Goal: Information Seeking & Learning: Learn about a topic

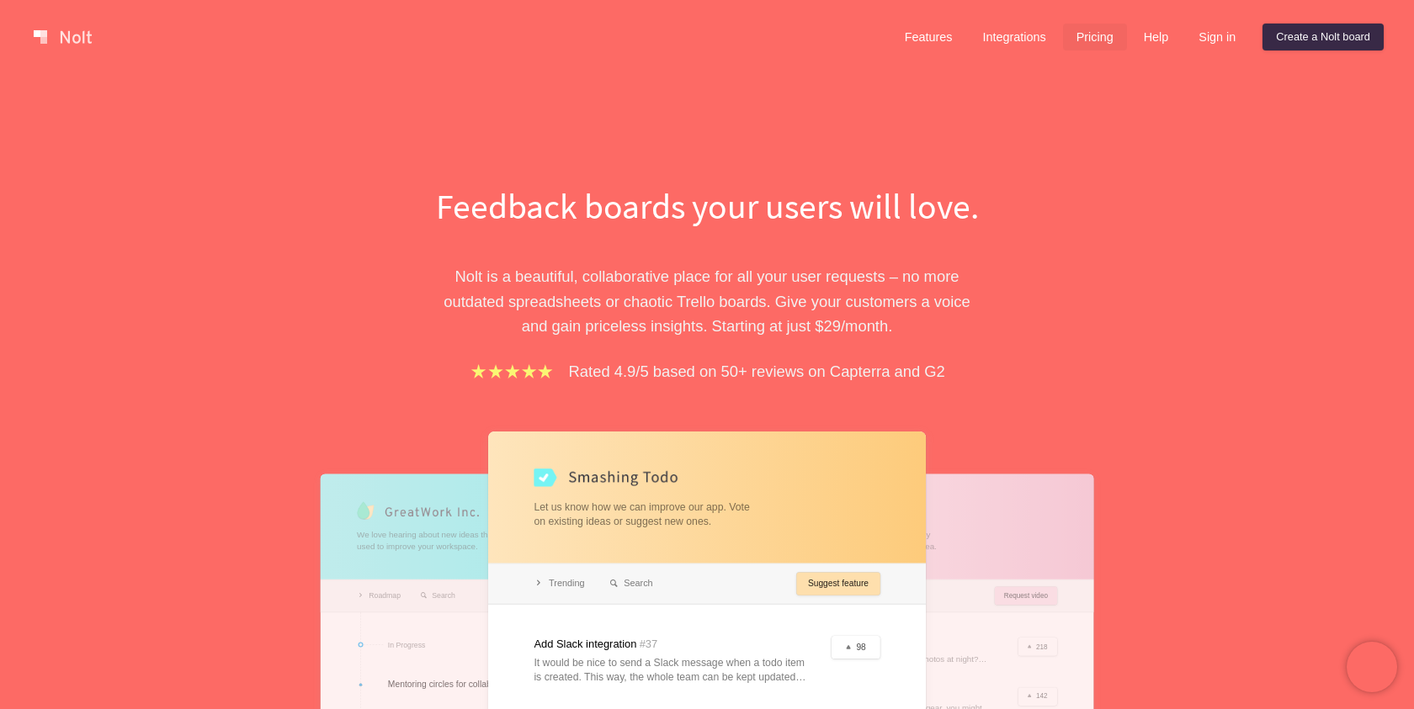
click at [1096, 27] on link "Pricing" at bounding box center [1095, 37] width 64 height 27
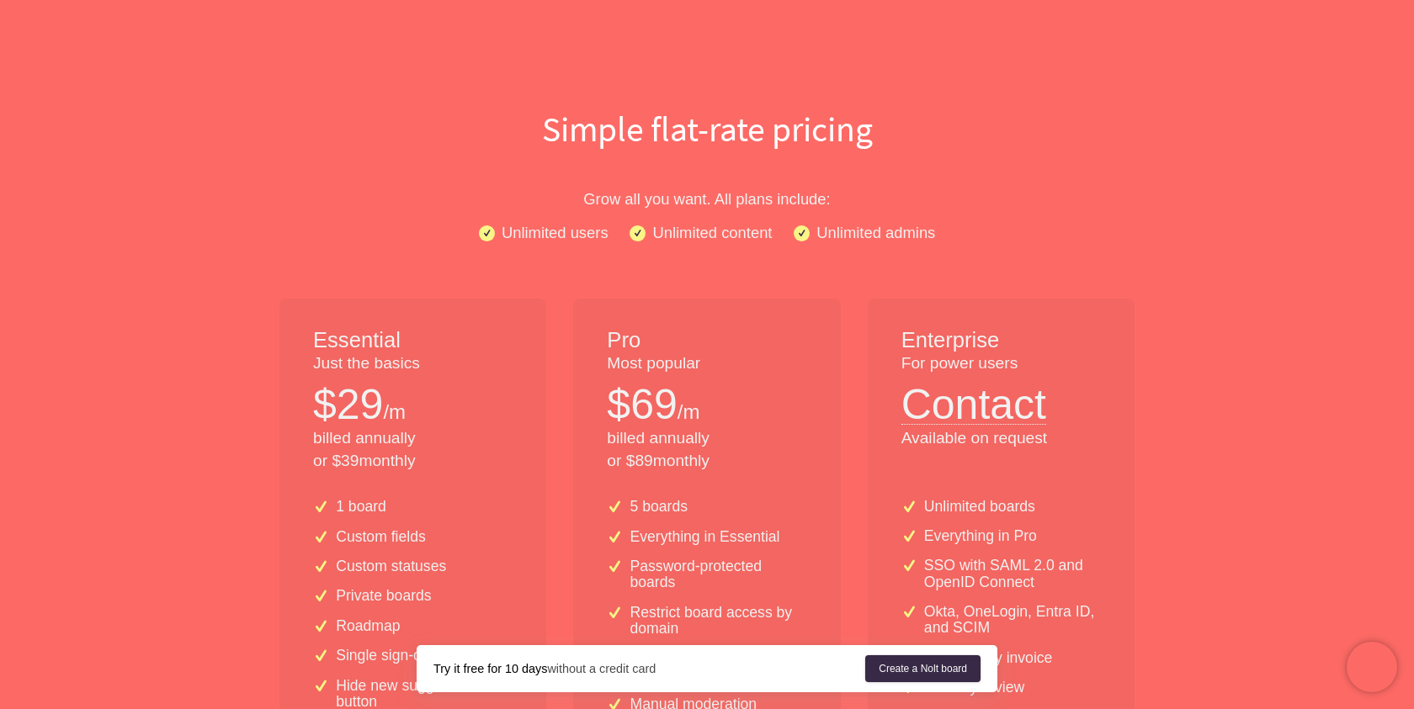
scroll to position [162, 0]
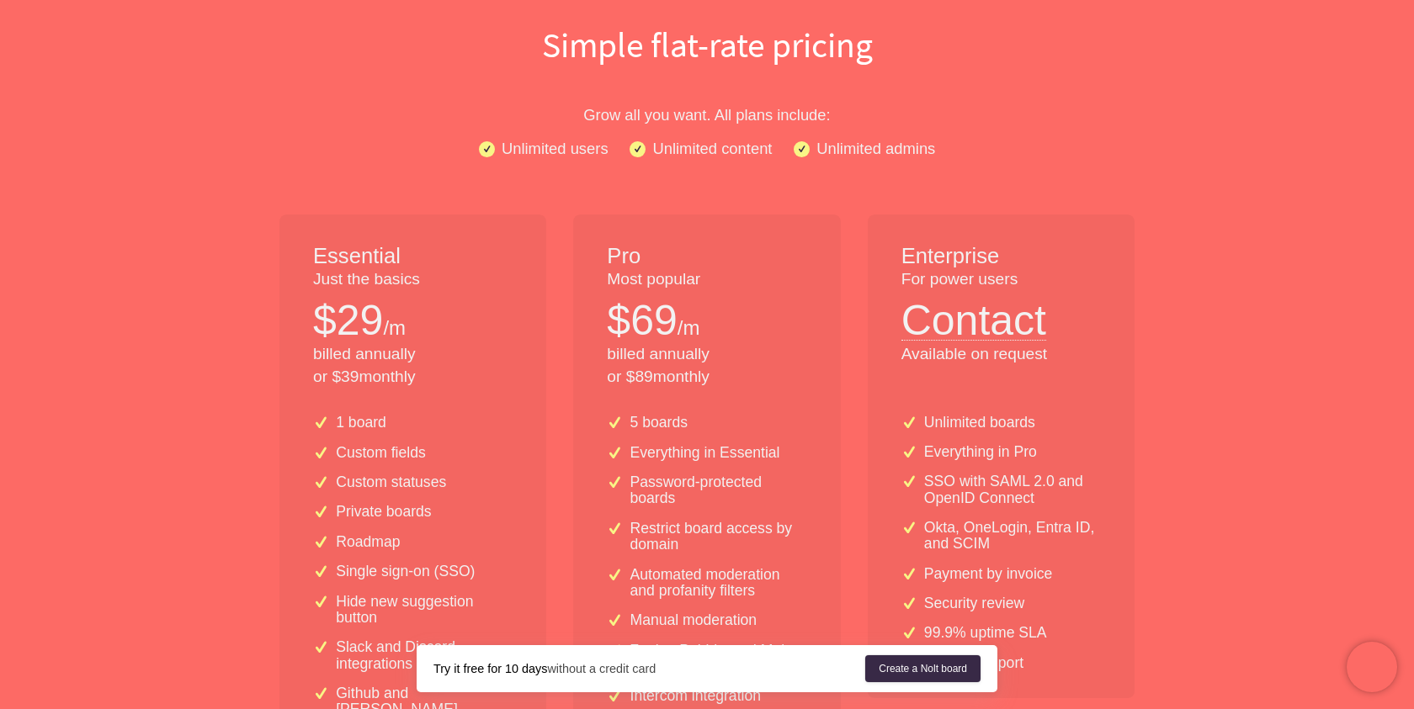
drag, startPoint x: 305, startPoint y: 348, endPoint x: 441, endPoint y: 378, distance: 139.6
click at [441, 378] on div "Essential Just the basics $ 29 /m billed annually or $ 39 monthly" at bounding box center [412, 308] width 267 height 187
click at [441, 378] on p "billed annually or $ 39 monthly" at bounding box center [412, 365] width 199 height 45
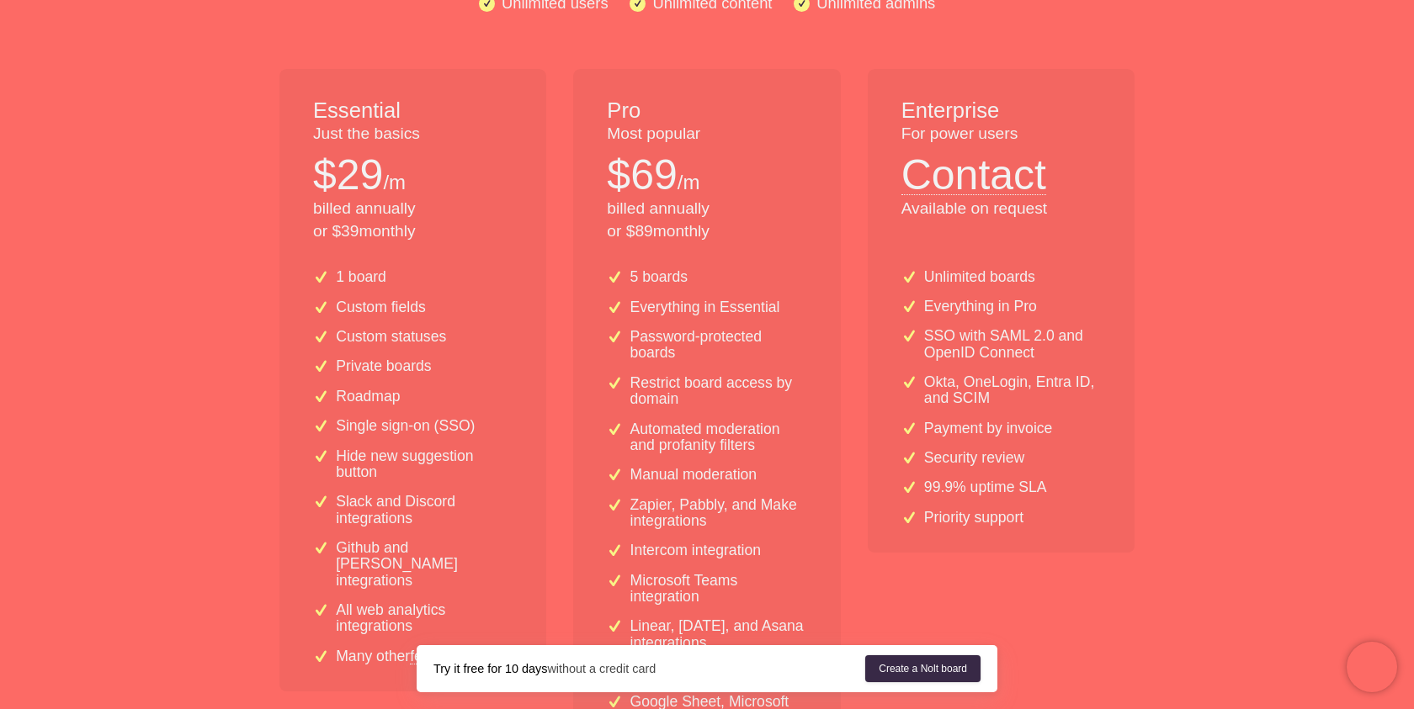
scroll to position [332, 0]
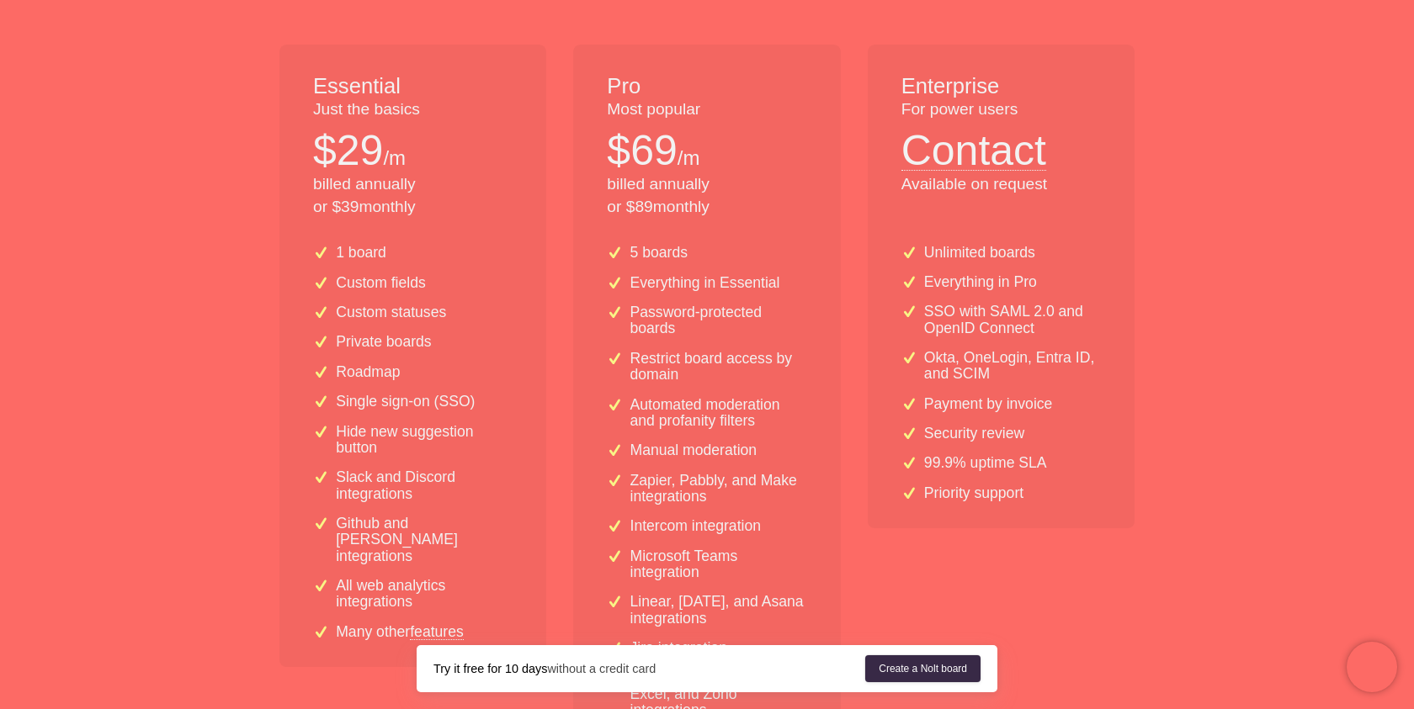
drag, startPoint x: 596, startPoint y: 174, endPoint x: 722, endPoint y: 217, distance: 133.3
click at [722, 217] on div "Pro Most popular $ 69 /m billed annually or $ 89 monthly" at bounding box center [706, 138] width 267 height 187
click at [722, 217] on p "billed annually or $ 89 monthly" at bounding box center [706, 195] width 199 height 45
click at [634, 249] on p "5 boards" at bounding box center [658, 253] width 57 height 16
drag, startPoint x: 634, startPoint y: 249, endPoint x: 792, endPoint y: 297, distance: 165.3
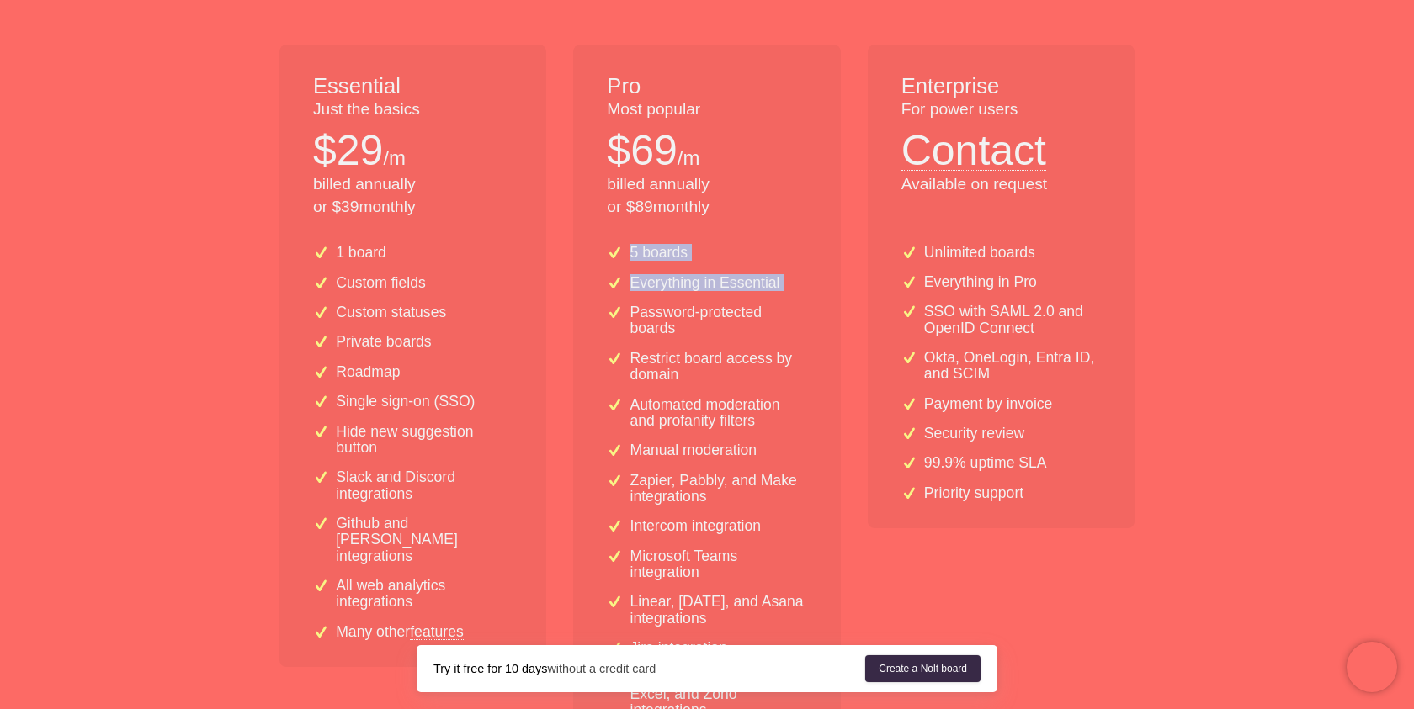
click at [792, 297] on div "5 boards Everything in Essential Password-protected boards Restrict board acces…" at bounding box center [706, 526] width 267 height 590
click at [390, 287] on p "Custom fields" at bounding box center [381, 283] width 90 height 16
click at [395, 306] on p "Custom statuses" at bounding box center [391, 313] width 110 height 16
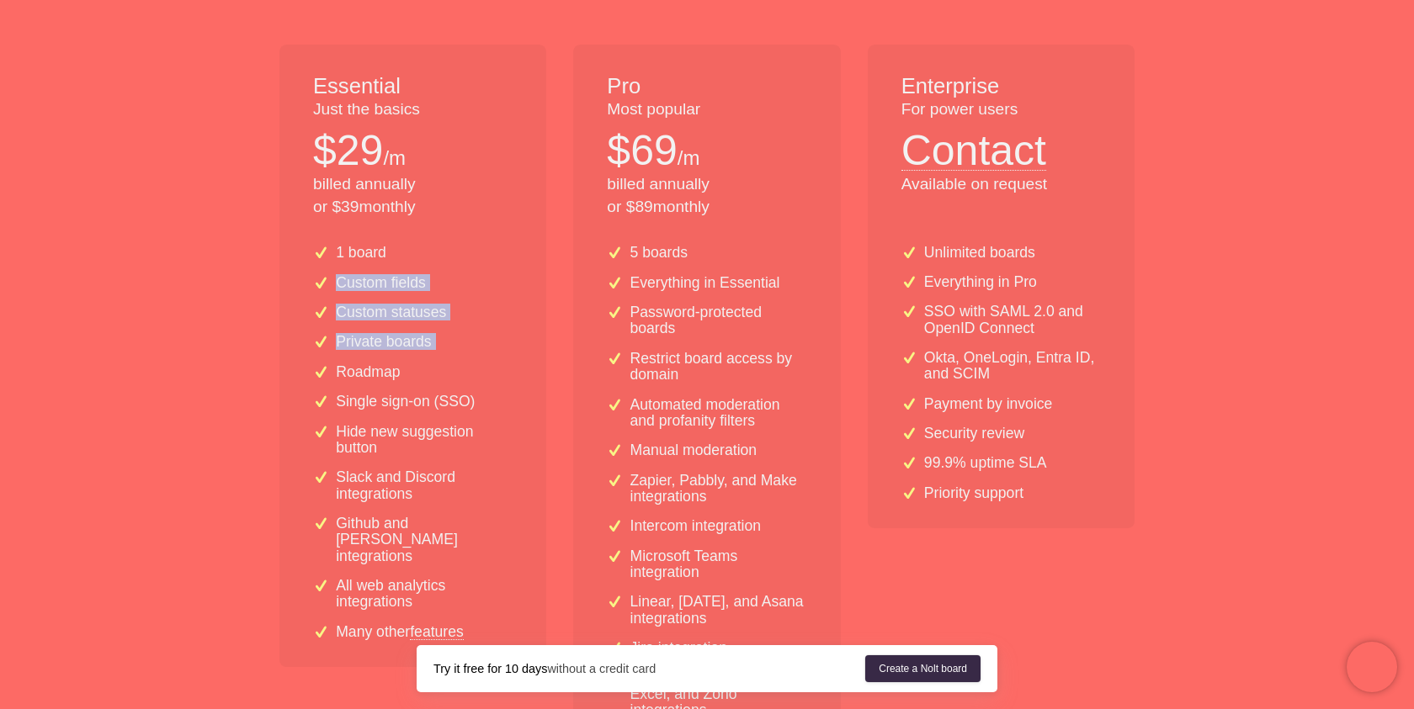
drag, startPoint x: 436, startPoint y: 356, endPoint x: 438, endPoint y: 254, distance: 101.8
click at [438, 254] on div "1 board Custom fields Custom statuses Private boards Roadmap Single sign-on (SS…" at bounding box center [412, 449] width 267 height 436
click at [438, 253] on div "1 board" at bounding box center [412, 253] width 199 height 16
drag, startPoint x: 427, startPoint y: 236, endPoint x: 474, endPoint y: 392, distance: 162.6
click at [474, 392] on div "1 board Custom fields Custom statuses Private boards Roadmap Single sign-on (SS…" at bounding box center [412, 449] width 267 height 436
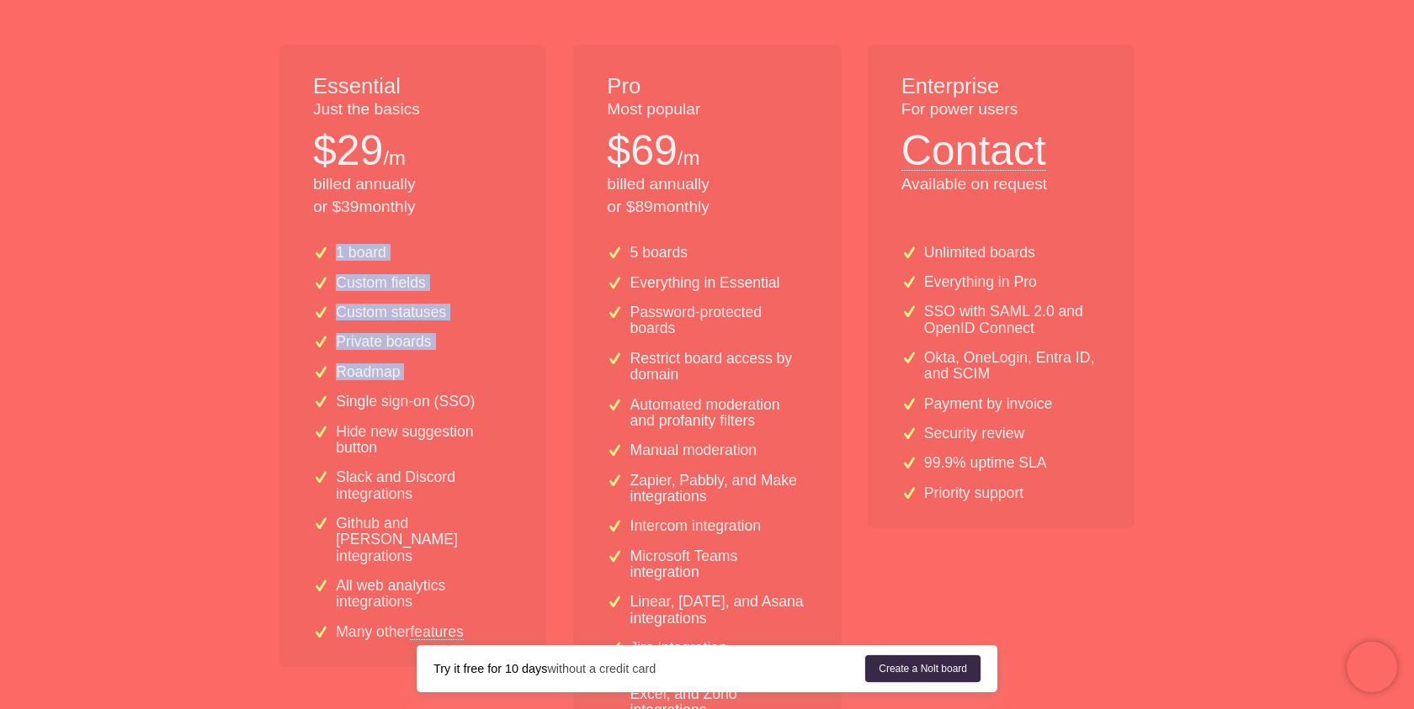
click at [474, 392] on div "1 board Custom fields Custom statuses Private boards Roadmap Single sign-on (SS…" at bounding box center [412, 449] width 267 height 436
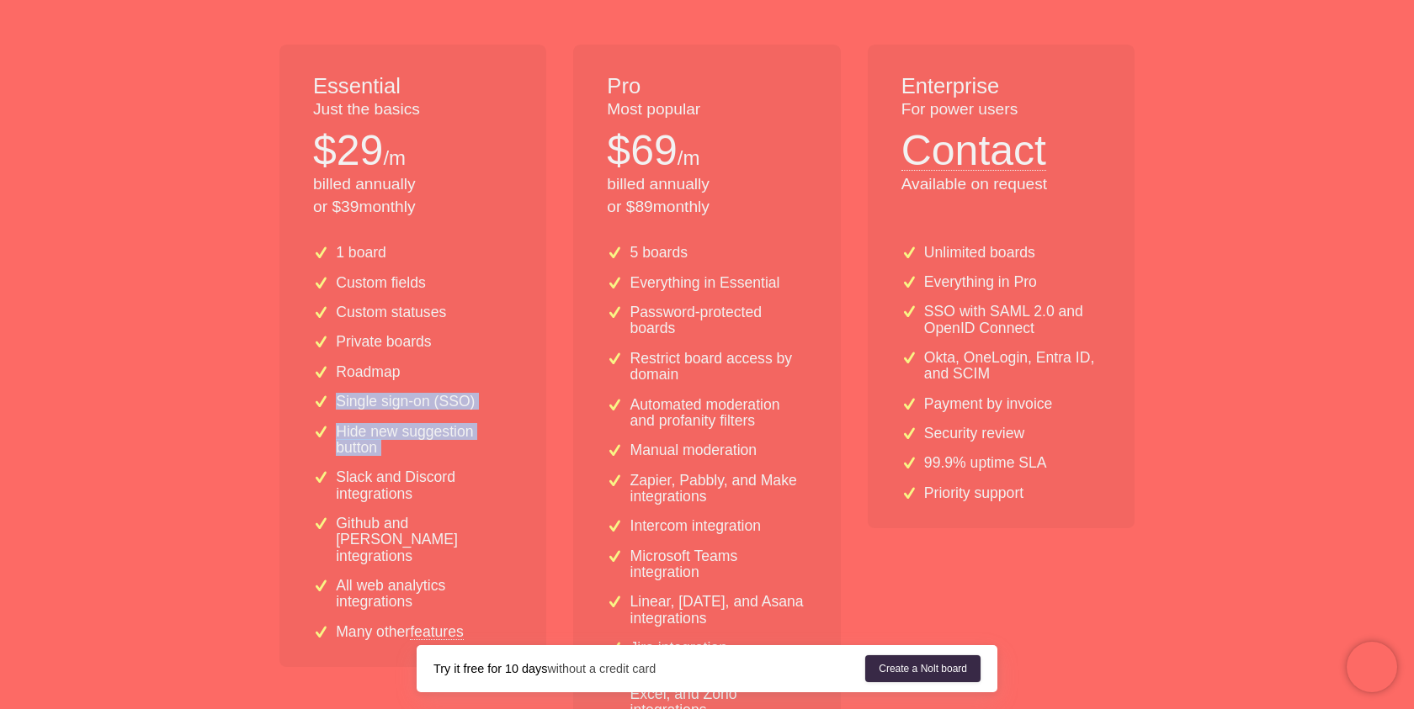
drag, startPoint x: 464, startPoint y: 389, endPoint x: 472, endPoint y: 465, distance: 76.9
click at [472, 466] on div "1 board Custom fields Custom statuses Private boards Roadmap Single sign-on (SS…" at bounding box center [412, 449] width 267 height 436
click at [472, 465] on div "1 board Custom fields Custom statuses Private boards Roadmap Single sign-on (SS…" at bounding box center [412, 449] width 267 height 436
drag, startPoint x: 457, startPoint y: 491, endPoint x: 467, endPoint y: 273, distance: 217.3
click at [467, 284] on div "1 board Custom fields Custom statuses Private boards Roadmap Single sign-on (SS…" at bounding box center [412, 449] width 267 height 436
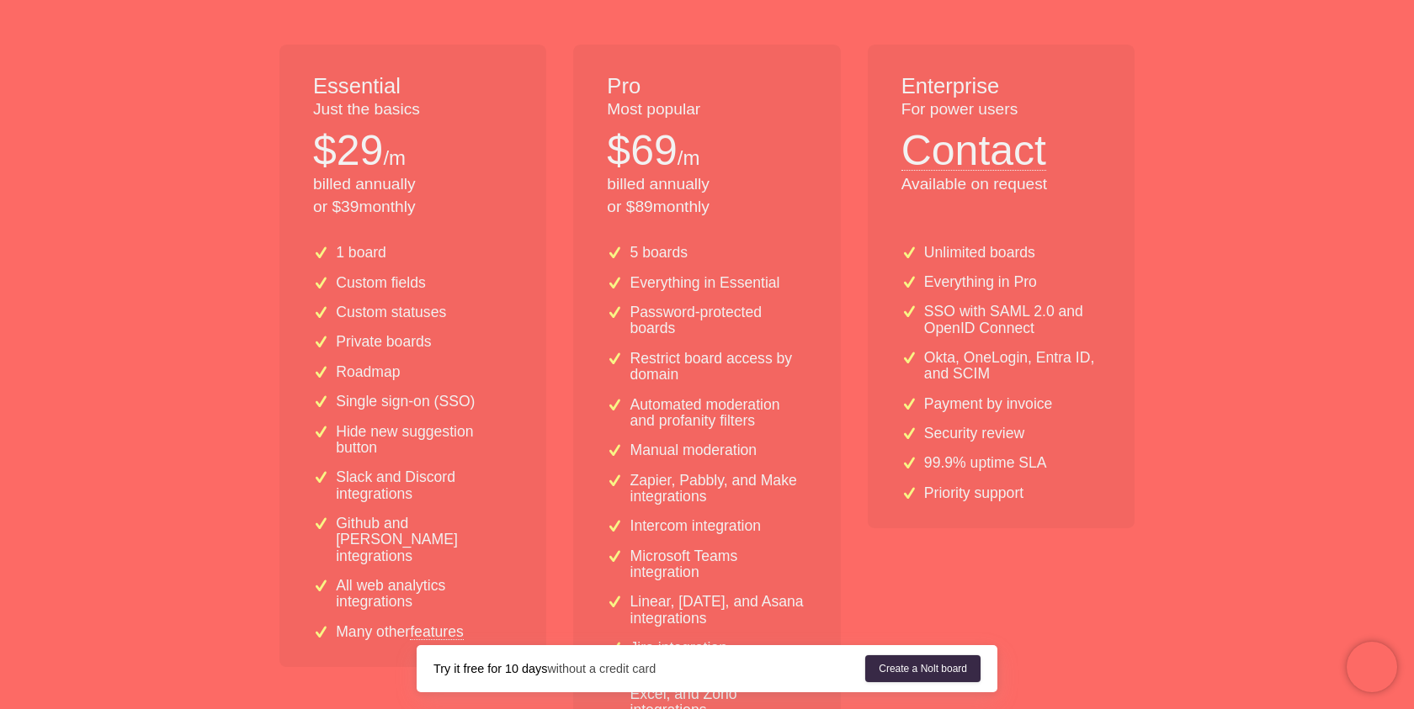
click at [467, 271] on div "1 board Custom fields Custom statuses Private boards Roadmap Single sign-on (SS…" at bounding box center [412, 449] width 267 height 436
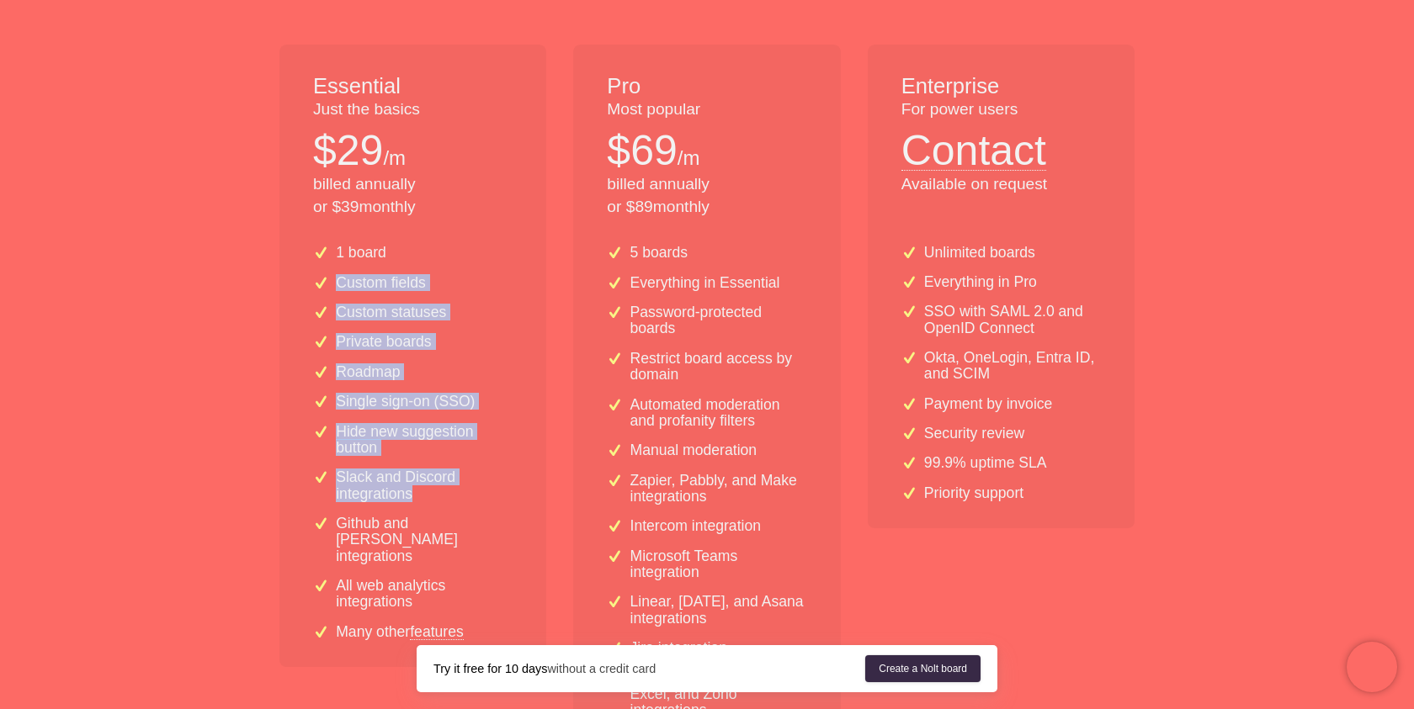
drag, startPoint x: 459, startPoint y: 253, endPoint x: 515, endPoint y: 491, distance: 244.7
click at [515, 491] on div "1 board Custom fields Custom statuses Private boards Roadmap Single sign-on (SS…" at bounding box center [412, 449] width 267 height 436
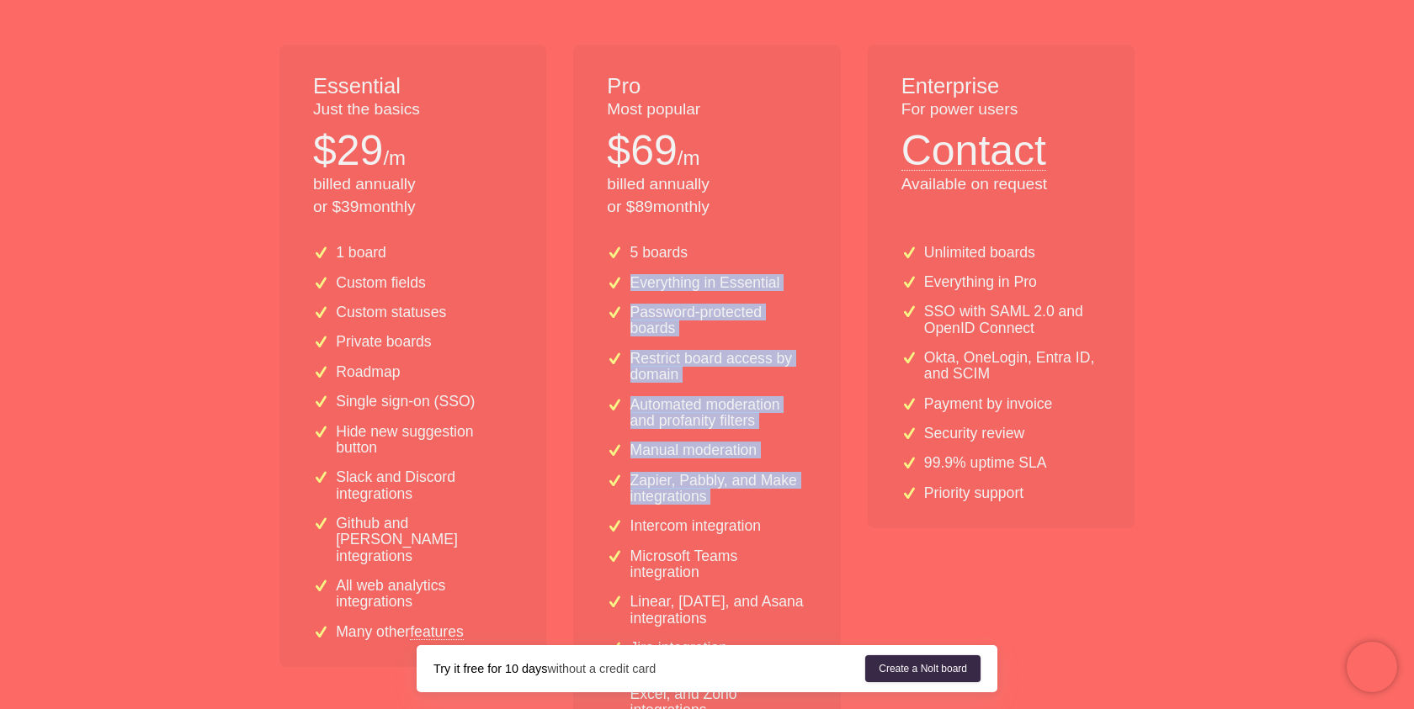
drag, startPoint x: 616, startPoint y: 277, endPoint x: 797, endPoint y: 512, distance: 297.1
click at [797, 512] on div "5 boards Everything in Essential Password-protected boards Restrict board acces…" at bounding box center [706, 526] width 267 height 590
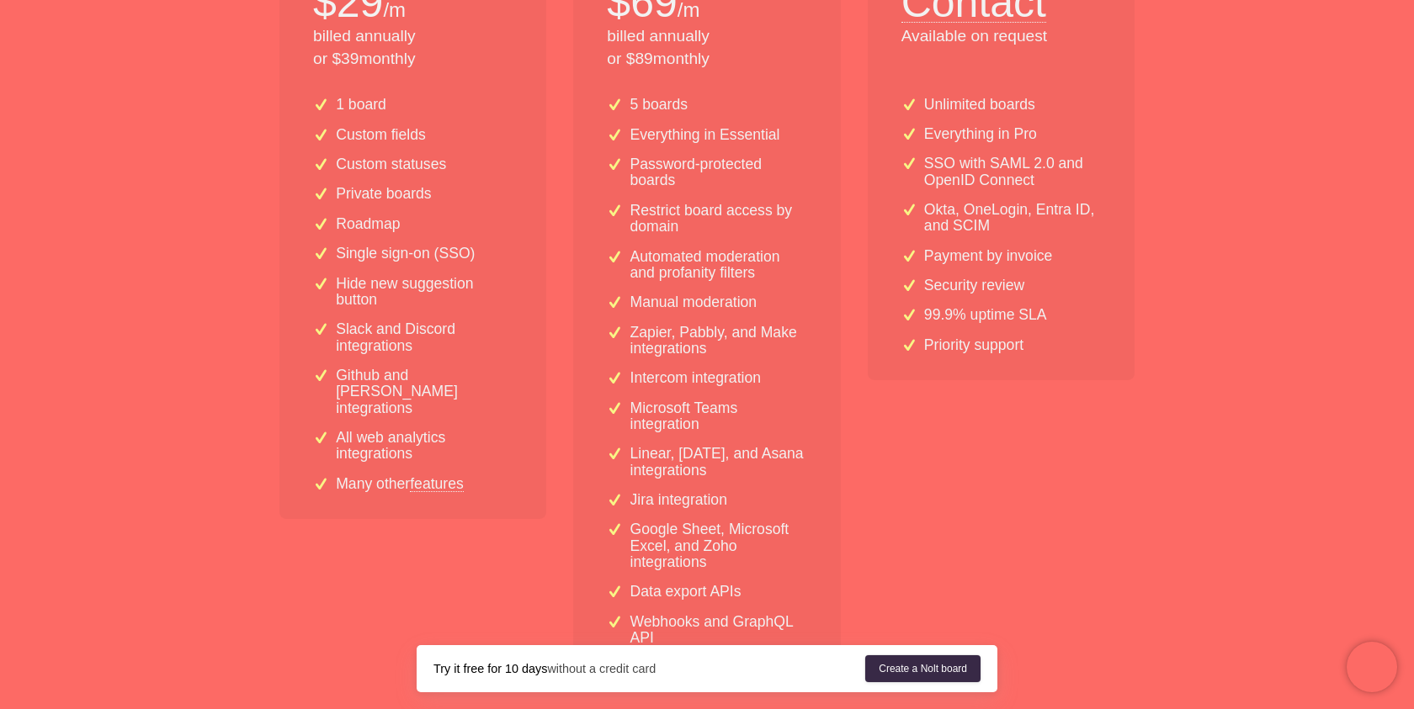
scroll to position [496, 0]
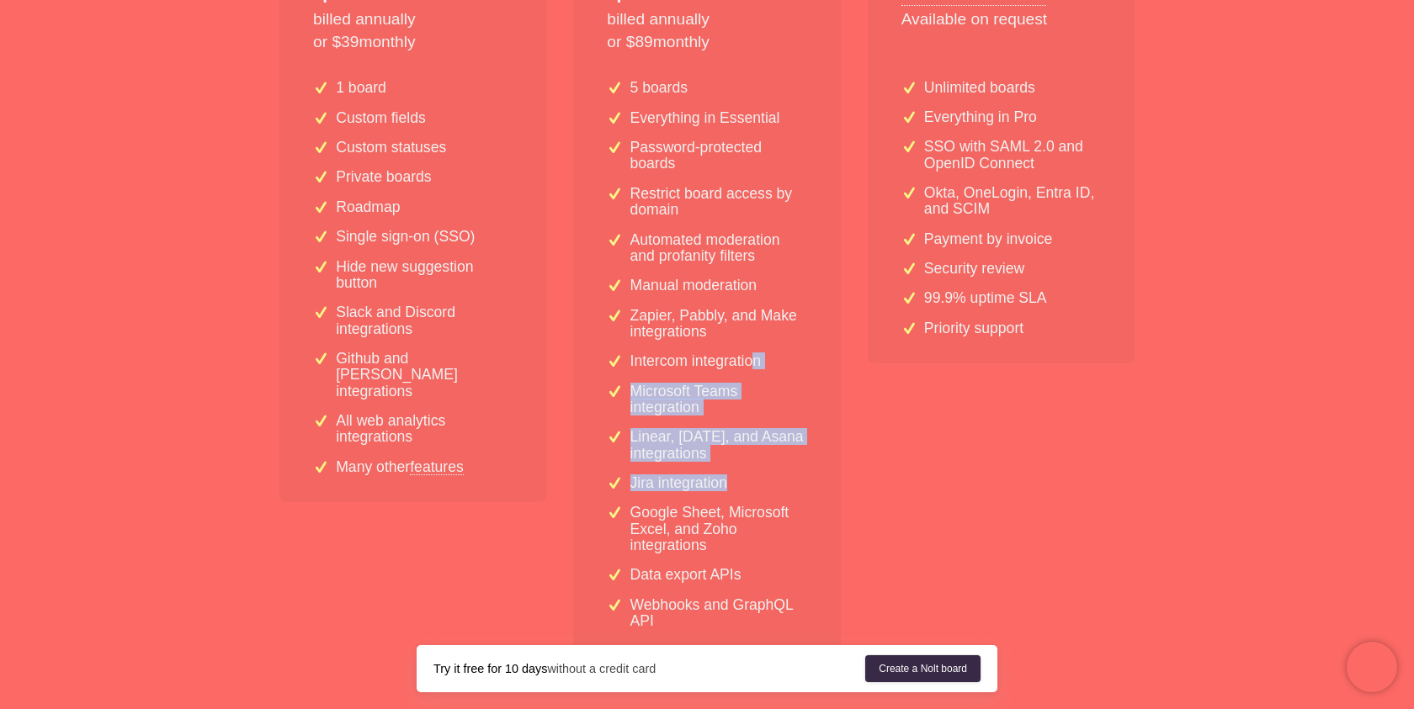
drag, startPoint x: 751, startPoint y: 357, endPoint x: 779, endPoint y: 478, distance: 124.5
click at [779, 478] on div "5 boards Everything in Essential Password-protected boards Restrict board acces…" at bounding box center [706, 361] width 267 height 590
click at [779, 479] on div "Jira integration" at bounding box center [706, 483] width 199 height 16
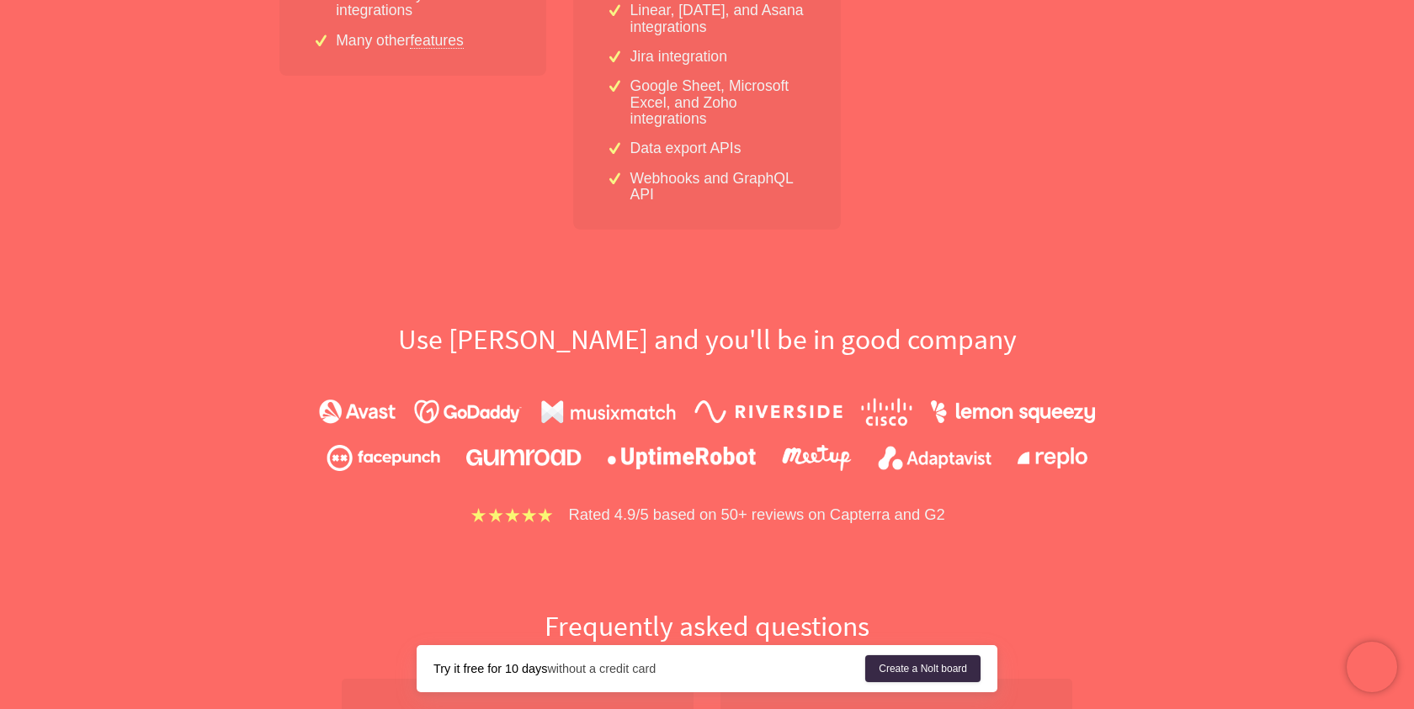
scroll to position [899, 0]
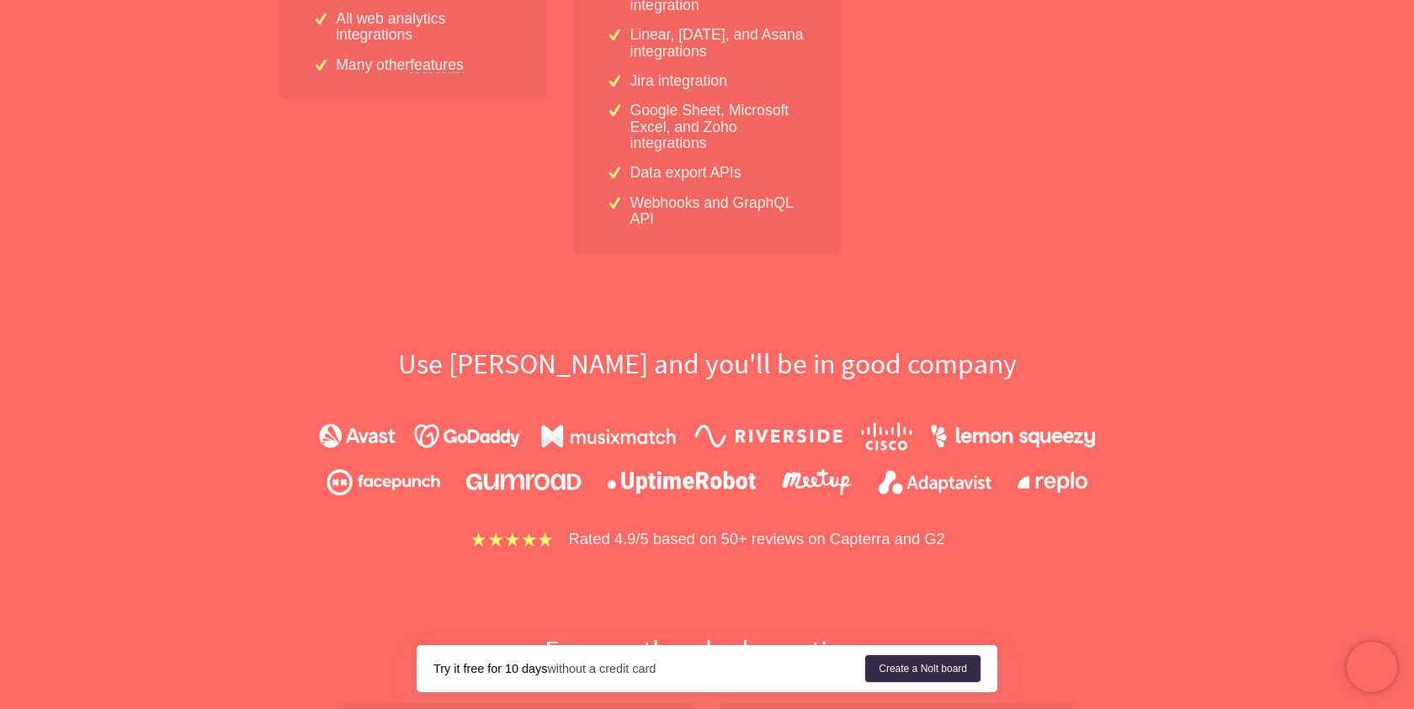
drag, startPoint x: 825, startPoint y: 271, endPoint x: 878, endPoint y: 353, distance: 97.3
click at [877, 353] on div "Simple flat-rate pricing Grow all you want. All plans include: Unlimited users …" at bounding box center [706, 428] width 1077 height 2291
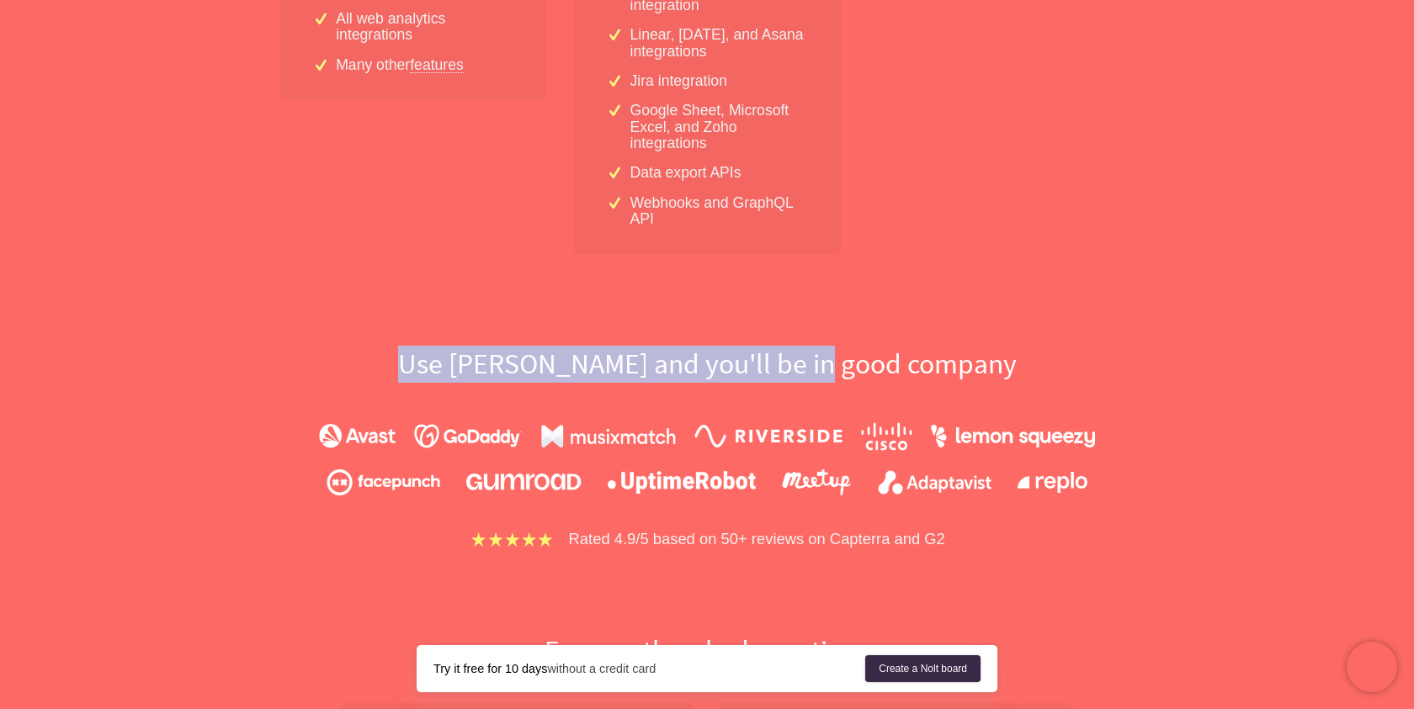
click at [369, 433] on img at bounding box center [357, 436] width 77 height 24
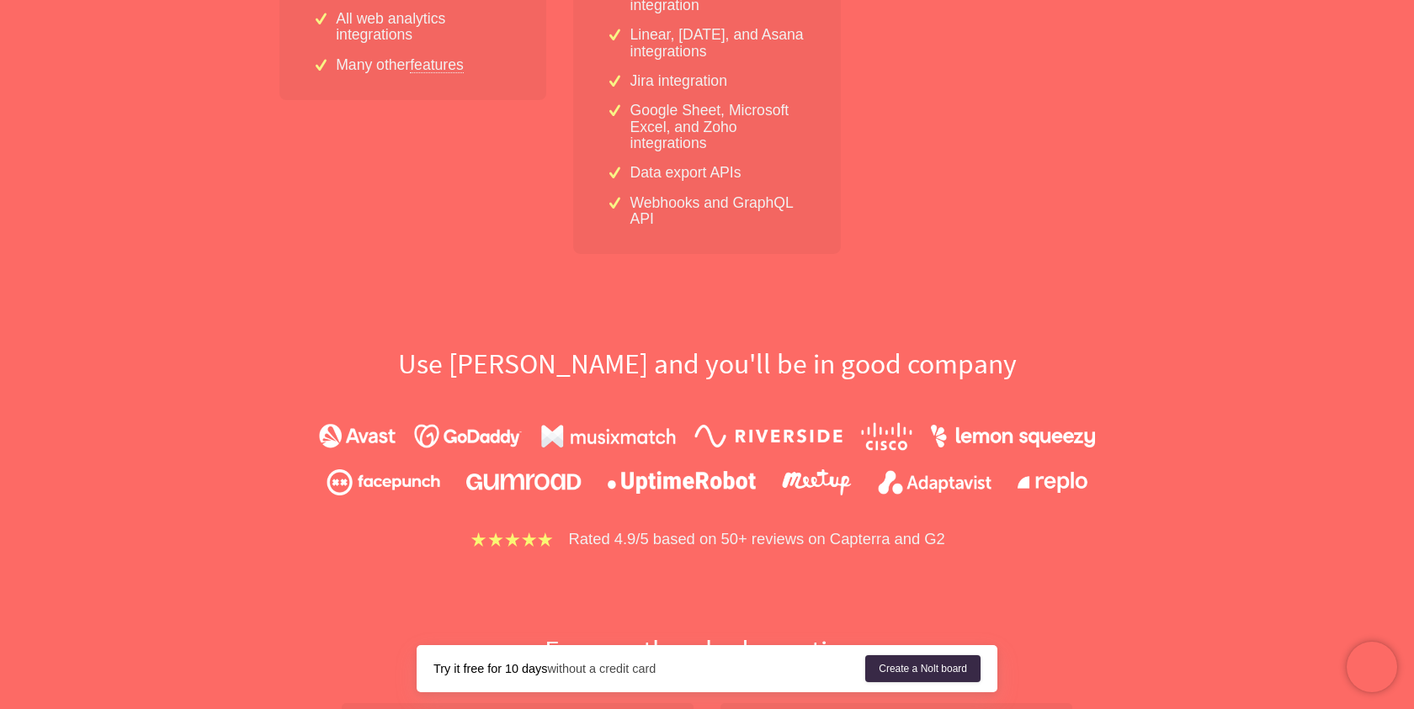
click at [495, 454] on div at bounding box center [707, 459] width 776 height 74
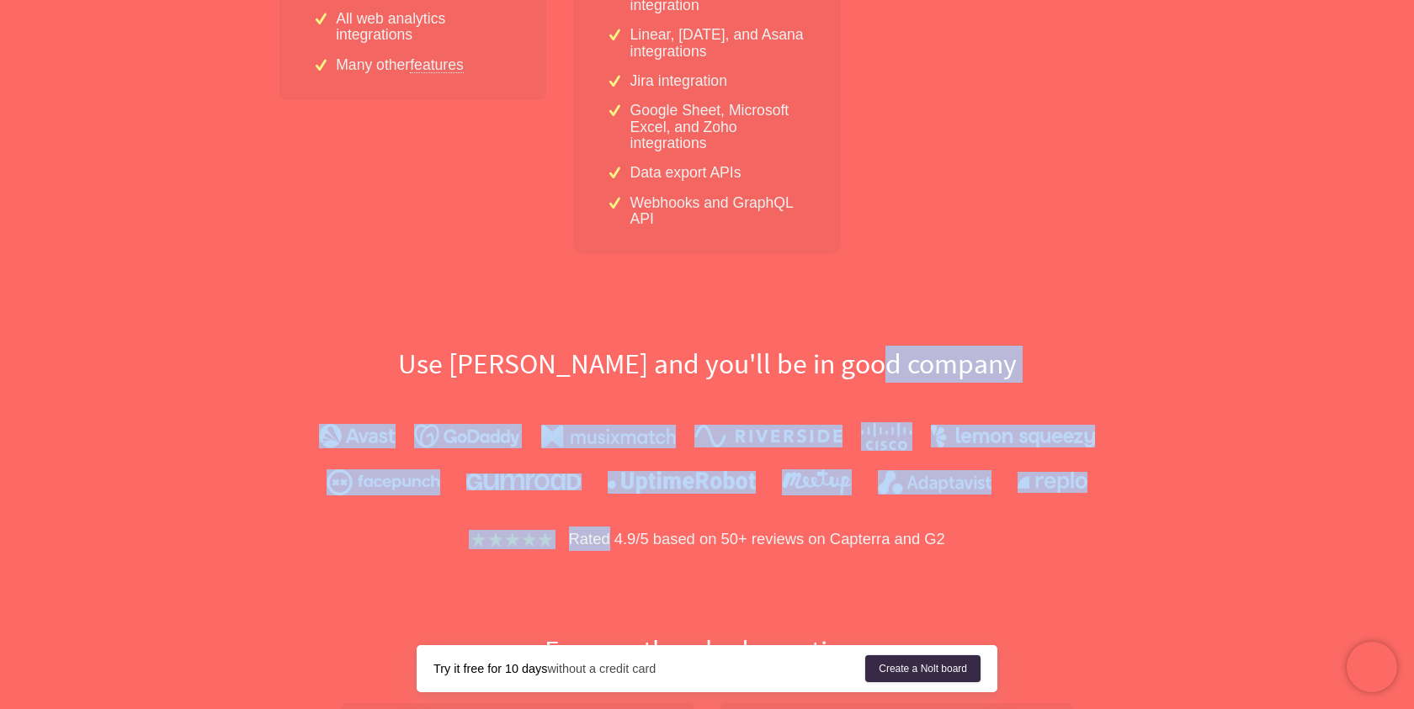
click at [495, 454] on div at bounding box center [707, 459] width 776 height 74
click at [666, 416] on div at bounding box center [707, 458] width 776 height 111
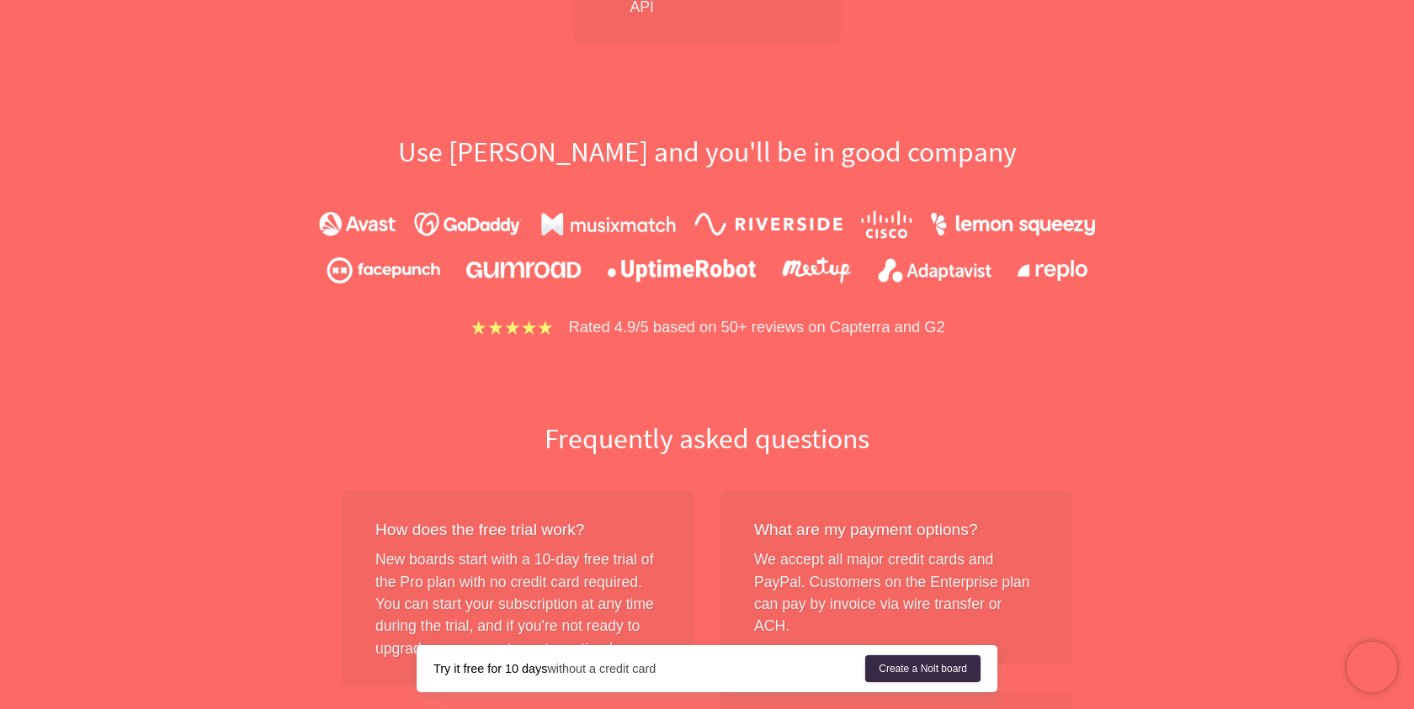
scroll to position [1101, 0]
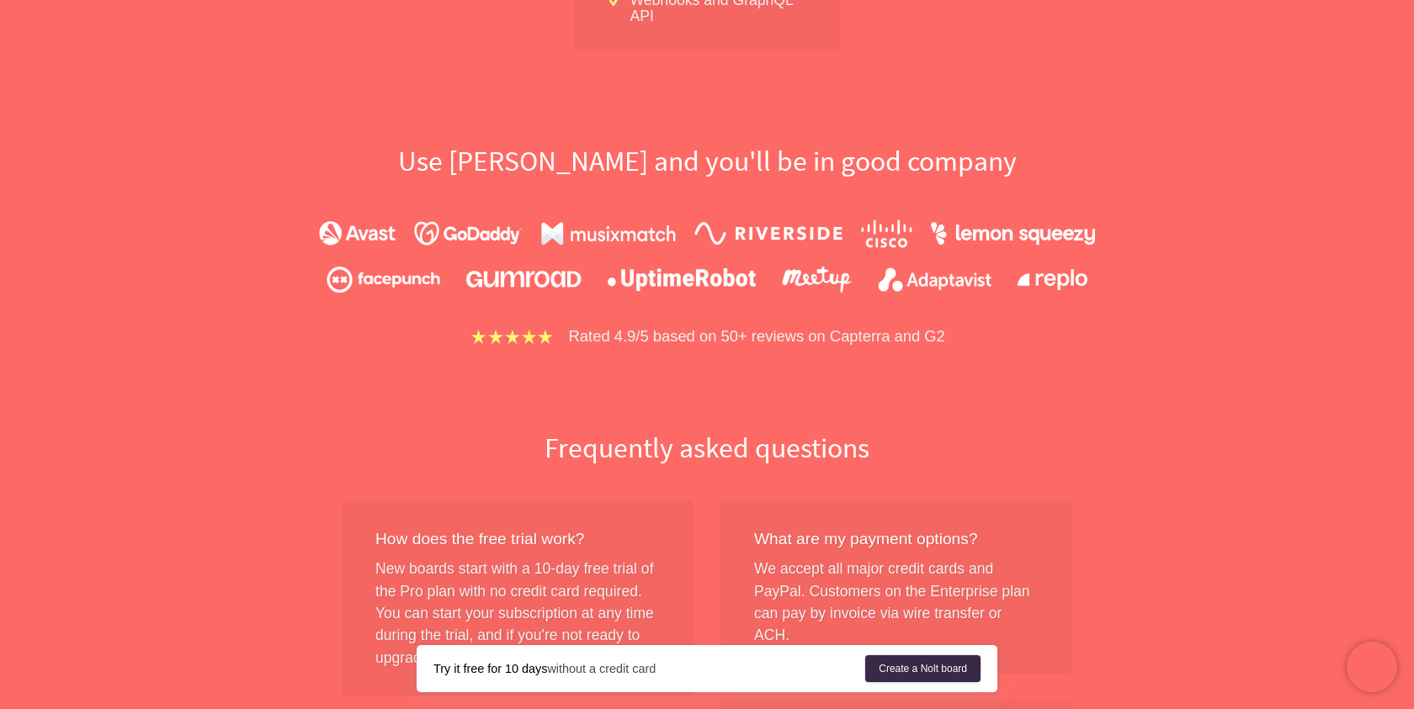
click at [787, 238] on img at bounding box center [768, 233] width 148 height 23
click at [786, 239] on img at bounding box center [768, 233] width 148 height 23
click at [931, 231] on img at bounding box center [1013, 233] width 164 height 23
click at [1037, 220] on div at bounding box center [707, 234] width 776 height 29
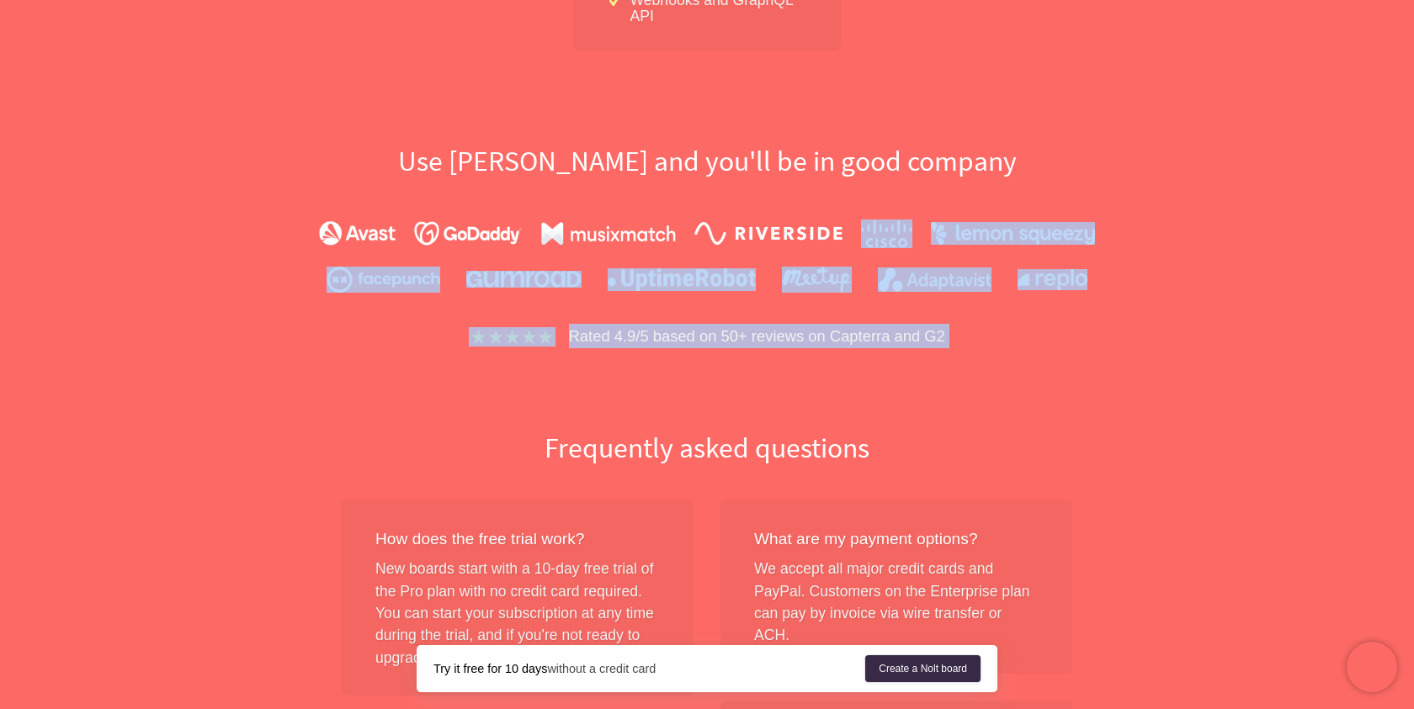
drag, startPoint x: 1042, startPoint y: 188, endPoint x: 1046, endPoint y: 358, distance: 170.0
click at [1047, 359] on div "Simple flat-rate pricing Grow all you want. All plans include: Unlimited users …" at bounding box center [706, 225] width 1077 height 2291
click at [1046, 358] on div "Simple flat-rate pricing Grow all you want. All plans include: Unlimited users …" at bounding box center [706, 225] width 1077 height 2291
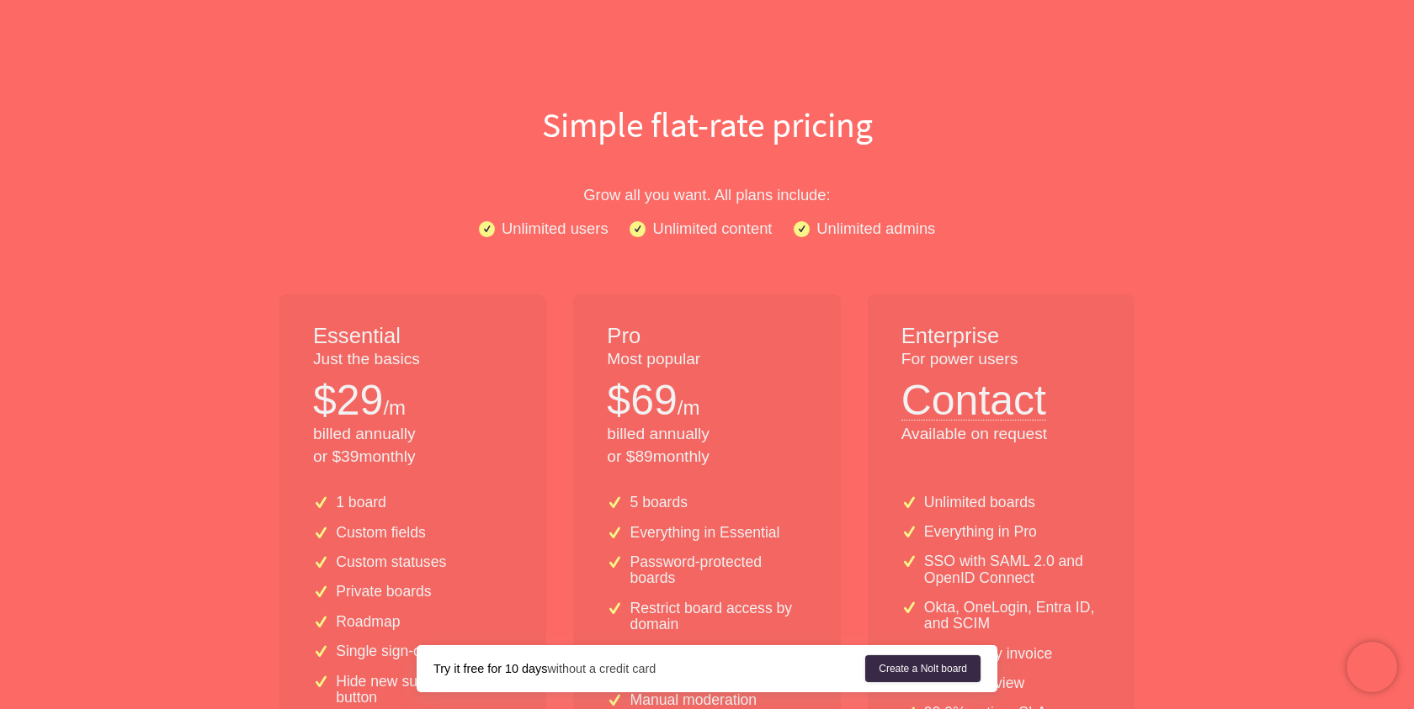
scroll to position [0, 0]
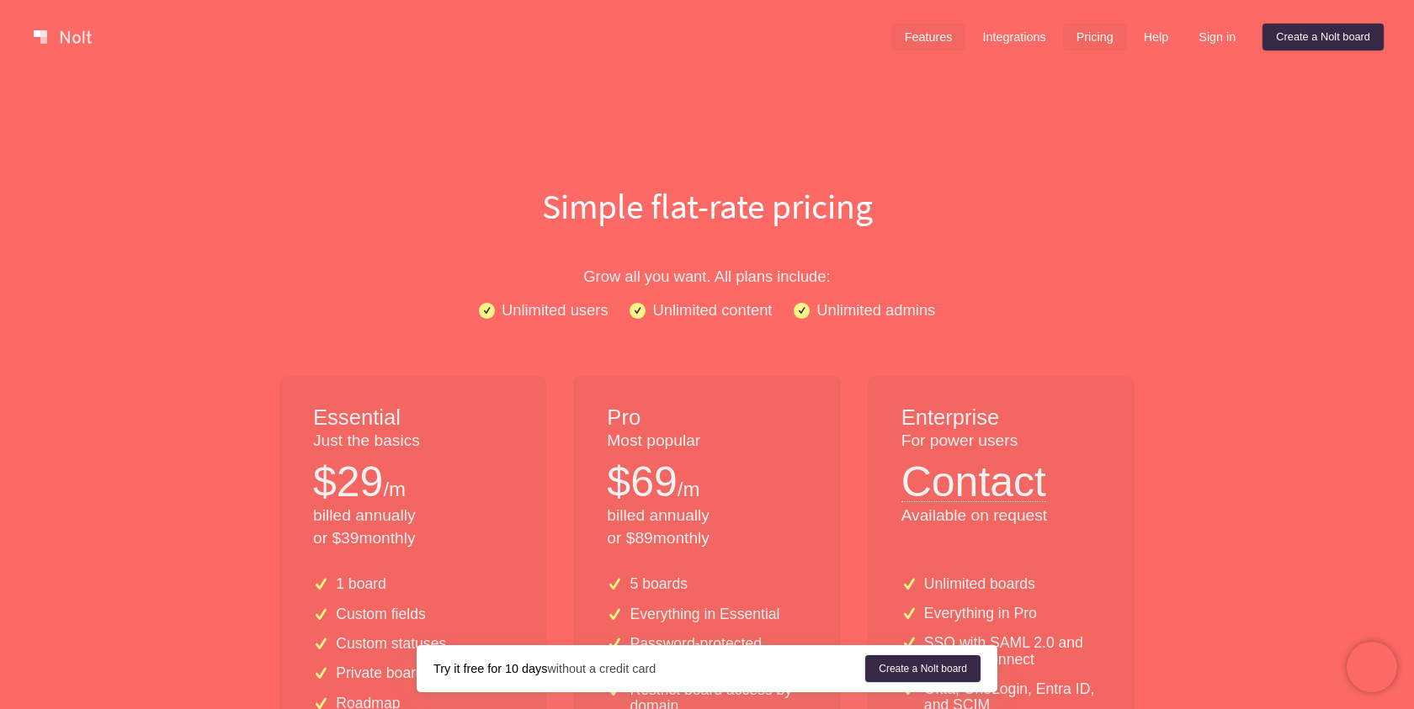
click at [926, 40] on link "Features" at bounding box center [928, 37] width 75 height 27
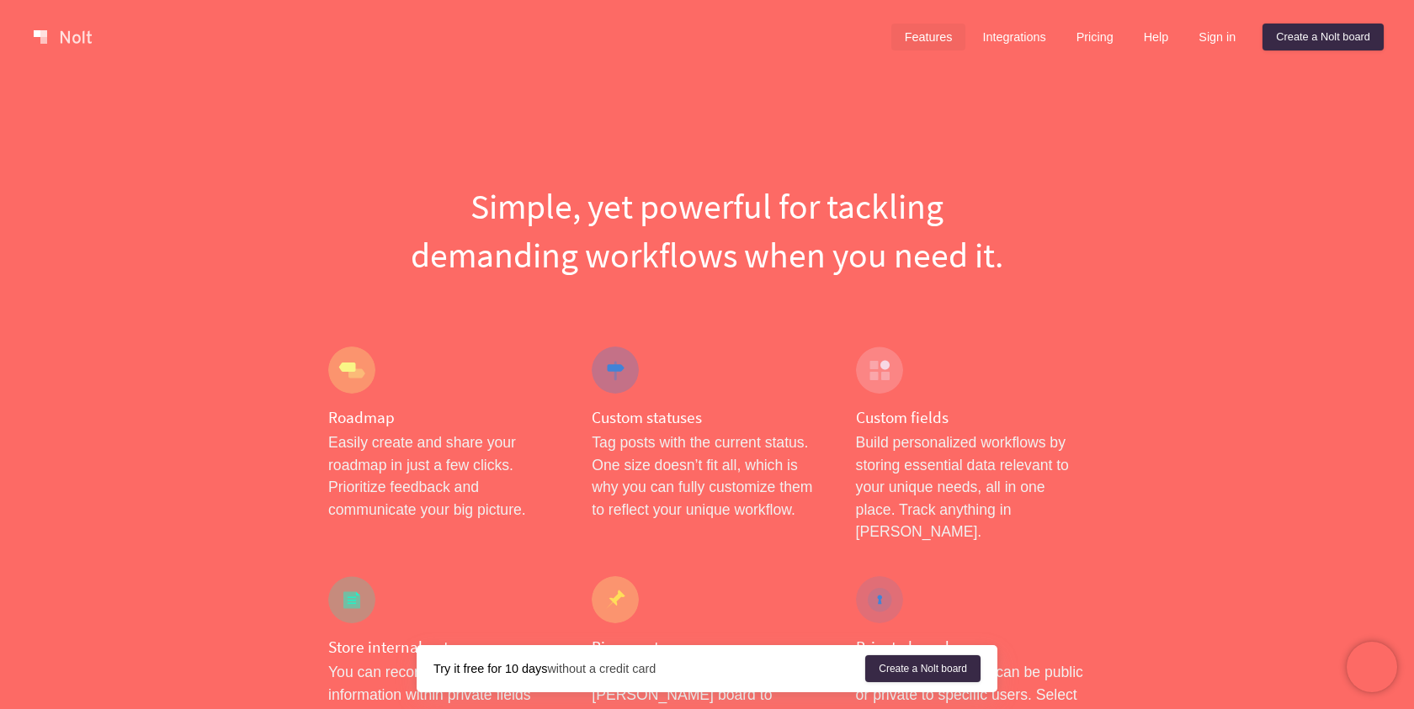
click at [998, 22] on div "Features Integrations Pricing Help Sign in Create a [PERSON_NAME] board" at bounding box center [1137, 37] width 499 height 34
click at [998, 28] on link "Integrations" at bounding box center [1014, 37] width 90 height 27
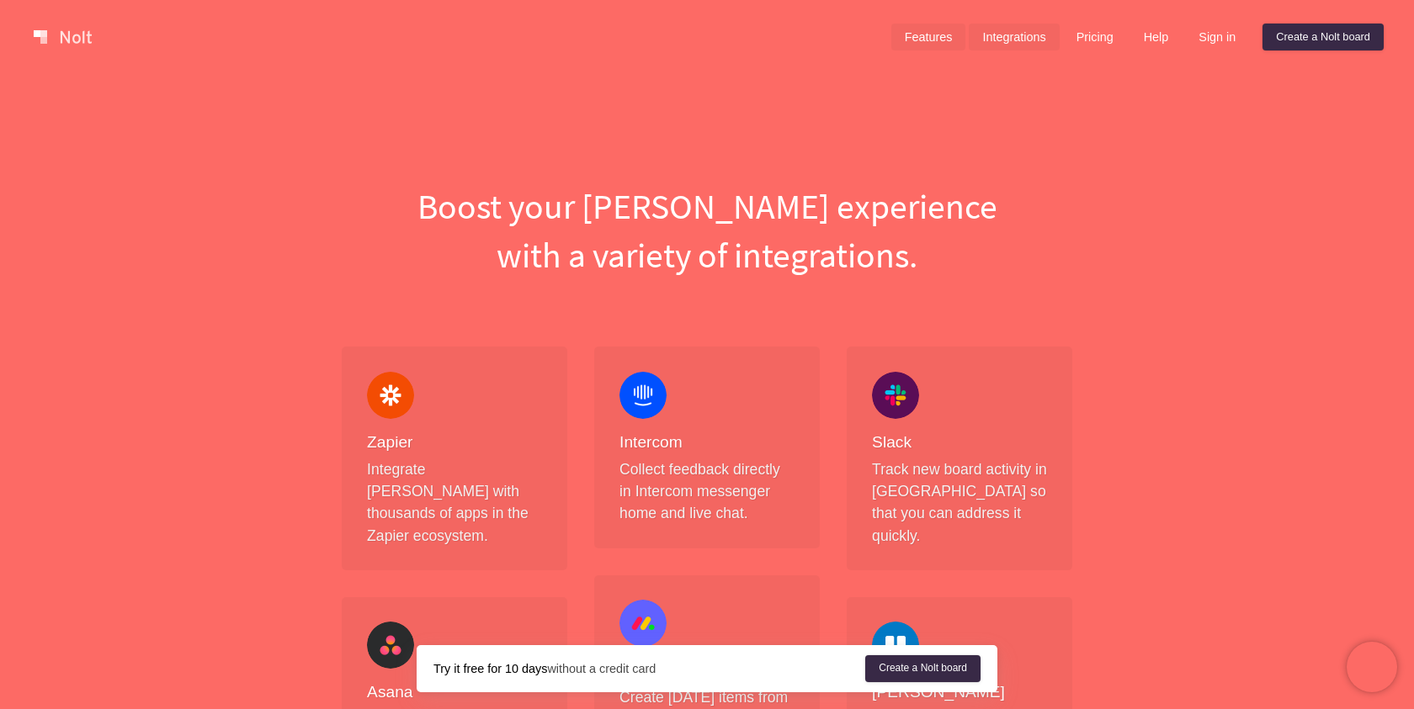
click at [891, 40] on link "Features" at bounding box center [928, 37] width 75 height 27
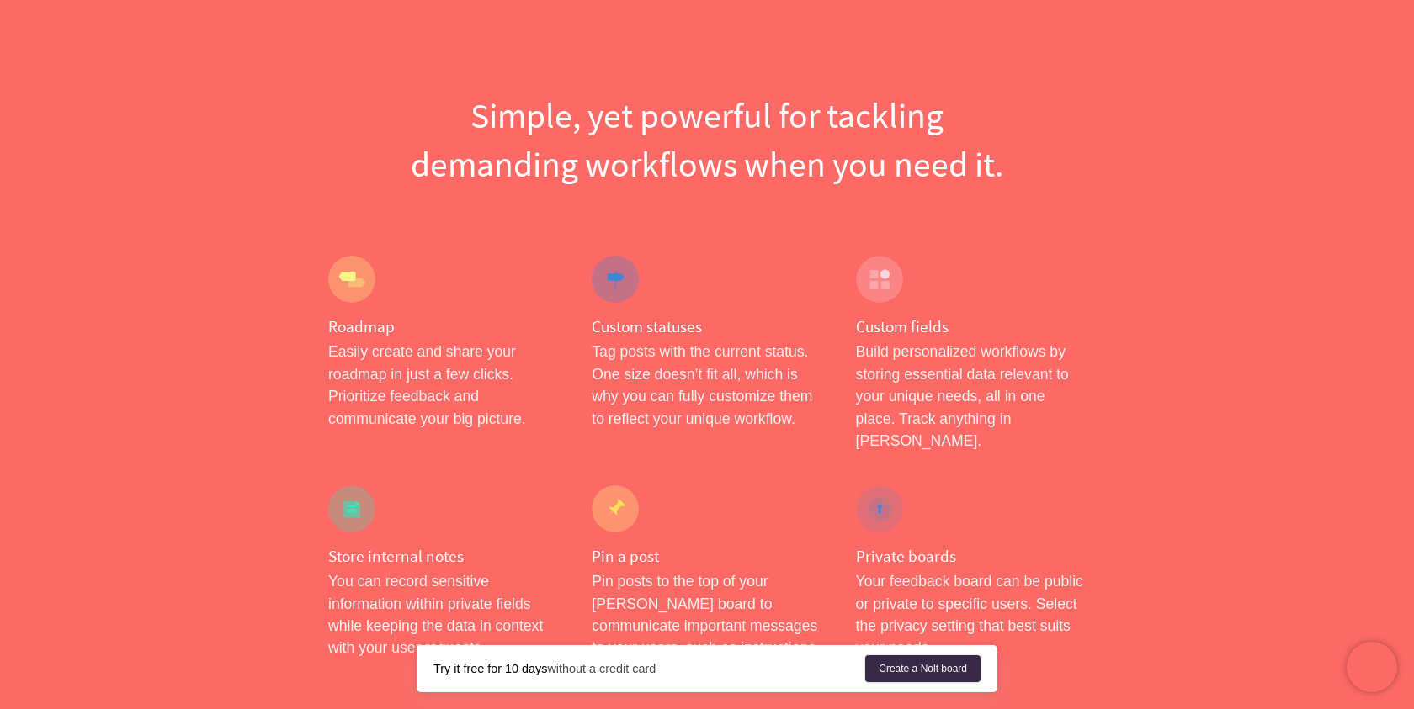
scroll to position [183, 0]
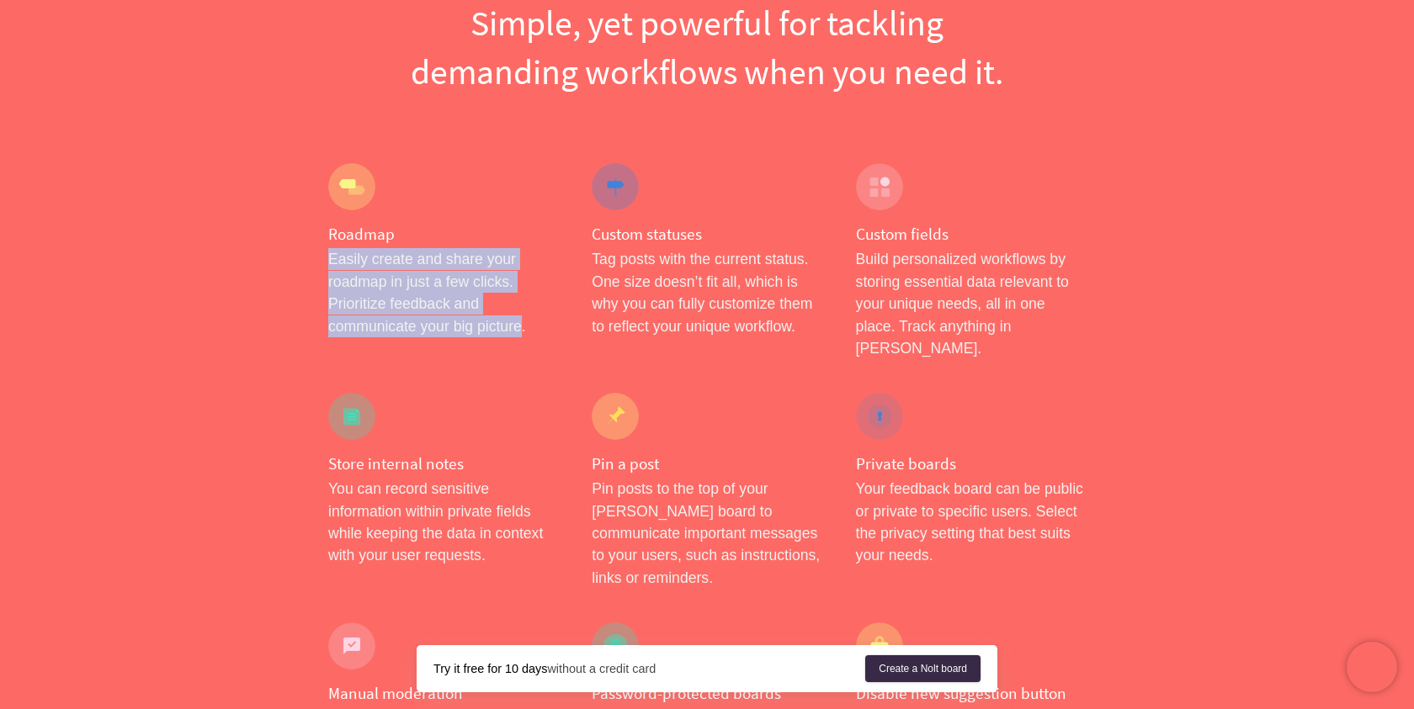
drag, startPoint x: 522, startPoint y: 231, endPoint x: 522, endPoint y: 337, distance: 105.2
click at [522, 337] on div "Roadmap Easily create and share your roadmap in just a few clicks. Prioritize f…" at bounding box center [442, 261] width 263 height 230
click at [522, 337] on p "Easily create and share your roadmap in just a few clicks. Prioritize feedback …" at bounding box center [443, 292] width 230 height 89
drag, startPoint x: 528, startPoint y: 337, endPoint x: 527, endPoint y: 238, distance: 98.5
click at [527, 238] on div "Roadmap Easily create and share your roadmap in just a few clicks. Prioritize f…" at bounding box center [442, 261] width 263 height 230
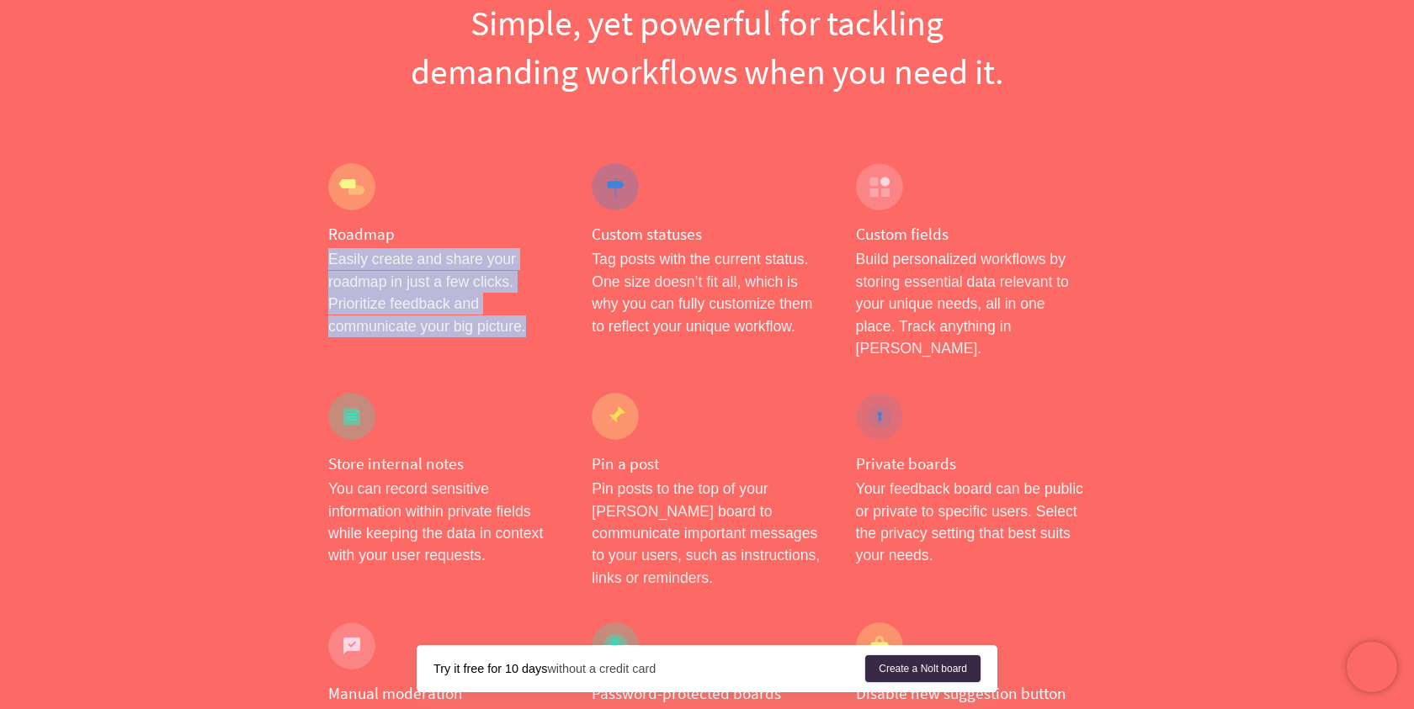
click at [527, 238] on h4 "Roadmap" at bounding box center [443, 234] width 230 height 21
drag, startPoint x: 527, startPoint y: 238, endPoint x: 525, endPoint y: 336, distance: 97.6
click at [526, 338] on div "Roadmap Easily create and share your roadmap in just a few clicks. Prioritize f…" at bounding box center [442, 261] width 263 height 230
click at [525, 336] on p "Easily create and share your roadmap in just a few clicks. Prioritize feedback …" at bounding box center [443, 292] width 230 height 89
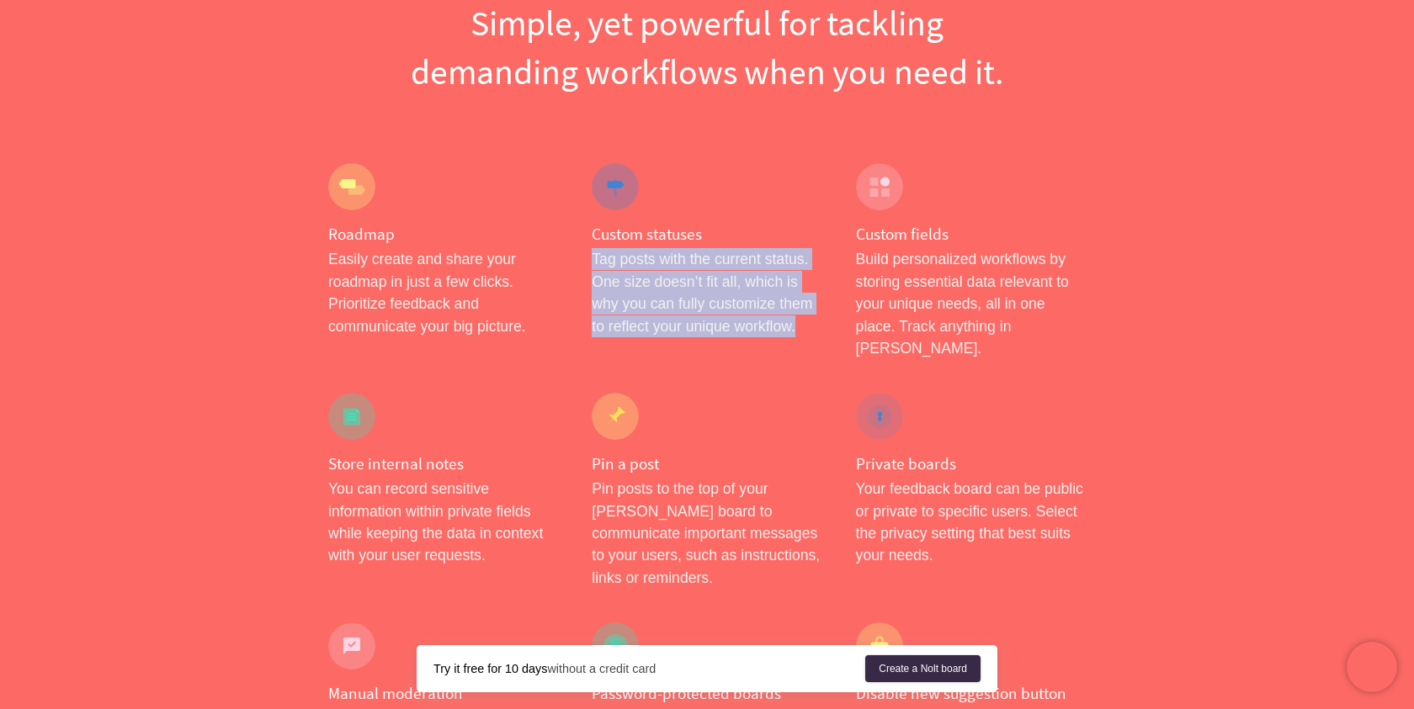
drag, startPoint x: 589, startPoint y: 263, endPoint x: 808, endPoint y: 329, distance: 228.7
click at [809, 330] on div "Custom statuses Tag posts with the current status. One size doesn’t fit all, wh…" at bounding box center [706, 261] width 263 height 230
click at [808, 329] on p "Tag posts with the current status. One size doesn’t fit all, which is why you c…" at bounding box center [707, 292] width 230 height 89
drag, startPoint x: 808, startPoint y: 329, endPoint x: 805, endPoint y: 242, distance: 86.7
click at [806, 242] on div "Custom statuses Tag posts with the current status. One size doesn’t fit all, wh…" at bounding box center [706, 261] width 263 height 230
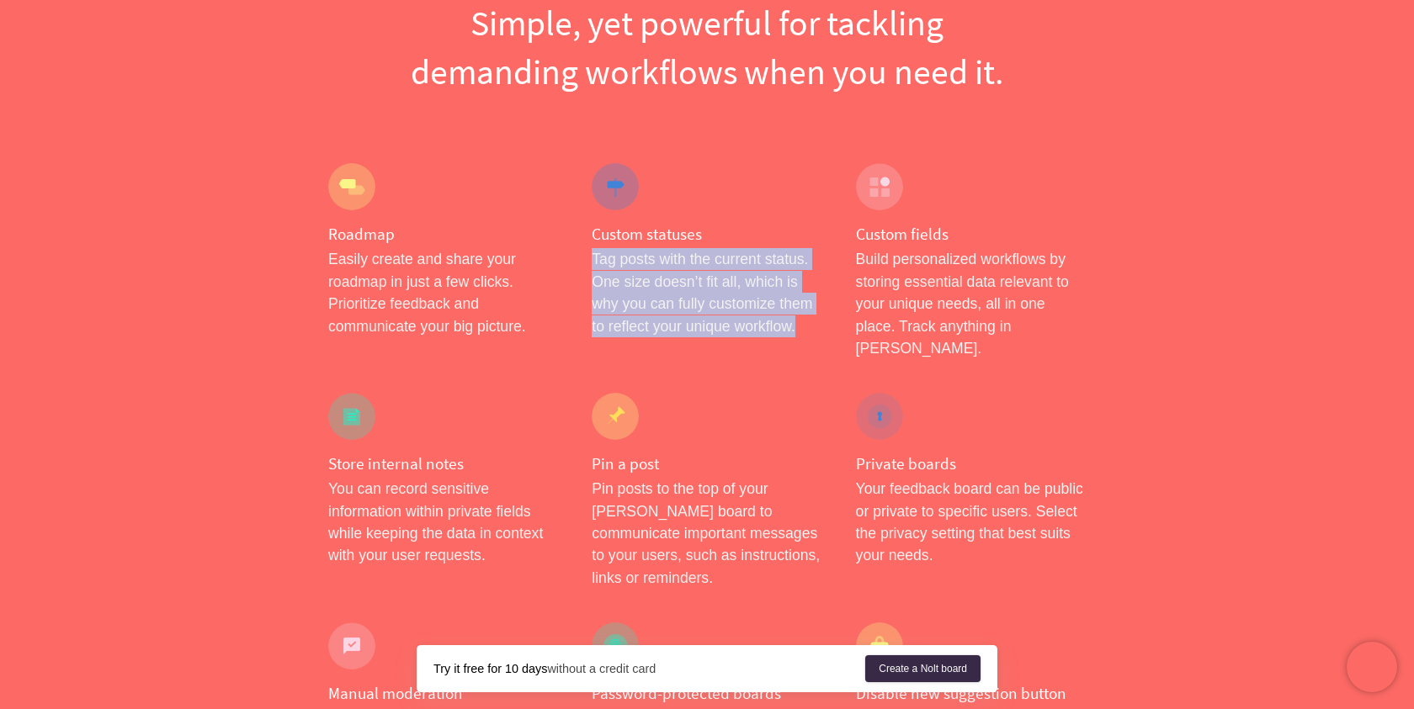
click at [805, 242] on h4 "Custom statuses" at bounding box center [707, 234] width 230 height 21
drag, startPoint x: 805, startPoint y: 242, endPoint x: 815, endPoint y: 329, distance: 87.2
click at [815, 330] on div "Custom statuses Tag posts with the current status. One size doesn’t fit all, wh…" at bounding box center [706, 261] width 263 height 230
click at [815, 329] on p "Tag posts with the current status. One size doesn’t fit all, which is why you c…" at bounding box center [707, 292] width 230 height 89
drag, startPoint x: 594, startPoint y: 235, endPoint x: 834, endPoint y: 319, distance: 254.1
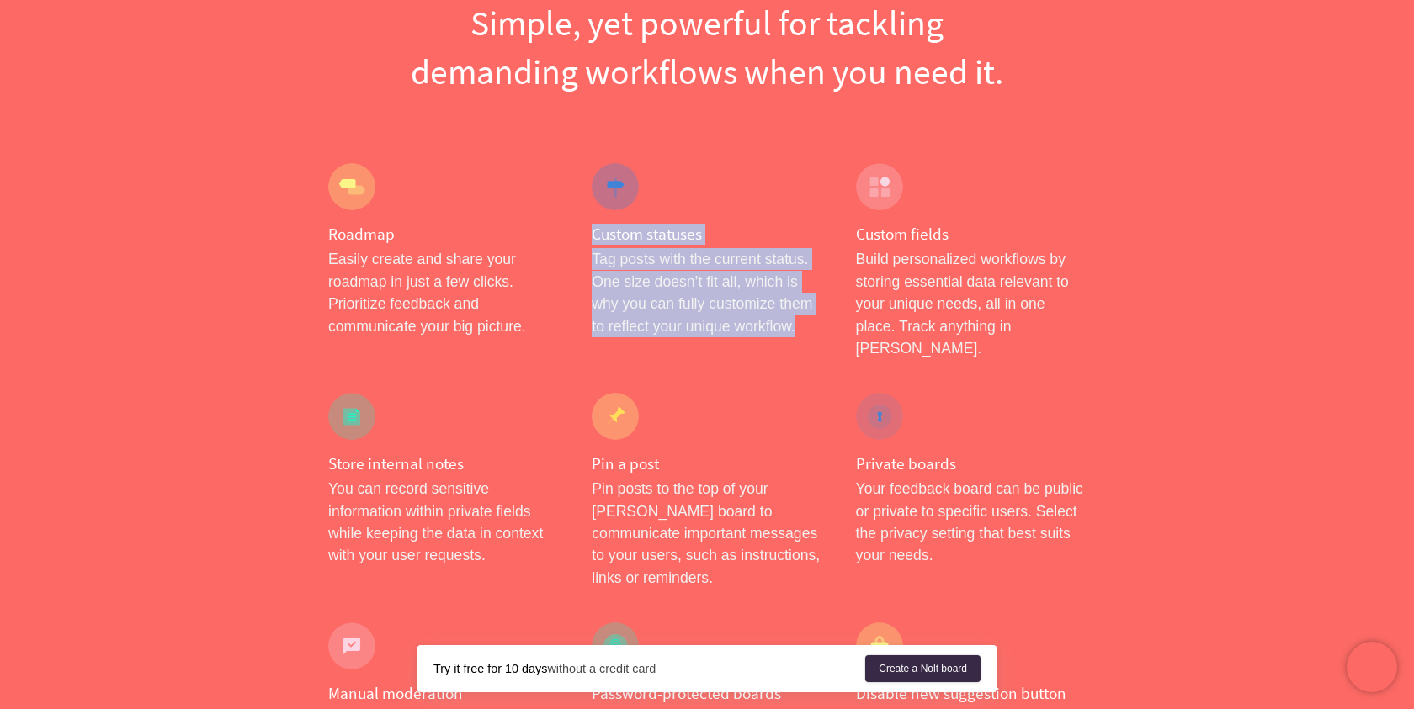
click at [834, 319] on div "Custom statuses Tag posts with the current status. One size doesn’t fit all, wh…" at bounding box center [706, 261] width 263 height 230
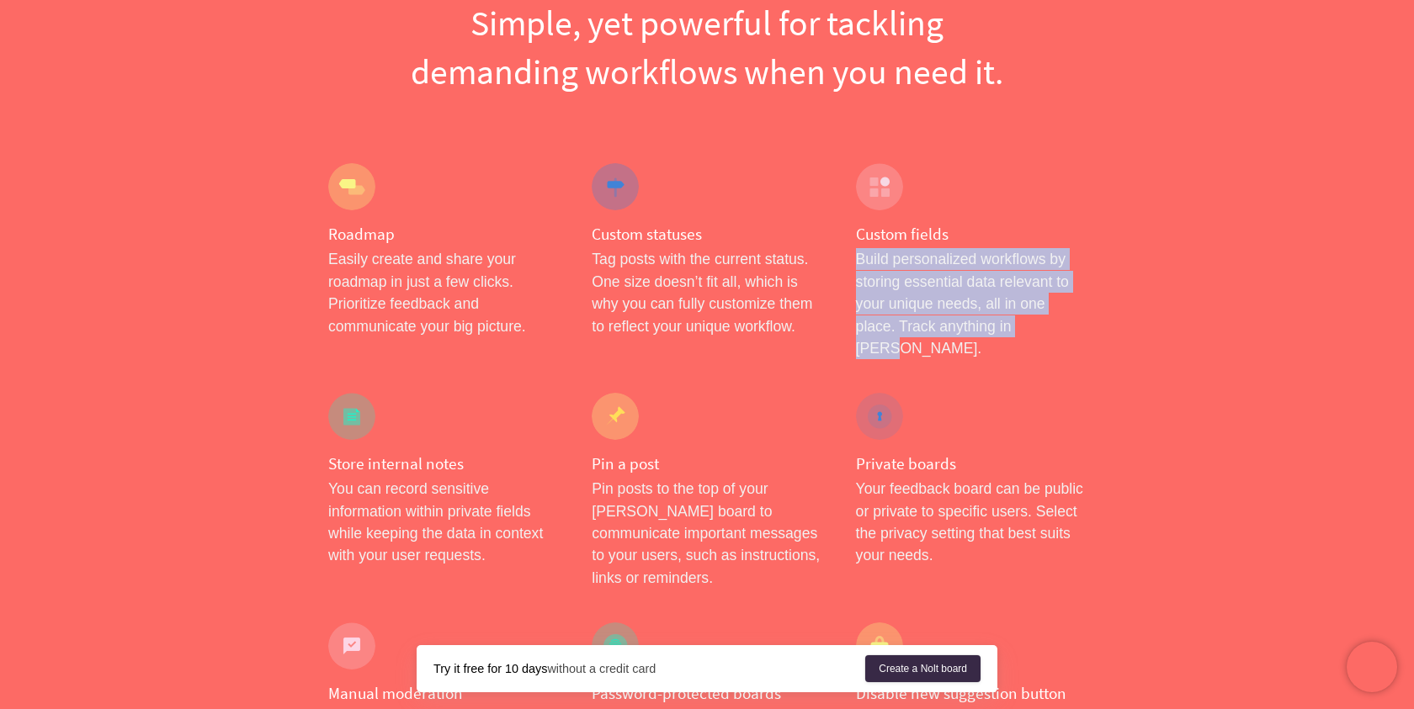
drag, startPoint x: 843, startPoint y: 261, endPoint x: 1085, endPoint y: 317, distance: 248.0
click at [1085, 318] on div "Custom fields Build personalized workflows by storing essential data relevant t…" at bounding box center [970, 261] width 263 height 230
click at [1085, 317] on p "Build personalized workflows by storing essential data relevant to your unique …" at bounding box center [971, 303] width 230 height 111
drag, startPoint x: 1085, startPoint y: 327, endPoint x: 1057, endPoint y: 235, distance: 96.6
click at [1057, 235] on div "Custom fields Build personalized workflows by storing essential data relevant t…" at bounding box center [970, 261] width 263 height 230
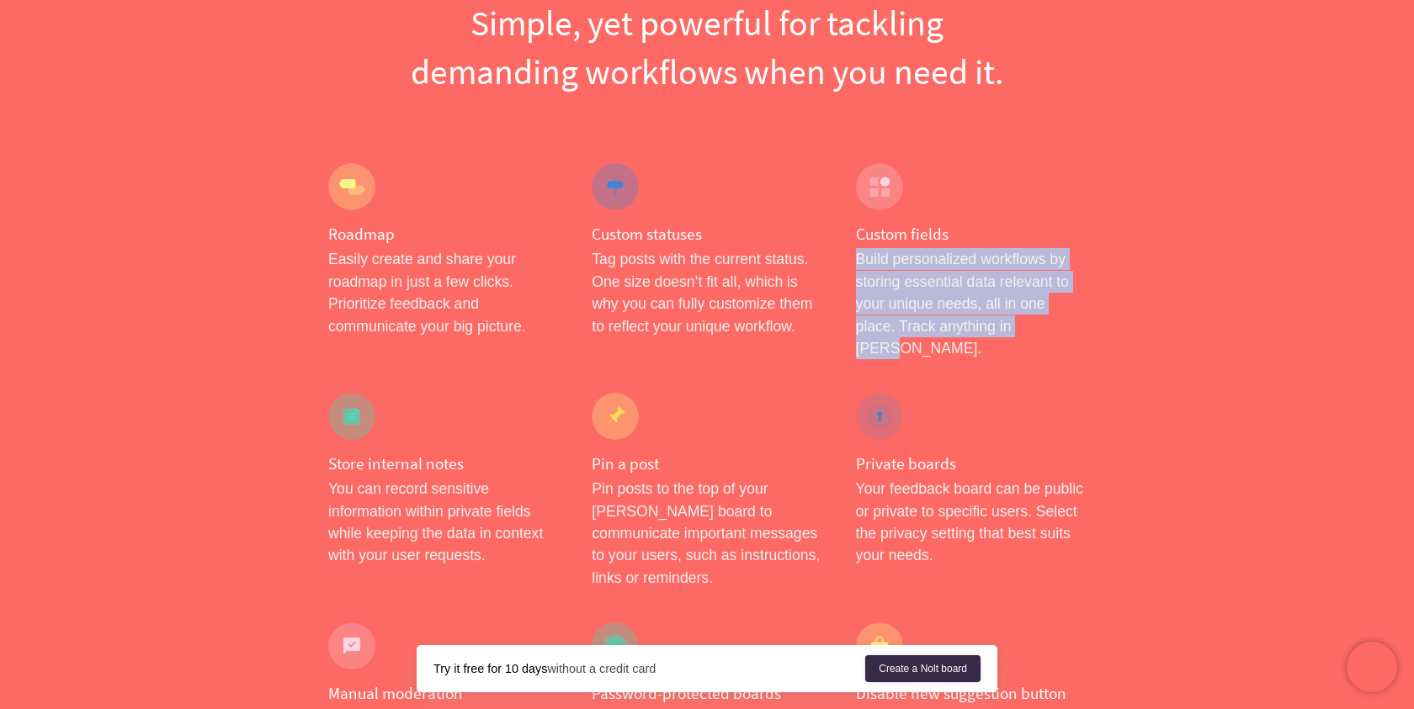
click at [1057, 235] on h4 "Custom fields" at bounding box center [971, 234] width 230 height 21
drag, startPoint x: 1057, startPoint y: 235, endPoint x: 1059, endPoint y: 347, distance: 111.9
click at [1059, 347] on div "Custom fields Build personalized workflows by storing essential data relevant t…" at bounding box center [970, 261] width 263 height 230
click at [1059, 348] on div "Custom fields Build personalized workflows by storing essential data relevant t…" at bounding box center [970, 261] width 263 height 230
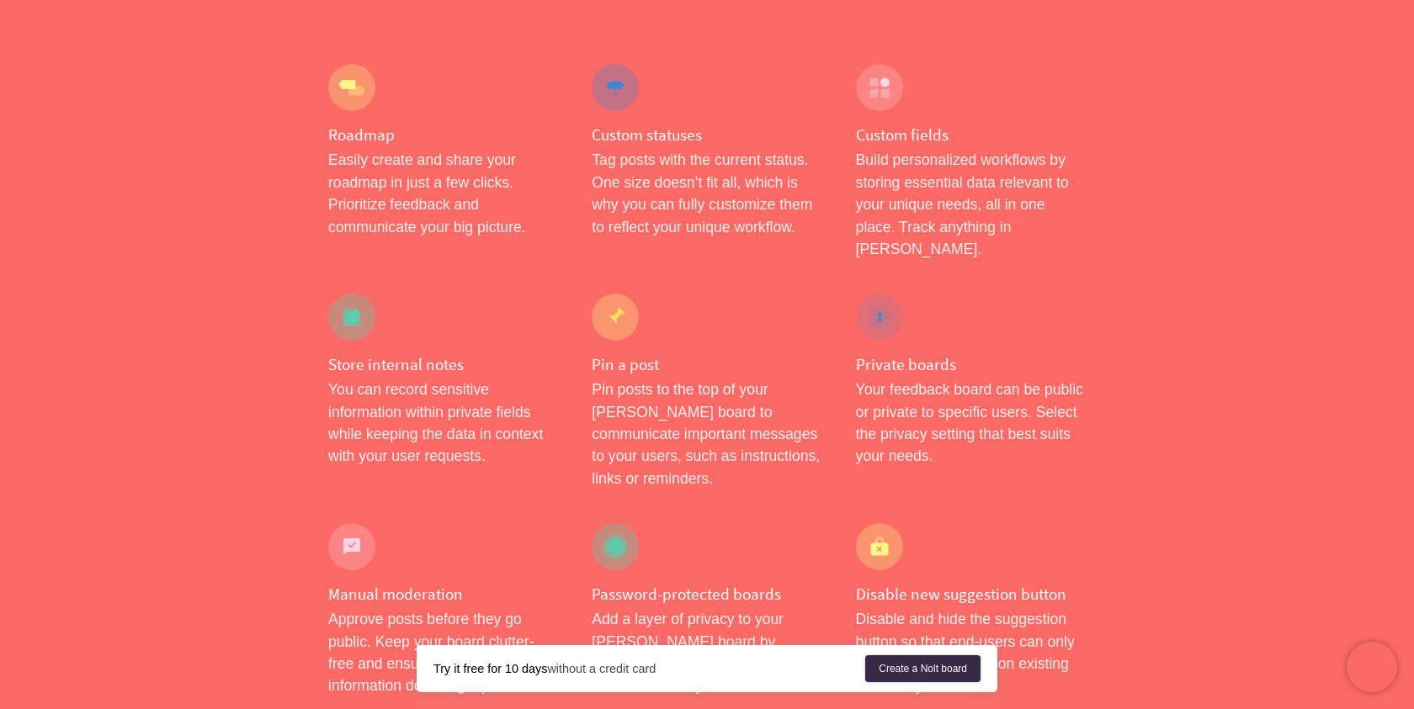
scroll to position [291, 0]
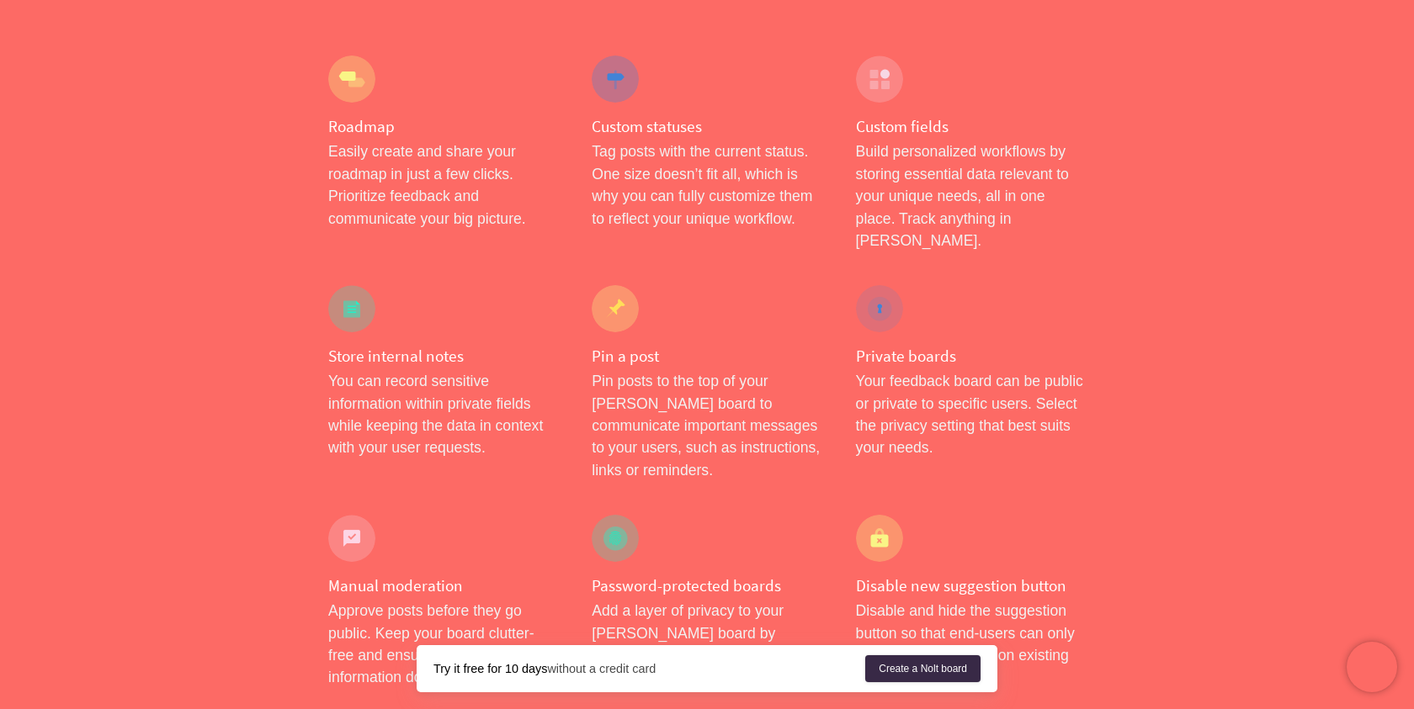
click at [523, 431] on p "You can record sensitive information within private fields while keeping the da…" at bounding box center [443, 414] width 230 height 89
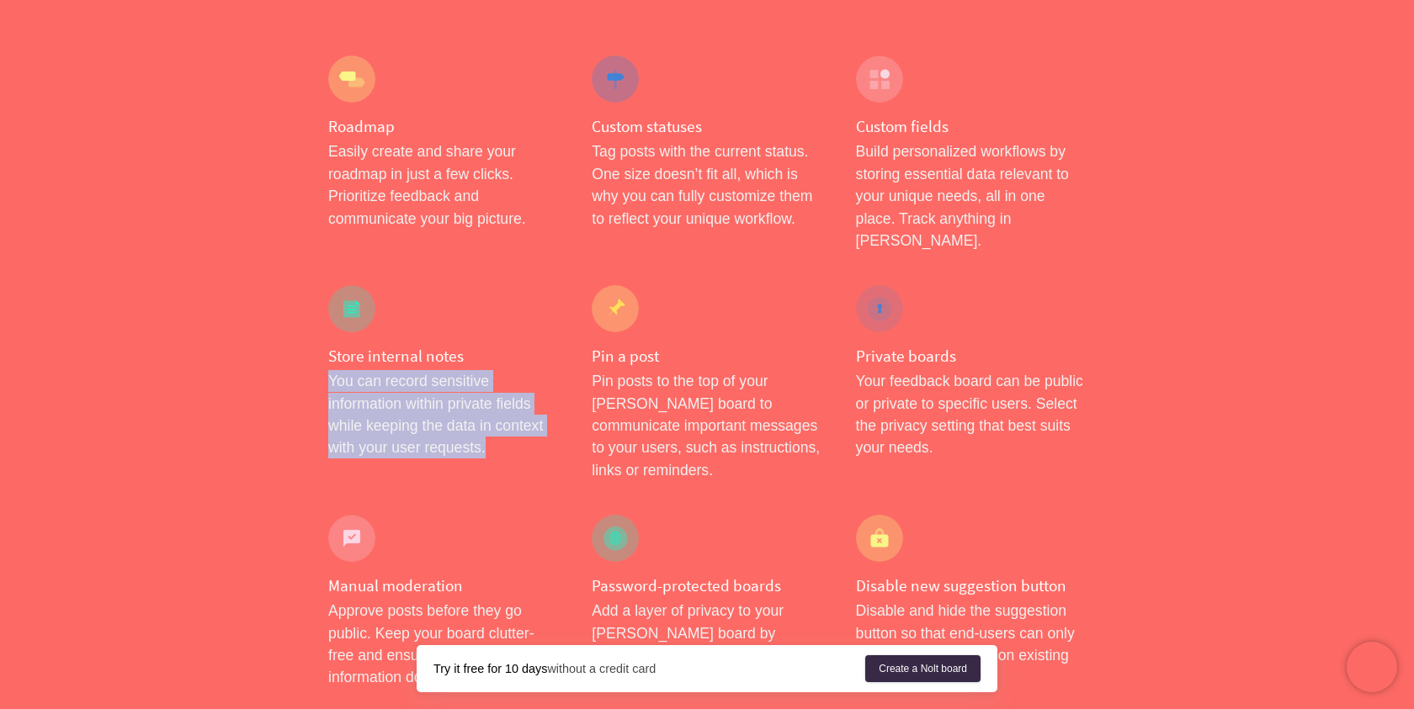
drag, startPoint x: 502, startPoint y: 342, endPoint x: 502, endPoint y: 440, distance: 97.6
click at [502, 441] on div "Store internal notes You can record sensitive information within private fields…" at bounding box center [442, 383] width 263 height 230
click at [502, 440] on div "Store internal notes You can record sensitive information within private fields…" at bounding box center [442, 383] width 263 height 230
drag, startPoint x: 502, startPoint y: 440, endPoint x: 514, endPoint y: 327, distance: 113.5
click at [514, 327] on div "Store internal notes You can record sensitive information within private fields…" at bounding box center [442, 383] width 263 height 230
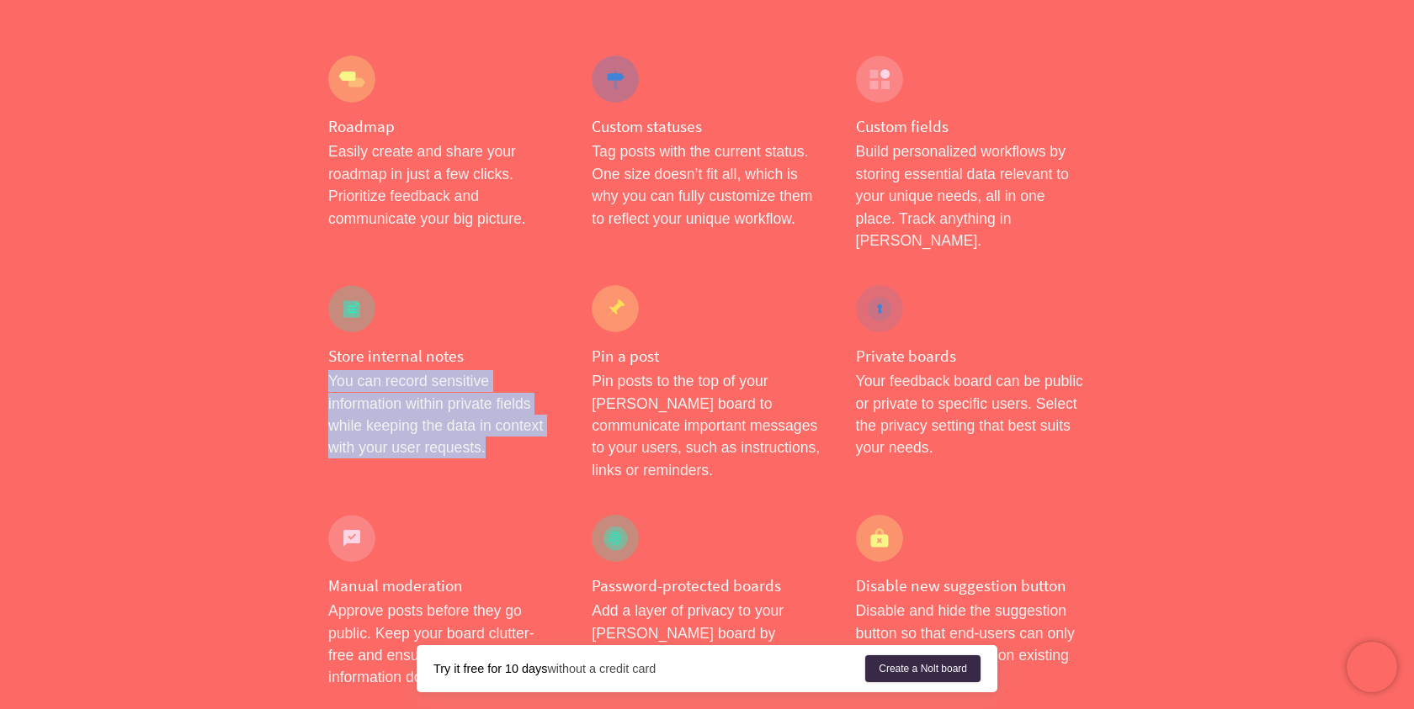
click at [507, 346] on h4 "Store internal notes" at bounding box center [443, 356] width 230 height 21
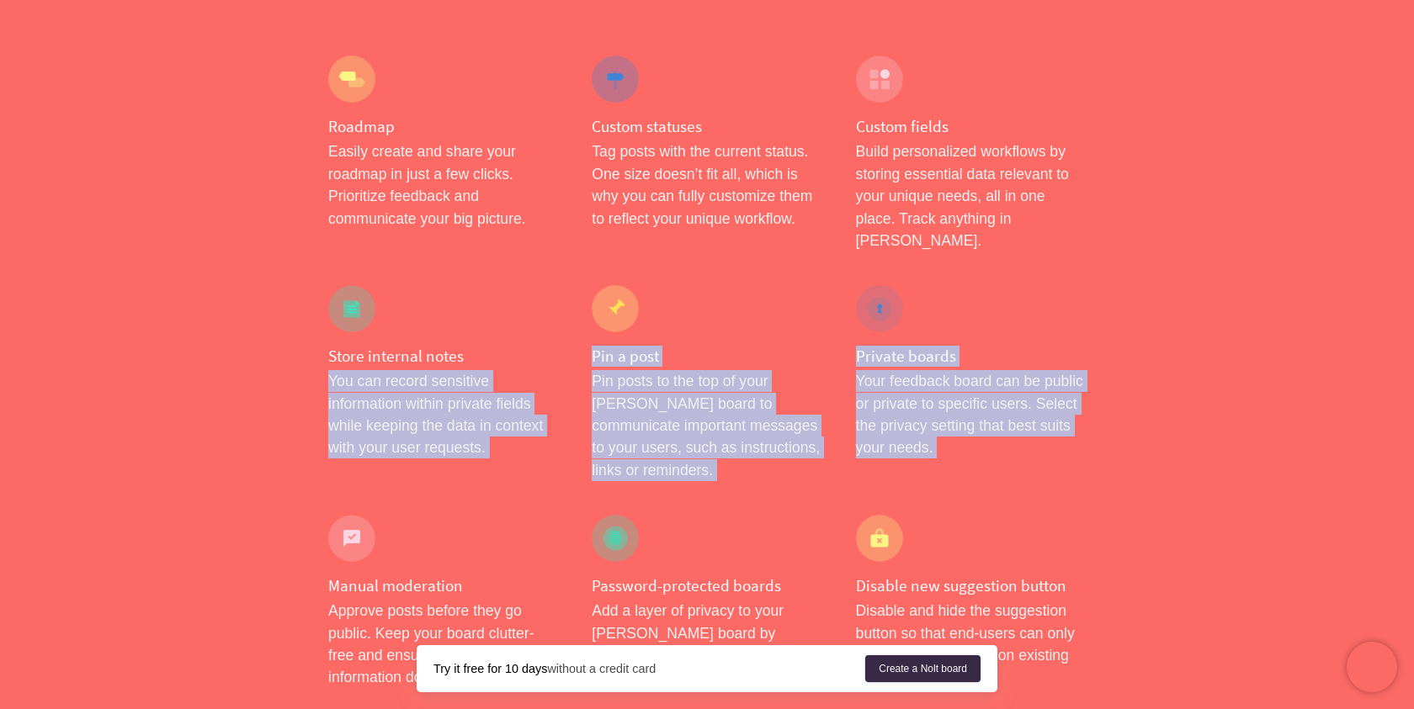
drag, startPoint x: 507, startPoint y: 335, endPoint x: 506, endPoint y: 464, distance: 128.8
click at [506, 498] on div "Manual moderation Approve posts before they go public. Keep your board clutter-…" at bounding box center [442, 602] width 263 height 208
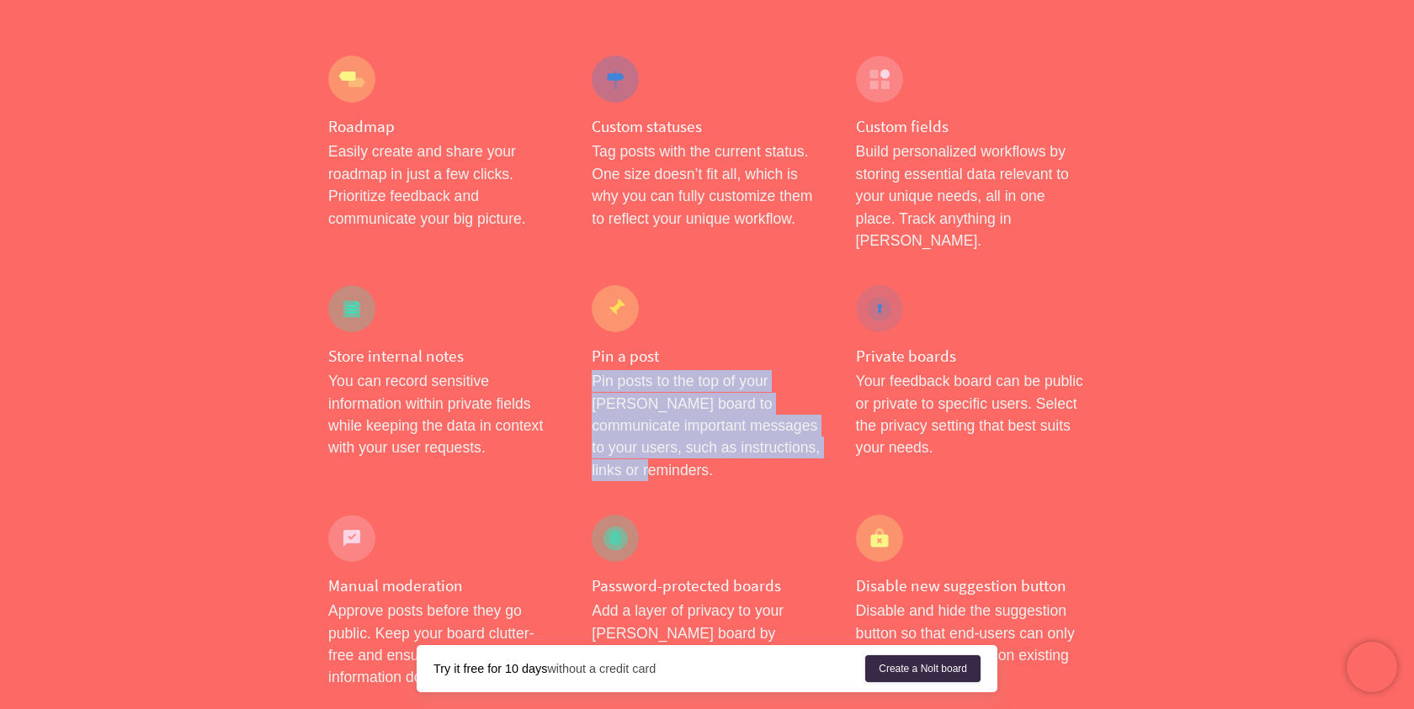
drag, startPoint x: 607, startPoint y: 360, endPoint x: 822, endPoint y: 441, distance: 230.1
click at [828, 443] on div "Pin a post Pin posts to the top of your [PERSON_NAME] board to communicate impo…" at bounding box center [706, 383] width 263 height 230
click at [822, 441] on div "Pin a post Pin posts to the top of your [PERSON_NAME] board to communicate impo…" at bounding box center [706, 383] width 263 height 230
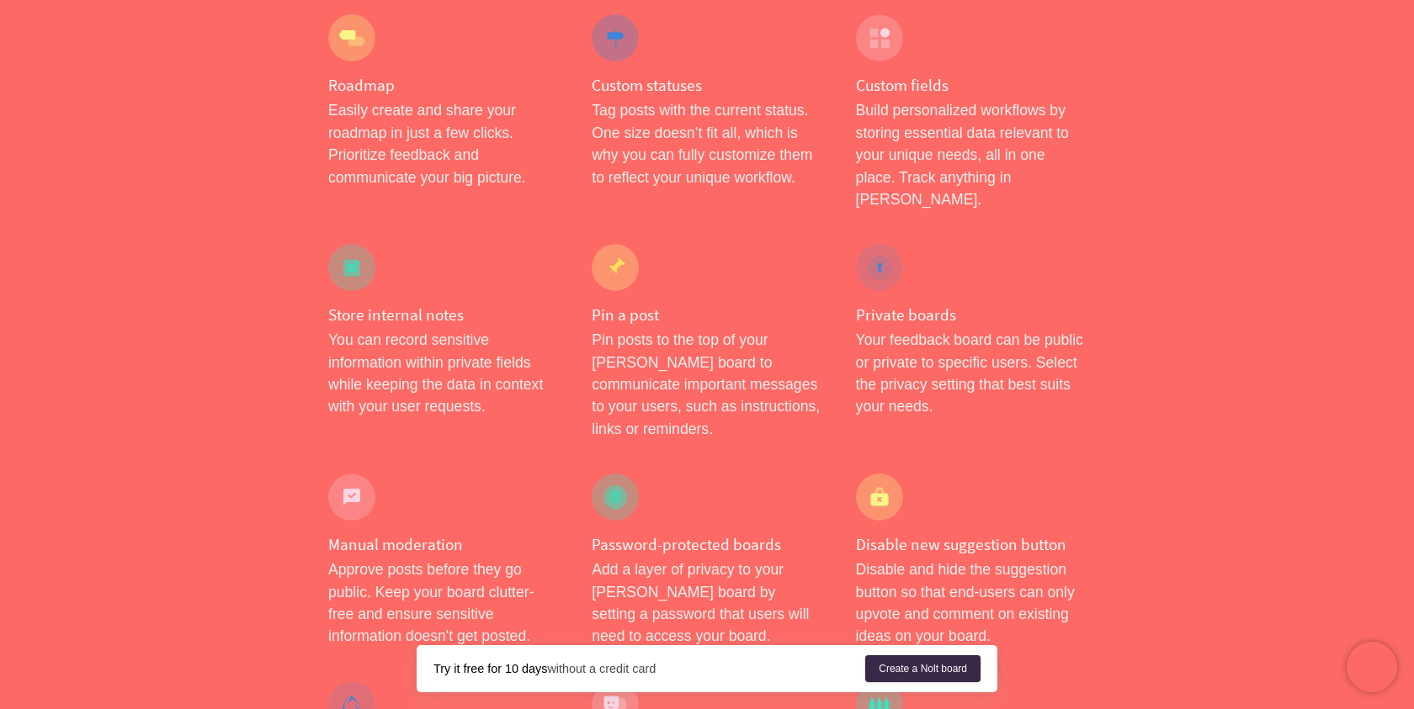
scroll to position [343, 0]
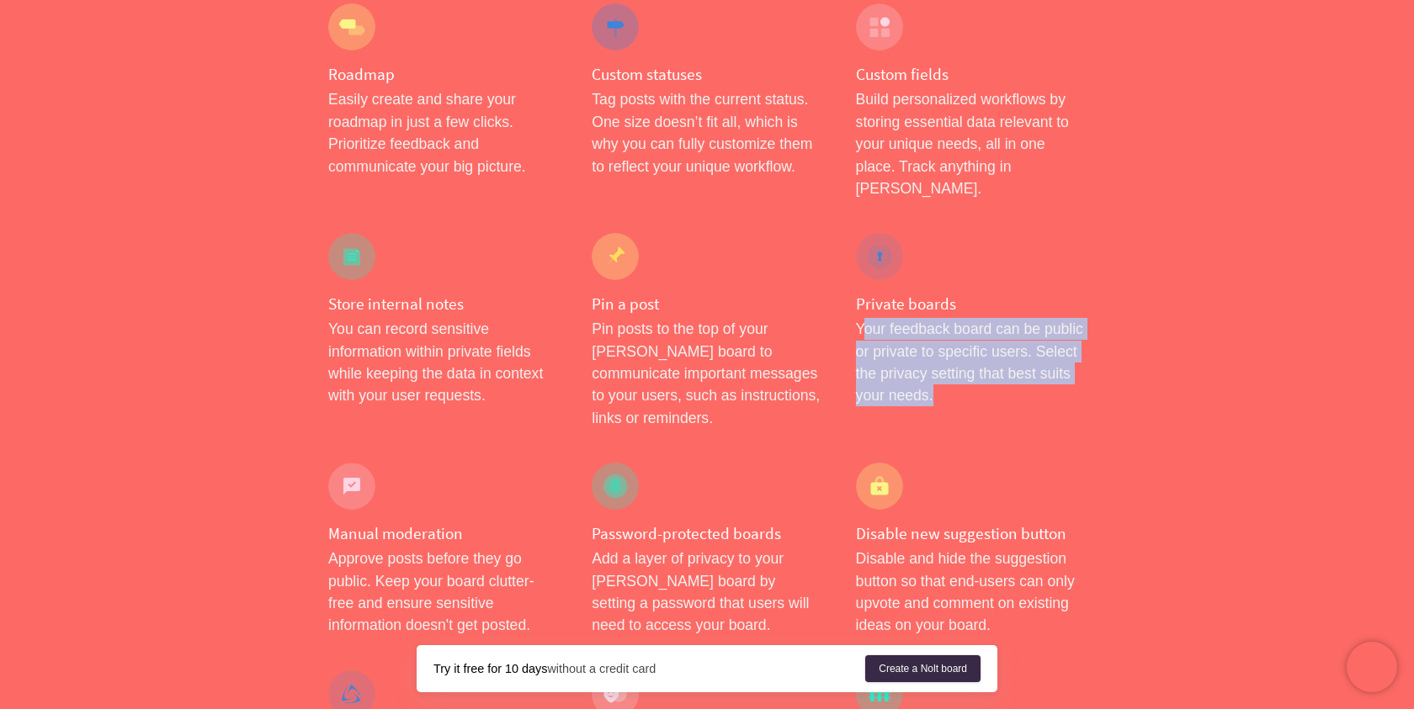
drag, startPoint x: 866, startPoint y: 300, endPoint x: 1044, endPoint y: 373, distance: 192.5
click at [1044, 373] on p "Your feedback board can be public or private to specific users. Select the priv…" at bounding box center [971, 362] width 230 height 89
click at [1038, 368] on p "Your feedback board can be public or private to specific users. Select the priv…" at bounding box center [971, 362] width 230 height 89
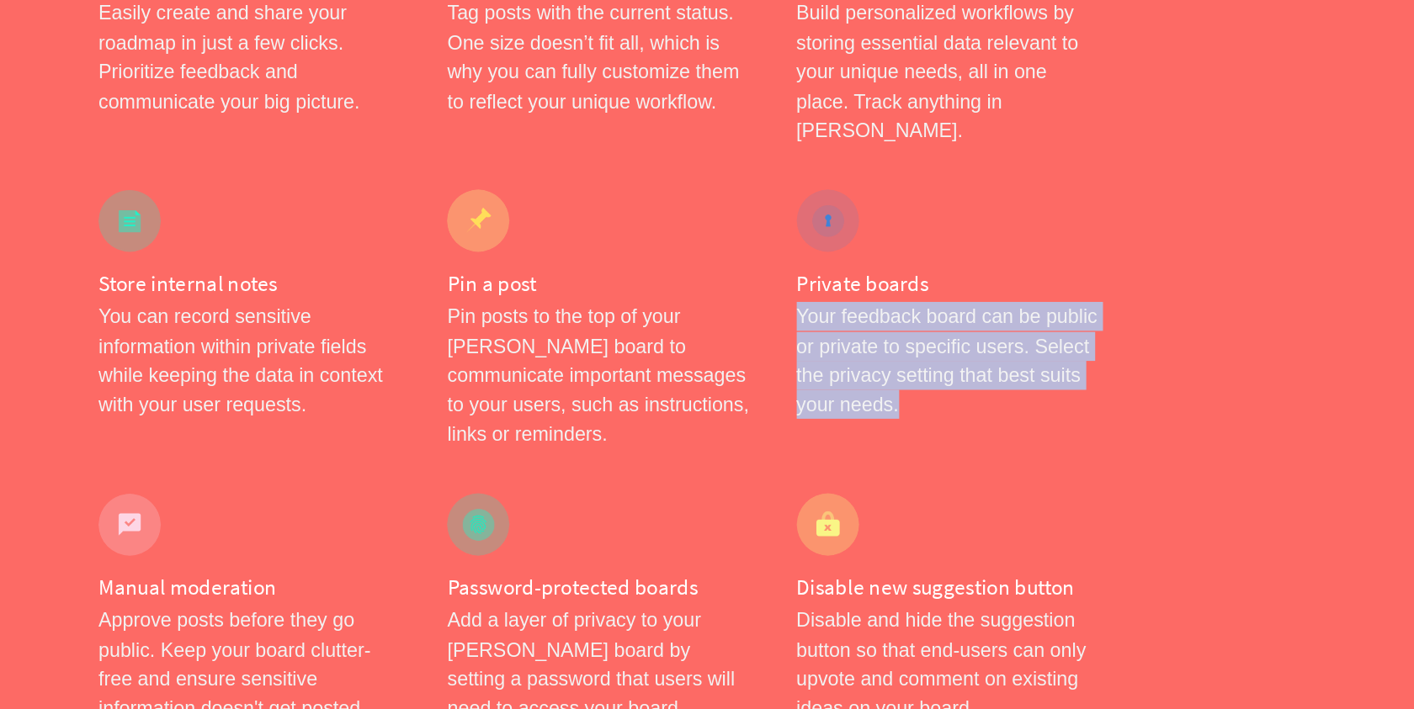
drag, startPoint x: 1029, startPoint y: 380, endPoint x: 1048, endPoint y: 293, distance: 89.6
click at [1048, 293] on div "Private boards Your feedback board can be public or private to specific users. …" at bounding box center [970, 331] width 263 height 230
drag, startPoint x: 1048, startPoint y: 293, endPoint x: 1025, endPoint y: 384, distance: 93.7
click at [1025, 384] on div "Private boards Your feedback board can be public or private to specific users. …" at bounding box center [970, 331] width 263 height 230
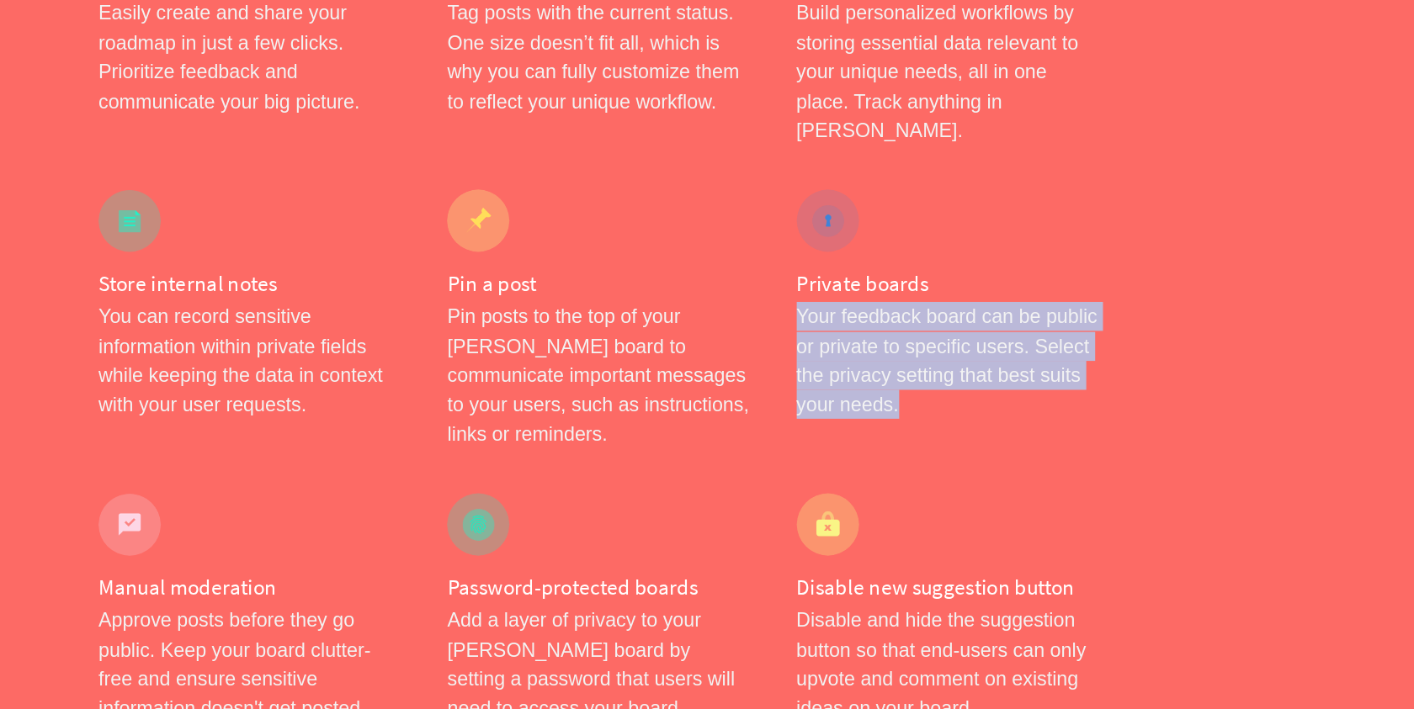
click at [1024, 384] on p "Your feedback board can be public or private to specific users. Select the priv…" at bounding box center [971, 362] width 230 height 89
drag, startPoint x: 1024, startPoint y: 384, endPoint x: 1051, endPoint y: 272, distance: 115.1
click at [1052, 271] on div "Private boards Your feedback board can be public or private to specific users. …" at bounding box center [970, 331] width 263 height 230
click at [1051, 294] on h4 "Private boards" at bounding box center [971, 304] width 230 height 21
drag, startPoint x: 1037, startPoint y: 284, endPoint x: 1025, endPoint y: 375, distance: 92.5
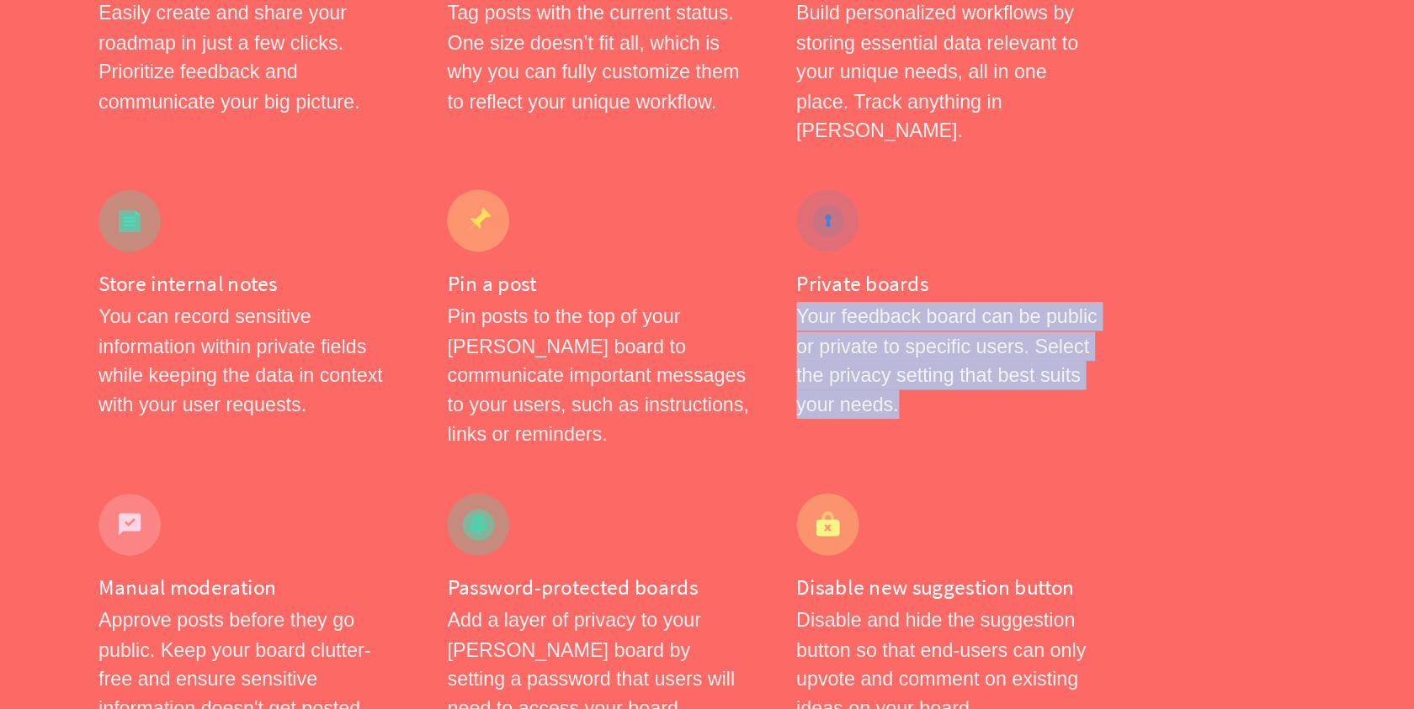
click at [1026, 377] on div "Private boards Your feedback board can be public or private to specific users. …" at bounding box center [970, 331] width 263 height 230
click at [1025, 375] on p "Your feedback board can be public or private to specific users. Select the priv…" at bounding box center [971, 362] width 230 height 89
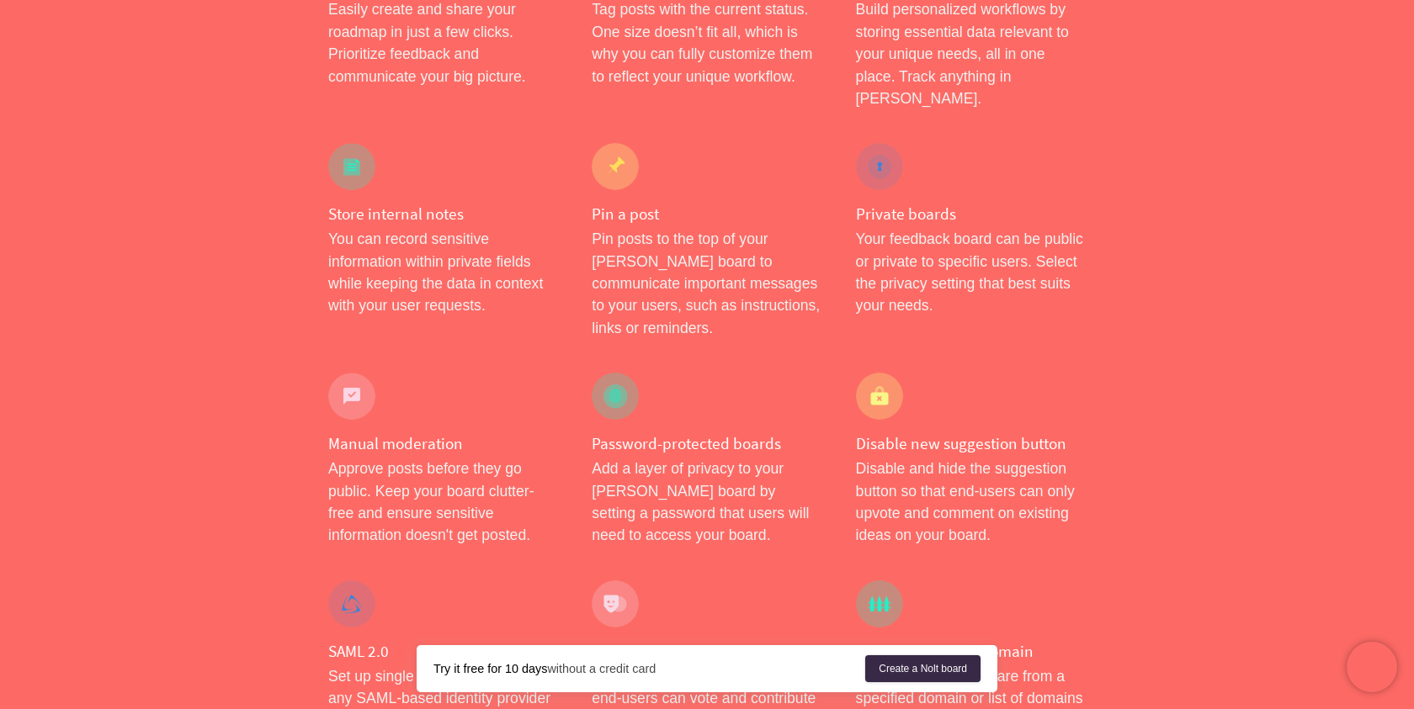
scroll to position [569, 0]
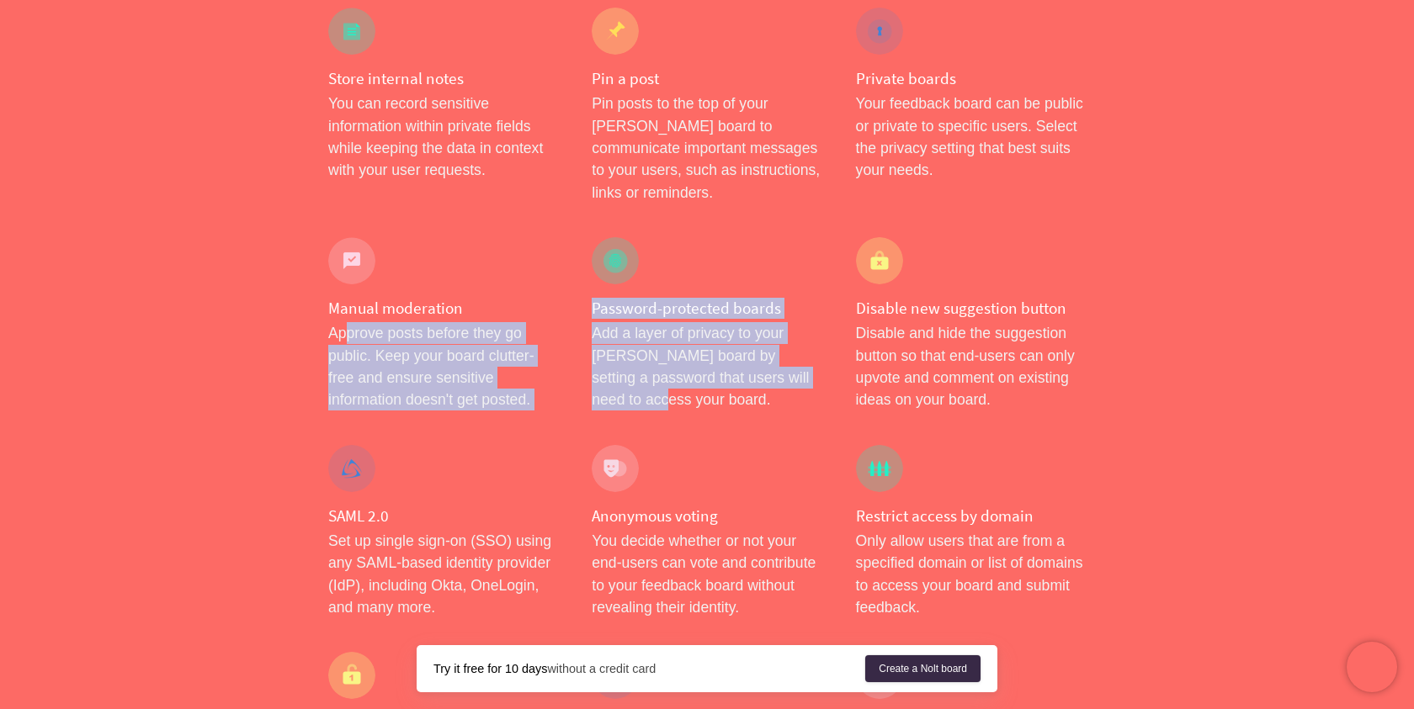
drag, startPoint x: 346, startPoint y: 286, endPoint x: 583, endPoint y: 361, distance: 248.8
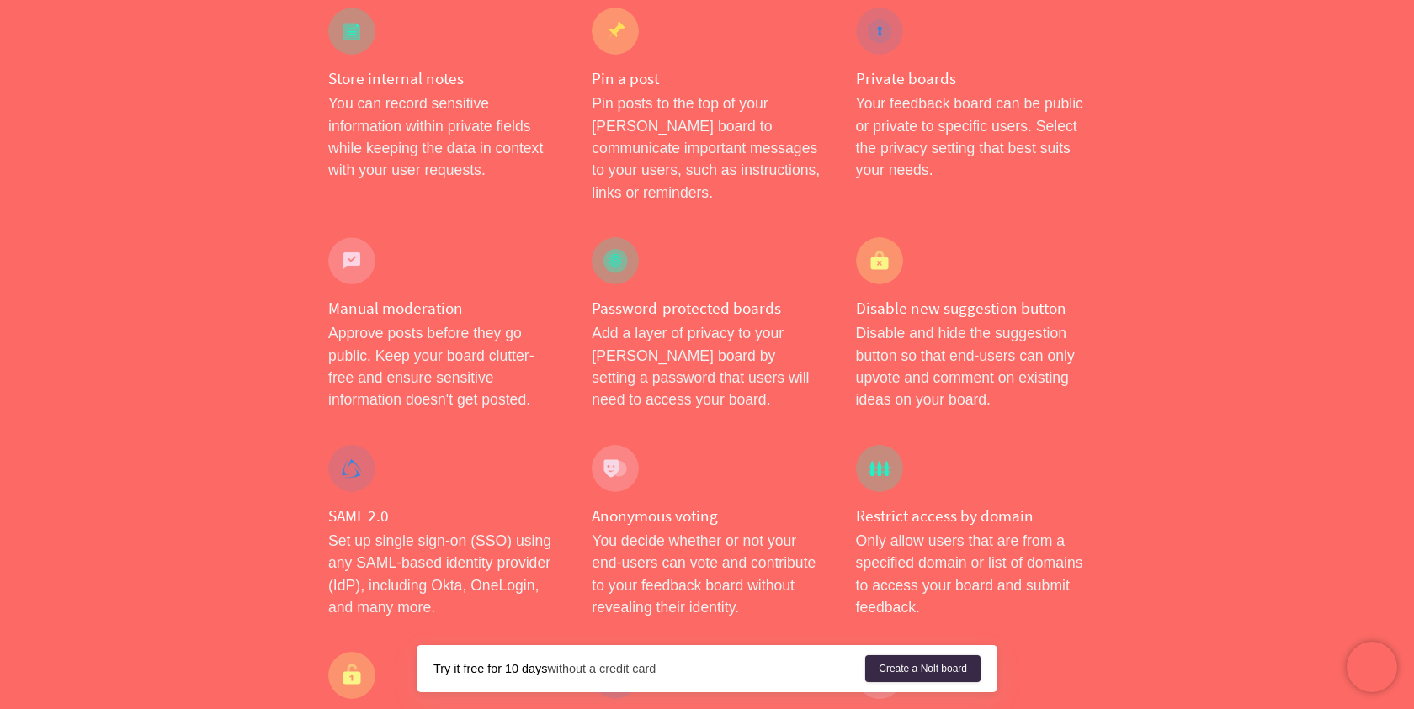
click at [841, 236] on div "Disable new suggestion button Disable and hide the suggestion button so that en…" at bounding box center [970, 324] width 263 height 208
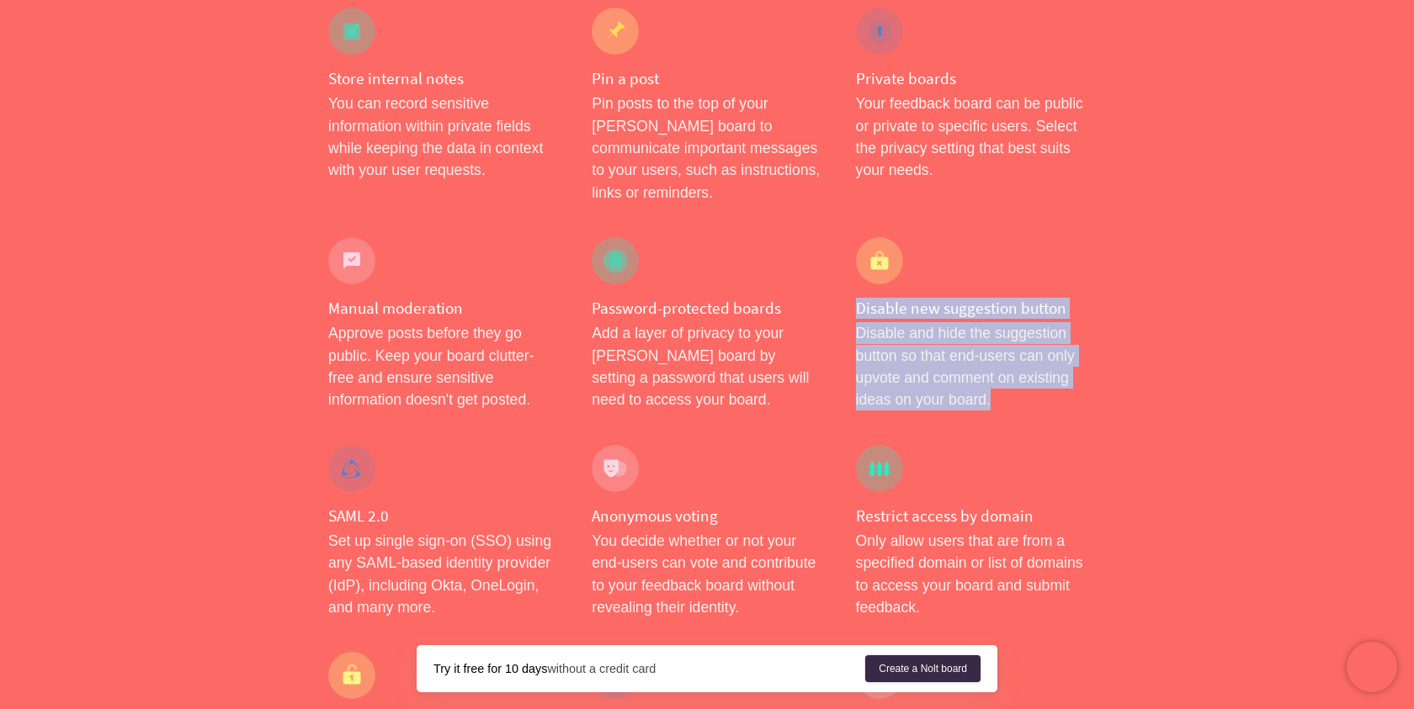
drag, startPoint x: 856, startPoint y: 259, endPoint x: 1022, endPoint y: 364, distance: 196.3
click at [1021, 365] on div "Disable new suggestion button Disable and hide the suggestion button so that en…" at bounding box center [970, 324] width 263 height 208
click at [1022, 364] on p "Disable and hide the suggestion button so that end-users can only upvote and co…" at bounding box center [971, 366] width 230 height 89
drag, startPoint x: 1022, startPoint y: 364, endPoint x: 1021, endPoint y: 230, distance: 134.6
click at [1021, 227] on div "Disable new suggestion button Disable and hide the suggestion button so that en…" at bounding box center [970, 324] width 263 height 208
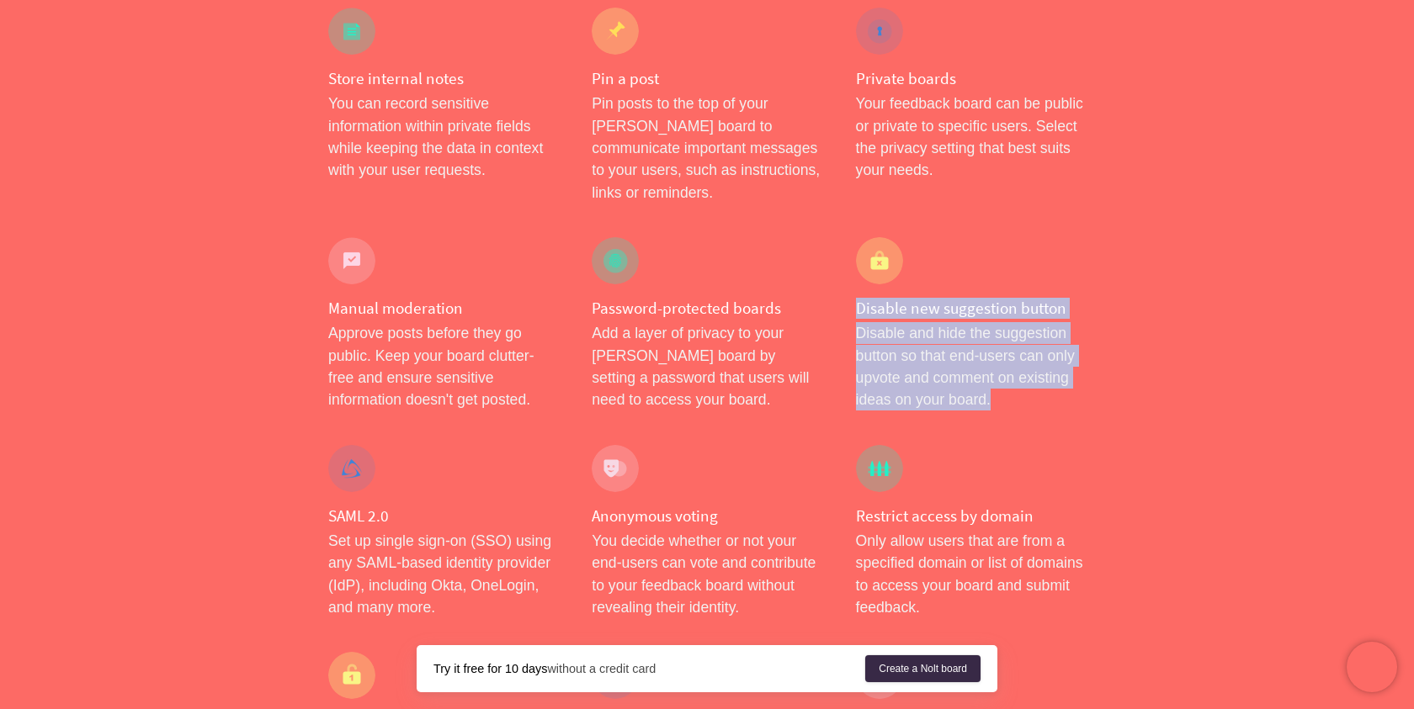
click at [1021, 230] on div "Disable new suggestion button Disable and hide the suggestion button so that en…" at bounding box center [970, 324] width 263 height 208
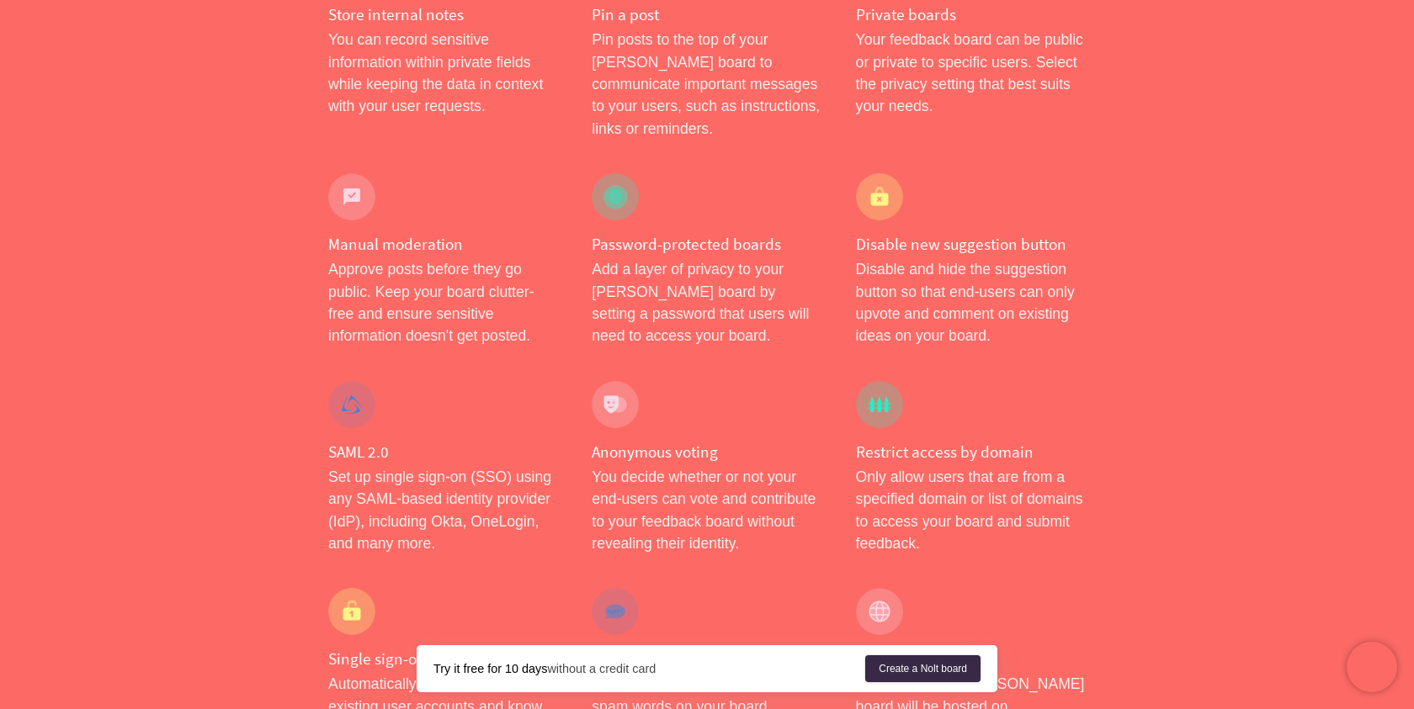
scroll to position [731, 0]
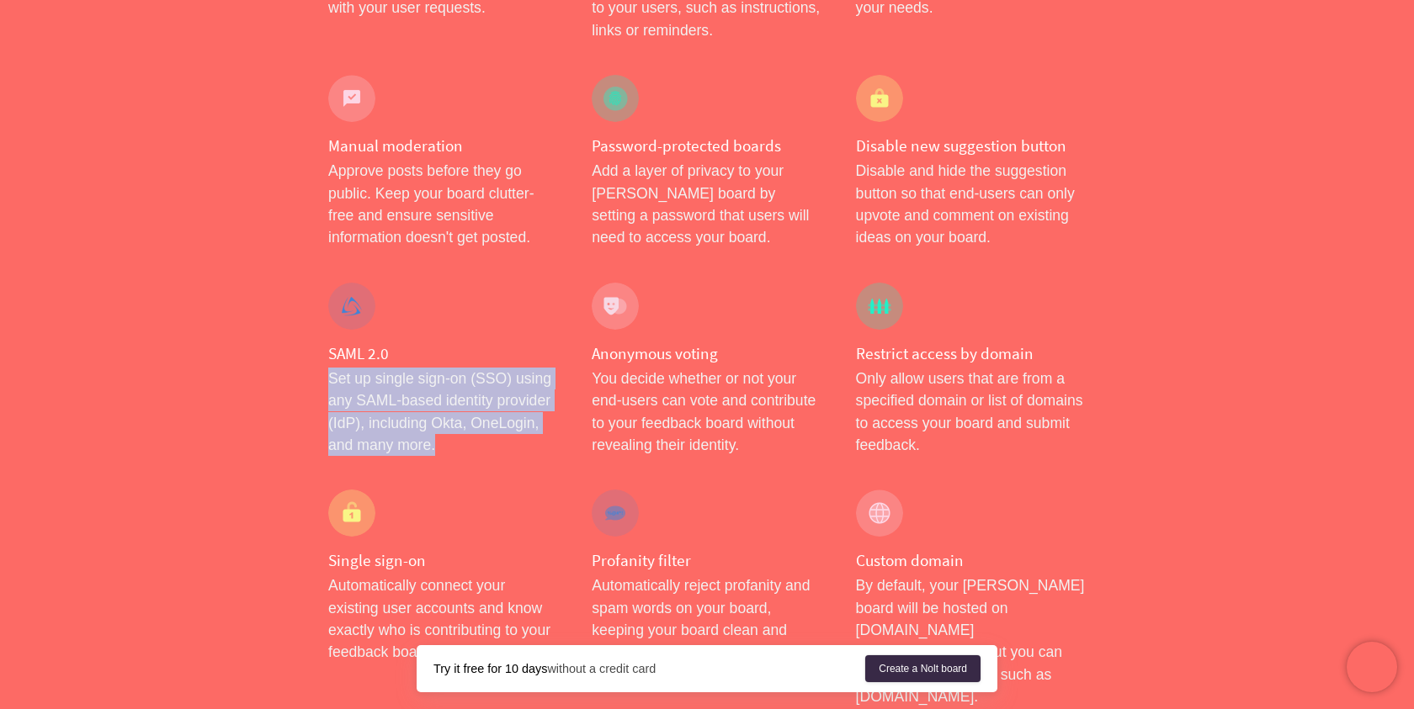
drag, startPoint x: 457, startPoint y: 322, endPoint x: 473, endPoint y: 396, distance: 75.8
click at [473, 396] on p "Set up single sign-on (SSO) using any SAML-based identity provider (IdP), inclu…" at bounding box center [443, 412] width 230 height 89
drag, startPoint x: 470, startPoint y: 404, endPoint x: 472, endPoint y: 316, distance: 88.4
click at [472, 316] on div "[PERSON_NAME] 2.0 Set up single sign-on (SSO) using any [PERSON_NAME]-based ide…" at bounding box center [442, 370] width 263 height 208
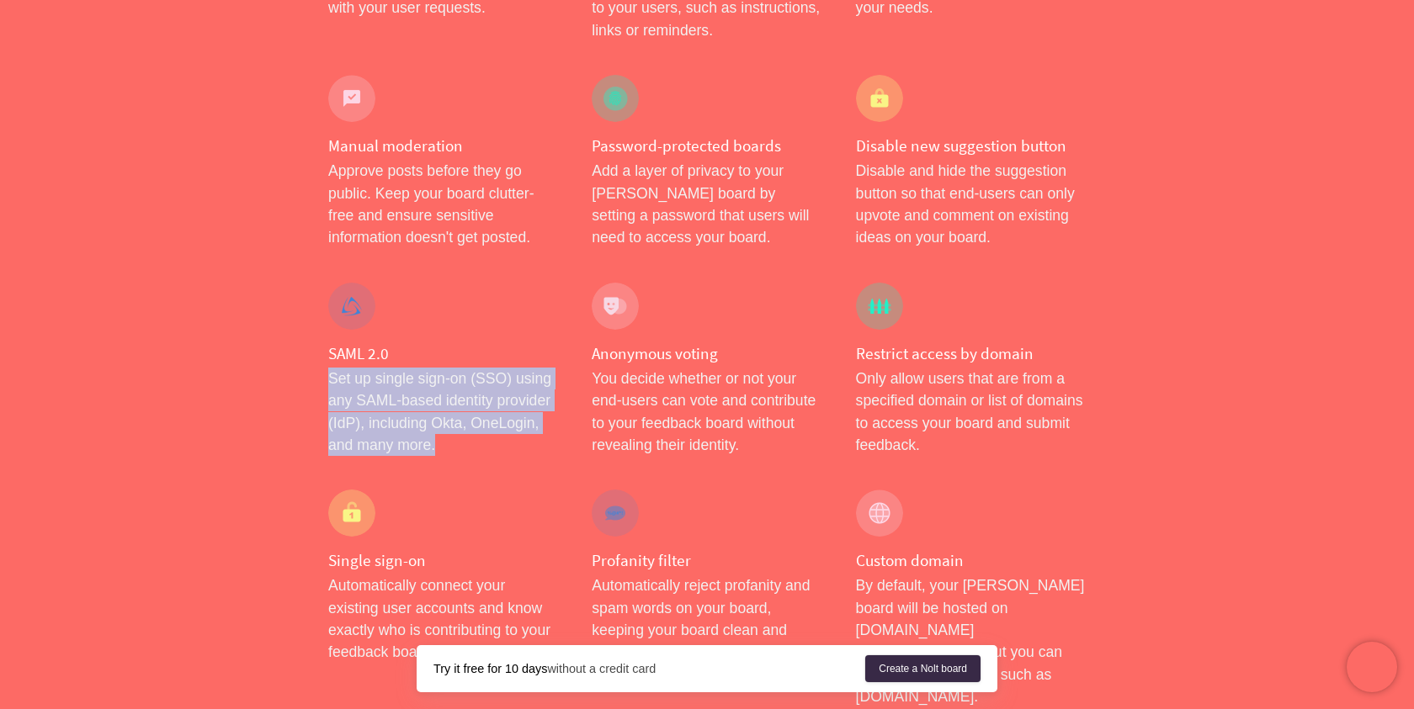
click at [472, 343] on h4 "SAML 2.0" at bounding box center [443, 353] width 230 height 21
drag, startPoint x: 472, startPoint y: 316, endPoint x: 512, endPoint y: 412, distance: 104.9
click at [513, 412] on div "[PERSON_NAME] 2.0 Set up single sign-on (SSO) using any [PERSON_NAME]-based ide…" at bounding box center [442, 370] width 263 height 208
click at [512, 412] on div "[PERSON_NAME] 2.0 Set up single sign-on (SSO) using any [PERSON_NAME]-based ide…" at bounding box center [442, 370] width 263 height 208
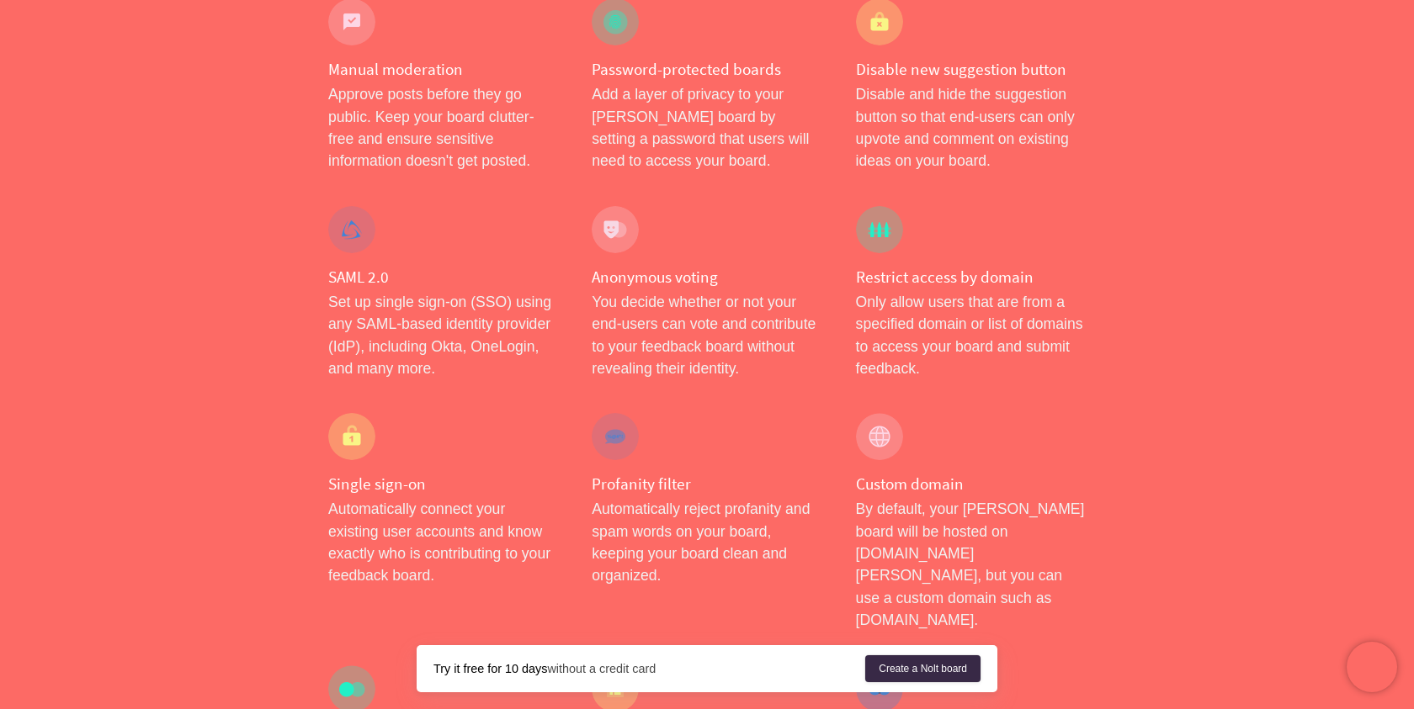
scroll to position [828, 0]
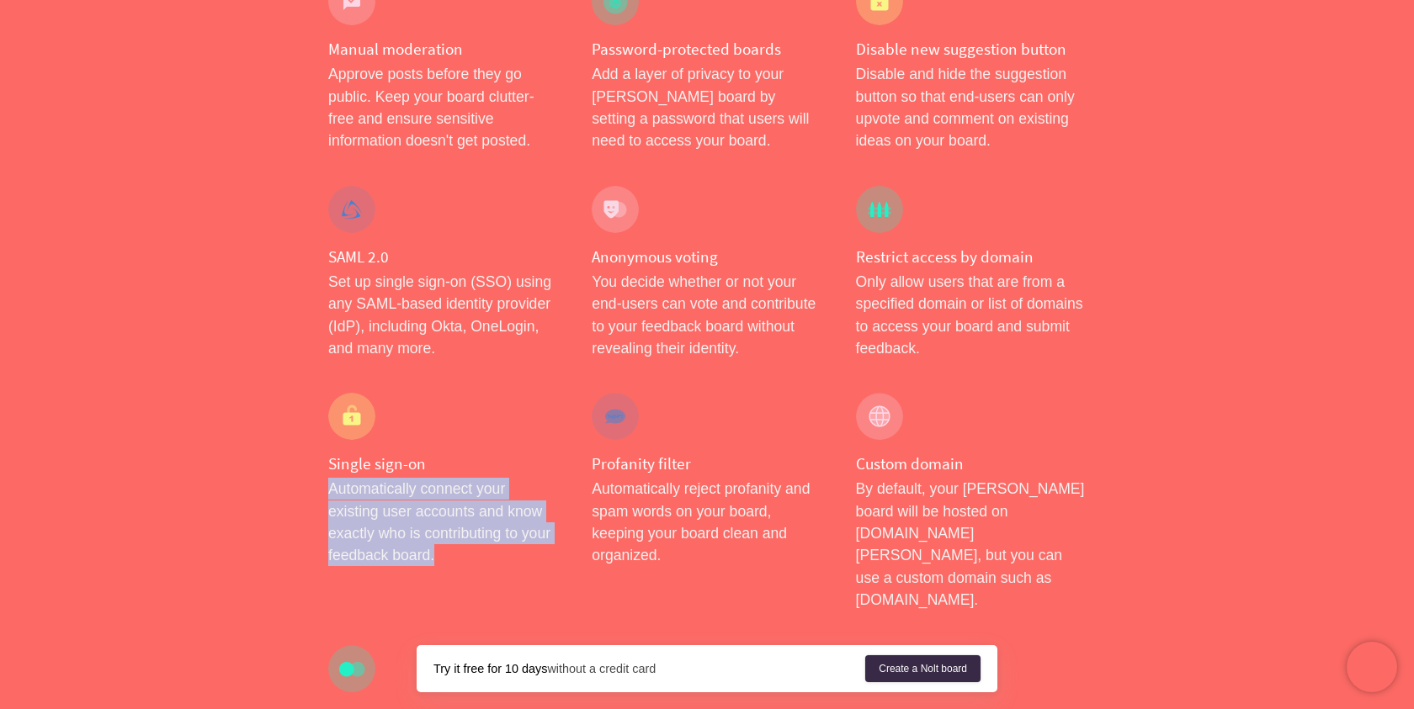
drag, startPoint x: 490, startPoint y: 417, endPoint x: 505, endPoint y: 515, distance: 99.6
click at [505, 515] on div "Single sign-on Automatically connect your existing user accounts and know exact…" at bounding box center [442, 502] width 263 height 252
click at [505, 515] on p "Automatically connect your existing user accounts and know exactly who is contr…" at bounding box center [443, 522] width 230 height 89
drag, startPoint x: 505, startPoint y: 515, endPoint x: 510, endPoint y: 425, distance: 90.2
click at [509, 424] on div "Single sign-on Automatically connect your existing user accounts and know exact…" at bounding box center [442, 502] width 263 height 252
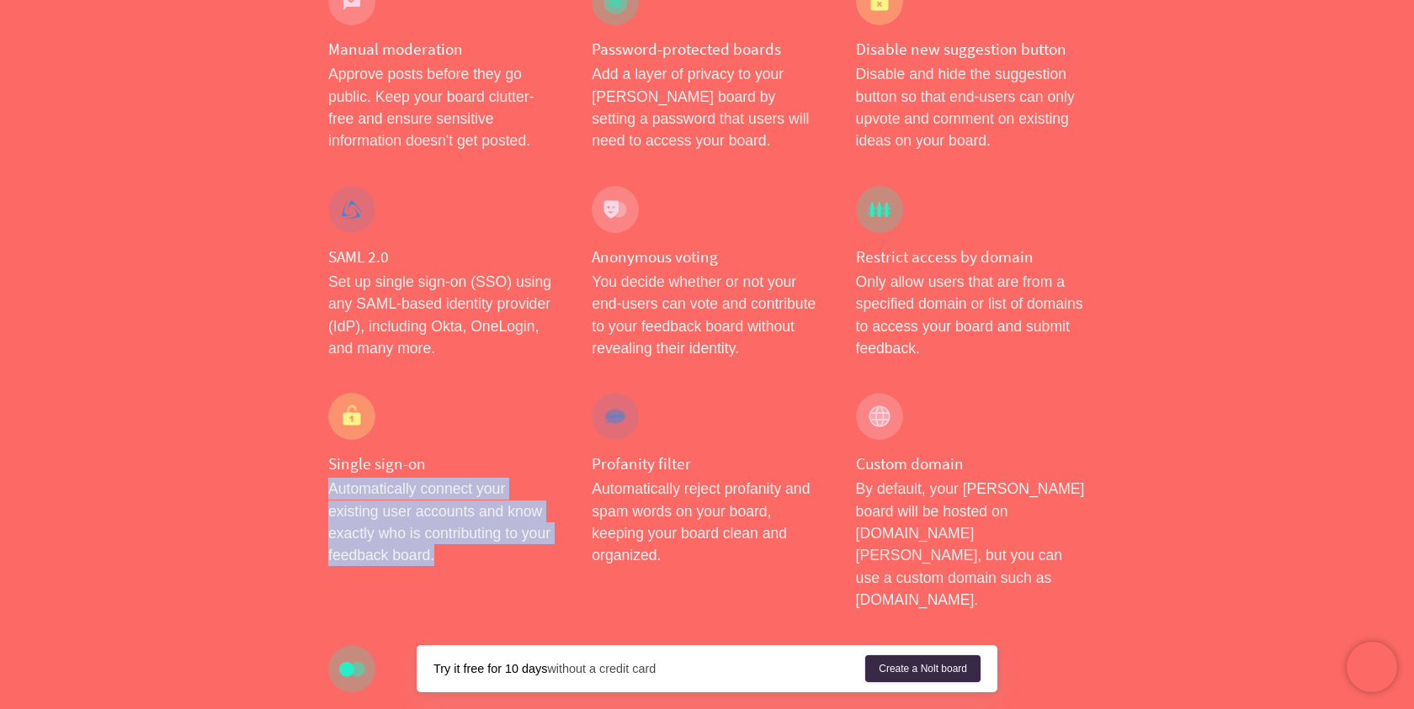
click at [510, 454] on h4 "Single sign-on" at bounding box center [443, 464] width 230 height 21
drag, startPoint x: 510, startPoint y: 425, endPoint x: 516, endPoint y: 520, distance: 95.3
click at [516, 520] on div "Single sign-on Automatically connect your existing user accounts and know exact…" at bounding box center [442, 502] width 263 height 252
click at [516, 520] on p "Automatically connect your existing user accounts and know exactly who is contr…" at bounding box center [443, 522] width 230 height 89
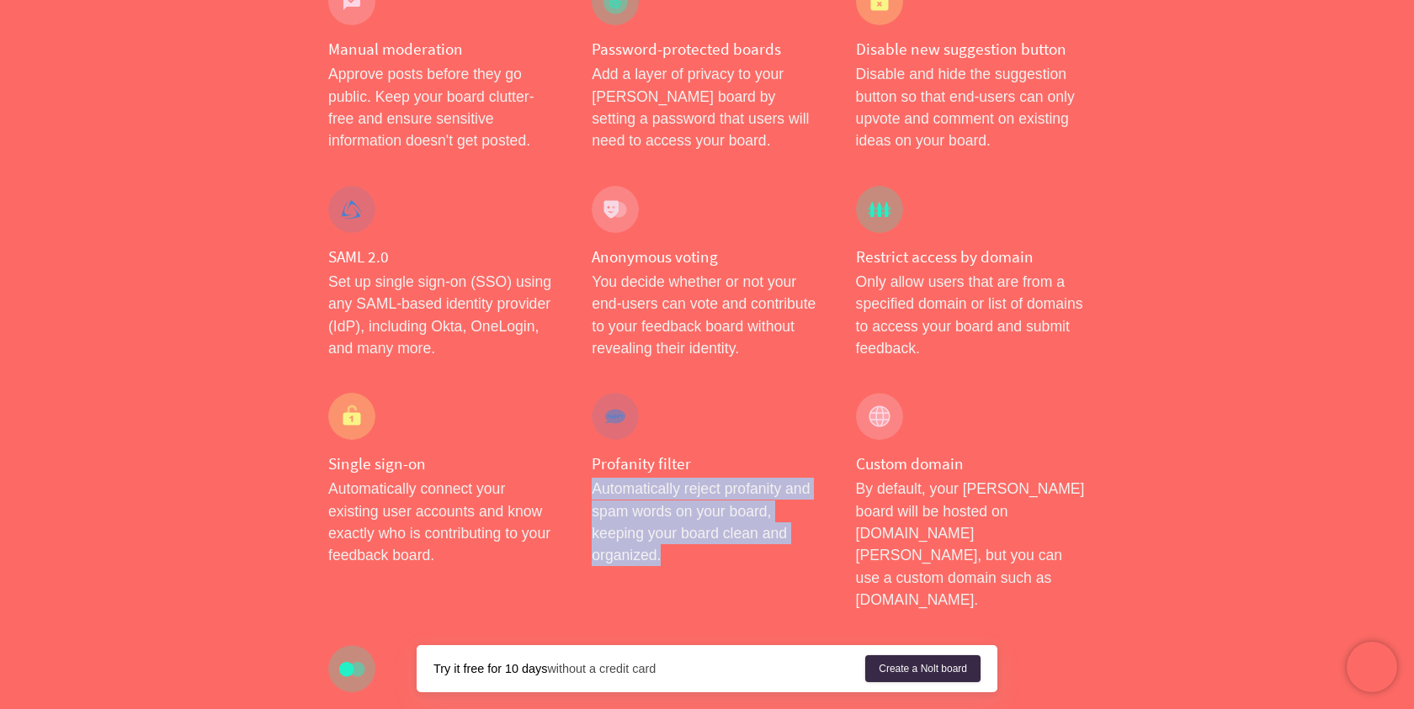
drag, startPoint x: 586, startPoint y: 440, endPoint x: 791, endPoint y: 512, distance: 217.7
click at [791, 512] on div "Profanity filter Automatically reject profanity and spam words on your board, k…" at bounding box center [706, 502] width 263 height 252
click at [791, 512] on p "Automatically reject profanity and spam words on your board, keeping your board…" at bounding box center [707, 522] width 230 height 89
drag, startPoint x: 791, startPoint y: 512, endPoint x: 785, endPoint y: 422, distance: 91.1
click at [785, 421] on div "Profanity filter Automatically reject profanity and spam words on your board, k…" at bounding box center [706, 502] width 263 height 252
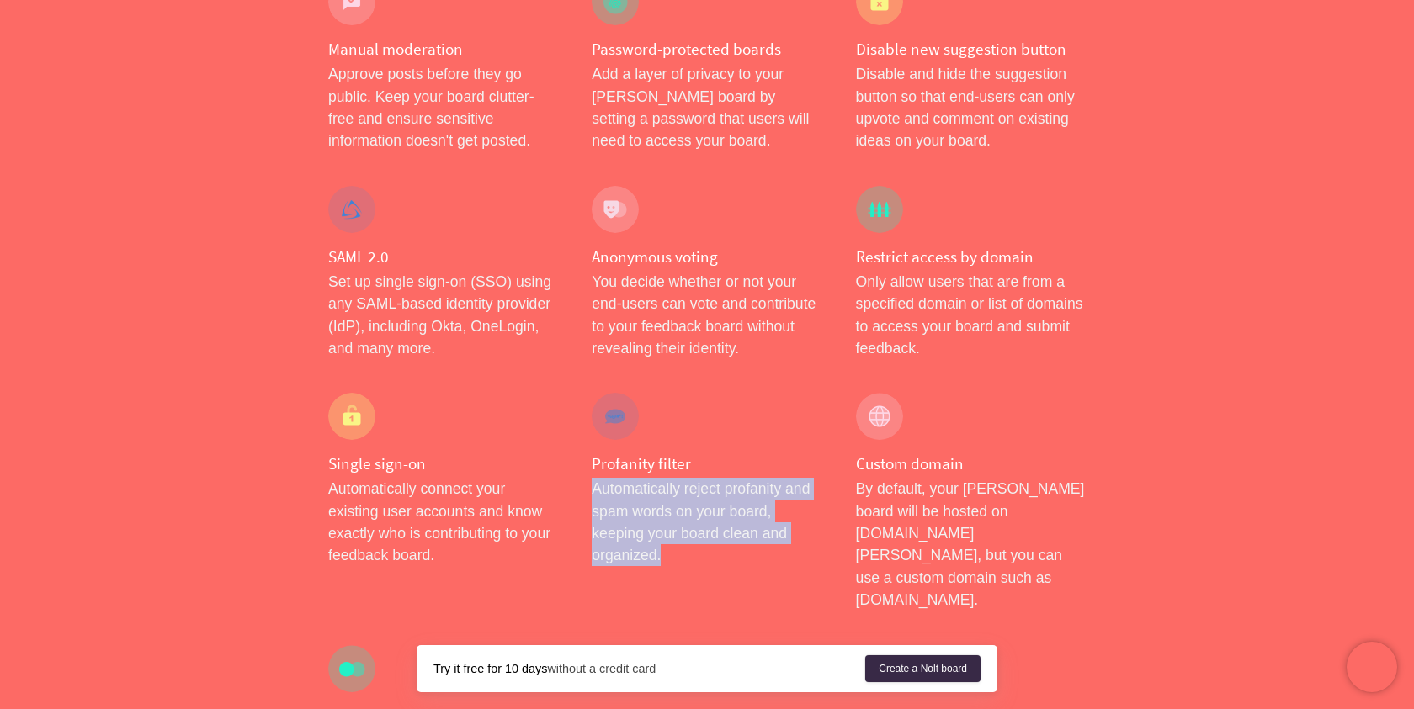
click at [785, 454] on h4 "Profanity filter" at bounding box center [707, 464] width 230 height 21
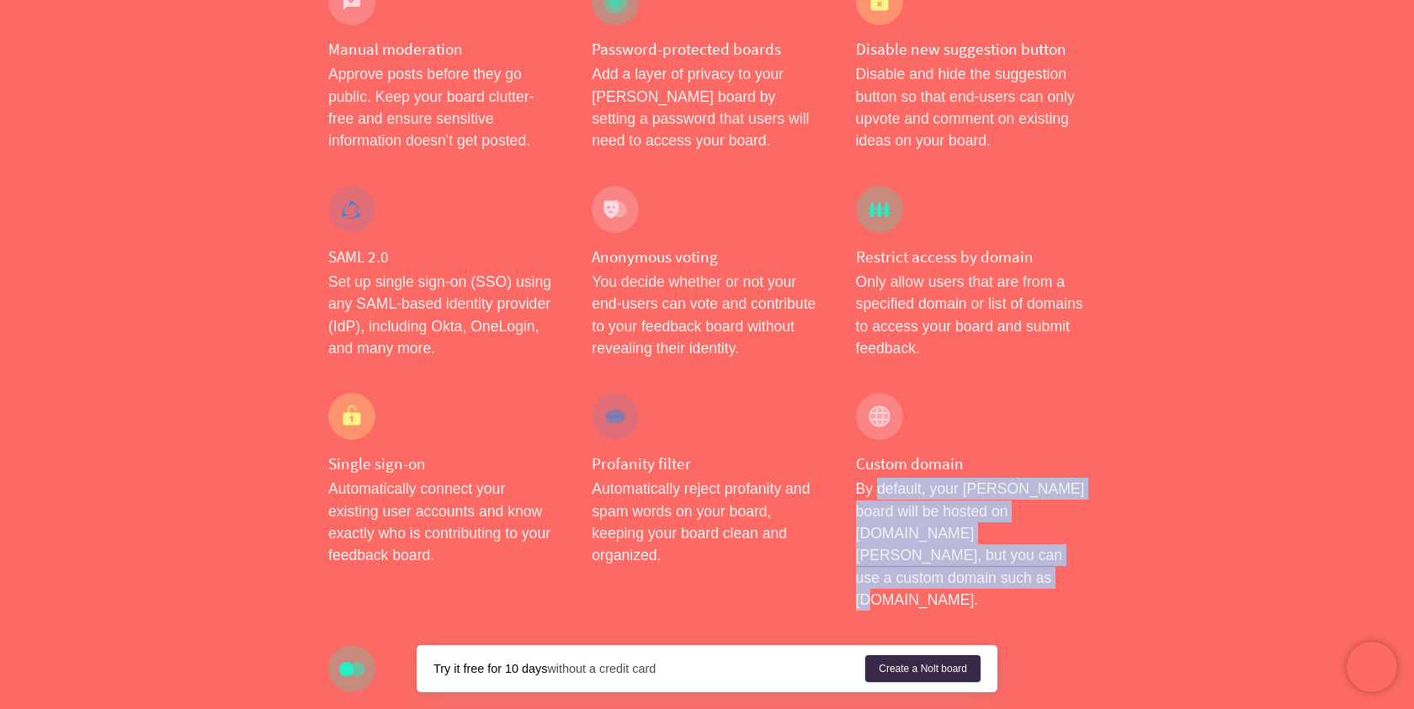
drag, startPoint x: 875, startPoint y: 443, endPoint x: 1063, endPoint y: 525, distance: 205.0
click at [1063, 525] on div "Custom domain By default, your [PERSON_NAME] board will be hosted on [DOMAIN_NA…" at bounding box center [970, 502] width 263 height 252
drag, startPoint x: 1063, startPoint y: 525, endPoint x: 1063, endPoint y: 414, distance: 111.1
click at [1062, 414] on div "Custom domain By default, your [PERSON_NAME] board will be hosted on [DOMAIN_NA…" at bounding box center [970, 502] width 263 height 252
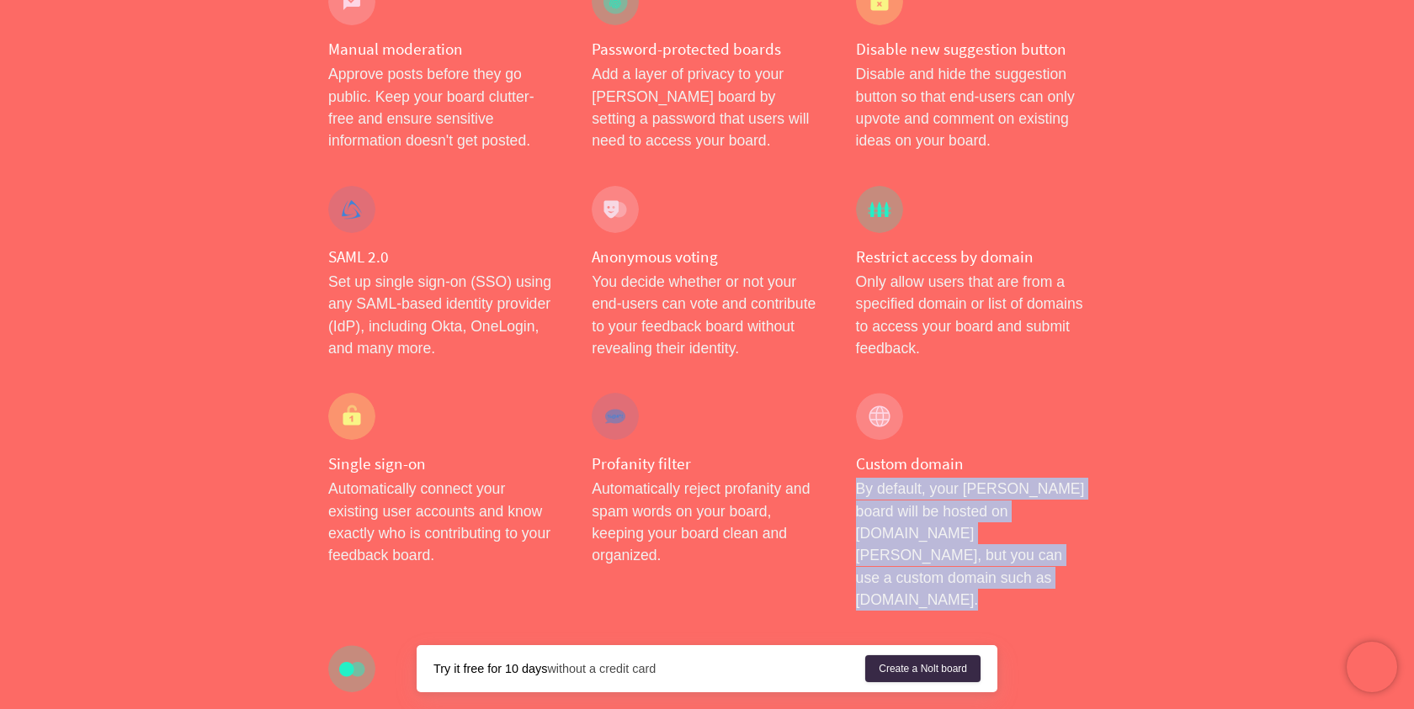
click at [1063, 454] on h4 "Custom domain" at bounding box center [971, 464] width 230 height 21
drag, startPoint x: 1063, startPoint y: 414, endPoint x: 1064, endPoint y: 515, distance: 101.0
click at [1064, 515] on div "Custom domain By default, your [PERSON_NAME] board will be hosted on [DOMAIN_NA…" at bounding box center [970, 502] width 263 height 252
click at [1064, 516] on p "By default, your [PERSON_NAME] board will be hosted on [DOMAIN_NAME][PERSON_NAM…" at bounding box center [971, 544] width 230 height 133
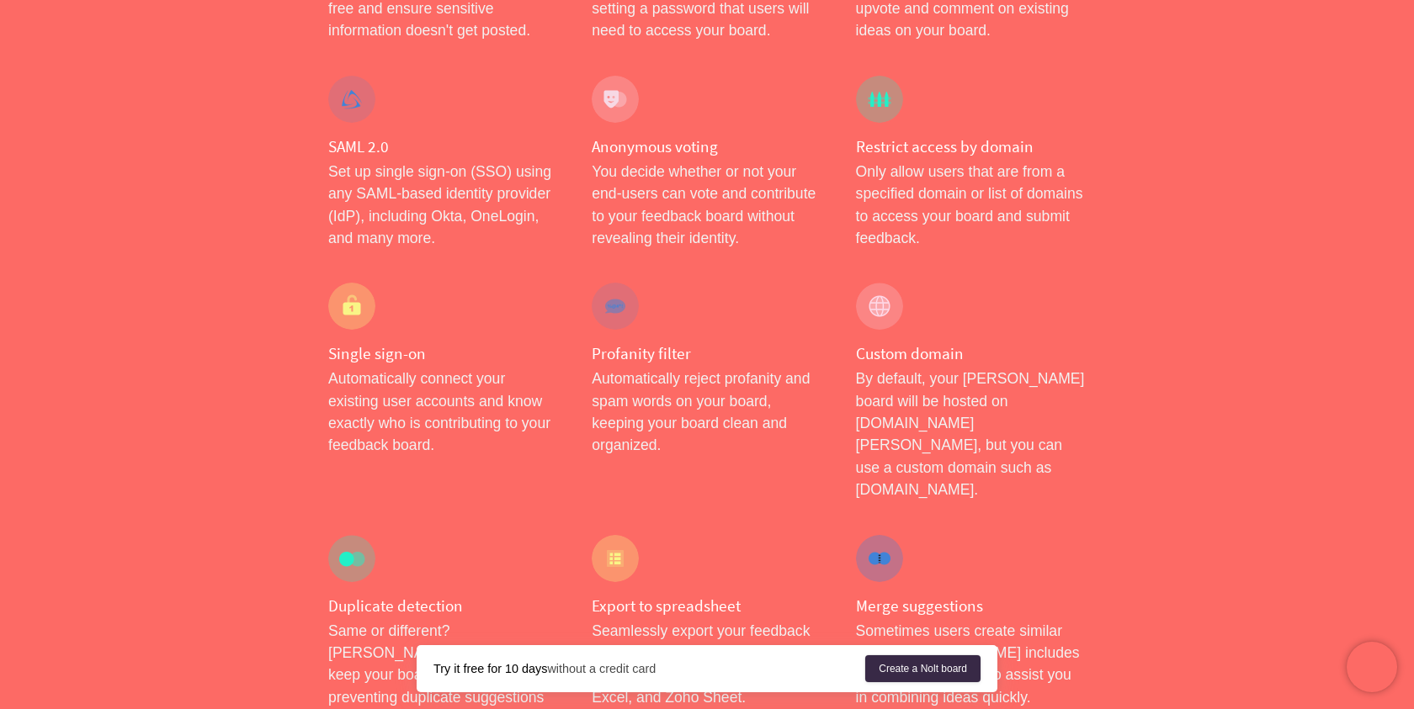
scroll to position [988, 0]
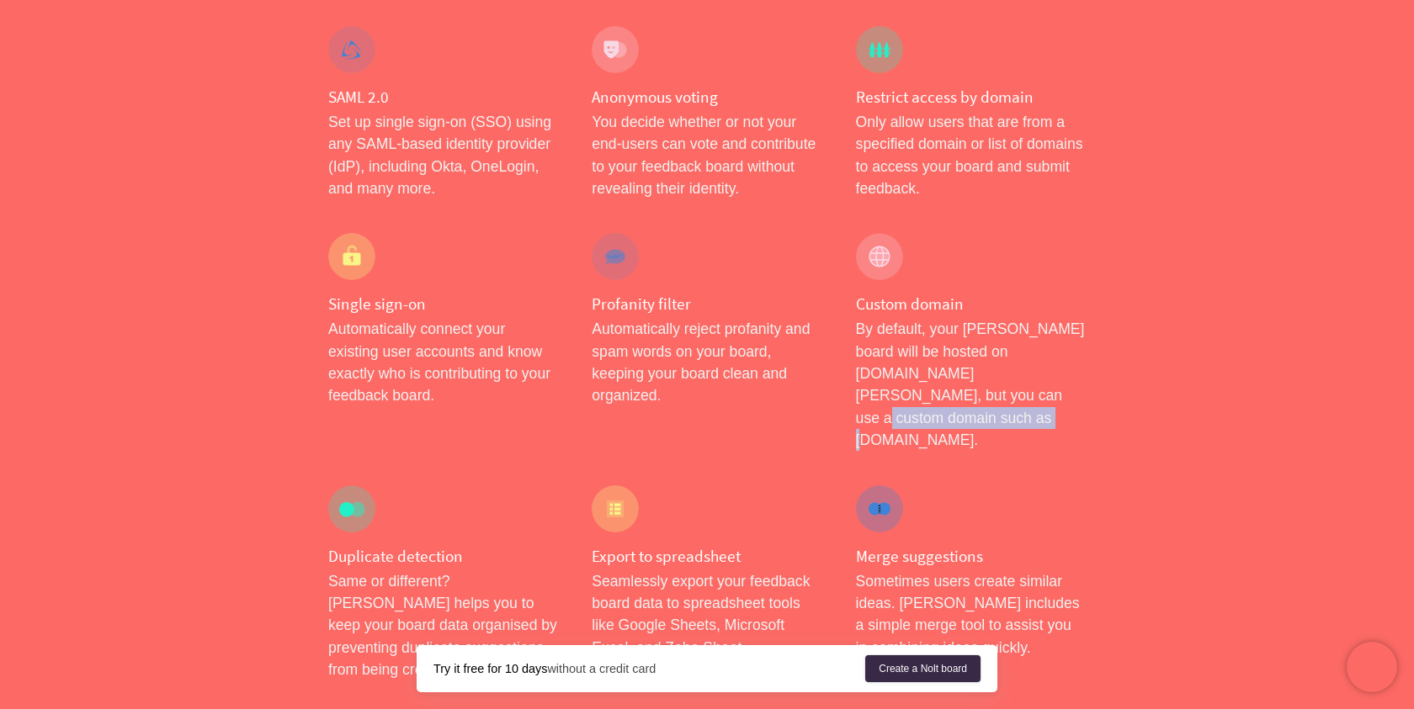
drag, startPoint x: 851, startPoint y: 349, endPoint x: 1033, endPoint y: 352, distance: 182.6
click at [1033, 353] on div "Custom domain By default, your [PERSON_NAME] board will be hosted on [DOMAIN_NA…" at bounding box center [970, 342] width 263 height 252
click at [1033, 352] on p "By default, your [PERSON_NAME] board will be hosted on [DOMAIN_NAME][PERSON_NAM…" at bounding box center [971, 384] width 230 height 133
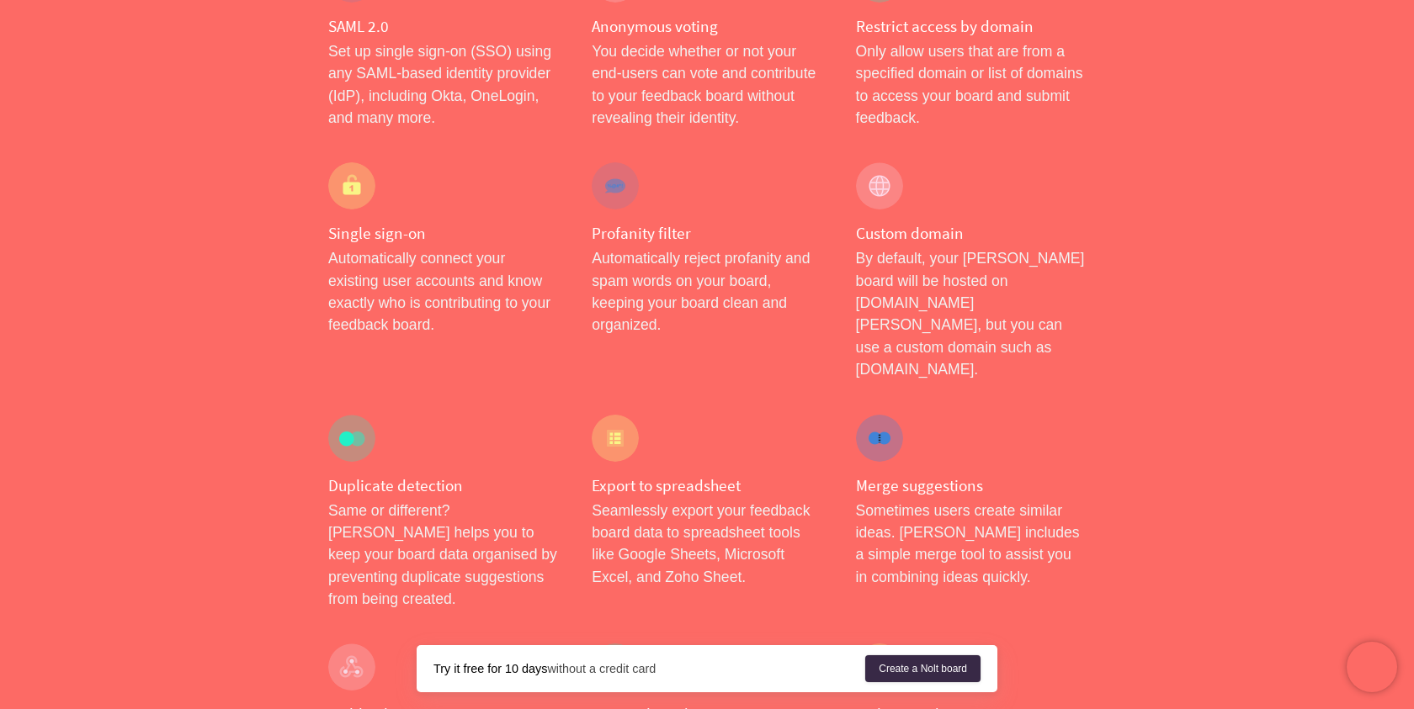
scroll to position [1128, 0]
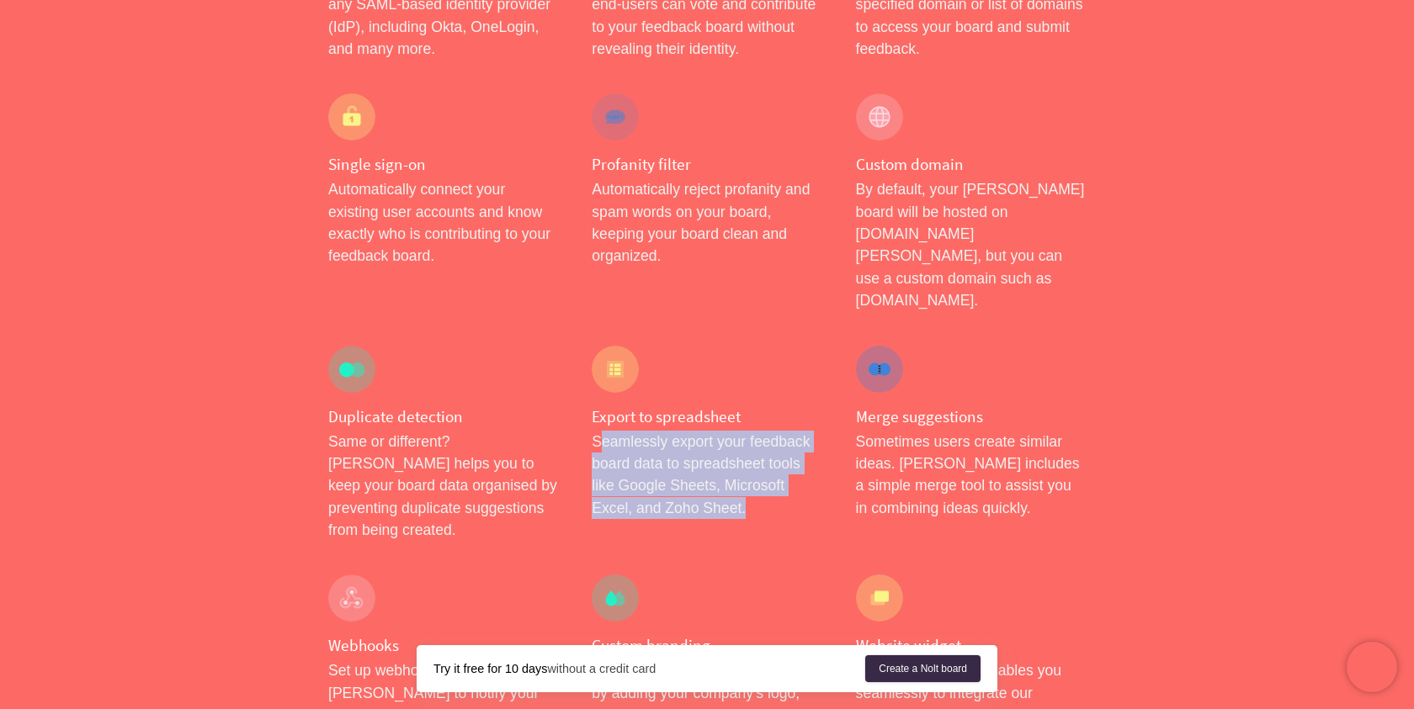
drag, startPoint x: 599, startPoint y: 348, endPoint x: 760, endPoint y: 419, distance: 175.9
click at [760, 431] on p "Seamlessly export your feedback board data to spreadsheet tools like Google She…" at bounding box center [707, 475] width 230 height 89
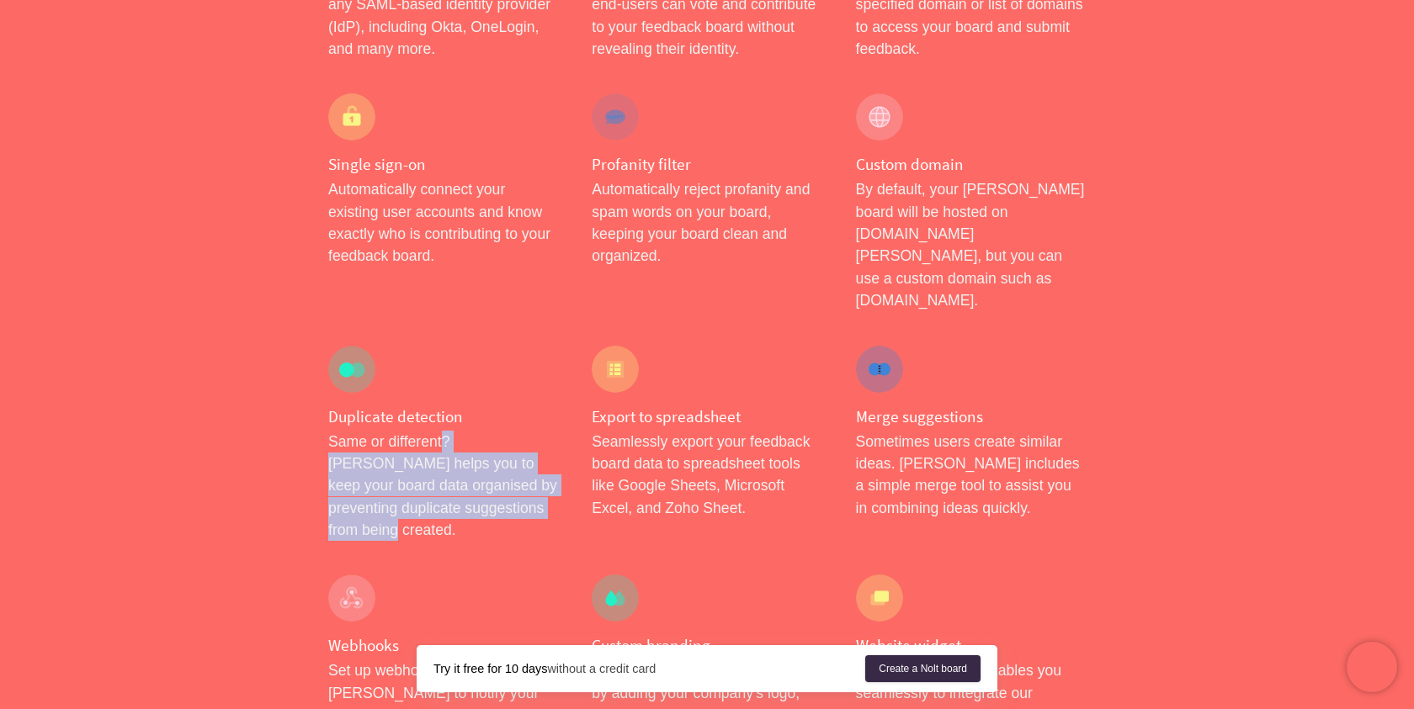
drag, startPoint x: 440, startPoint y: 361, endPoint x: 545, endPoint y: 423, distance: 122.2
click at [544, 431] on p "Same or different? [PERSON_NAME] helps you to keep your board data organised by…" at bounding box center [443, 486] width 230 height 111
click at [545, 431] on p "Same or different? [PERSON_NAME] helps you to keep your board data organised by…" at bounding box center [443, 486] width 230 height 111
drag, startPoint x: 545, startPoint y: 423, endPoint x: 542, endPoint y: 336, distance: 87.6
click at [542, 335] on div "Duplicate detection Same or different? [PERSON_NAME] helps you to keep your boa…" at bounding box center [442, 444] width 263 height 230
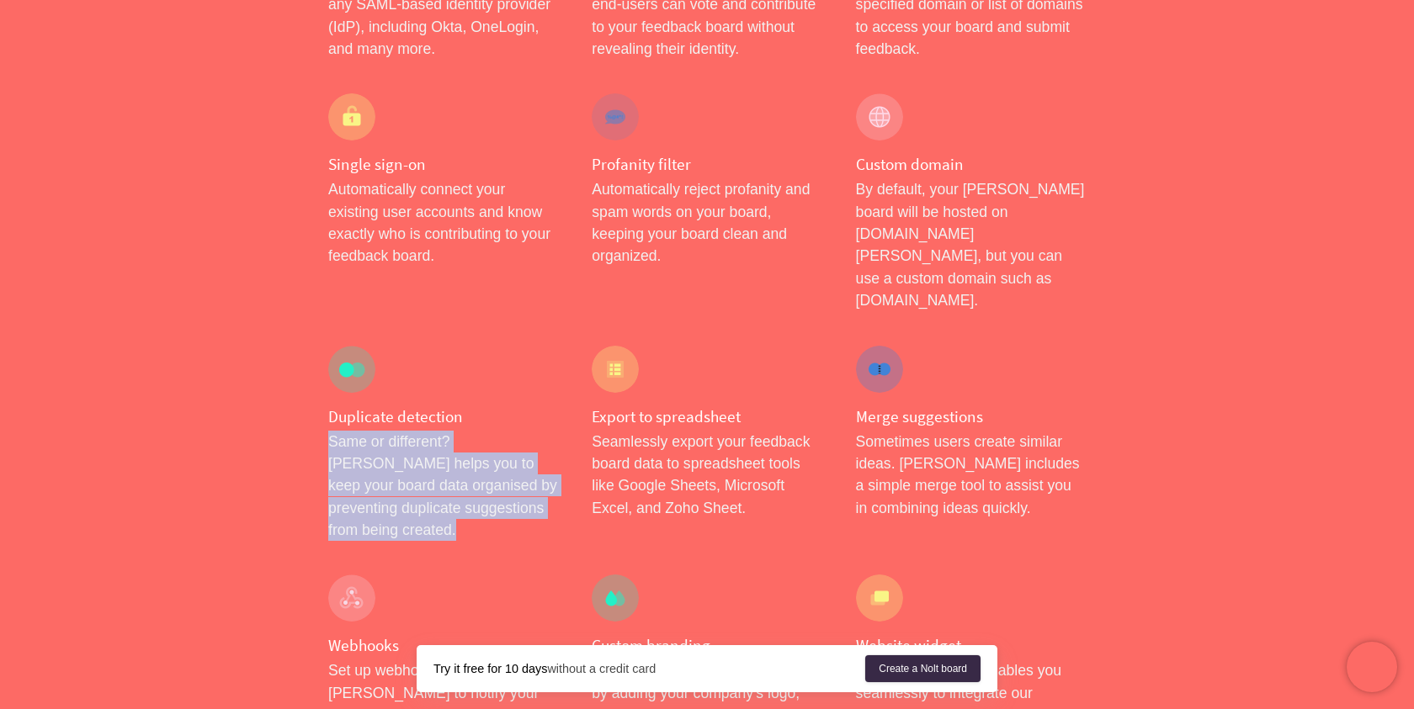
click at [542, 406] on h4 "Duplicate detection" at bounding box center [443, 416] width 230 height 21
drag, startPoint x: 542, startPoint y: 336, endPoint x: 554, endPoint y: 417, distance: 82.5
click at [554, 418] on div "Duplicate detection Same or different? [PERSON_NAME] helps you to keep your boa…" at bounding box center [442, 444] width 263 height 230
click at [554, 431] on p "Same or different? [PERSON_NAME] helps you to keep your board data organised by…" at bounding box center [443, 486] width 230 height 111
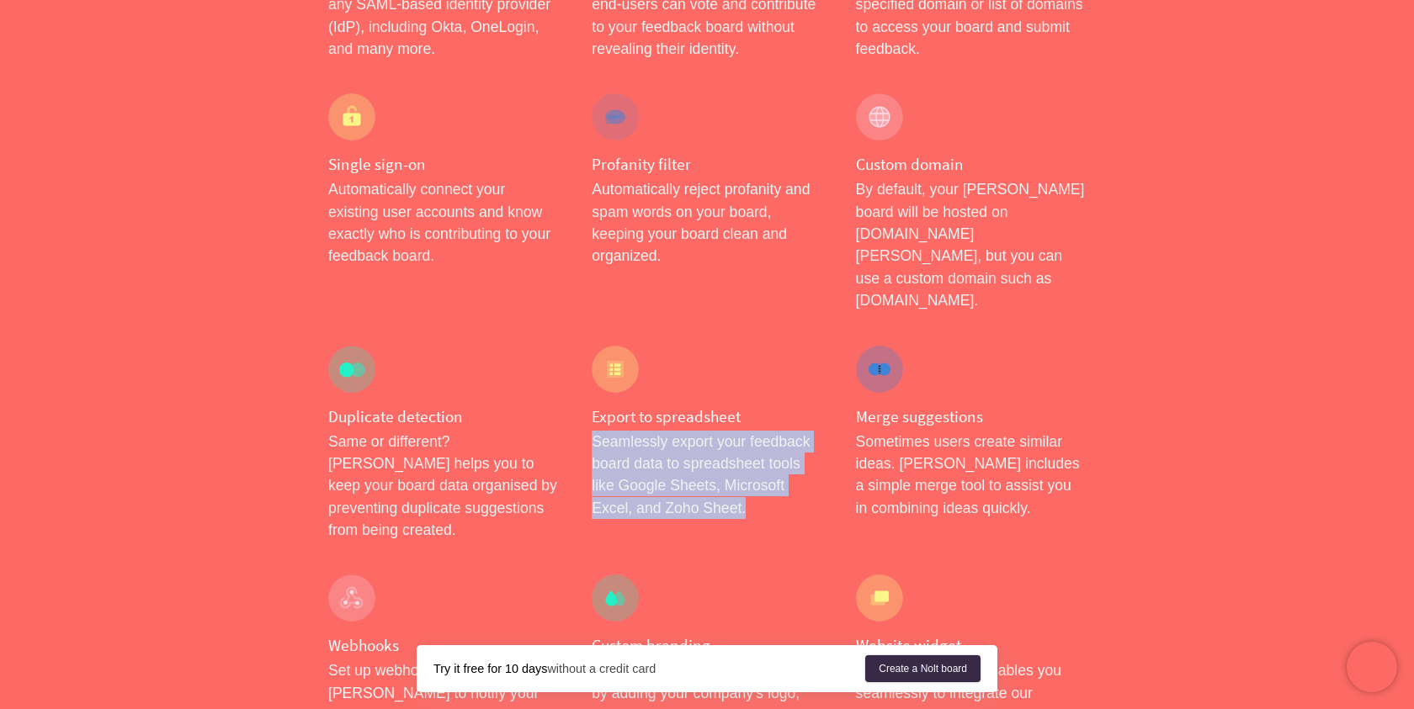
drag, startPoint x: 585, startPoint y: 353, endPoint x: 761, endPoint y: 416, distance: 186.6
click at [761, 417] on div "Export to spreadsheet Seamlessly export your feedback board data to spreadsheet…" at bounding box center [706, 444] width 263 height 230
click at [761, 431] on p "Seamlessly export your feedback board data to spreadsheet tools like Google She…" at bounding box center [707, 475] width 230 height 89
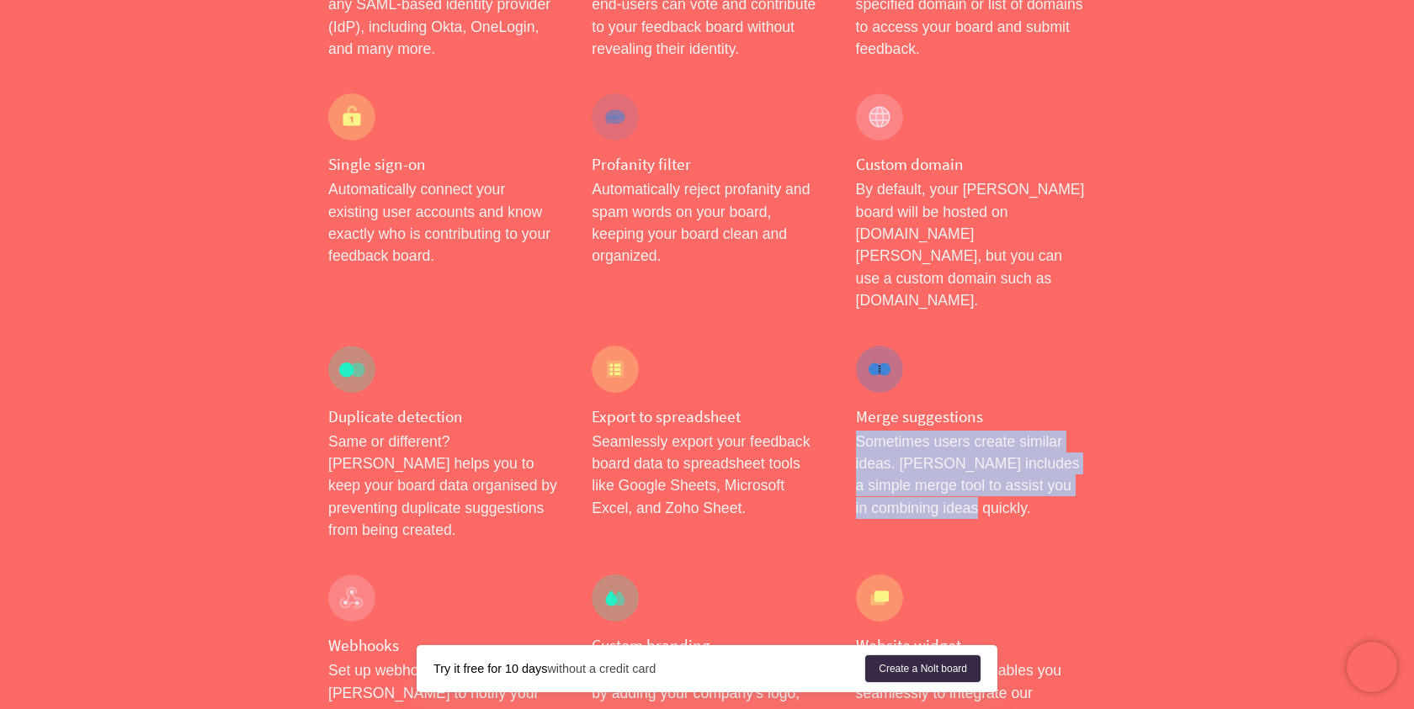
drag, startPoint x: 842, startPoint y: 353, endPoint x: 1050, endPoint y: 427, distance: 220.6
click at [1050, 428] on div "Merge suggestions Sometimes users create similar ideas. [PERSON_NAME] includes …" at bounding box center [970, 444] width 263 height 230
click at [1050, 431] on p "Sometimes users create similar ideas. [PERSON_NAME] includes a simple merge too…" at bounding box center [971, 475] width 230 height 89
drag, startPoint x: 1049, startPoint y: 427, endPoint x: 1033, endPoint y: 338, distance: 90.6
click at [1033, 338] on div "Merge suggestions Sometimes users create similar ideas. [PERSON_NAME] includes …" at bounding box center [970, 444] width 263 height 230
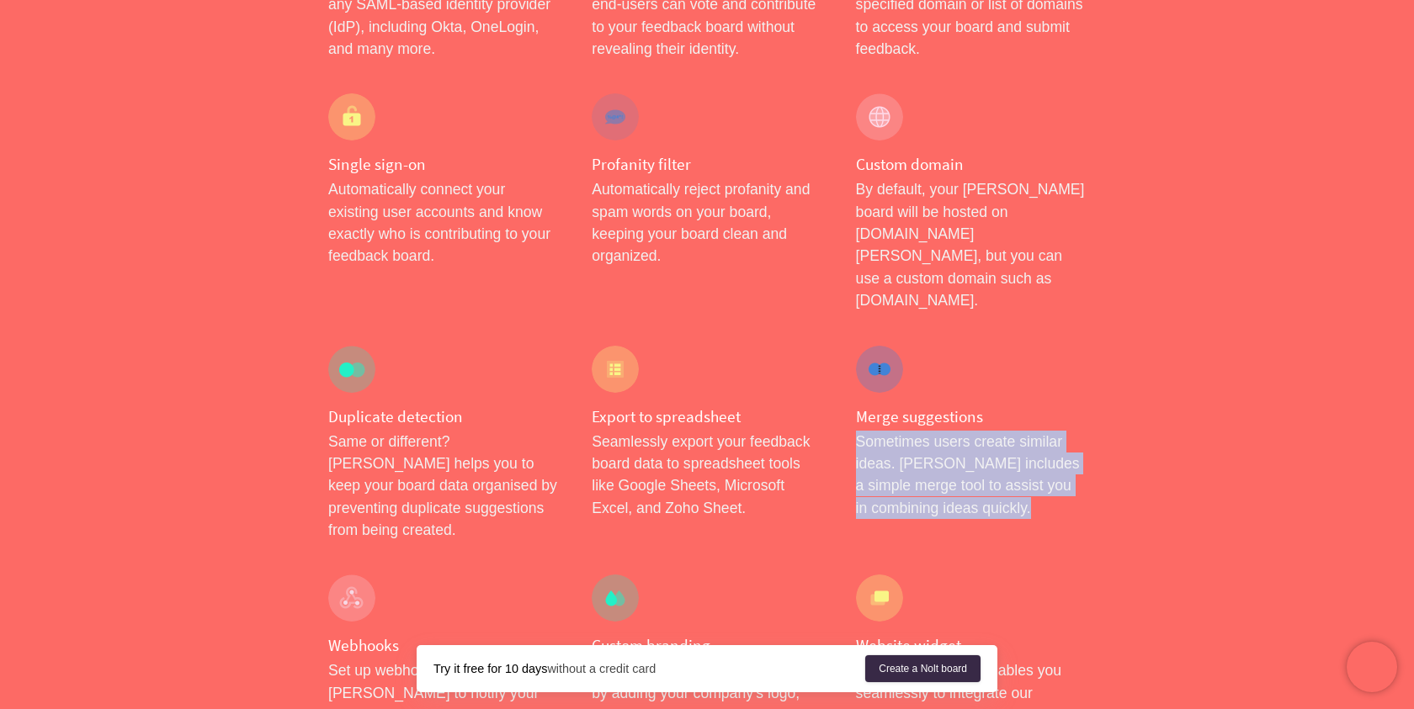
click at [1033, 406] on h4 "Merge suggestions" at bounding box center [971, 416] width 230 height 21
drag, startPoint x: 1033, startPoint y: 338, endPoint x: 1035, endPoint y: 435, distance: 96.8
click at [1035, 435] on div "Merge suggestions Sometimes users create similar ideas. [PERSON_NAME] includes …" at bounding box center [970, 444] width 263 height 230
drag, startPoint x: 1038, startPoint y: 426, endPoint x: 851, endPoint y: 361, distance: 197.7
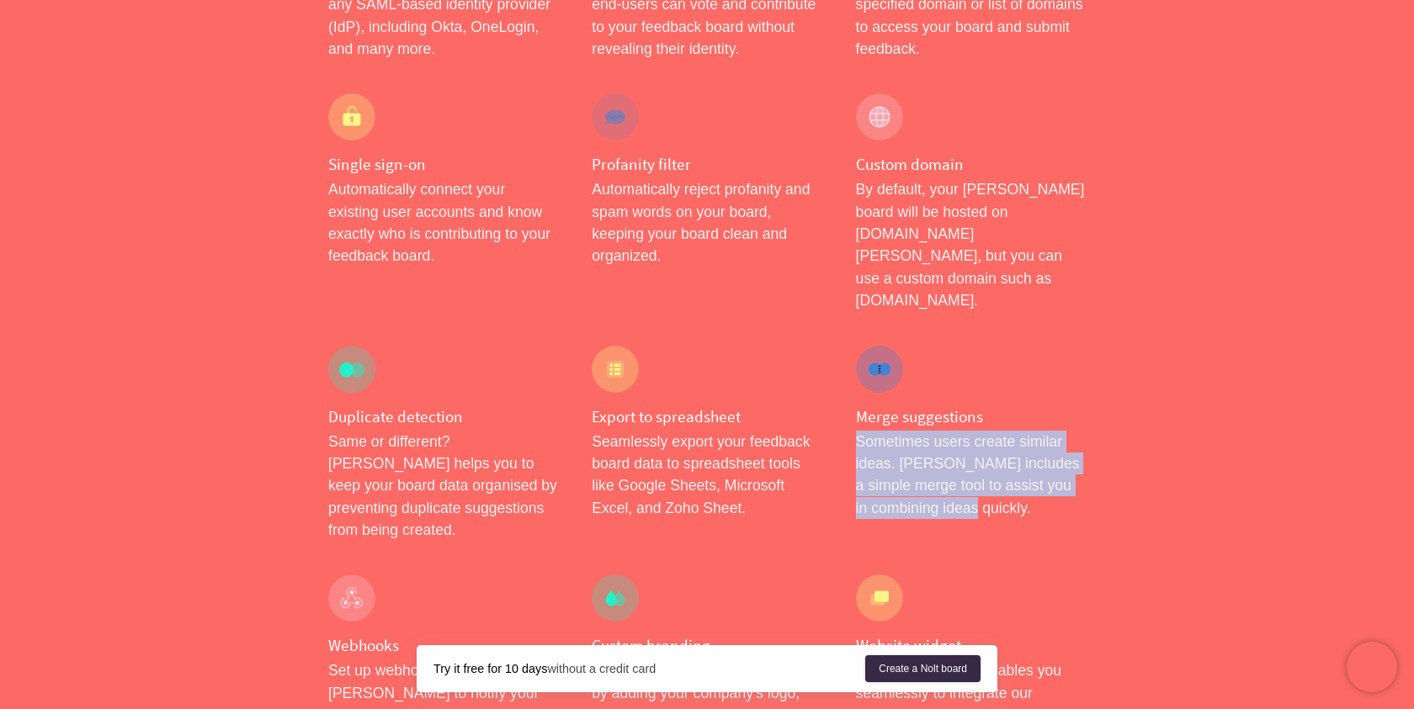
click at [851, 361] on div "Merge suggestions Sometimes users create similar ideas. [PERSON_NAME] includes …" at bounding box center [970, 444] width 263 height 230
click at [850, 361] on div "Merge suggestions Sometimes users create similar ideas. [PERSON_NAME] includes …" at bounding box center [970, 444] width 263 height 230
drag, startPoint x: 850, startPoint y: 361, endPoint x: 1026, endPoint y: 431, distance: 189.2
click at [1026, 431] on div "Merge suggestions Sometimes users create similar ideas. [PERSON_NAME] includes …" at bounding box center [970, 444] width 263 height 230
click at [1026, 431] on p "Sometimes users create similar ideas. [PERSON_NAME] includes a simple merge too…" at bounding box center [971, 475] width 230 height 89
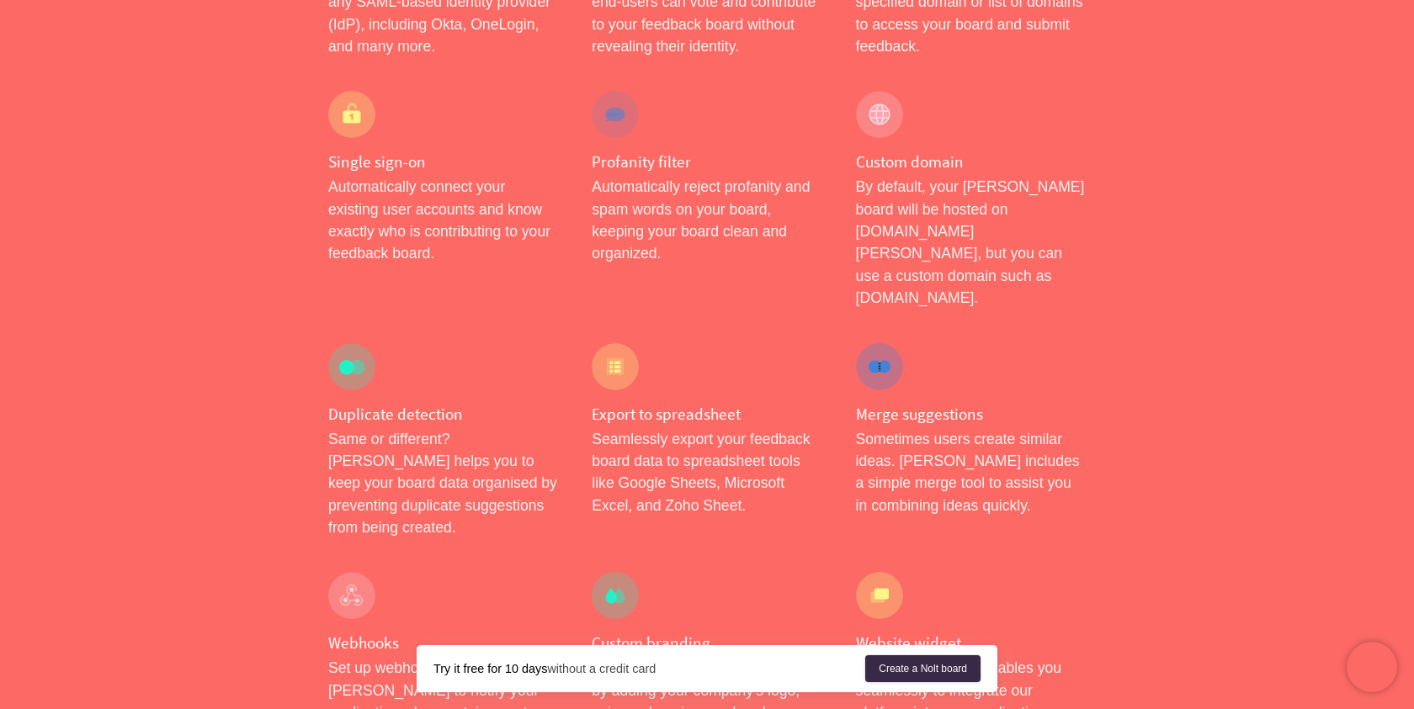
scroll to position [1176, 0]
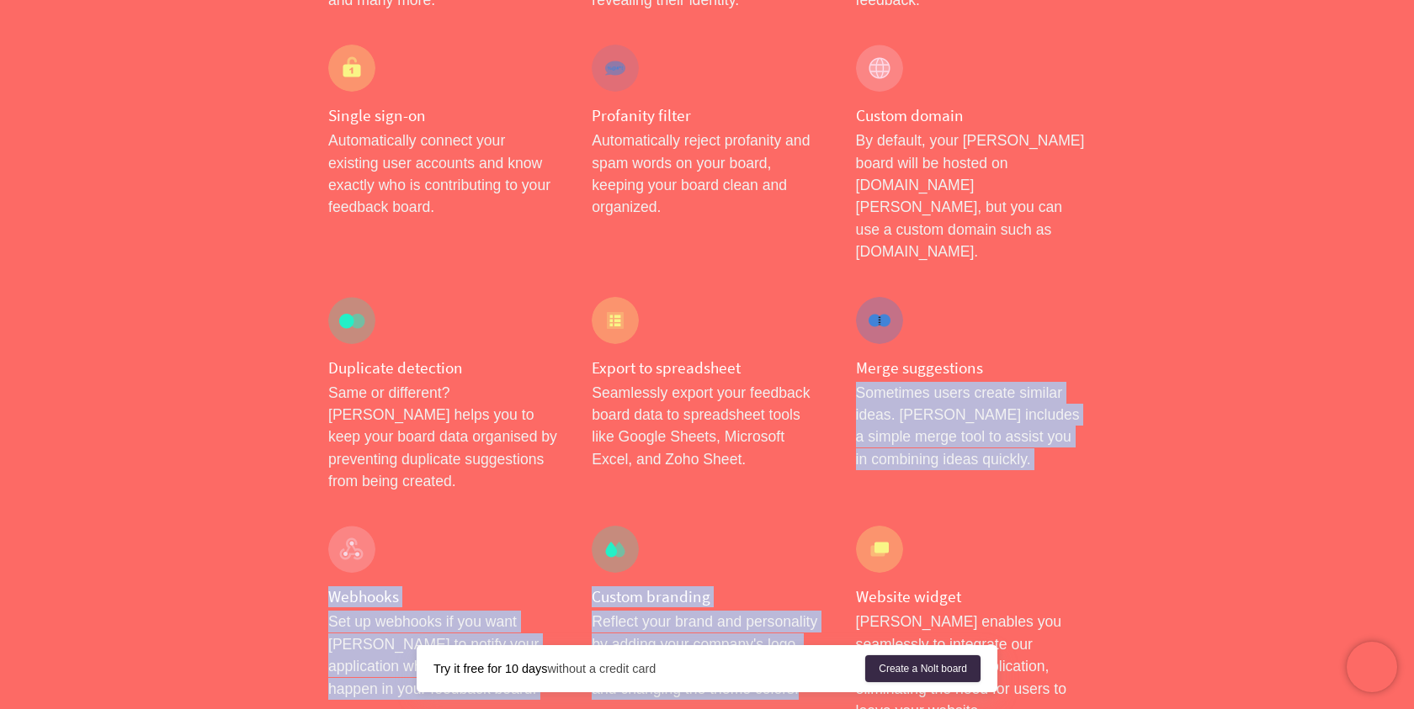
drag, startPoint x: 1048, startPoint y: 284, endPoint x: 1034, endPoint y: 403, distance: 119.5
click at [1033, 404] on div "Roadmap Easily create and share your roadmap in just a few clicks. Prioritize f…" at bounding box center [706, 612] width 791 height 2919
click at [1034, 509] on div "Website widget [PERSON_NAME] enables you seamlessly to integrate our platform i…" at bounding box center [970, 624] width 263 height 230
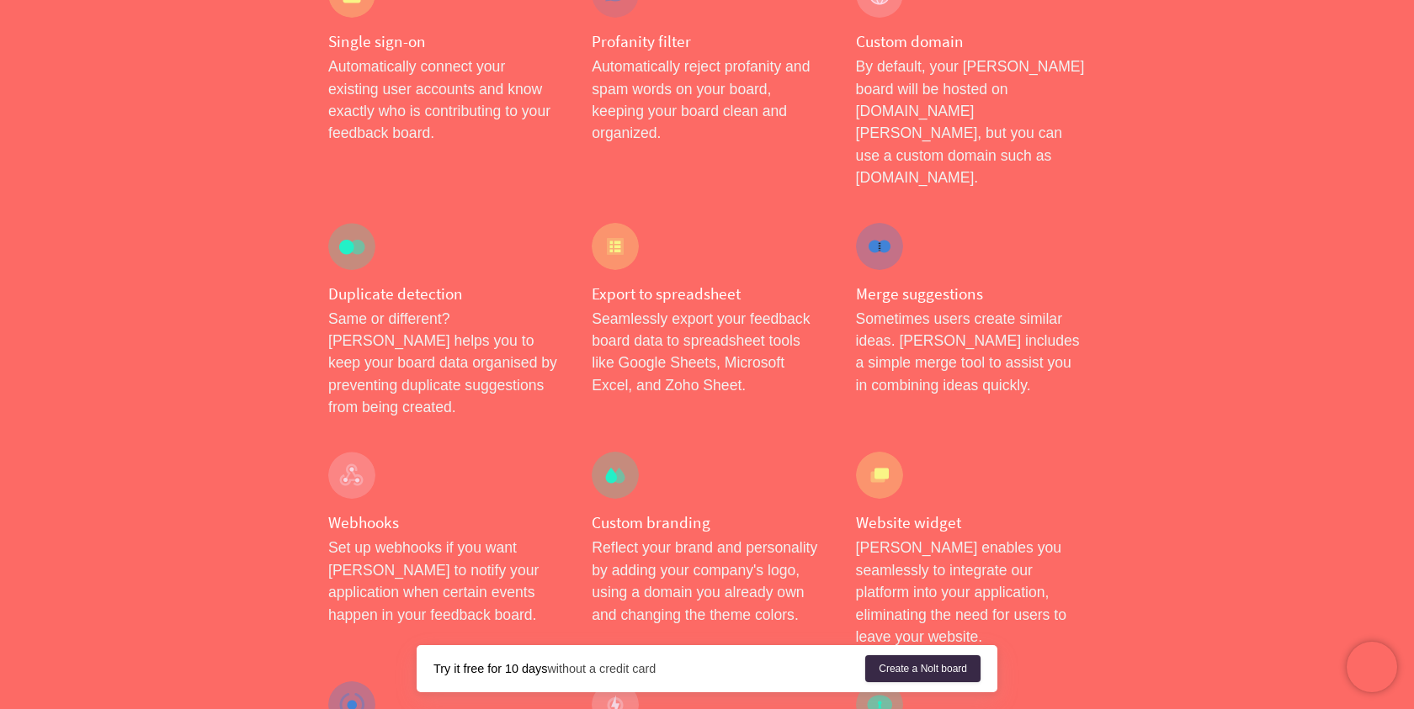
scroll to position [1265, 0]
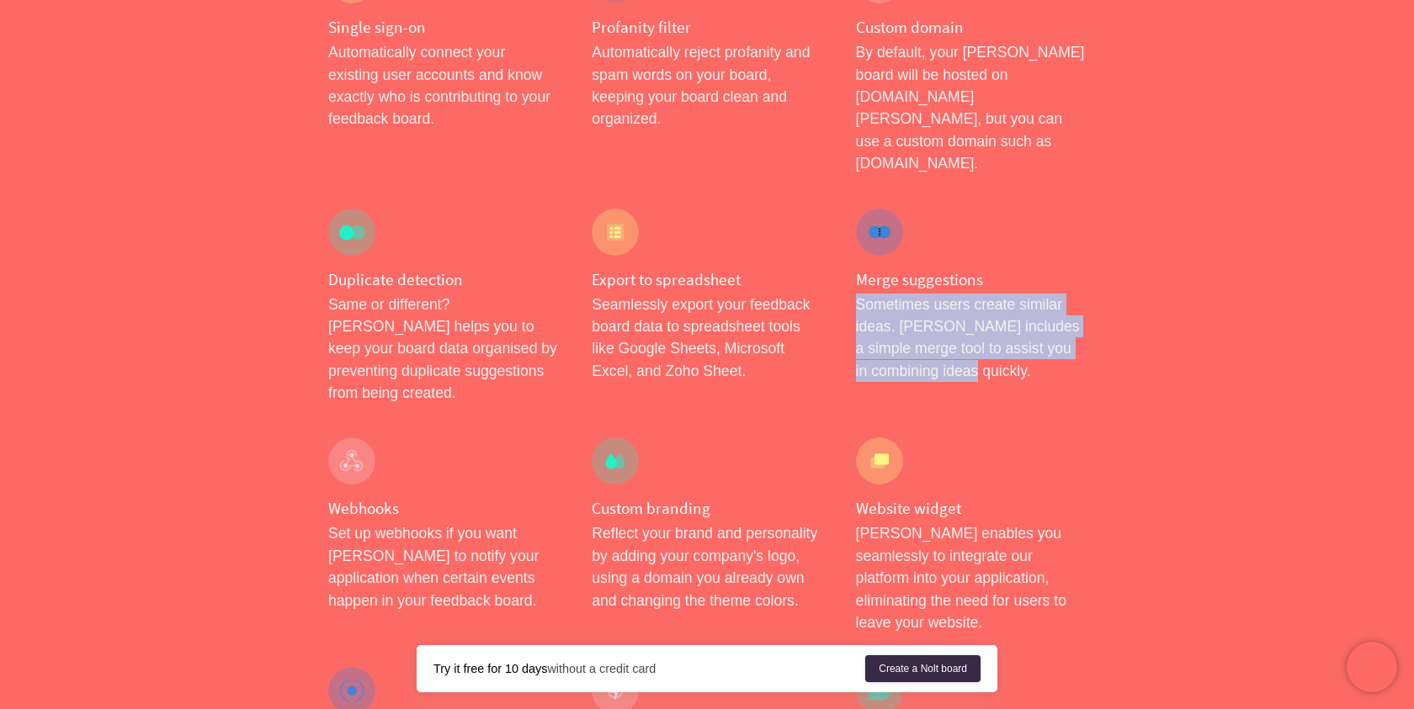
drag, startPoint x: 1040, startPoint y: 194, endPoint x: 1039, endPoint y: 284, distance: 89.2
click at [1039, 284] on div "Merge suggestions Sometimes users create similar ideas. [PERSON_NAME] includes …" at bounding box center [970, 307] width 263 height 230
click at [1039, 294] on p "Sometimes users create similar ideas. [PERSON_NAME] includes a simple merge too…" at bounding box center [971, 338] width 230 height 89
drag, startPoint x: 1039, startPoint y: 284, endPoint x: 1046, endPoint y: 194, distance: 90.3
click at [1046, 194] on div "Merge suggestions Sometimes users create similar ideas. [PERSON_NAME] includes …" at bounding box center [970, 307] width 263 height 230
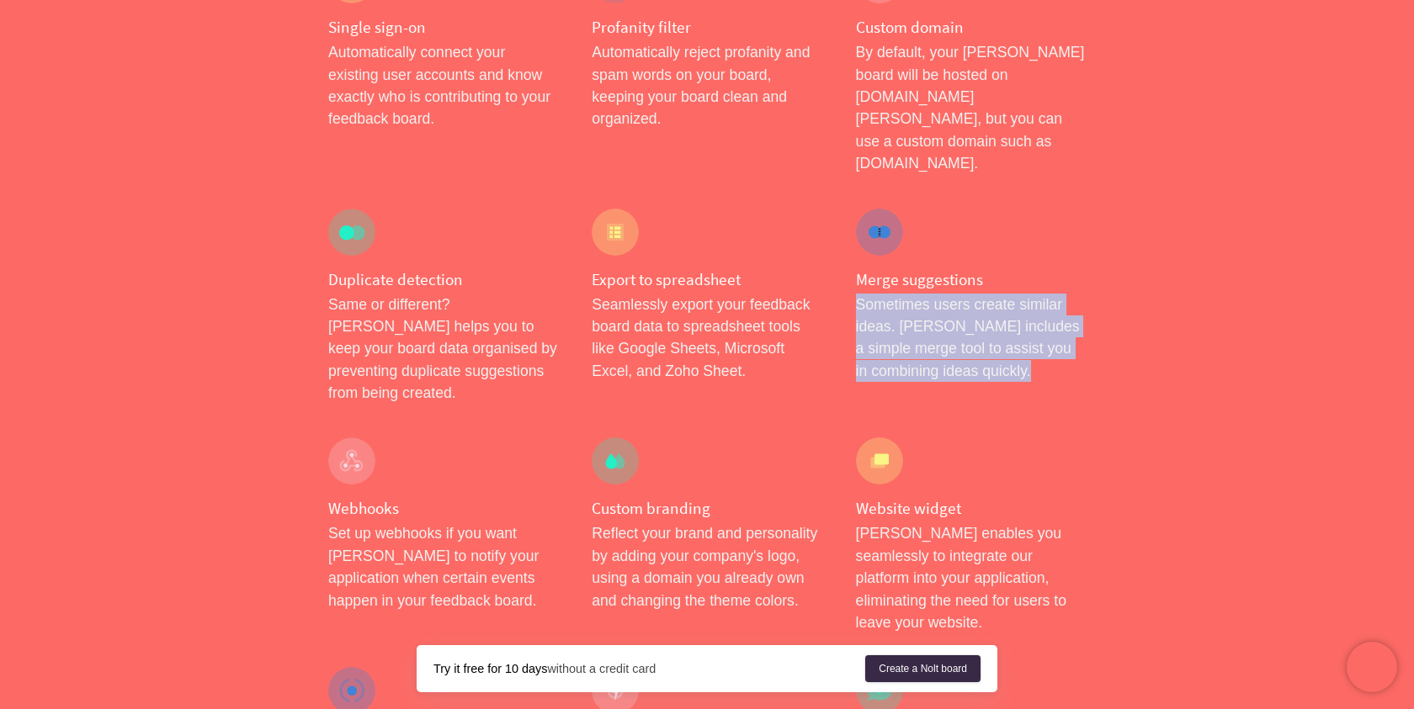
click at [1046, 269] on h4 "Merge suggestions" at bounding box center [971, 279] width 230 height 21
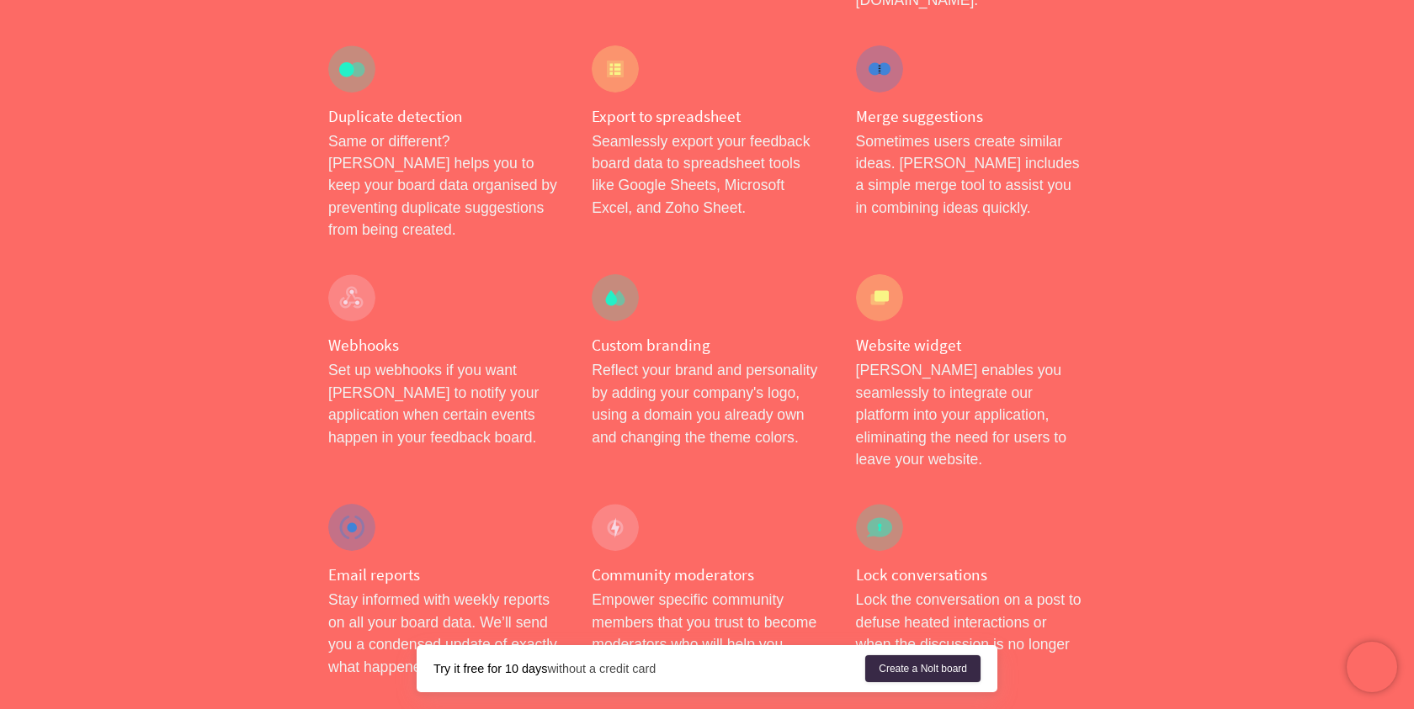
scroll to position [1422, 0]
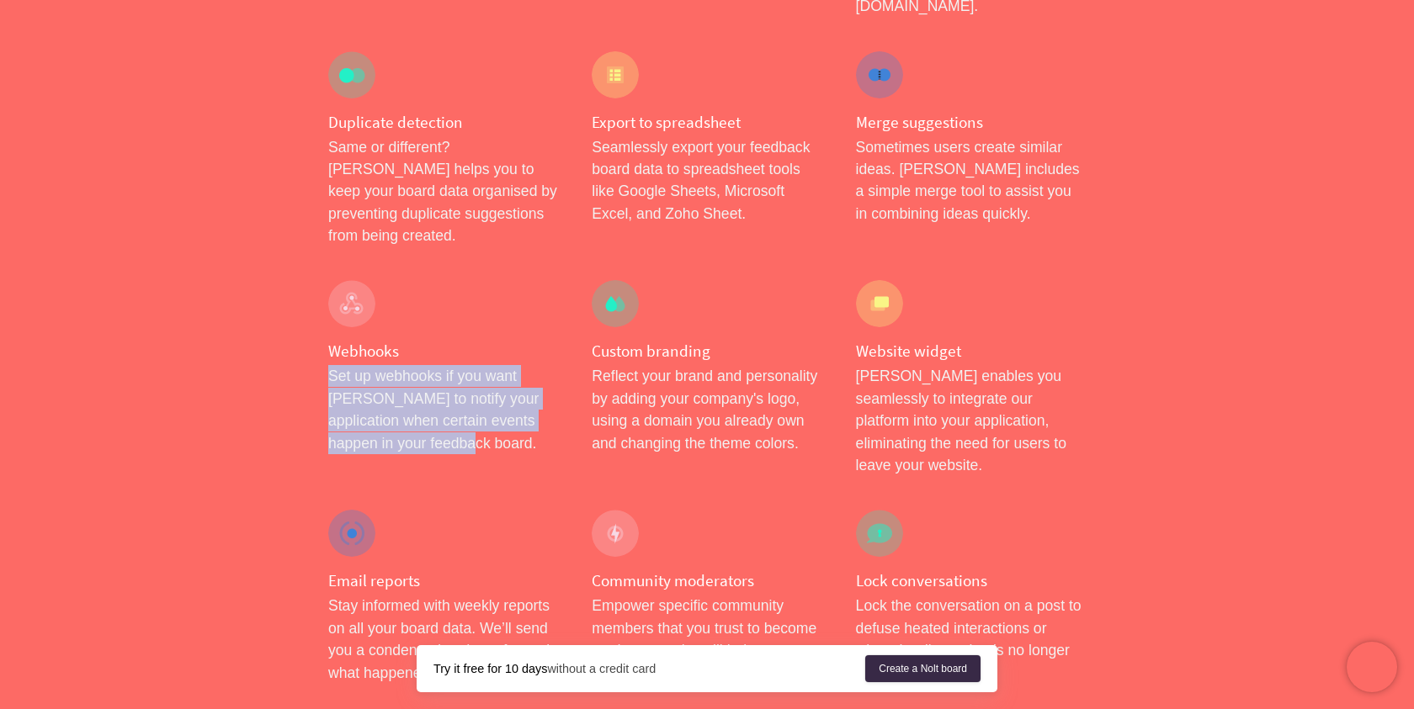
drag, startPoint x: 470, startPoint y: 248, endPoint x: 487, endPoint y: 323, distance: 76.9
click at [487, 323] on div "Webhooks Set up webhooks if you want [PERSON_NAME] to notify your application w…" at bounding box center [442, 378] width 263 height 230
click at [487, 365] on p "Set up webhooks if you want [PERSON_NAME] to notify your application when certa…" at bounding box center [443, 409] width 230 height 89
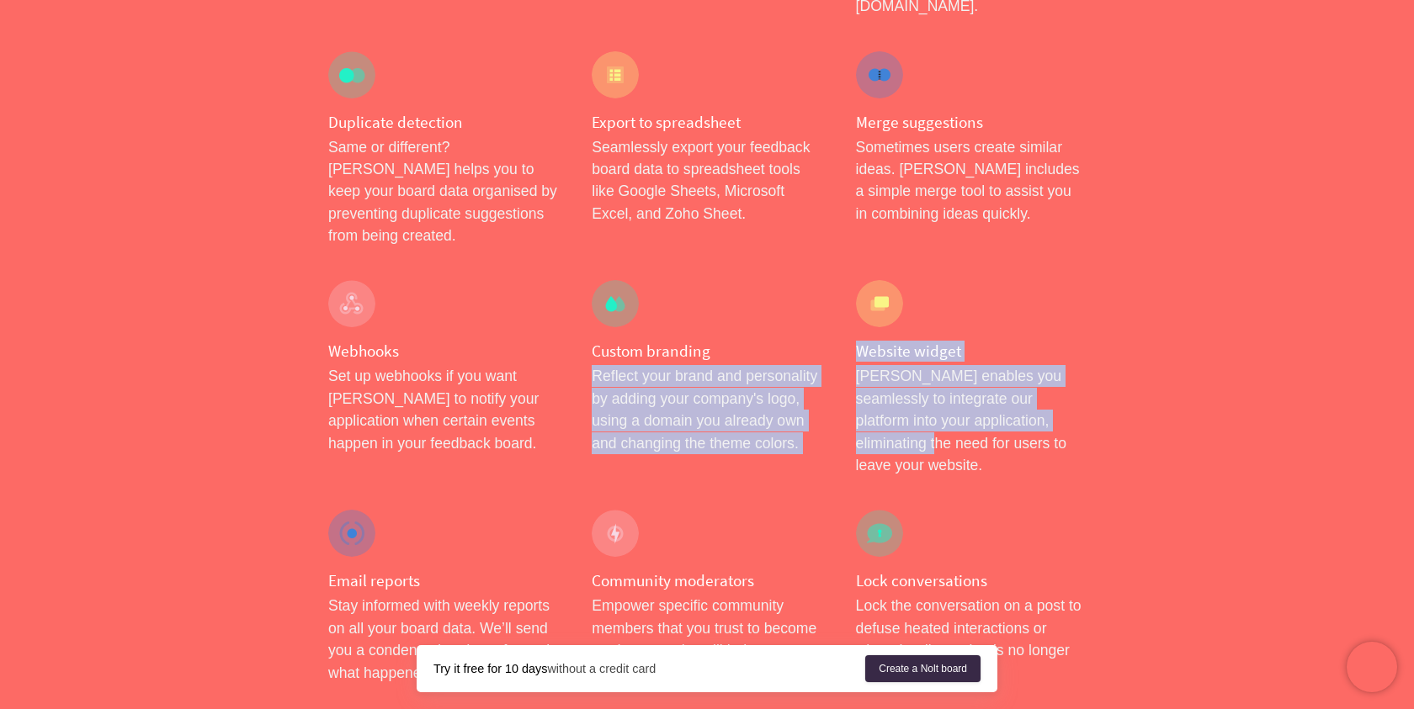
drag, startPoint x: 586, startPoint y: 265, endPoint x: 864, endPoint y: 342, distance: 288.3
click at [864, 343] on div "Roadmap Easily create and share your roadmap in just a few clicks. Prioritize f…" at bounding box center [706, 367] width 791 height 2919
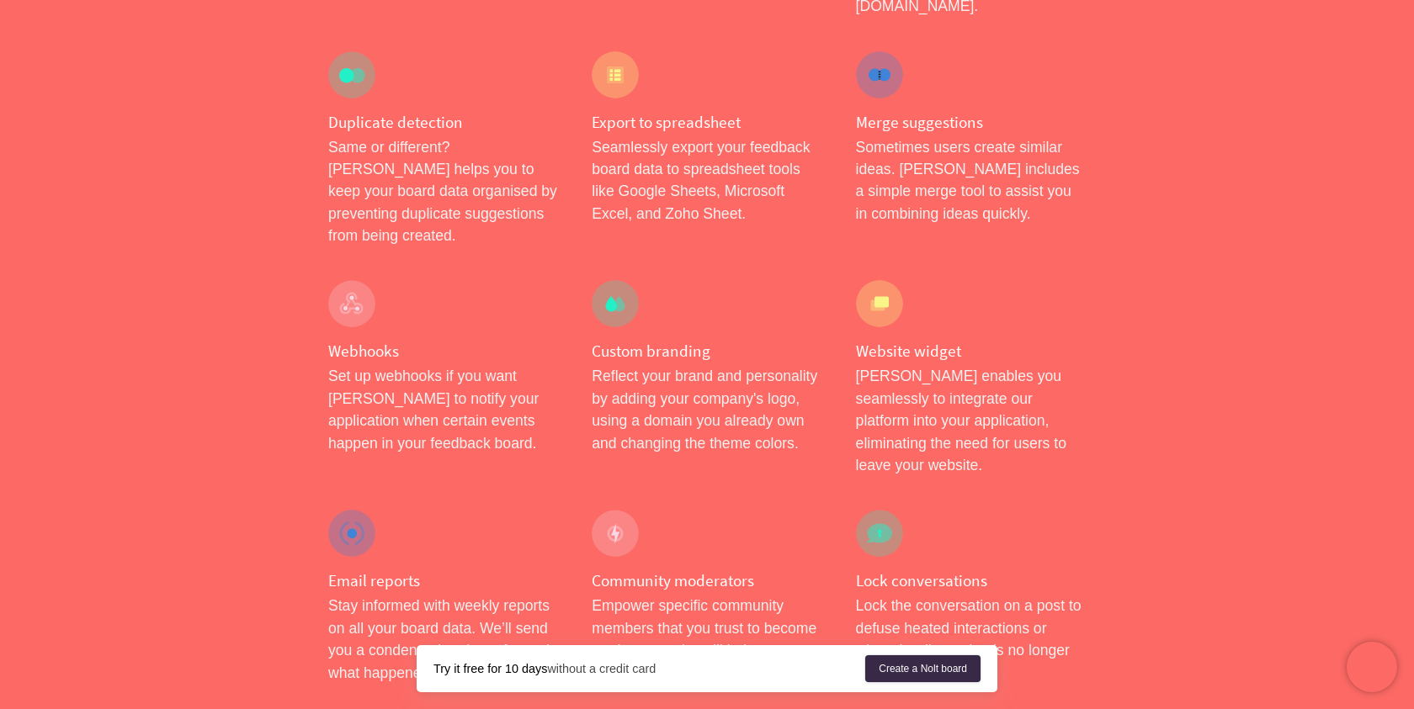
click at [864, 365] on p "[PERSON_NAME] enables you seamlessly to integrate our platform into your applic…" at bounding box center [971, 420] width 230 height 111
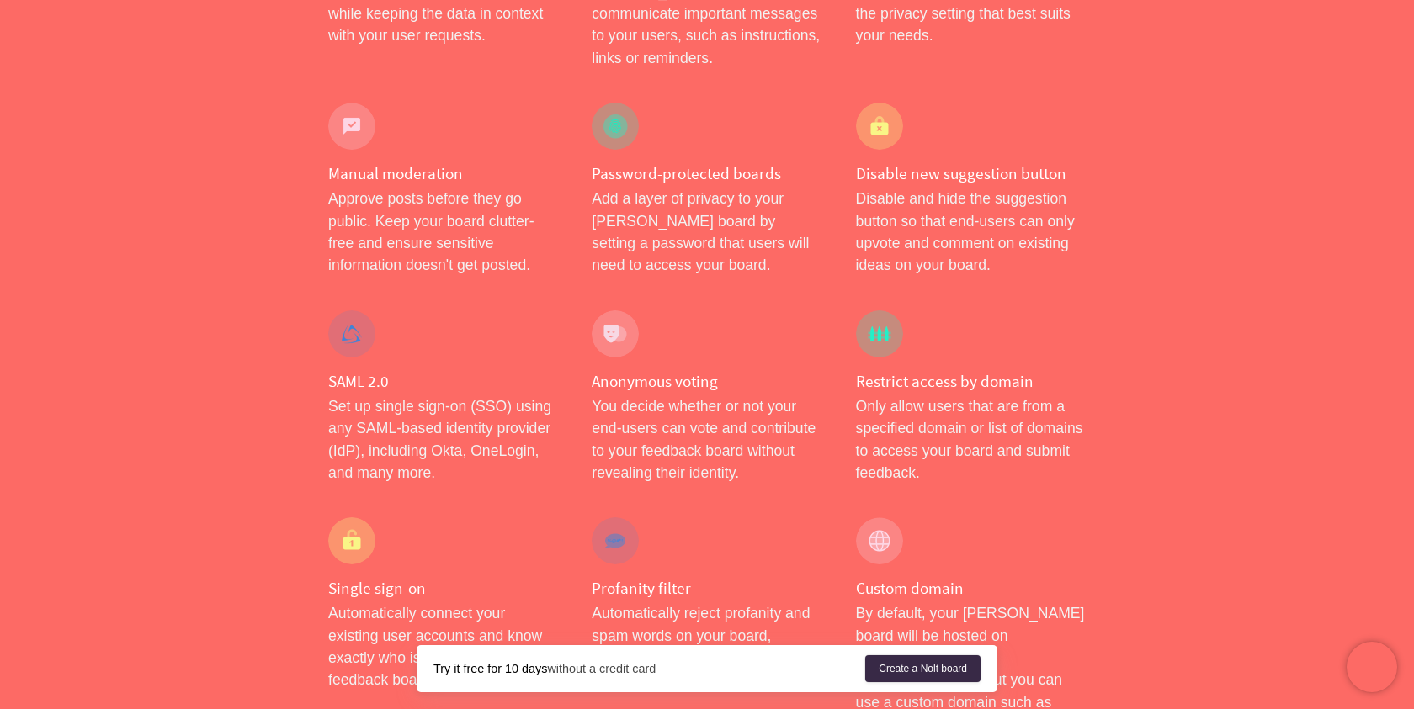
scroll to position [721, 0]
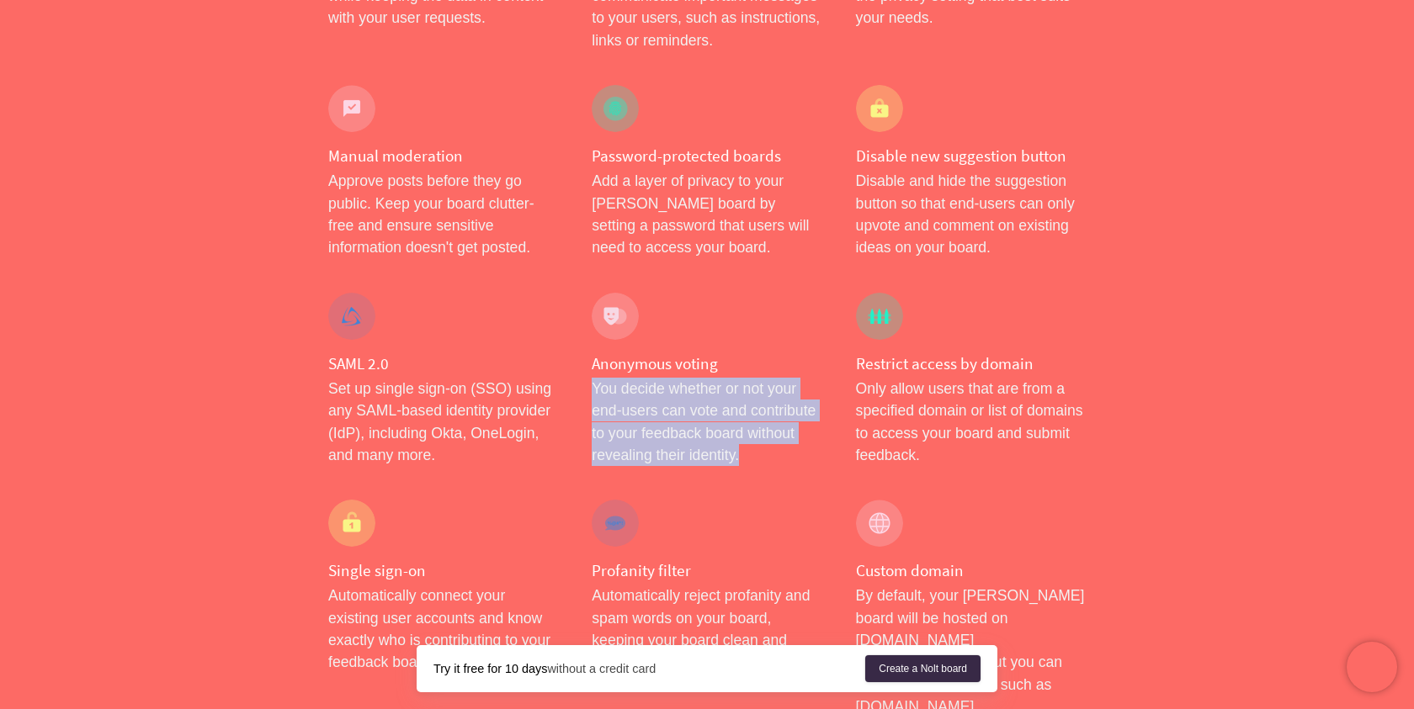
drag, startPoint x: 762, startPoint y: 312, endPoint x: 761, endPoint y: 420, distance: 107.7
click at [762, 421] on div "Anonymous voting You decide whether or not your end-users can vote and contribu…" at bounding box center [706, 380] width 263 height 208
click at [761, 420] on p "You decide whether or not your end-users can vote and contribute to your feedba…" at bounding box center [707, 422] width 230 height 89
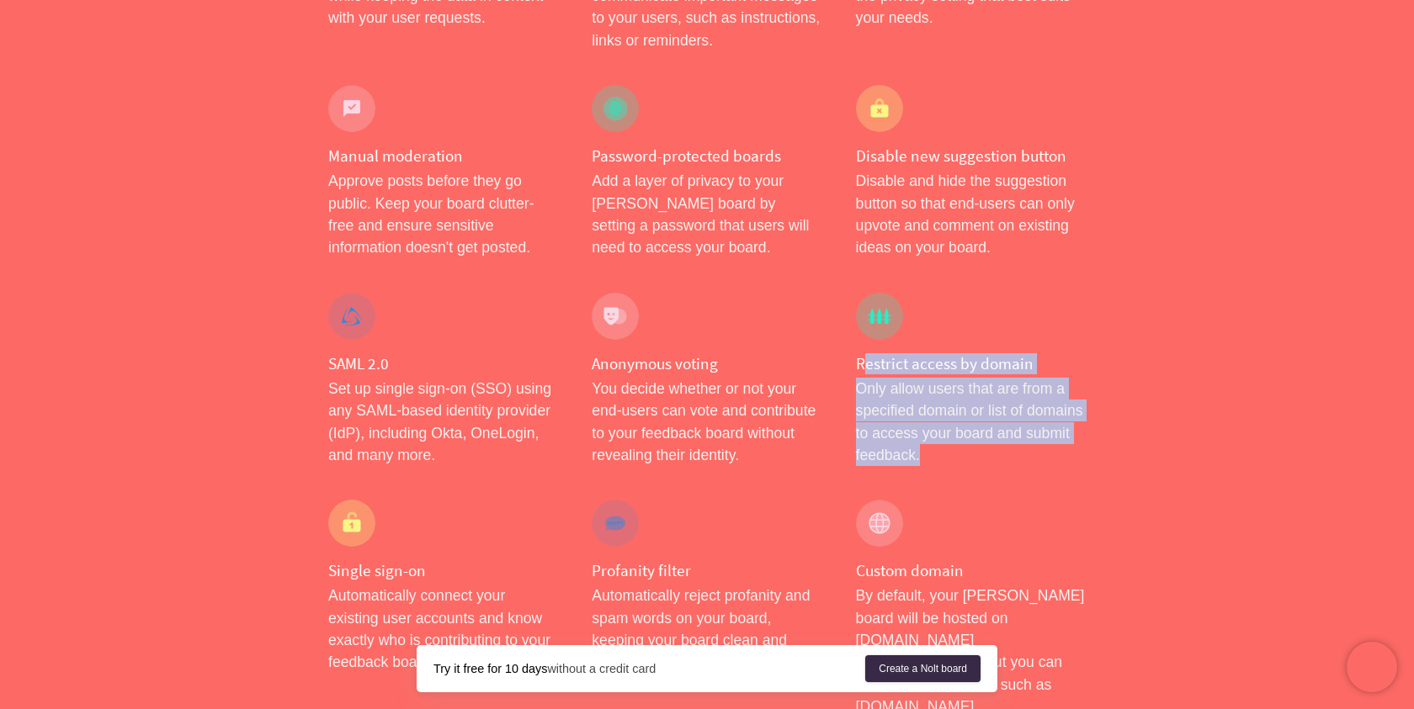
drag, startPoint x: 863, startPoint y: 326, endPoint x: 993, endPoint y: 415, distance: 156.8
click at [998, 419] on div "Restrict access by domain Only allow users that are from a specified domain or …" at bounding box center [970, 380] width 263 height 208
click at [993, 415] on p "Only allow users that are from a specified domain or list of domains to access …" at bounding box center [971, 422] width 230 height 89
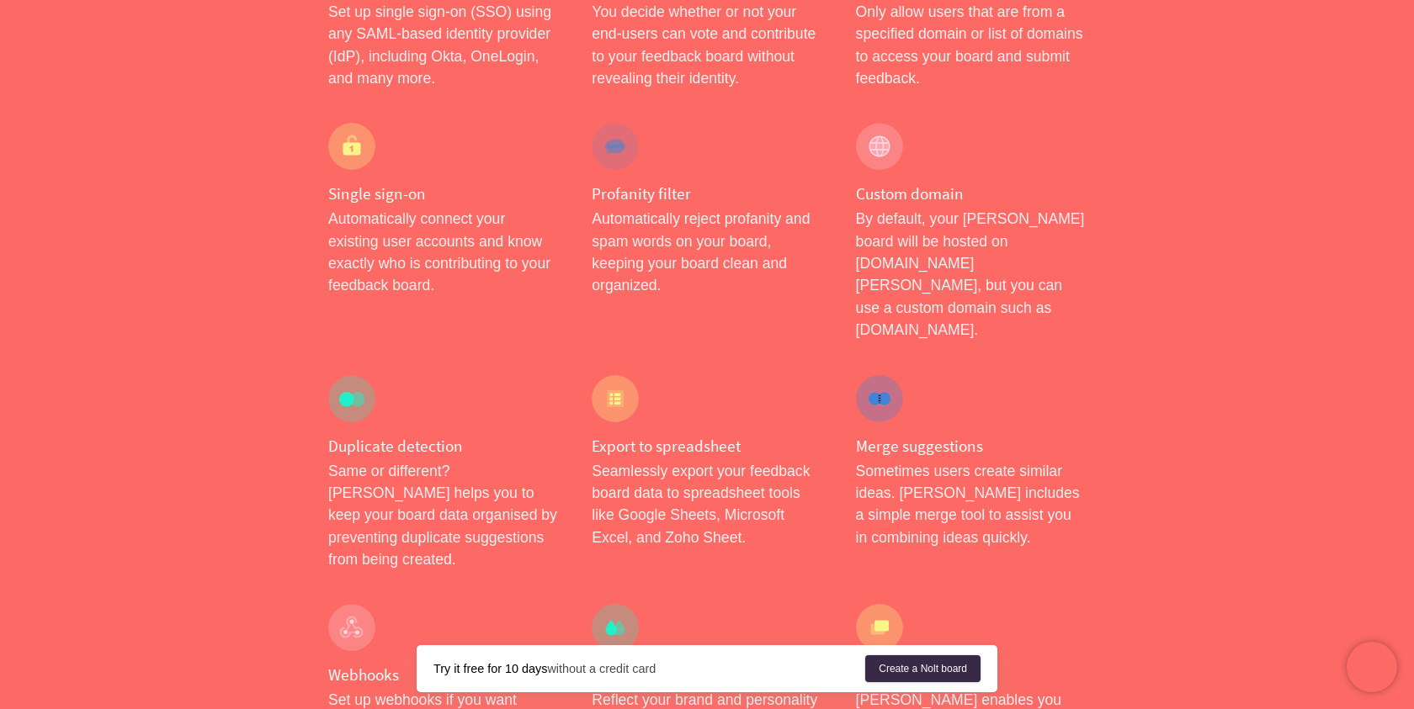
scroll to position [1117, 0]
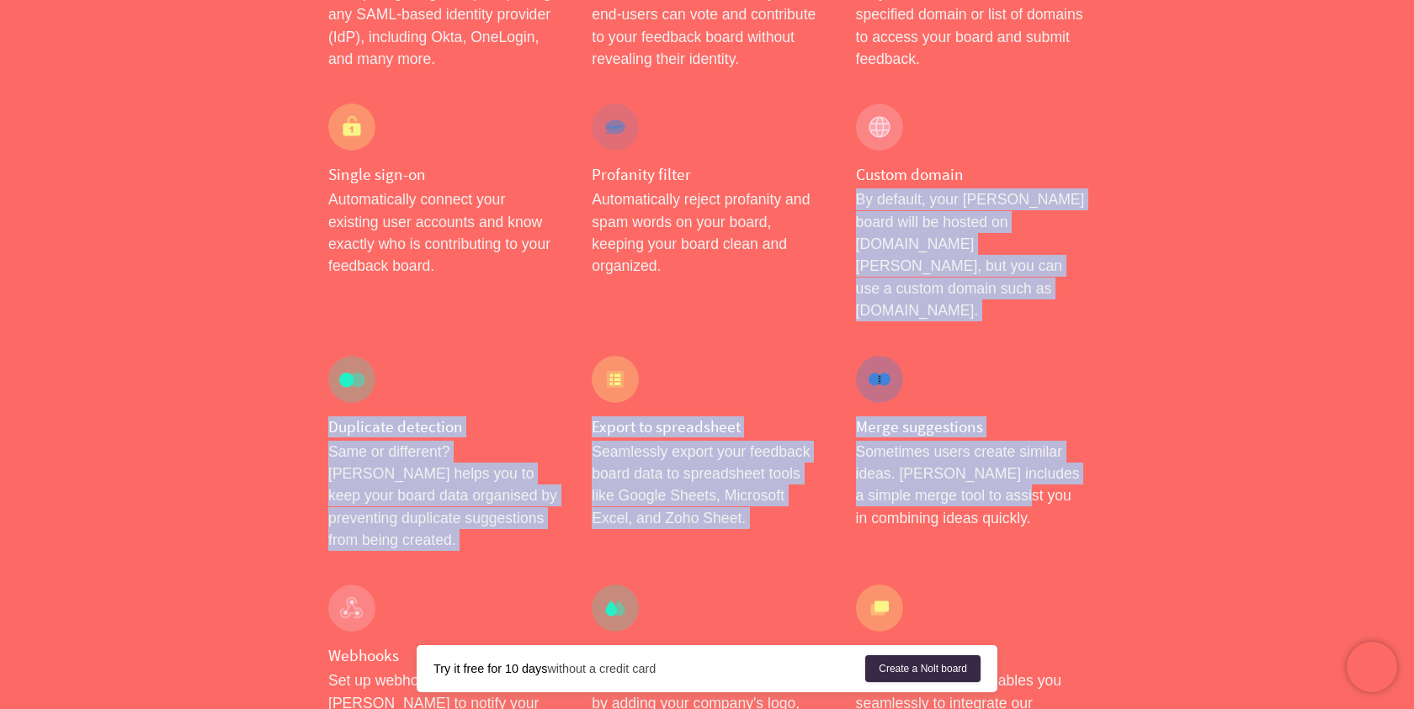
drag, startPoint x: 1040, startPoint y: 135, endPoint x: 1044, endPoint y: 412, distance: 277.7
click at [1045, 412] on div "Roadmap Easily create and share your roadmap in just a few clicks. Prioritize f…" at bounding box center [706, 671] width 791 height 2919
click at [1044, 441] on p "Sometimes users create similar ideas. [PERSON_NAME] includes a simple merge too…" at bounding box center [971, 485] width 230 height 89
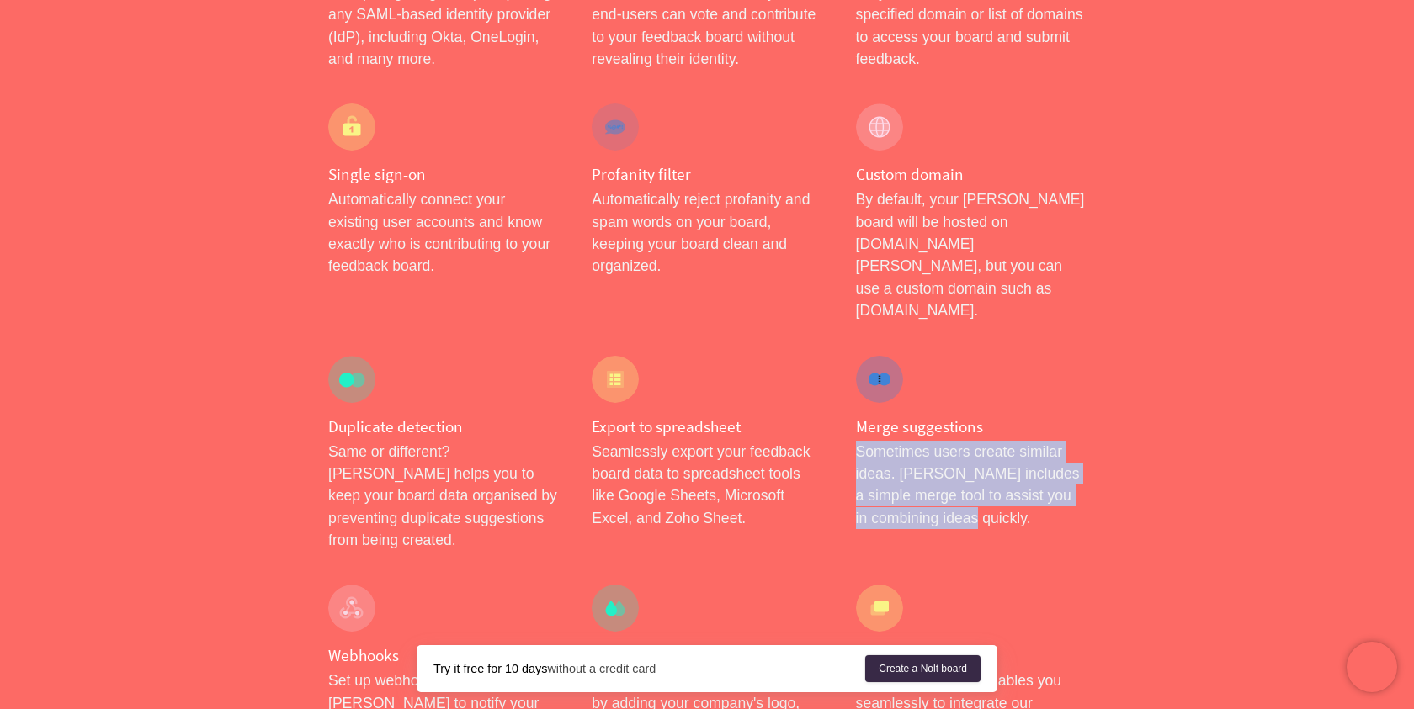
drag, startPoint x: 1044, startPoint y: 438, endPoint x: 1045, endPoint y: 339, distance: 98.5
click at [1045, 339] on div "Merge suggestions Sometimes users create similar ideas. [PERSON_NAME] includes …" at bounding box center [970, 454] width 263 height 230
click at [1045, 417] on h4 "Merge suggestions" at bounding box center [971, 427] width 230 height 21
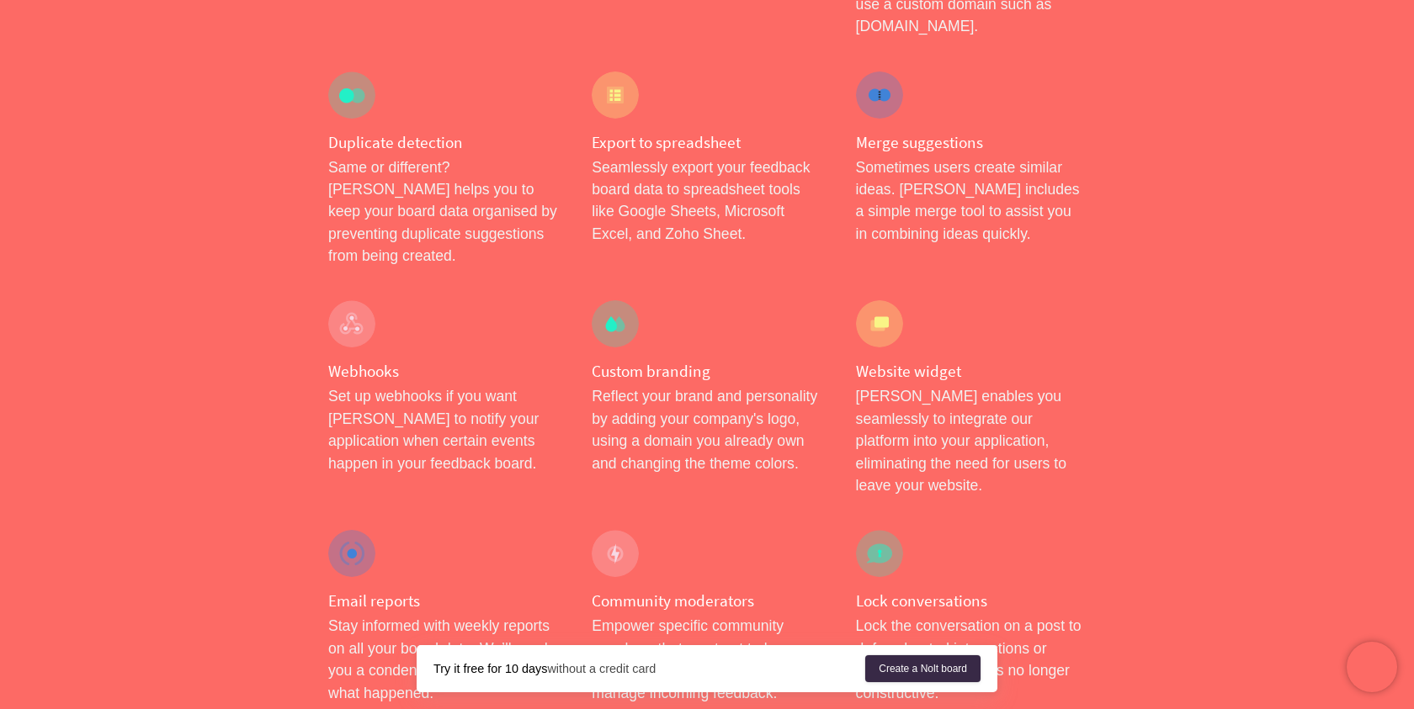
scroll to position [1489, 0]
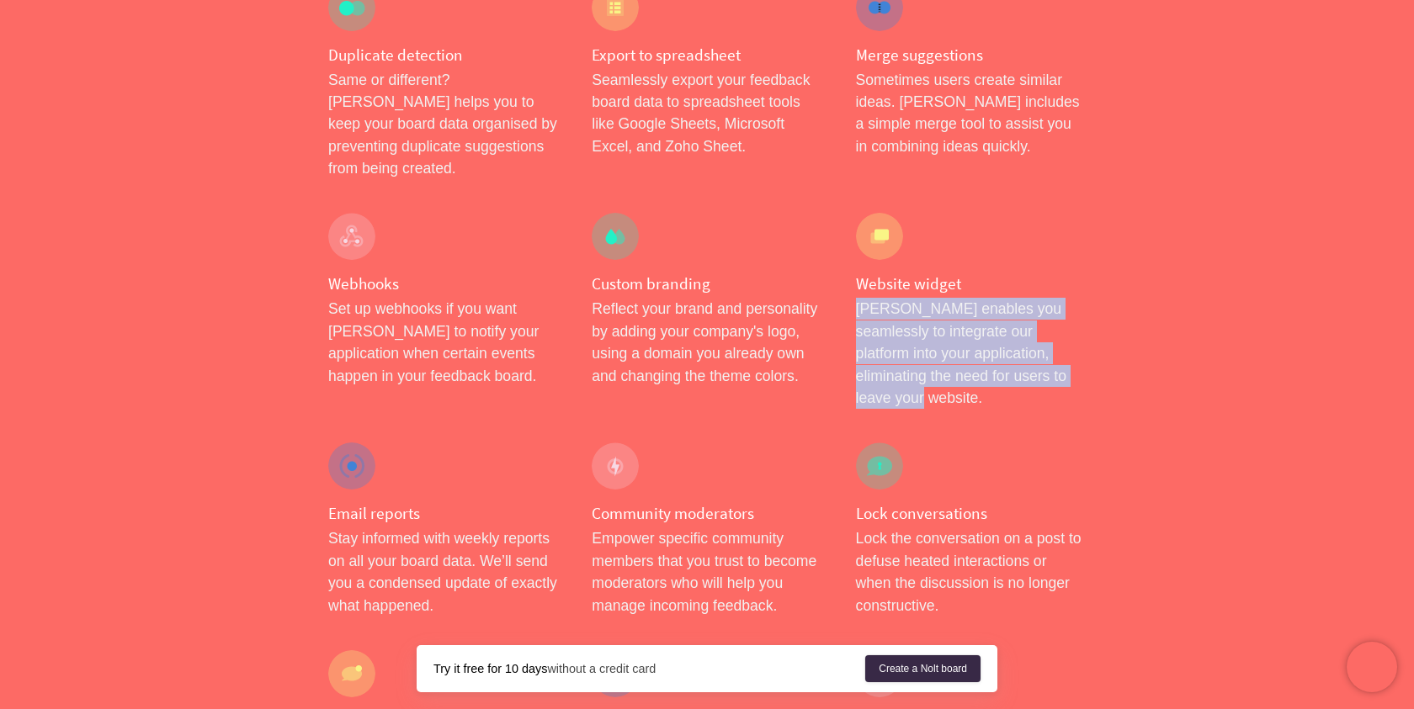
drag, startPoint x: 1067, startPoint y: 172, endPoint x: 1085, endPoint y: 274, distance: 103.3
click at [1085, 274] on div "Website widget [PERSON_NAME] enables you seamlessly to integrate our platform i…" at bounding box center [970, 311] width 263 height 230
click at [1085, 298] on p "[PERSON_NAME] enables you seamlessly to integrate our platform into your applic…" at bounding box center [971, 353] width 230 height 111
drag, startPoint x: 1085, startPoint y: 275, endPoint x: 1085, endPoint y: 178, distance: 97.6
click at [1085, 196] on div "Website widget [PERSON_NAME] enables you seamlessly to integrate our platform i…" at bounding box center [970, 311] width 263 height 230
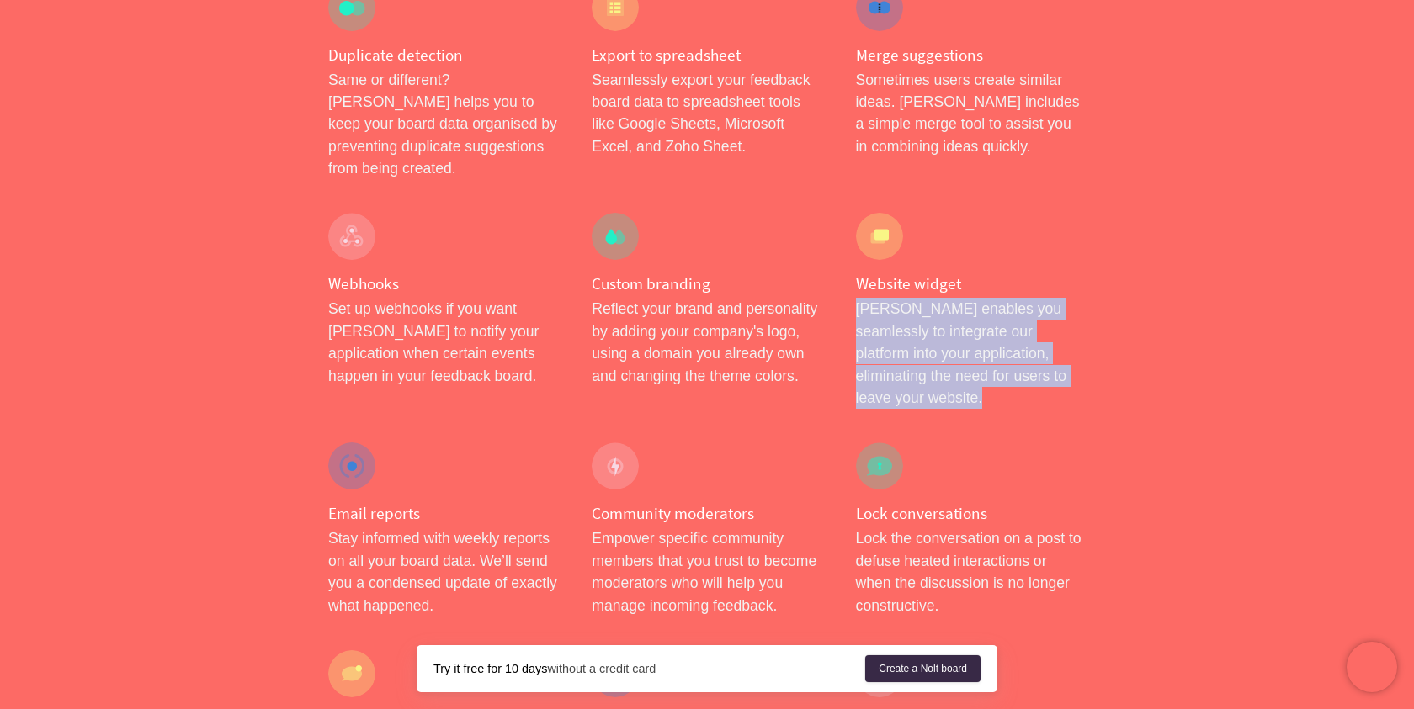
click at [1085, 196] on div "Website widget [PERSON_NAME] enables you seamlessly to integrate our platform i…" at bounding box center [970, 311] width 263 height 230
drag, startPoint x: 1085, startPoint y: 178, endPoint x: 1079, endPoint y: 275, distance: 97.8
click at [1080, 278] on div "Website widget [PERSON_NAME] enables you seamlessly to integrate our platform i…" at bounding box center [970, 311] width 263 height 230
click at [1079, 298] on p "[PERSON_NAME] enables you seamlessly to integrate our platform into your applic…" at bounding box center [971, 353] width 230 height 111
drag, startPoint x: 1079, startPoint y: 275, endPoint x: 1080, endPoint y: 180, distance: 95.1
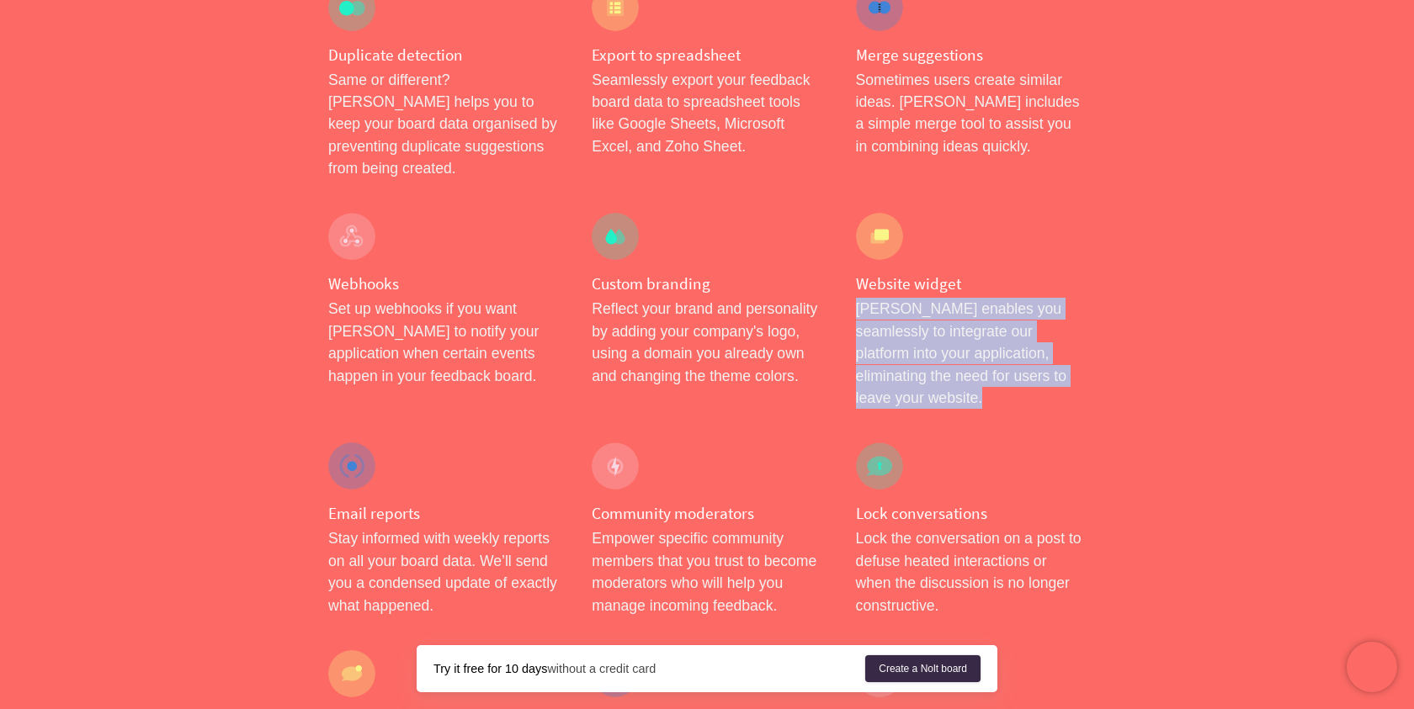
click at [1080, 196] on div "Website widget [PERSON_NAME] enables you seamlessly to integrate our platform i…" at bounding box center [970, 311] width 263 height 230
click at [1080, 273] on h4 "Website widget" at bounding box center [971, 283] width 230 height 21
drag, startPoint x: 851, startPoint y: 199, endPoint x: 1071, endPoint y: 268, distance: 231.0
click at [1073, 268] on div "Website widget [PERSON_NAME] enables you seamlessly to integrate our platform i…" at bounding box center [970, 311] width 263 height 230
click at [1071, 298] on p "[PERSON_NAME] enables you seamlessly to integrate our platform into your applic…" at bounding box center [971, 353] width 230 height 111
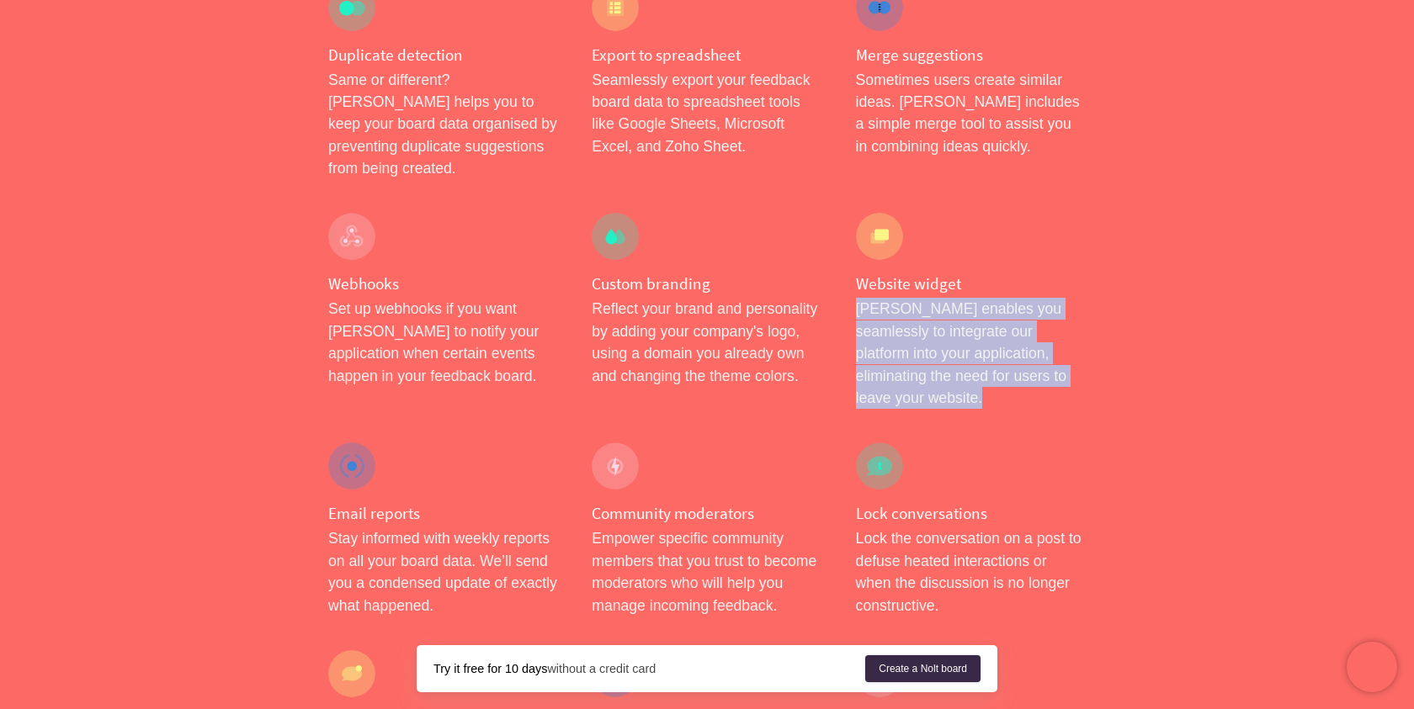
drag, startPoint x: 1071, startPoint y: 268, endPoint x: 1069, endPoint y: 175, distance: 92.6
click at [1069, 196] on div "Website widget [PERSON_NAME] enables you seamlessly to integrate our platform i…" at bounding box center [970, 311] width 263 height 230
click at [1069, 273] on h4 "Website widget" at bounding box center [971, 283] width 230 height 21
drag, startPoint x: 1069, startPoint y: 174, endPoint x: 1065, endPoint y: 268, distance: 94.3
click at [1067, 269] on div "Website widget [PERSON_NAME] enables you seamlessly to integrate our platform i…" at bounding box center [970, 311] width 263 height 230
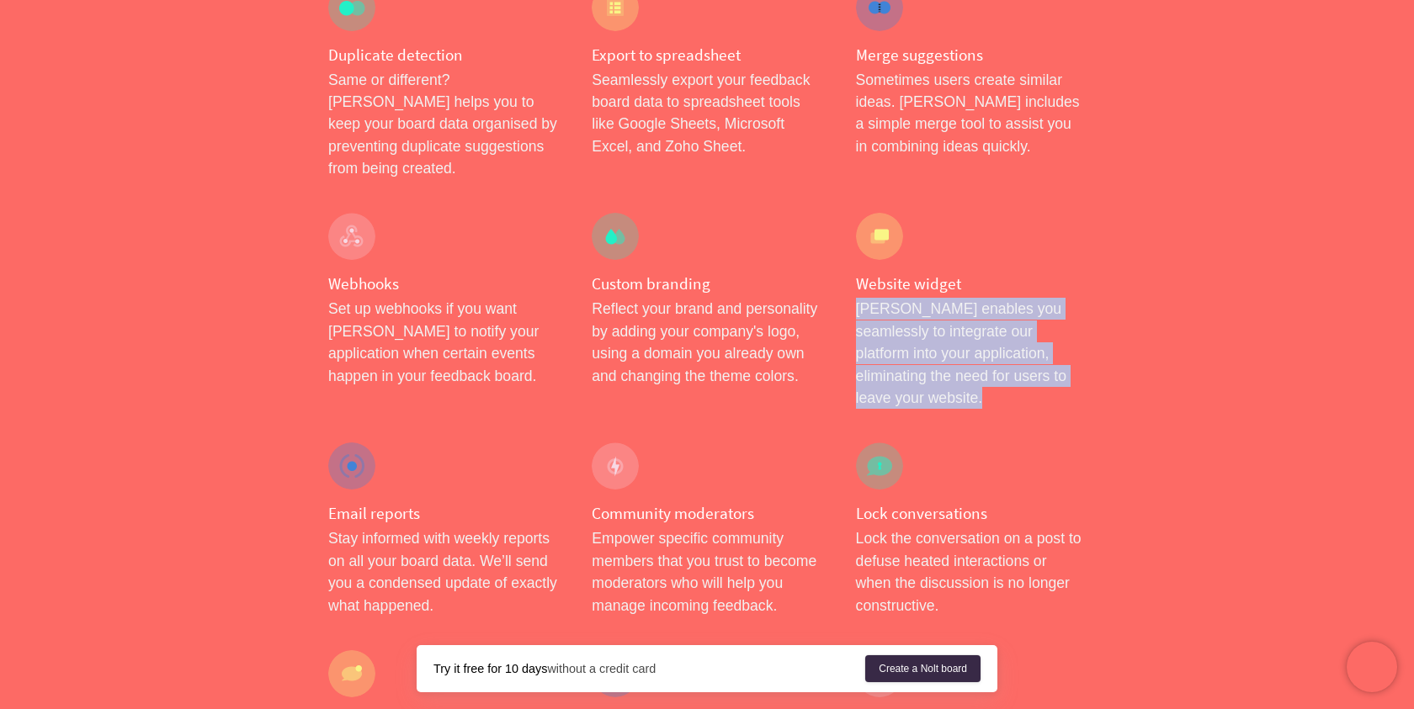
click at [1065, 298] on p "[PERSON_NAME] enables you seamlessly to integrate our platform into your applic…" at bounding box center [971, 353] width 230 height 111
drag, startPoint x: 1065, startPoint y: 268, endPoint x: 1065, endPoint y: 183, distance: 85.8
click at [1065, 196] on div "Website widget [PERSON_NAME] enables you seamlessly to integrate our platform i…" at bounding box center [970, 311] width 263 height 230
click at [1065, 273] on h4 "Website widget" at bounding box center [971, 283] width 230 height 21
drag, startPoint x: 853, startPoint y: 200, endPoint x: 1133, endPoint y: 272, distance: 289.2
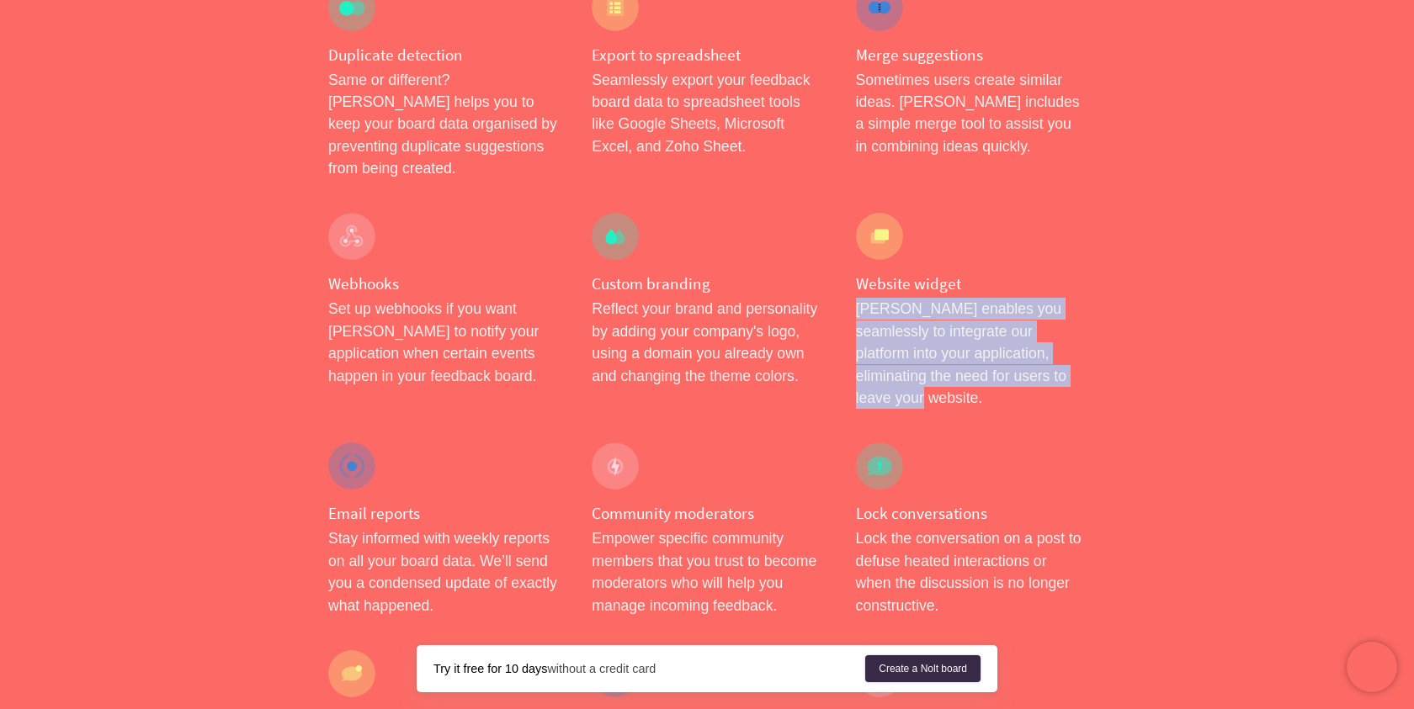
click at [1136, 275] on div "Features Integrations Pricing Help Sign in Create a [PERSON_NAME] board Menu Si…" at bounding box center [707, 340] width 1414 height 3658
click at [1121, 267] on div "Features Integrations Pricing Help Sign in Create a [PERSON_NAME] board Menu Si…" at bounding box center [707, 340] width 1414 height 3658
drag, startPoint x: 1089, startPoint y: 277, endPoint x: 1089, endPoint y: 175, distance: 101.8
click at [1089, 196] on div "Website widget [PERSON_NAME] enables you seamlessly to integrate our platform i…" at bounding box center [970, 311] width 263 height 230
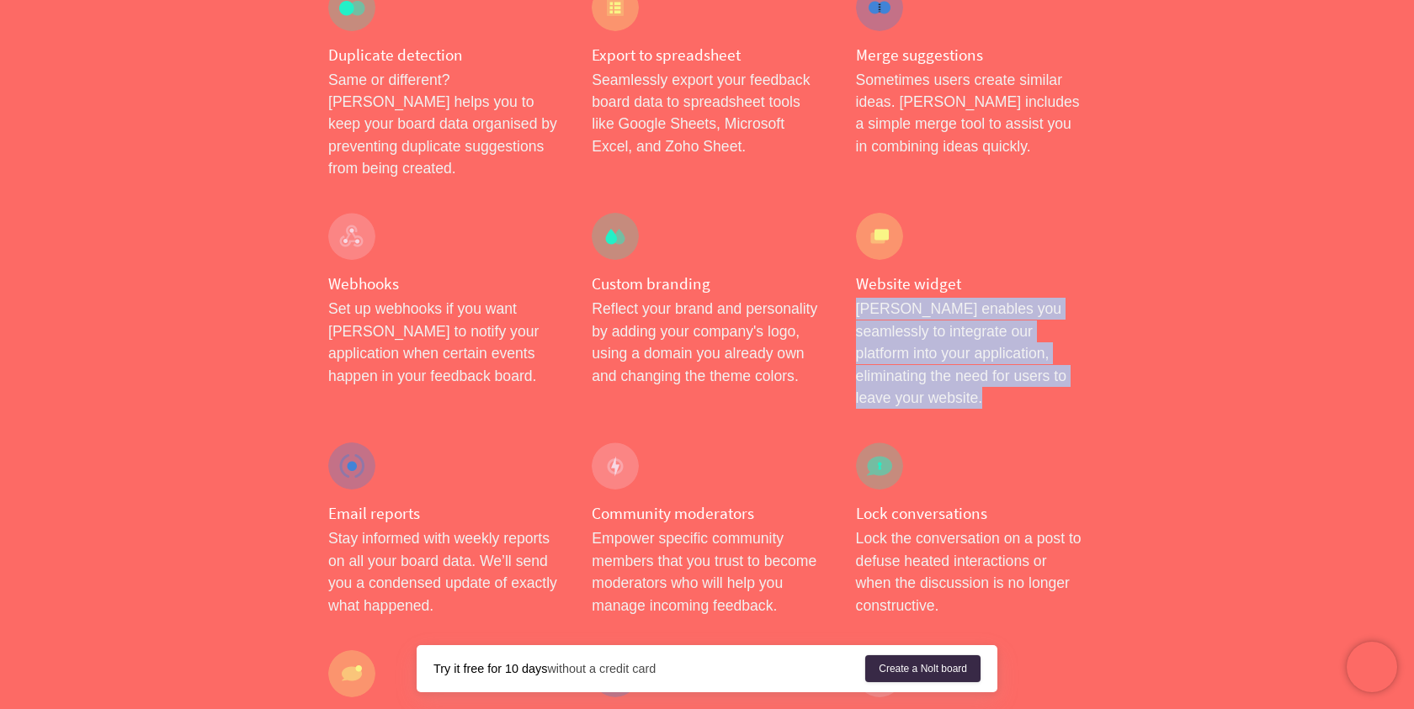
drag, startPoint x: 1089, startPoint y: 175, endPoint x: 1075, endPoint y: 267, distance: 92.8
click at [1075, 267] on div "Website widget [PERSON_NAME] enables you seamlessly to integrate our platform i…" at bounding box center [970, 311] width 263 height 230
click at [1075, 298] on p "[PERSON_NAME] enables you seamlessly to integrate our platform into your applic…" at bounding box center [971, 353] width 230 height 111
drag, startPoint x: 1075, startPoint y: 267, endPoint x: 849, endPoint y: 194, distance: 236.8
click at [848, 196] on div "Website widget [PERSON_NAME] enables you seamlessly to integrate our platform i…" at bounding box center [970, 311] width 263 height 230
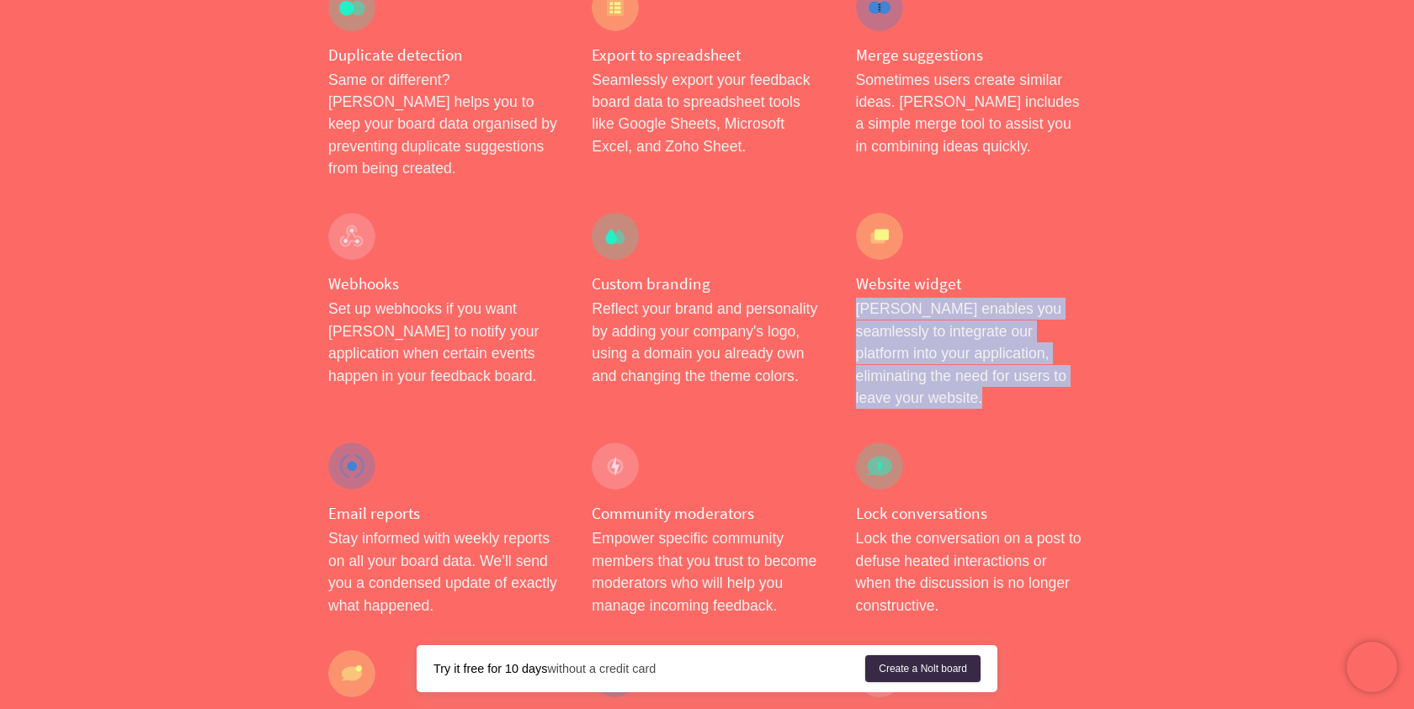
click at [849, 196] on div "Website widget [PERSON_NAME] enables you seamlessly to integrate our platform i…" at bounding box center [970, 311] width 263 height 230
drag, startPoint x: 849, startPoint y: 194, endPoint x: 1043, endPoint y: 276, distance: 210.0
click at [1043, 276] on div "Website widget [PERSON_NAME] enables you seamlessly to integrate our platform i…" at bounding box center [970, 311] width 263 height 230
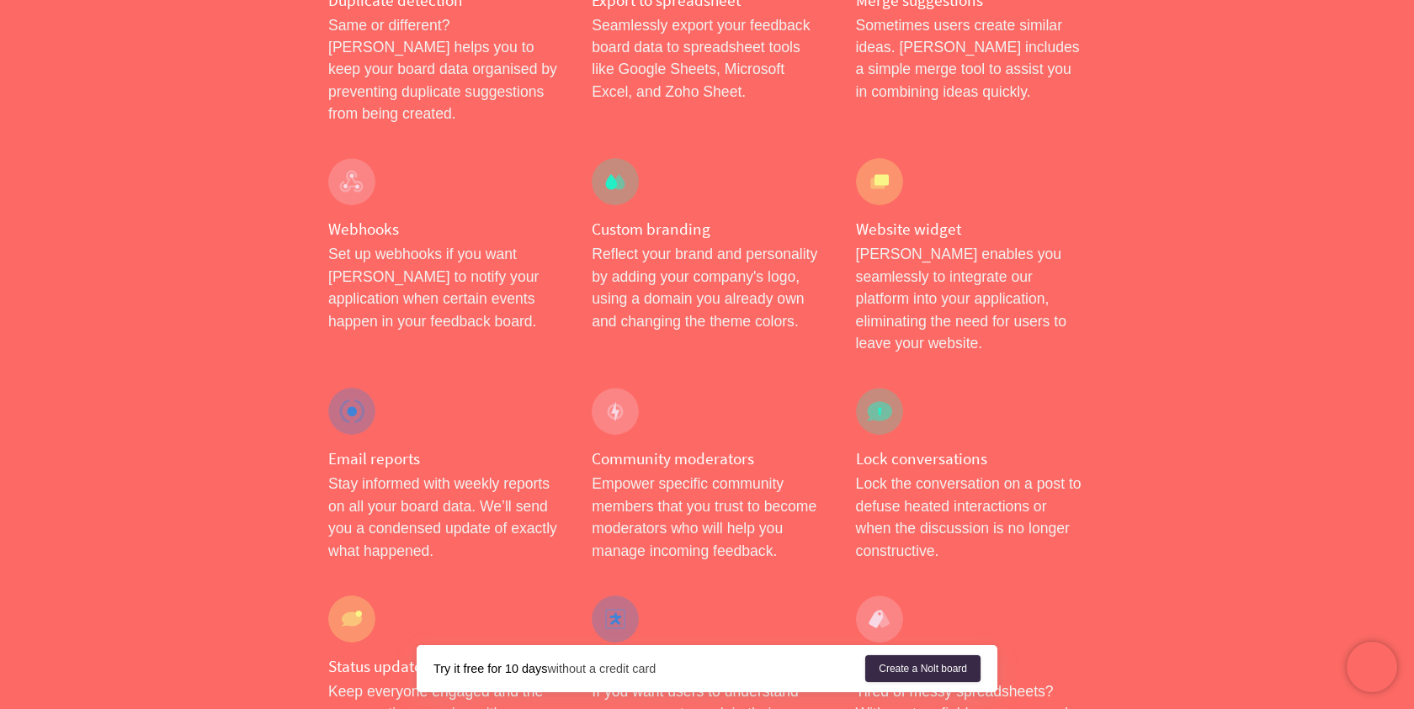
scroll to position [1558, 0]
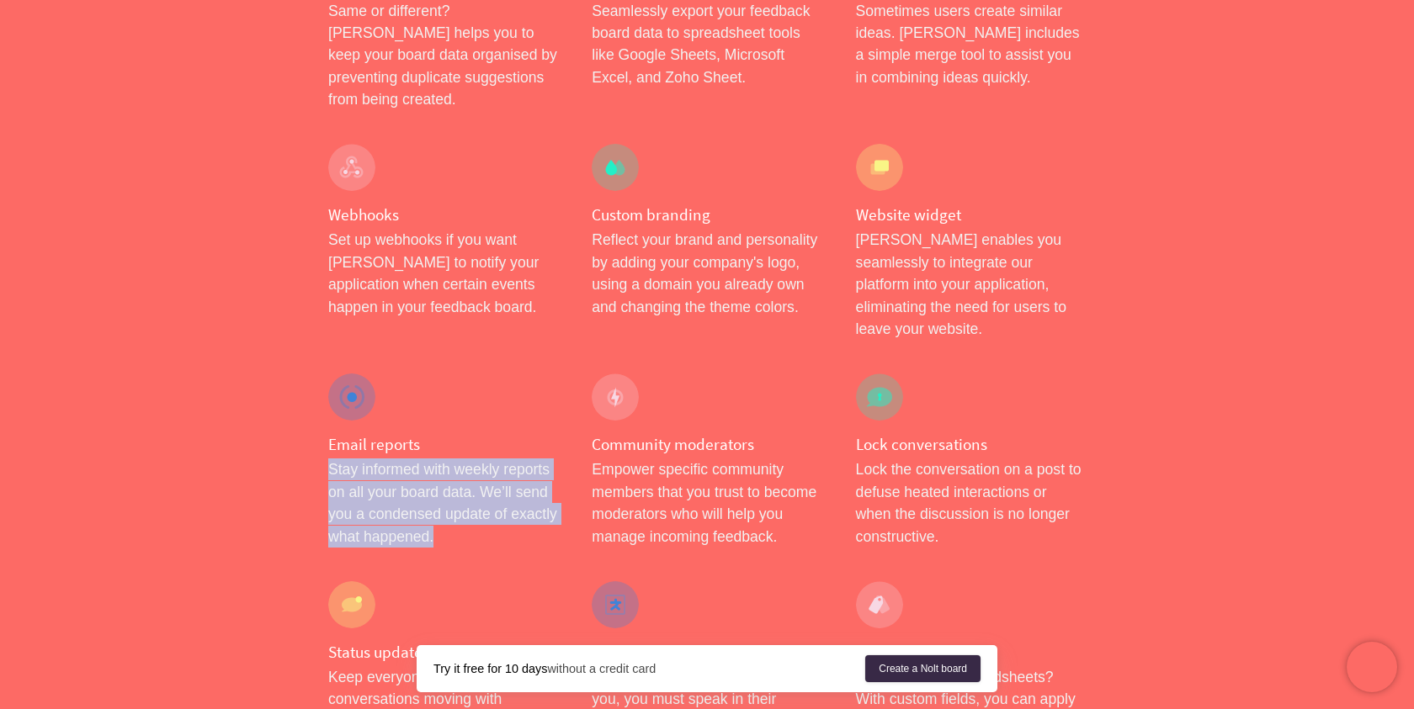
drag, startPoint x: 510, startPoint y: 317, endPoint x: 509, endPoint y: 407, distance: 90.0
click at [510, 409] on div "Email reports Stay informed with weekly reports on all your board data. We’ll s…" at bounding box center [442, 461] width 263 height 208
click at [509, 459] on p "Stay informed with weekly reports on all your board data. We’ll send you a cond…" at bounding box center [443, 503] width 230 height 89
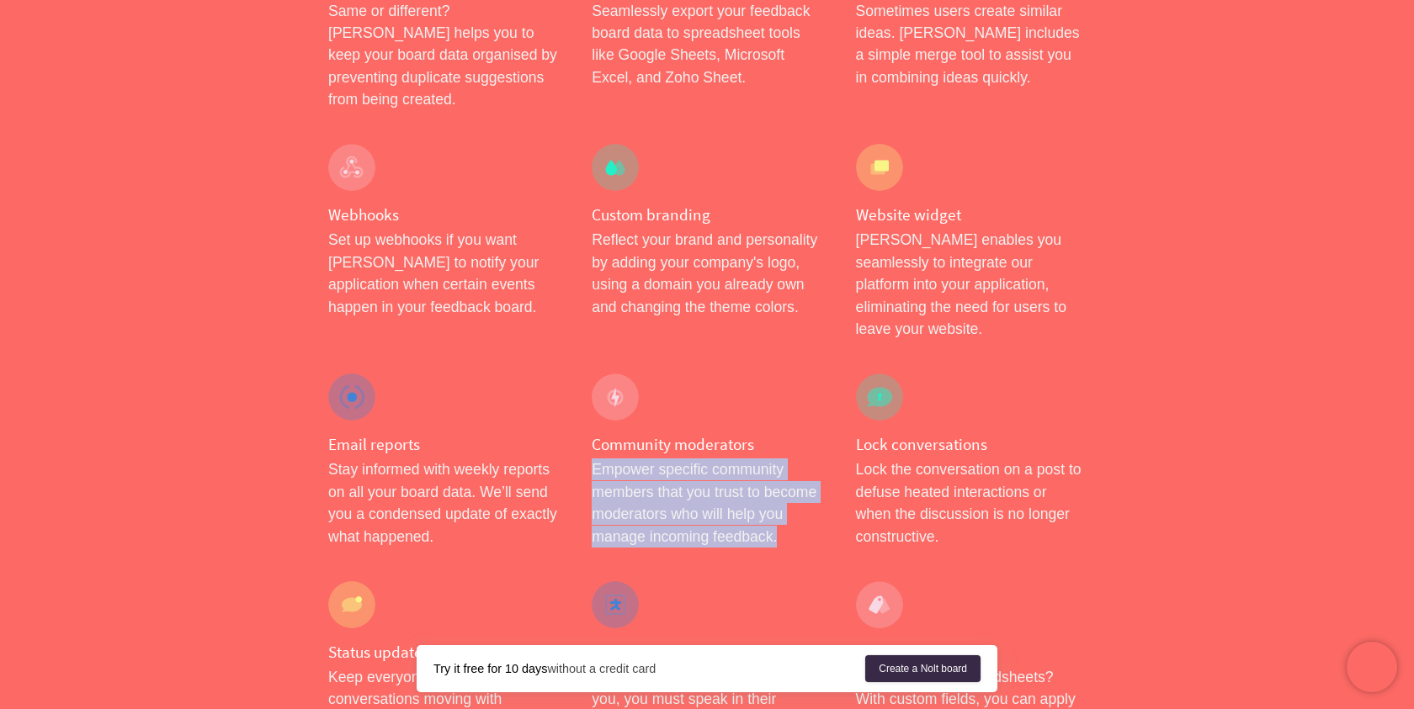
drag, startPoint x: 593, startPoint y: 339, endPoint x: 825, endPoint y: 417, distance: 245.1
click at [825, 417] on div "Community moderators Empower specific community members that you trust to becom…" at bounding box center [706, 461] width 263 height 208
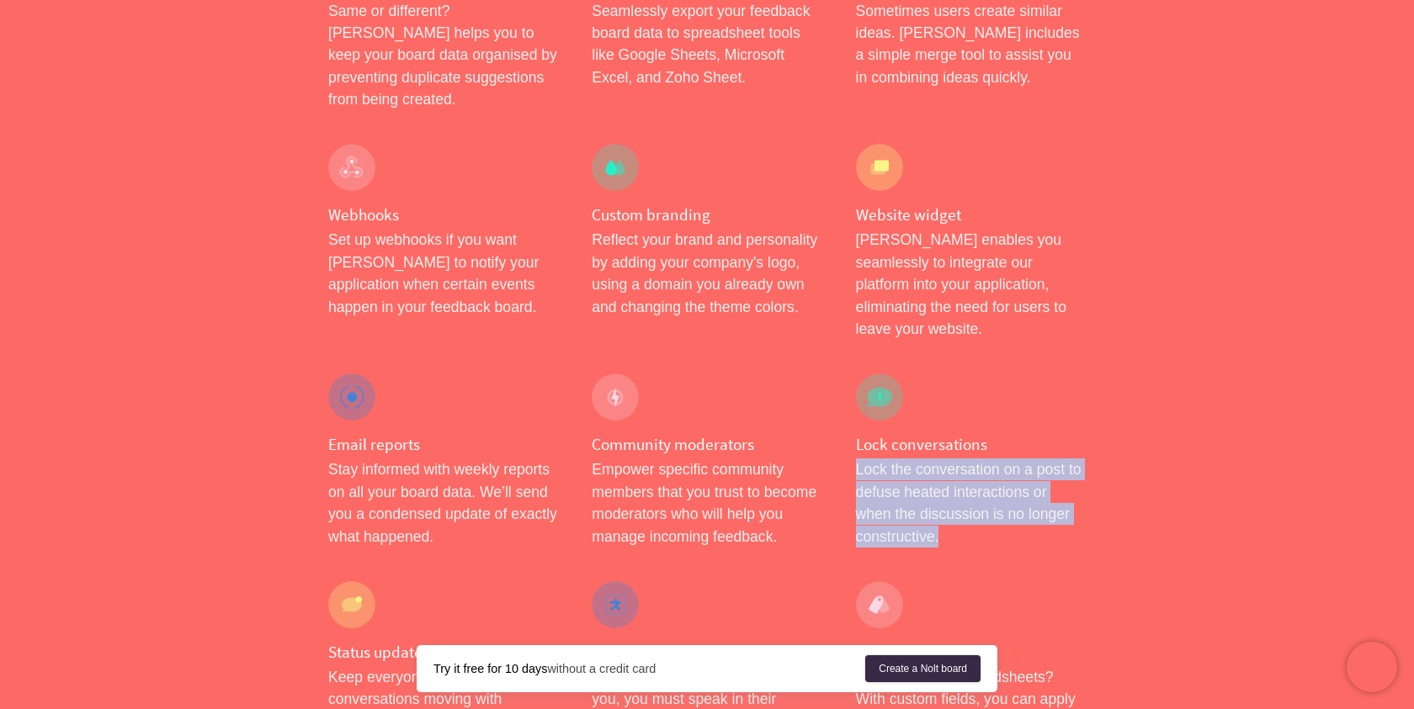
drag, startPoint x: 863, startPoint y: 335, endPoint x: 991, endPoint y: 395, distance: 141.2
click at [991, 396] on div "Lock conversations Lock the conversation on a post to defuse heated interaction…" at bounding box center [970, 461] width 263 height 208
click at [991, 459] on p "Lock the conversation on a post to defuse heated interactions or when the discu…" at bounding box center [971, 503] width 230 height 89
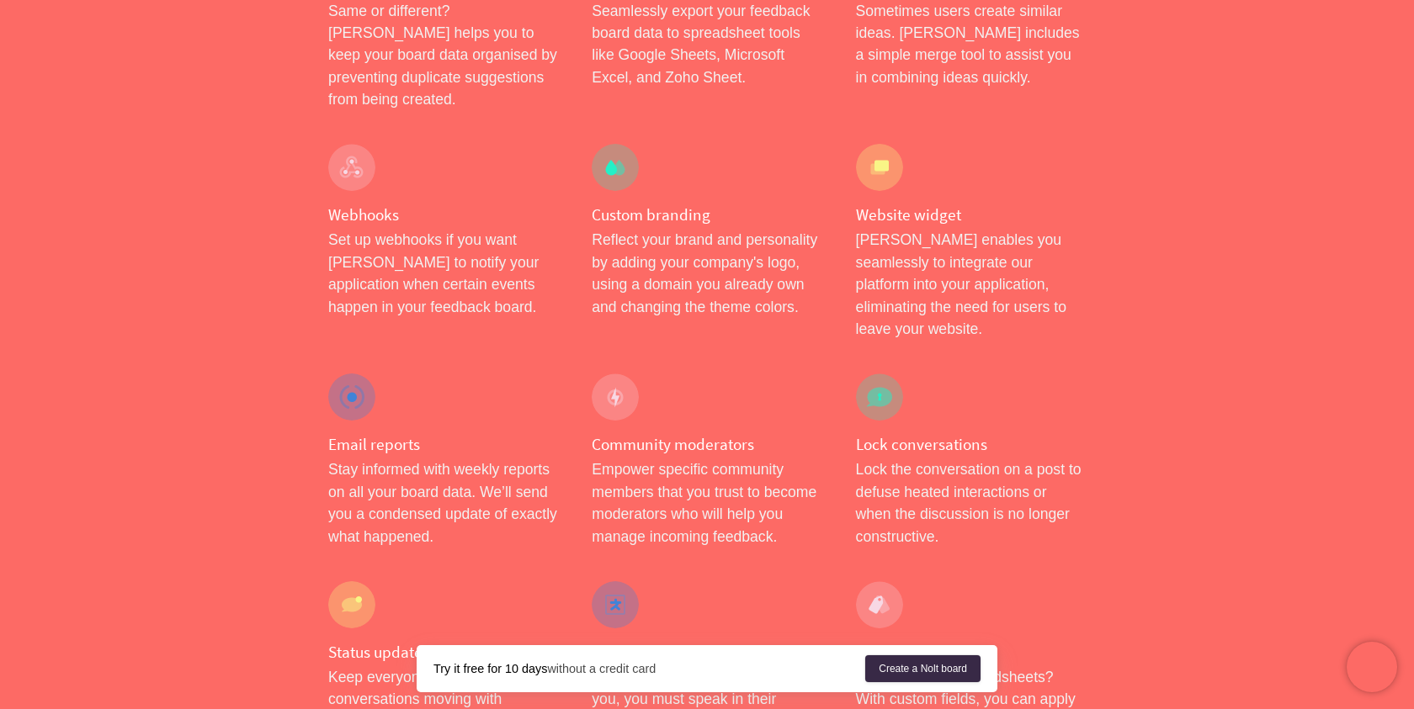
scroll to position [1741, 0]
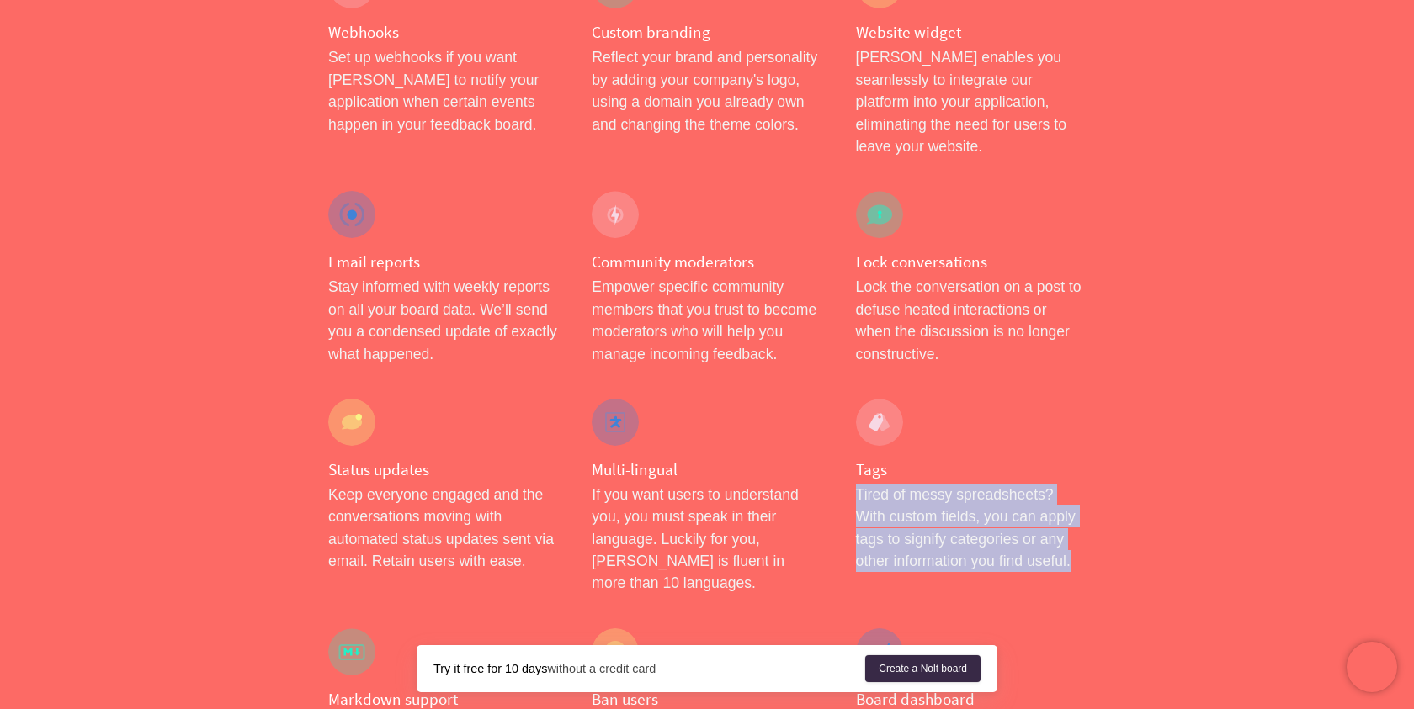
drag, startPoint x: 1001, startPoint y: 346, endPoint x: 1085, endPoint y: 443, distance: 127.7
click at [1086, 443] on div "Tags Tired of messy spreadsheets? With custom fields, you can apply tags to sig…" at bounding box center [970, 497] width 263 height 230
click at [1085, 443] on div "Tags Tired of messy spreadsheets? With custom fields, you can apply tags to sig…" at bounding box center [970, 497] width 263 height 230
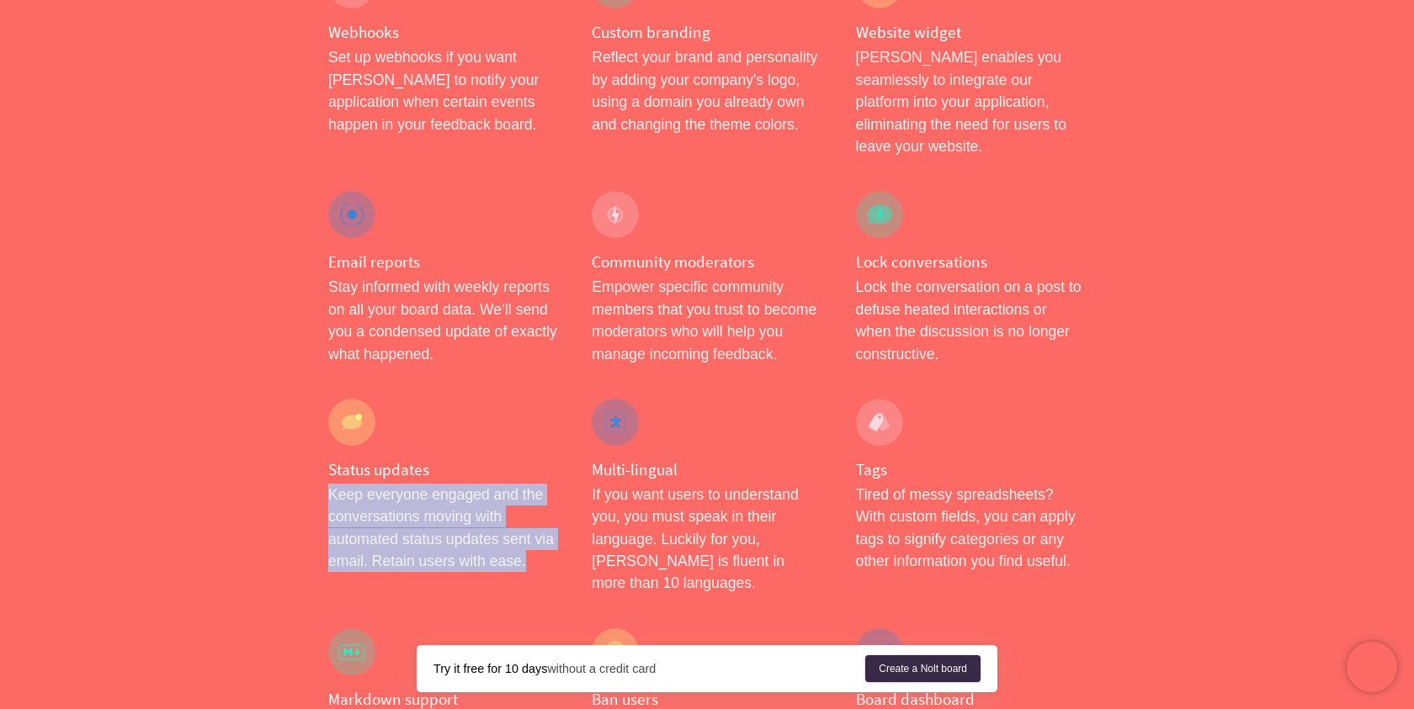
drag, startPoint x: 304, startPoint y: 366, endPoint x: 566, endPoint y: 426, distance: 269.2
click at [568, 427] on div "Features Integrations Pricing Help Sign in Create a [PERSON_NAME] board Menu Si…" at bounding box center [707, 88] width 1414 height 3658
click at [566, 426] on div "Status updates Keep everyone engaged and the conversations moving with automate…" at bounding box center [442, 497] width 263 height 230
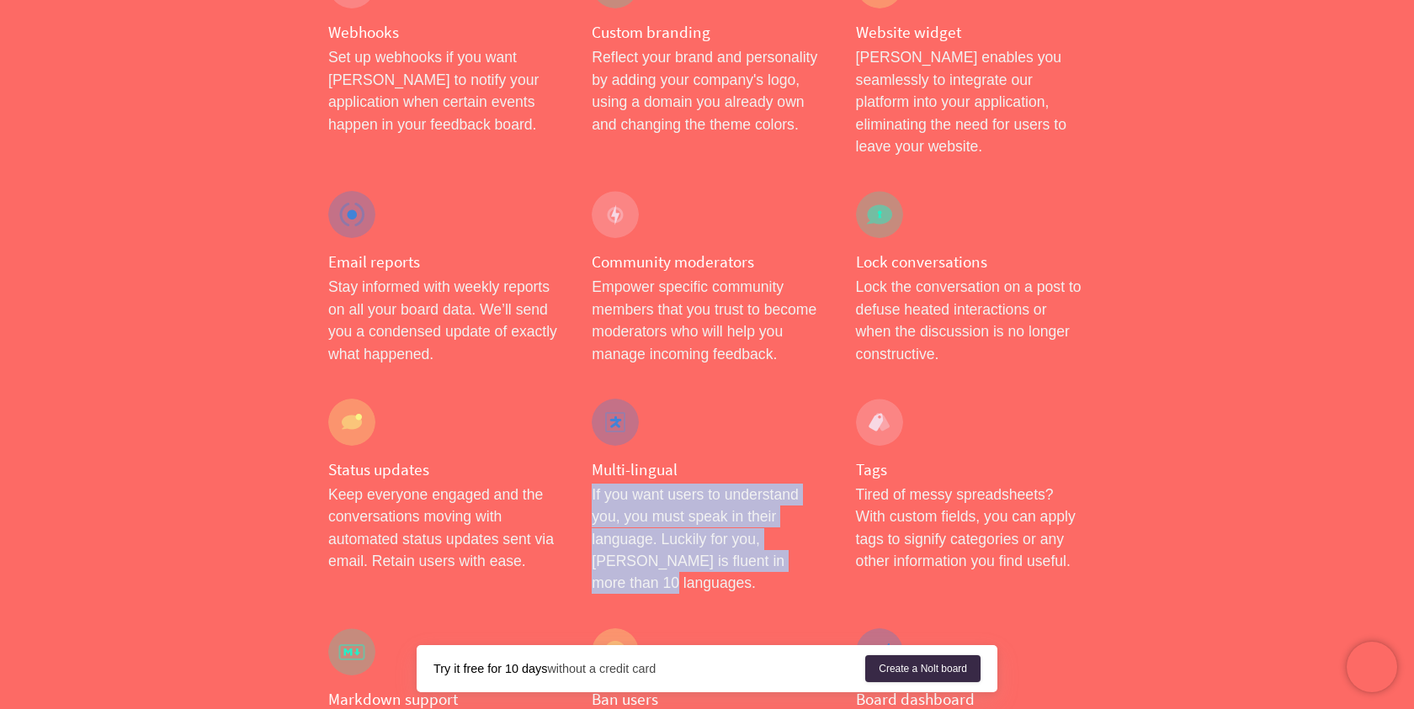
drag, startPoint x: 586, startPoint y: 363, endPoint x: 801, endPoint y: 429, distance: 225.4
click at [801, 430] on div "Multi-lingual If you want users to understand you, you must speak in their lang…" at bounding box center [706, 497] width 263 height 230
click at [801, 484] on p "If you want users to understand you, you must speak in their language. Luckily …" at bounding box center [707, 539] width 230 height 111
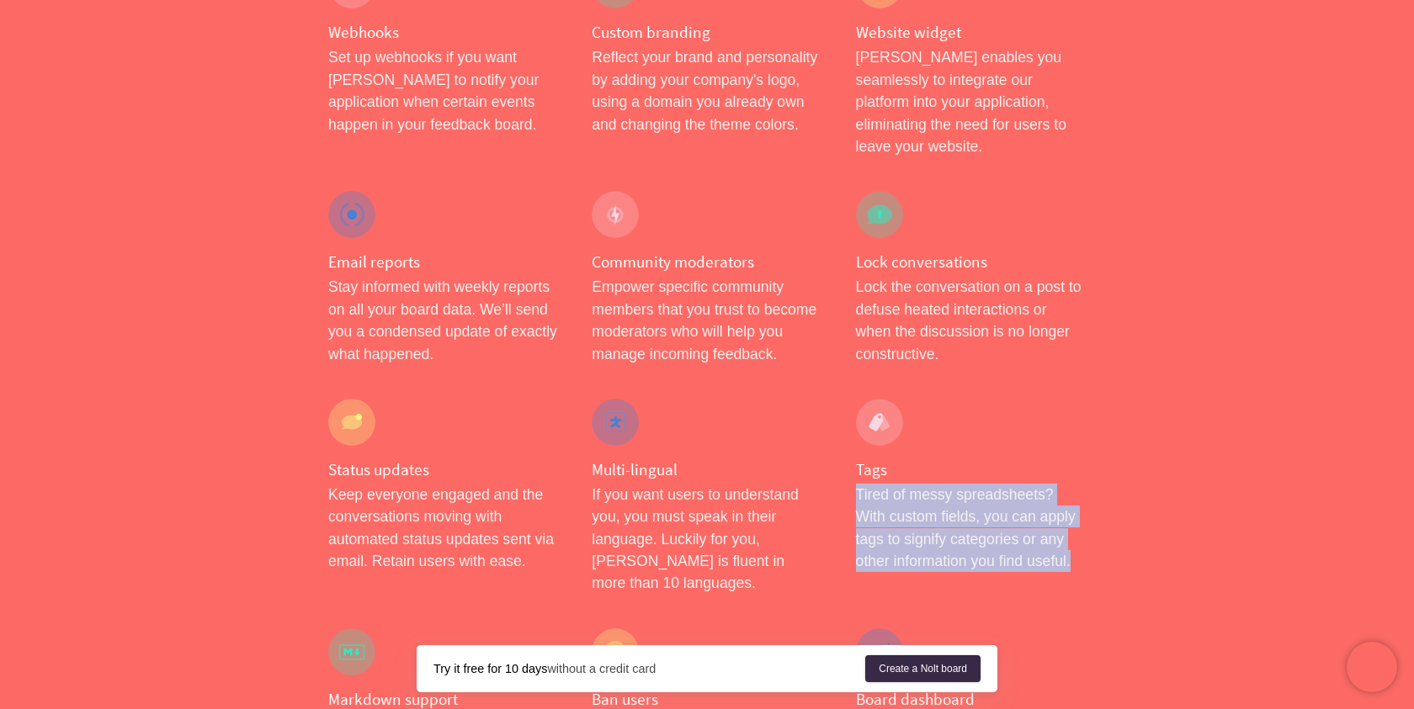
drag, startPoint x: 854, startPoint y: 356, endPoint x: 1083, endPoint y: 439, distance: 243.6
click at [1086, 443] on div "Tags Tired of messy spreadsheets? With custom fields, you can apply tags to sig…" at bounding box center [970, 497] width 263 height 230
click at [1083, 484] on p "Tired of messy spreadsheets? With custom fields, you can apply tags to signify …" at bounding box center [971, 528] width 230 height 89
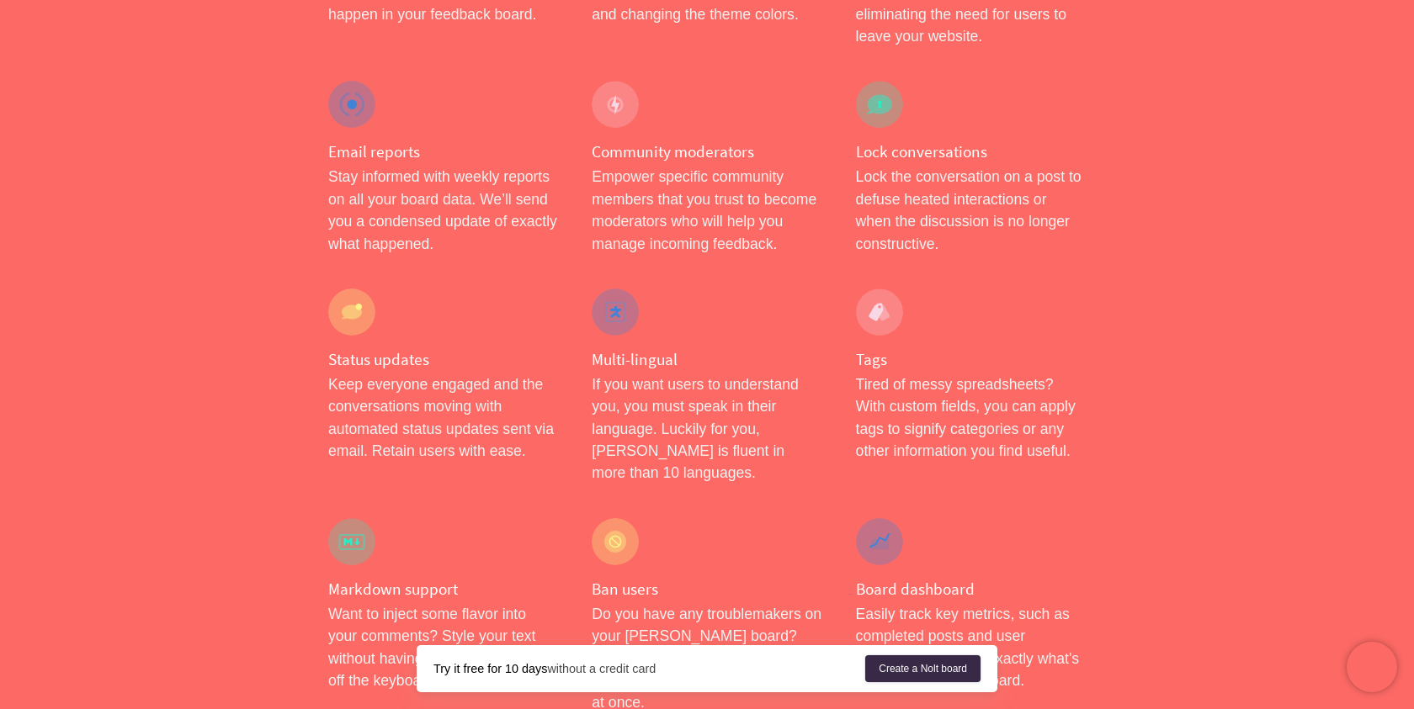
scroll to position [1852, 0]
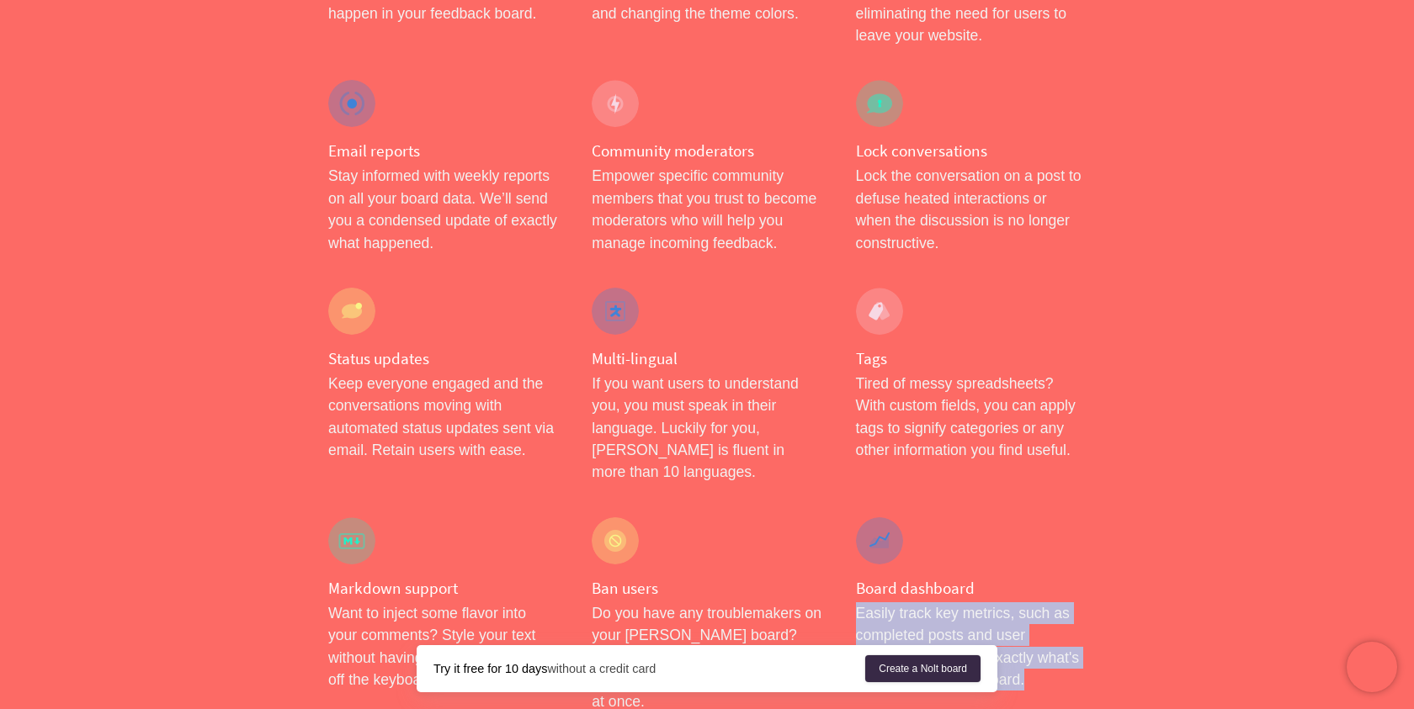
drag, startPoint x: 1043, startPoint y: 446, endPoint x: 1043, endPoint y: 534, distance: 88.4
click at [1043, 602] on p "Easily track key metrics, such as completed posts and user engagement. Know exa…" at bounding box center [971, 646] width 230 height 89
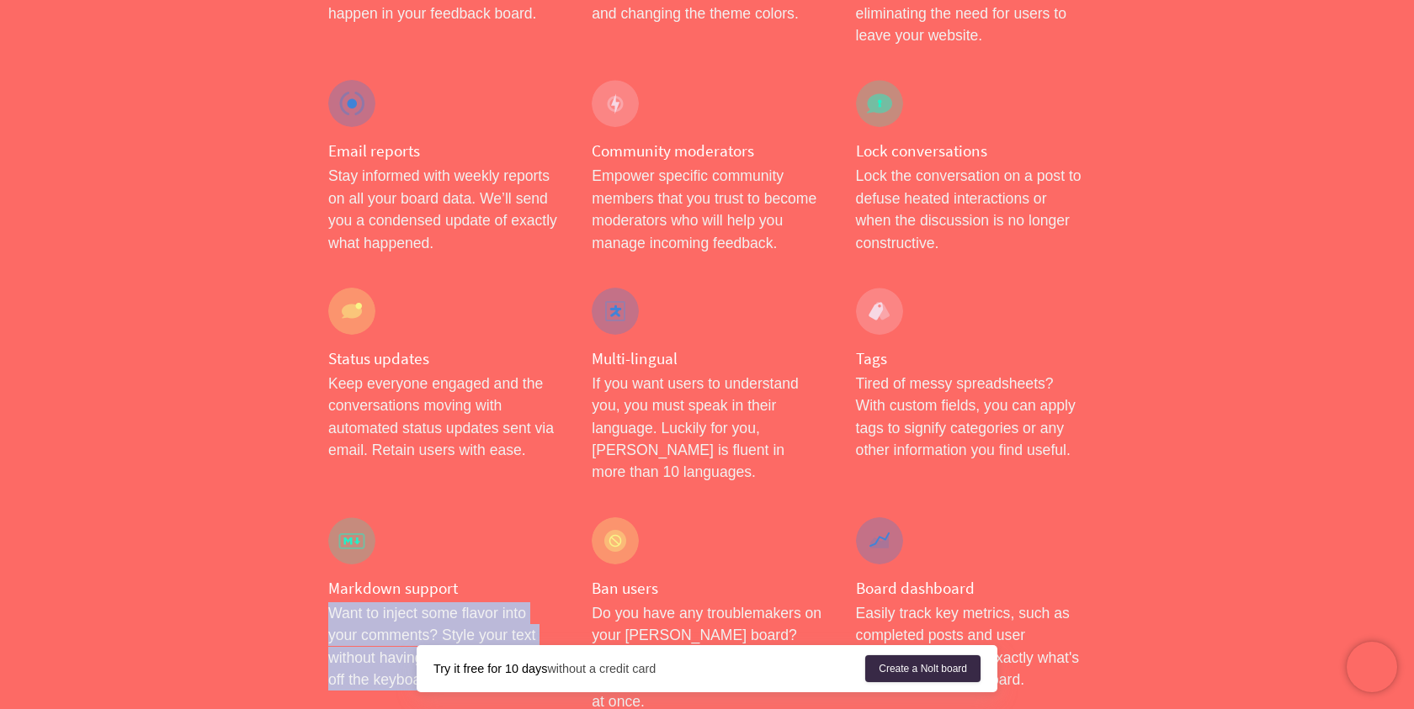
drag, startPoint x: 321, startPoint y: 462, endPoint x: 520, endPoint y: 534, distance: 211.4
click at [520, 534] on div "Markdown support Want to inject some flavor into your comments? Style your text…" at bounding box center [442, 616] width 263 height 230
click at [521, 602] on p "Want to inject some flavor into your comments? Style your text without having t…" at bounding box center [443, 646] width 230 height 89
drag, startPoint x: 515, startPoint y: 531, endPoint x: 523, endPoint y: 443, distance: 87.9
click at [523, 501] on div "Markdown support Want to inject some flavor into your comments? Style your text…" at bounding box center [442, 616] width 263 height 230
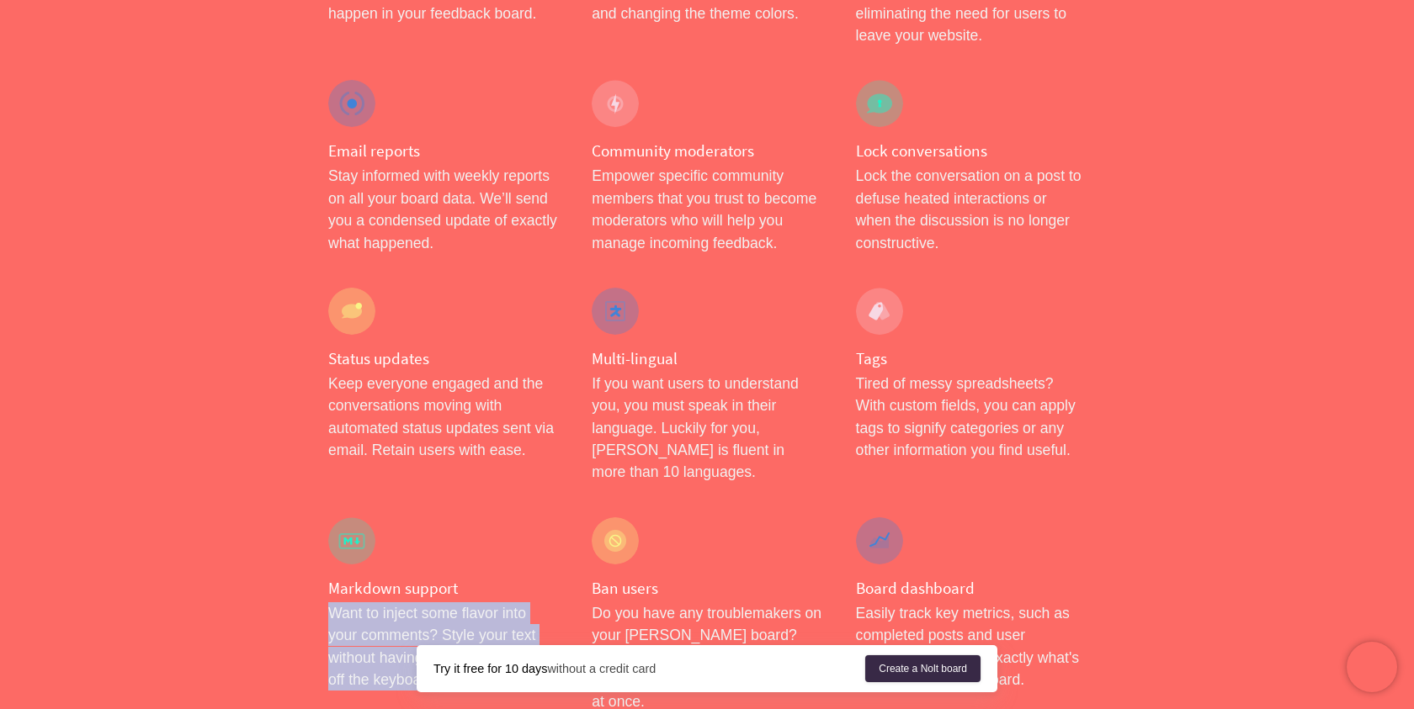
click at [523, 578] on h4 "Markdown support" at bounding box center [443, 588] width 230 height 21
drag, startPoint x: 523, startPoint y: 443, endPoint x: 517, endPoint y: 523, distance: 80.2
click at [517, 524] on div "Markdown support Want to inject some flavor into your comments? Style your text…" at bounding box center [442, 616] width 263 height 230
click at [517, 602] on p "Want to inject some flavor into your comments? Style your text without having t…" at bounding box center [443, 646] width 230 height 89
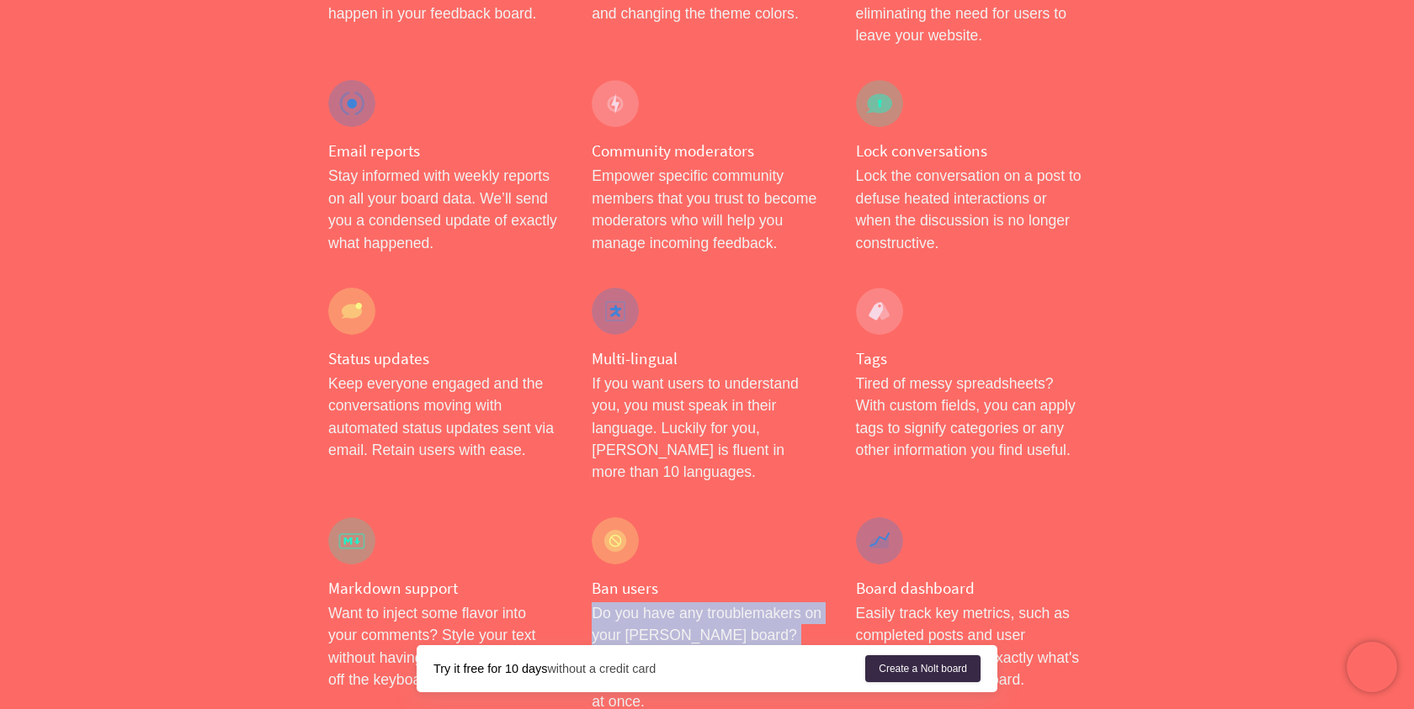
drag, startPoint x: 588, startPoint y: 464, endPoint x: 811, endPoint y: 521, distance: 230.2
click at [813, 524] on div "Ban users Do you have any troublemakers on your [PERSON_NAME] board? You can ba…" at bounding box center [706, 616] width 263 height 230
click at [811, 602] on p "Do you have any troublemakers on your [PERSON_NAME] board? You can ban people a…" at bounding box center [707, 657] width 230 height 111
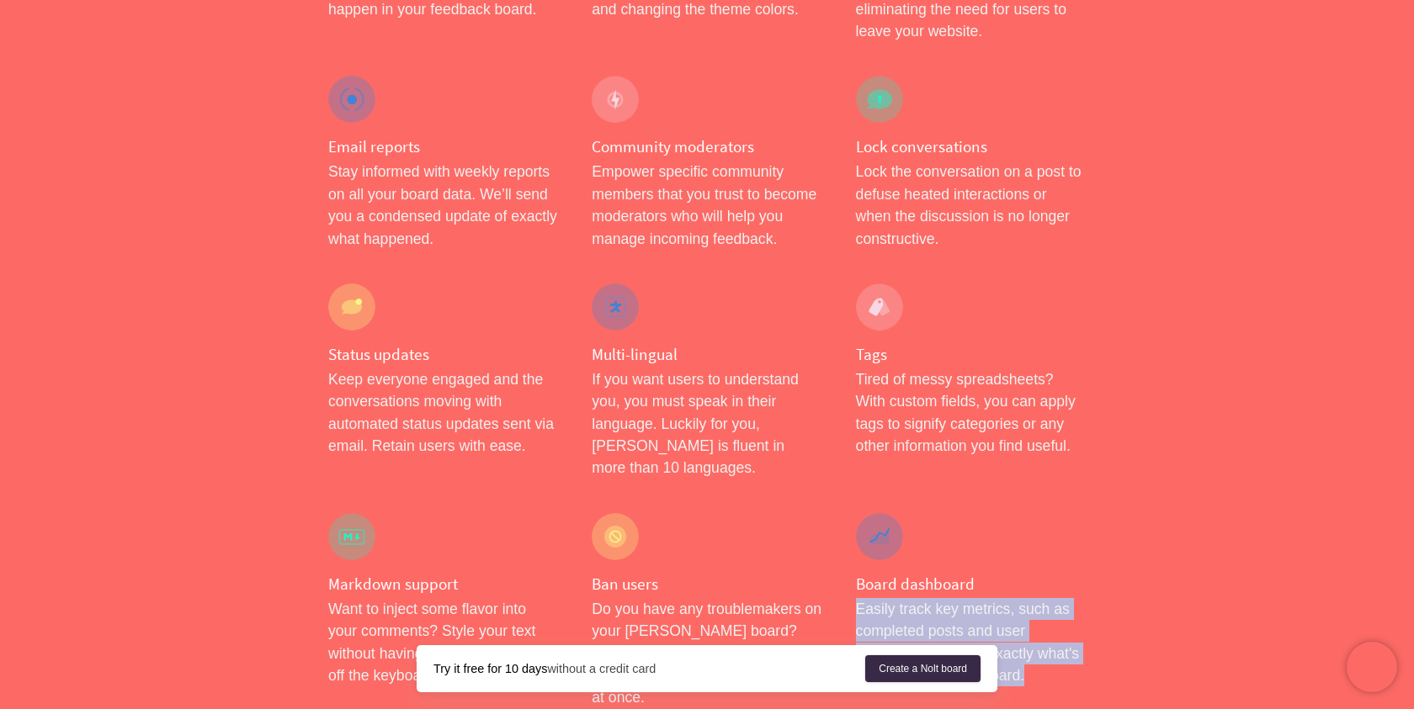
drag, startPoint x: 856, startPoint y: 457, endPoint x: 1032, endPoint y: 517, distance: 185.7
click at [1038, 517] on div "Board dashboard Easily track key metrics, such as completed posts and user enga…" at bounding box center [970, 611] width 263 height 230
click at [1032, 598] on p "Easily track key metrics, such as completed posts and user engagement. Know exa…" at bounding box center [971, 642] width 230 height 89
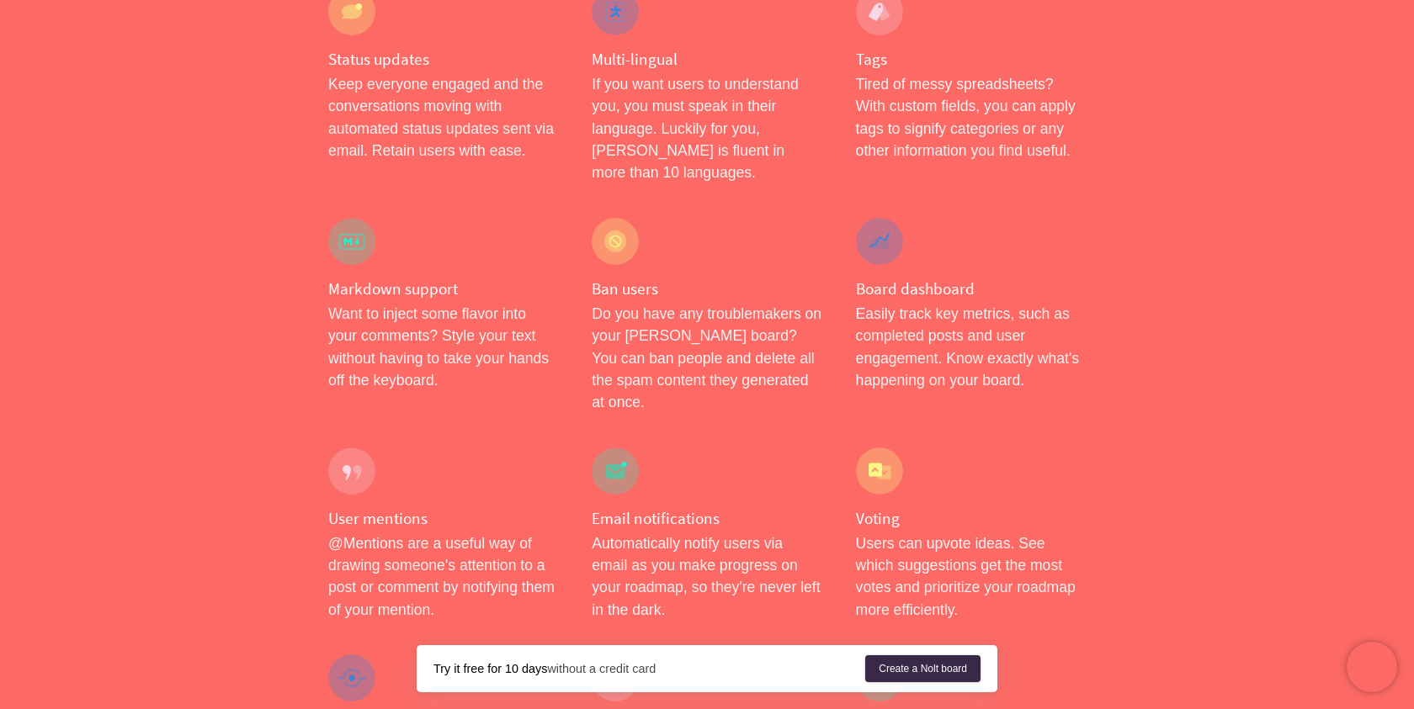
scroll to position [2248, 0]
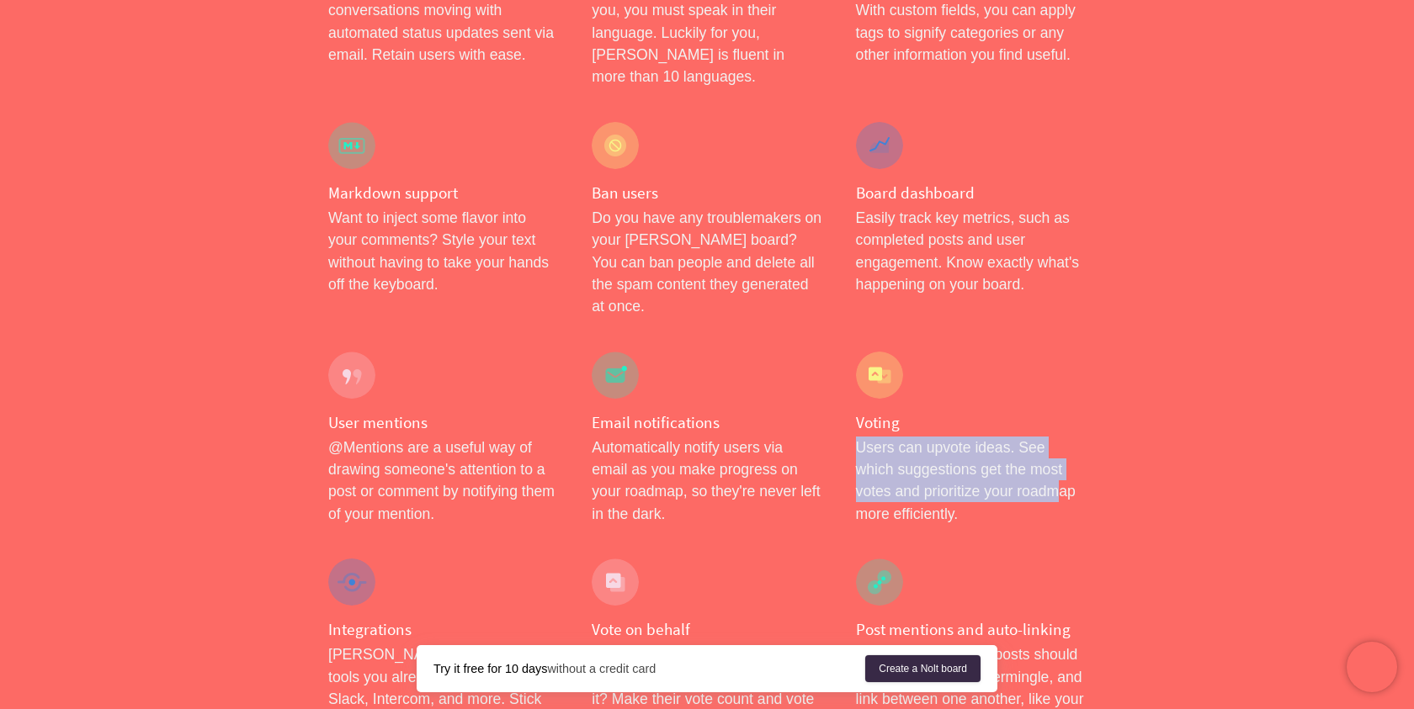
drag
click at [1019, 335] on div "Voting Users can upvote ideas. See which suggestions get the most votes and pri…" at bounding box center [970, 439] width 263 height 208
click at [1018, 437] on p "Users can upvote ideas. See which suggestions get the most votes and prioritize…" at bounding box center [971, 481] width 230 height 89
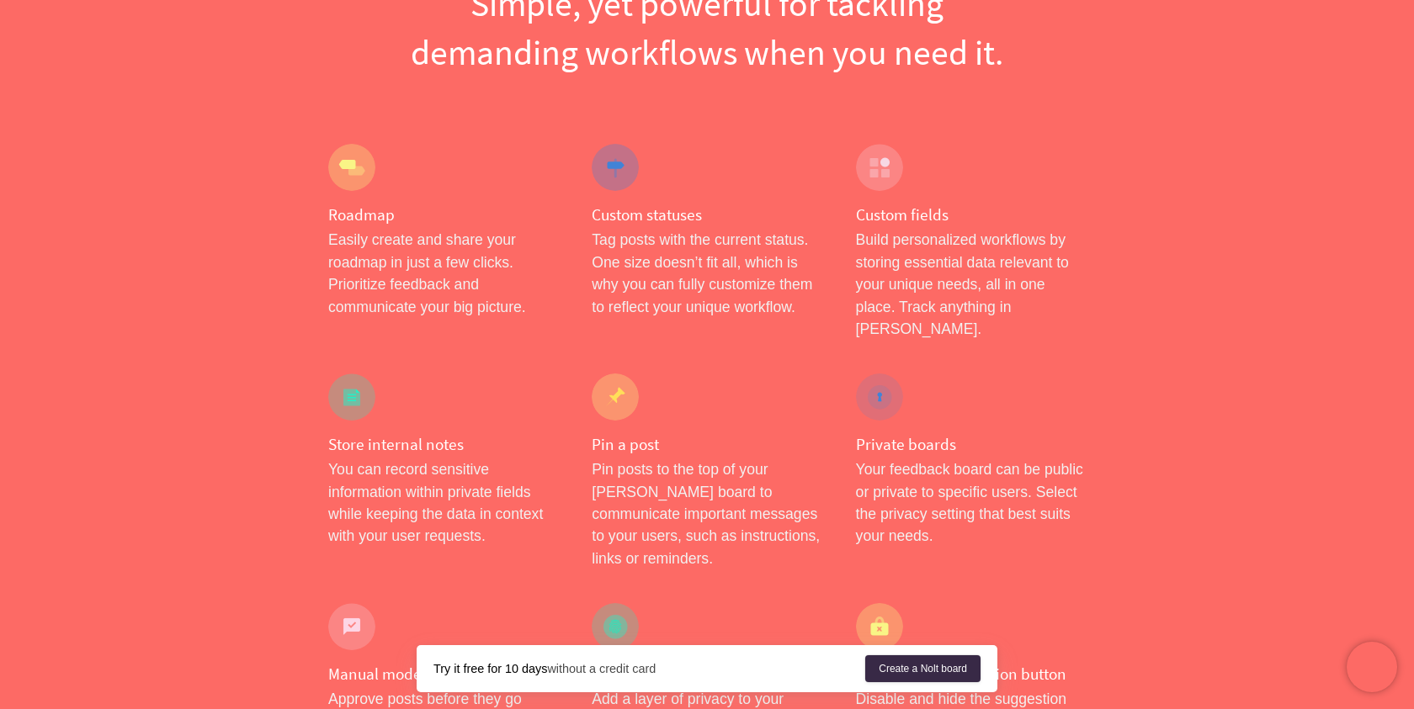
scroll to position [0, 0]
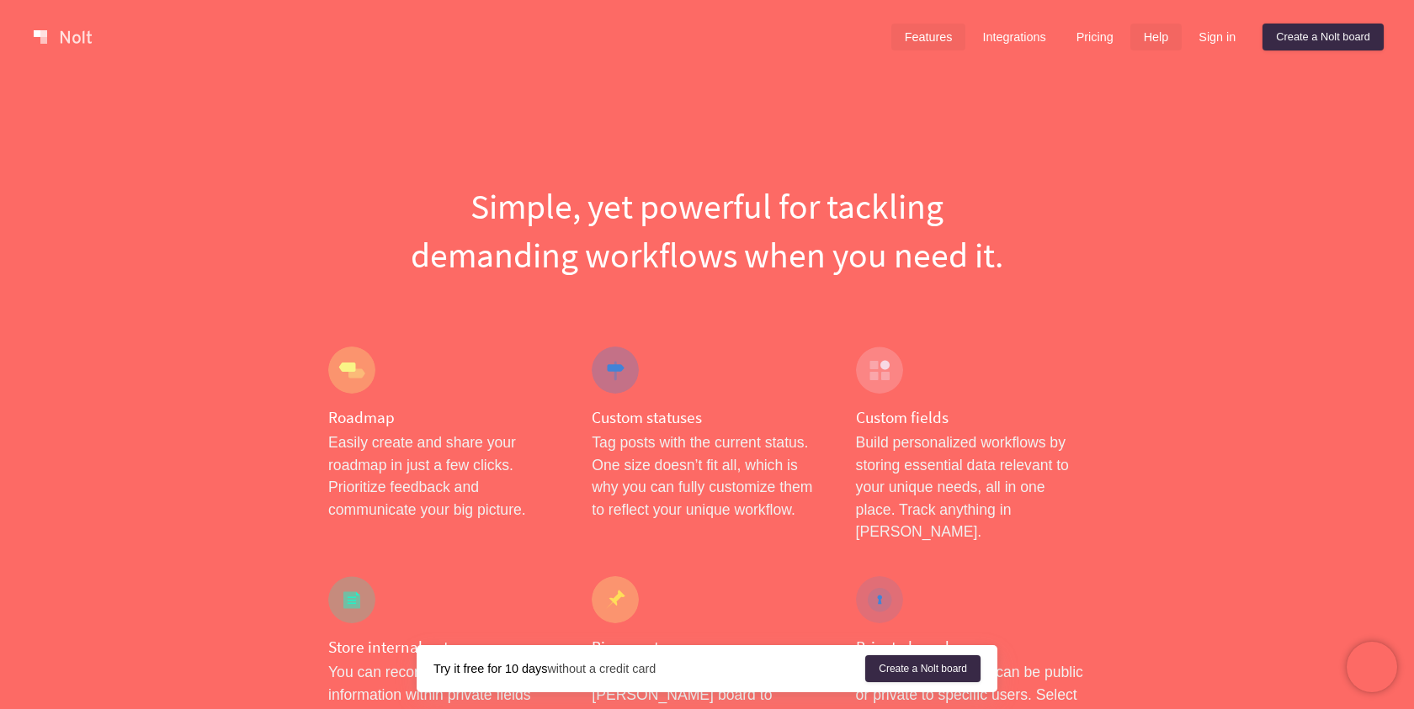
click at [1153, 36] on link "Help" at bounding box center [1156, 37] width 52 height 27
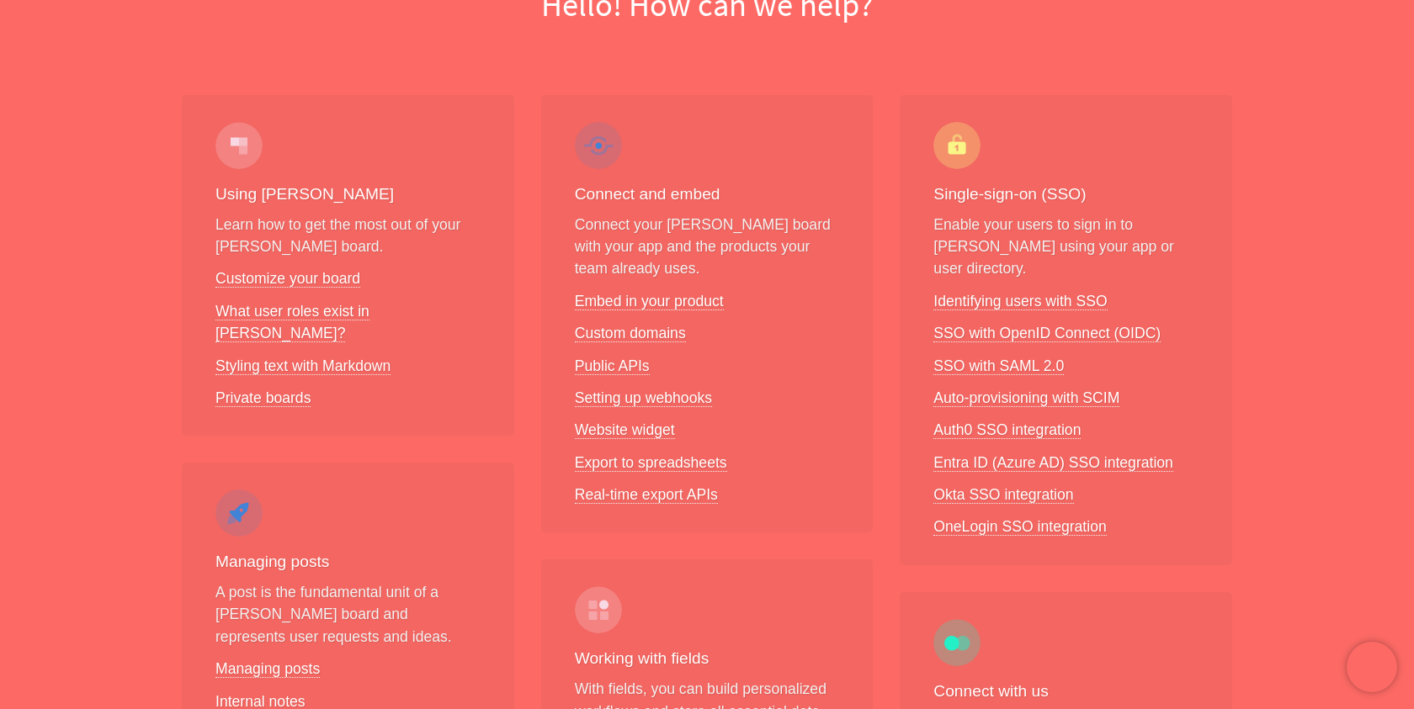
scroll to position [204, 0]
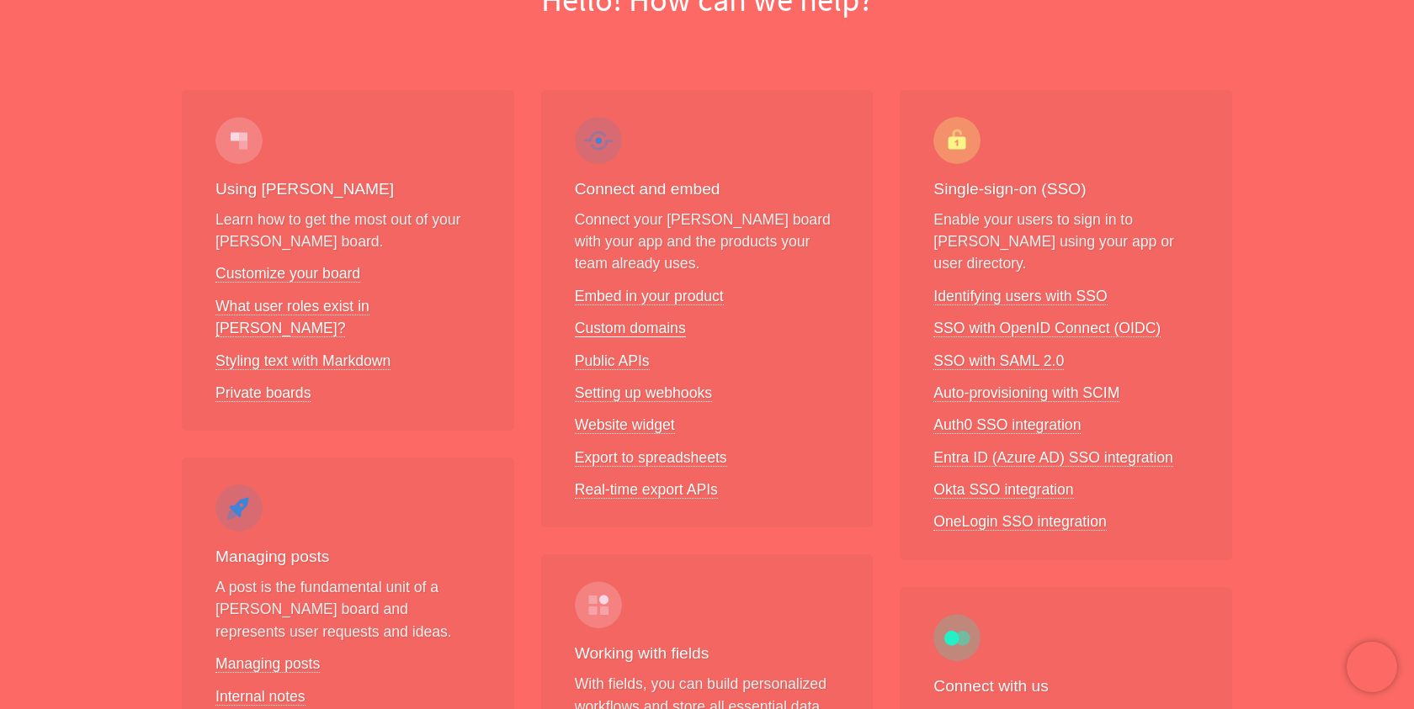
click at [661, 333] on link "Custom domains" at bounding box center [630, 329] width 111 height 18
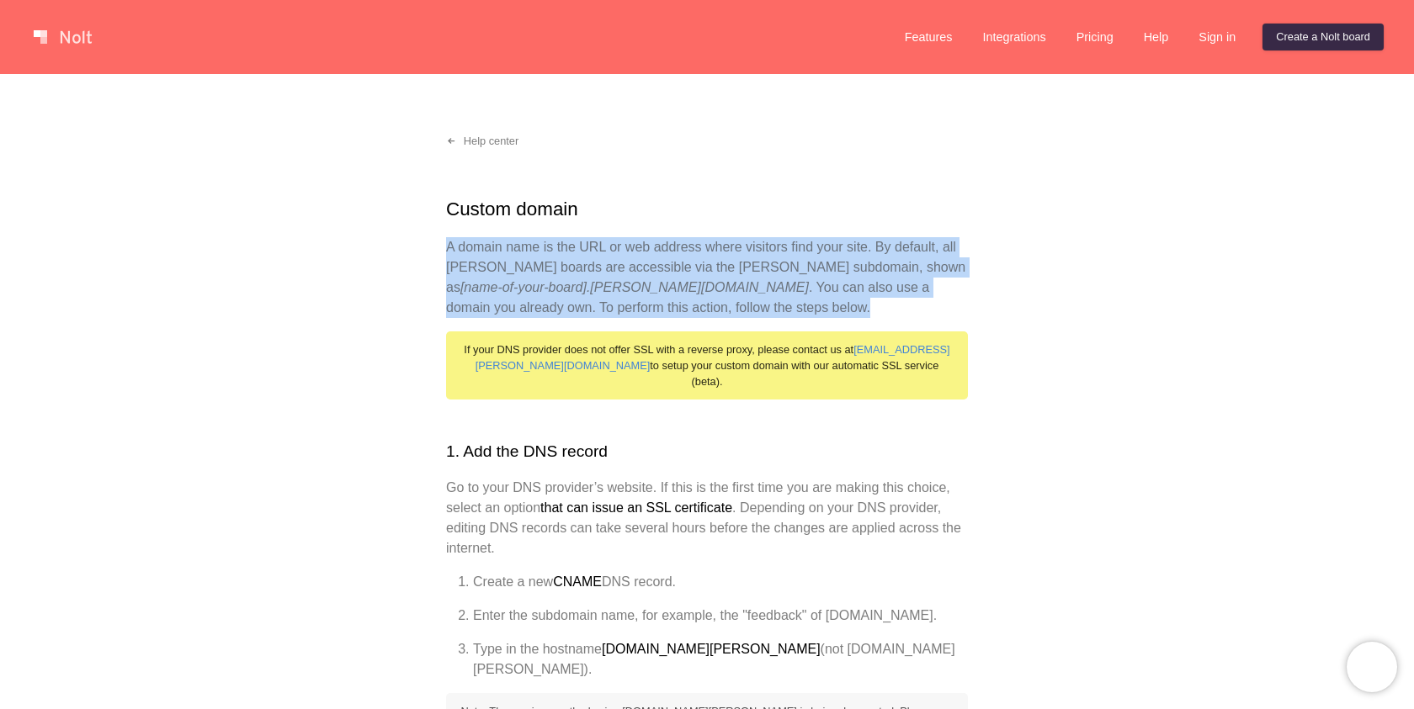
drag, startPoint x: 771, startPoint y: 223, endPoint x: 772, endPoint y: 297, distance: 74.1
click at [772, 297] on p "A domain name is the URL or web address where visitors find your site. By defau…" at bounding box center [707, 277] width 522 height 81
drag, startPoint x: 772, startPoint y: 297, endPoint x: 776, endPoint y: 226, distance: 71.6
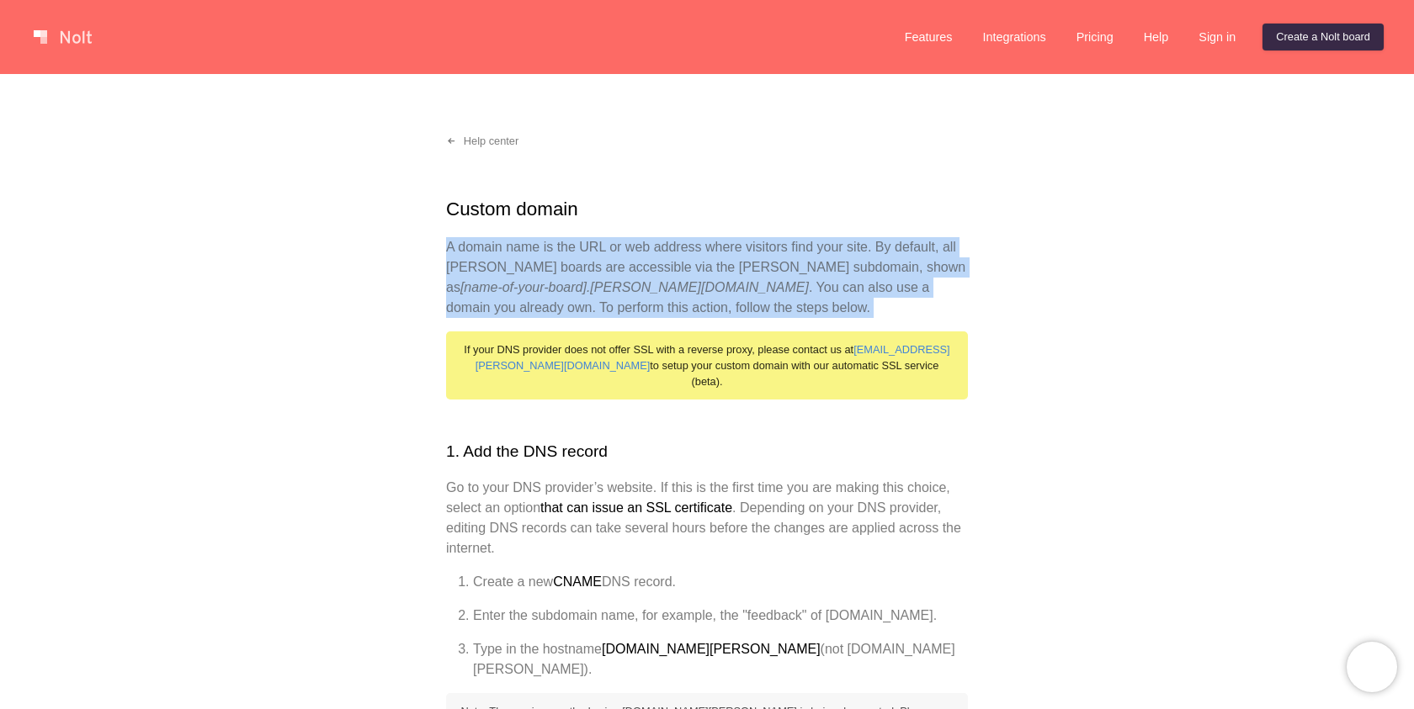
drag, startPoint x: 776, startPoint y: 226, endPoint x: 767, endPoint y: 297, distance: 72.0
click at [767, 297] on p "A domain name is the URL or web address where visitors find your site. By defau…" at bounding box center [707, 277] width 522 height 81
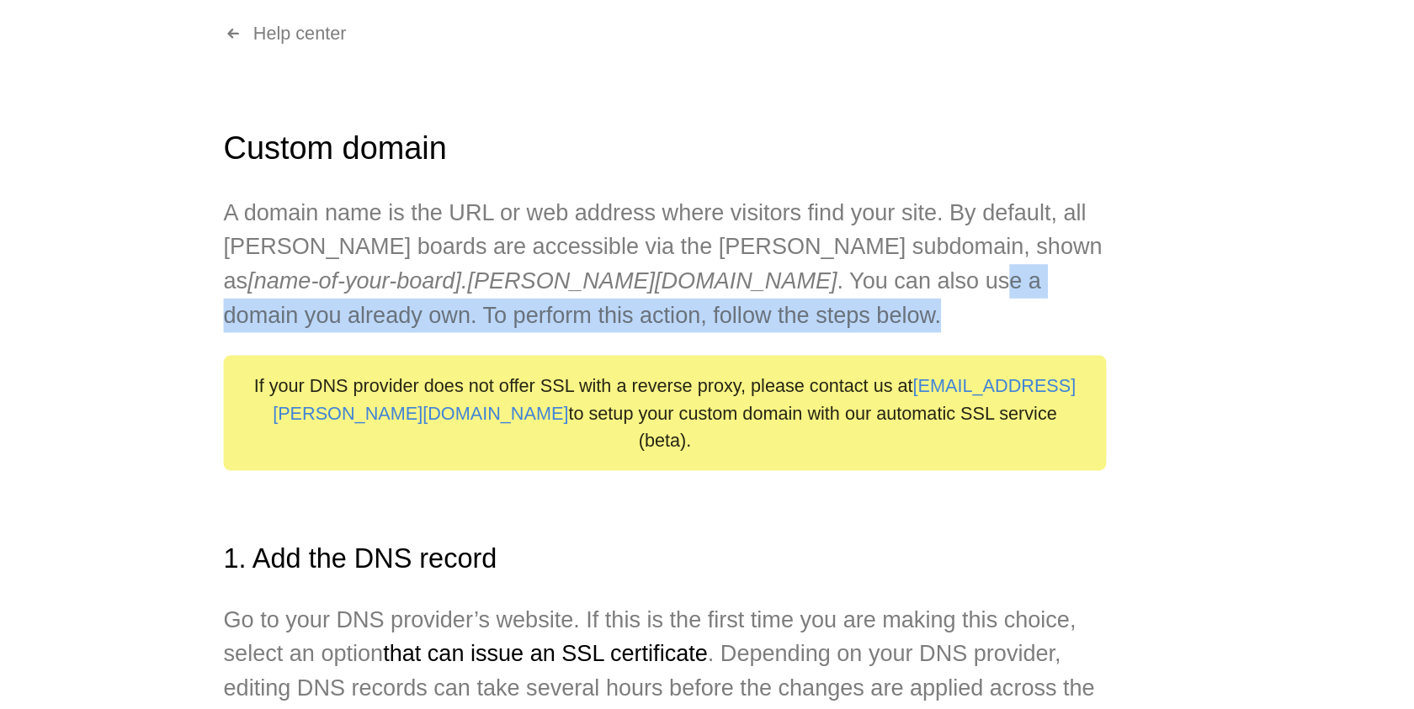
drag, startPoint x: 632, startPoint y: 291, endPoint x: 696, endPoint y: 303, distance: 65.0
click at [697, 304] on p "A domain name is the URL or web address where visitors find your site. By defau…" at bounding box center [707, 277] width 522 height 81
click at [696, 303] on p "A domain name is the URL or web address where visitors find your site. By defau…" at bounding box center [707, 277] width 522 height 81
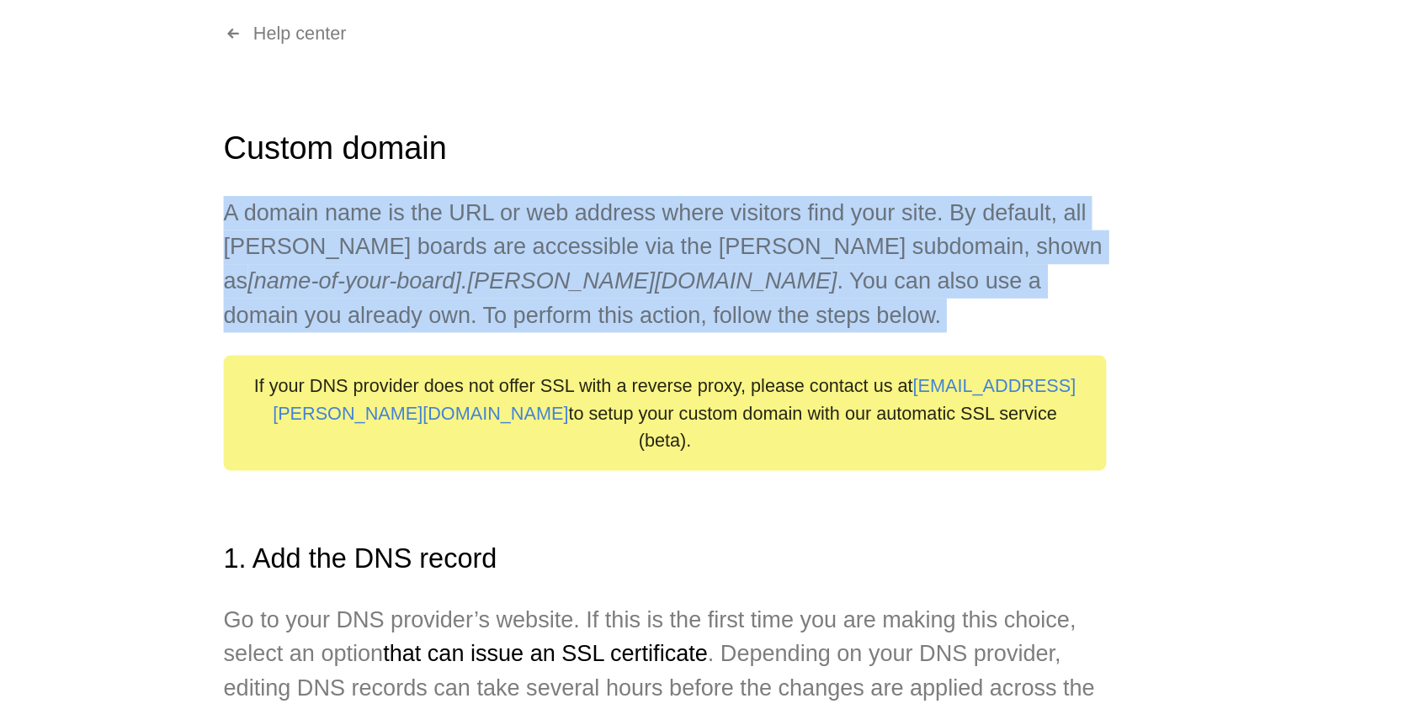
drag, startPoint x: 696, startPoint y: 303, endPoint x: 698, endPoint y: 233, distance: 69.9
drag, startPoint x: 698, startPoint y: 233, endPoint x: 680, endPoint y: 309, distance: 78.0
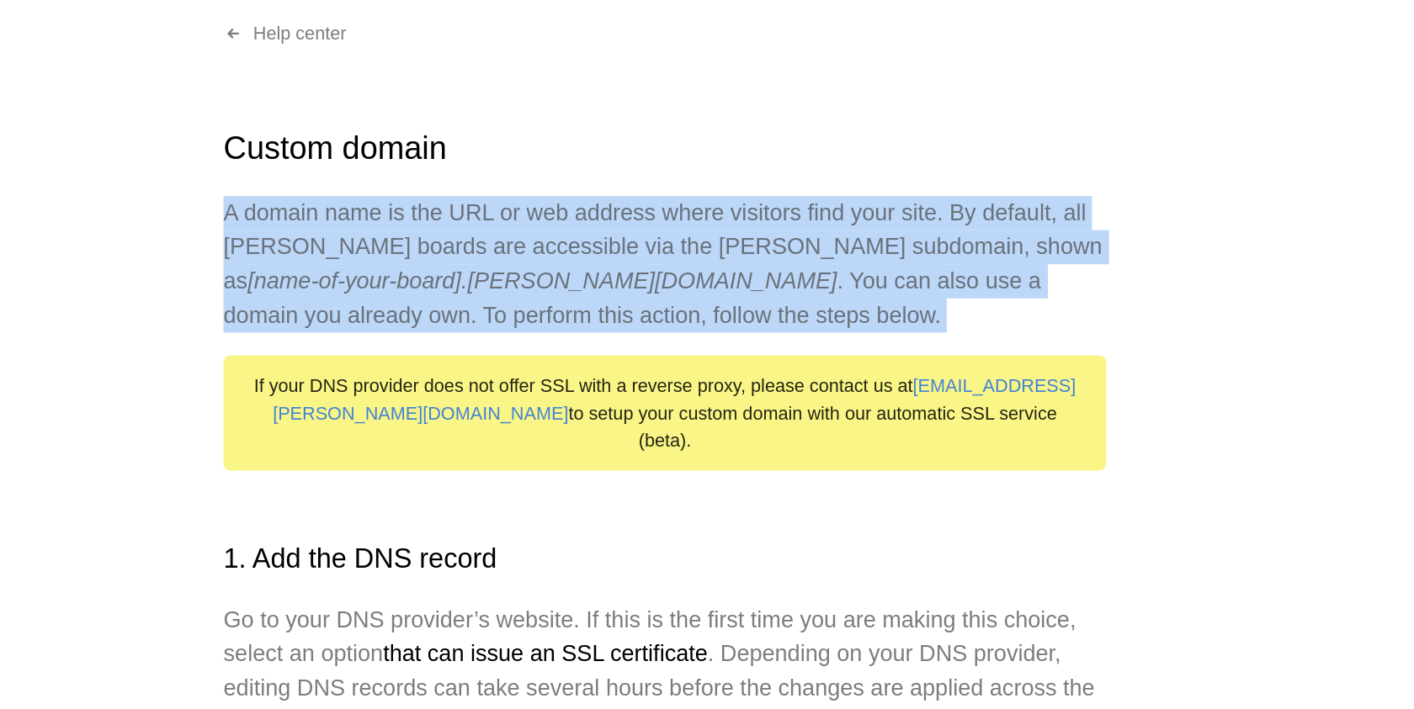
click at [680, 309] on p "A domain name is the URL or web address where visitors find your site. By defau…" at bounding box center [707, 277] width 522 height 81
drag, startPoint x: 680, startPoint y: 309, endPoint x: 706, endPoint y: 228, distance: 84.9
drag, startPoint x: 706, startPoint y: 228, endPoint x: 685, endPoint y: 309, distance: 83.5
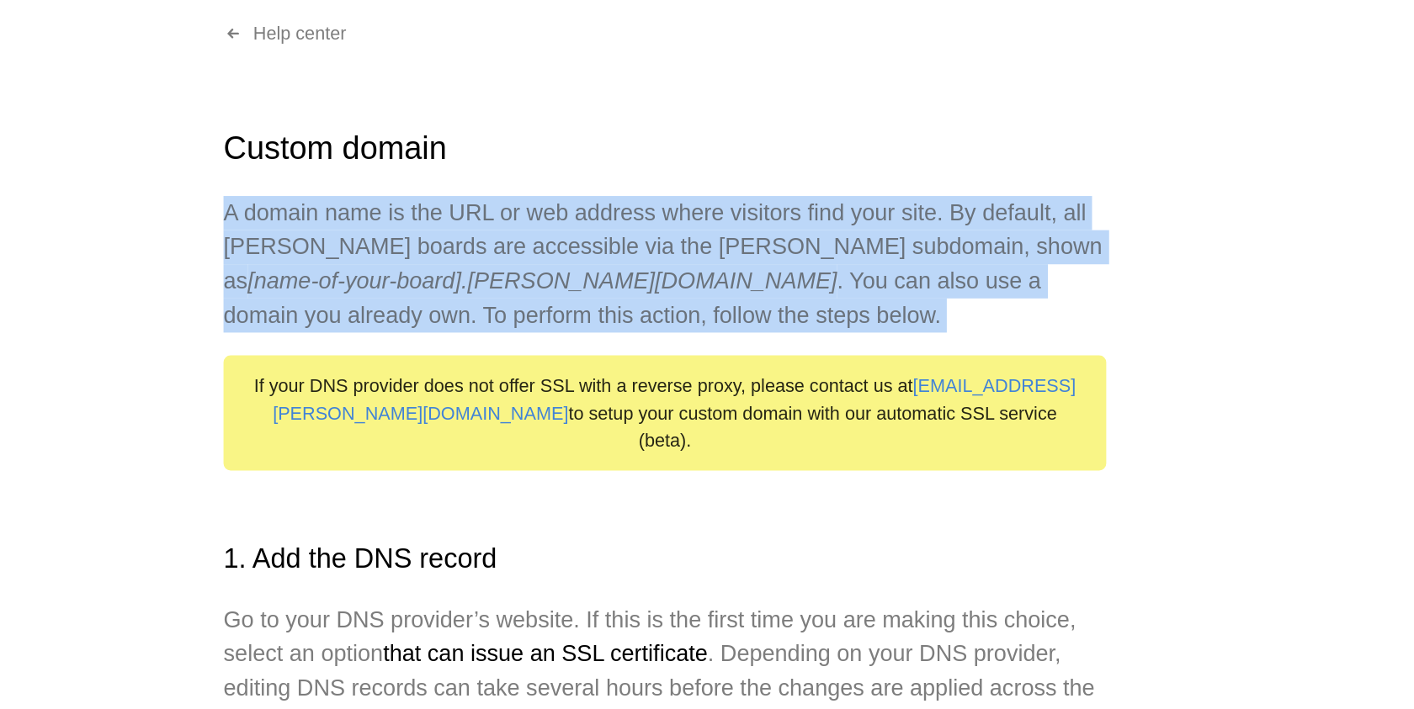
click at [685, 309] on p "A domain name is the URL or web address where visitors find your site. By defau…" at bounding box center [707, 277] width 522 height 81
drag, startPoint x: 685, startPoint y: 309, endPoint x: 703, endPoint y: 231, distance: 79.6
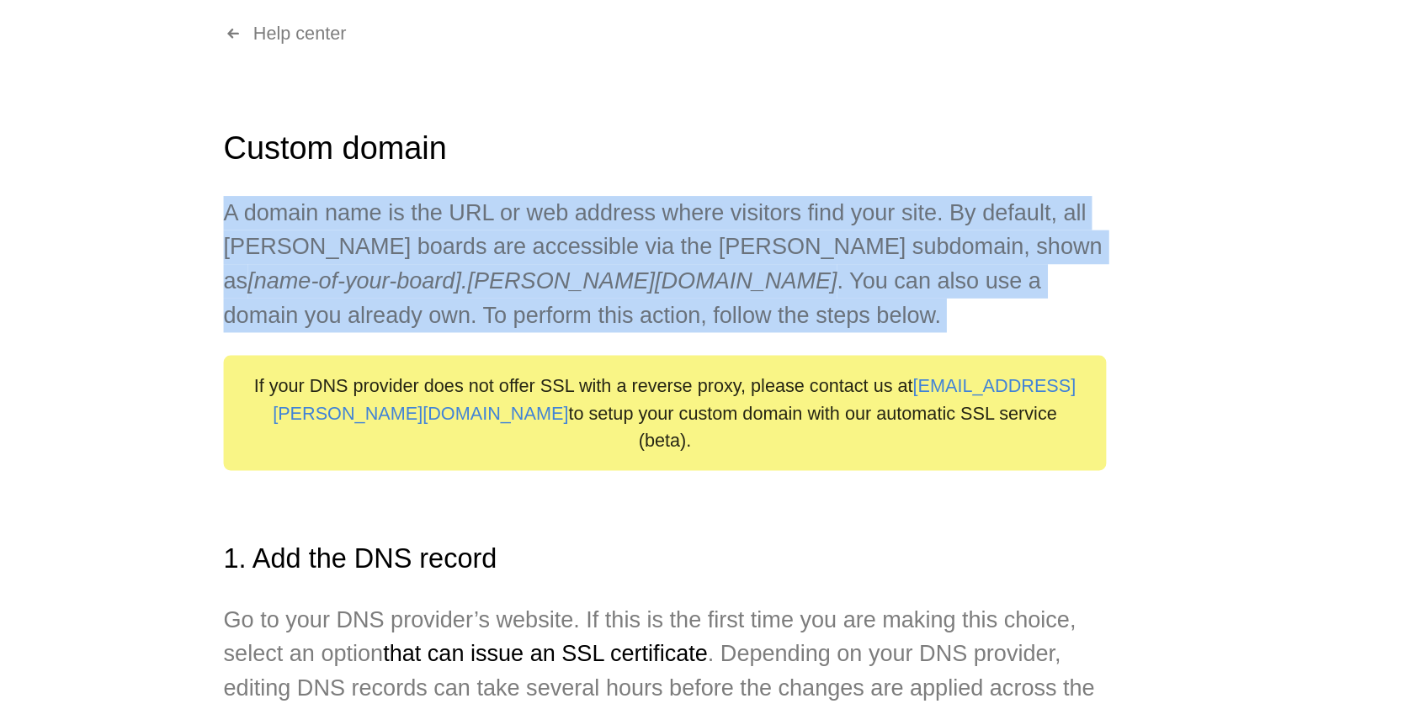
drag, startPoint x: 703, startPoint y: 231, endPoint x: 687, endPoint y: 305, distance: 75.9
click at [687, 305] on p "A domain name is the URL or web address where visitors find your site. By defau…" at bounding box center [707, 277] width 522 height 81
drag, startPoint x: 687, startPoint y: 305, endPoint x: 694, endPoint y: 235, distance: 71.1
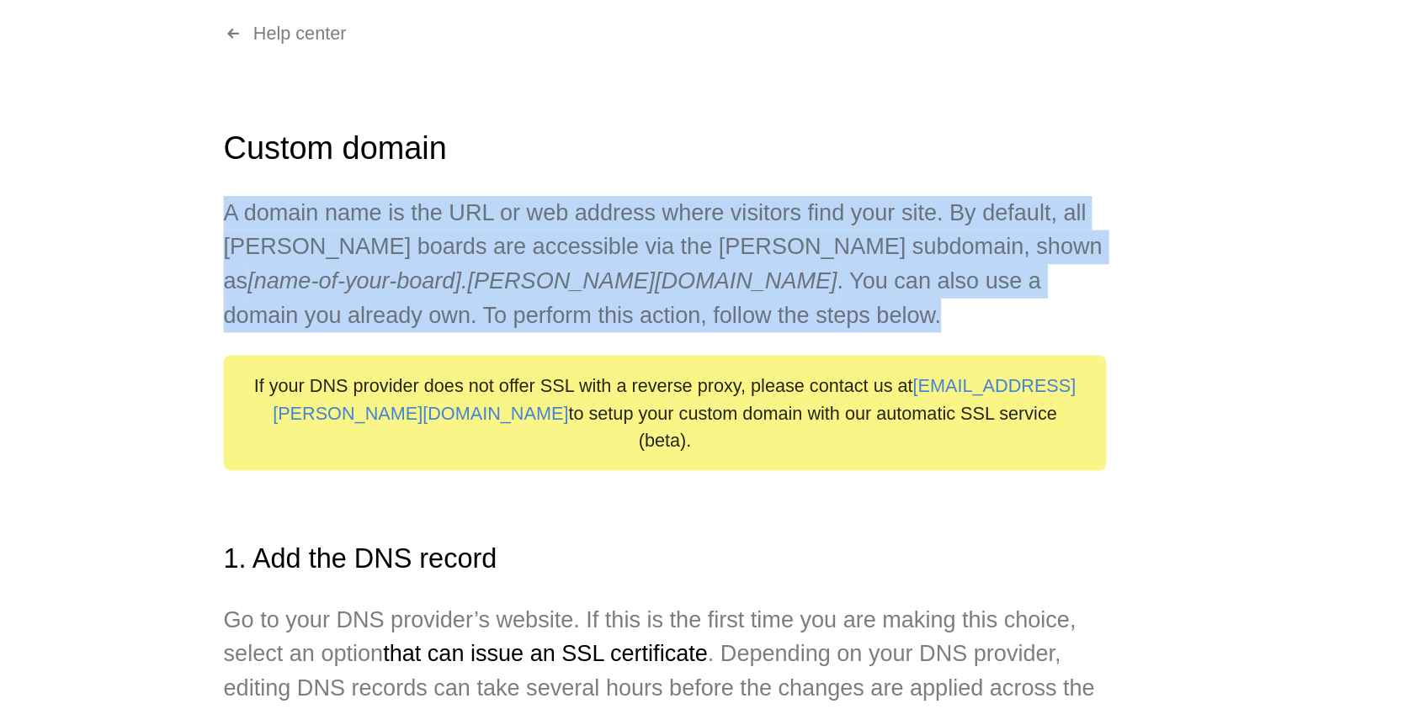
drag, startPoint x: 694, startPoint y: 235, endPoint x: 689, endPoint y: 305, distance: 70.9
click at [689, 305] on p "A domain name is the URL or web address where visitors find your site. By defau…" at bounding box center [707, 277] width 522 height 81
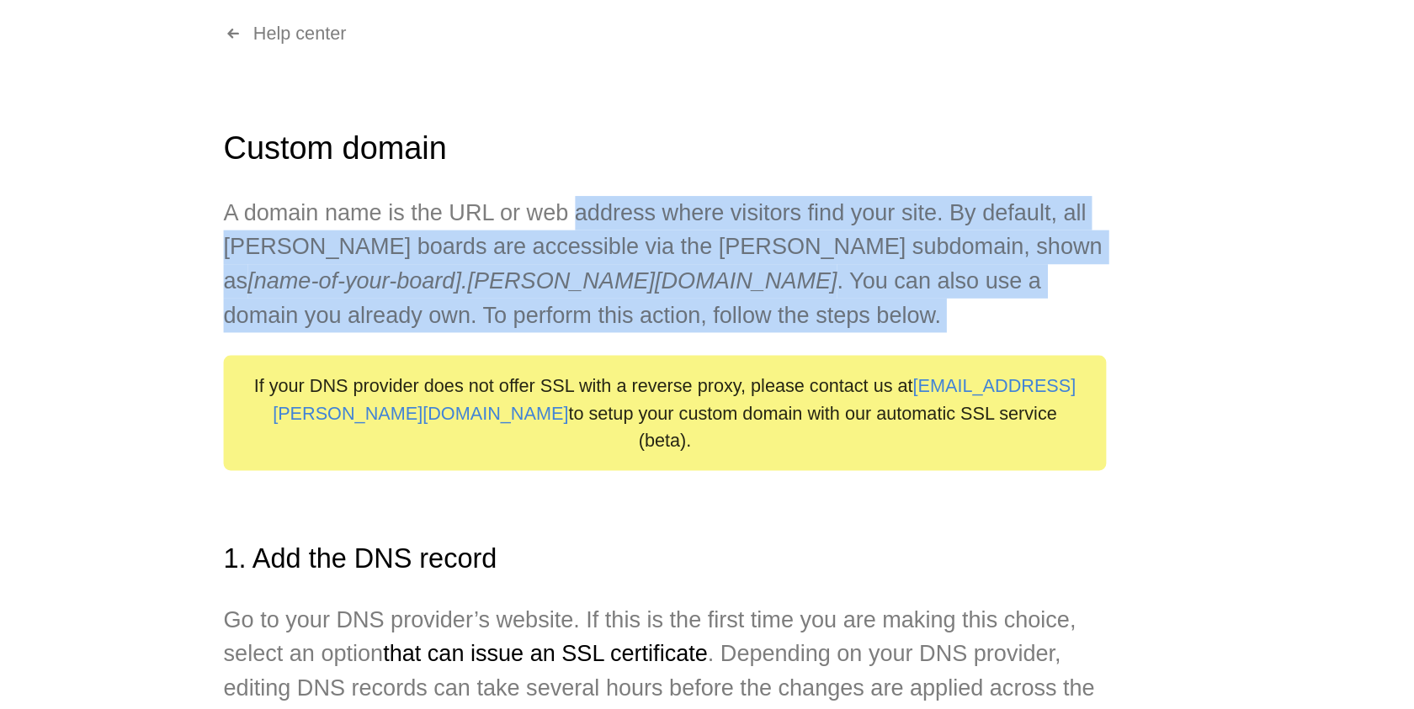
drag, startPoint x: 689, startPoint y: 305, endPoint x: 693, endPoint y: 243, distance: 62.4
click at [693, 243] on p "A domain name is the URL or web address where visitors find your site. By defau…" at bounding box center [707, 277] width 522 height 81
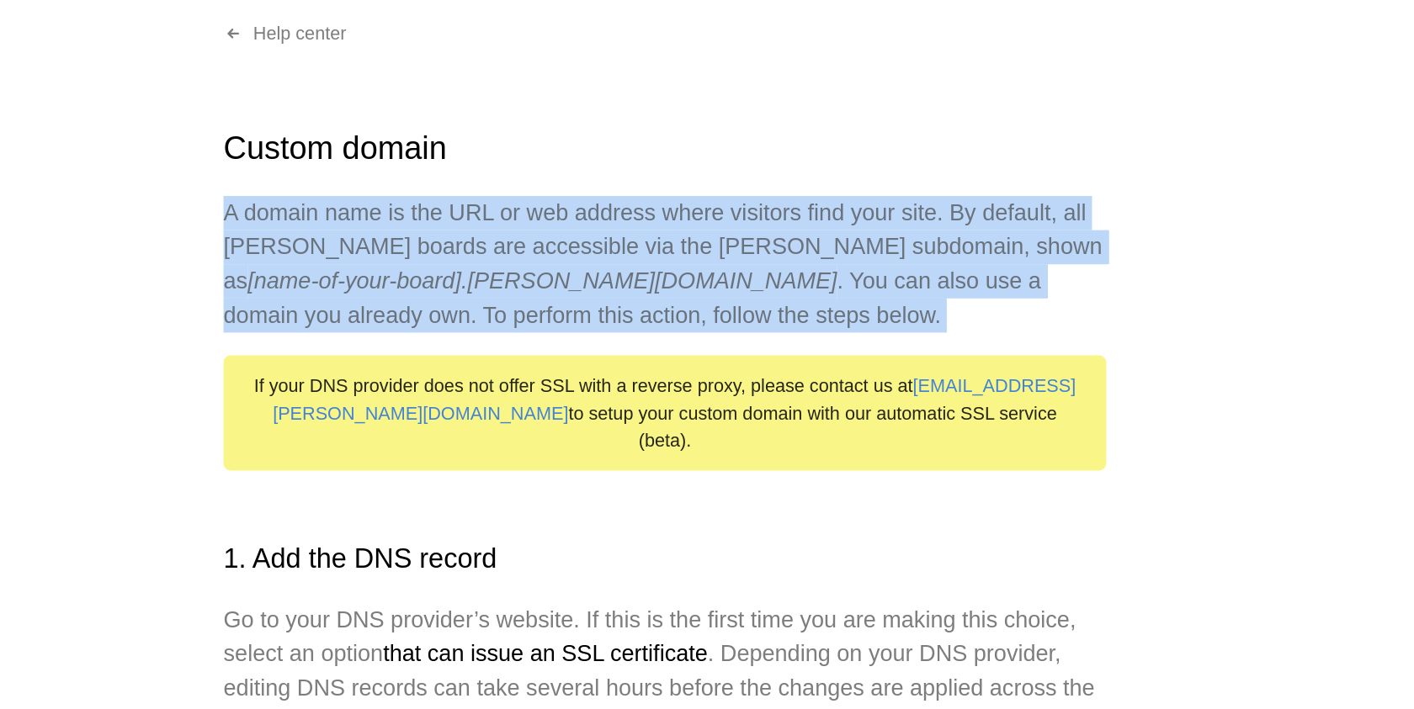
drag, startPoint x: 691, startPoint y: 232, endPoint x: 689, endPoint y: 316, distance: 83.3
click at [689, 316] on p "A domain name is the URL or web address where visitors find your site. By defau…" at bounding box center [707, 277] width 522 height 81
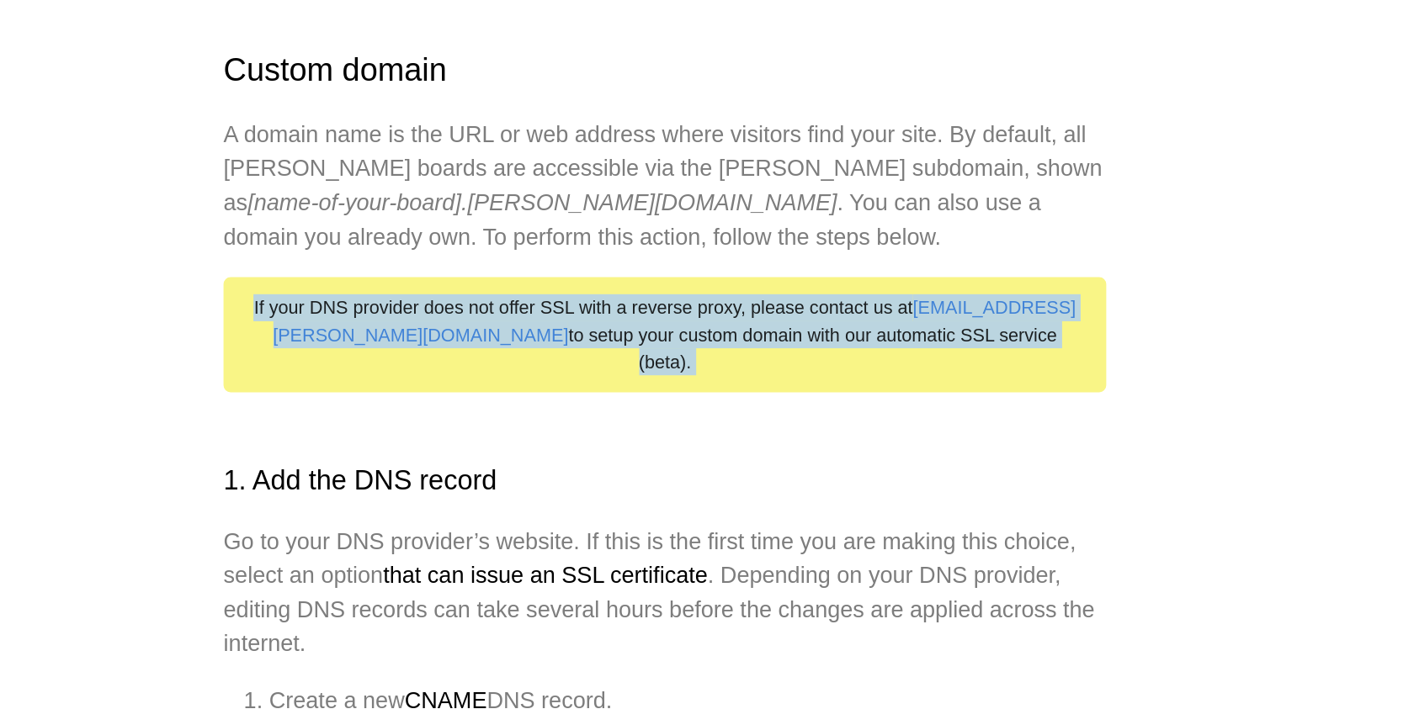
drag, startPoint x: 685, startPoint y: 333, endPoint x: 683, endPoint y: 400, distance: 66.5
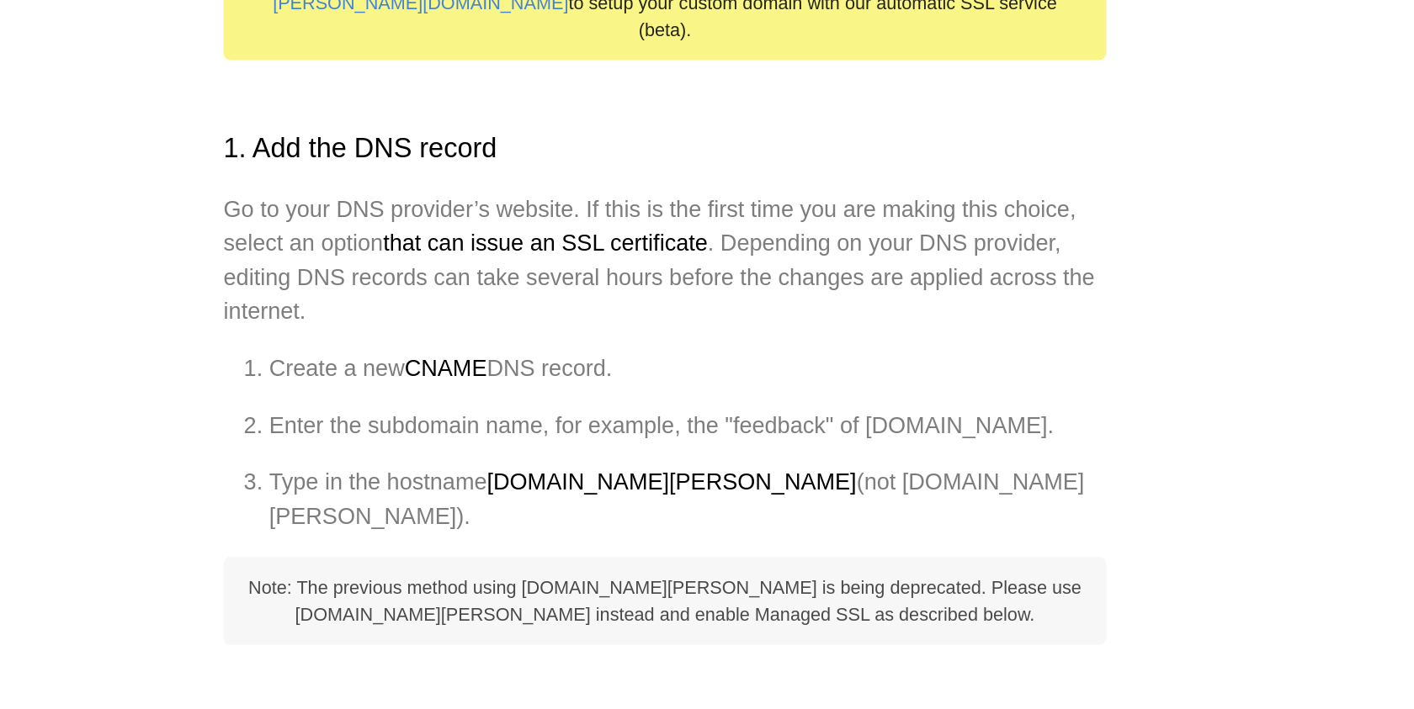
scroll to position [146, 0]
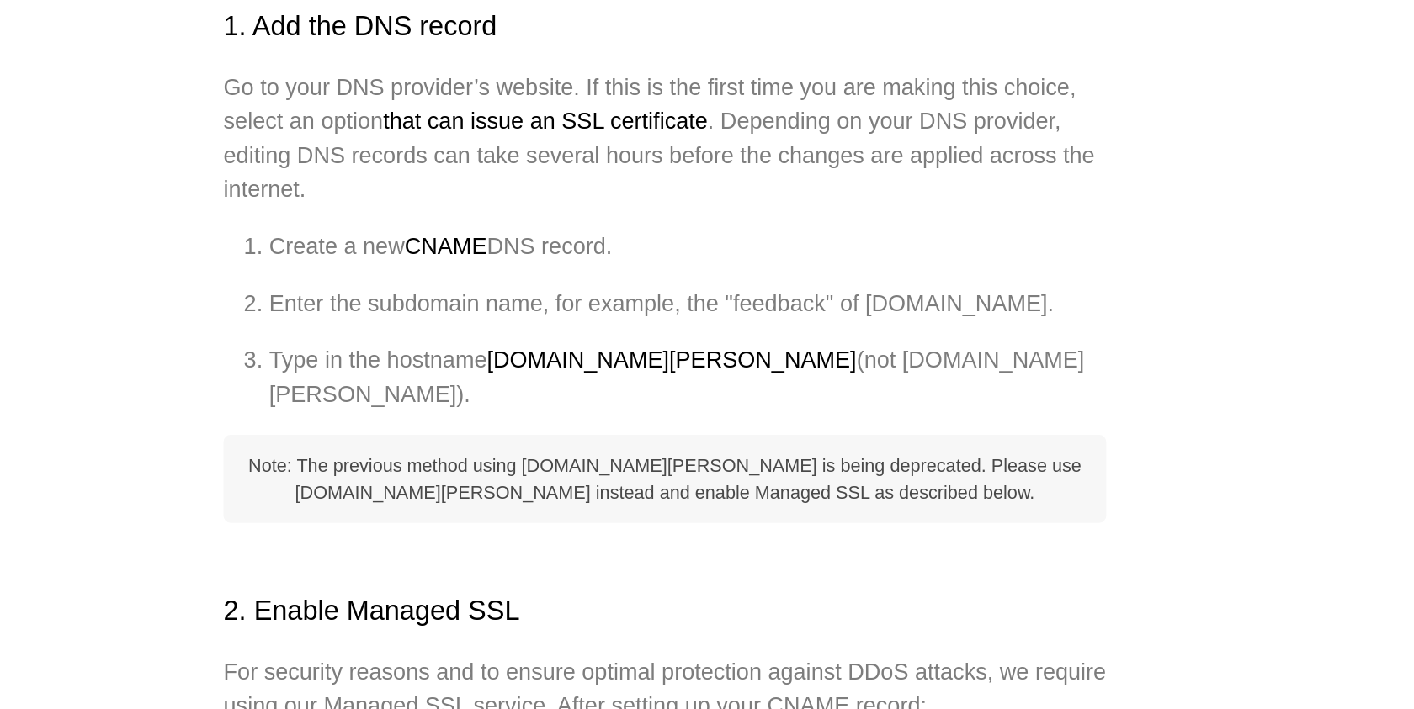
drag, startPoint x: 724, startPoint y: 395, endPoint x: 725, endPoint y: 481, distance: 86.7
click at [725, 480] on li "Enter the subdomain name, for example, the "feedback" of [DOMAIN_NAME]." at bounding box center [720, 469] width 495 height 20
drag, startPoint x: 725, startPoint y: 481, endPoint x: 724, endPoint y: 532, distance: 50.5
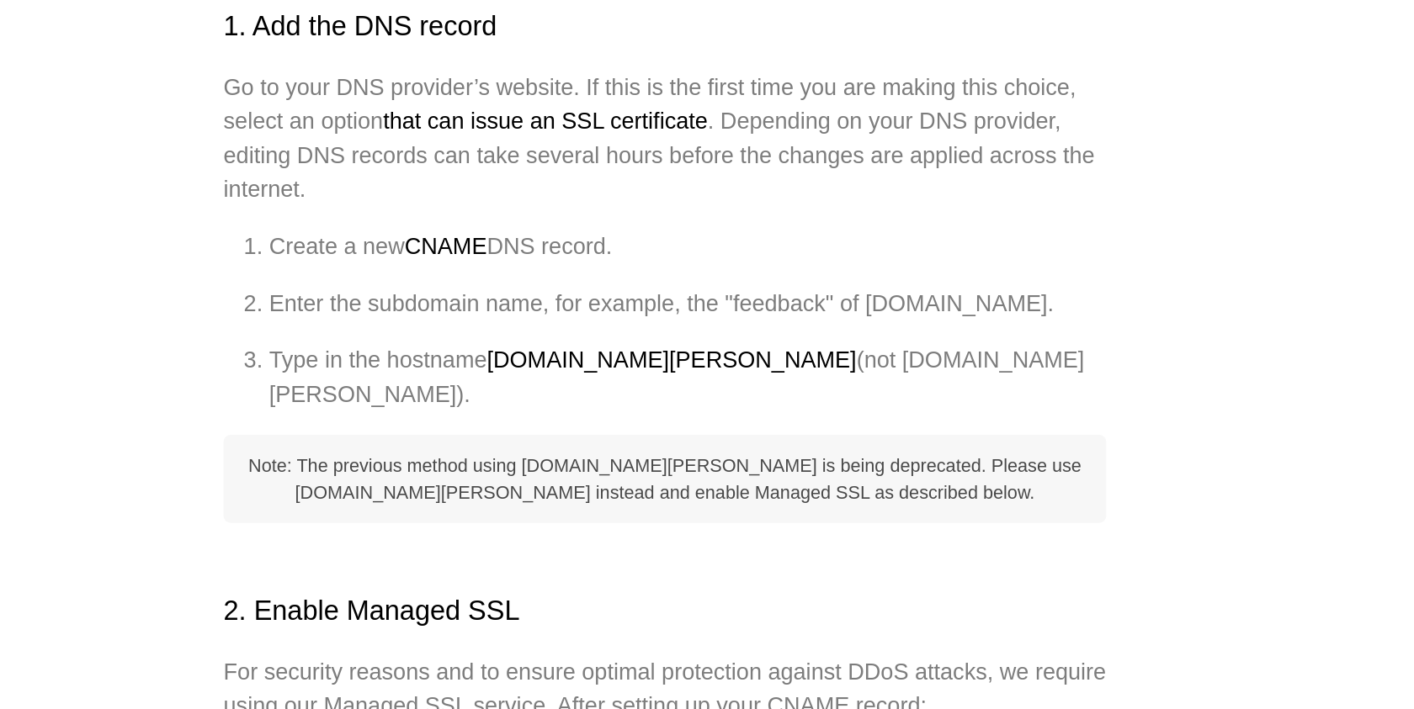
click at [724, 547] on div "Note: The previous method using [DOMAIN_NAME][PERSON_NAME] is being deprecated.…" at bounding box center [707, 573] width 522 height 52
drag, startPoint x: 609, startPoint y: 507, endPoint x: 745, endPoint y: 503, distance: 135.5
click at [746, 504] on li "Type in the hostname [DOMAIN_NAME][PERSON_NAME] (not [DOMAIN_NAME][PERSON_NAME]…" at bounding box center [720, 513] width 495 height 40
click at [745, 503] on li "Type in the hostname [DOMAIN_NAME][PERSON_NAME] (not [DOMAIN_NAME][PERSON_NAME]…" at bounding box center [720, 513] width 495 height 40
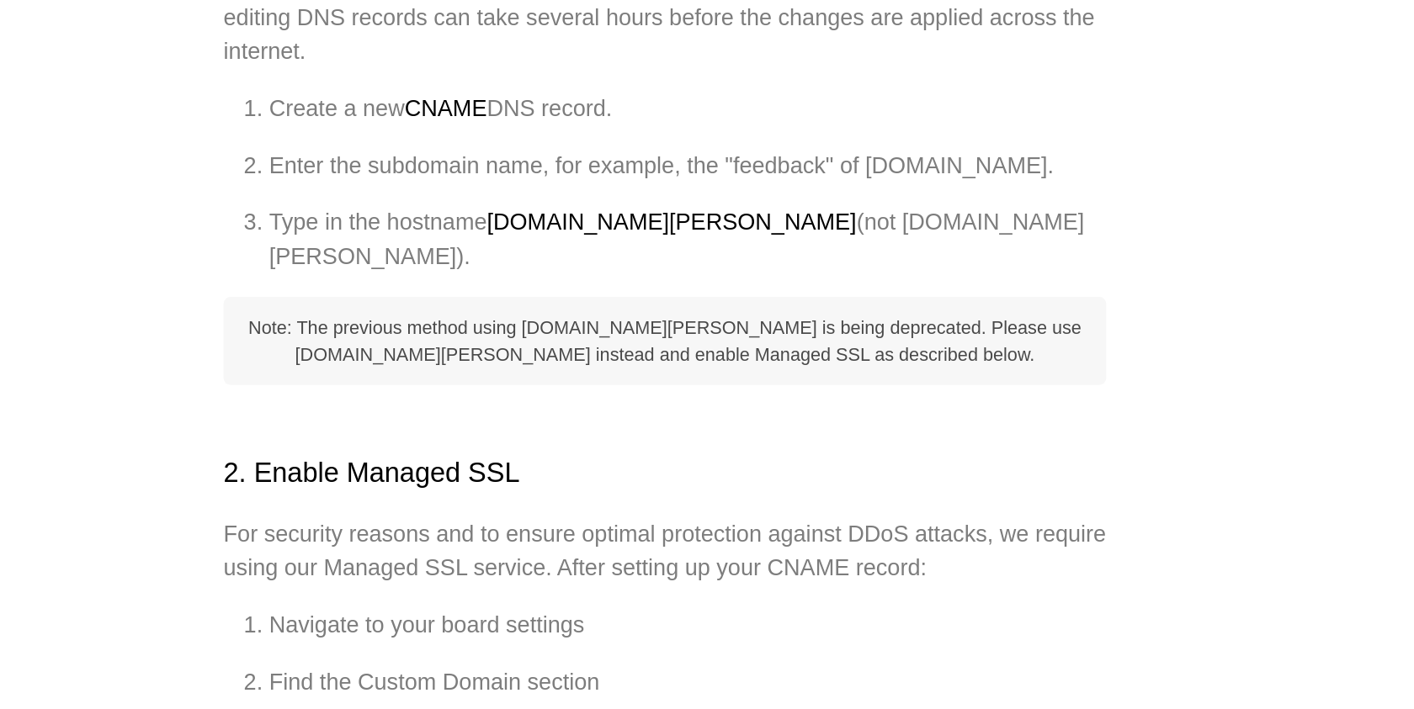
scroll to position [231, 0]
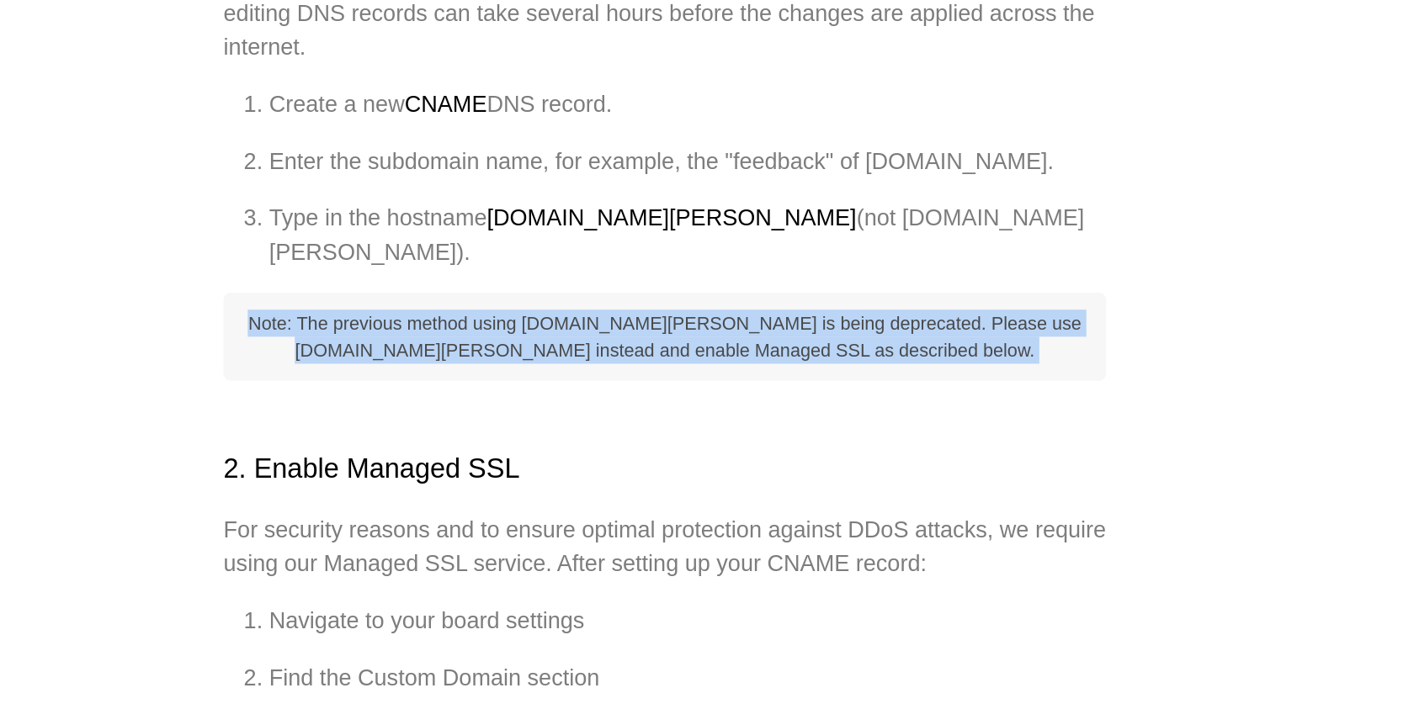
drag, startPoint x: 677, startPoint y: 445, endPoint x: 677, endPoint y: 499, distance: 53.9
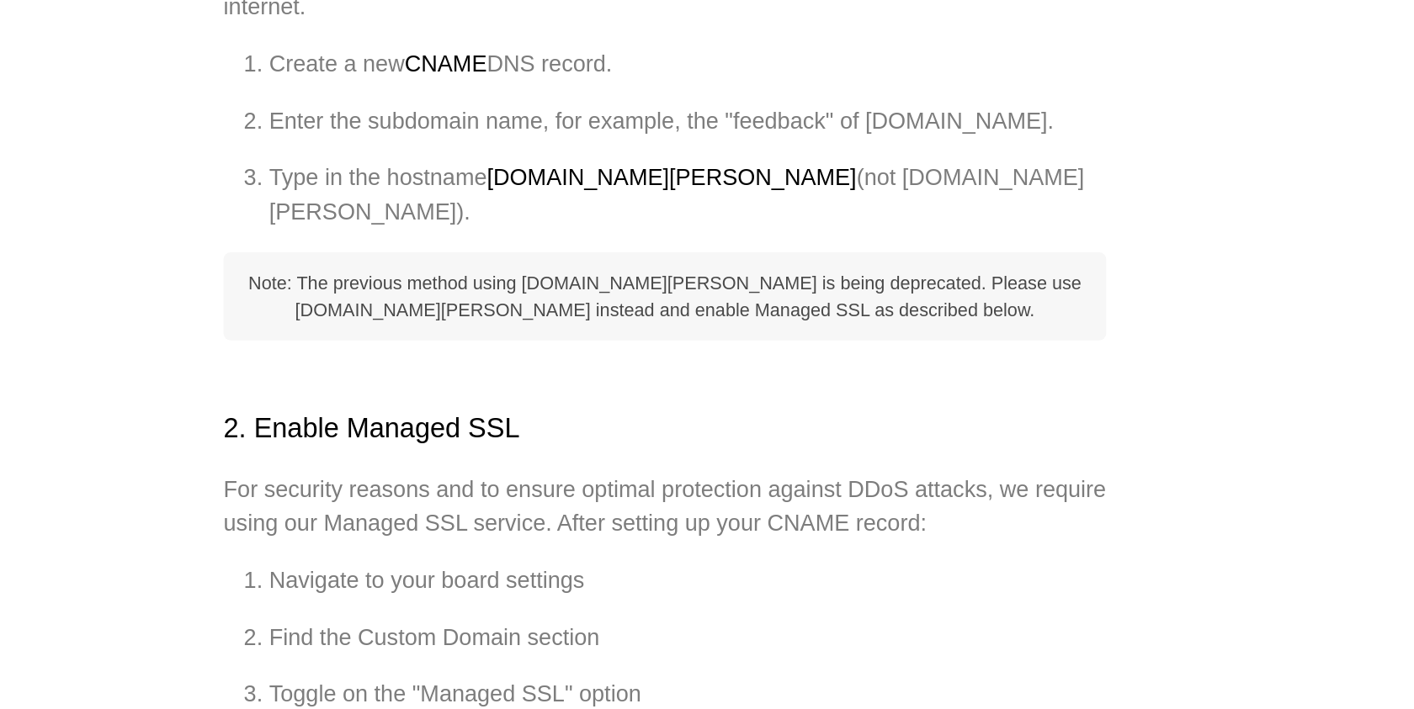
scroll to position [255, 0]
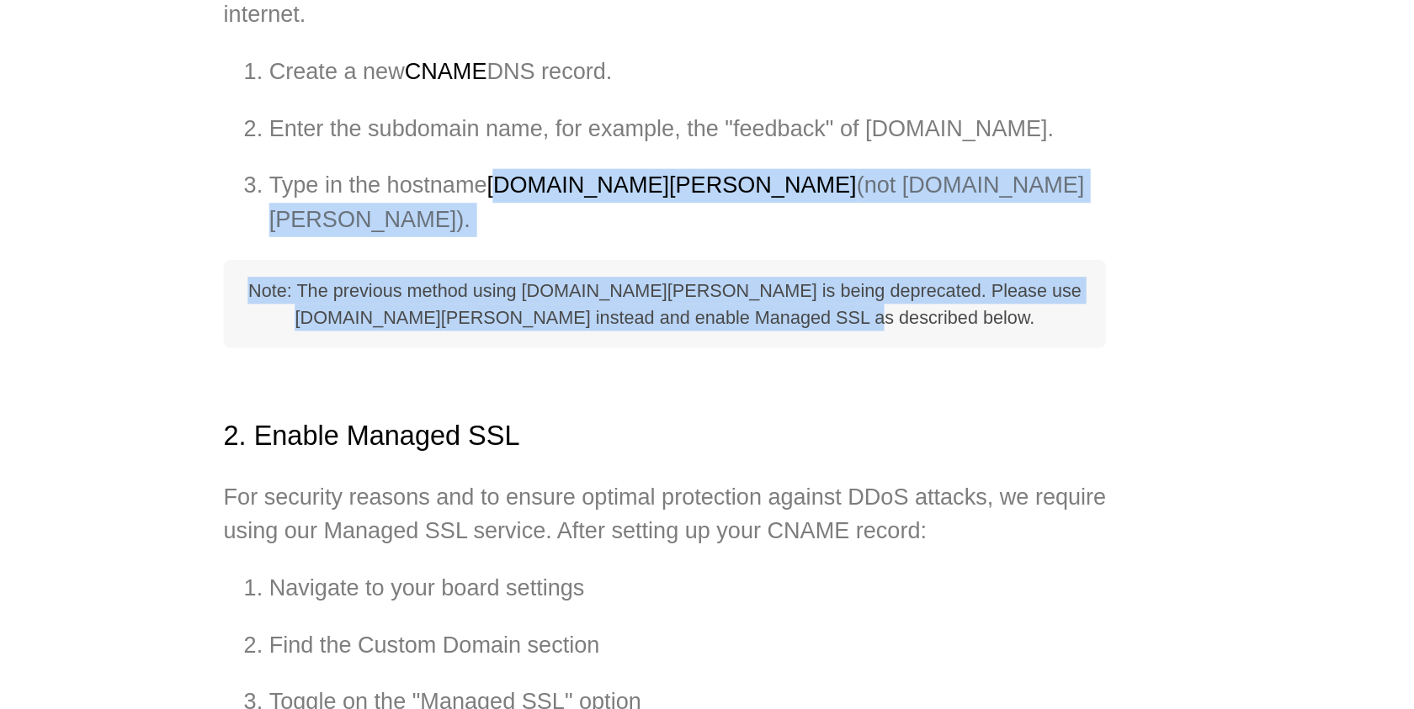
drag, startPoint x: 615, startPoint y: 401, endPoint x: 729, endPoint y: 465, distance: 130.8
click at [729, 465] on div "Note: The previous method using [DOMAIN_NAME][PERSON_NAME] is being deprecated.…" at bounding box center [707, 464] width 522 height 52
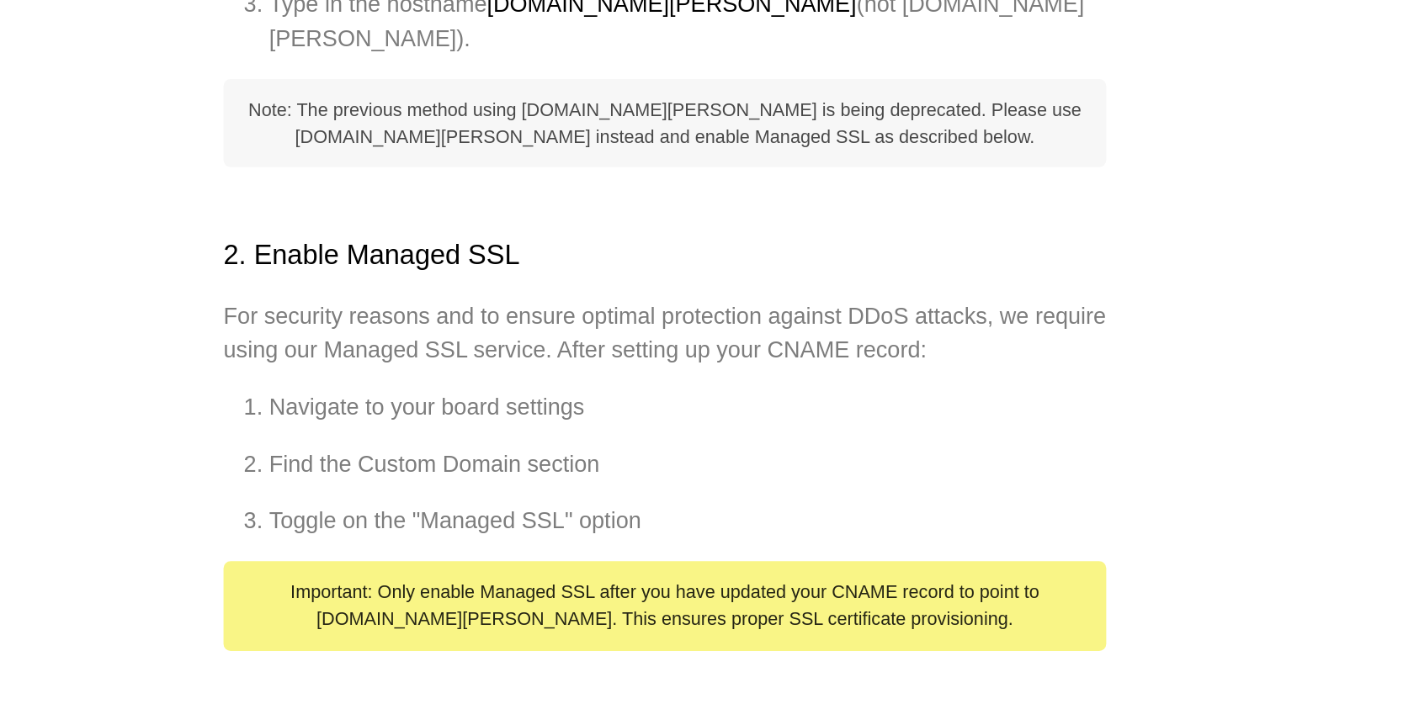
scroll to position [365, 0]
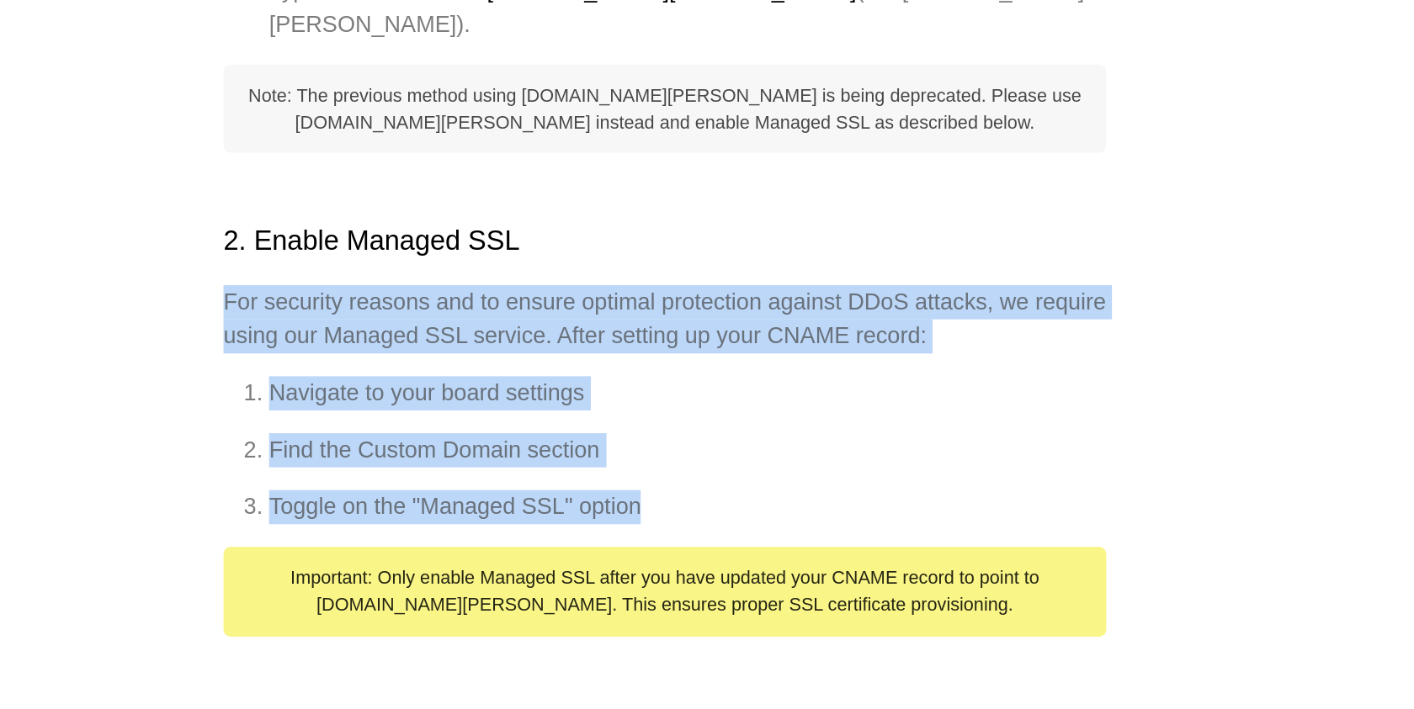
drag, startPoint x: 728, startPoint y: 431, endPoint x: 738, endPoint y: 564, distance: 133.3
click at [738, 565] on div "Custom domain A domain name is the URL or web address where visitors find your …" at bounding box center [707, 644] width 522 height 1629
click at [738, 580] on li "Toggle on the "Managed SSL" option" at bounding box center [720, 590] width 495 height 20
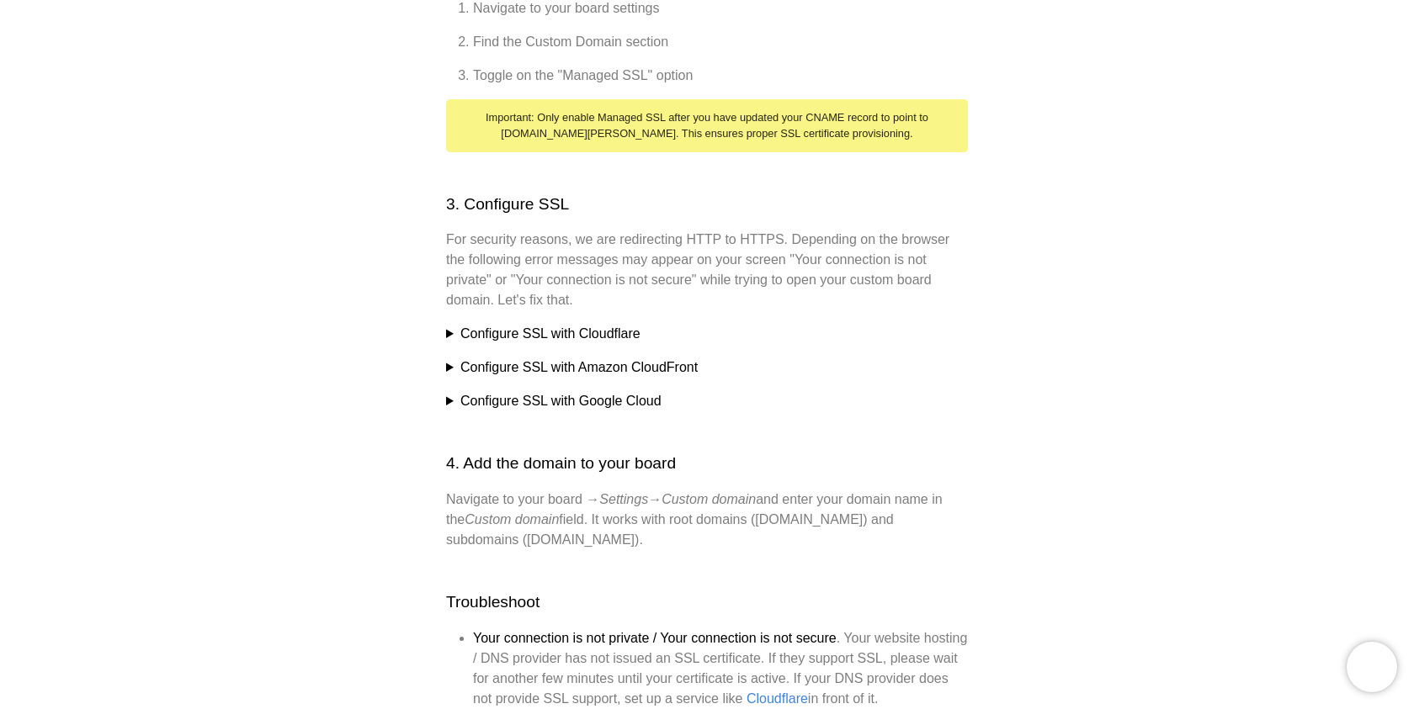
scroll to position [889, 0]
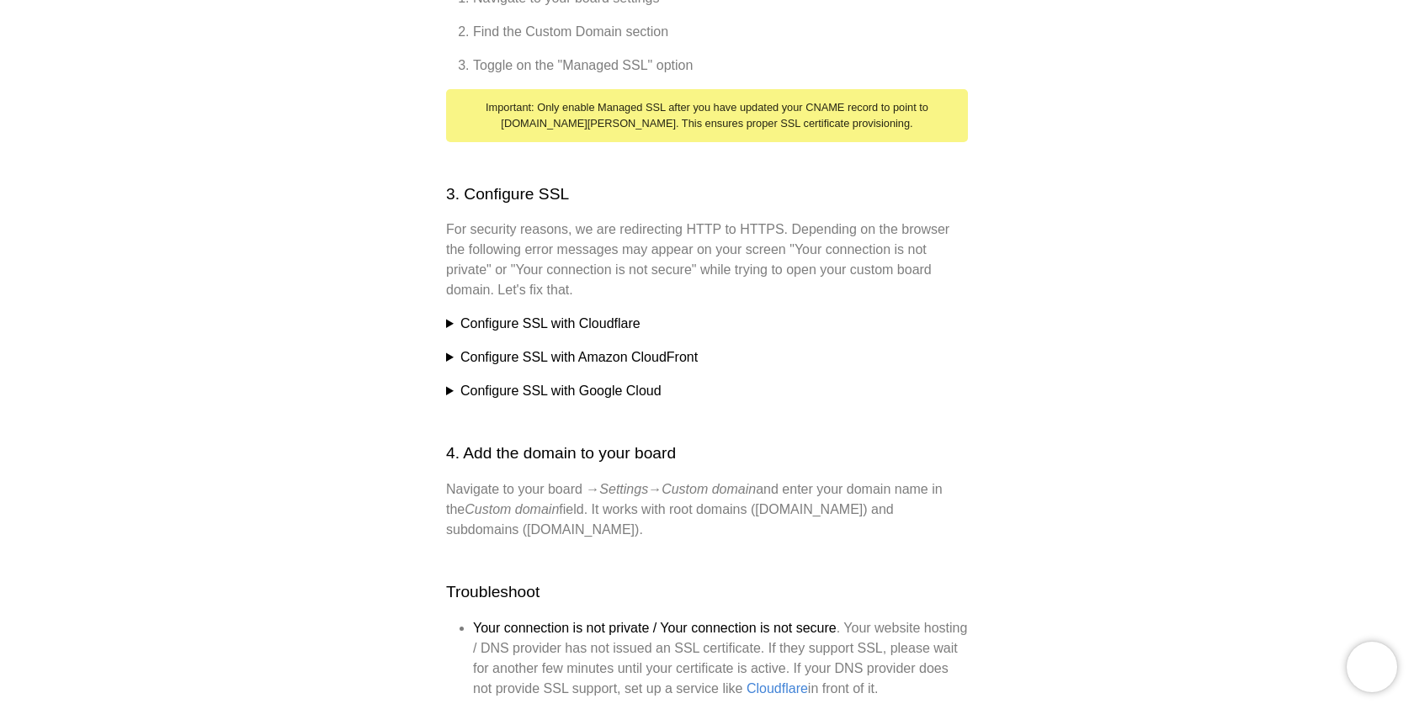
click at [604, 381] on summary "Configure SSL with Google Cloud" at bounding box center [707, 391] width 522 height 20
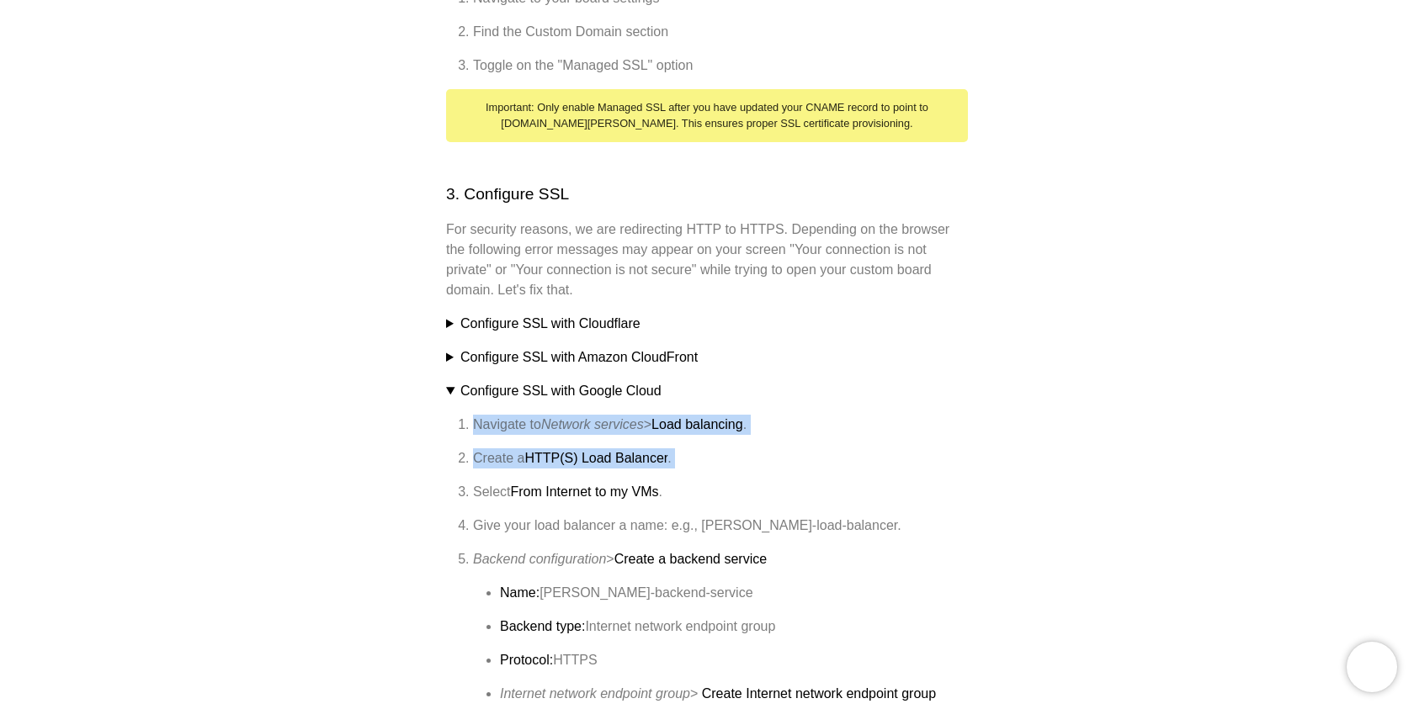
drag, startPoint x: 462, startPoint y: 404, endPoint x: 782, endPoint y: 456, distance: 324.0
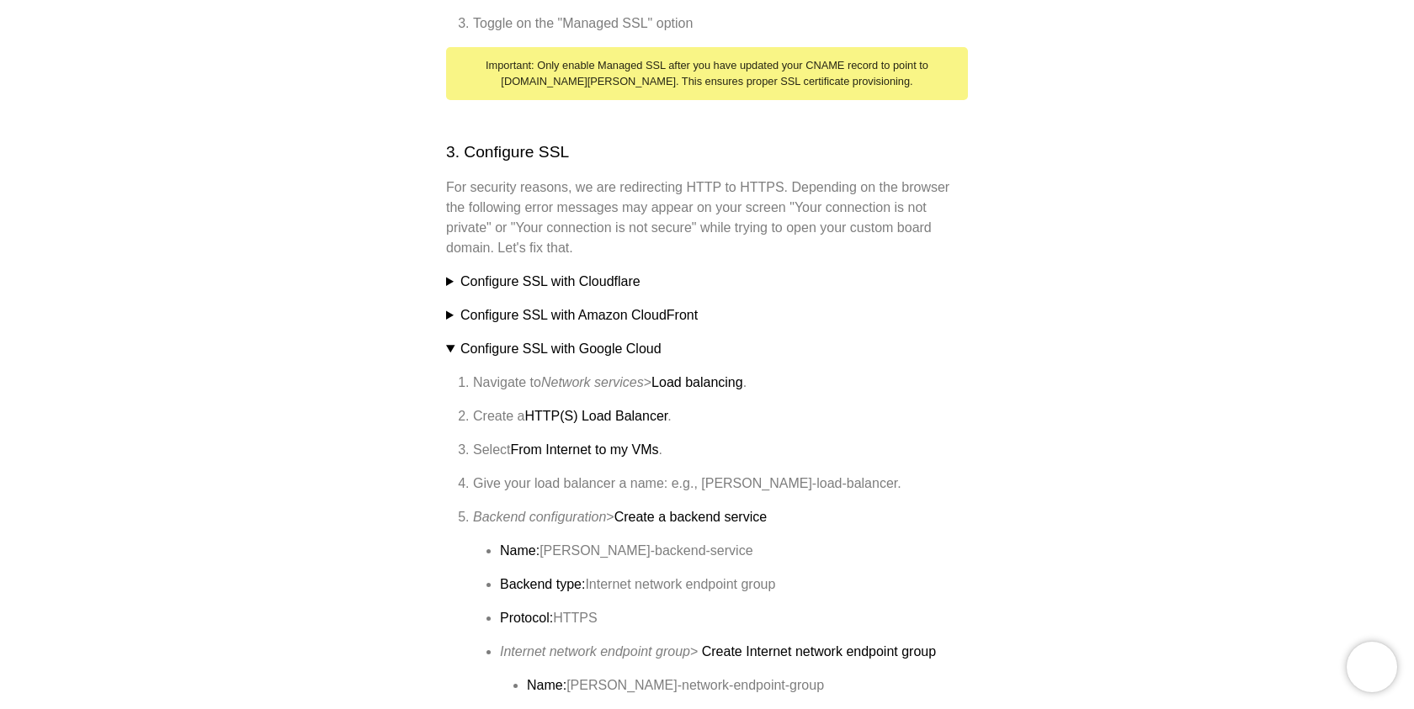
scroll to position [933, 0]
click at [640, 337] on summary "Configure SSL with Google Cloud" at bounding box center [707, 347] width 522 height 20
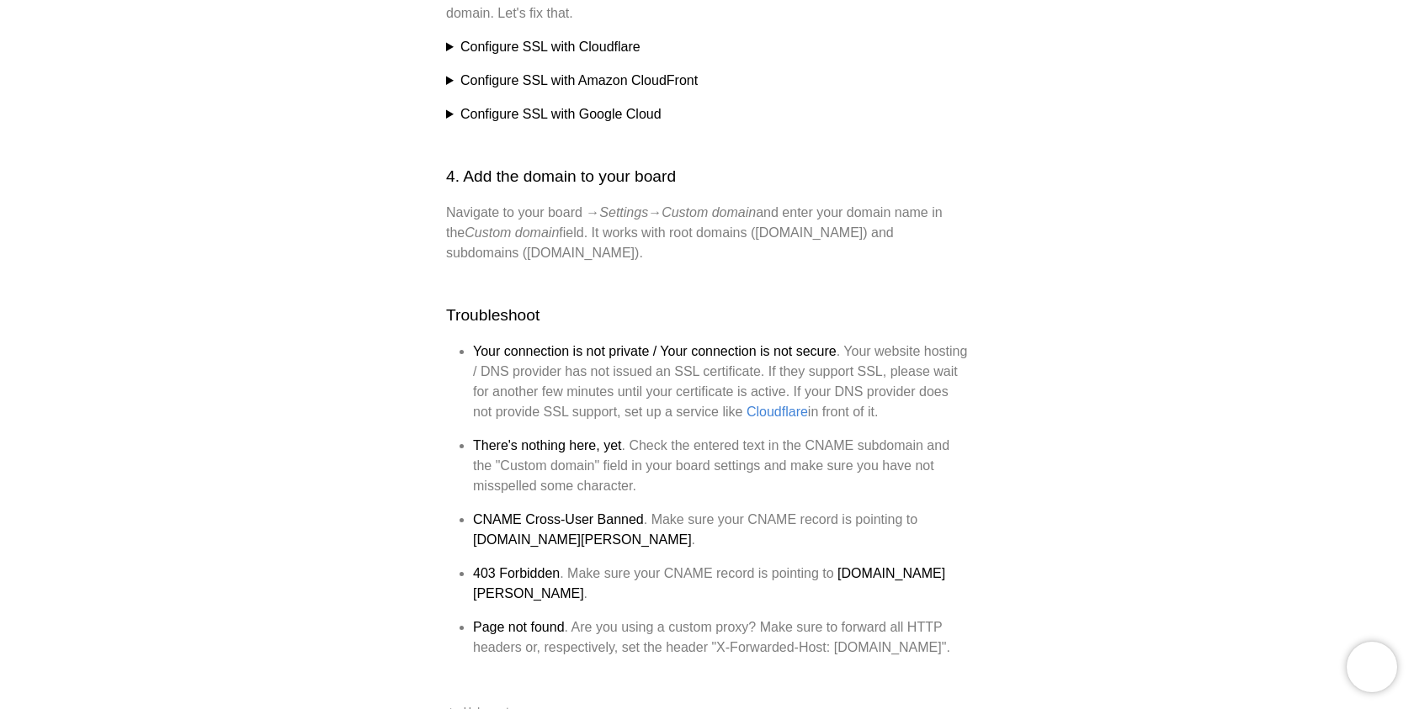
scroll to position [1287, 0]
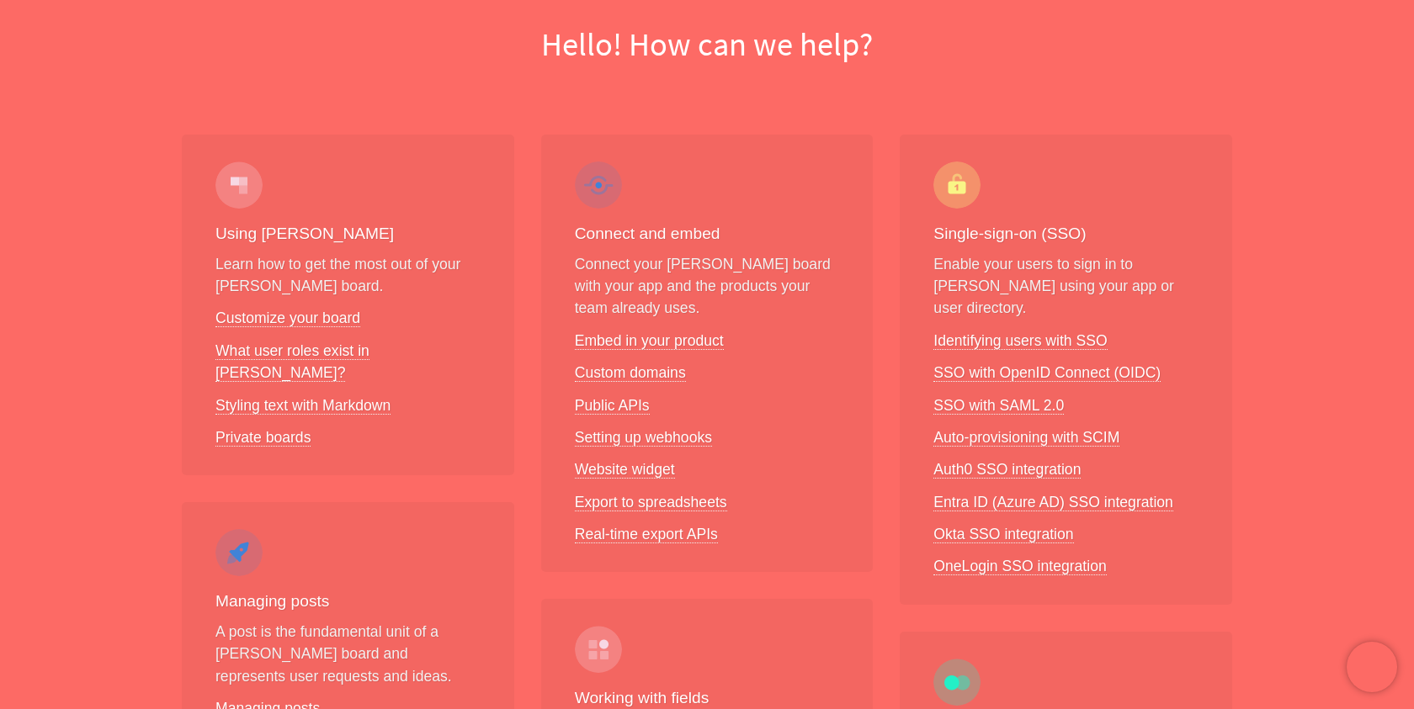
scroll to position [176, 0]
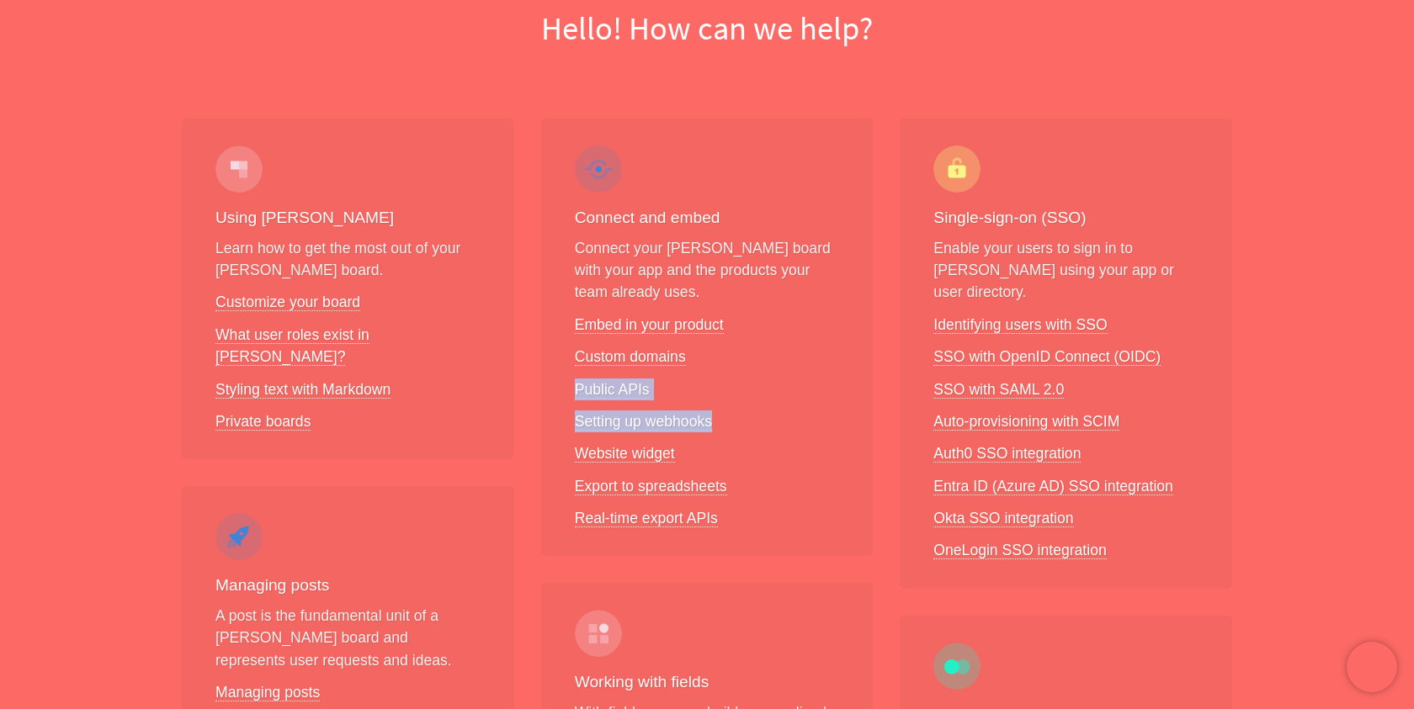
drag, startPoint x: 771, startPoint y: 357, endPoint x: 774, endPoint y: 427, distance: 69.9
click at [774, 427] on ul "Embed in your product Custom domains Public APIs Setting up webhooks Website wi…" at bounding box center [707, 422] width 265 height 216
click at [774, 427] on li "Setting up webhooks" at bounding box center [707, 422] width 265 height 22
drag, startPoint x: 774, startPoint y: 427, endPoint x: 743, endPoint y: 292, distance: 138.2
click at [743, 292] on div "Connect and embed Connect your [PERSON_NAME] board with your app and the produc…" at bounding box center [707, 338] width 332 height 438
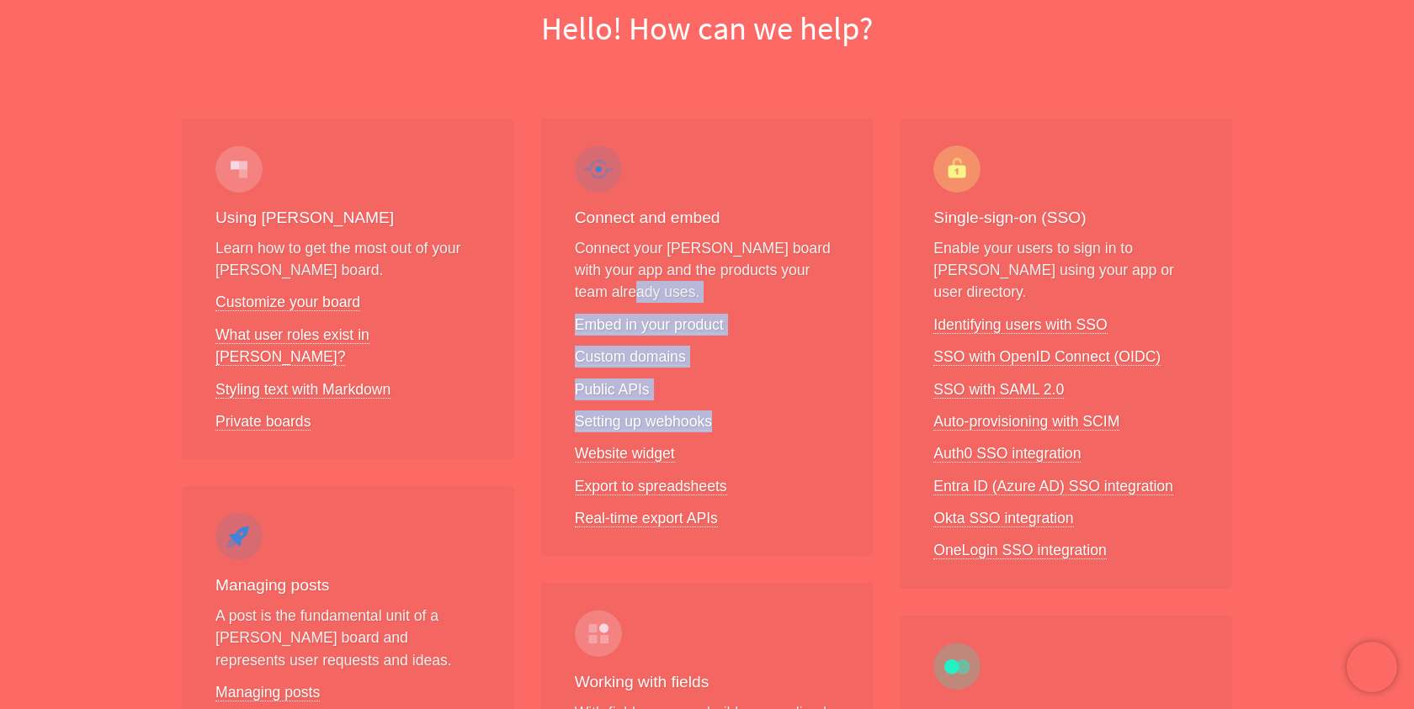
click at [743, 292] on p "Connect your [PERSON_NAME] board with your app and the products your team alrea…" at bounding box center [707, 270] width 265 height 66
drag, startPoint x: 743, startPoint y: 292, endPoint x: 743, endPoint y: 430, distance: 138.0
click at [743, 430] on div "Connect and embed Connect your [PERSON_NAME] board with your app and the produc…" at bounding box center [707, 338] width 332 height 438
click at [742, 430] on li "Setting up webhooks" at bounding box center [707, 422] width 265 height 22
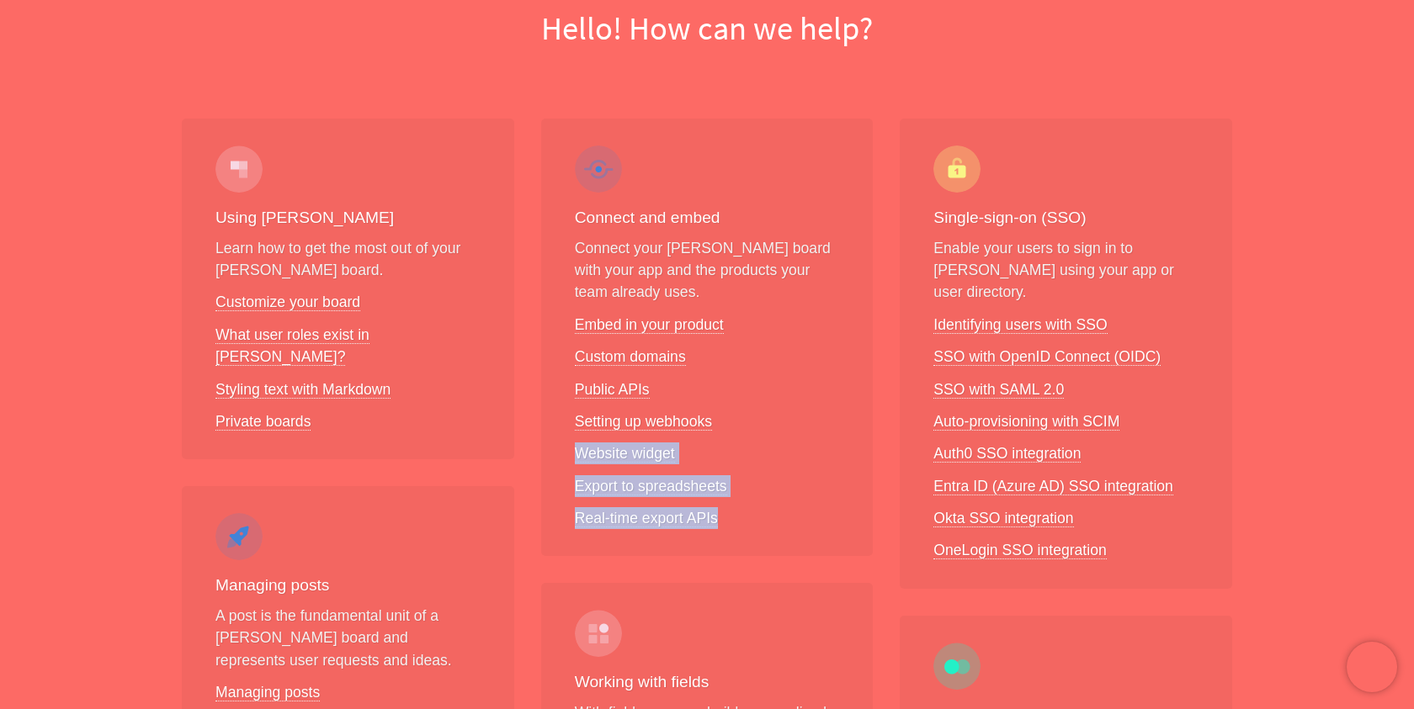
drag, startPoint x: 742, startPoint y: 430, endPoint x: 746, endPoint y: 515, distance: 85.1
click at [746, 515] on ul "Embed in your product Custom domains Public APIs Setting up webhooks Website wi…" at bounding box center [707, 422] width 265 height 216
click at [746, 515] on li "Real-time export APIs" at bounding box center [707, 518] width 265 height 22
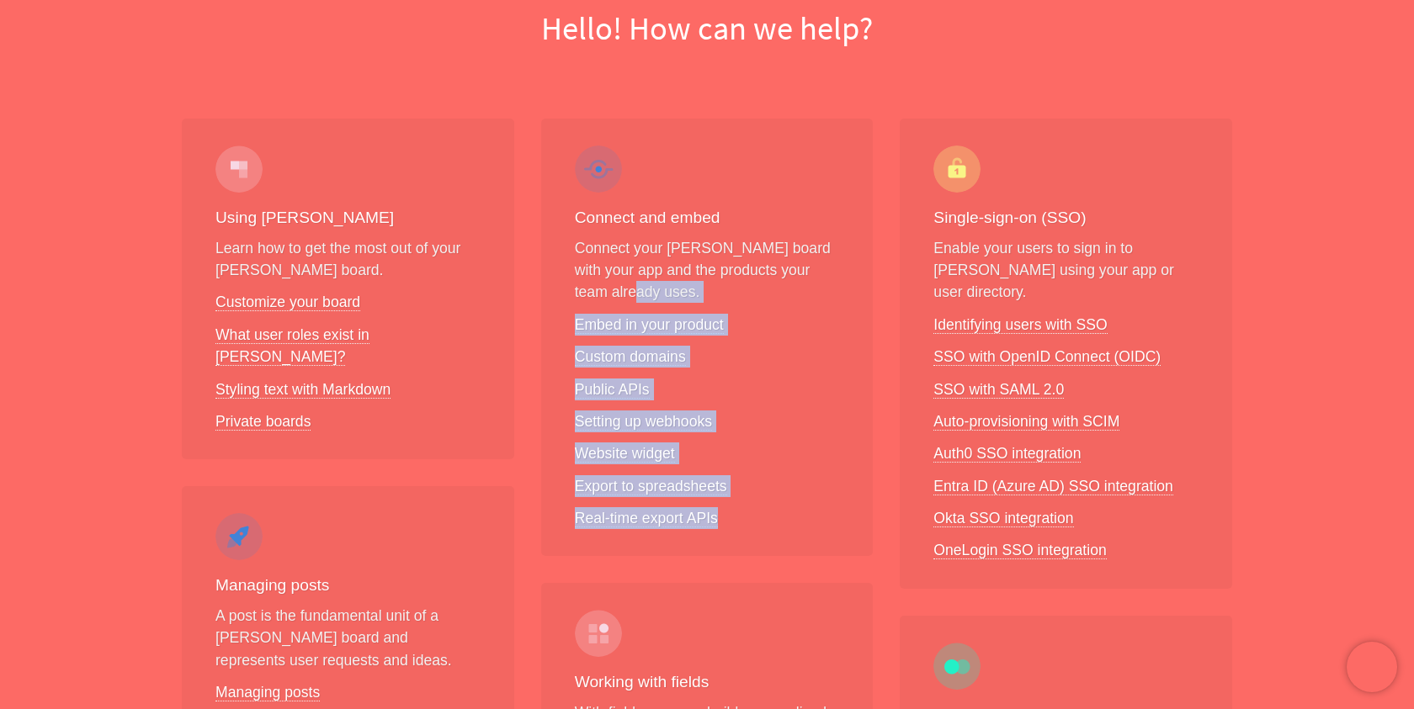
drag, startPoint x: 746, startPoint y: 515, endPoint x: 733, endPoint y: 303, distance: 212.5
click at [733, 302] on div "Connect and embed Connect your [PERSON_NAME] board with your app and the produc…" at bounding box center [707, 338] width 332 height 438
click at [733, 303] on p "Connect your [PERSON_NAME] board with your app and the products your team alrea…" at bounding box center [707, 270] width 265 height 66
drag, startPoint x: 733, startPoint y: 303, endPoint x: 732, endPoint y: 516, distance: 212.9
click at [734, 519] on div "Connect and embed Connect your [PERSON_NAME] board with your app and the produc…" at bounding box center [707, 338] width 332 height 438
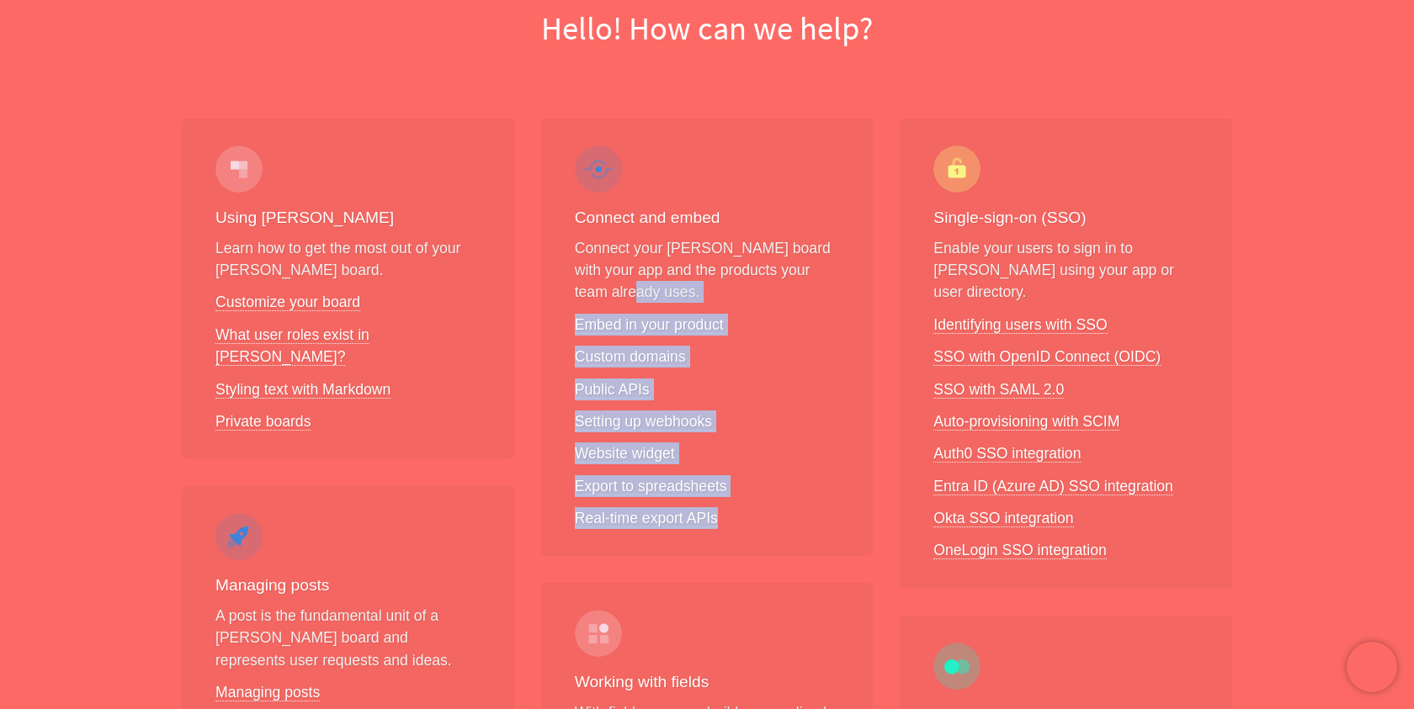
click at [732, 516] on li "Real-time export APIs" at bounding box center [707, 518] width 265 height 22
drag, startPoint x: 732, startPoint y: 516, endPoint x: 742, endPoint y: 299, distance: 217.3
click at [742, 299] on div "Connect and embed Connect your [PERSON_NAME] board with your app and the produc…" at bounding box center [707, 338] width 332 height 438
click at [742, 300] on p "Connect your [PERSON_NAME] board with your app and the products your team alrea…" at bounding box center [707, 270] width 265 height 66
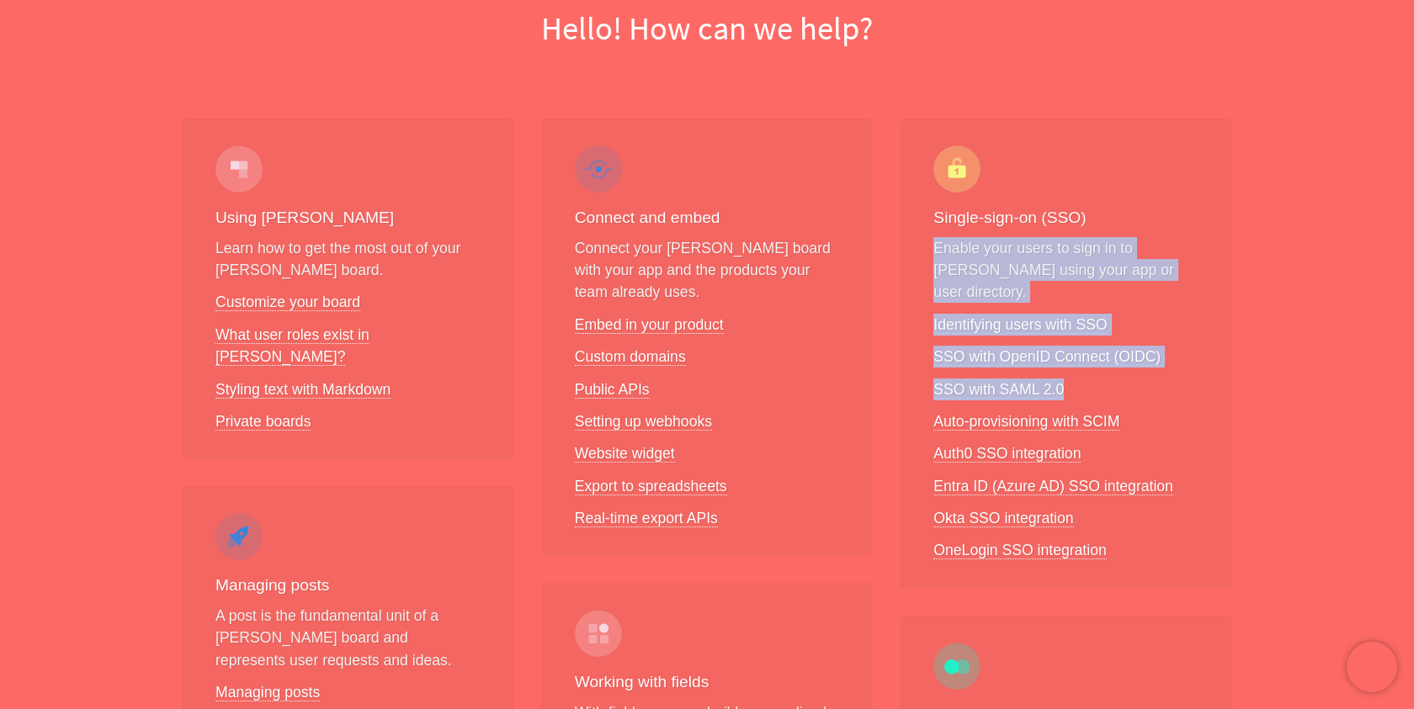
drag, startPoint x: 1175, startPoint y: 226, endPoint x: 1167, endPoint y: 376, distance: 150.8
click at [1168, 378] on div "Single-sign-on (SSO) Enable your users to sign in to [PERSON_NAME] using your a…" at bounding box center [1066, 354] width 332 height 470
click at [1167, 379] on li "SSO with SAML 2.0" at bounding box center [1065, 390] width 265 height 22
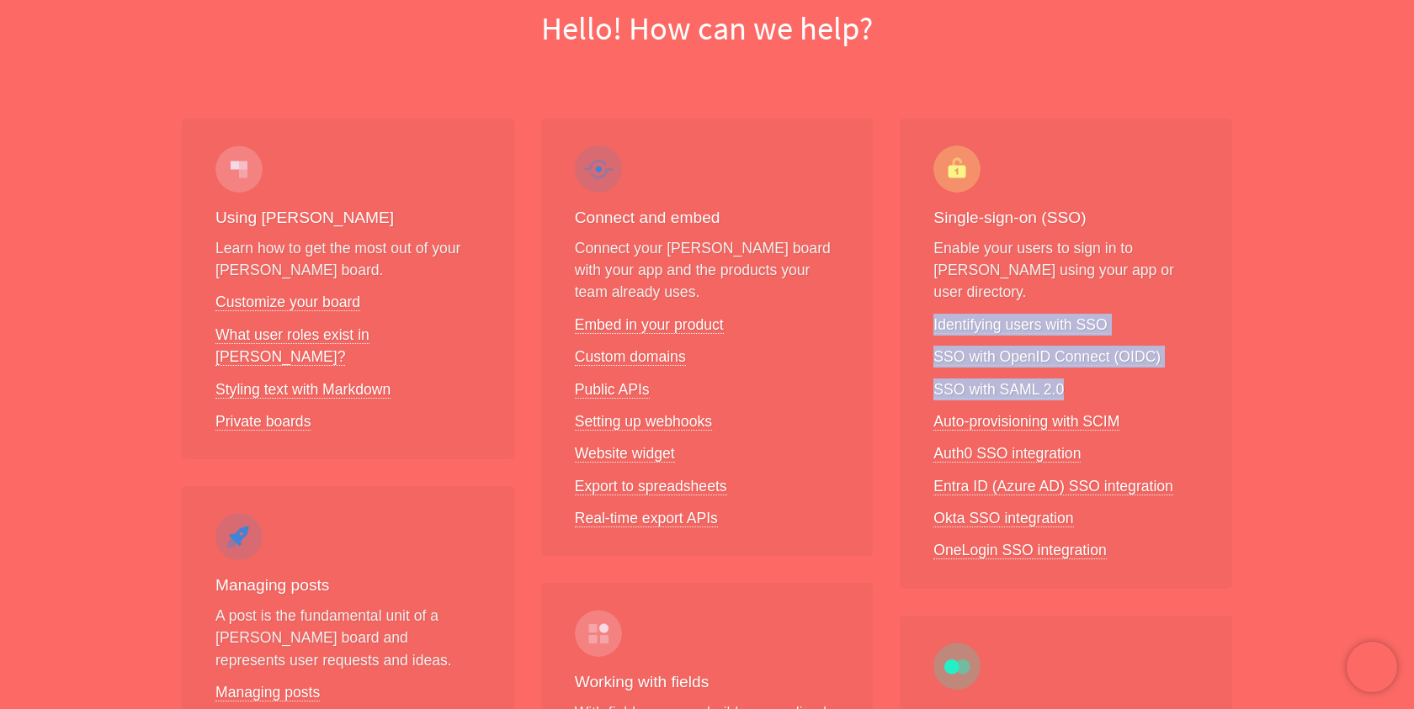
drag, startPoint x: 1167, startPoint y: 376, endPoint x: 1168, endPoint y: 287, distance: 89.2
click at [1168, 287] on div "Single-sign-on (SSO) Enable your users to sign in to [PERSON_NAME] using your a…" at bounding box center [1066, 354] width 332 height 470
click at [1168, 286] on div "Single-sign-on (SSO) Enable your users to sign in to [PERSON_NAME] using your a…" at bounding box center [1066, 354] width 332 height 470
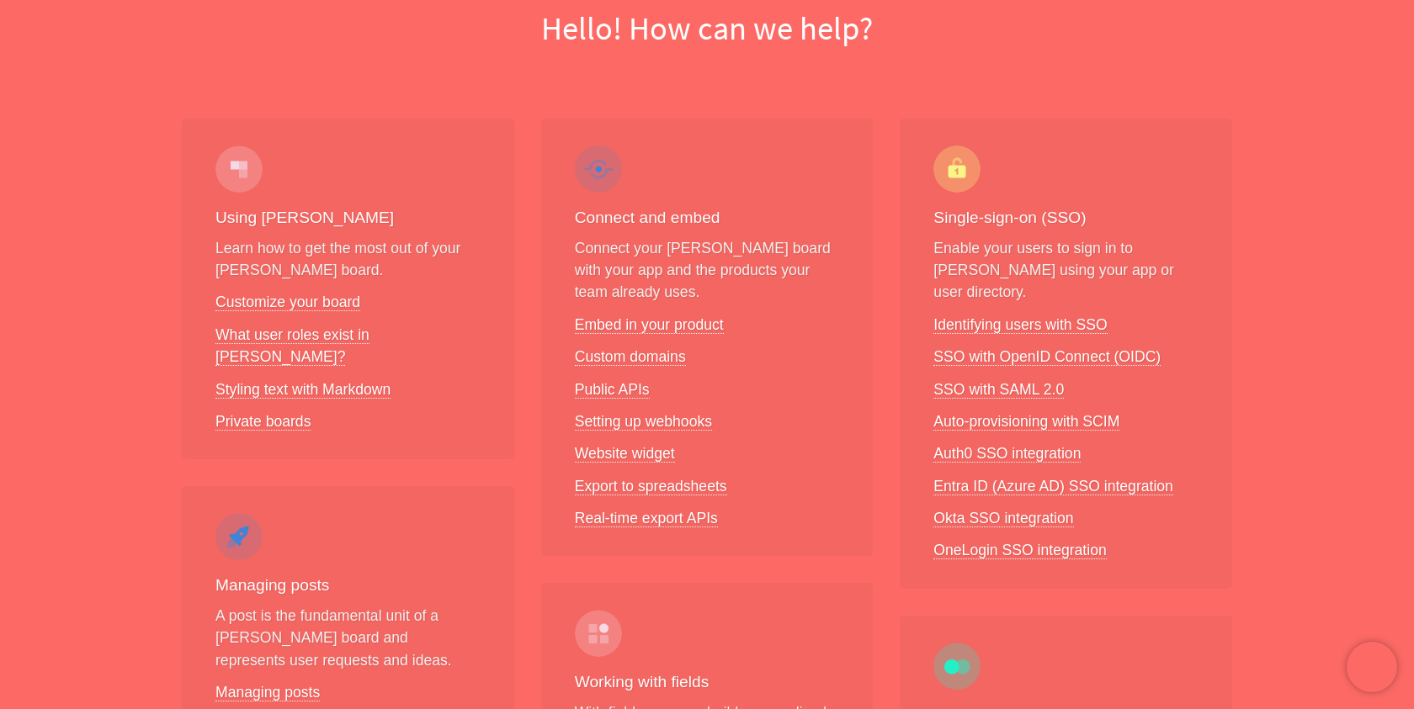
click at [242, 226] on h3 "Using [PERSON_NAME]" at bounding box center [347, 218] width 265 height 24
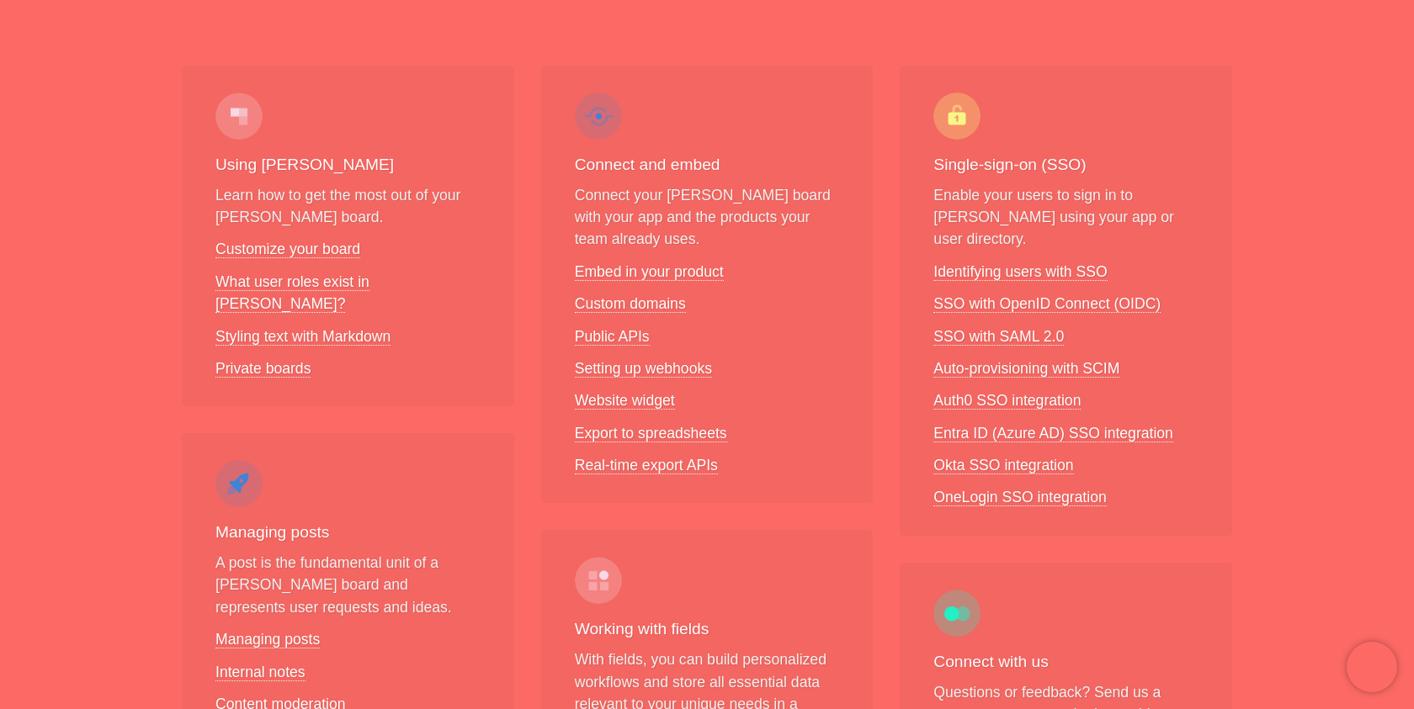
scroll to position [284, 0]
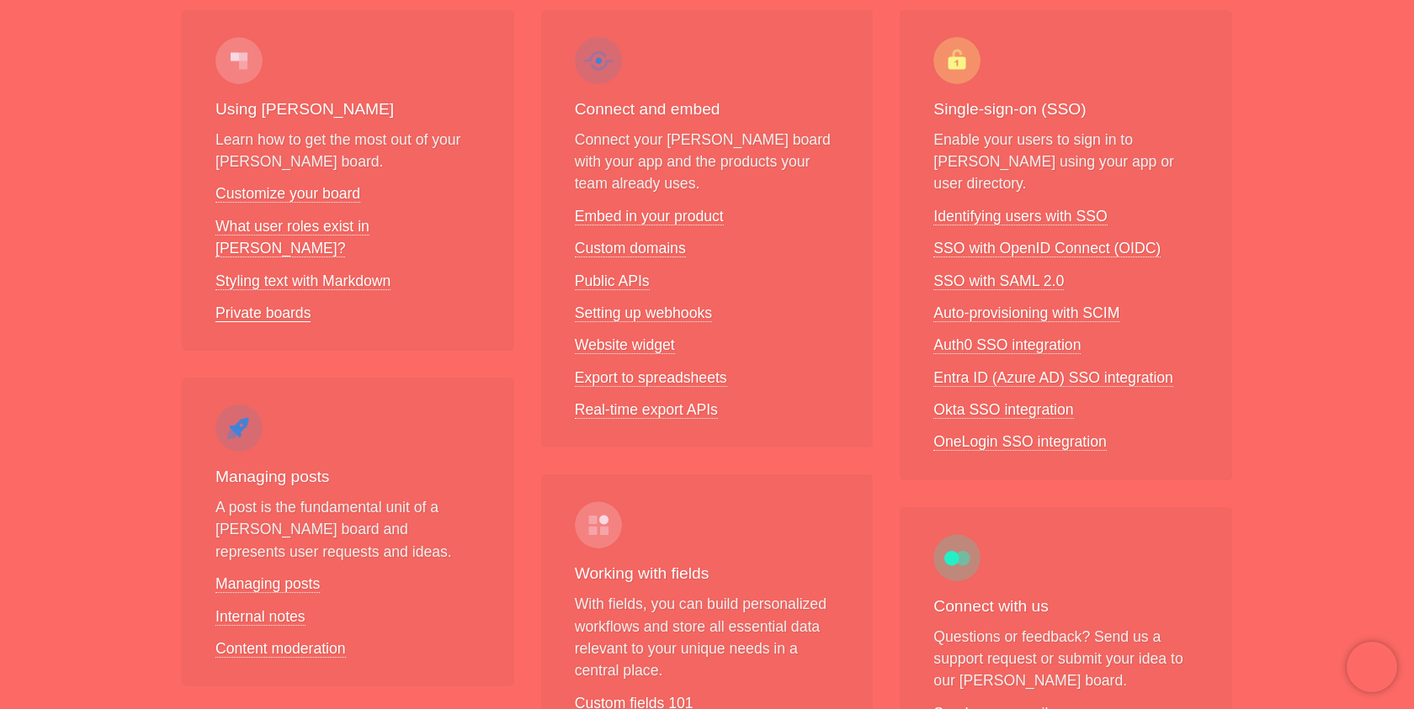
click at [283, 305] on link "Private boards" at bounding box center [262, 314] width 95 height 18
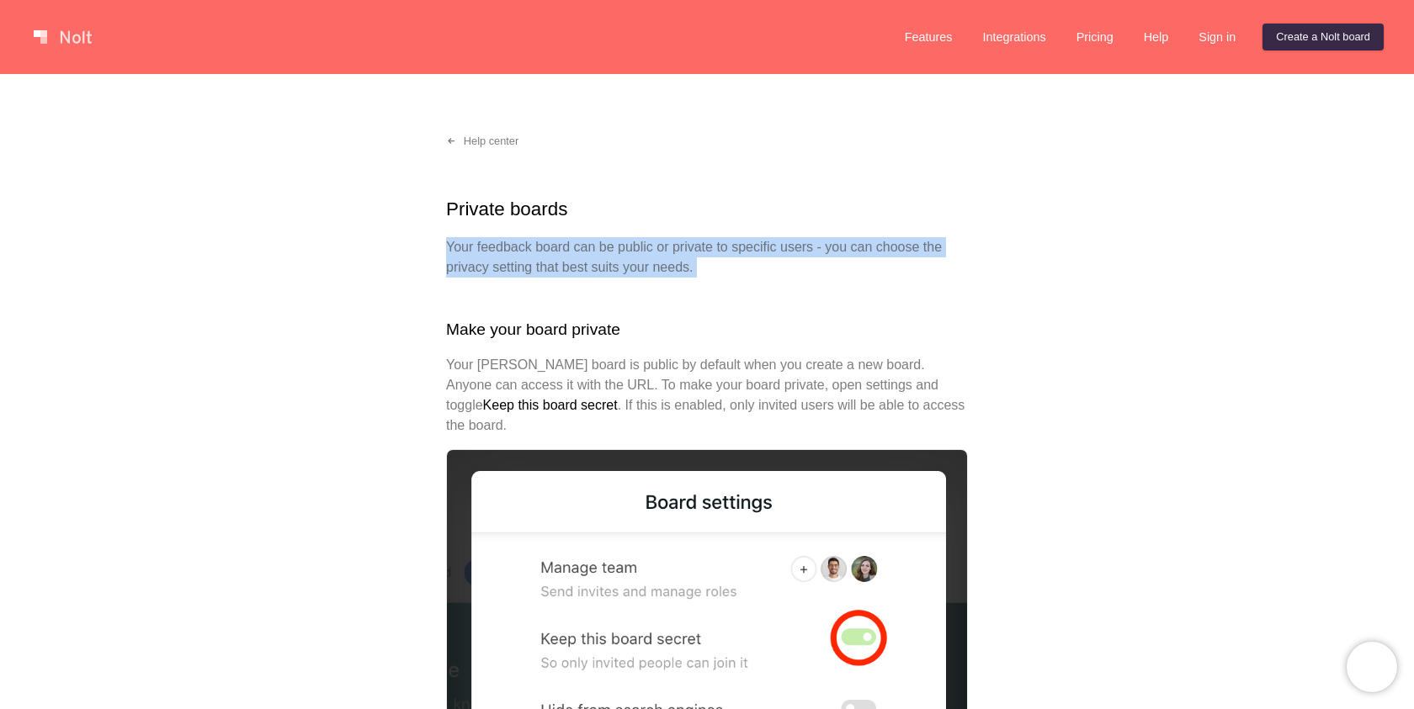
drag, startPoint x: 715, startPoint y: 218, endPoint x: 718, endPoint y: 276, distance: 58.1
click at [718, 276] on p "Your feedback board can be public or private to specific users - you can choose…" at bounding box center [707, 257] width 522 height 40
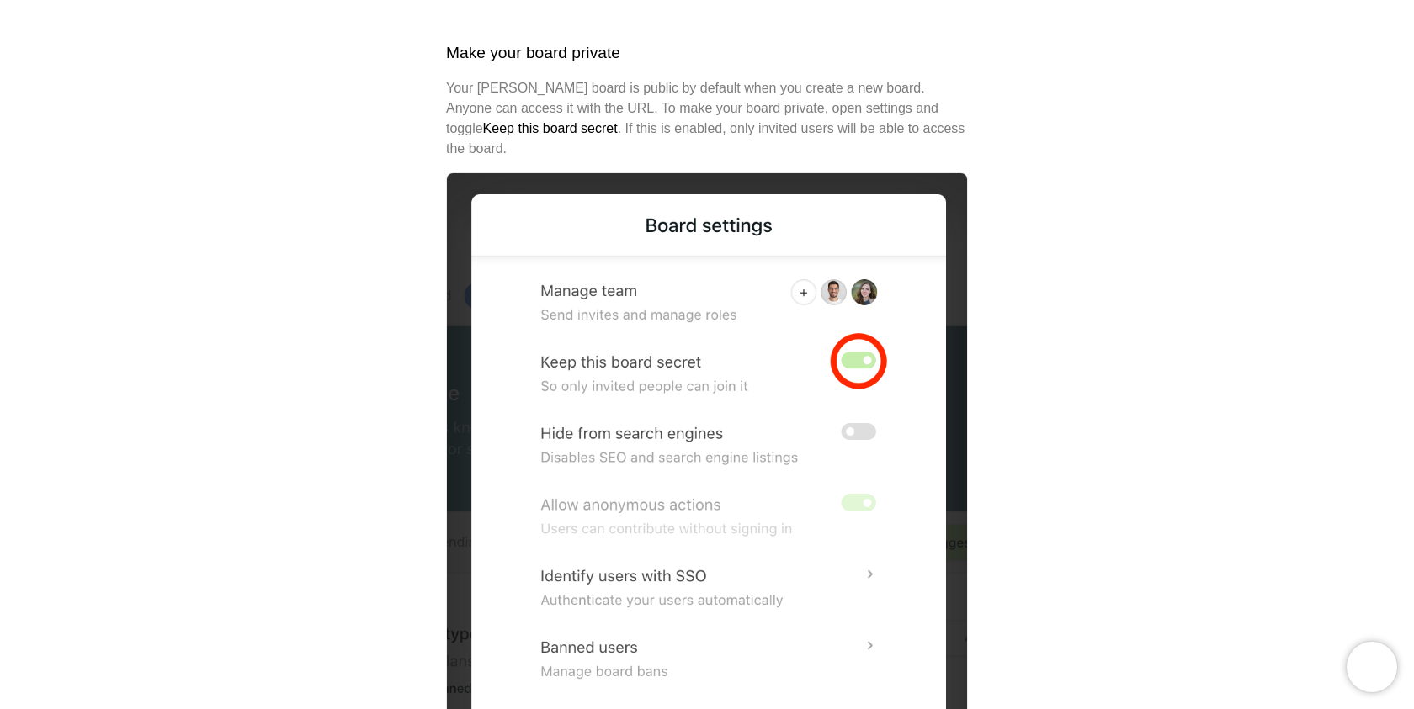
scroll to position [375, 0]
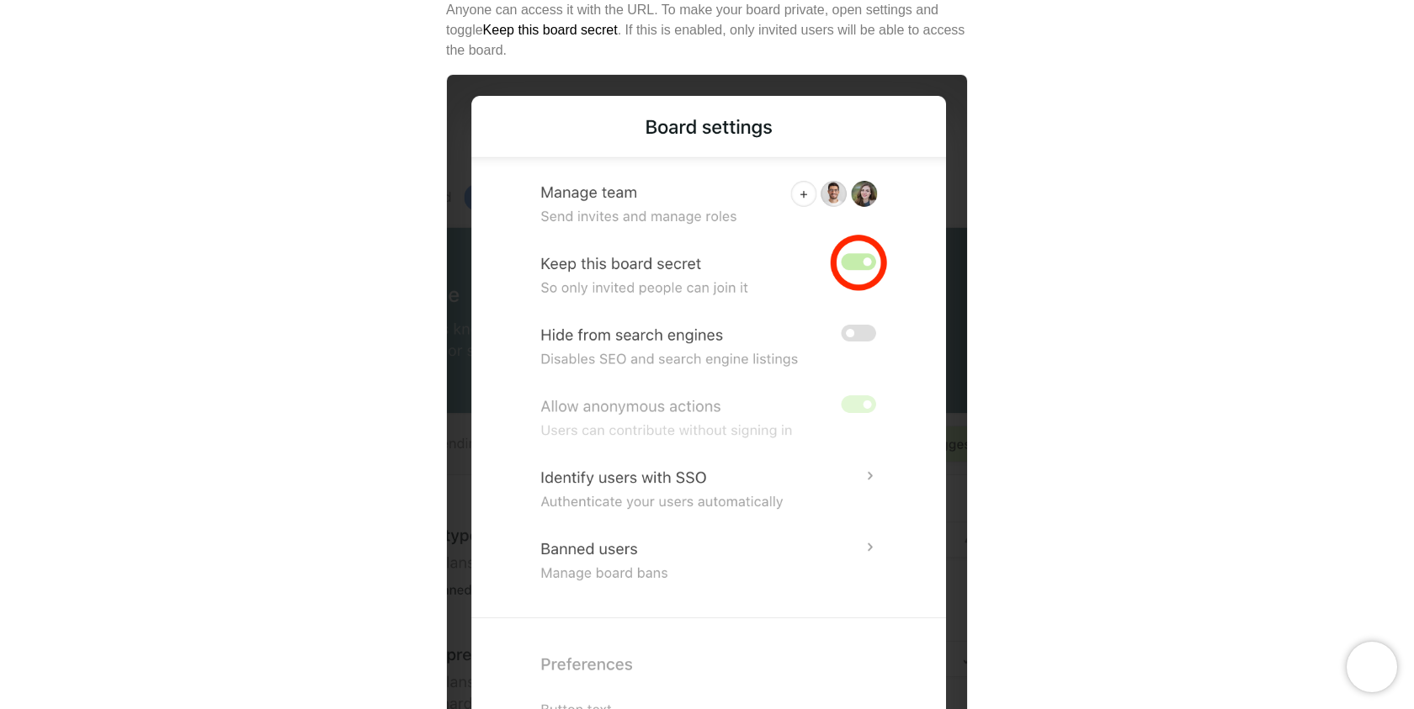
click at [666, 226] on img at bounding box center [707, 456] width 522 height 764
click at [692, 350] on img at bounding box center [707, 456] width 522 height 764
click at [671, 405] on img at bounding box center [707, 456] width 522 height 764
click at [661, 385] on img at bounding box center [707, 456] width 522 height 764
click at [668, 466] on img at bounding box center [707, 456] width 522 height 764
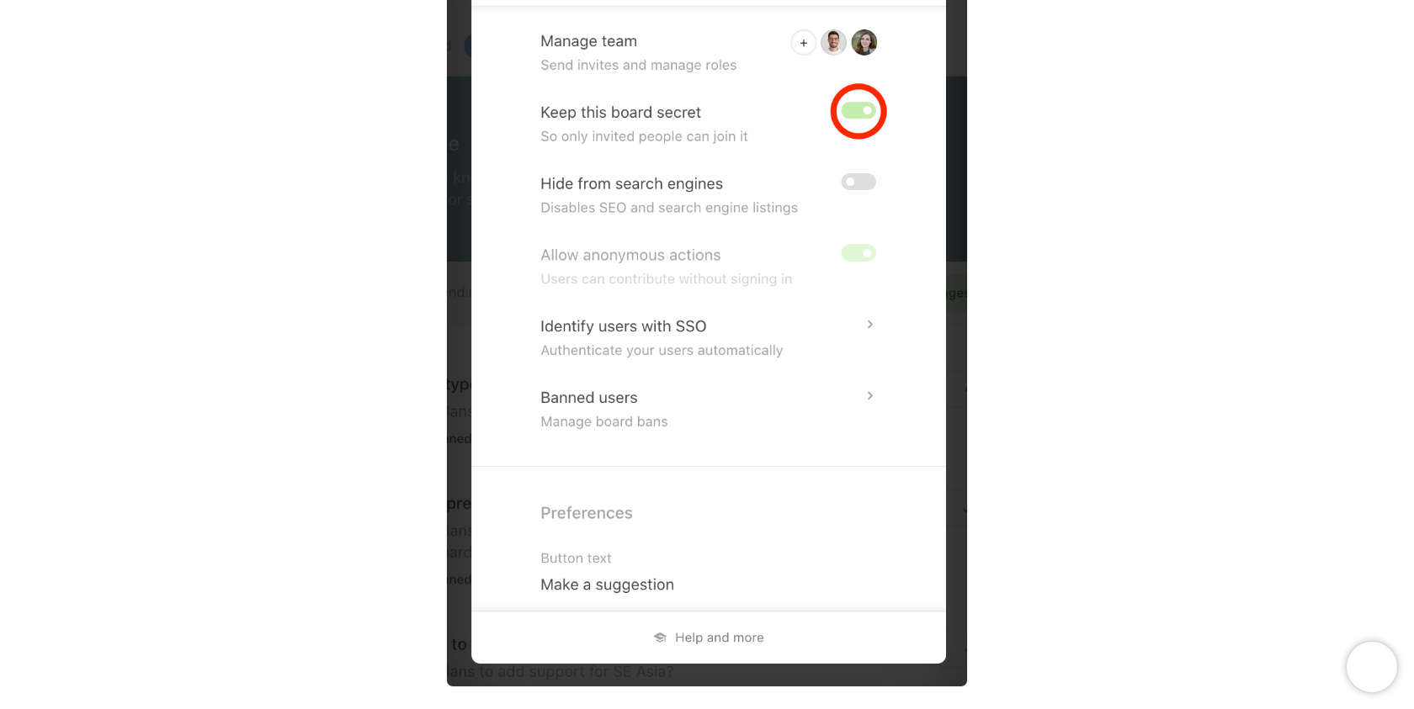
click at [653, 320] on img at bounding box center [707, 305] width 522 height 764
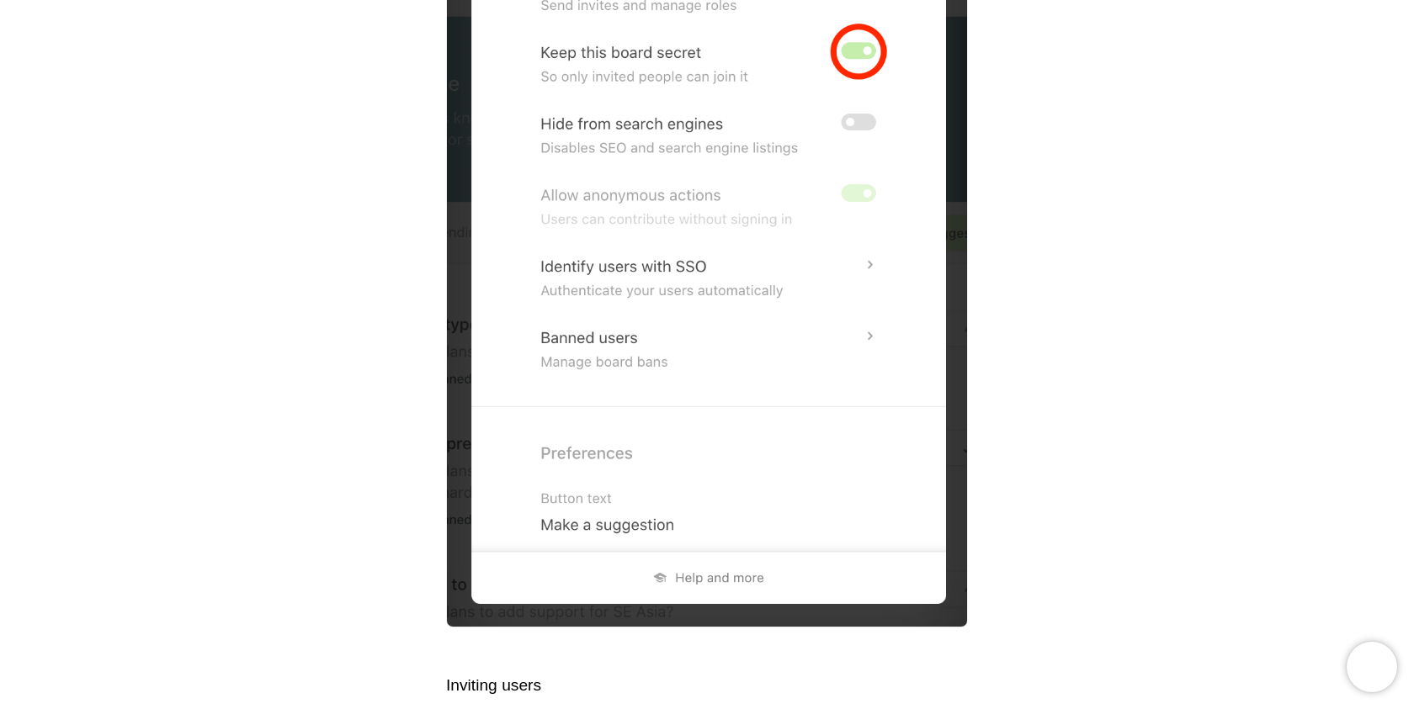
scroll to position [673, 0]
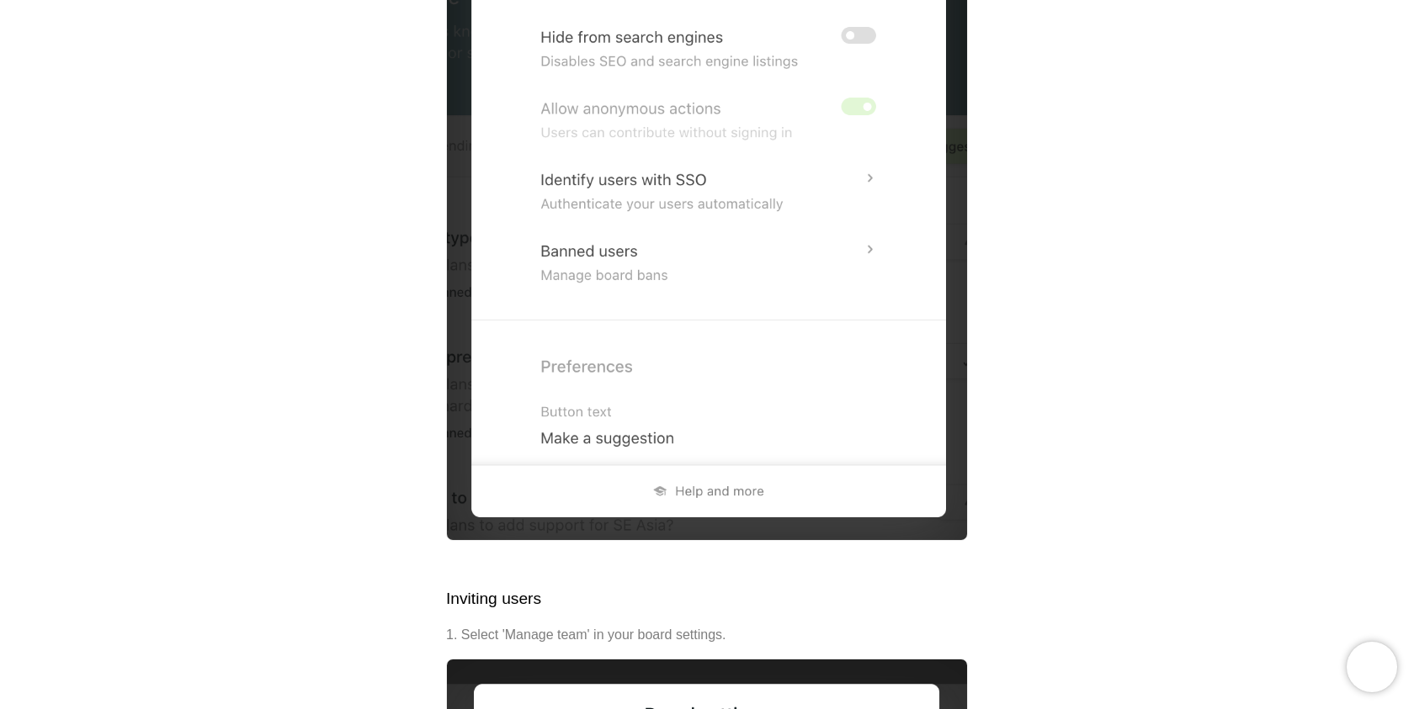
click at [658, 257] on img at bounding box center [707, 158] width 522 height 764
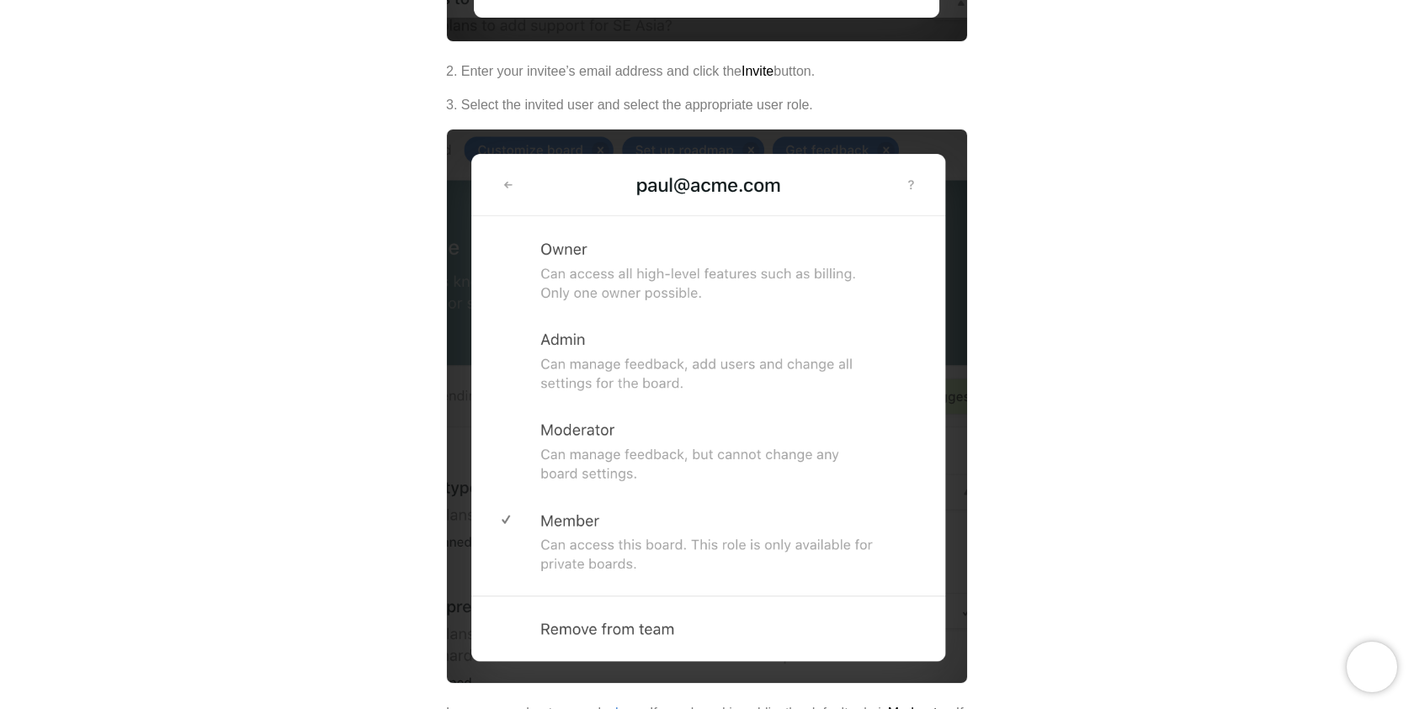
scroll to position [2417, 0]
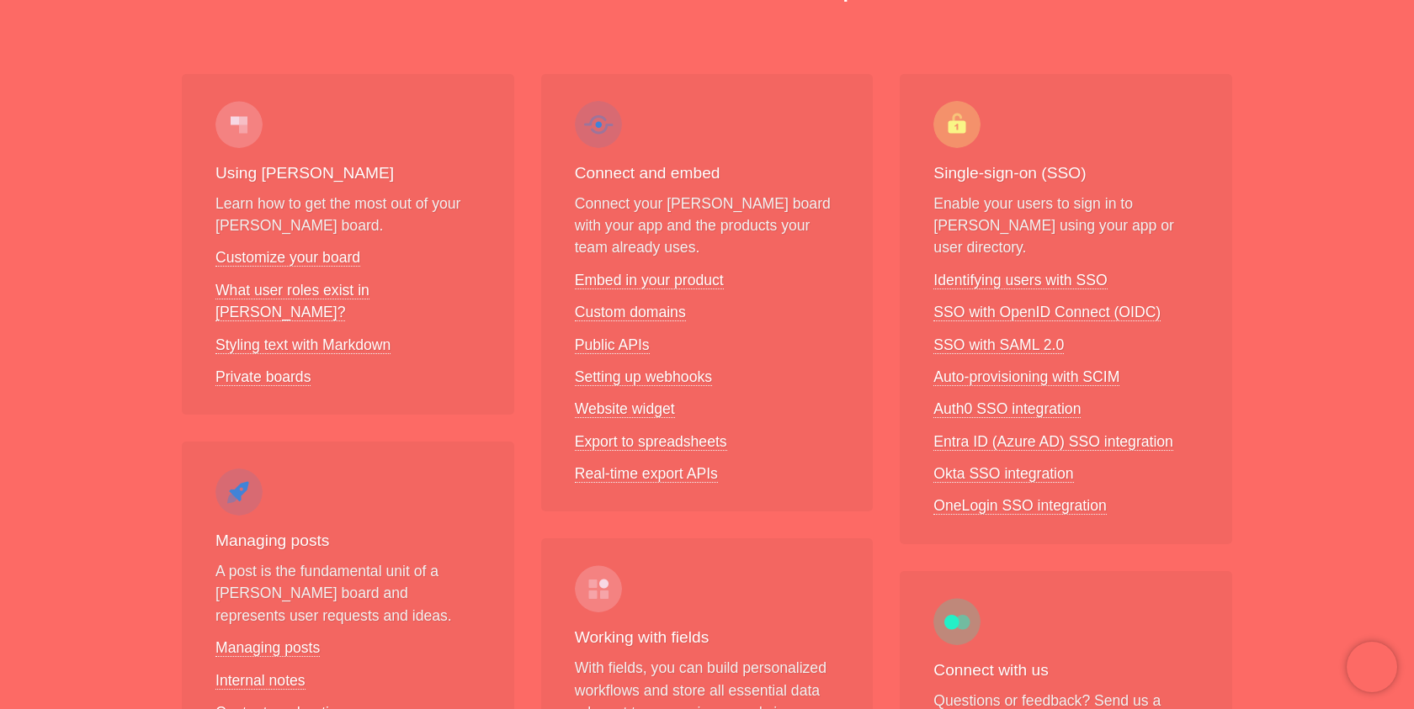
scroll to position [227, 0]
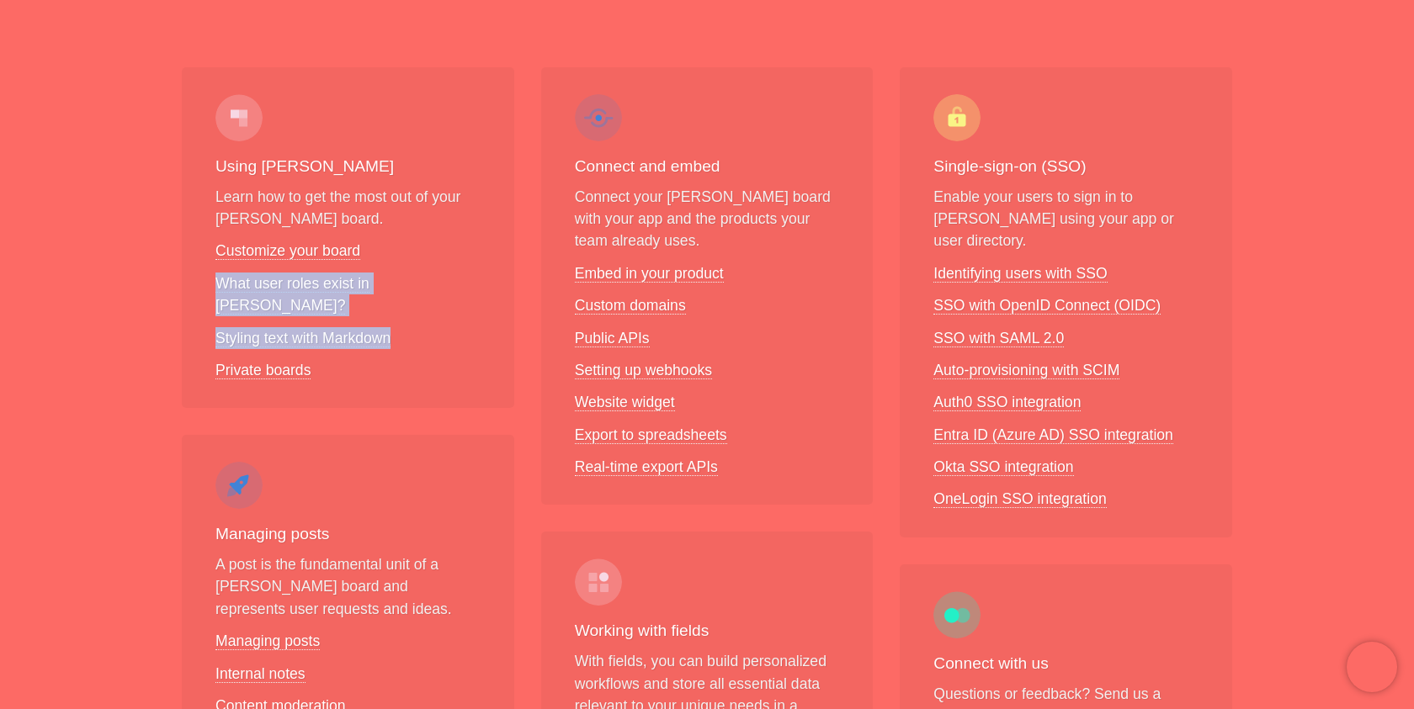
drag, startPoint x: 448, startPoint y: 256, endPoint x: 445, endPoint y: 331, distance: 75.0
click at [446, 331] on ul "Customize your board What user roles exist in [PERSON_NAME]? Styling text with …" at bounding box center [347, 310] width 265 height 141
click at [445, 331] on ul "Customize your board What user roles exist in [PERSON_NAME]? Styling text with …" at bounding box center [347, 310] width 265 height 141
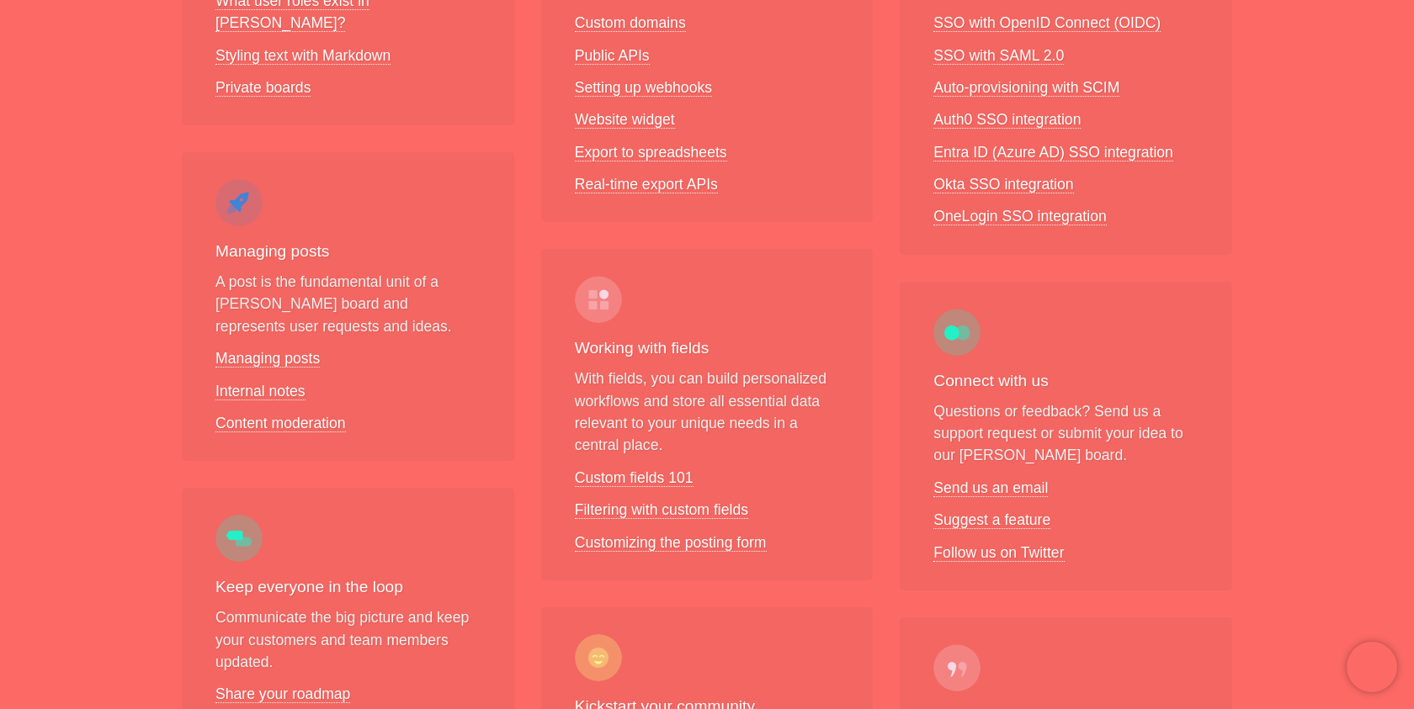
scroll to position [607, 0]
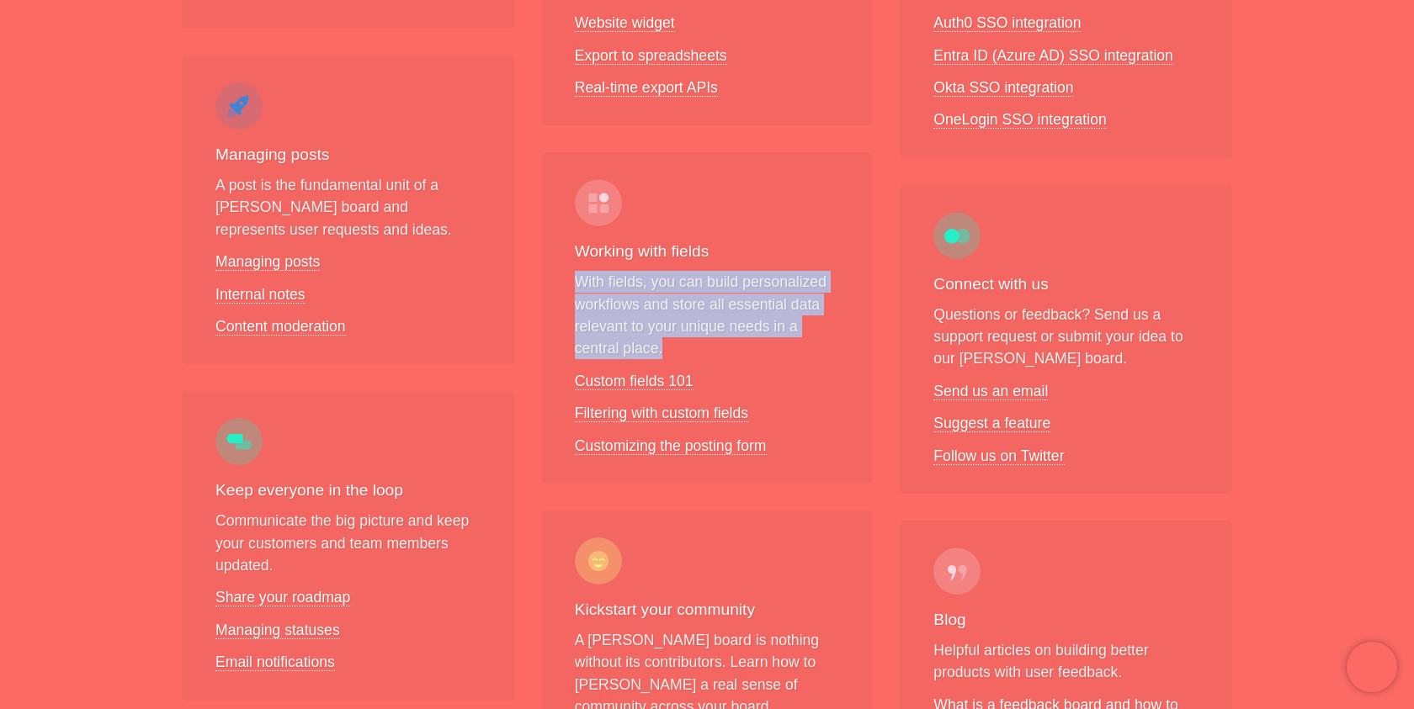
drag, startPoint x: 743, startPoint y: 253, endPoint x: 741, endPoint y: 337, distance: 83.3
click at [742, 337] on div "Working with fields With fields, you can build personalized workflows and store…" at bounding box center [707, 318] width 332 height 332
click at [741, 337] on p "With fields, you can build personalized workflows and store all essential data …" at bounding box center [707, 315] width 265 height 89
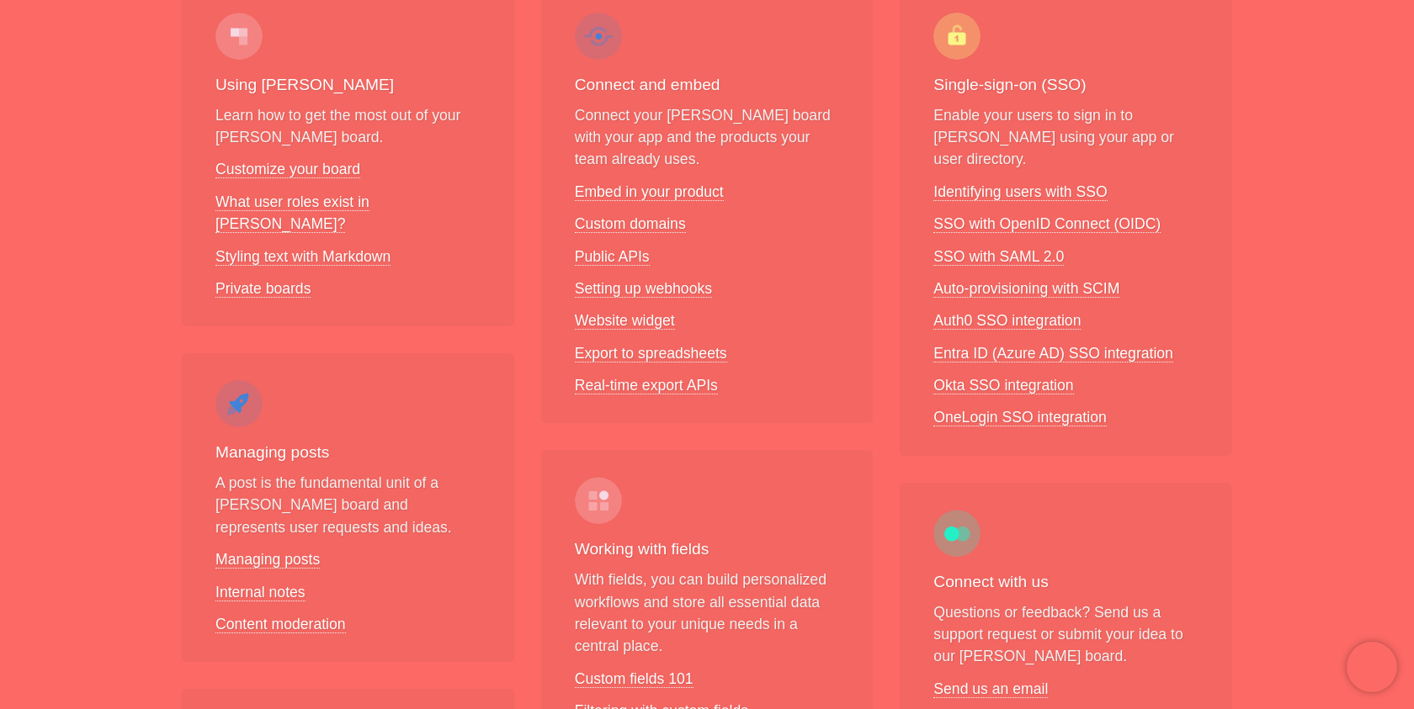
scroll to position [92, 0]
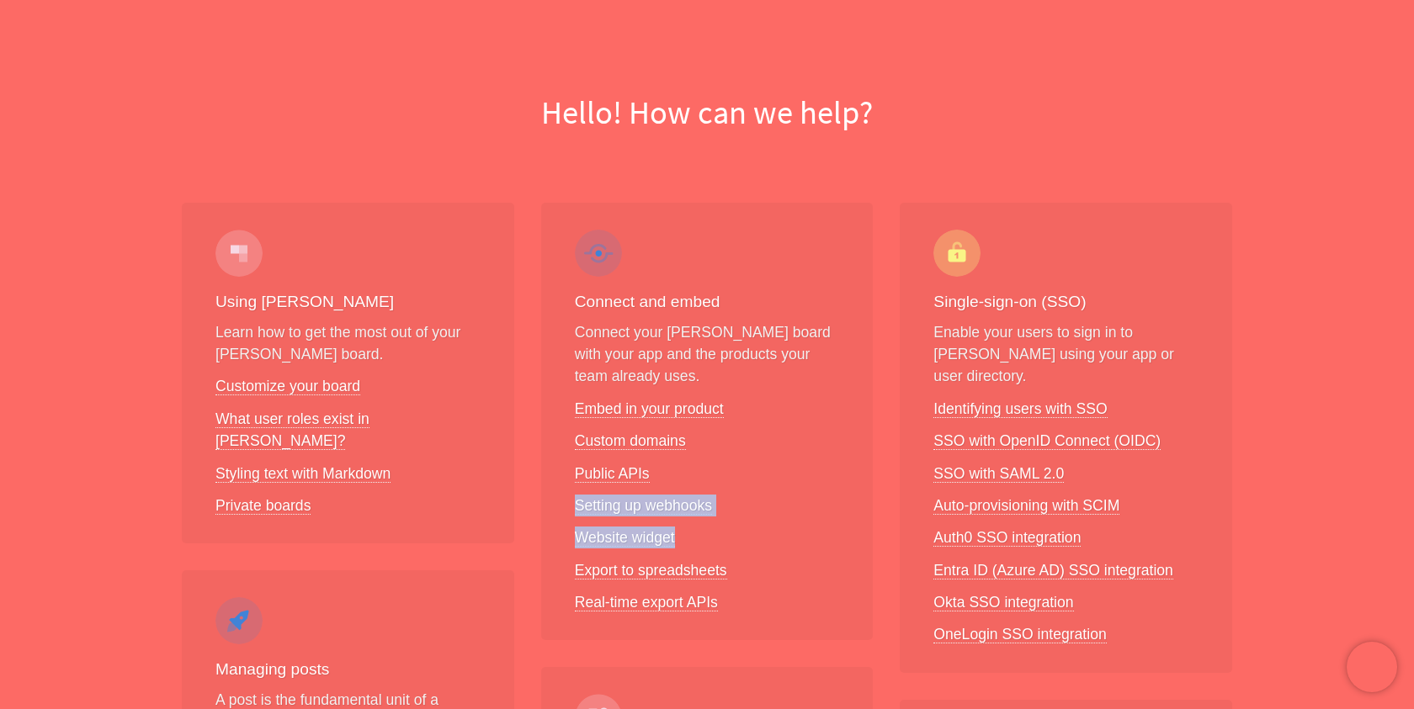
drag, startPoint x: 759, startPoint y: 485, endPoint x: 758, endPoint y: 526, distance: 41.2
click at [759, 528] on ul "Embed in your product Custom domains Public APIs Setting up webhooks Website wi…" at bounding box center [707, 506] width 265 height 216
click at [758, 526] on ul "Embed in your product Custom domains Public APIs Setting up webhooks Website wi…" at bounding box center [707, 506] width 265 height 216
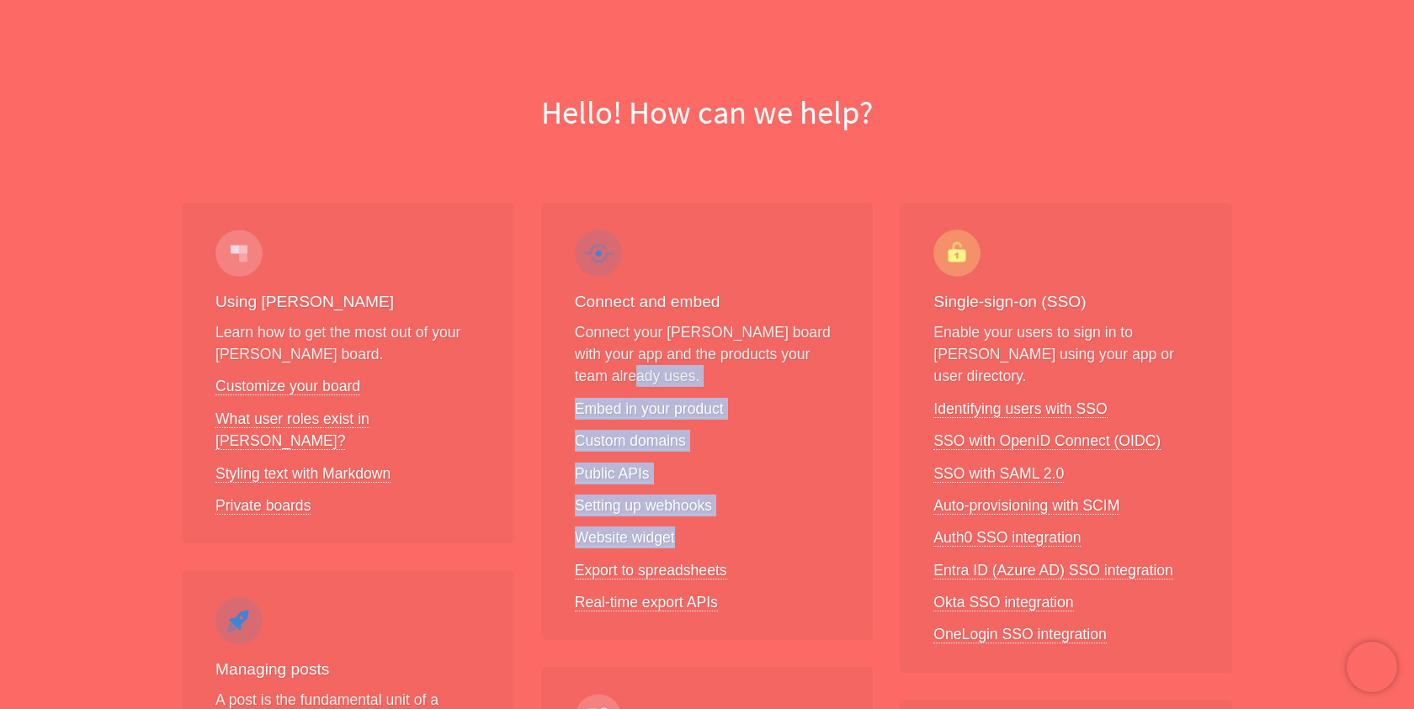
drag, startPoint x: 756, startPoint y: 532, endPoint x: 782, endPoint y: 385, distance: 149.4
click at [783, 385] on div "Connect and embed Connect your [PERSON_NAME] board with your app and the produc…" at bounding box center [707, 422] width 332 height 438
click at [782, 385] on p "Connect your [PERSON_NAME] board with your app and the products your team alrea…" at bounding box center [707, 354] width 265 height 66
drag, startPoint x: 782, startPoint y: 385, endPoint x: 751, endPoint y: 636, distance: 253.5
click at [751, 638] on div "Connect and embed Connect your [PERSON_NAME] board with your app and the produc…" at bounding box center [707, 422] width 332 height 438
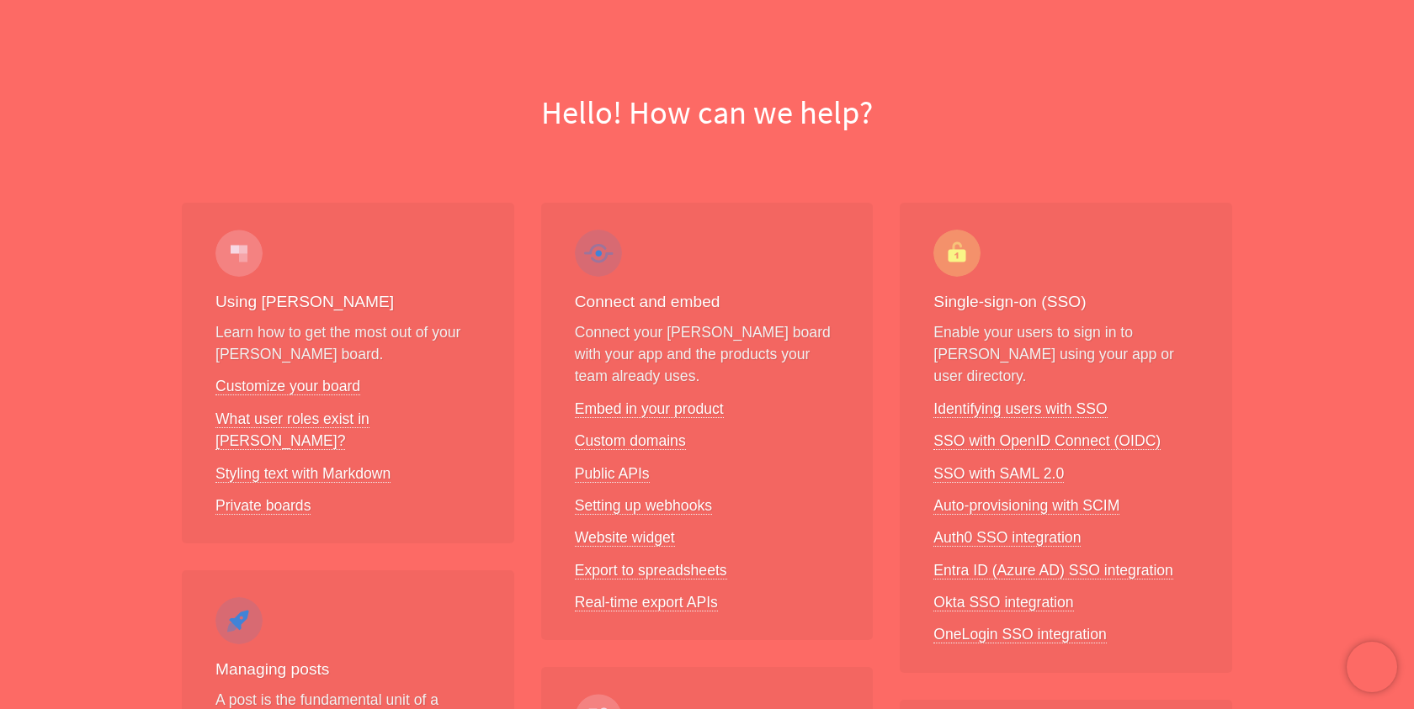
click at [751, 598] on li "Real-time export APIs" at bounding box center [707, 603] width 265 height 22
click at [659, 411] on link "Embed in your product" at bounding box center [649, 410] width 149 height 18
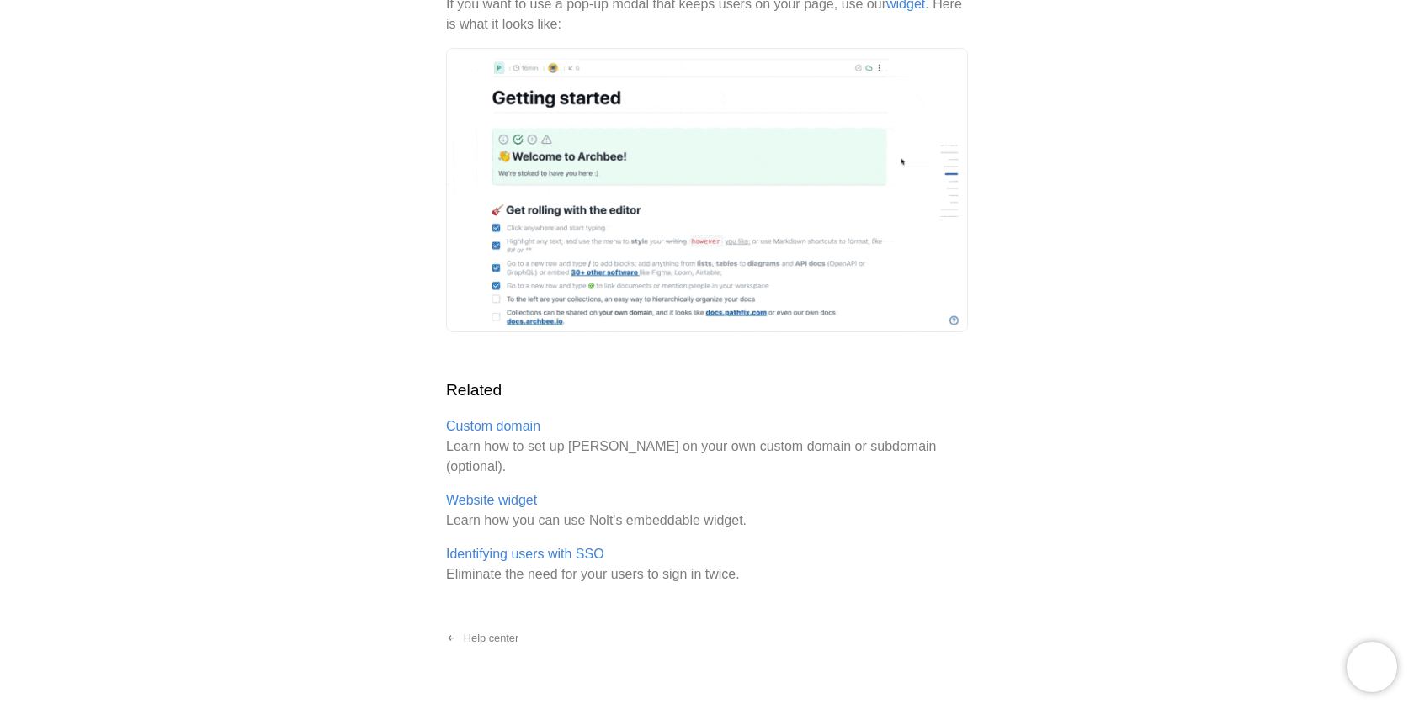
scroll to position [652, 0]
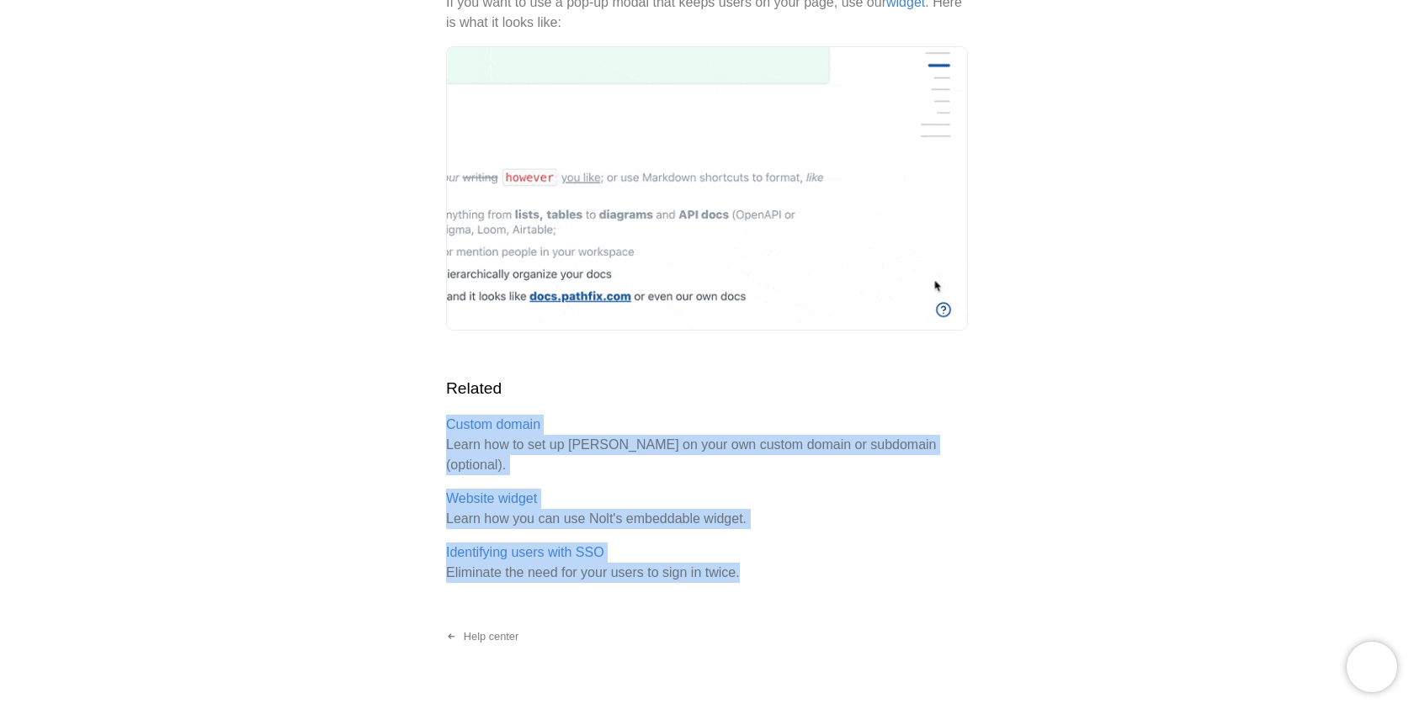
drag, startPoint x: 604, startPoint y: 383, endPoint x: 751, endPoint y: 538, distance: 213.1
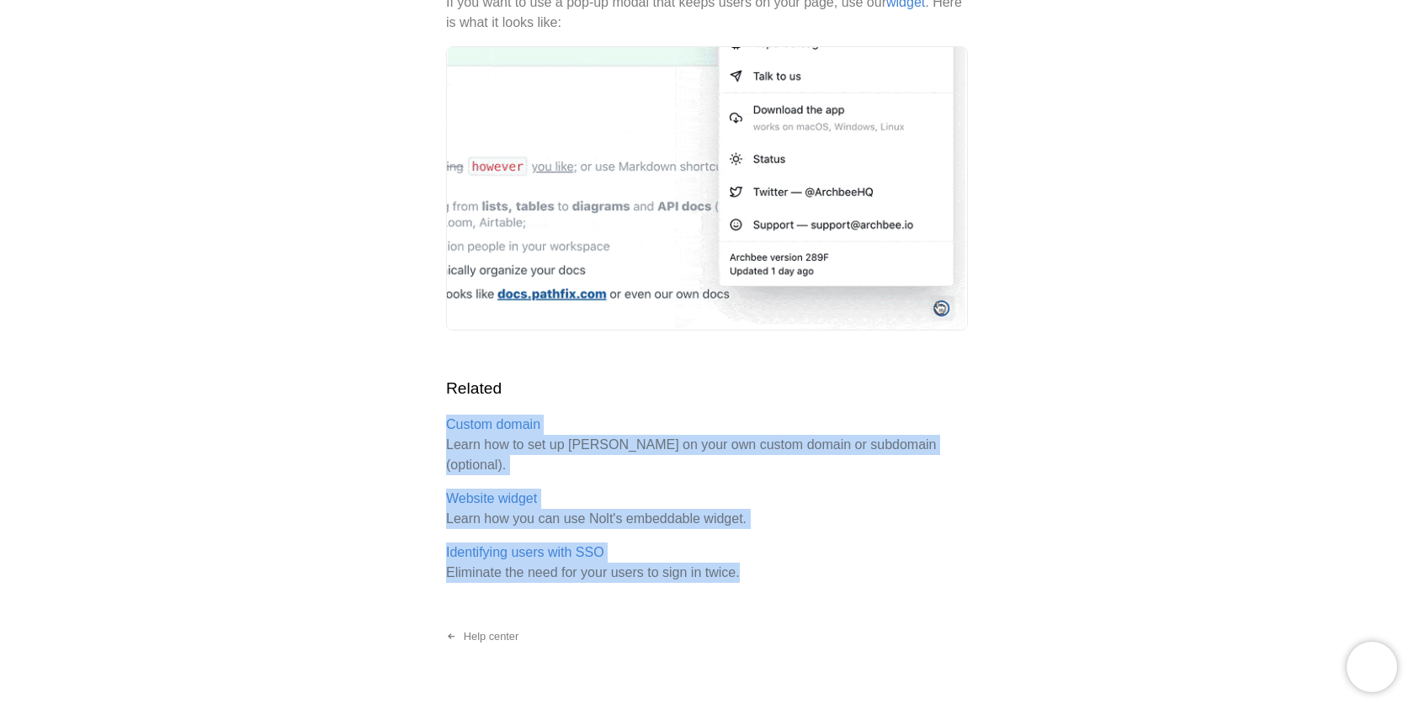
click at [755, 540] on div "Embed [PERSON_NAME] in your product Place a link to your [PERSON_NAME] board in…" at bounding box center [707, 63] width 522 height 1040
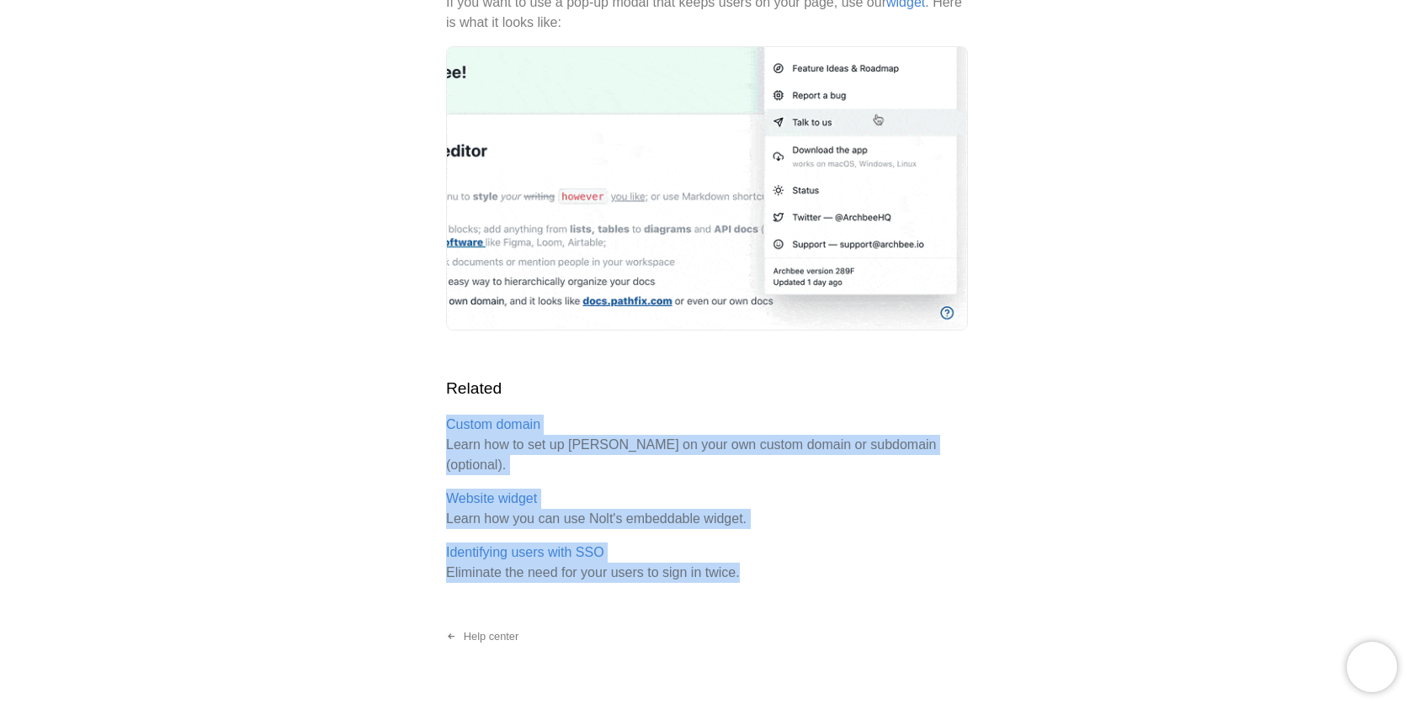
click at [751, 543] on p "Identifying users with SSO Eliminate the need for your users to sign in twice." at bounding box center [707, 563] width 522 height 40
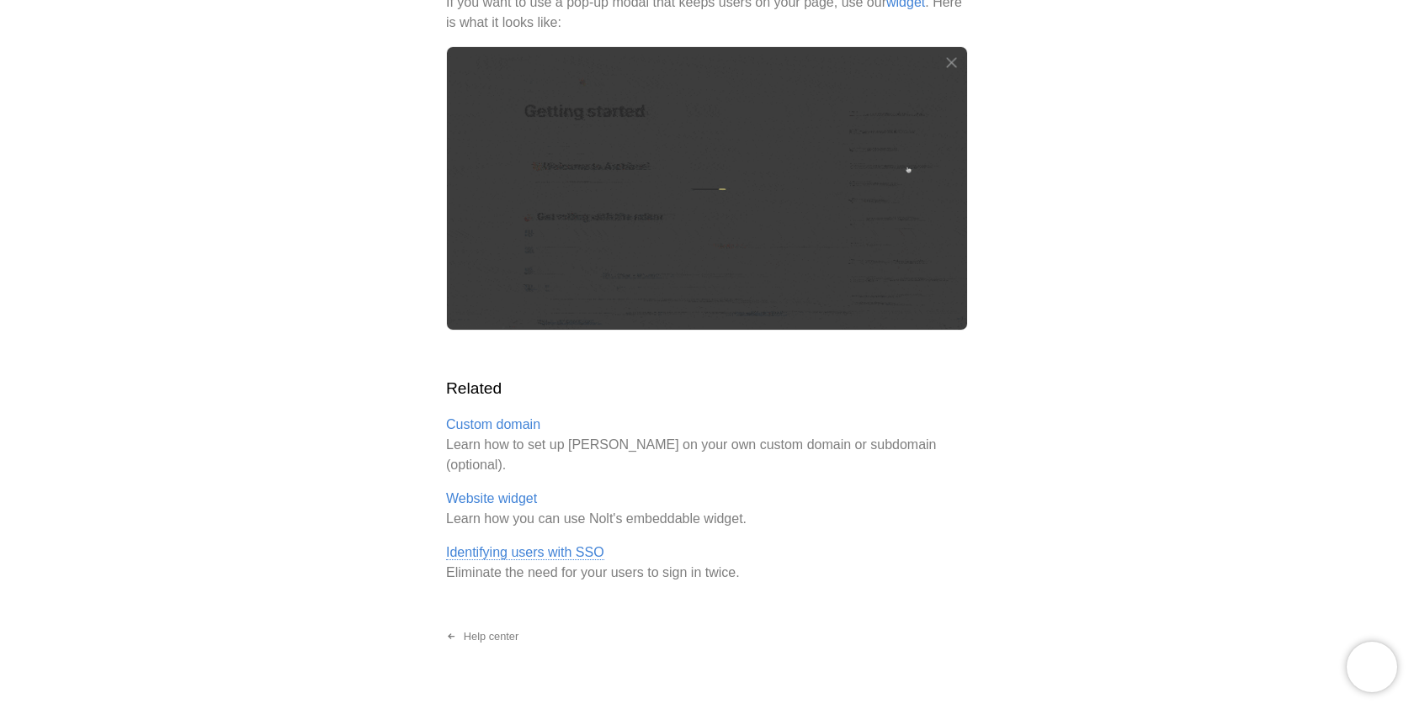
click at [557, 545] on link "Identifying users with SSO" at bounding box center [525, 552] width 158 height 15
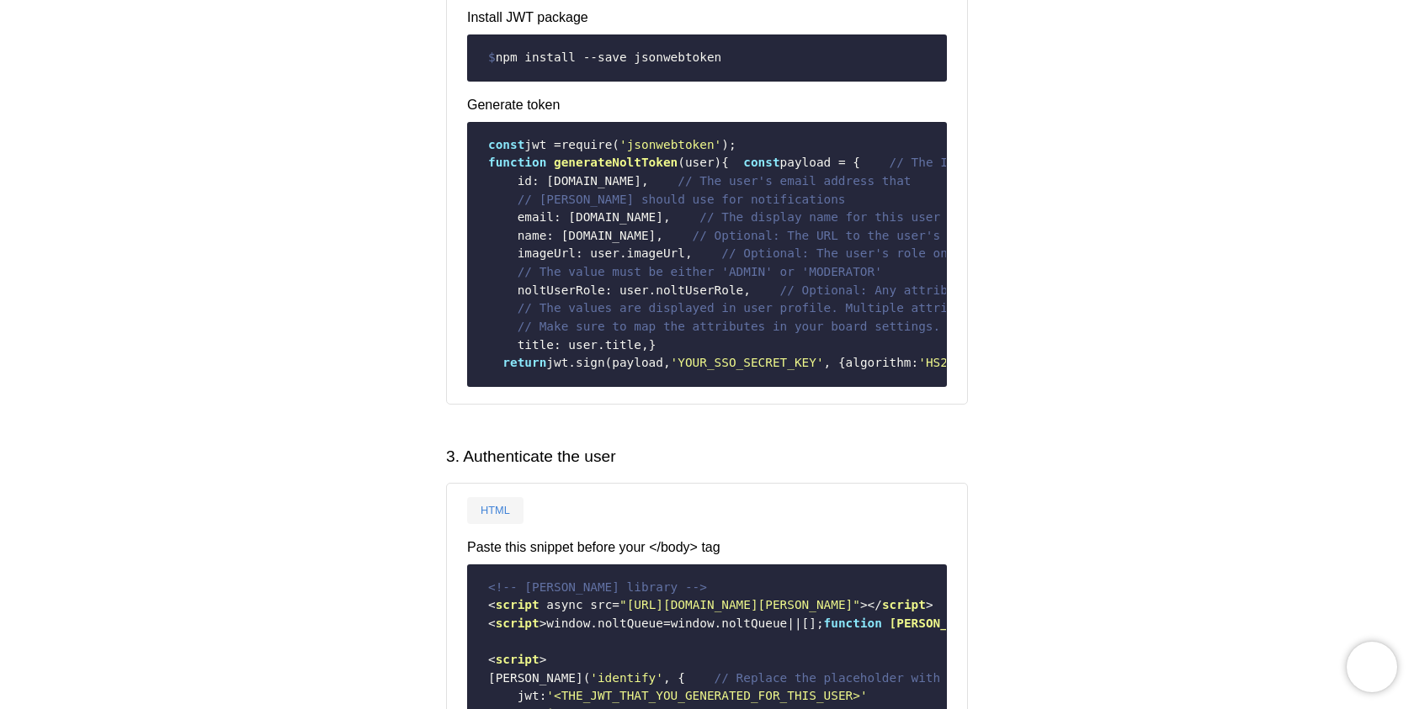
scroll to position [634, 0]
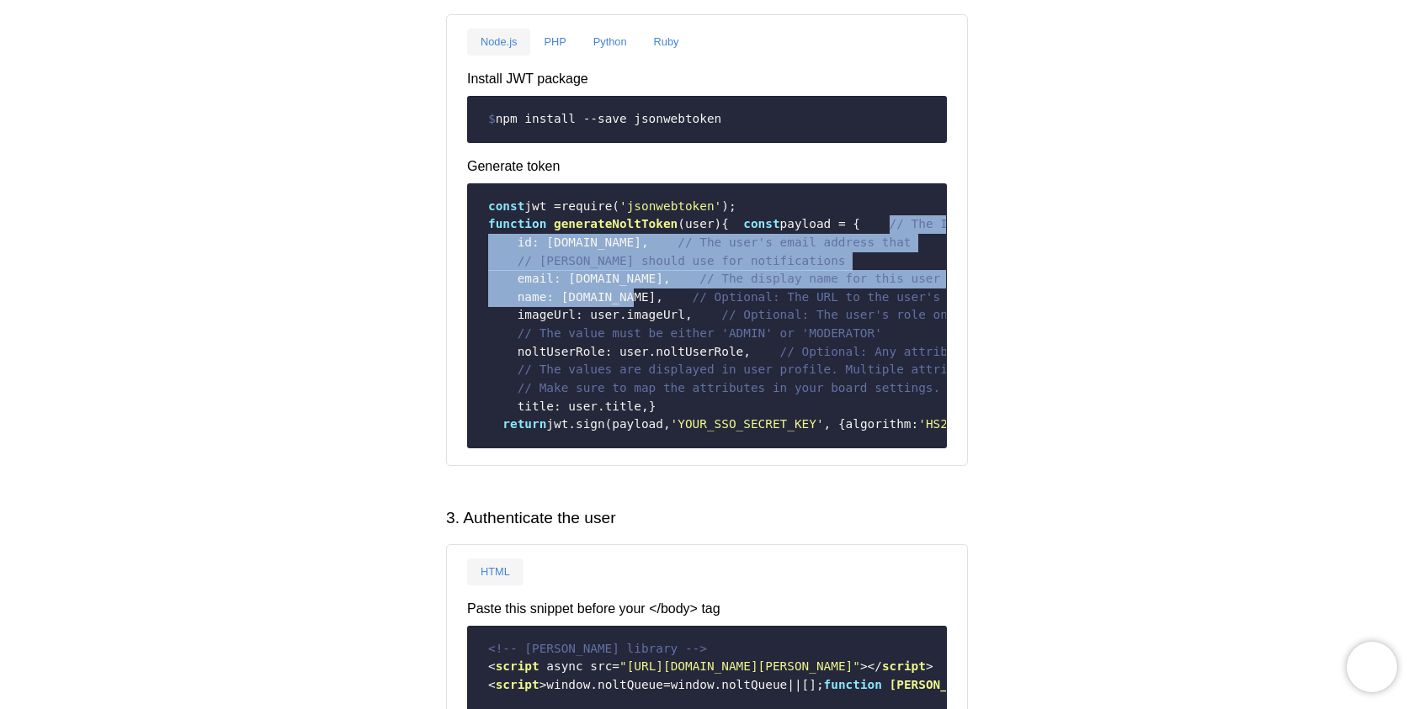
drag, startPoint x: 515, startPoint y: 263, endPoint x: 680, endPoint y: 371, distance: 197.0
click at [682, 374] on code "const jwt = require ( 'jsonwebtoken' ); function generateNoltToken ( user ) { c…" at bounding box center [707, 316] width 458 height 250
click at [680, 371] on code "const jwt = require ( 'jsonwebtoken' ); function generateNoltToken ( user ) { c…" at bounding box center [707, 316] width 458 height 250
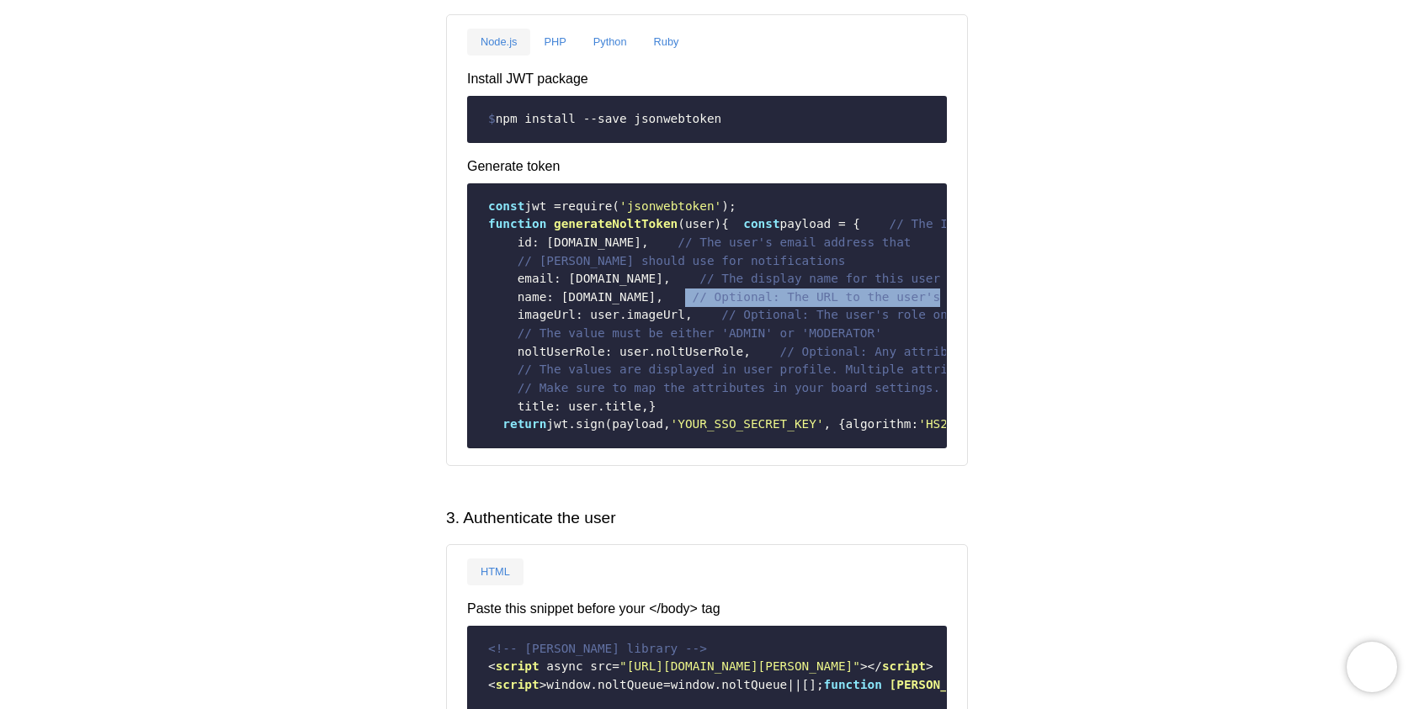
drag, startPoint x: 508, startPoint y: 380, endPoint x: 767, endPoint y: 382, distance: 259.2
click at [767, 382] on code "const jwt = require ( 'jsonwebtoken' ); function generateNoltToken ( user ) { c…" at bounding box center [707, 316] width 458 height 250
click at [767, 304] on span "// Optional: The URL to the user's avatar picture" at bounding box center [872, 296] width 358 height 13
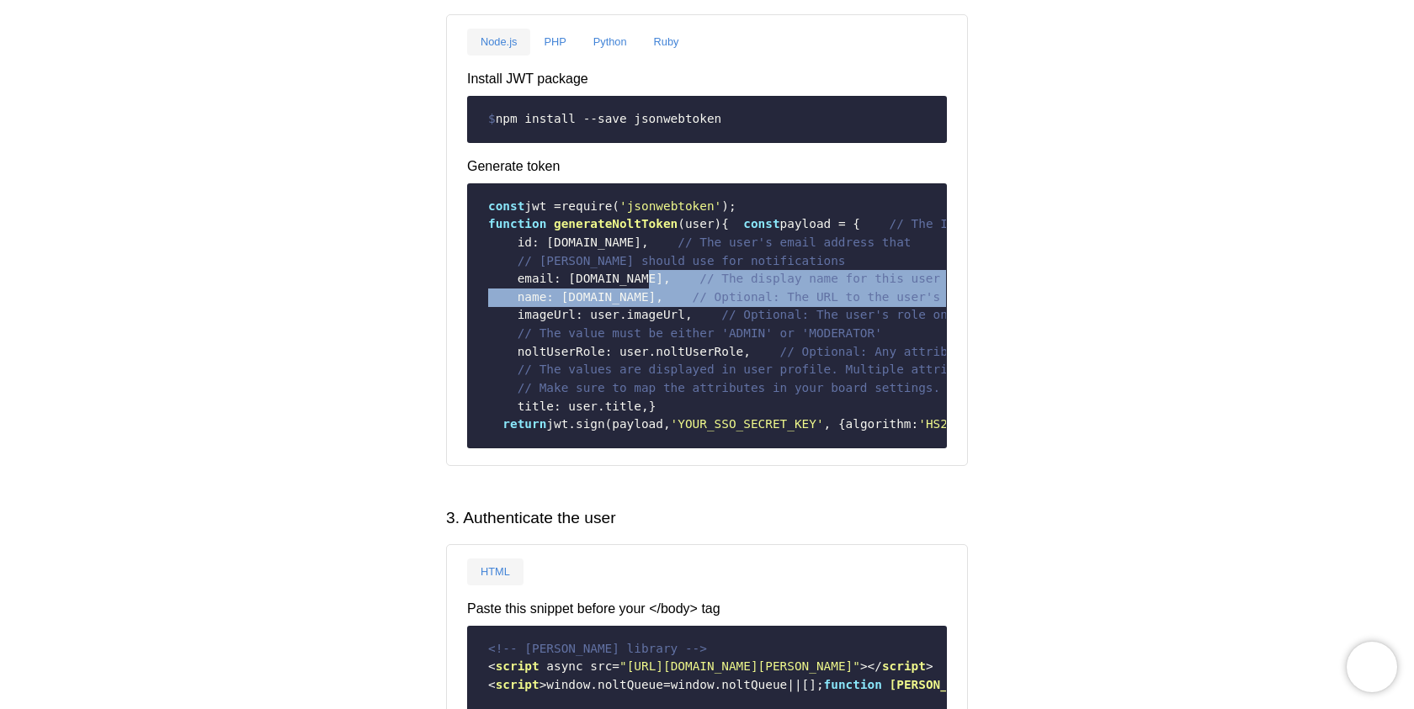
drag, startPoint x: 875, startPoint y: 387, endPoint x: 876, endPoint y: 332, distance: 54.7
click at [877, 332] on code "const jwt = require ( 'jsonwebtoken' ); function generateNoltToken ( user ) { c…" at bounding box center [707, 316] width 458 height 250
click at [876, 332] on code "const jwt = require ( 'jsonwebtoken' ); function generateNoltToken ( user ) { c…" at bounding box center [707, 316] width 458 height 250
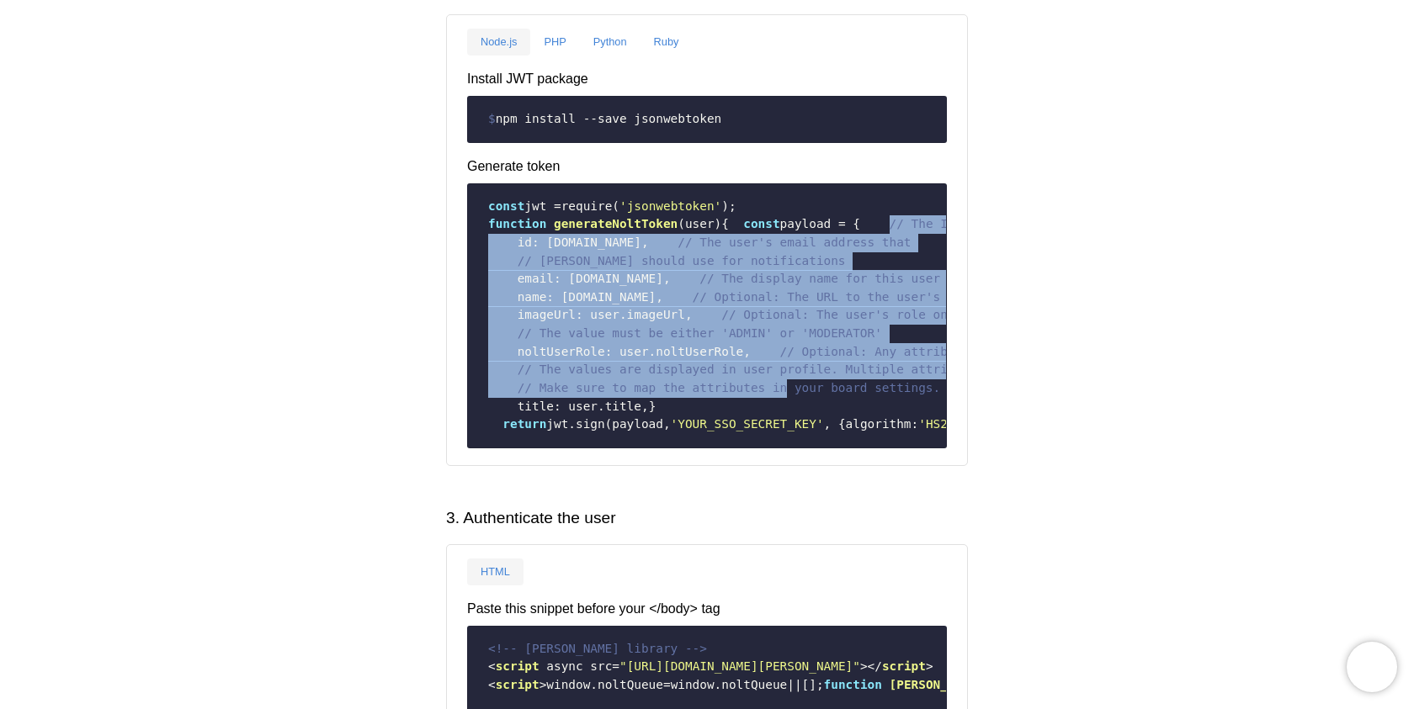
drag, startPoint x: 520, startPoint y: 268, endPoint x: 787, endPoint y: 510, distance: 360.4
click at [790, 441] on code "const jwt = require ( 'jsonwebtoken' ); function generateNoltToken ( user ) { c…" at bounding box center [707, 316] width 458 height 250
click at [787, 395] on span "// Make sure to map the attributes in your board settings." at bounding box center [728, 387] width 423 height 13
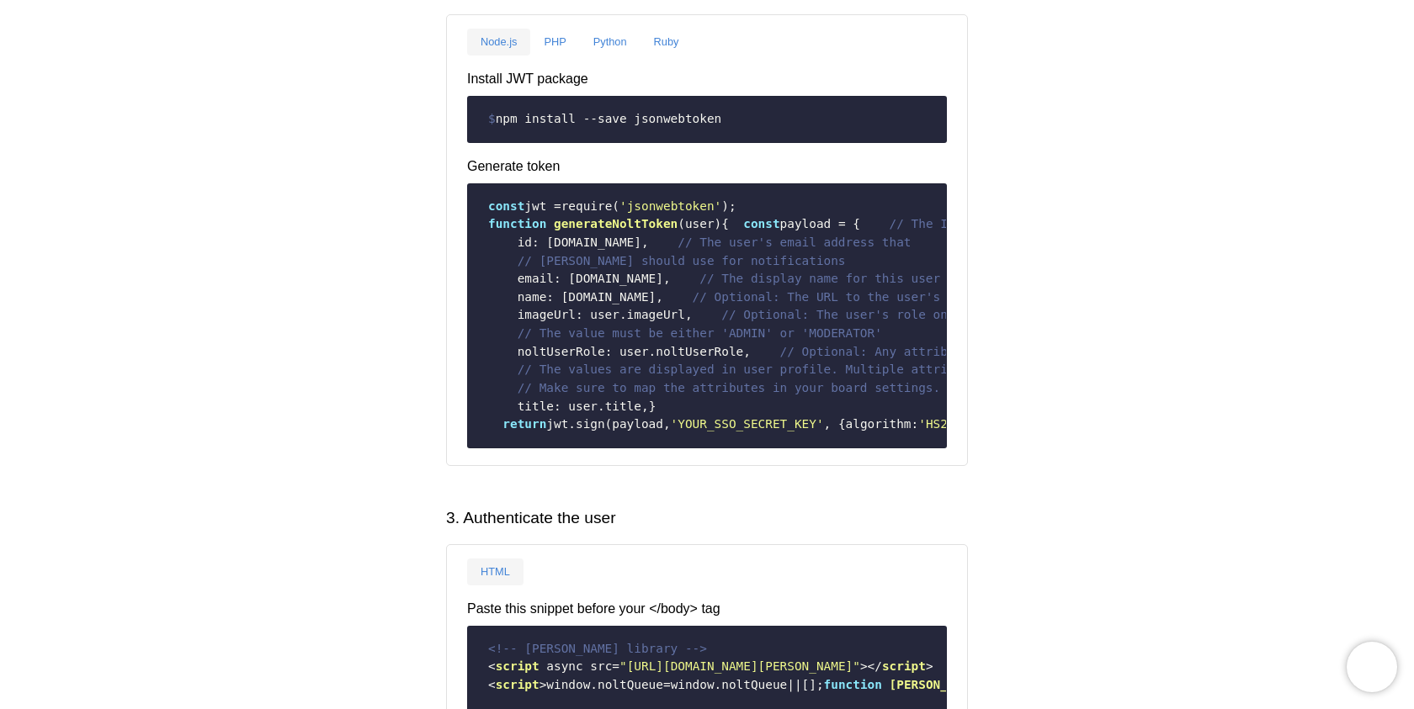
click at [700, 358] on span ": user.noltUserRole," at bounding box center [678, 351] width 146 height 13
click at [699, 358] on span ": user.noltUserRole," at bounding box center [678, 351] width 146 height 13
drag, startPoint x: 506, startPoint y: 459, endPoint x: 780, endPoint y: 460, distance: 274.3
click at [780, 441] on code "const jwt = require ( 'jsonwebtoken' ); function generateNoltToken ( user ) { c…" at bounding box center [707, 316] width 458 height 250
click at [777, 441] on code "const jwt = require ( 'jsonwebtoken' ); function generateNoltToken ( user ) { c…" at bounding box center [707, 316] width 458 height 250
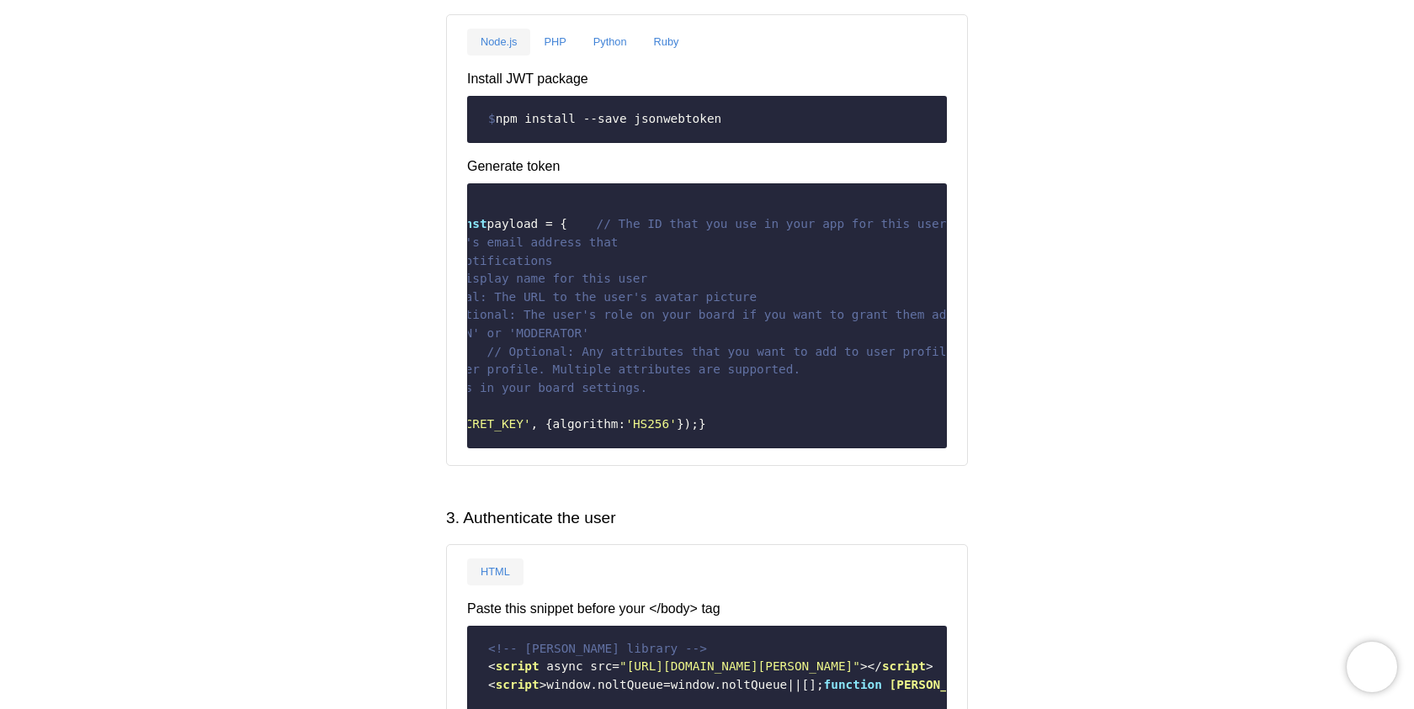
scroll to position [0, 294]
click at [642, 448] on pre "const jwt = require ( 'jsonwebtoken' ); function generateNoltToken ( user ) { c…" at bounding box center [707, 315] width 480 height 265
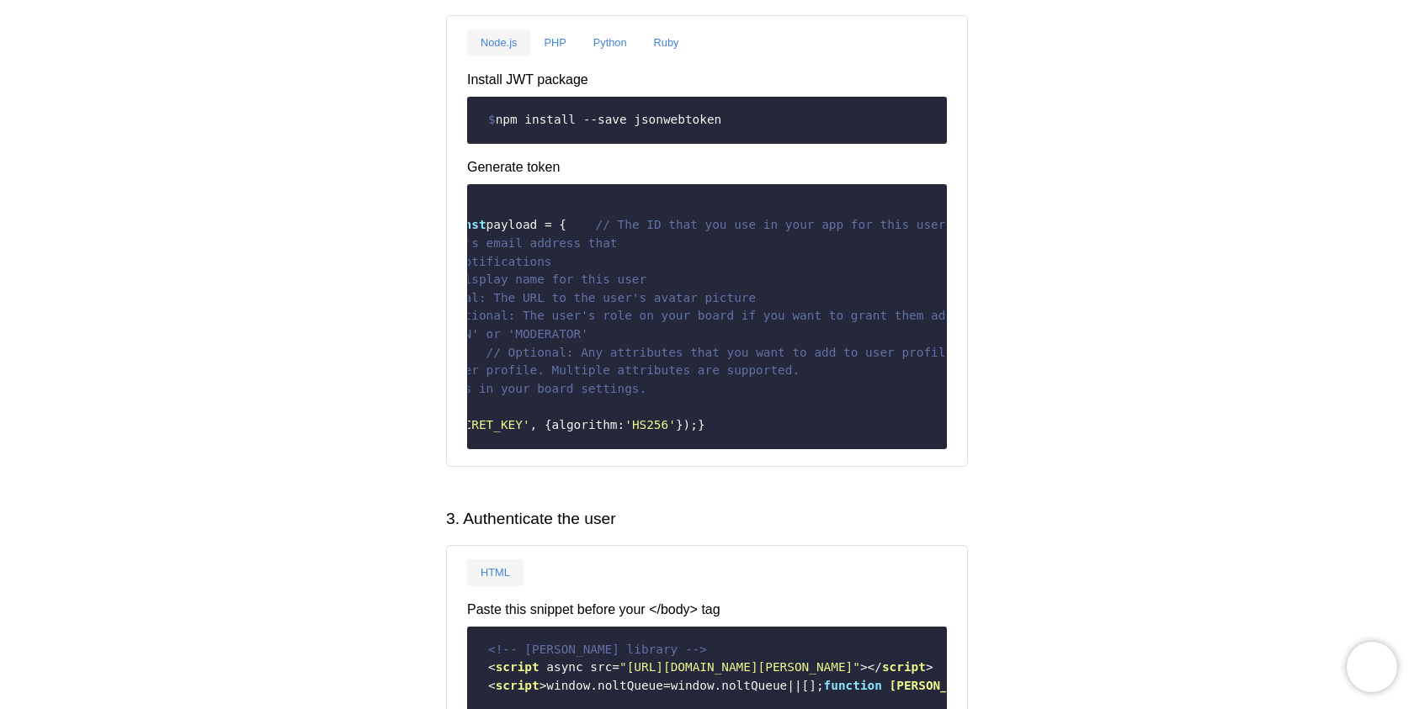
click at [579, 341] on span "// The value must be either 'ADMIN' or 'MODERATOR'" at bounding box center [406, 333] width 364 height 13
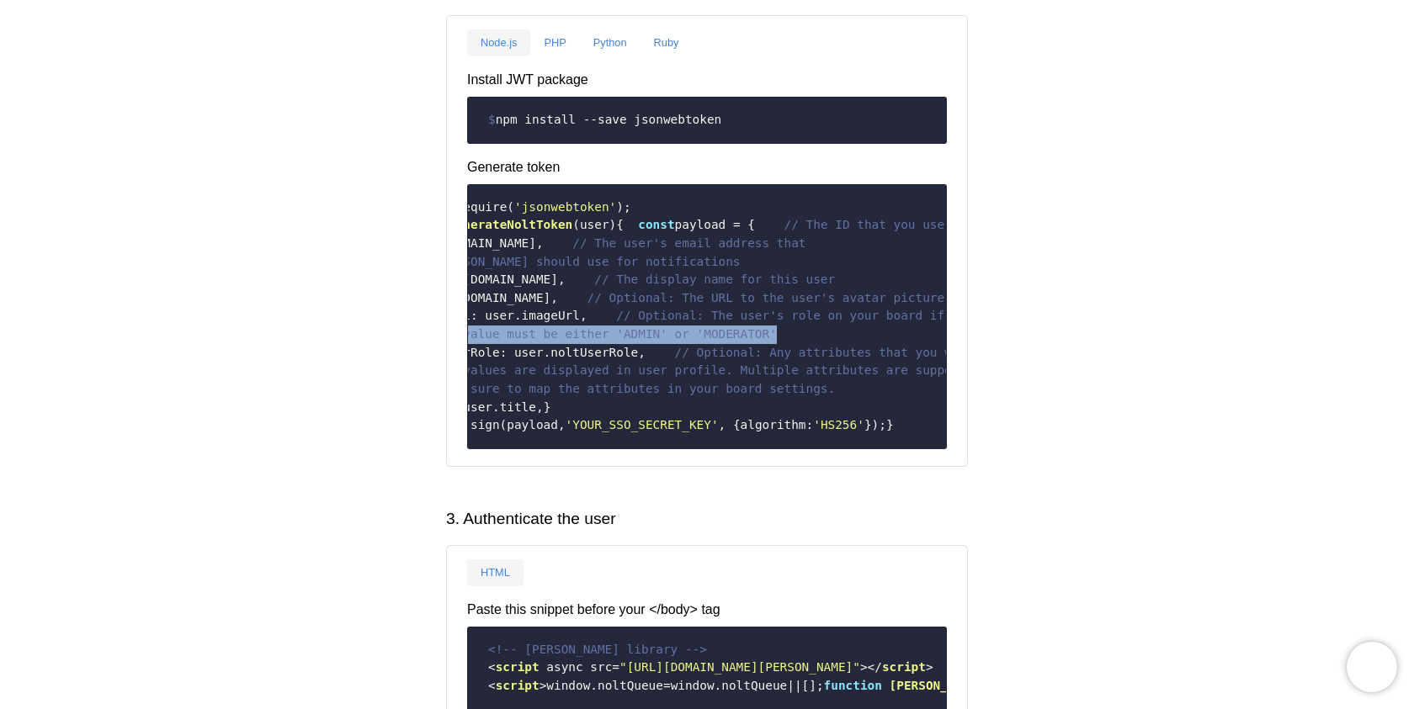
scroll to position [0, 0]
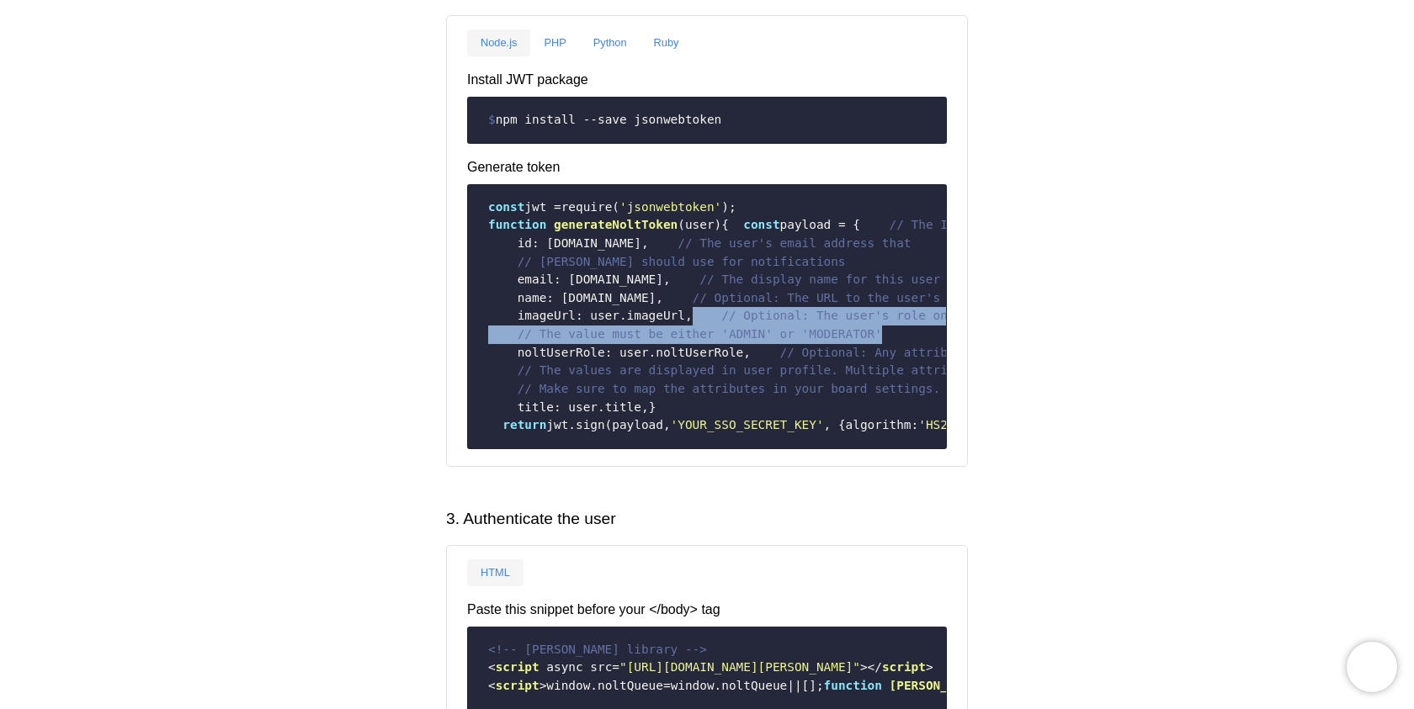
drag, startPoint x: 578, startPoint y: 443, endPoint x: 411, endPoint y: 431, distance: 167.9
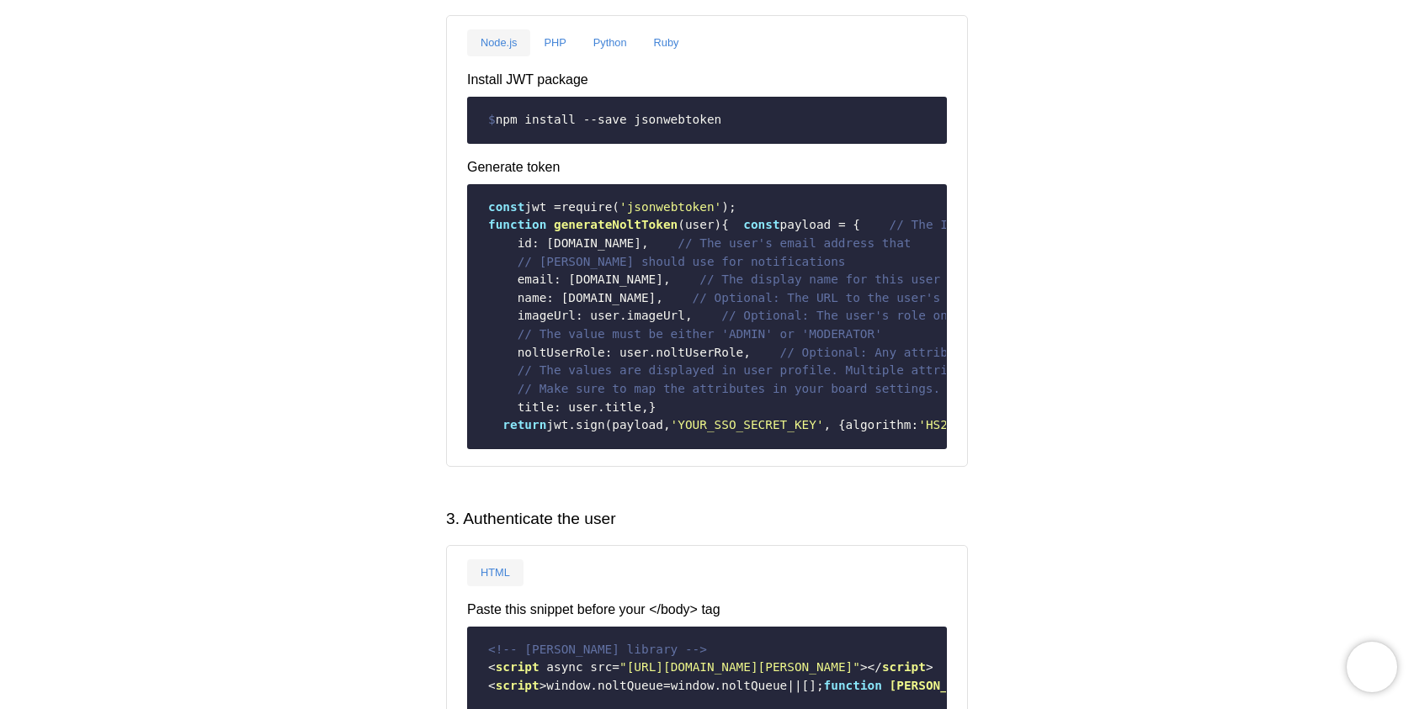
click at [693, 322] on span at bounding box center [707, 315] width 29 height 13
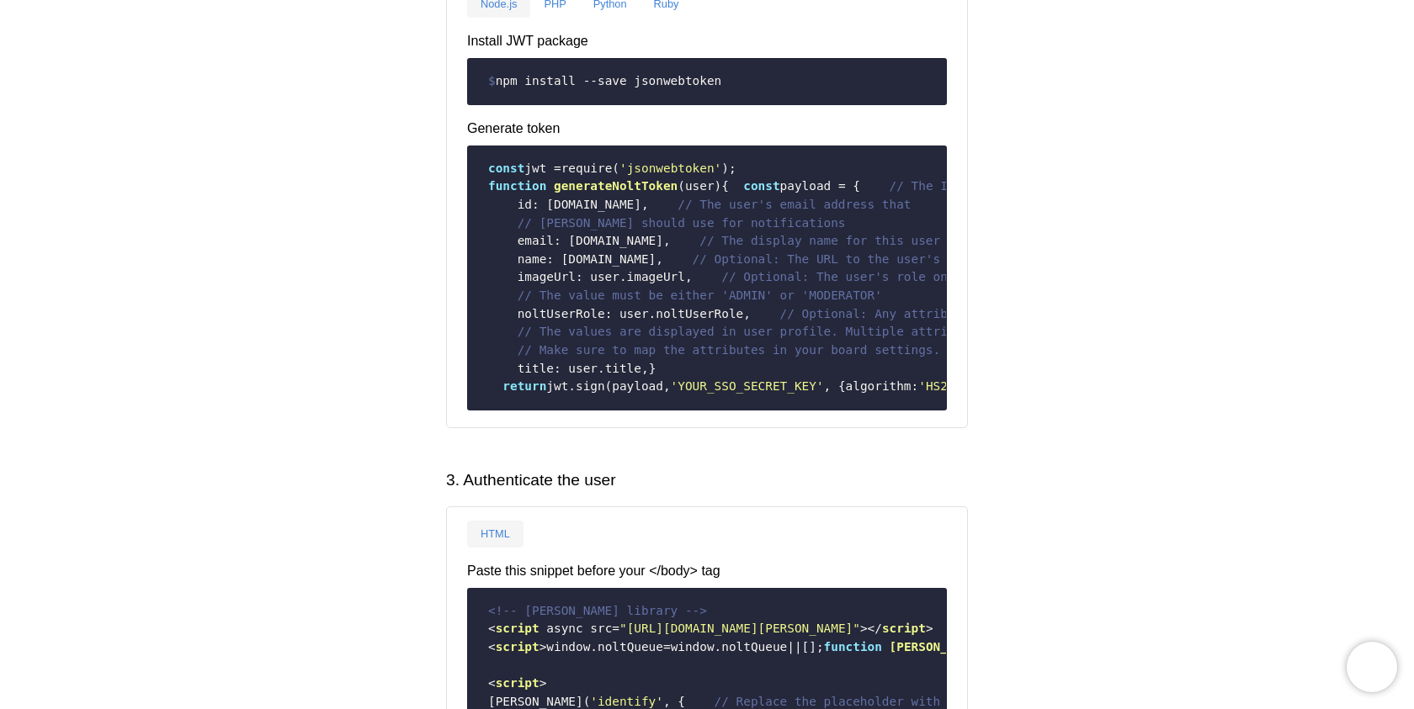
scroll to position [676, 0]
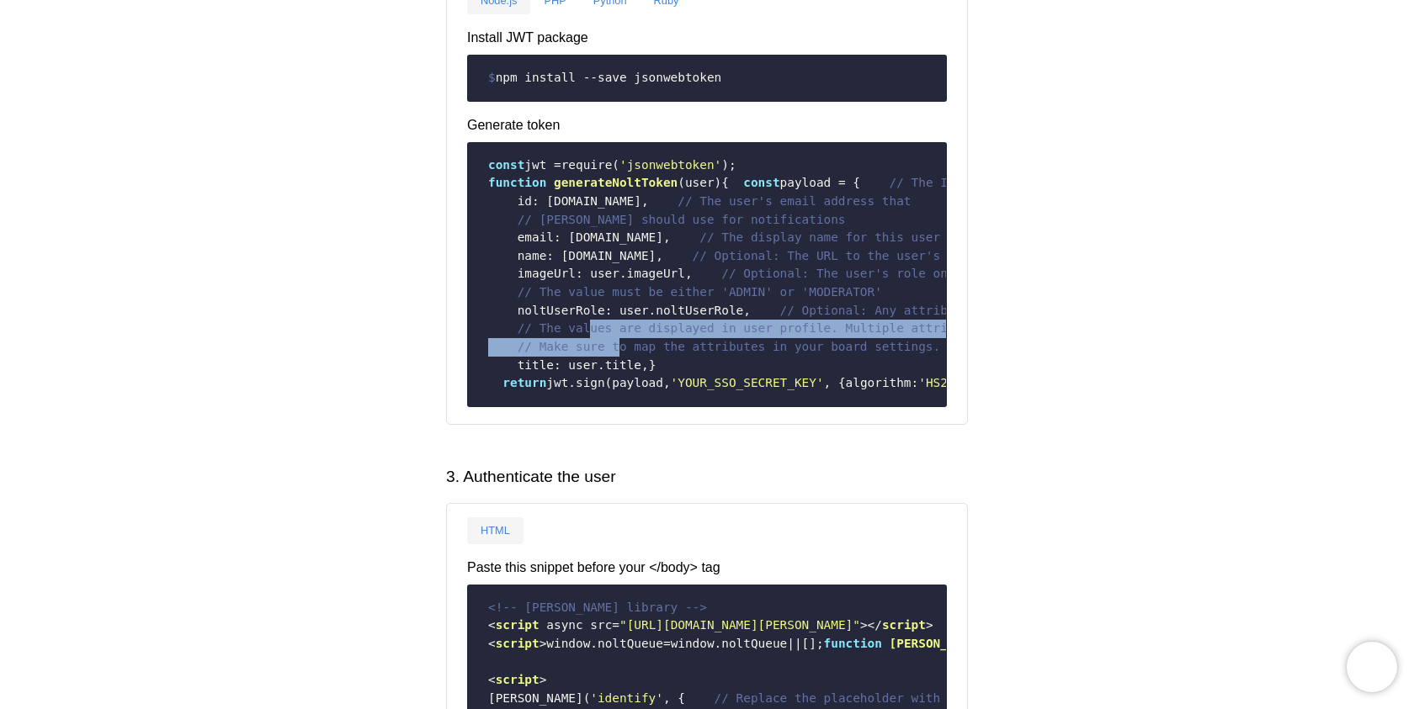
drag, startPoint x: 591, startPoint y: 455, endPoint x: 621, endPoint y: 474, distance: 35.5
click at [621, 400] on code "const jwt = require ( 'jsonwebtoken' ); function generateNoltToken ( user ) { c…" at bounding box center [707, 275] width 458 height 250
click at [621, 353] on span "// Make sure to map the attributes in your board settings." at bounding box center [728, 346] width 423 height 13
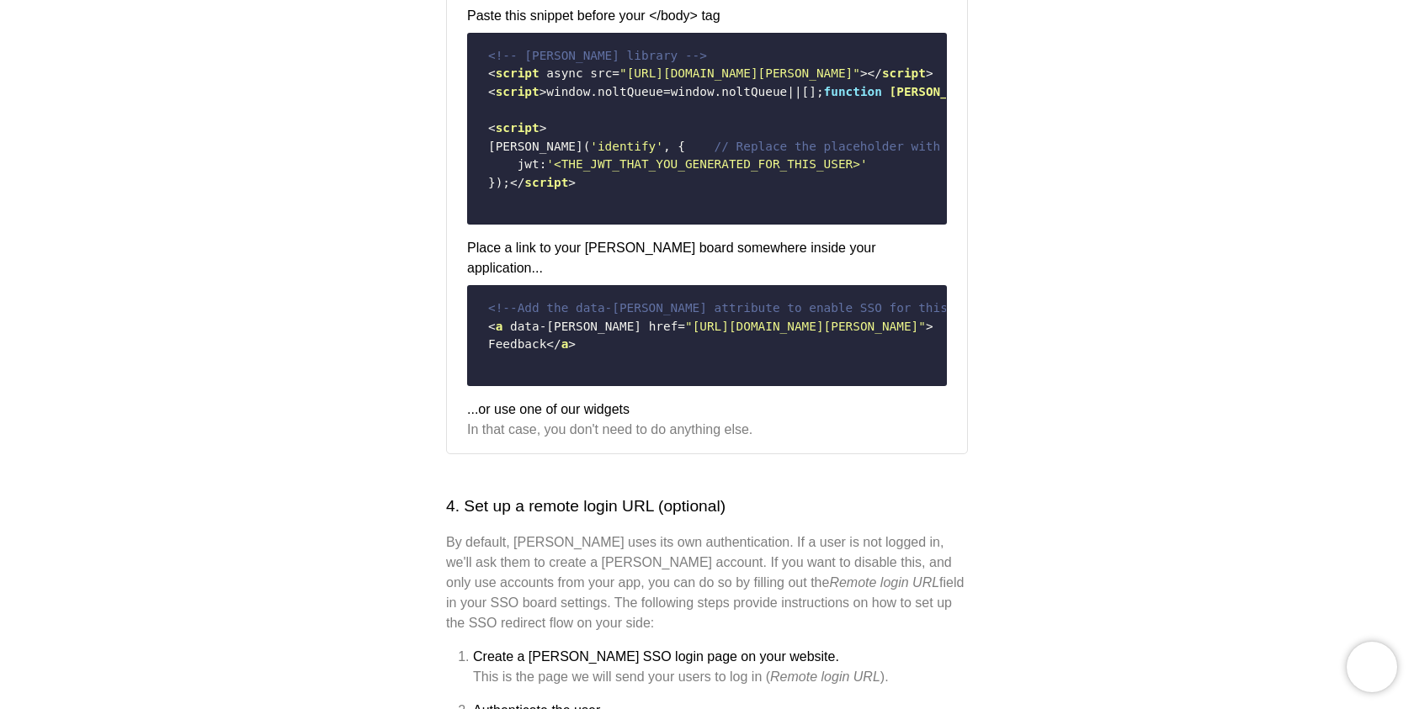
scroll to position [1238, 0]
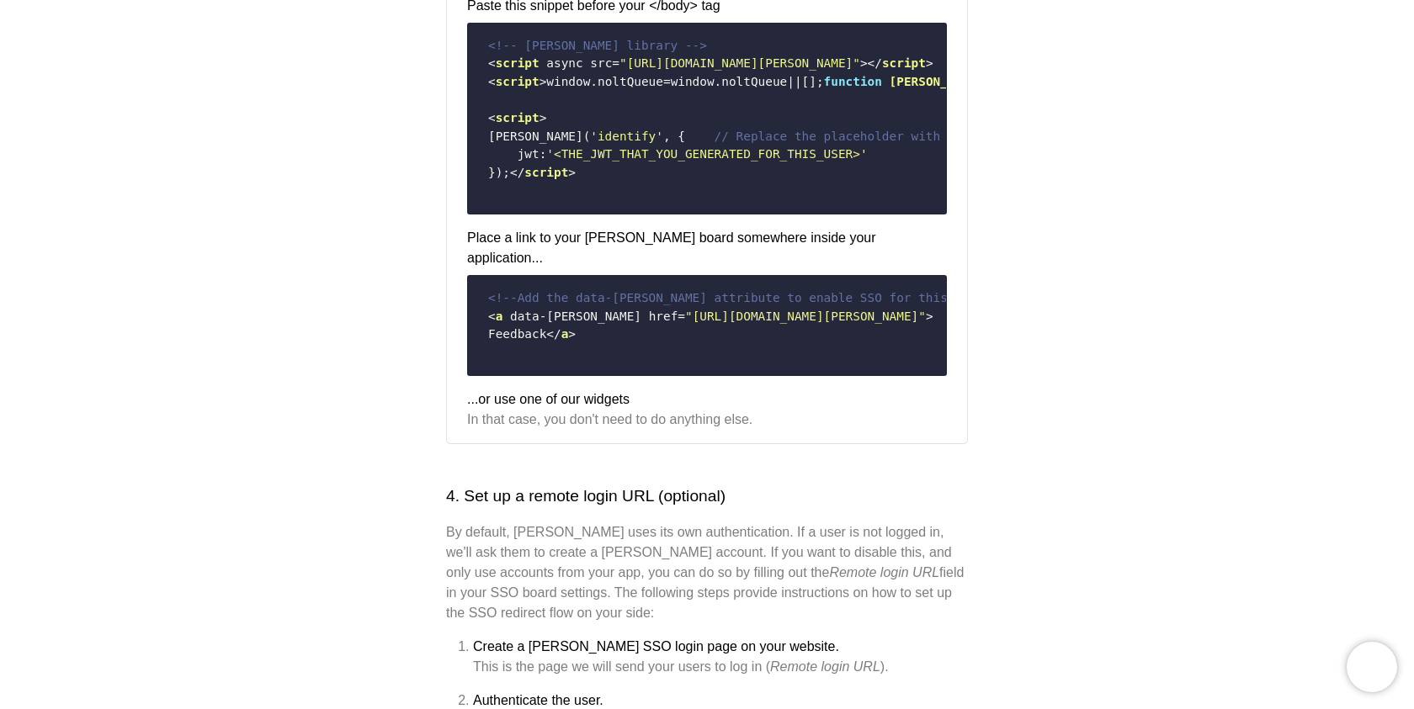
drag, startPoint x: 514, startPoint y: 300, endPoint x: 590, endPoint y: 364, distance: 99.1
click at [590, 207] on code "<!-- [PERSON_NAME] library --> < script async src = "[URL][DOMAIN_NAME][PERSON_…" at bounding box center [707, 118] width 458 height 177
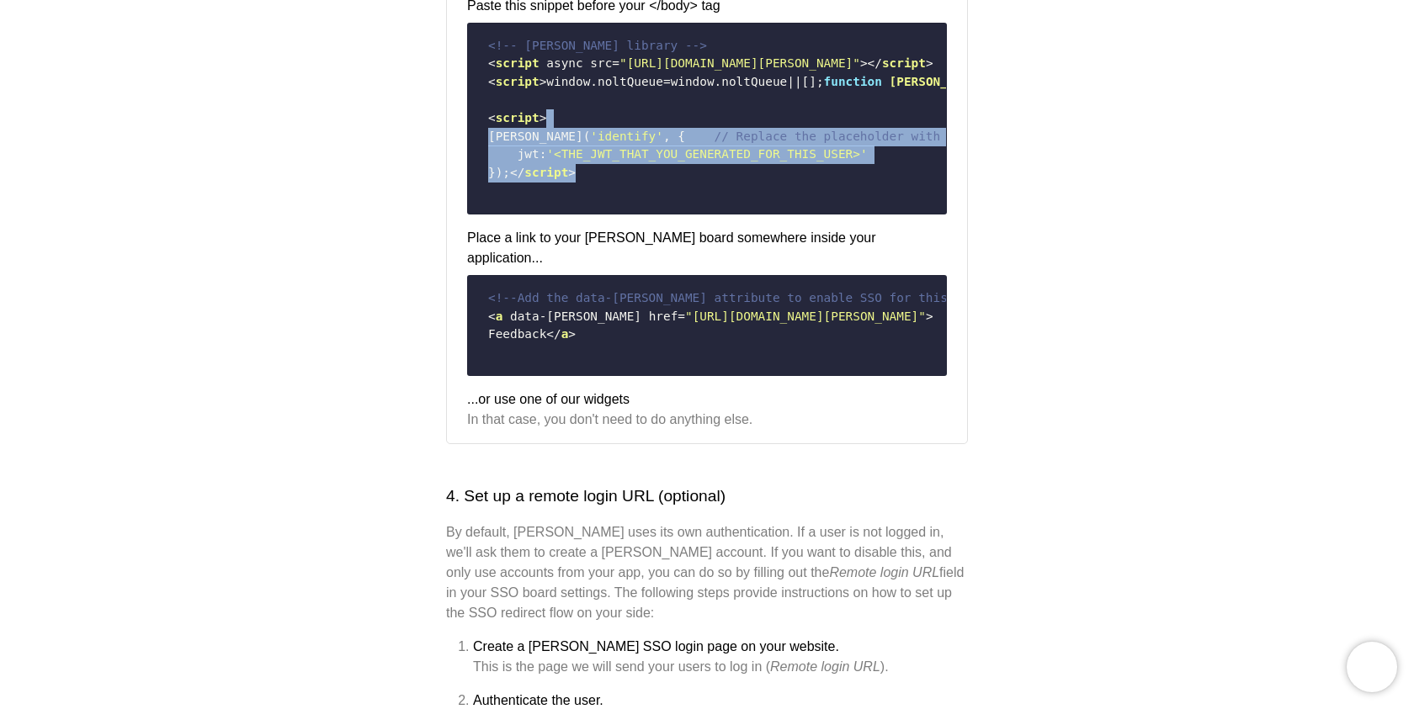
drag, startPoint x: 576, startPoint y: 385, endPoint x: 576, endPoint y: 289, distance: 95.1
click at [576, 207] on code "<!-- [PERSON_NAME] library --> < script async src = "[URL][DOMAIN_NAME][PERSON_…" at bounding box center [707, 118] width 458 height 177
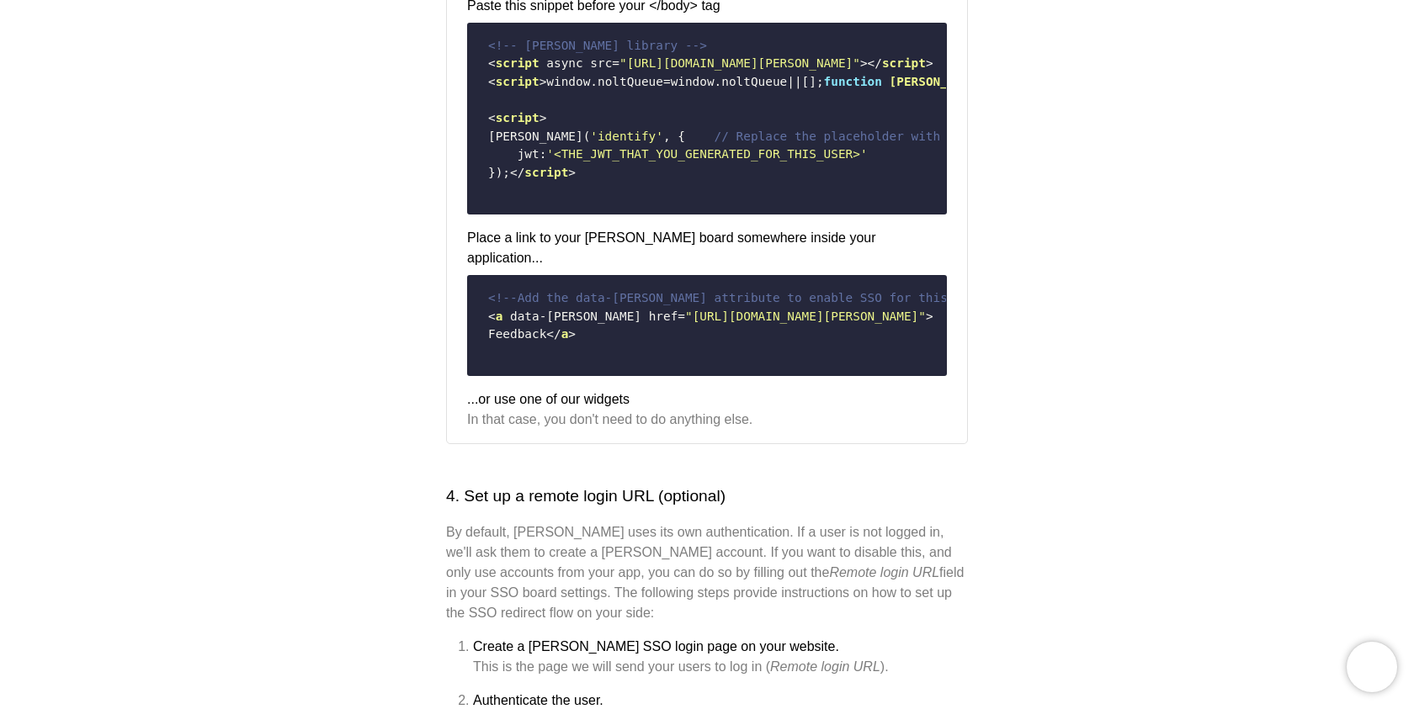
click at [576, 207] on code "<!-- [PERSON_NAME] library --> < script async src = "[URL][DOMAIN_NAME][PERSON_…" at bounding box center [707, 118] width 458 height 177
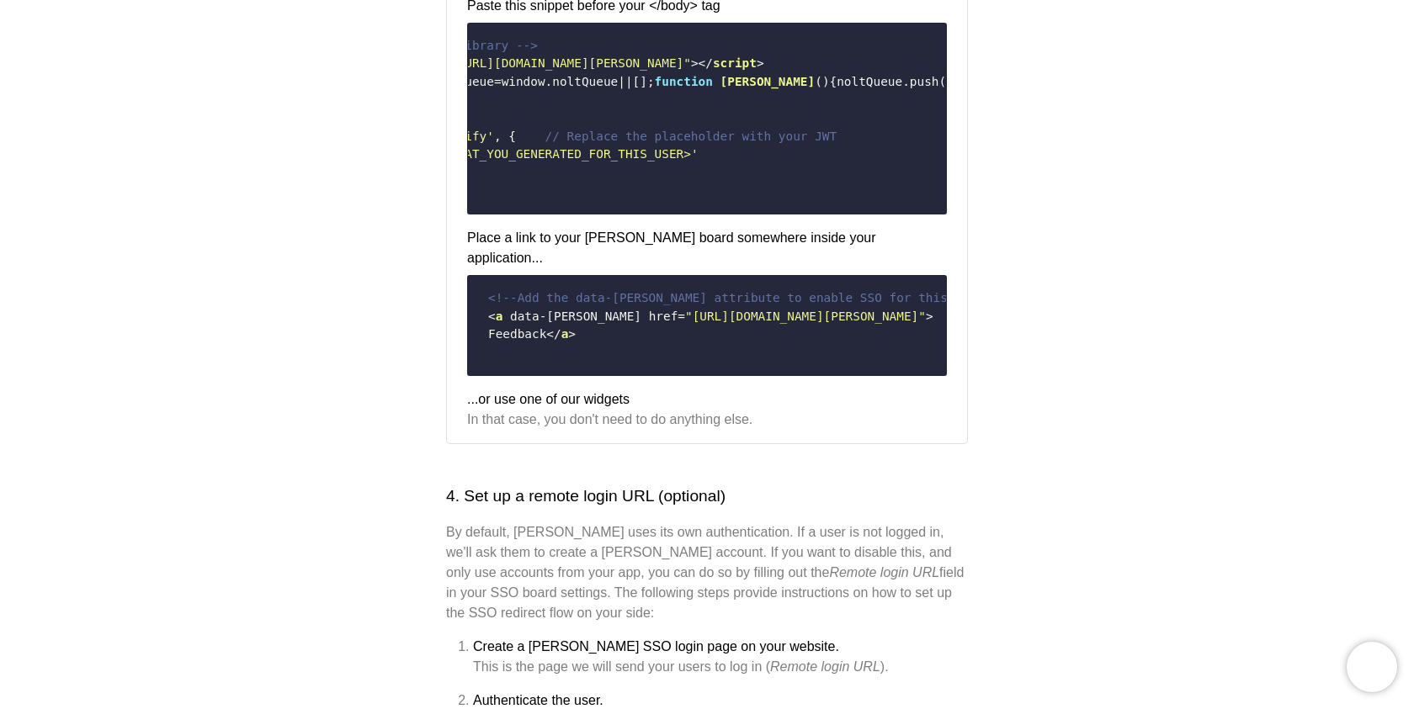
scroll to position [0, 0]
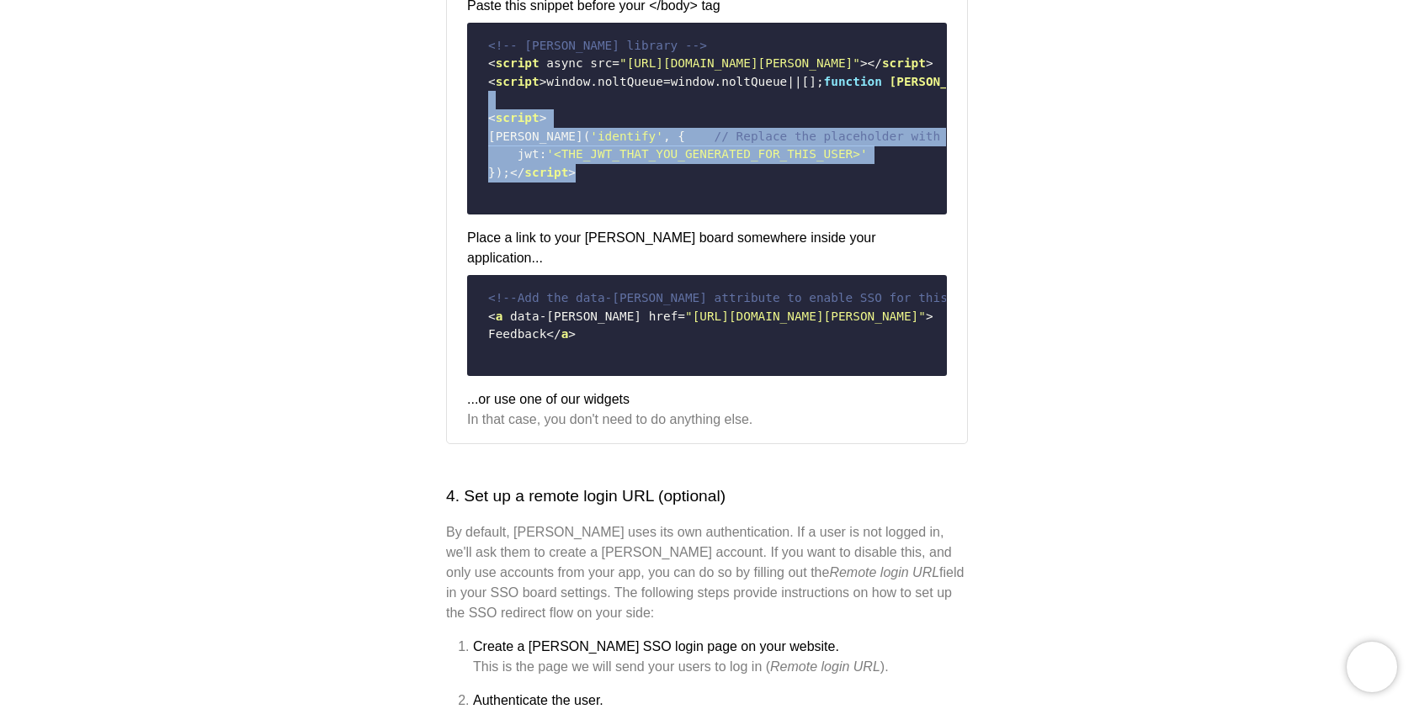
drag, startPoint x: 517, startPoint y: 282, endPoint x: 593, endPoint y: 387, distance: 129.6
click at [594, 207] on code "<!-- [PERSON_NAME] library --> < script async src = "[URL][DOMAIN_NAME][PERSON_…" at bounding box center [707, 118] width 458 height 177
click at [593, 207] on code "<!-- [PERSON_NAME] library --> < script async src = "[URL][DOMAIN_NAME][PERSON_…" at bounding box center [707, 118] width 458 height 177
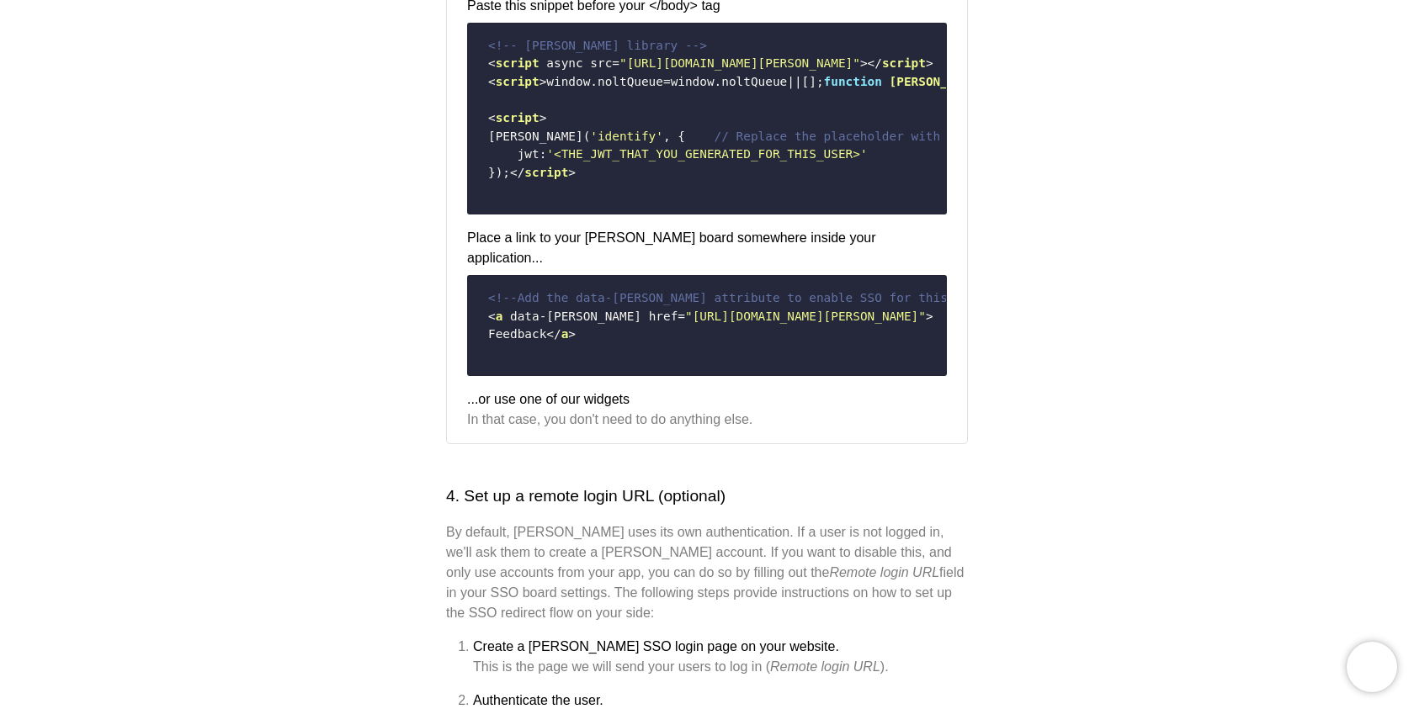
scroll to position [1330, 0]
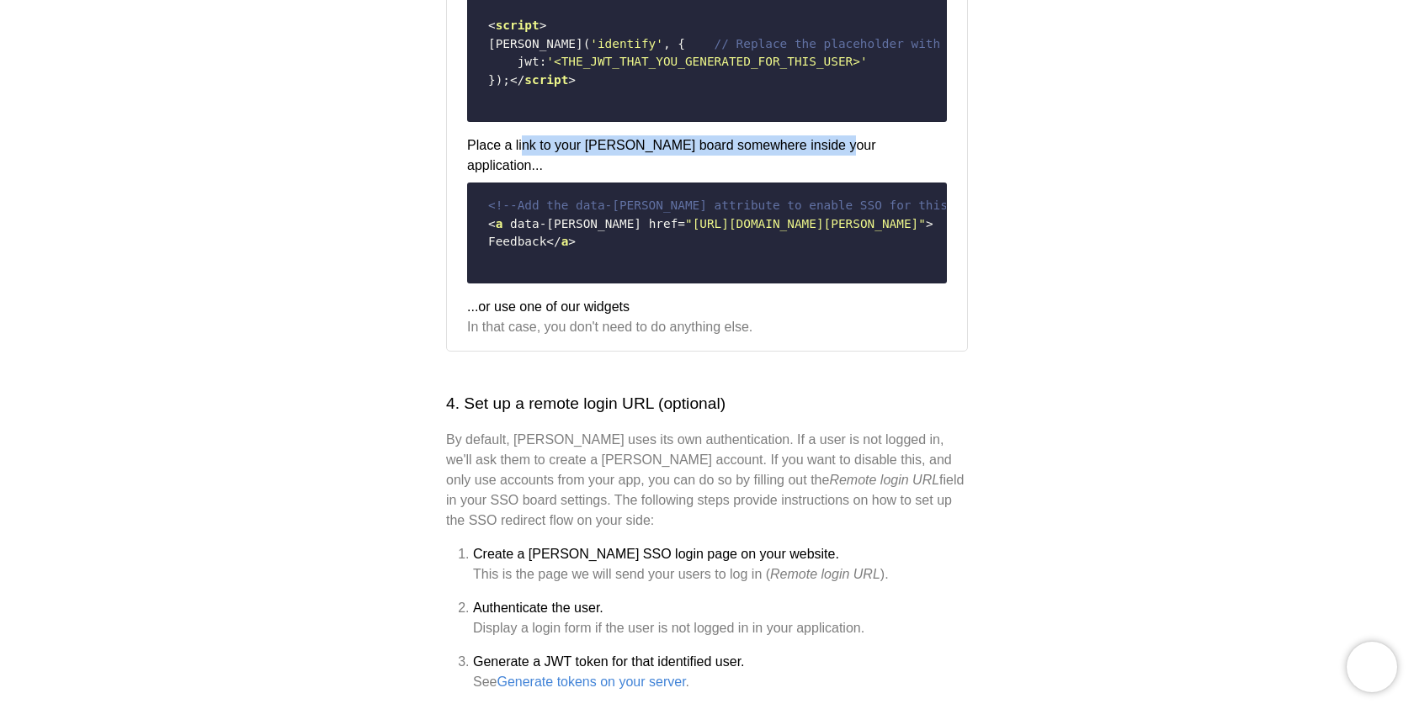
drag, startPoint x: 522, startPoint y: 361, endPoint x: 833, endPoint y: 358, distance: 311.3
click at [836, 176] on h4 "Place a link to your [PERSON_NAME] board somewhere inside your application..." at bounding box center [707, 155] width 480 height 40
click at [821, 338] on div "Paste this snippet before your </body> tag <!-- [PERSON_NAME] library --> < scr…" at bounding box center [707, 120] width 480 height 435
drag, startPoint x: 821, startPoint y: 349, endPoint x: 907, endPoint y: 363, distance: 86.9
click at [907, 338] on div "Paste this snippet before your </body> tag <!-- [PERSON_NAME] library --> < scr…" at bounding box center [707, 120] width 480 height 435
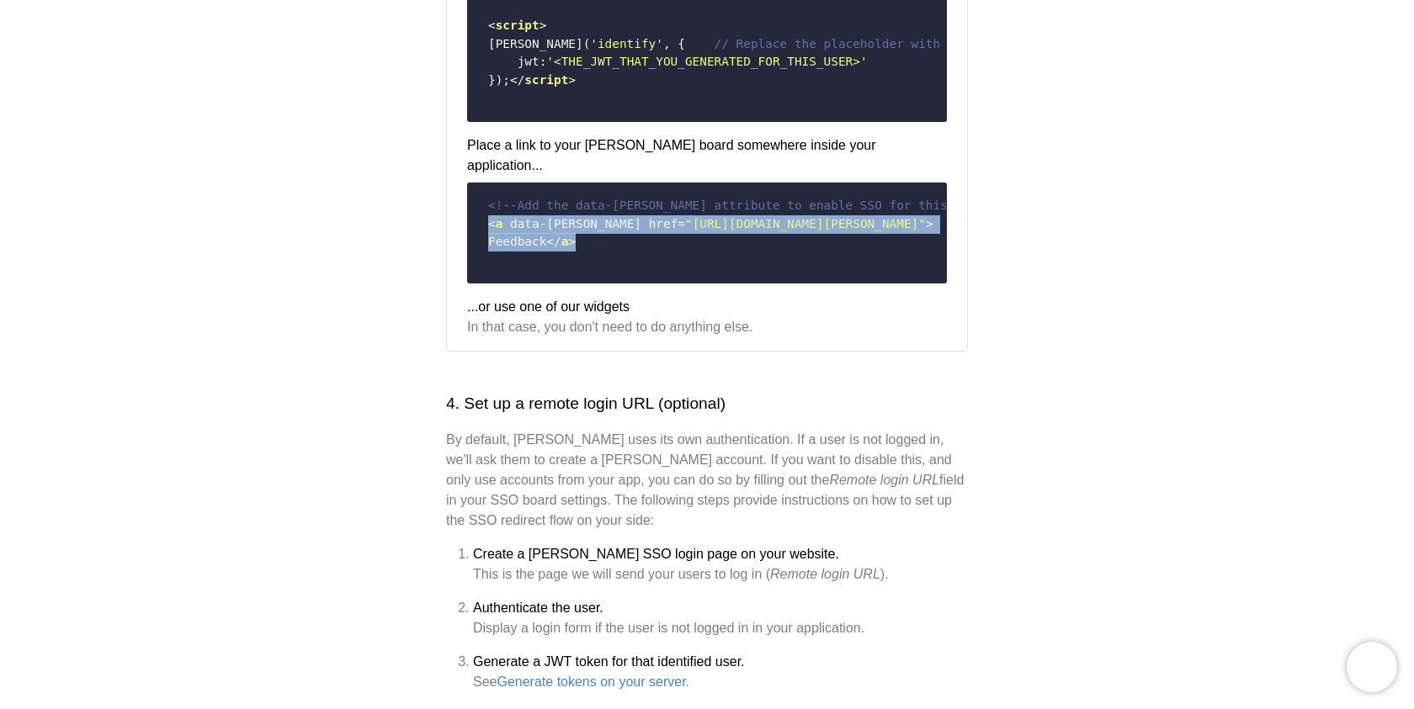
drag, startPoint x: 716, startPoint y: 473, endPoint x: 716, endPoint y: 526, distance: 53.0
click at [716, 276] on code "<!-- Add the data-[PERSON_NAME] attribute to enable SSO for this link. Set data…" at bounding box center [707, 233] width 458 height 86
drag, startPoint x: 716, startPoint y: 526, endPoint x: 719, endPoint y: 478, distance: 48.0
click at [719, 276] on code "<!-- Add the data-[PERSON_NAME] attribute to enable SSO for this link. Set data…" at bounding box center [707, 233] width 458 height 86
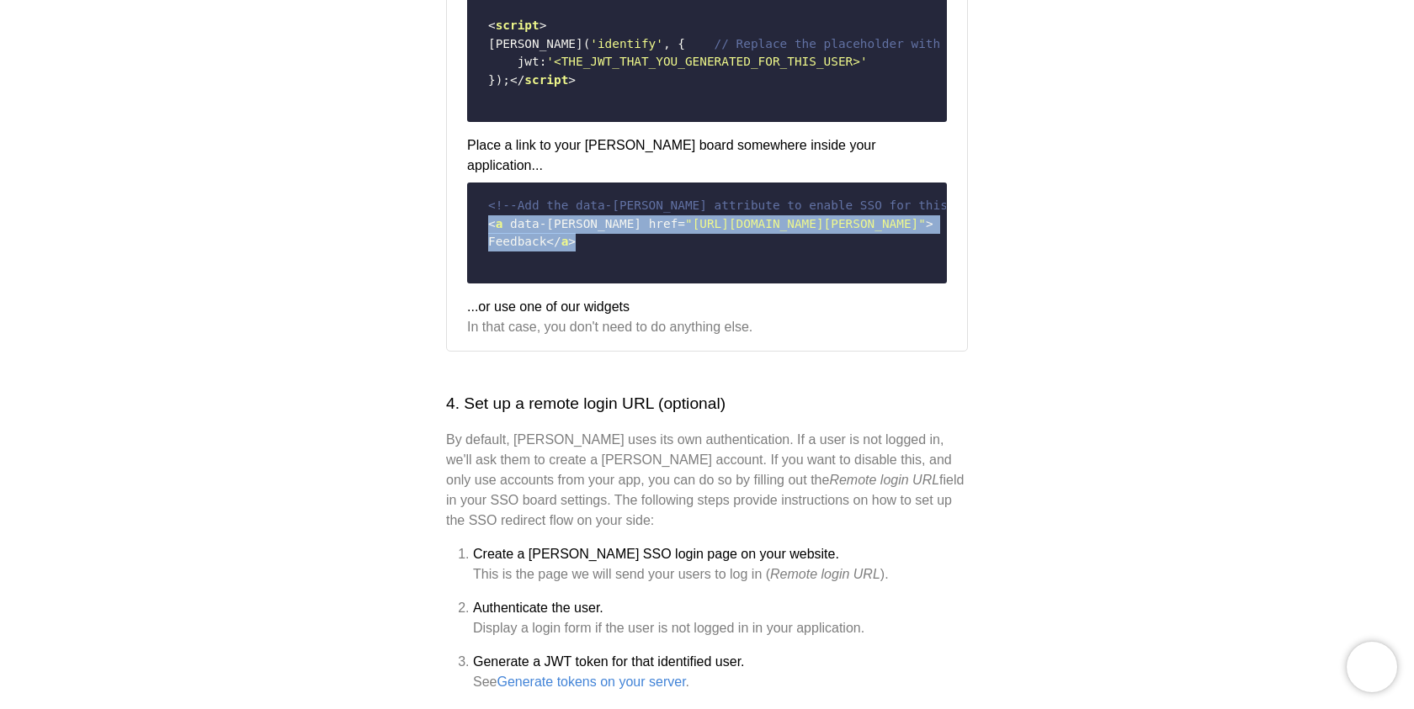
click at [719, 276] on code "<!-- Add the data-[PERSON_NAME] attribute to enable SSO for this link. Set data…" at bounding box center [707, 233] width 458 height 86
drag, startPoint x: 719, startPoint y: 478, endPoint x: 717, endPoint y: 531, distance: 53.0
click at [718, 276] on code "<!-- Add the data-[PERSON_NAME] attribute to enable SSO for this link. Set data…" at bounding box center [707, 233] width 458 height 86
click at [717, 276] on code "<!-- Add the data-[PERSON_NAME] attribute to enable SSO for this link. Set data…" at bounding box center [707, 233] width 458 height 86
drag, startPoint x: 625, startPoint y: 496, endPoint x: 799, endPoint y: 493, distance: 173.4
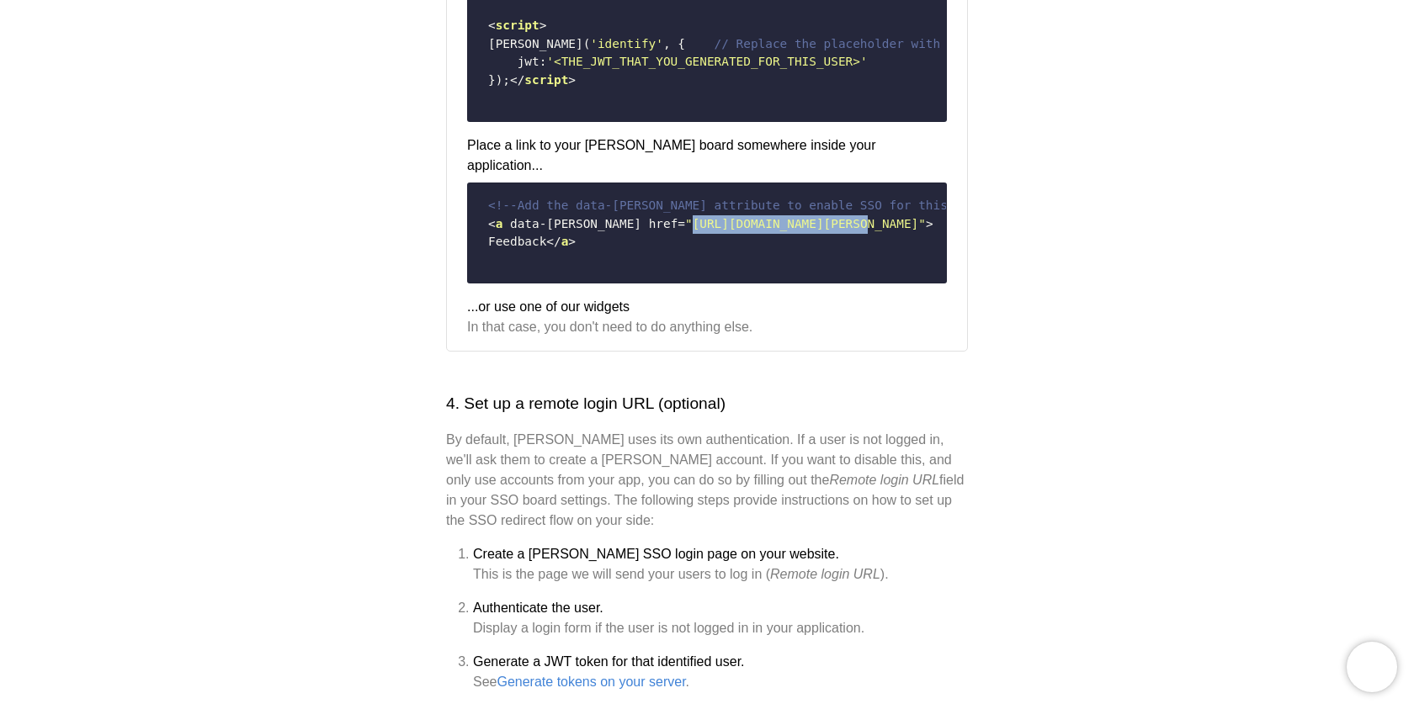
click at [799, 231] on span ""[URL][DOMAIN_NAME][PERSON_NAME]"" at bounding box center [805, 223] width 241 height 13
drag, startPoint x: 687, startPoint y: 414, endPoint x: 819, endPoint y: 456, distance: 138.6
click at [820, 276] on code "<!-- Add the data-[PERSON_NAME] attribute to enable SSO for this link. Set data…" at bounding box center [707, 233] width 458 height 86
click at [819, 276] on code "<!-- Add the data-[PERSON_NAME] attribute to enable SSO for this link. Set data…" at bounding box center [707, 233] width 458 height 86
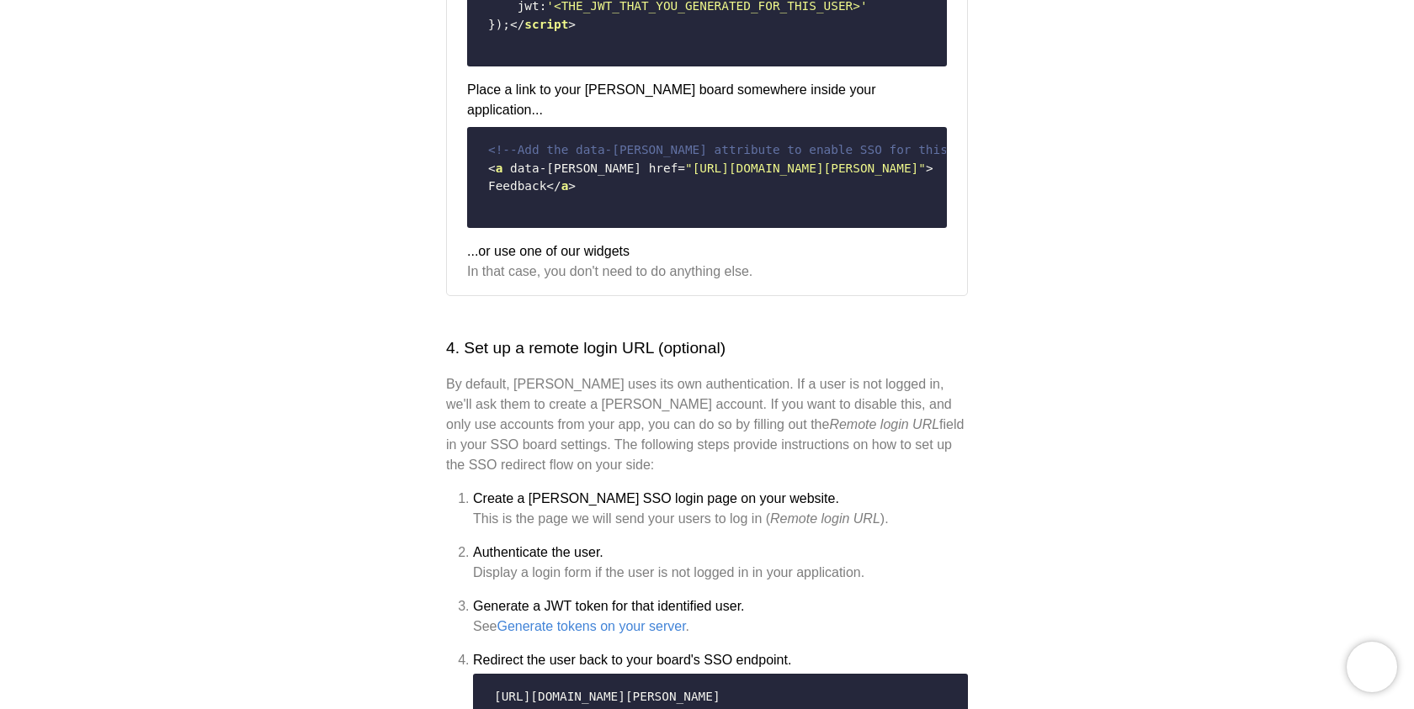
scroll to position [1389, 0]
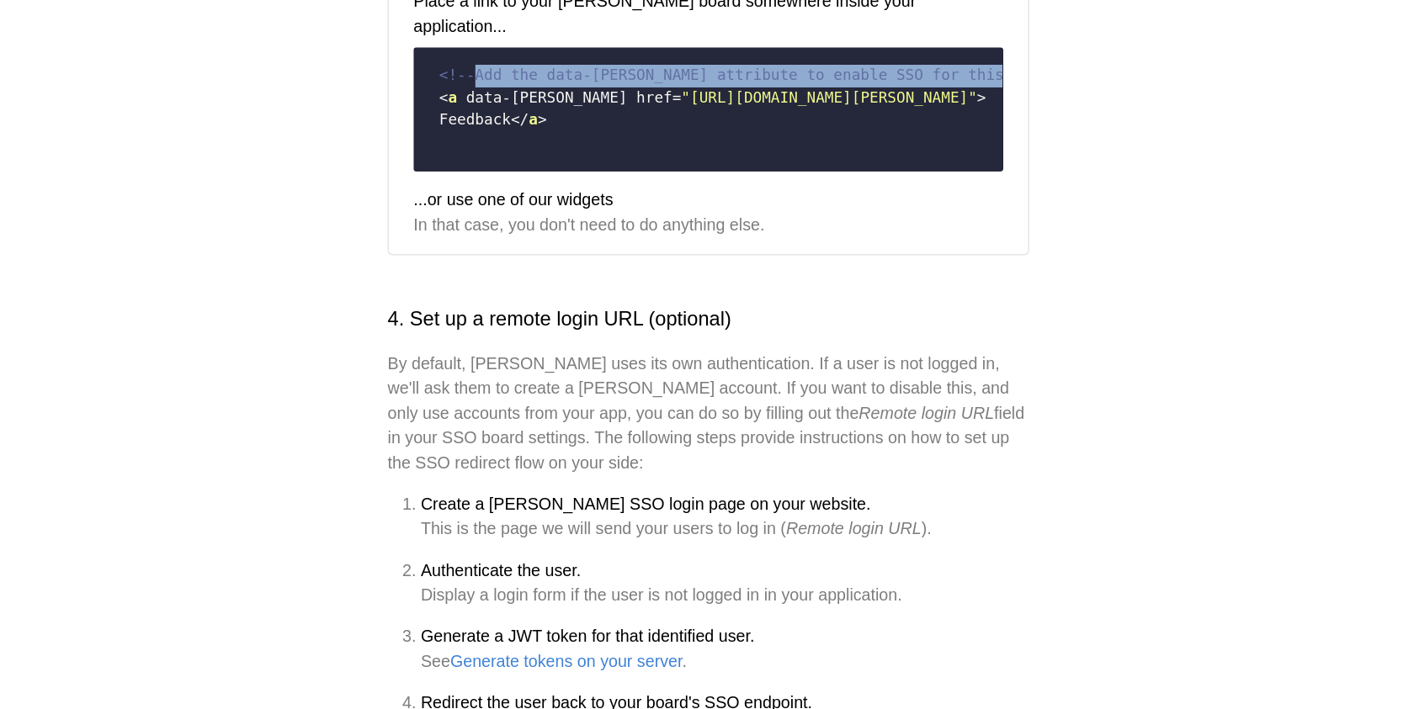
drag, startPoint x: 807, startPoint y: 397, endPoint x: 807, endPoint y: 342, distance: 54.7
click at [807, 217] on code "<!-- Add the data-[PERSON_NAME] attribute to enable SSO for this link. Set data…" at bounding box center [707, 174] width 458 height 86
click at [808, 217] on code "<!-- Add the data-[PERSON_NAME] attribute to enable SSO for this link. Set data…" at bounding box center [707, 174] width 458 height 86
drag, startPoint x: 808, startPoint y: 342, endPoint x: 811, endPoint y: 398, distance: 55.6
click at [811, 217] on code "<!-- Add the data-[PERSON_NAME] attribute to enable SSO for this link. Set data…" at bounding box center [707, 174] width 458 height 86
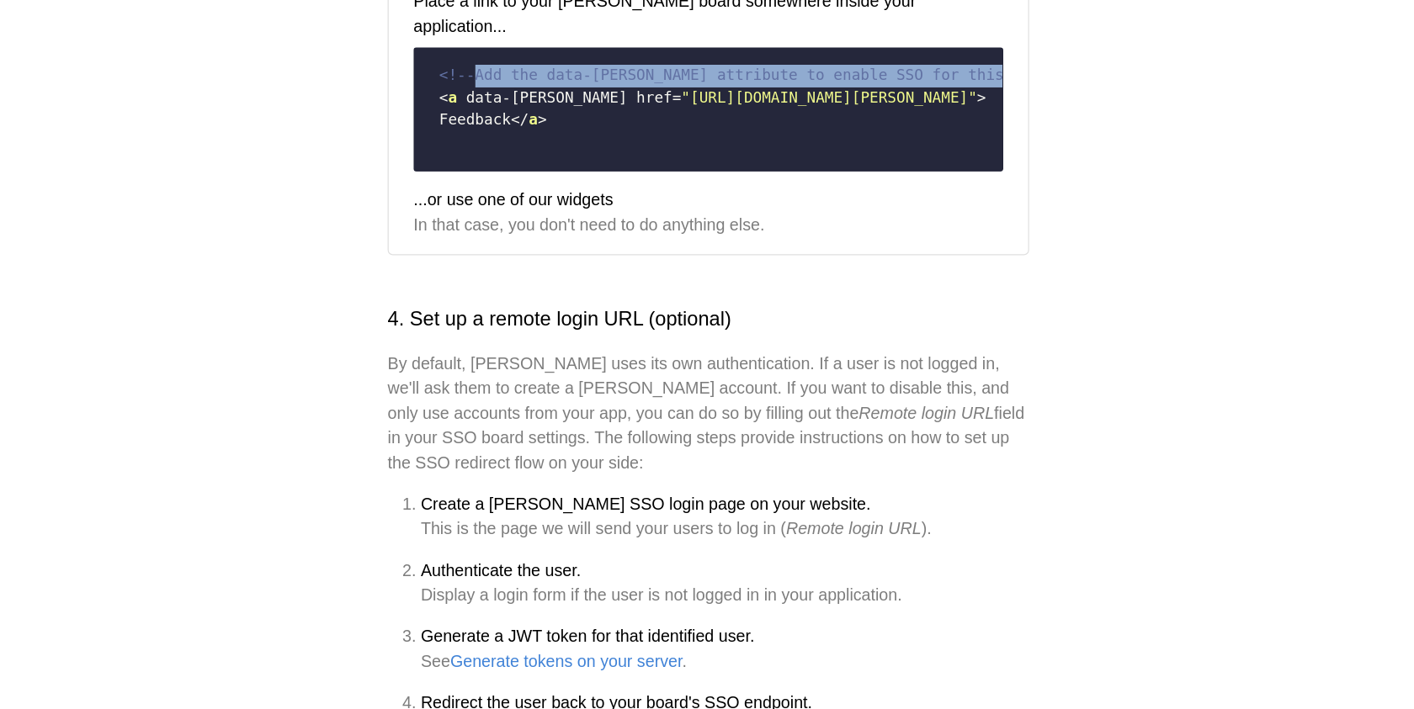
click at [811, 217] on code "<!-- Add the data-[PERSON_NAME] attribute to enable SSO for this link. Set data…" at bounding box center [707, 174] width 458 height 86
drag, startPoint x: 811, startPoint y: 399, endPoint x: 811, endPoint y: 358, distance: 40.4
click at [811, 217] on code "<!-- Add the data-[PERSON_NAME] attribute to enable SSO for this link. Set data…" at bounding box center [707, 174] width 458 height 86
click at [811, 153] on span "Add the data-[PERSON_NAME] attribute to enable SSO for this link." at bounding box center [754, 146] width 474 height 13
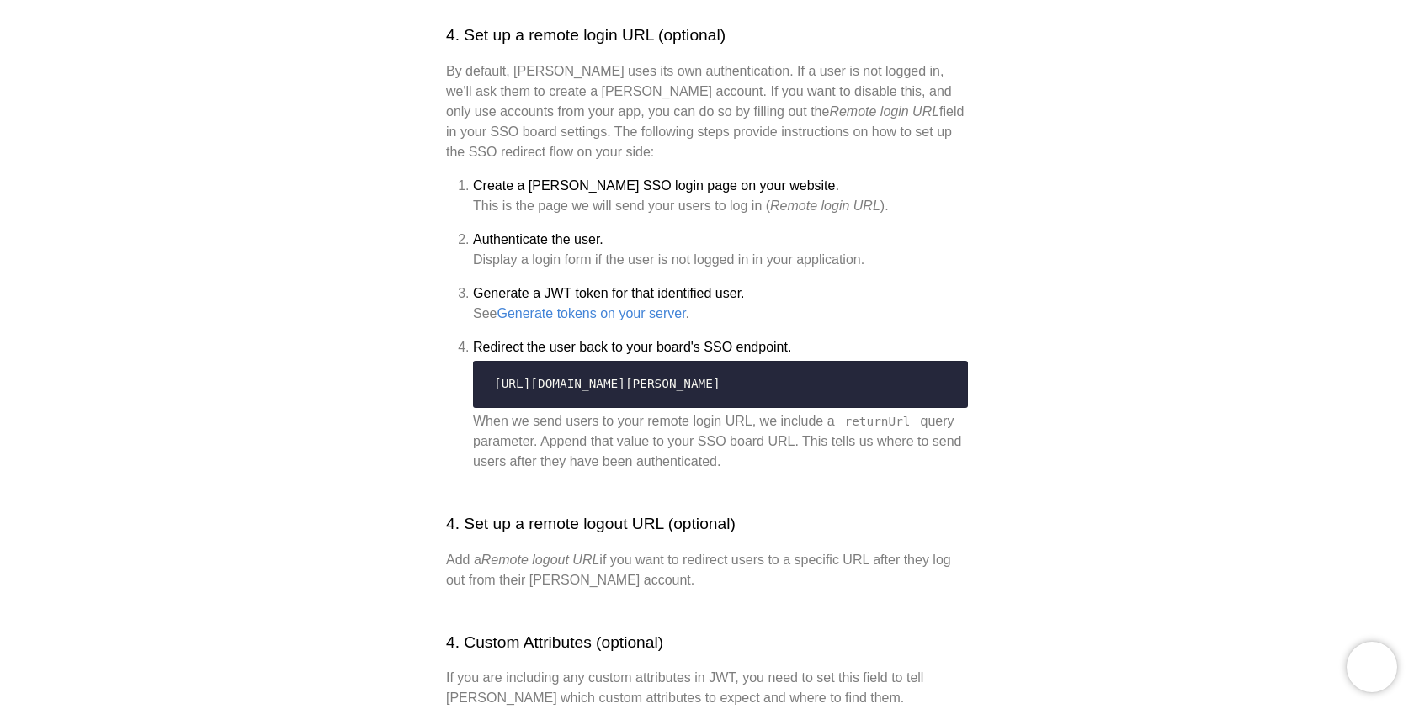
scroll to position [1722, 0]
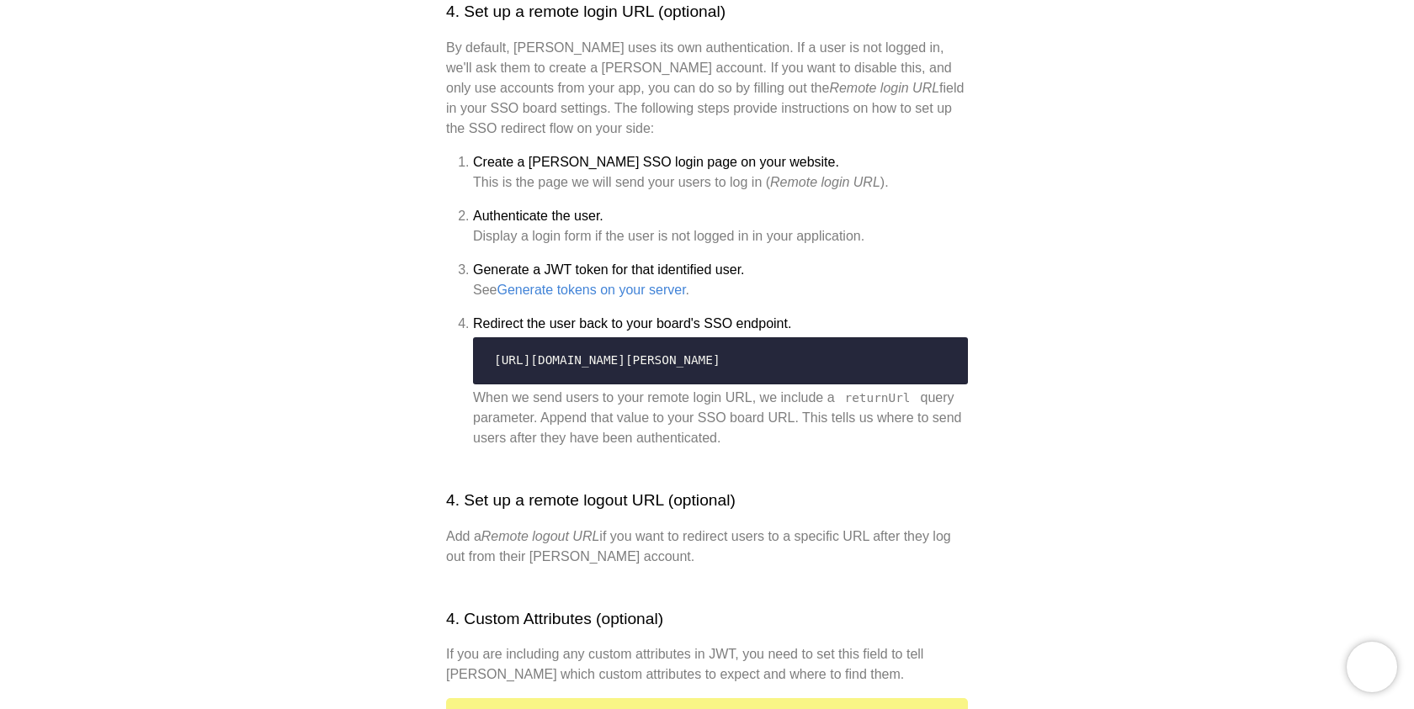
drag, startPoint x: 791, startPoint y: 307, endPoint x: 788, endPoint y: 407, distance: 100.2
click at [788, 407] on div "Single sign-on (SSO) If you have a website and your customers already have user…" at bounding box center [707, 124] width 522 height 3302
click at [788, 139] on p "By default, [PERSON_NAME] uses its own authentication. If a user is not logged …" at bounding box center [707, 88] width 522 height 101
drag, startPoint x: 783, startPoint y: 415, endPoint x: 806, endPoint y: 325, distance: 92.9
click at [806, 139] on p "By default, [PERSON_NAME] uses its own authentication. If a user is not logged …" at bounding box center [707, 88] width 522 height 101
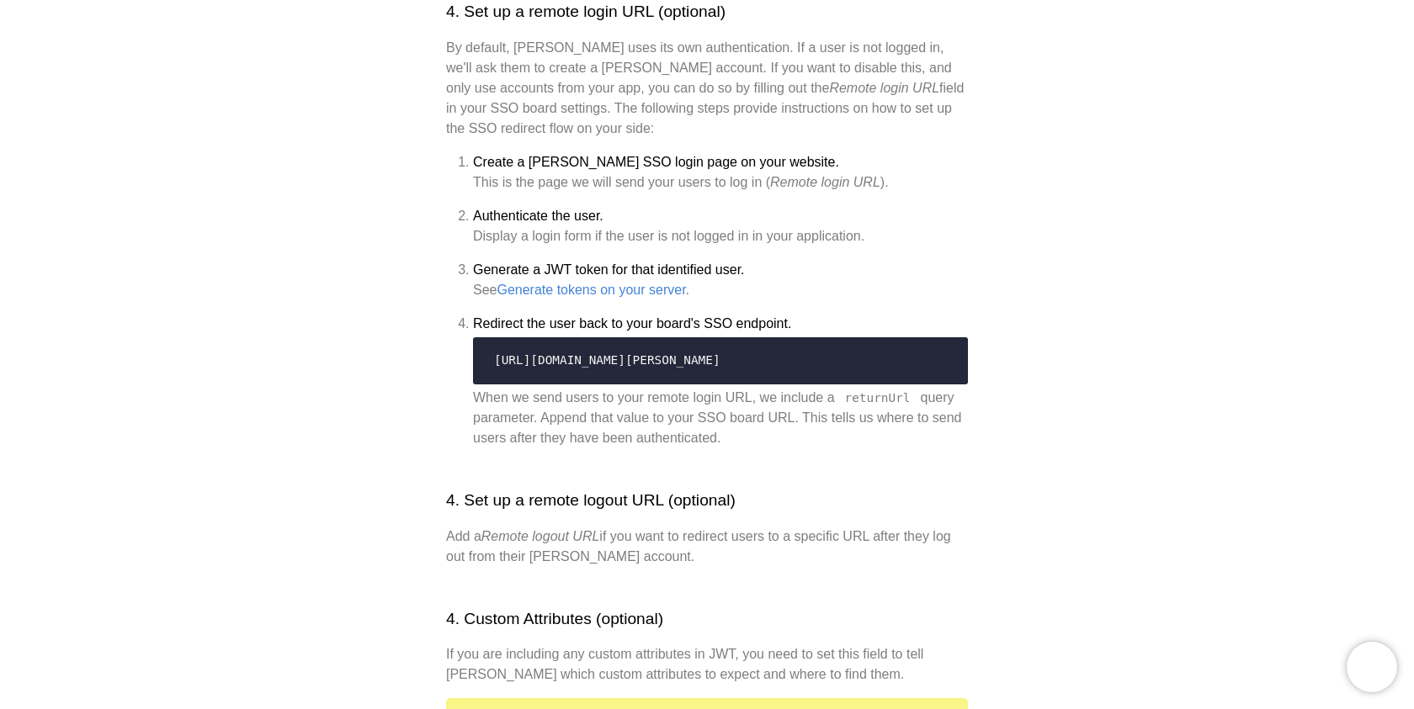
click at [806, 139] on p "By default, [PERSON_NAME] uses its own authentication. If a user is not logged …" at bounding box center [707, 88] width 522 height 101
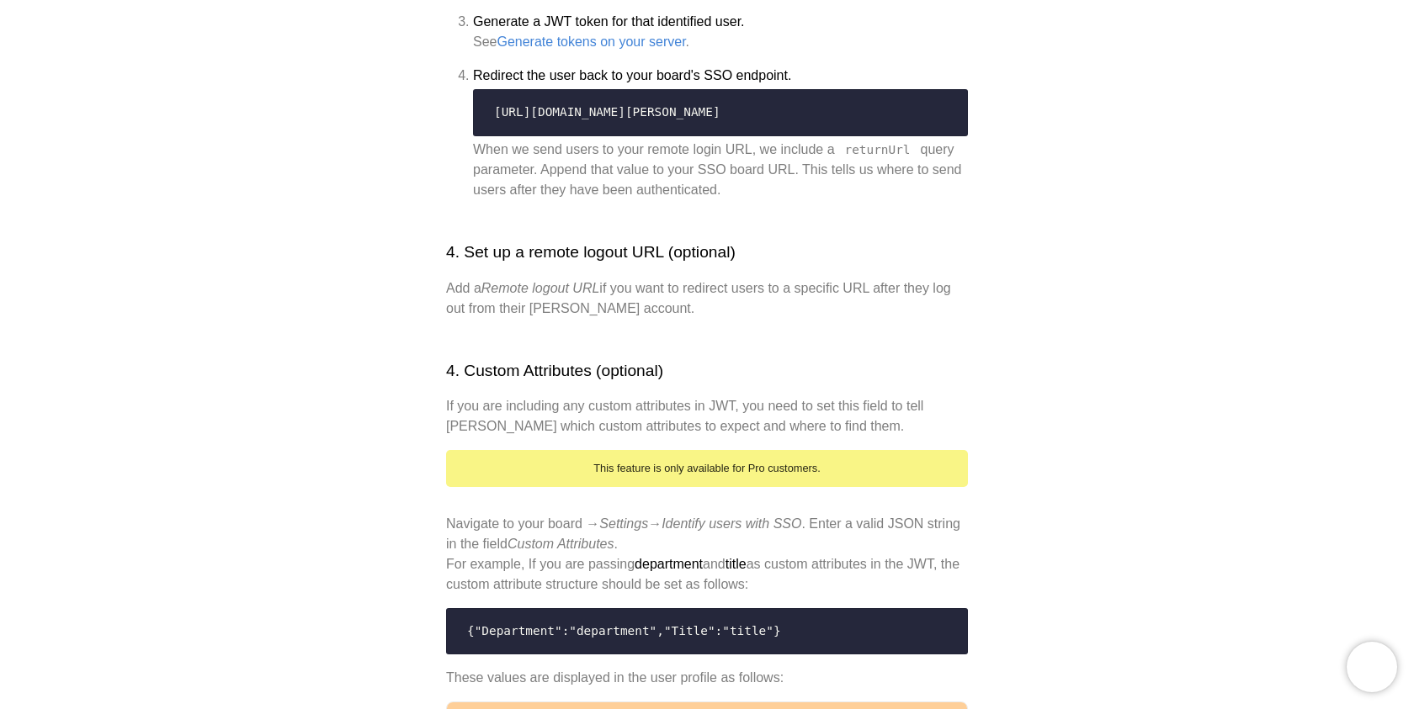
scroll to position [1973, 0]
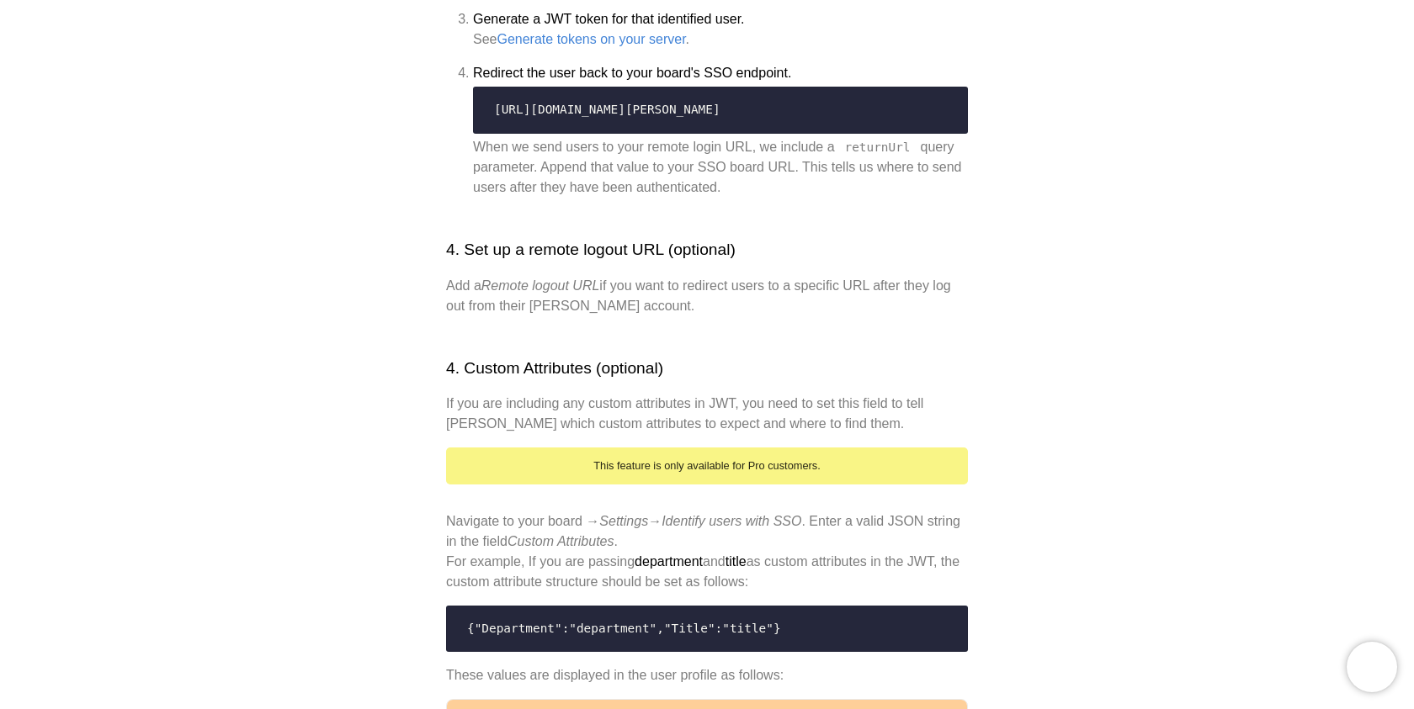
drag, startPoint x: 660, startPoint y: 395, endPoint x: 758, endPoint y: 395, distance: 98.4
click at [720, 116] on span "[URL][DOMAIN_NAME][PERSON_NAME]" at bounding box center [607, 109] width 226 height 13
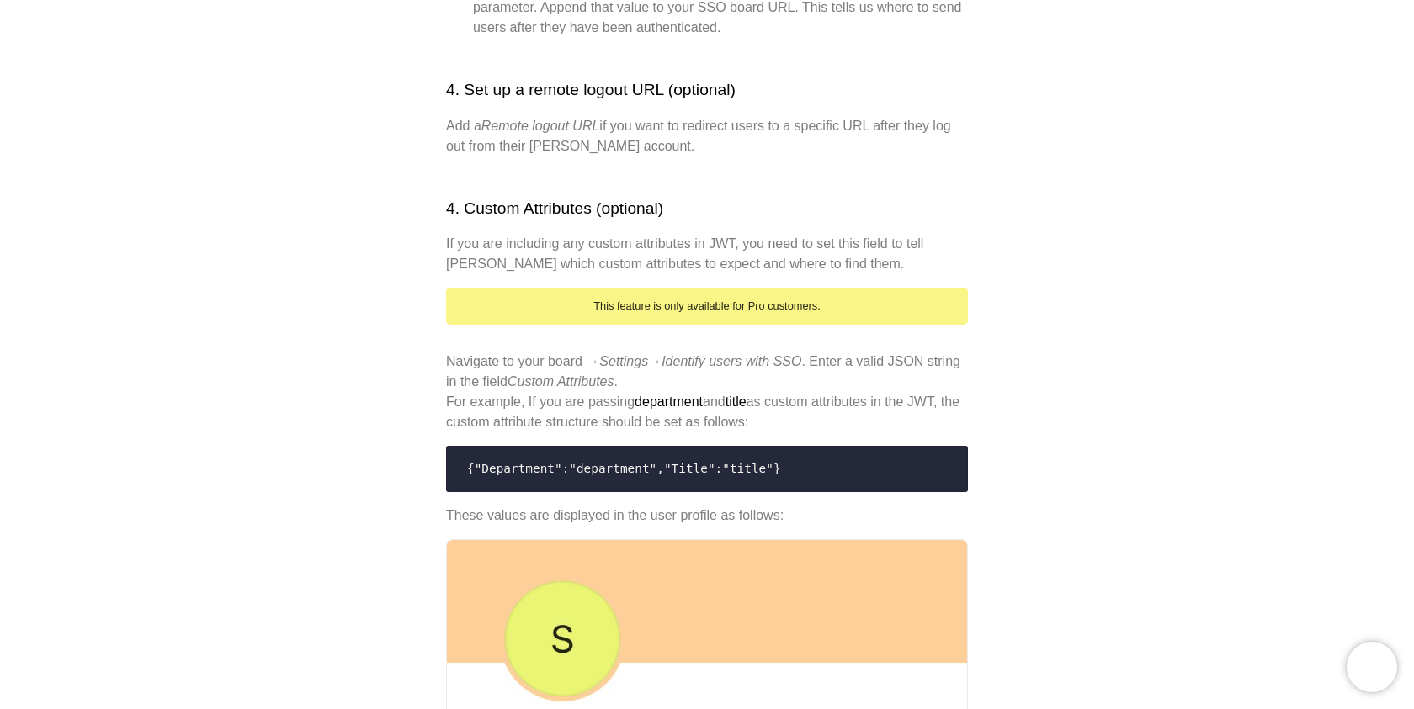
scroll to position [2177, 0]
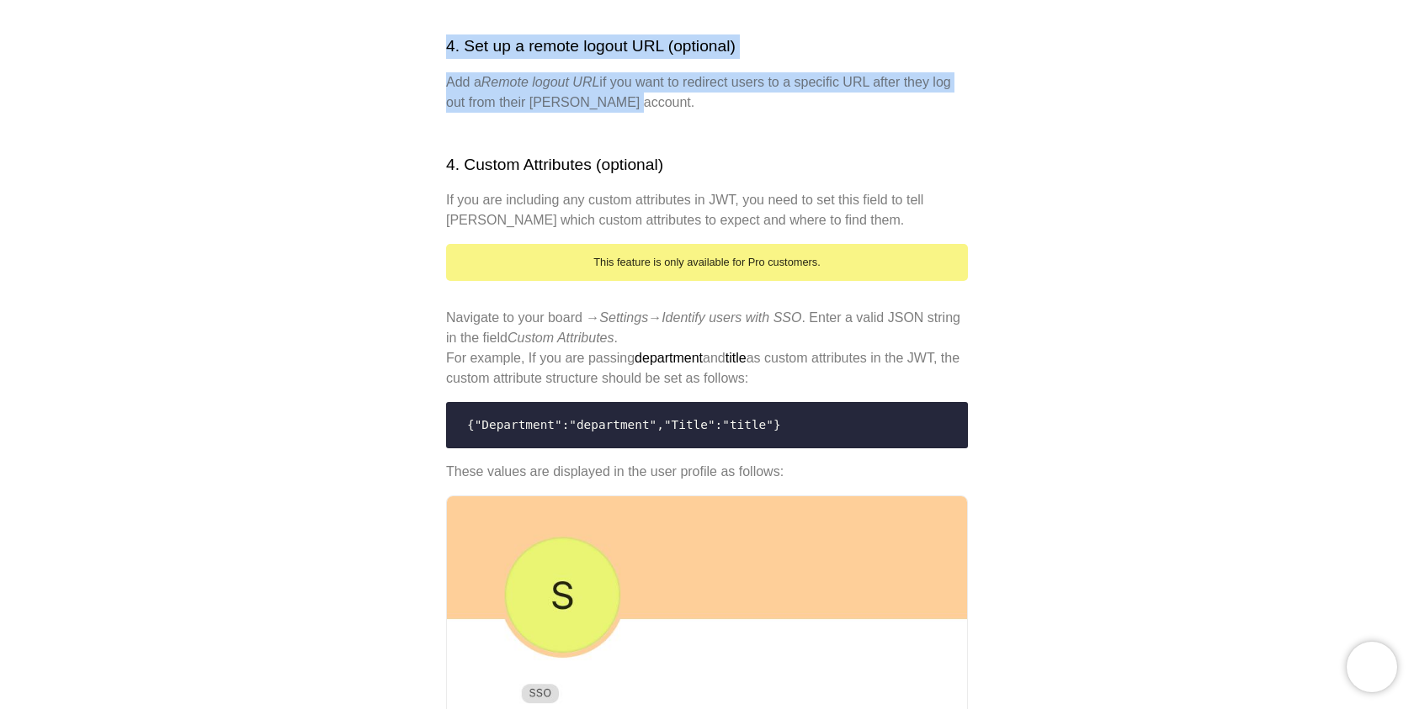
drag, startPoint x: 437, startPoint y: 334, endPoint x: 697, endPoint y: 385, distance: 264.9
click at [697, 113] on p "Add a Remote logout URL if you want to redirect users to a specific URL after t…" at bounding box center [707, 92] width 522 height 40
drag, startPoint x: 697, startPoint y: 385, endPoint x: 704, endPoint y: 315, distance: 70.2
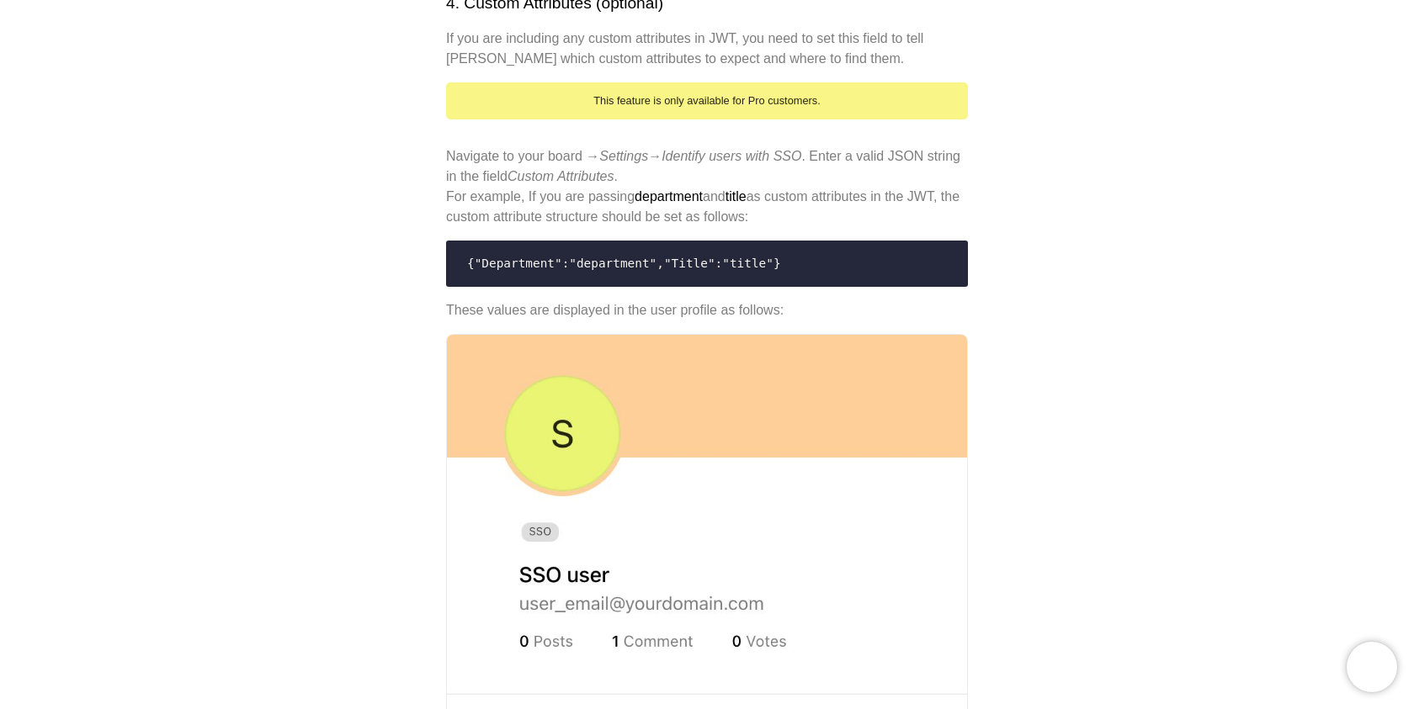
scroll to position [2353, 0]
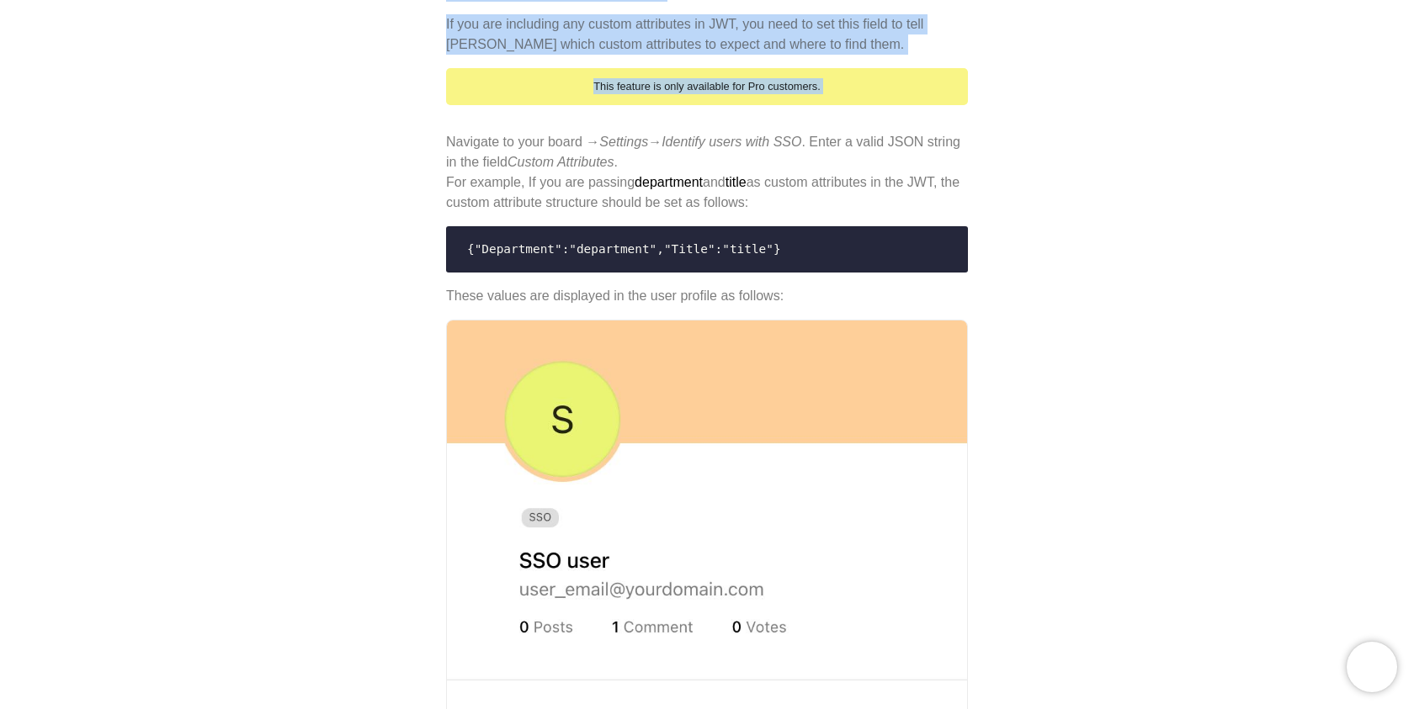
drag, startPoint x: 780, startPoint y: 252, endPoint x: 969, endPoint y: 393, distance: 235.8
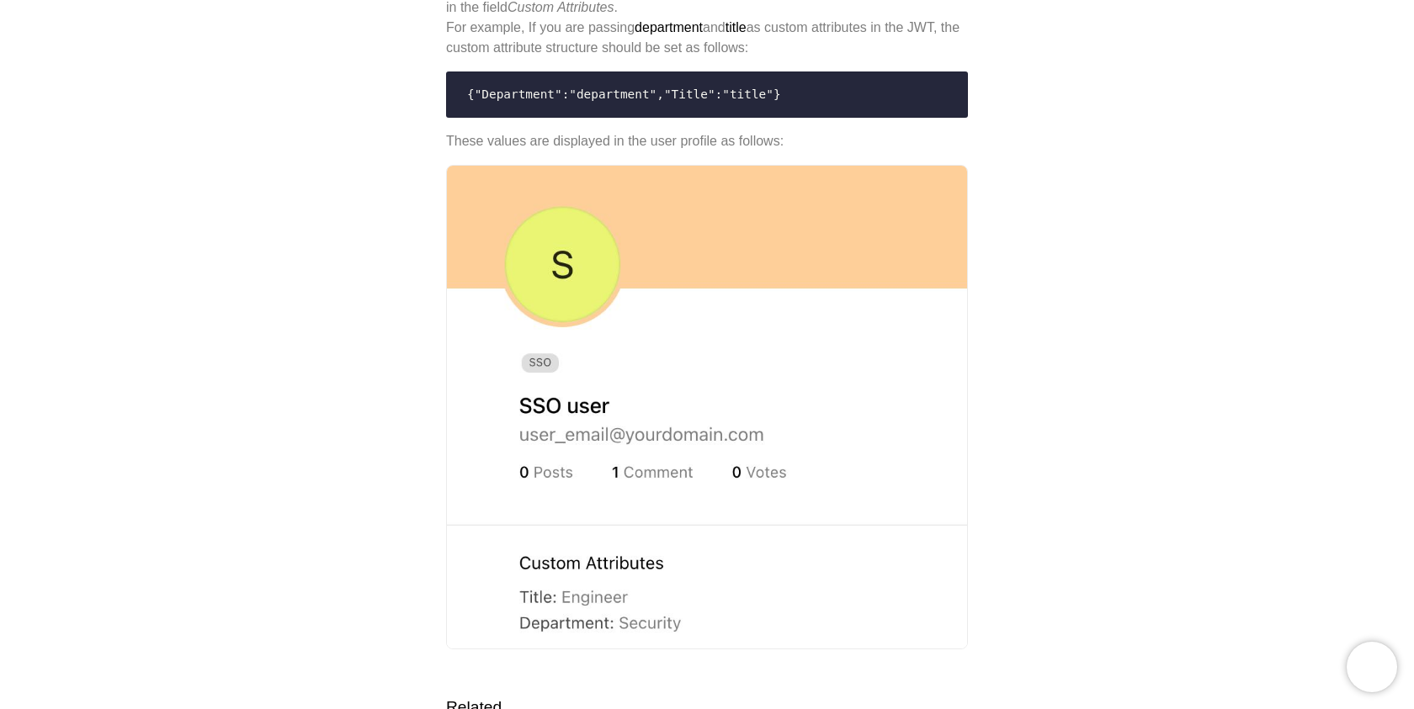
scroll to position [2596, 0]
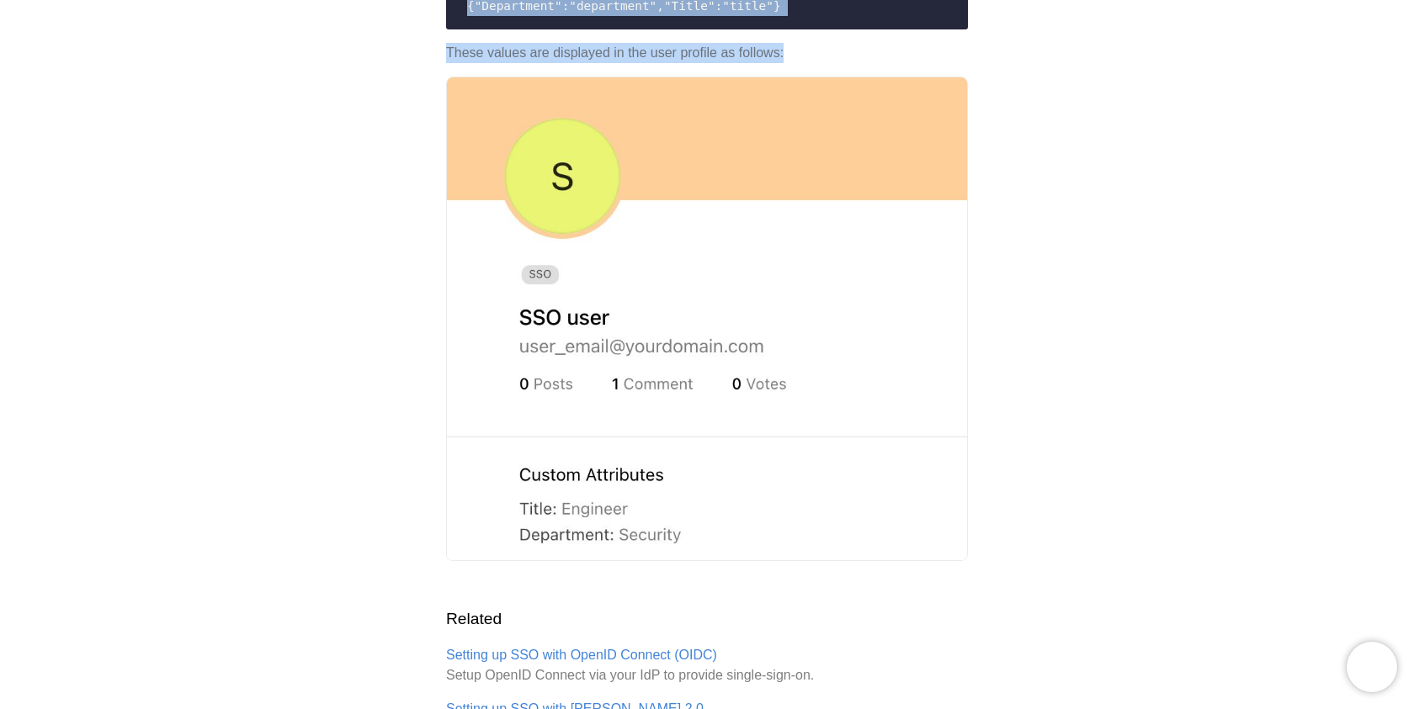
drag, startPoint x: 848, startPoint y: 276, endPoint x: 853, endPoint y: 337, distance: 60.8
click at [853, 63] on p "These values are displayed in the user profile as follows:" at bounding box center [707, 53] width 522 height 20
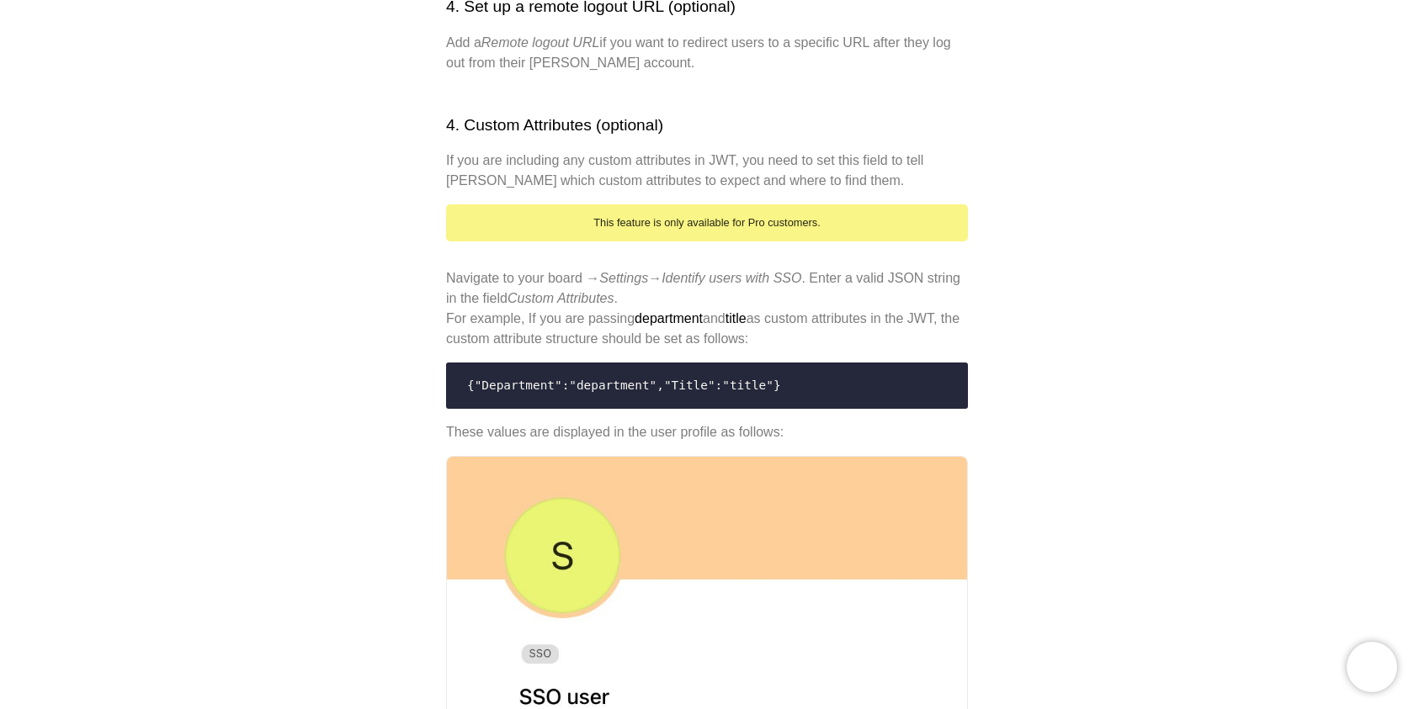
scroll to position [2189, 0]
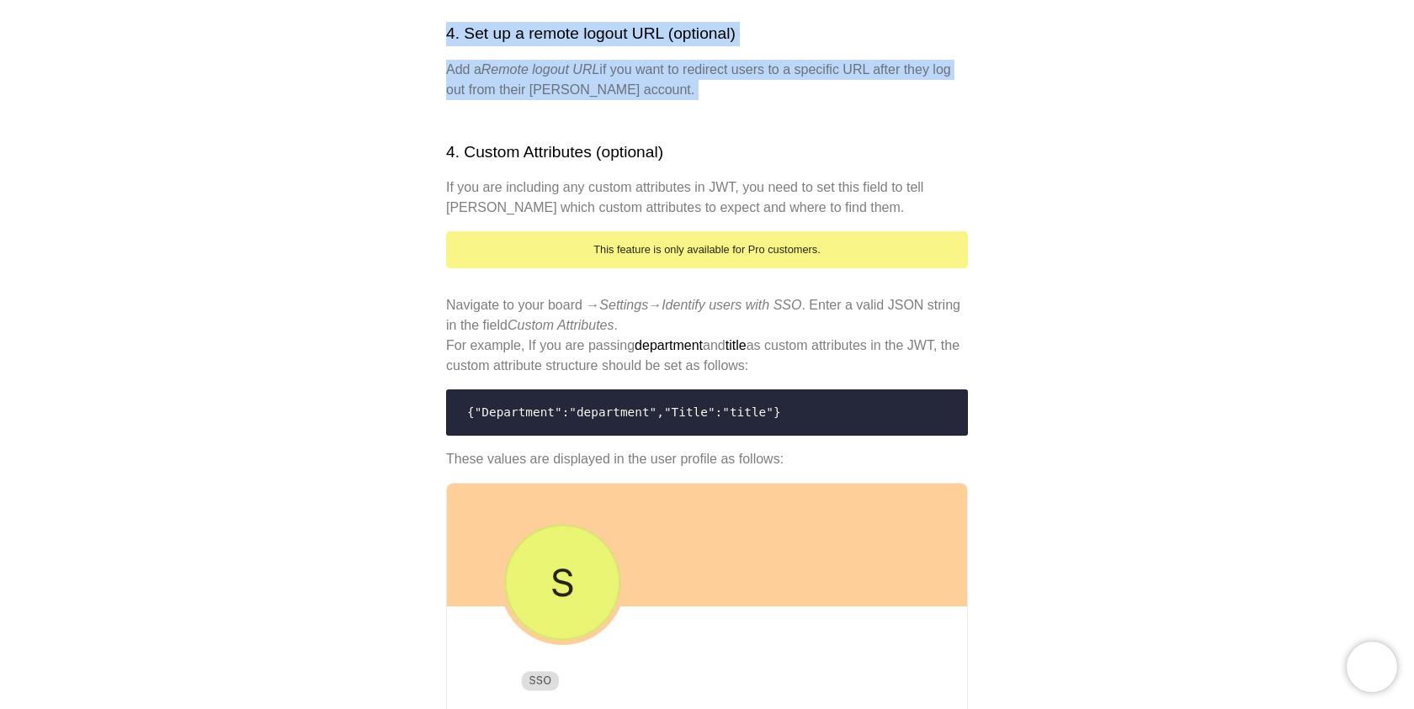
drag, startPoint x: 698, startPoint y: 283, endPoint x: 738, endPoint y: 391, distance: 115.5
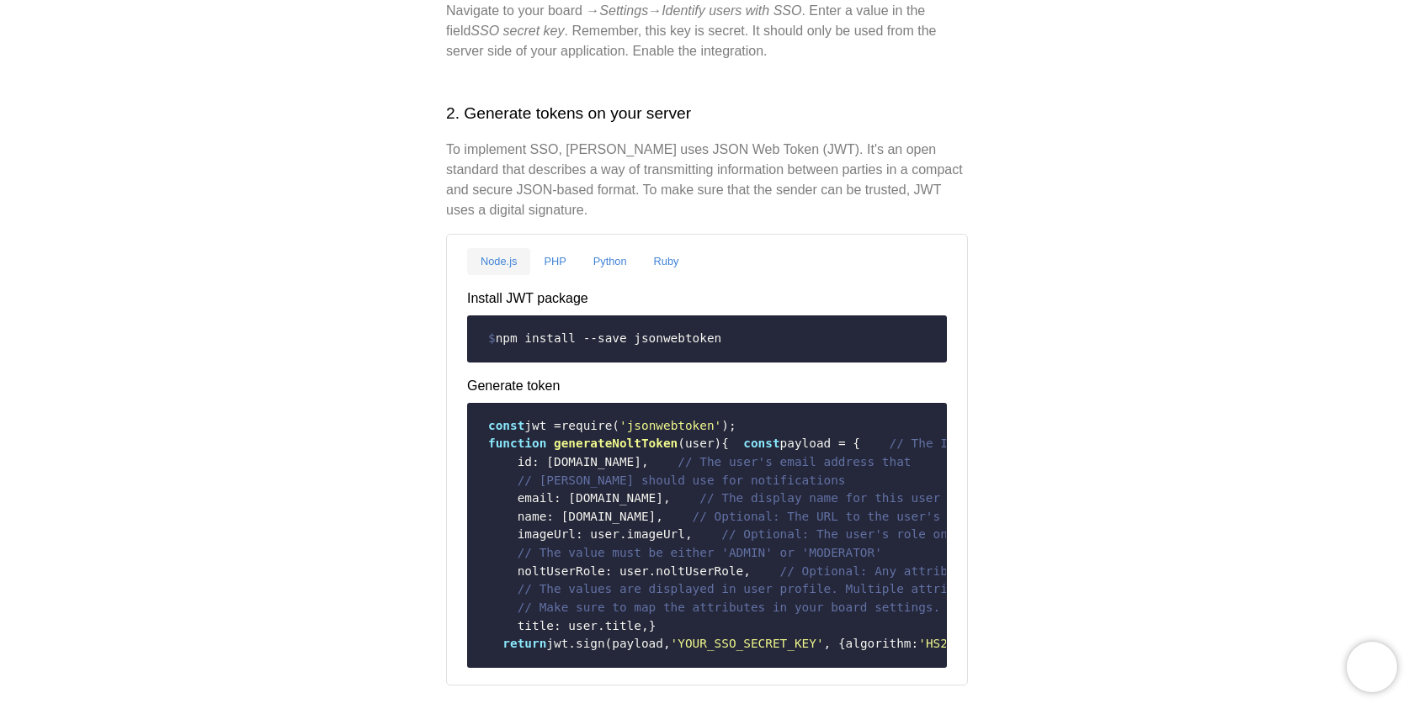
scroll to position [0, 0]
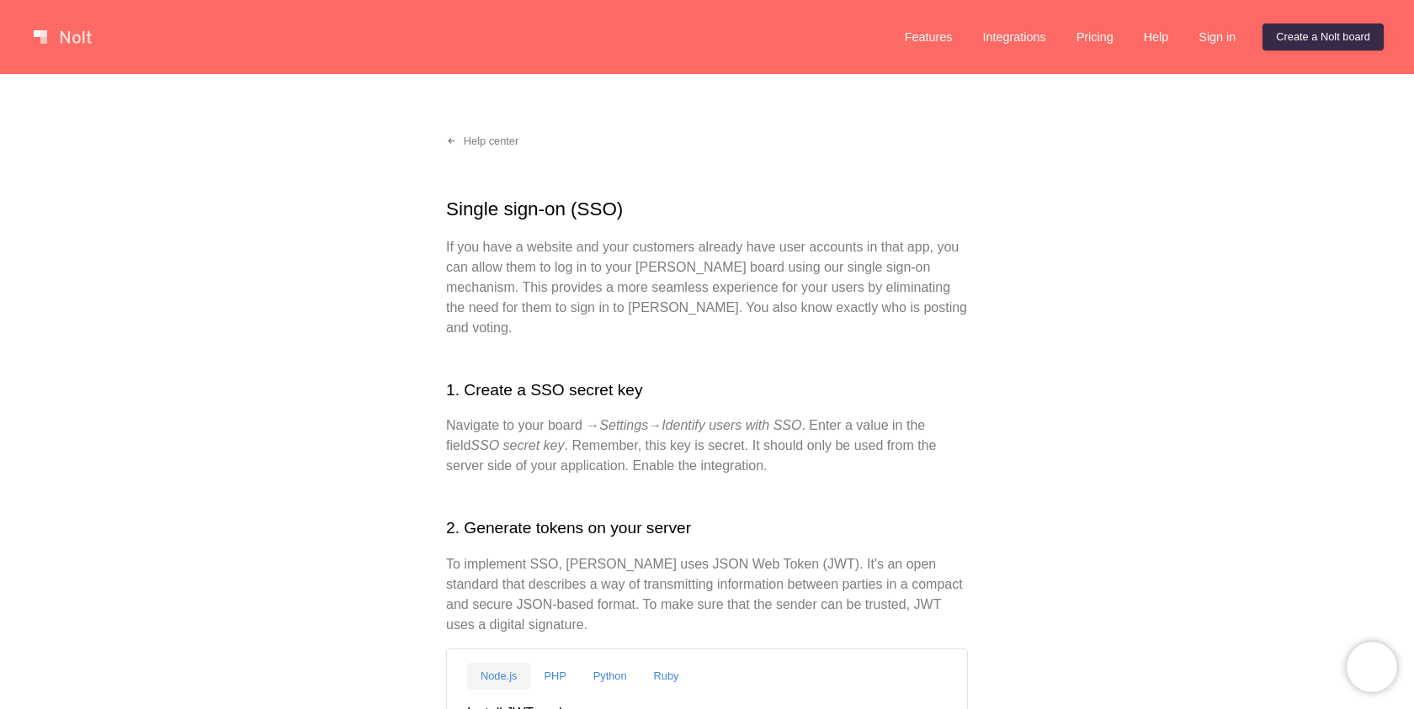
scroll to position [1, 0]
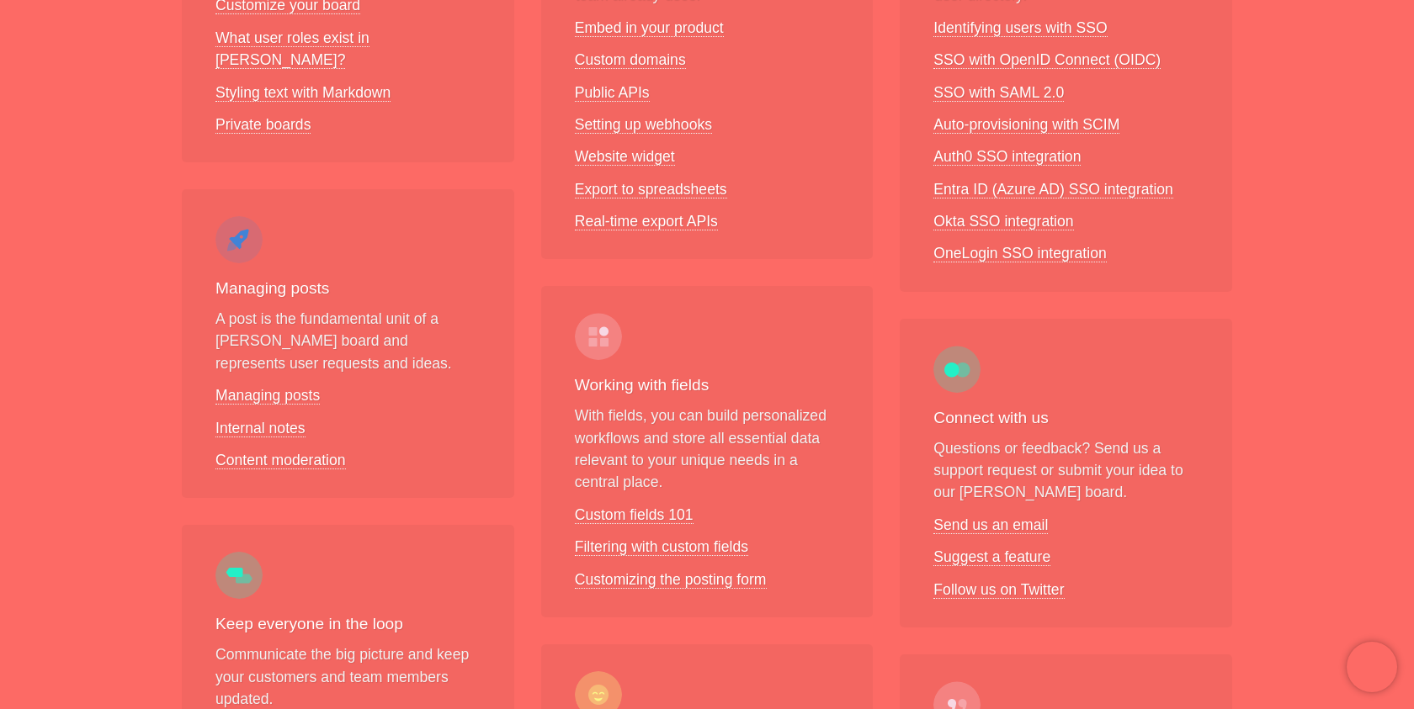
scroll to position [528, 0]
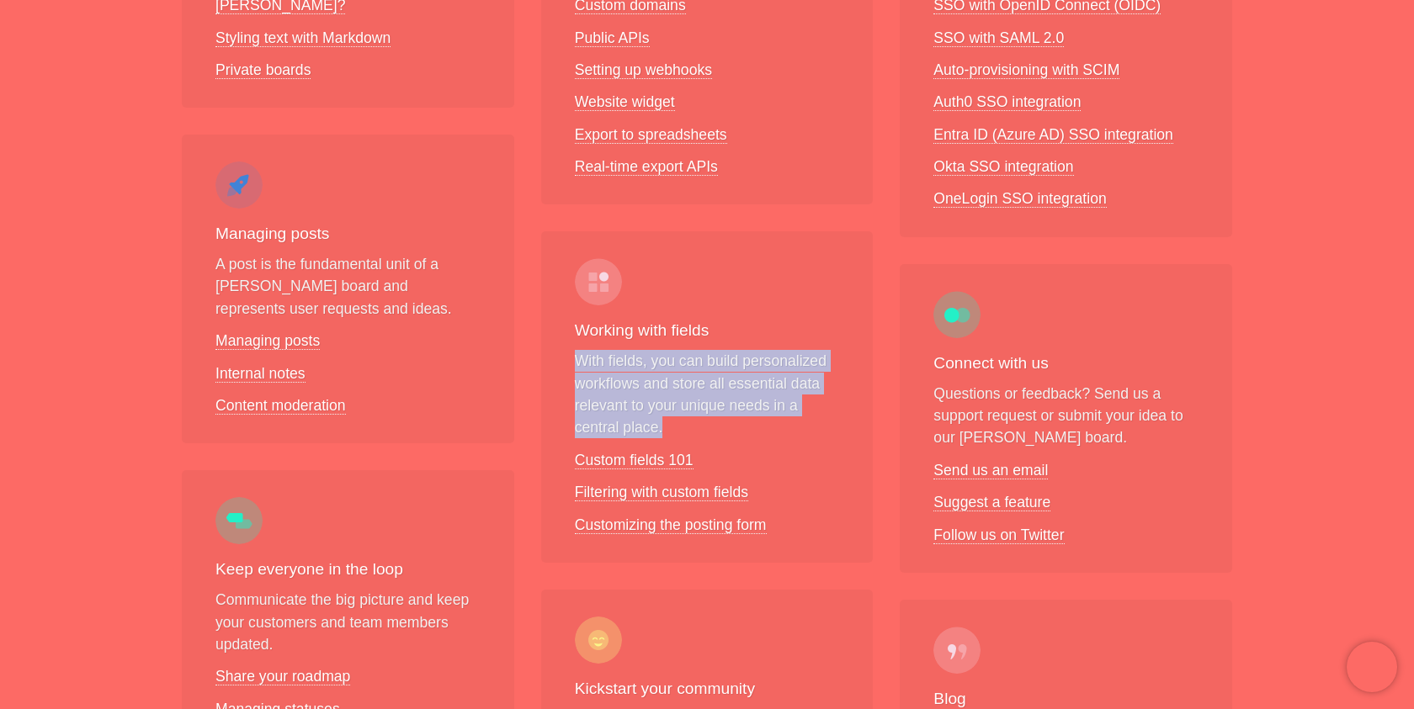
drag, startPoint x: 771, startPoint y: 326, endPoint x: 784, endPoint y: 423, distance: 97.7
click at [784, 423] on div "Working with fields With fields, you can build personalized workflows and store…" at bounding box center [707, 397] width 332 height 332
click at [784, 423] on p "With fields, you can build personalized workflows and store all essential data …" at bounding box center [707, 394] width 265 height 89
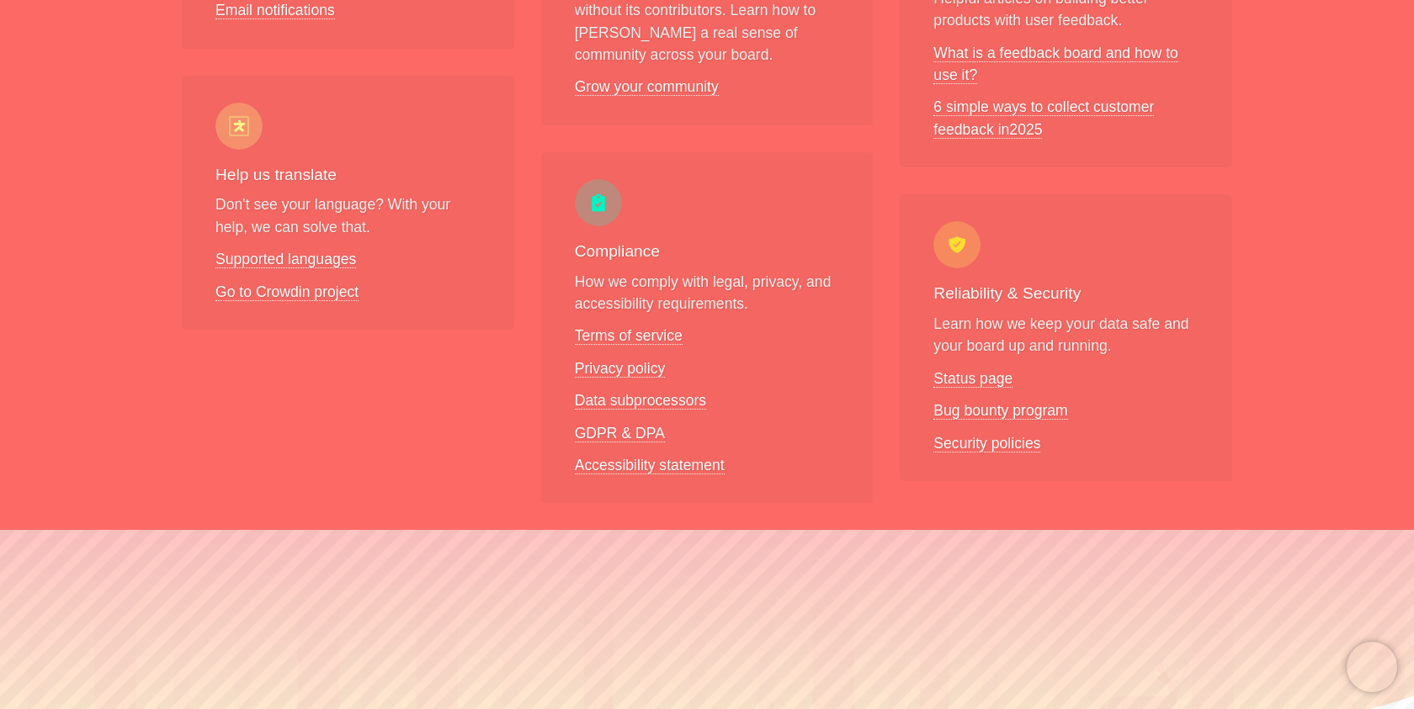
scroll to position [1369, 0]
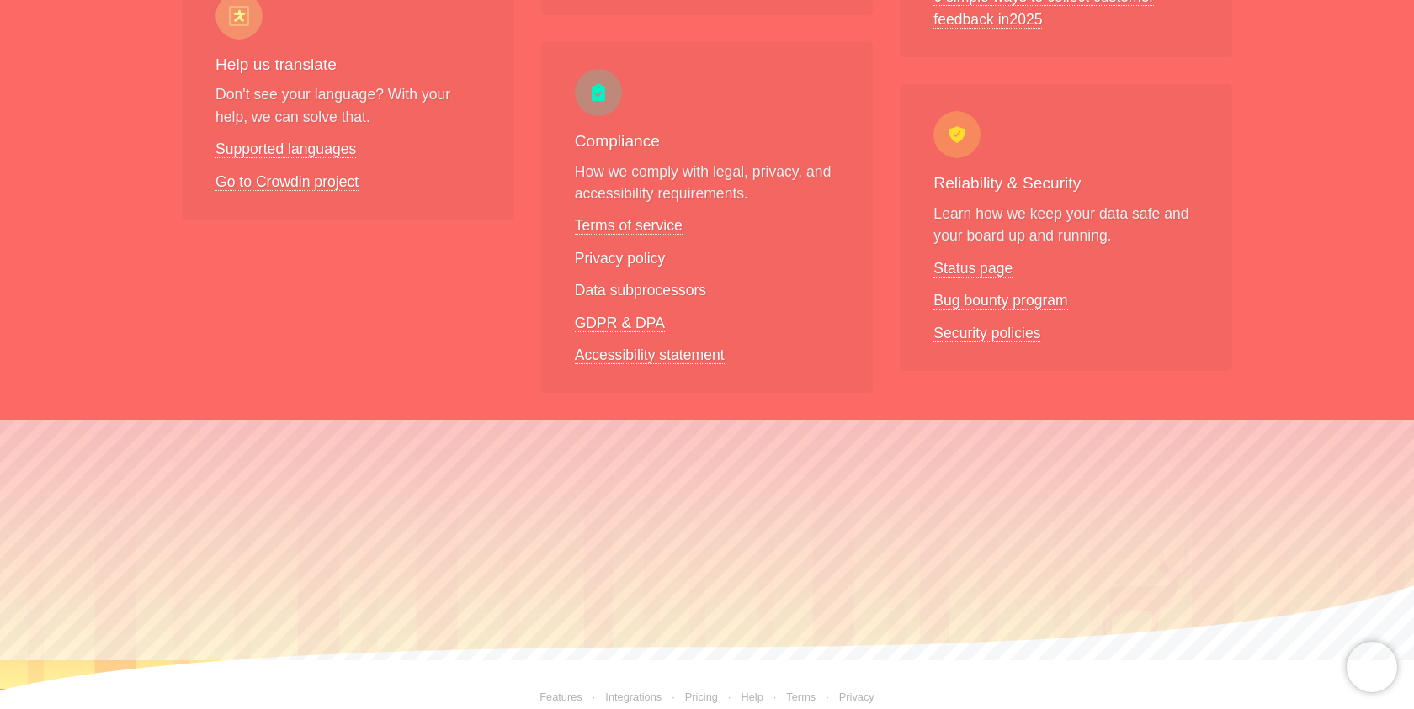
click at [694, 691] on link "Pricing" at bounding box center [689, 697] width 56 height 13
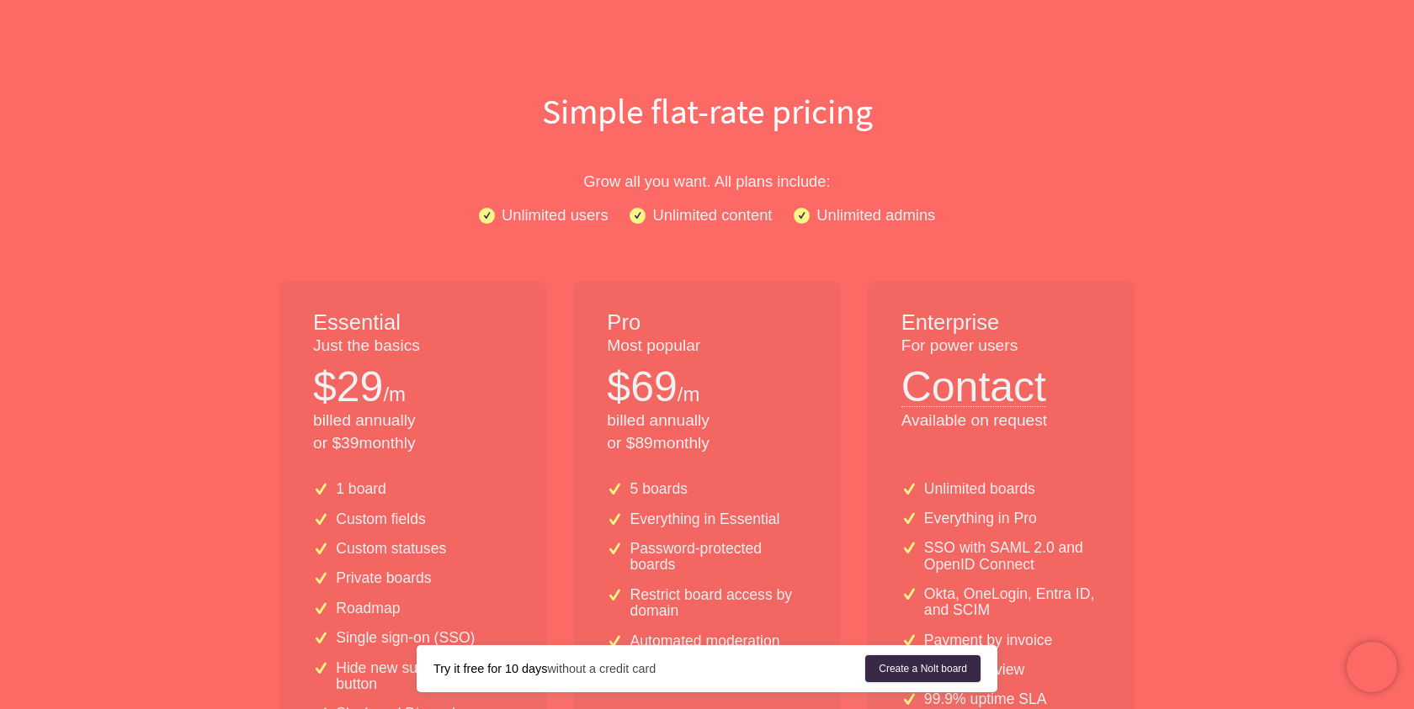
scroll to position [194, 0]
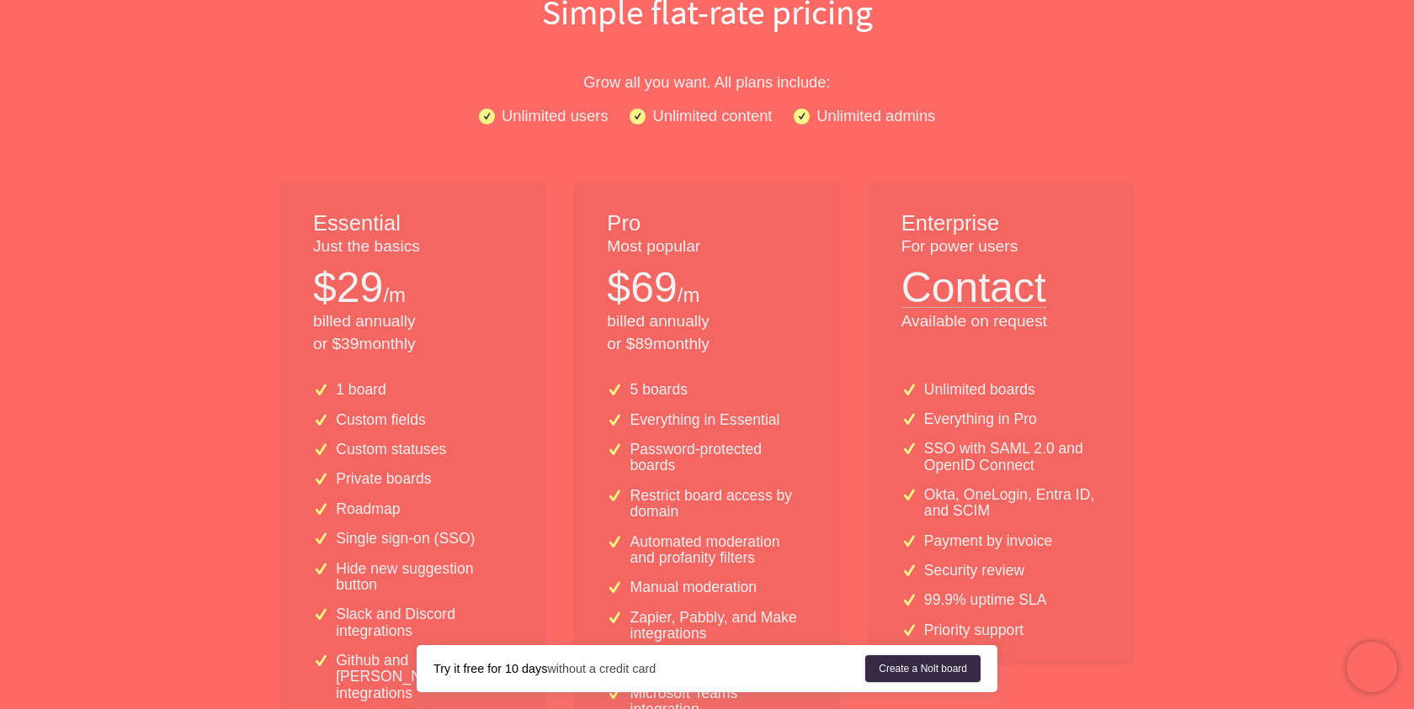
drag, startPoint x: 718, startPoint y: 363, endPoint x: 718, endPoint y: 385, distance: 21.9
click at [718, 385] on div "Pro Most popular $ 69 /m billed annually or $ 89 monthly 5 boards Everything in…" at bounding box center [706, 570] width 267 height 777
click at [718, 385] on div "5 boards" at bounding box center [706, 390] width 199 height 16
drag, startPoint x: 597, startPoint y: 281, endPoint x: 721, endPoint y: 321, distance: 130.7
click at [722, 321] on div "Pro Most popular $ 69 /m billed annually or $ 89 monthly" at bounding box center [706, 275] width 267 height 187
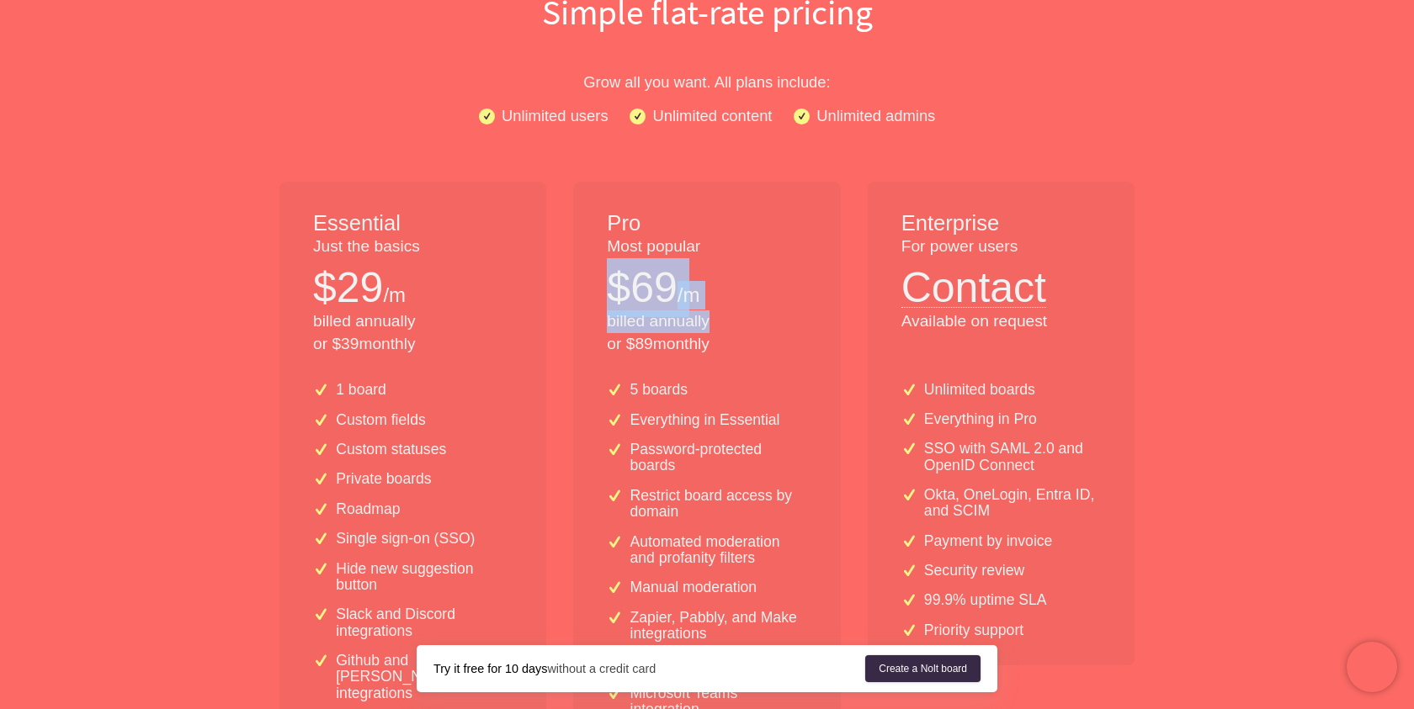
click at [721, 321] on p "billed annually or $ 89 monthly" at bounding box center [706, 332] width 199 height 45
drag, startPoint x: 721, startPoint y: 321, endPoint x: 735, endPoint y: 181, distance: 140.3
drag, startPoint x: 735, startPoint y: 181, endPoint x: 733, endPoint y: 284, distance: 103.5
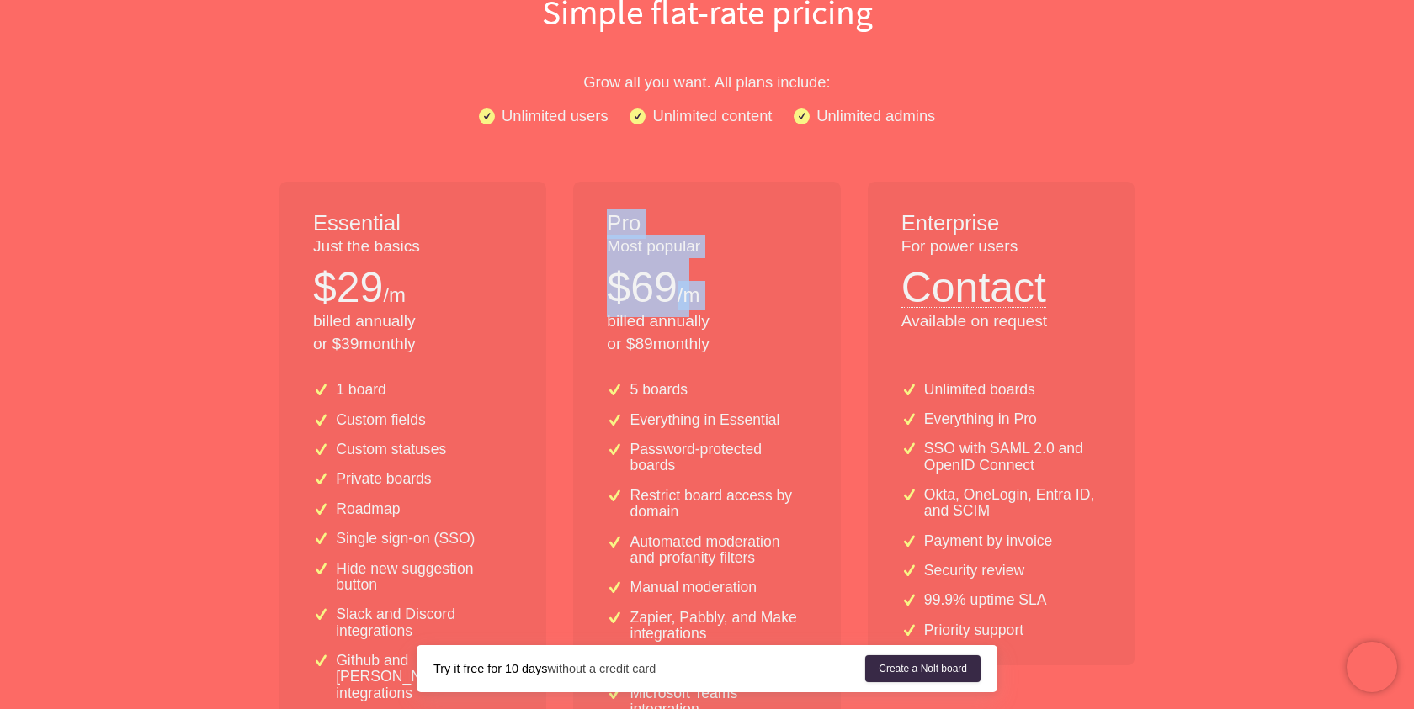
click at [733, 284] on div "$ 69 /m" at bounding box center [706, 287] width 199 height 59
drag, startPoint x: 730, startPoint y: 311, endPoint x: 730, endPoint y: 350, distance: 38.7
click at [730, 352] on p "billed annually or $ 89 monthly" at bounding box center [706, 332] width 199 height 45
click at [730, 350] on p "billed annually or $ 89 monthly" at bounding box center [706, 332] width 199 height 45
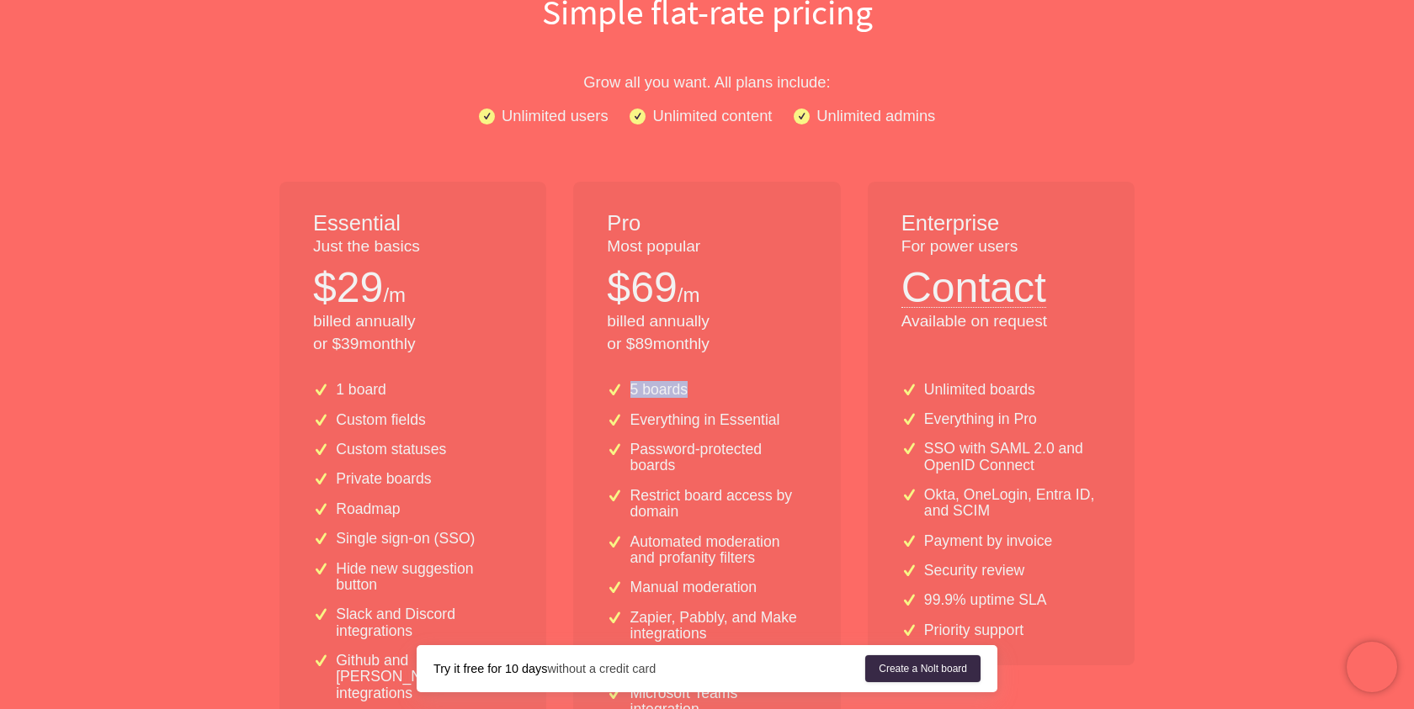
drag, startPoint x: 607, startPoint y: 395, endPoint x: 696, endPoint y: 394, distance: 89.2
click at [696, 395] on div "5 boards" at bounding box center [706, 390] width 199 height 16
click at [696, 394] on div "5 boards" at bounding box center [706, 390] width 199 height 16
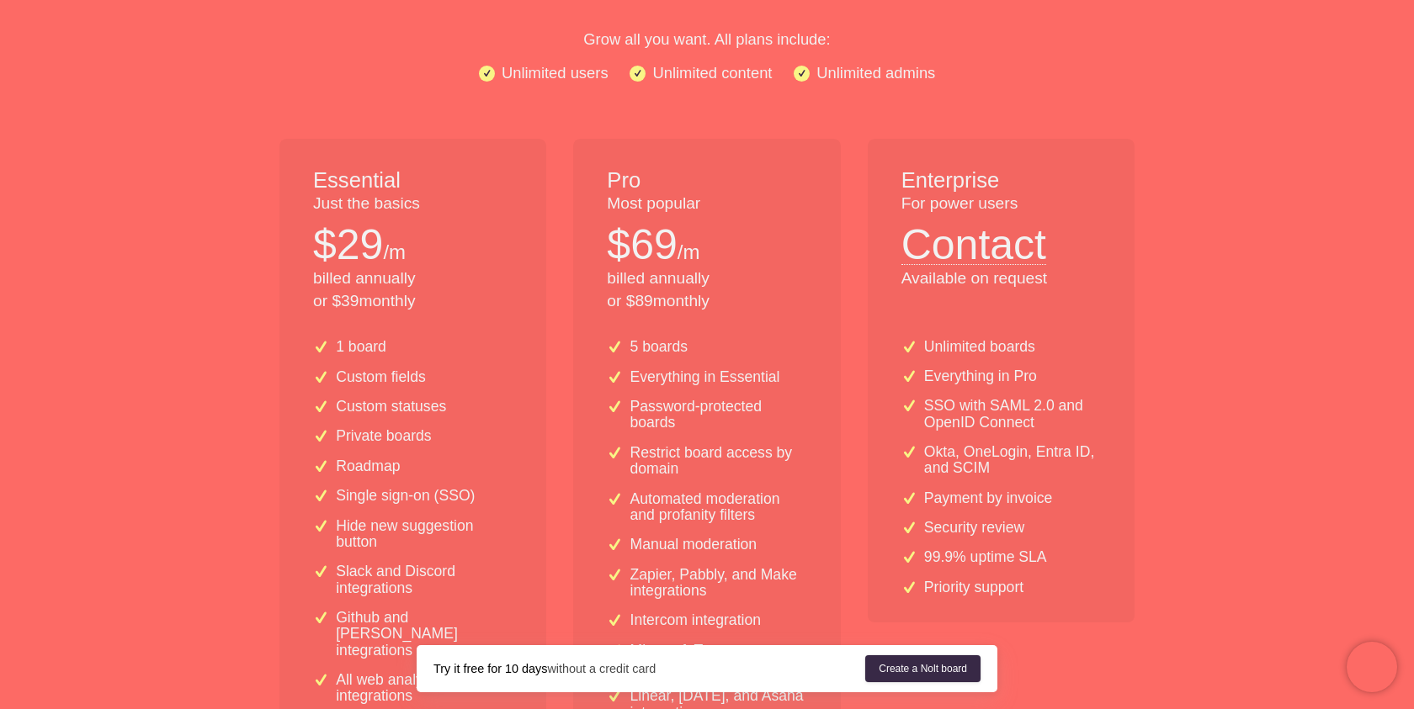
scroll to position [276, 0]
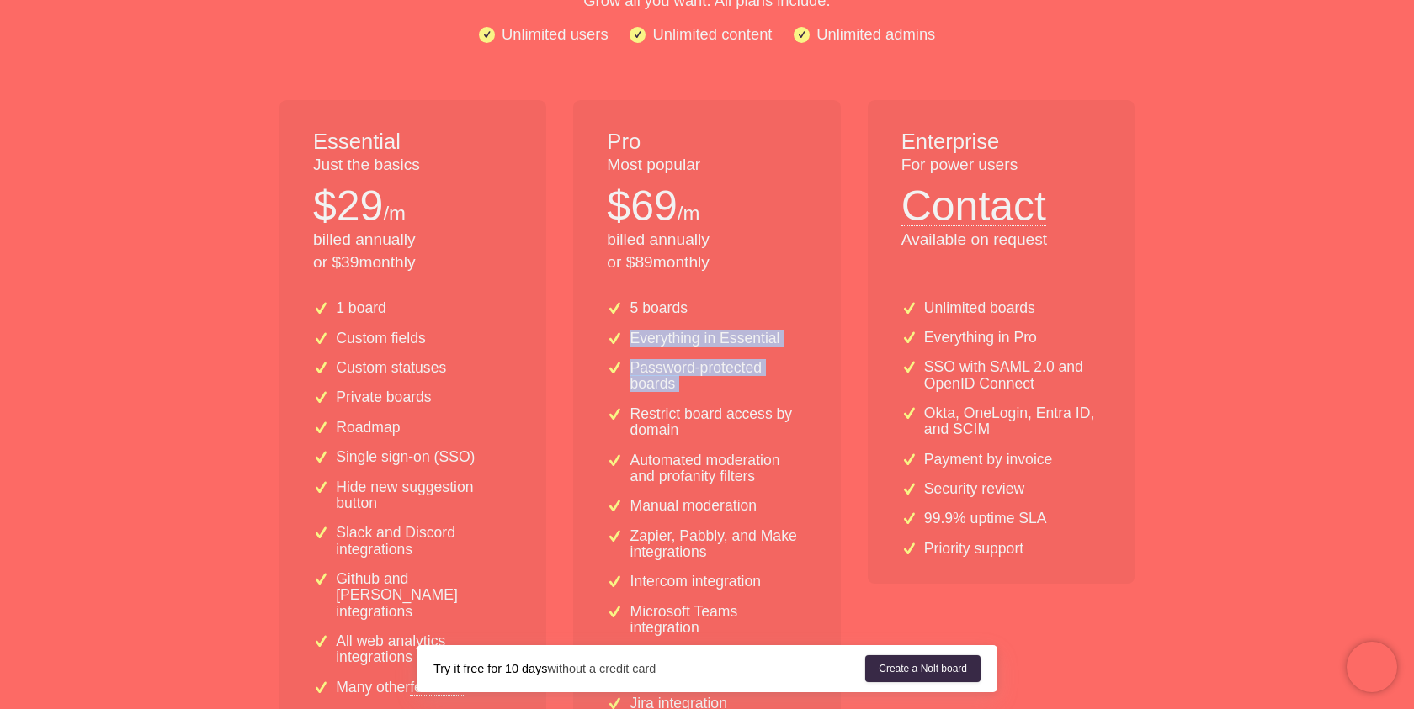
drag, startPoint x: 625, startPoint y: 337, endPoint x: 746, endPoint y: 393, distance: 132.9
click at [746, 393] on div "5 boards Everything in Essential Password-protected boards Restrict board acces…" at bounding box center [706, 582] width 267 height 590
drag, startPoint x: 746, startPoint y: 393, endPoint x: 746, endPoint y: 353, distance: 39.5
click at [746, 354] on div "5 boards Everything in Essential Password-protected boards Restrict board acces…" at bounding box center [706, 582] width 267 height 590
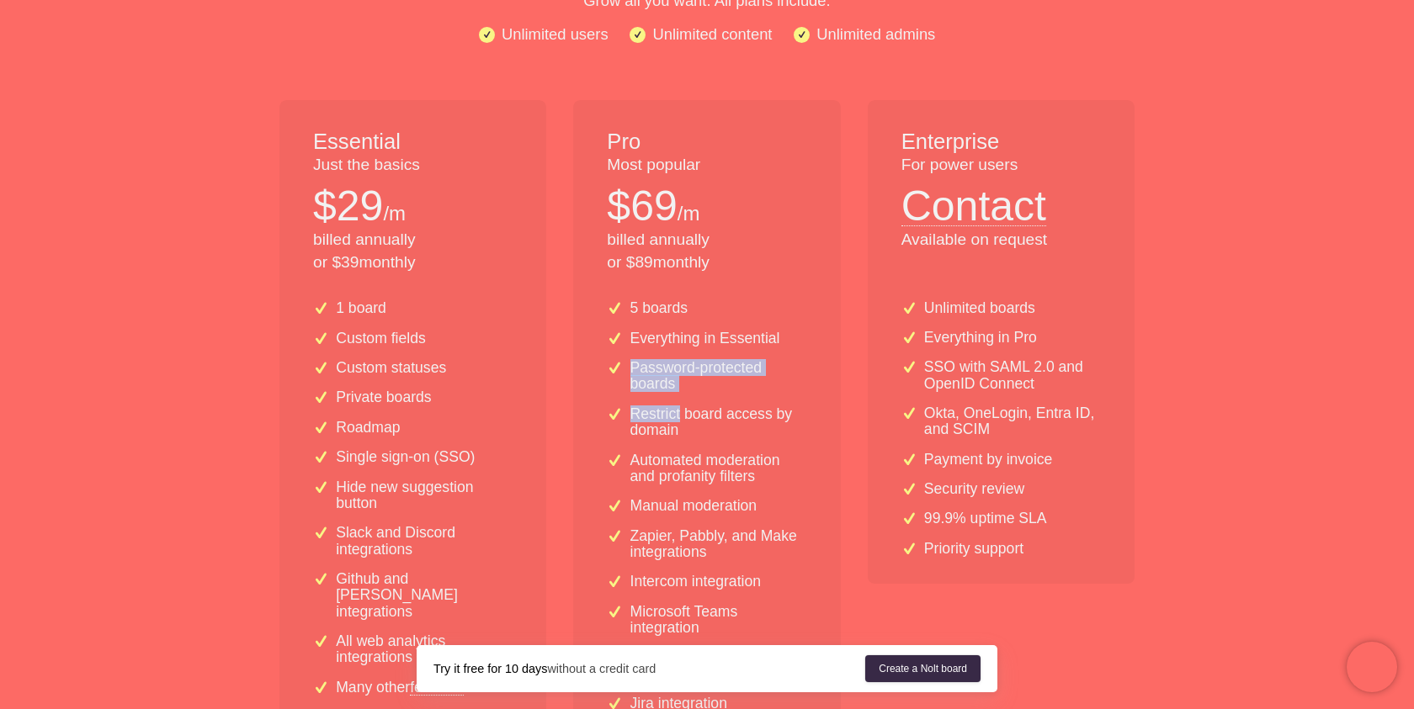
click at [746, 353] on div "5 boards Everything in Essential Password-protected boards Restrict board acces…" at bounding box center [706, 582] width 267 height 590
drag, startPoint x: 627, startPoint y: 367, endPoint x: 796, endPoint y: 430, distance: 180.5
click at [799, 428] on div "5 boards Everything in Essential Password-protected boards Restrict board acces…" at bounding box center [706, 582] width 267 height 590
click at [796, 430] on p "Restrict board access by domain" at bounding box center [718, 422] width 177 height 33
drag, startPoint x: 796, startPoint y: 430, endPoint x: 795, endPoint y: 305, distance: 124.5
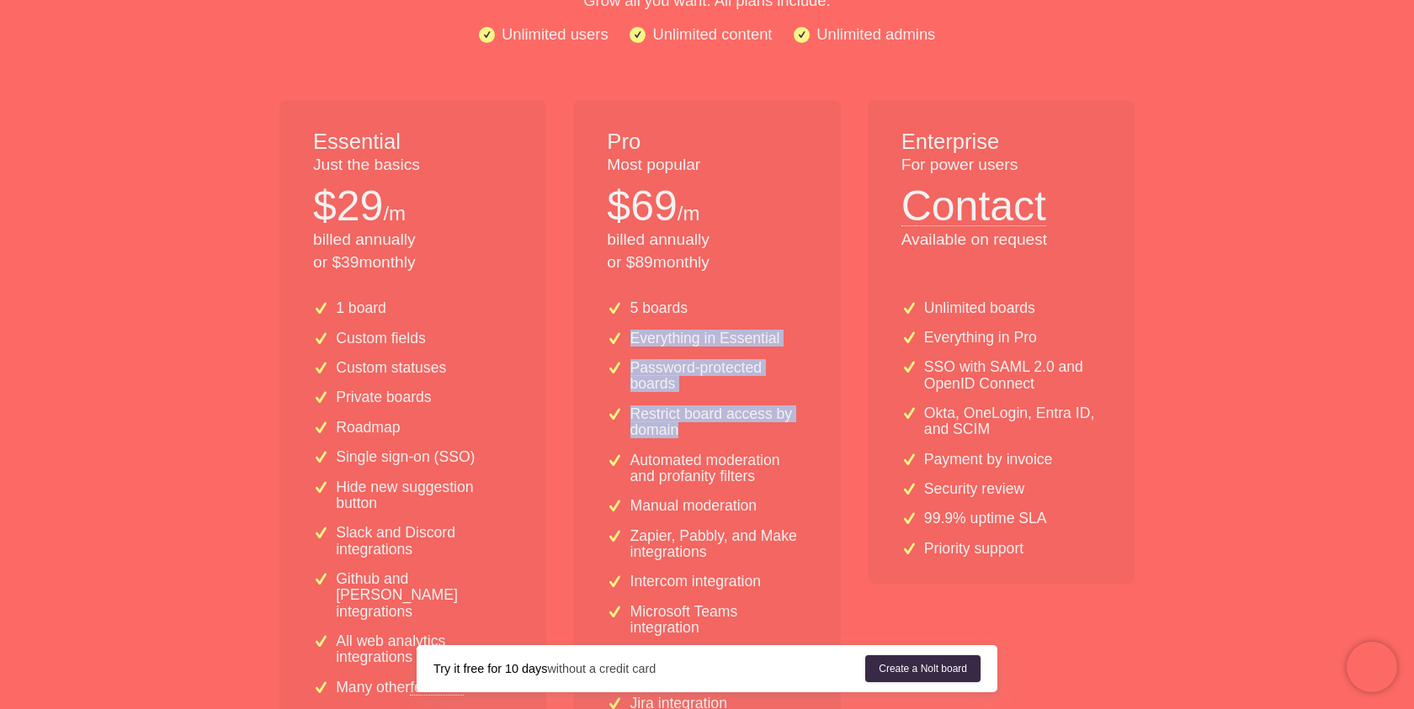
click at [796, 305] on div "5 boards Everything in Essential Password-protected boards Restrict board acces…" at bounding box center [706, 582] width 267 height 590
click at [795, 305] on div "5 boards" at bounding box center [706, 308] width 199 height 16
drag, startPoint x: 793, startPoint y: 303, endPoint x: 774, endPoint y: 447, distance: 145.2
click at [778, 446] on div "5 boards Everything in Essential Password-protected boards Restrict board acces…" at bounding box center [706, 582] width 267 height 590
click at [774, 447] on div "5 boards Everything in Essential Password-protected boards Restrict board acces…" at bounding box center [706, 582] width 267 height 590
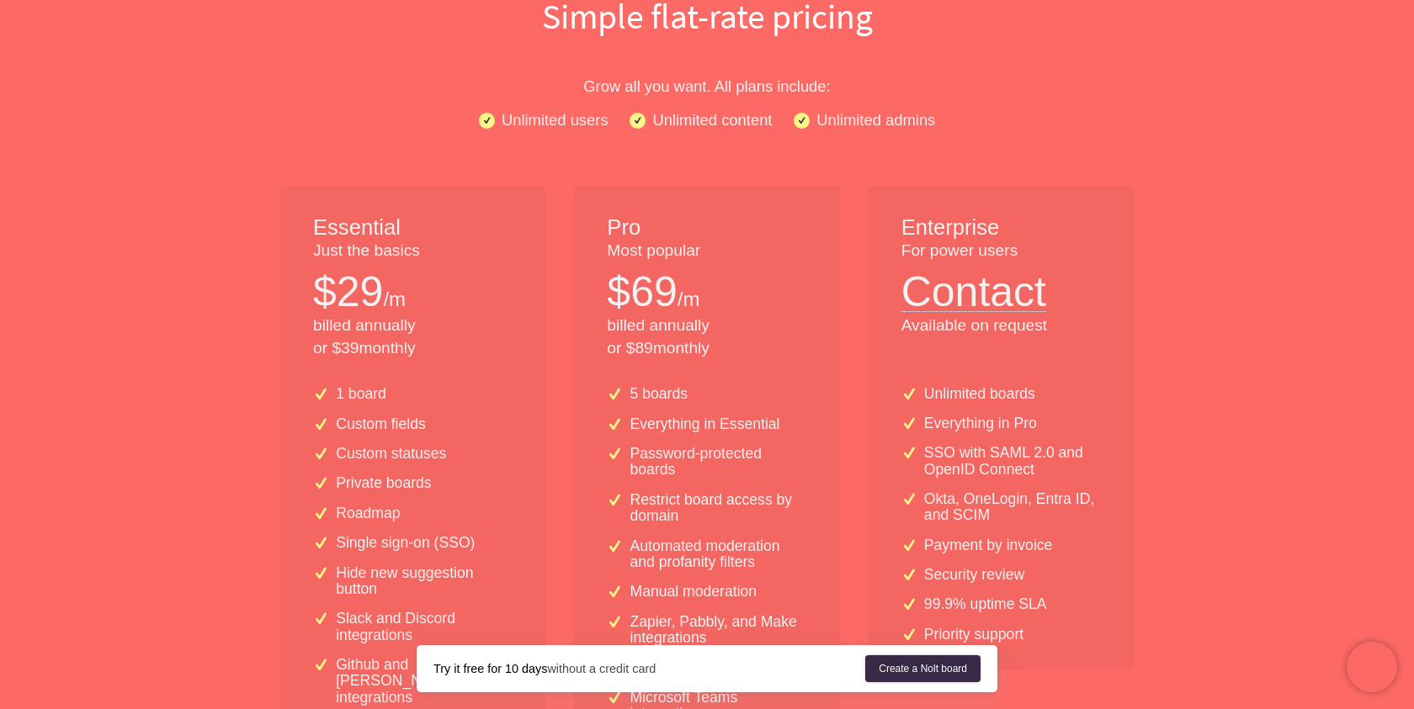
scroll to position [279, 0]
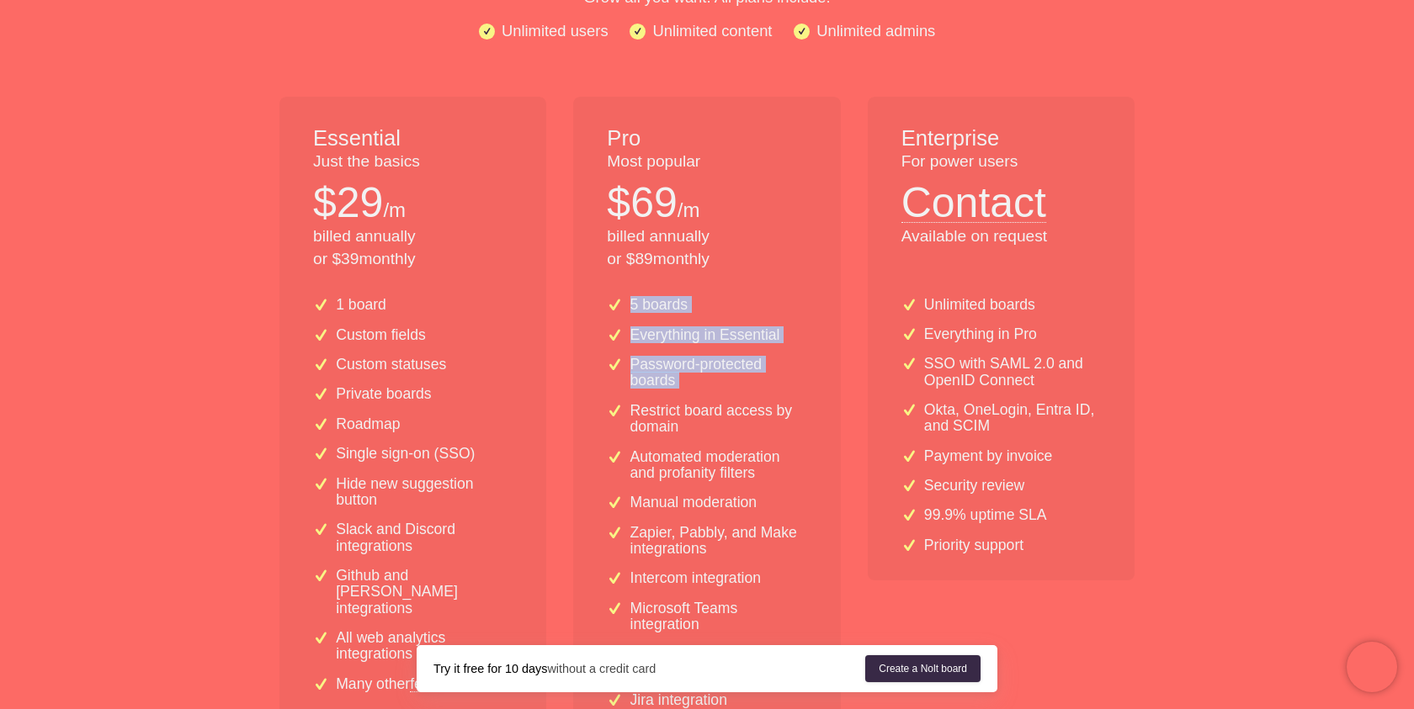
drag, startPoint x: 728, startPoint y: 285, endPoint x: 751, endPoint y: 389, distance: 106.1
click at [751, 390] on div "5 boards Everything in Essential Password-protected boards Restrict board acces…" at bounding box center [706, 579] width 267 height 590
click at [751, 389] on p "Password-protected boards" at bounding box center [718, 373] width 177 height 33
drag, startPoint x: 332, startPoint y: 253, endPoint x: 441, endPoint y: 264, distance: 109.9
click at [441, 264] on p "billed annually or $ 39 monthly" at bounding box center [412, 248] width 199 height 45
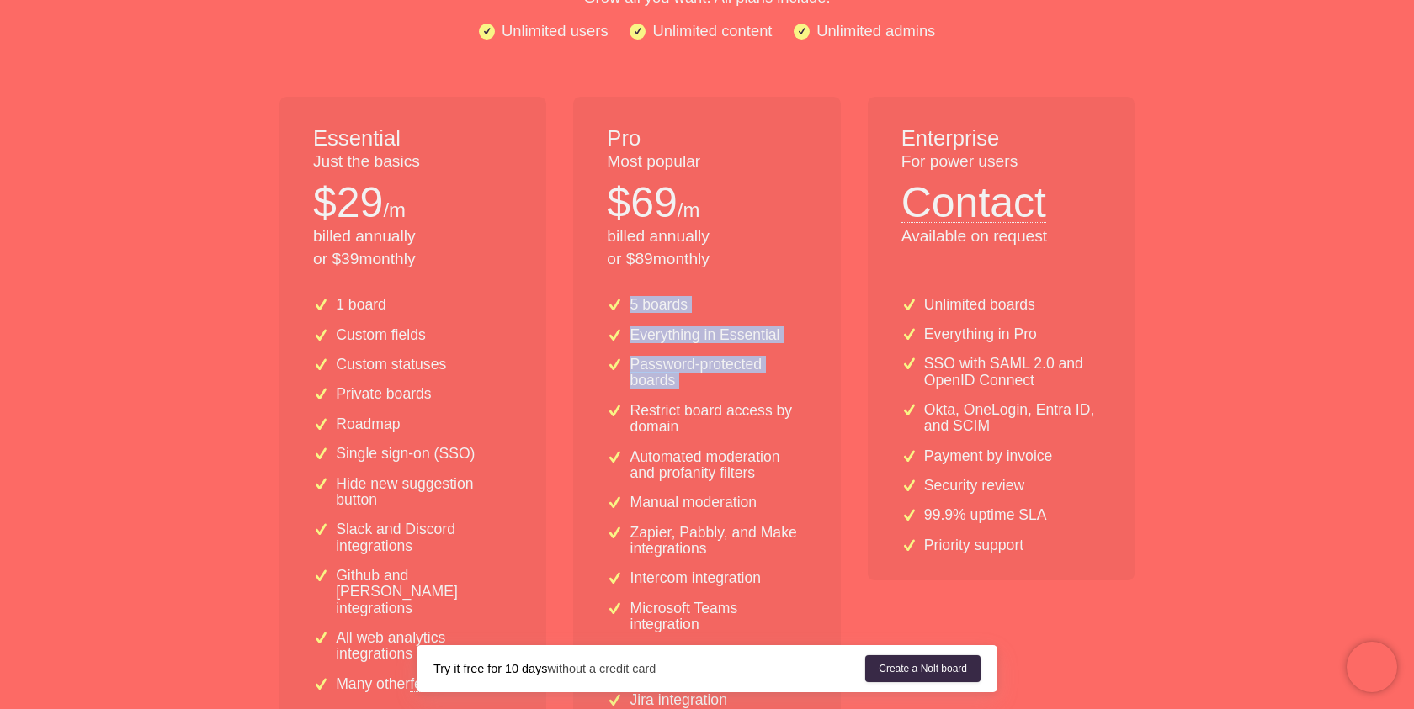
click at [441, 264] on p "billed annually or $ 39 monthly" at bounding box center [412, 248] width 199 height 45
drag, startPoint x: 627, startPoint y: 257, endPoint x: 751, endPoint y: 259, distance: 123.7
click at [751, 259] on p "billed annually or $ 89 monthly" at bounding box center [706, 248] width 199 height 45
drag, startPoint x: 627, startPoint y: 195, endPoint x: 748, endPoint y: 266, distance: 140.3
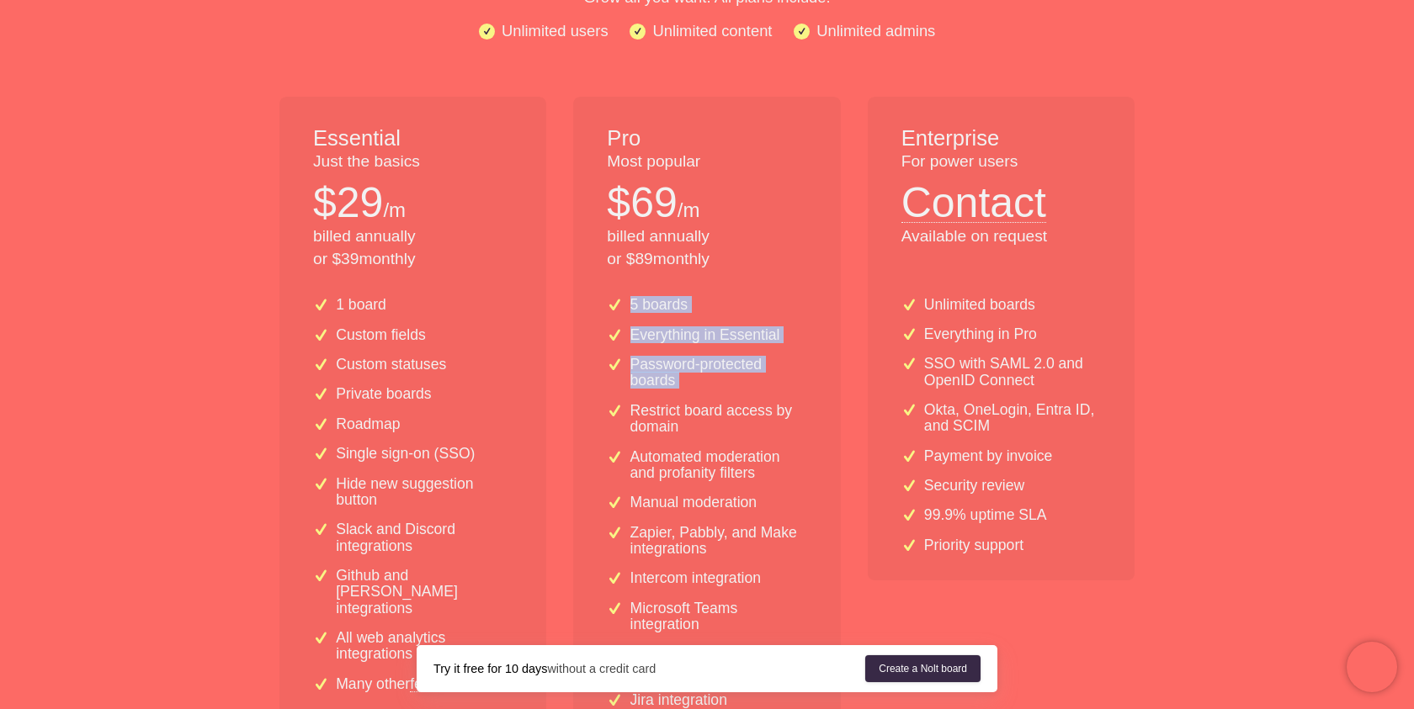
click at [748, 267] on div "Pro Most popular $ 69 /m billed annually or $ 89 monthly" at bounding box center [706, 190] width 267 height 187
click at [748, 266] on p "billed annually or $ 89 monthly" at bounding box center [706, 248] width 199 height 45
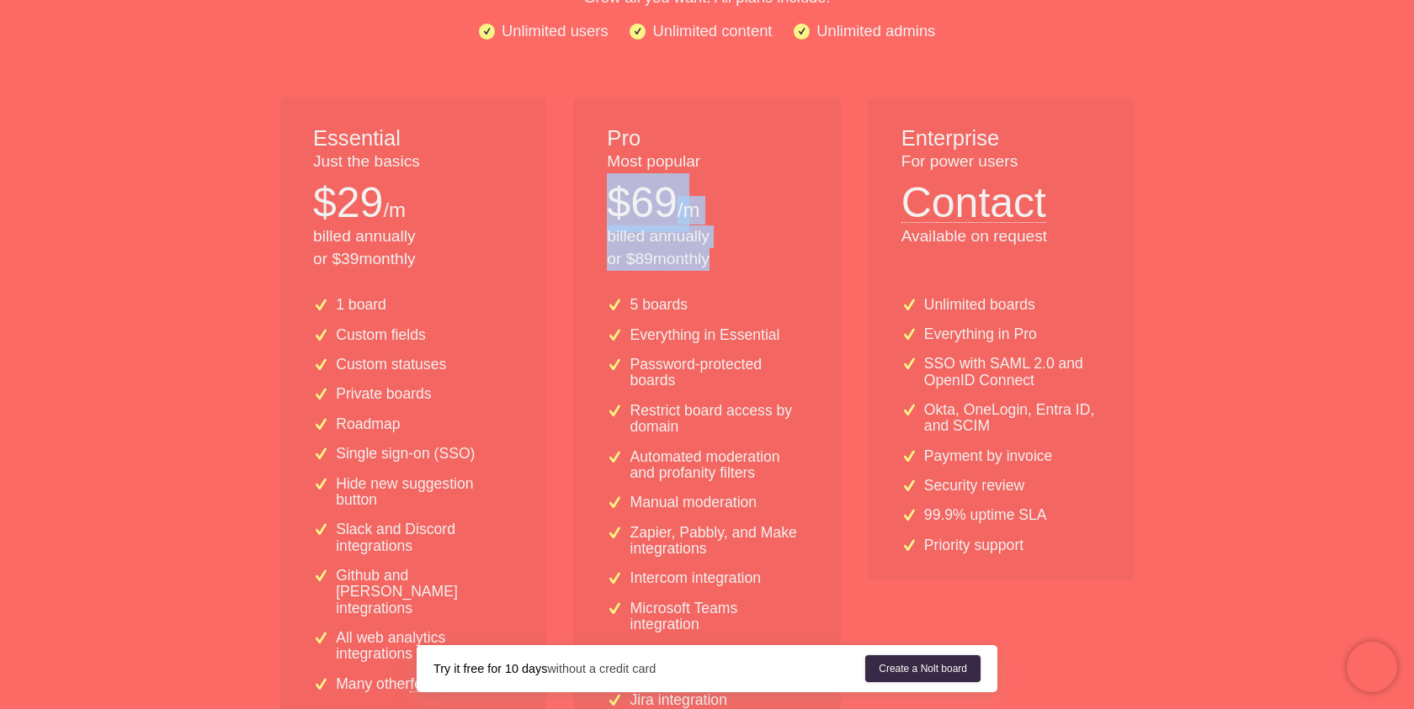
drag, startPoint x: 748, startPoint y: 266, endPoint x: 749, endPoint y: 167, distance: 99.3
click at [749, 167] on div "Pro Most popular $ 69 /m billed annually or $ 89 monthly" at bounding box center [706, 190] width 267 height 187
click at [749, 167] on p "Most popular" at bounding box center [706, 162] width 199 height 23
drag, startPoint x: 691, startPoint y: 120, endPoint x: 720, endPoint y: 230, distance: 113.3
click at [719, 231] on div "Pro Most popular $ 69 /m billed annually or $ 89 monthly" at bounding box center [706, 190] width 267 height 187
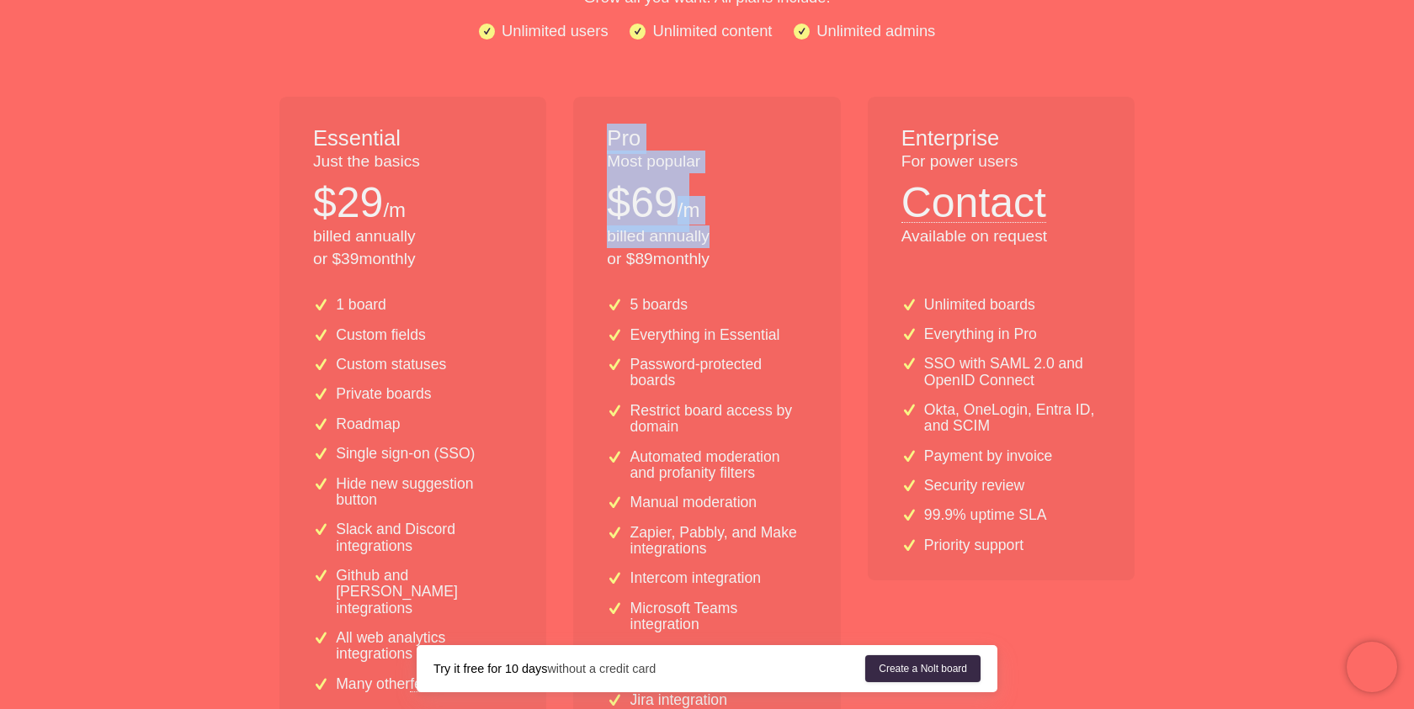
click at [720, 230] on p "billed annually or $ 89 monthly" at bounding box center [706, 248] width 199 height 45
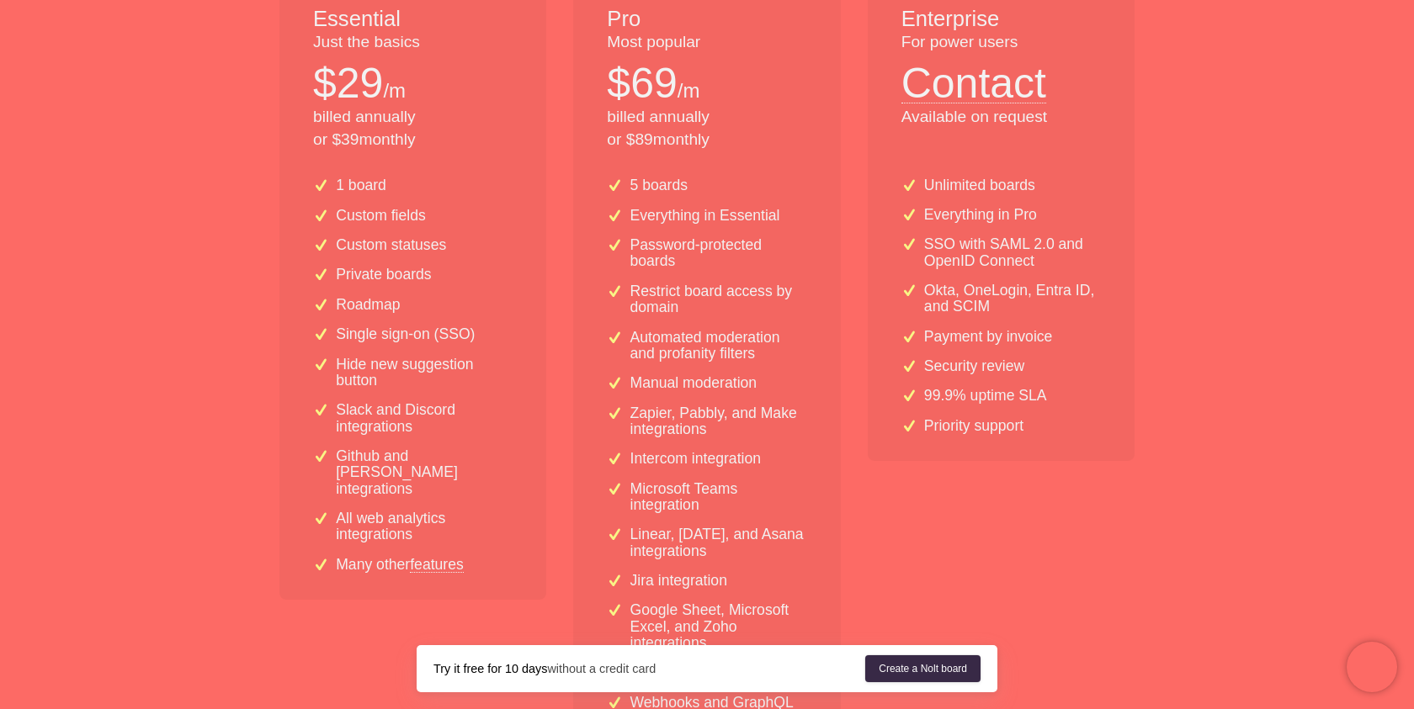
scroll to position [406, 0]
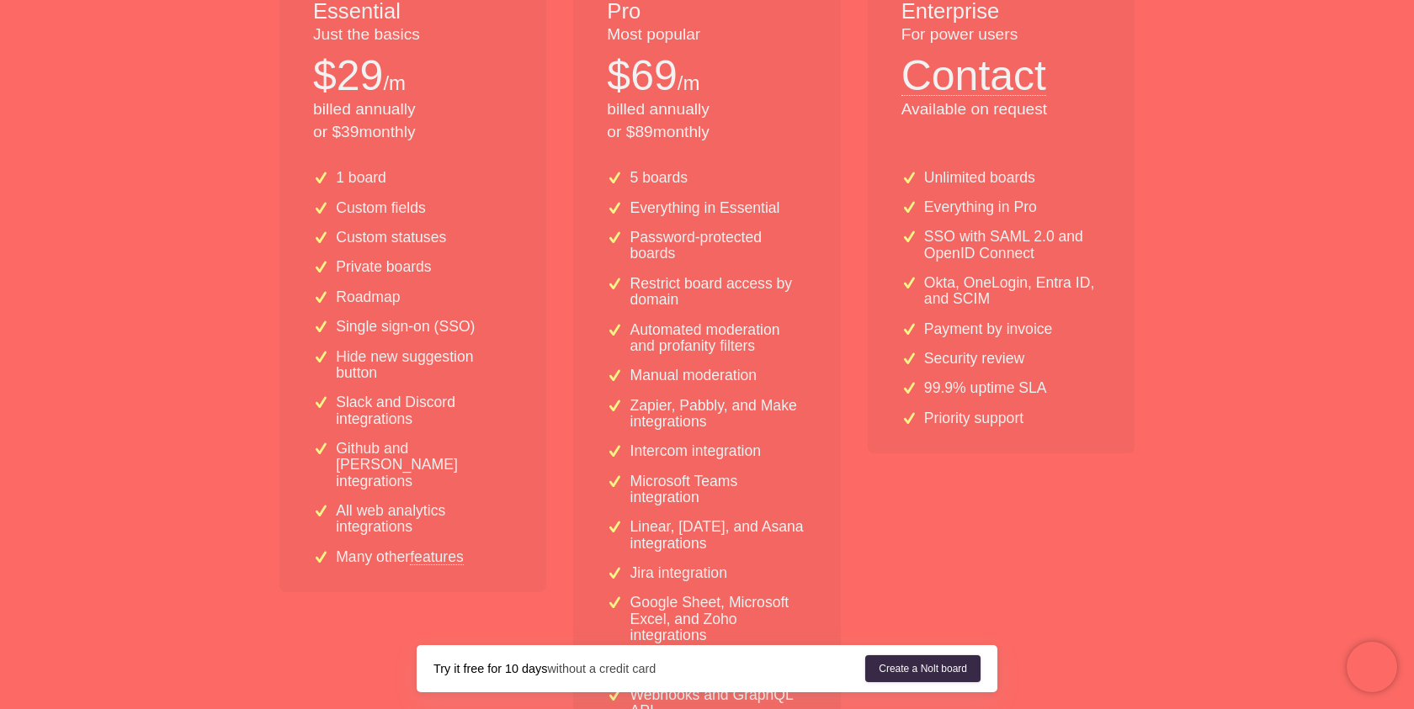
drag, startPoint x: 626, startPoint y: 173, endPoint x: 769, endPoint y: 279, distance: 178.1
click at [770, 279] on div "5 boards Everything in Essential Password-protected boards Restrict board acces…" at bounding box center [706, 452] width 267 height 590
drag, startPoint x: 630, startPoint y: 172, endPoint x: 723, endPoint y: 172, distance: 92.6
click at [724, 172] on div "5 boards" at bounding box center [706, 178] width 199 height 16
click at [723, 172] on div "5 boards" at bounding box center [706, 178] width 199 height 16
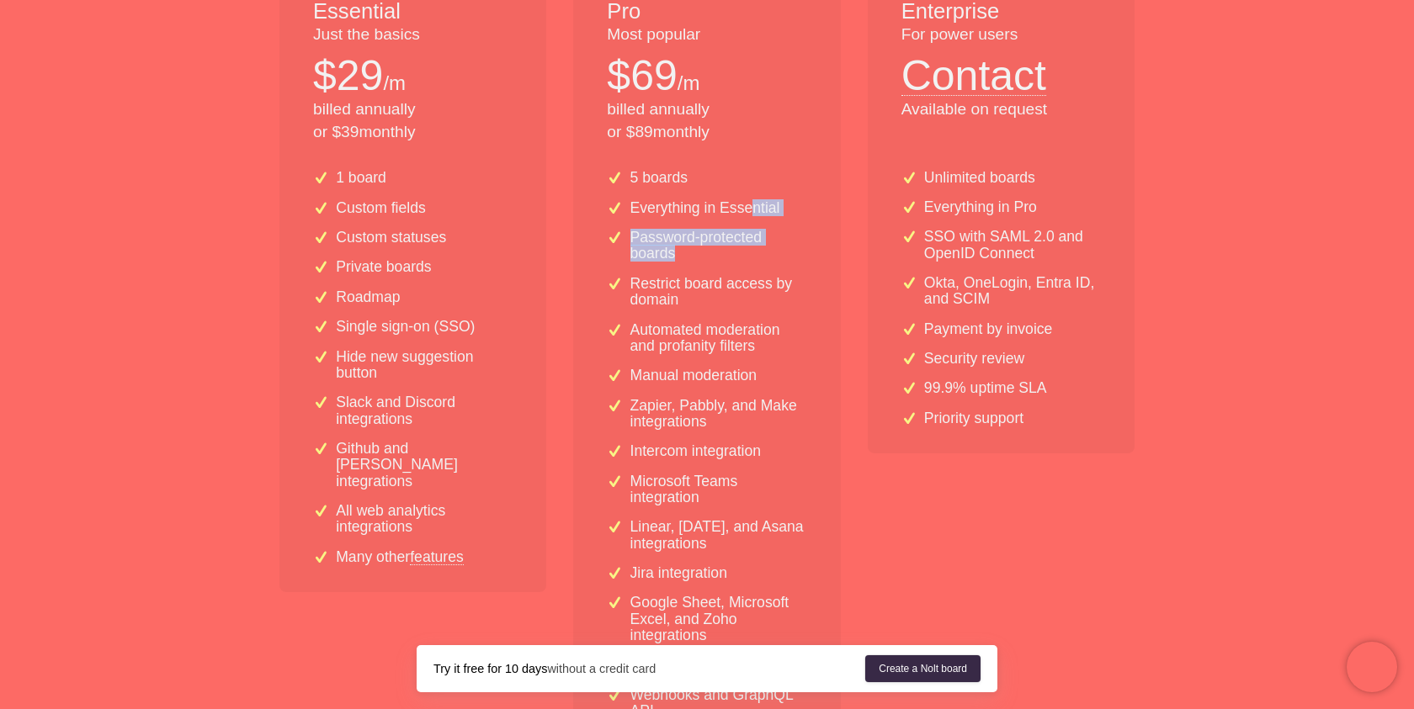
drag, startPoint x: 748, startPoint y: 200, endPoint x: 748, endPoint y: 257, distance: 57.2
click at [749, 258] on div "5 boards Everything in Essential Password-protected boards Restrict board acces…" at bounding box center [706, 452] width 267 height 590
click at [748, 257] on p "Password-protected boards" at bounding box center [718, 246] width 177 height 33
drag, startPoint x: 748, startPoint y: 257, endPoint x: 746, endPoint y: 157, distance: 100.2
click at [746, 155] on div "Pro Most popular $ 69 /m billed annually or $ 89 monthly 5 boards Everything in…" at bounding box center [706, 358] width 267 height 777
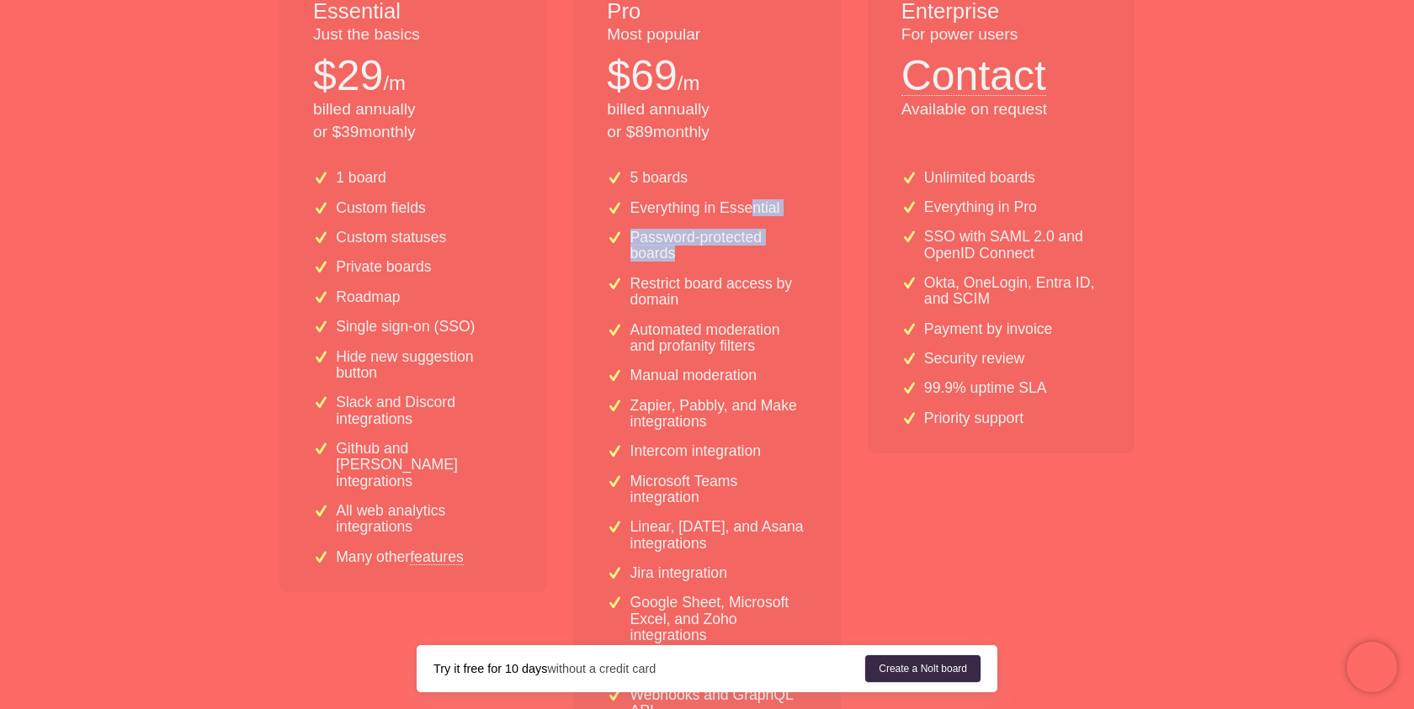
click at [746, 157] on div "5 boards Everything in Essential Password-protected boards Restrict board acces…" at bounding box center [706, 452] width 267 height 590
drag, startPoint x: 746, startPoint y: 157, endPoint x: 751, endPoint y: 300, distance: 142.3
click at [751, 300] on div "5 boards Everything in Essential Password-protected boards Restrict board acces…" at bounding box center [706, 452] width 267 height 590
click at [751, 300] on p "Restrict board access by domain" at bounding box center [718, 292] width 177 height 33
drag, startPoint x: 751, startPoint y: 300, endPoint x: 749, endPoint y: 157, distance: 142.2
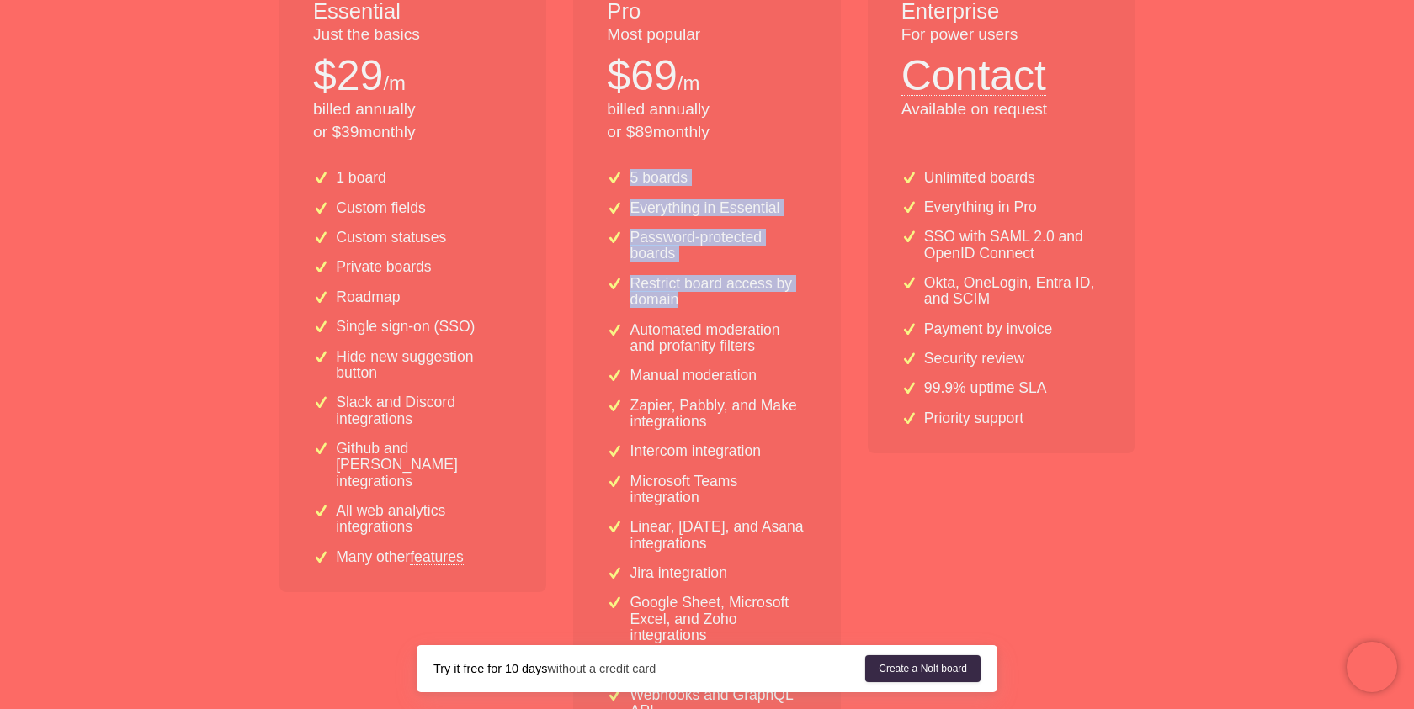
click at [749, 157] on div "5 boards Everything in Essential Password-protected boards Restrict board acces…" at bounding box center [706, 452] width 267 height 590
drag, startPoint x: 749, startPoint y: 157, endPoint x: 777, endPoint y: 353, distance: 198.0
click at [778, 355] on div "5 boards Everything in Essential Password-protected boards Restrict board acces…" at bounding box center [706, 452] width 267 height 590
click at [777, 353] on p "Automated moderation and profanity filters" at bounding box center [718, 338] width 177 height 33
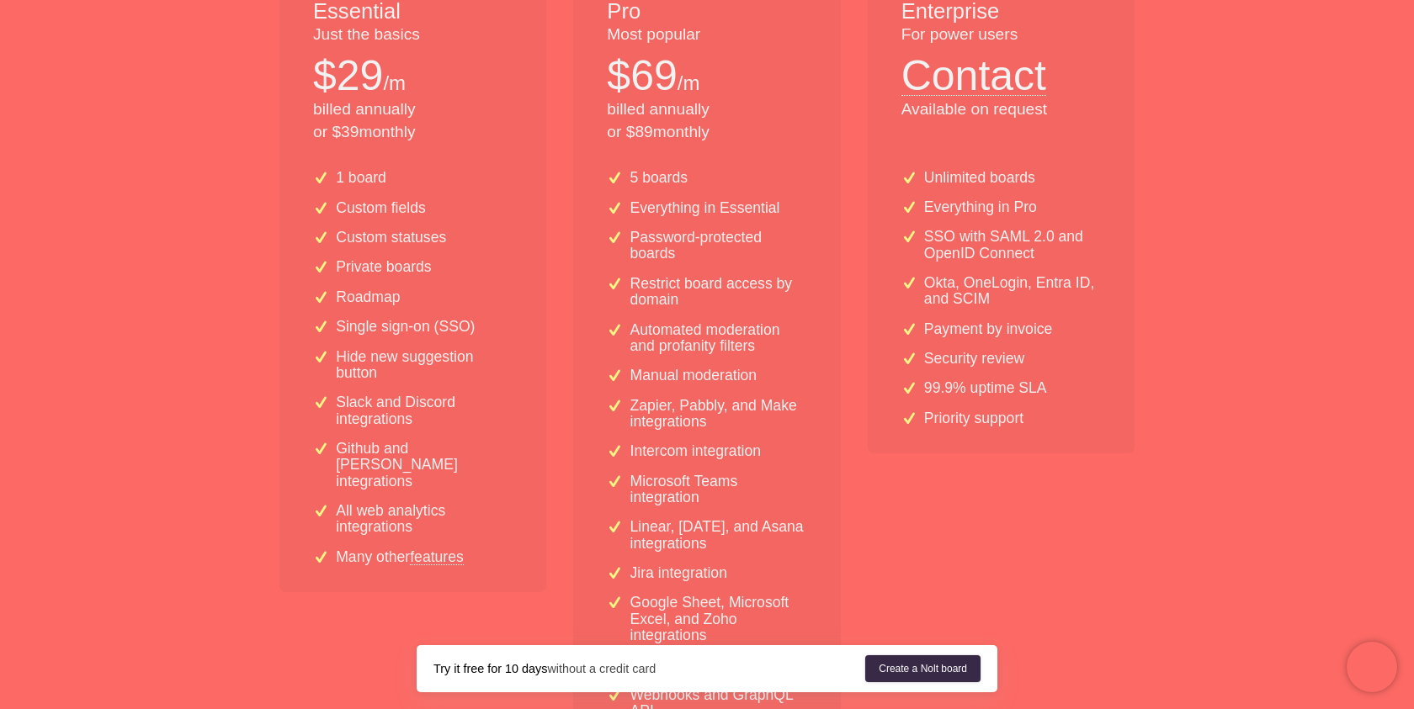
click at [777, 353] on p "Automated moderation and profanity filters" at bounding box center [718, 338] width 177 height 33
drag, startPoint x: 470, startPoint y: 215, endPoint x: 469, endPoint y: 338, distance: 123.7
click at [470, 339] on div "1 board Custom fields Custom statuses Private boards Roadmap Single sign-on (SS…" at bounding box center [412, 375] width 267 height 436
click at [469, 338] on div "1 board Custom fields Custom statuses Private boards Roadmap Single sign-on (SS…" at bounding box center [412, 375] width 267 height 436
drag, startPoint x: 320, startPoint y: 258, endPoint x: 463, endPoint y: 258, distance: 143.0
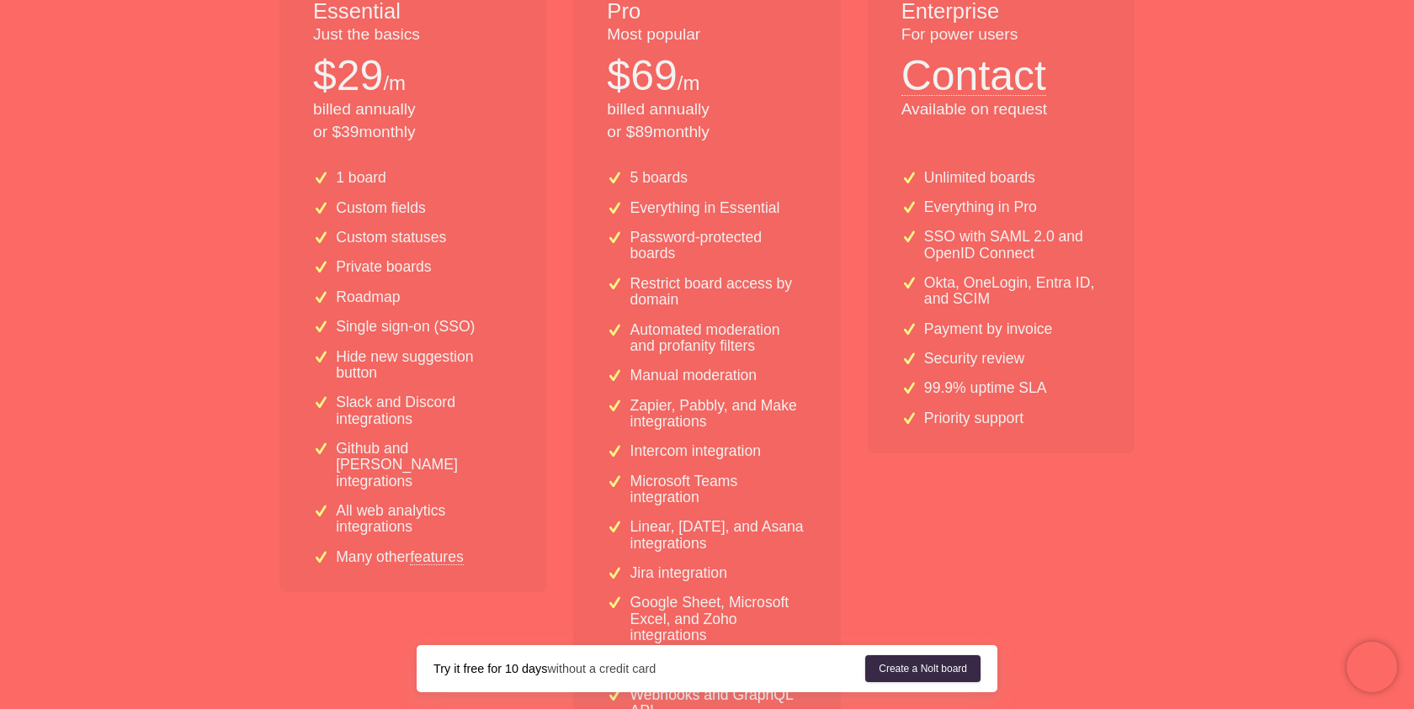
click at [463, 258] on div "1 board Custom fields Custom statuses Private boards Roadmap Single sign-on (SS…" at bounding box center [412, 375] width 267 height 436
drag, startPoint x: 454, startPoint y: 273, endPoint x: 456, endPoint y: 147, distance: 125.4
click at [456, 147] on div "Essential Just the basics $ 29 /m billed annually or $ 39 monthly 1 board Custo…" at bounding box center [412, 358] width 267 height 777
click at [455, 148] on div "Essential Just the basics $ 29 /m billed annually or $ 39 monthly" at bounding box center [412, 63] width 267 height 187
drag, startPoint x: 455, startPoint y: 148, endPoint x: 454, endPoint y: 295, distance: 146.4
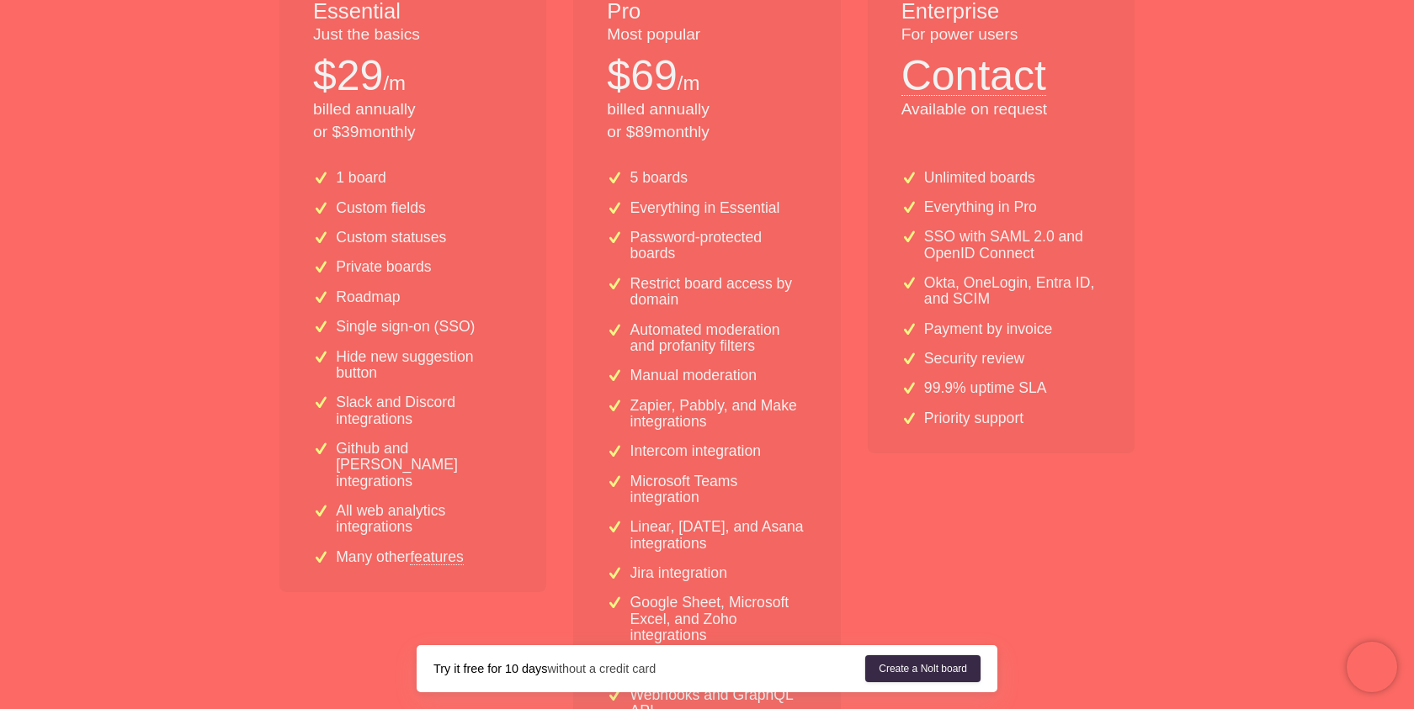
click at [457, 295] on div "Essential Just the basics $ 29 /m billed annually or $ 39 monthly 1 board Custo…" at bounding box center [412, 358] width 267 height 777
click at [454, 295] on div "Roadmap" at bounding box center [412, 297] width 199 height 16
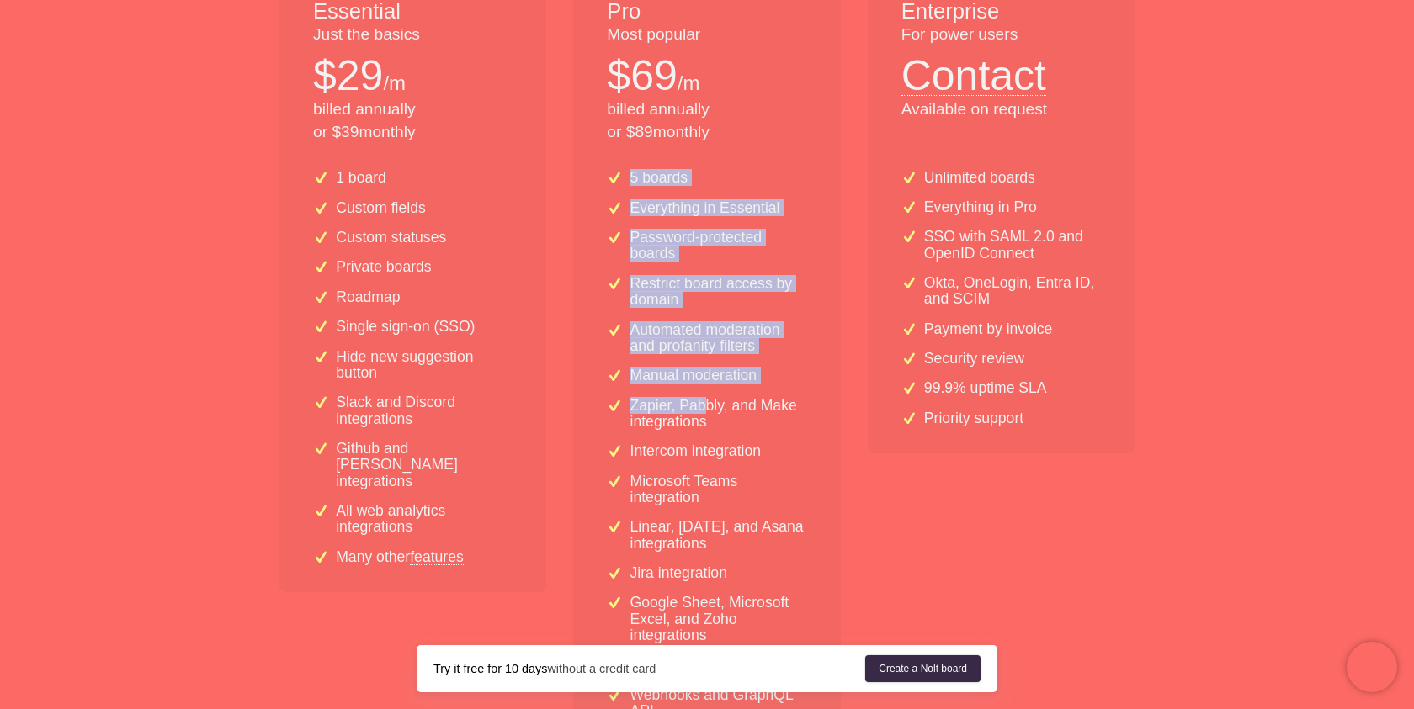
drag, startPoint x: 623, startPoint y: 174, endPoint x: 705, endPoint y: 406, distance: 245.7
click at [708, 406] on div "5 boards Everything in Essential Password-protected boards Restrict board acces…" at bounding box center [706, 452] width 267 height 590
click at [705, 406] on p "Zapier, Pabbly, and Make integrations" at bounding box center [718, 414] width 177 height 33
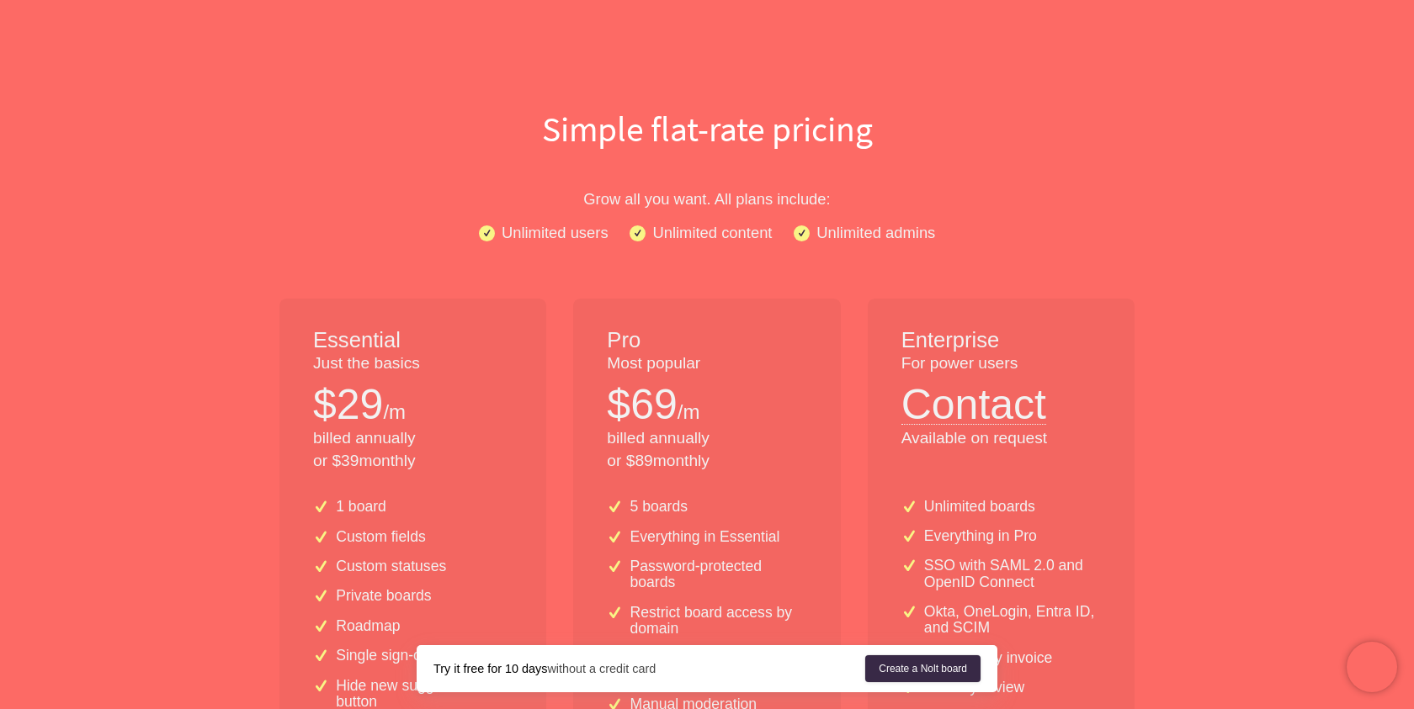
scroll to position [0, 0]
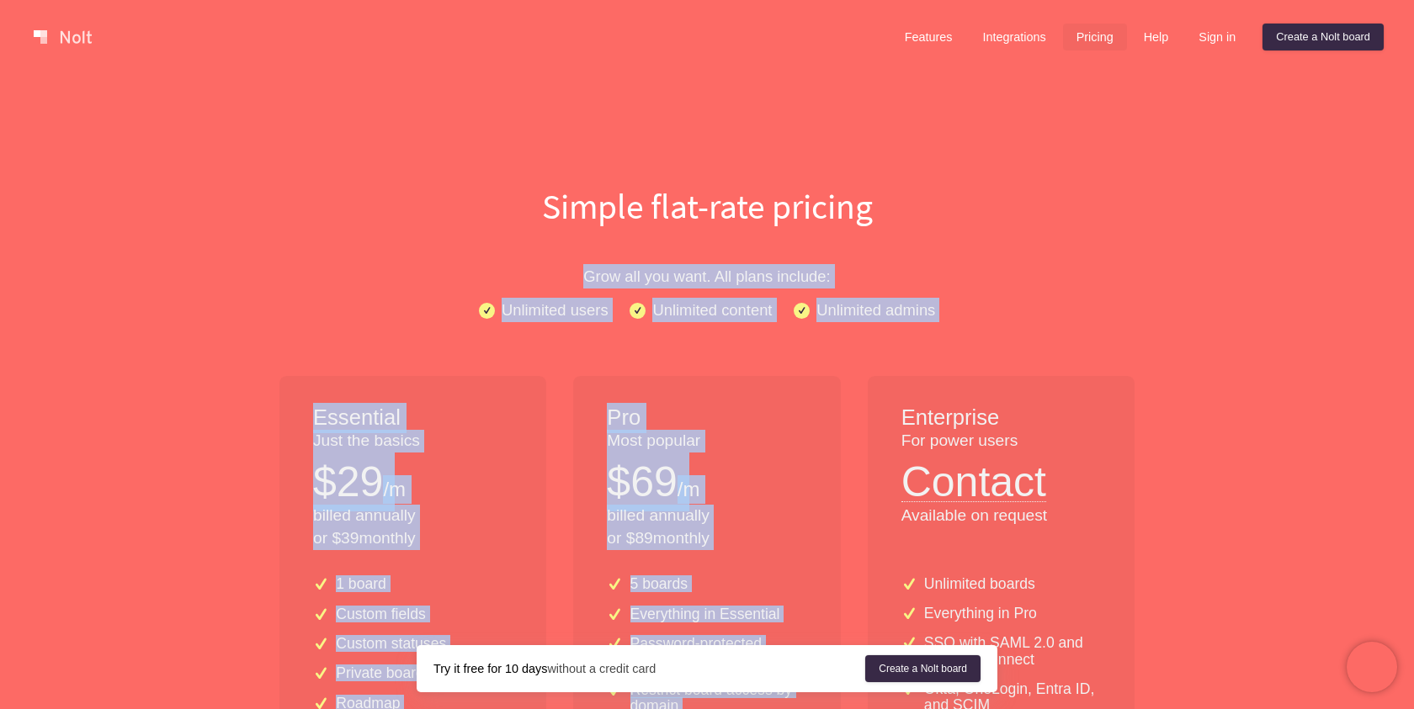
drag, startPoint x: 509, startPoint y: 268, endPoint x: 923, endPoint y: 322, distance: 417.5
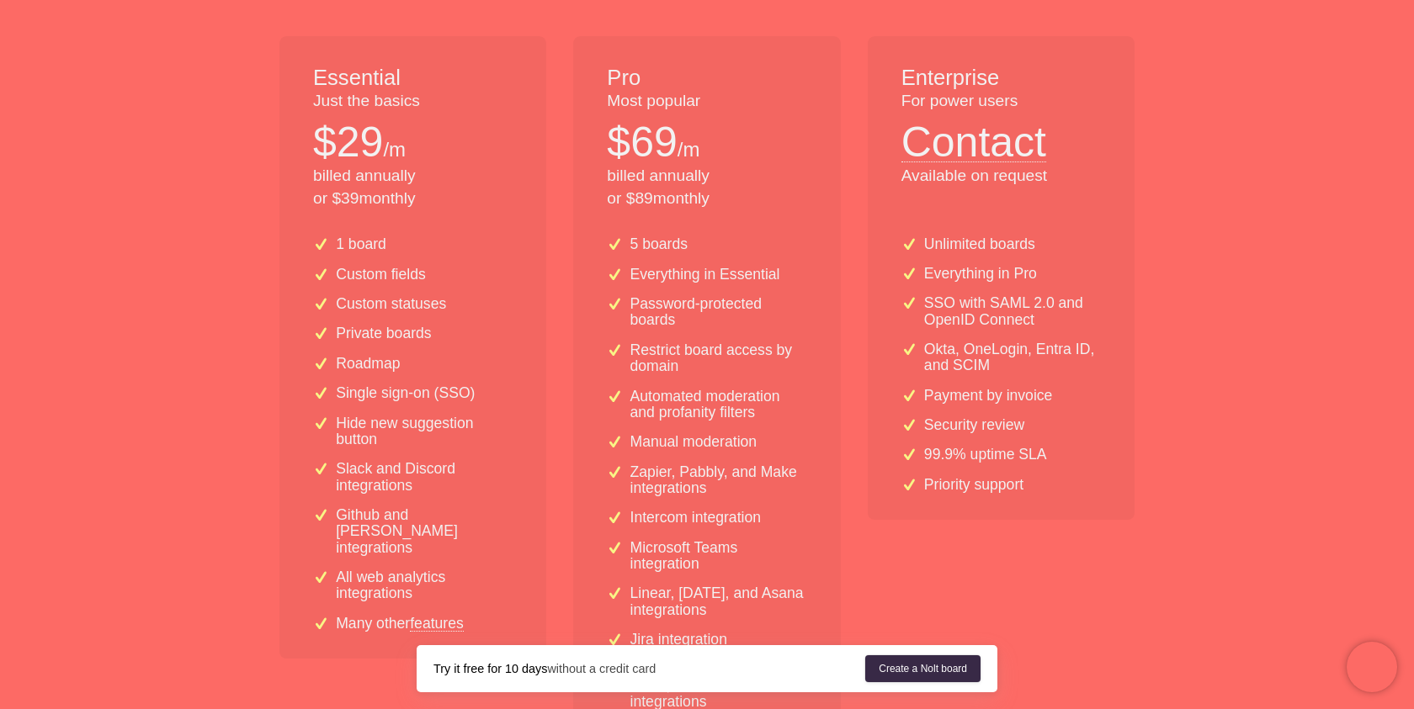
scroll to position [375, 0]
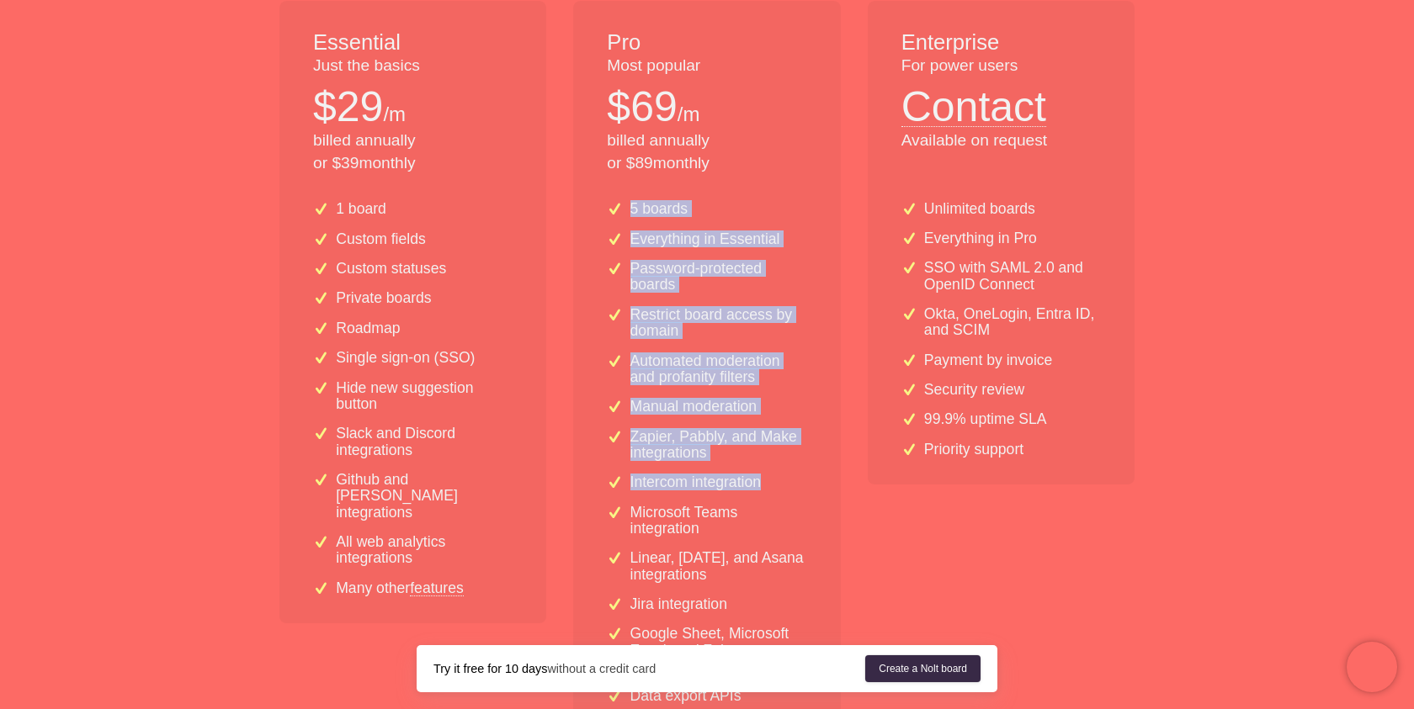
drag, startPoint x: 749, startPoint y: 197, endPoint x: 770, endPoint y: 479, distance: 282.7
click at [771, 480] on div "5 boards Everything in Essential Password-protected boards Restrict board acces…" at bounding box center [706, 483] width 267 height 590
click at [770, 479] on div "Intercom integration" at bounding box center [706, 483] width 199 height 16
drag, startPoint x: 770, startPoint y: 479, endPoint x: 768, endPoint y: 263, distance: 215.4
click at [768, 263] on div "5 boards Everything in Essential Password-protected boards Restrict board acces…" at bounding box center [706, 483] width 267 height 590
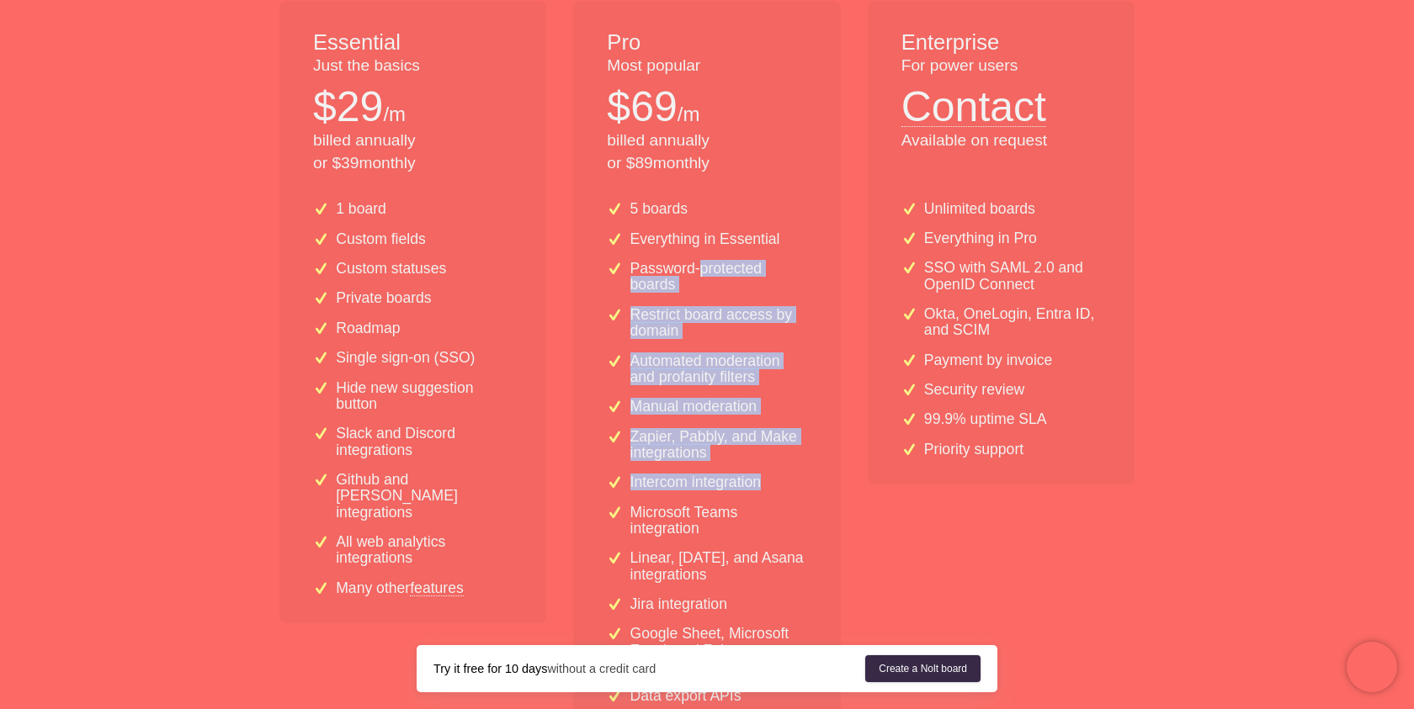
click at [768, 263] on p "Password-protected boards" at bounding box center [718, 277] width 177 height 33
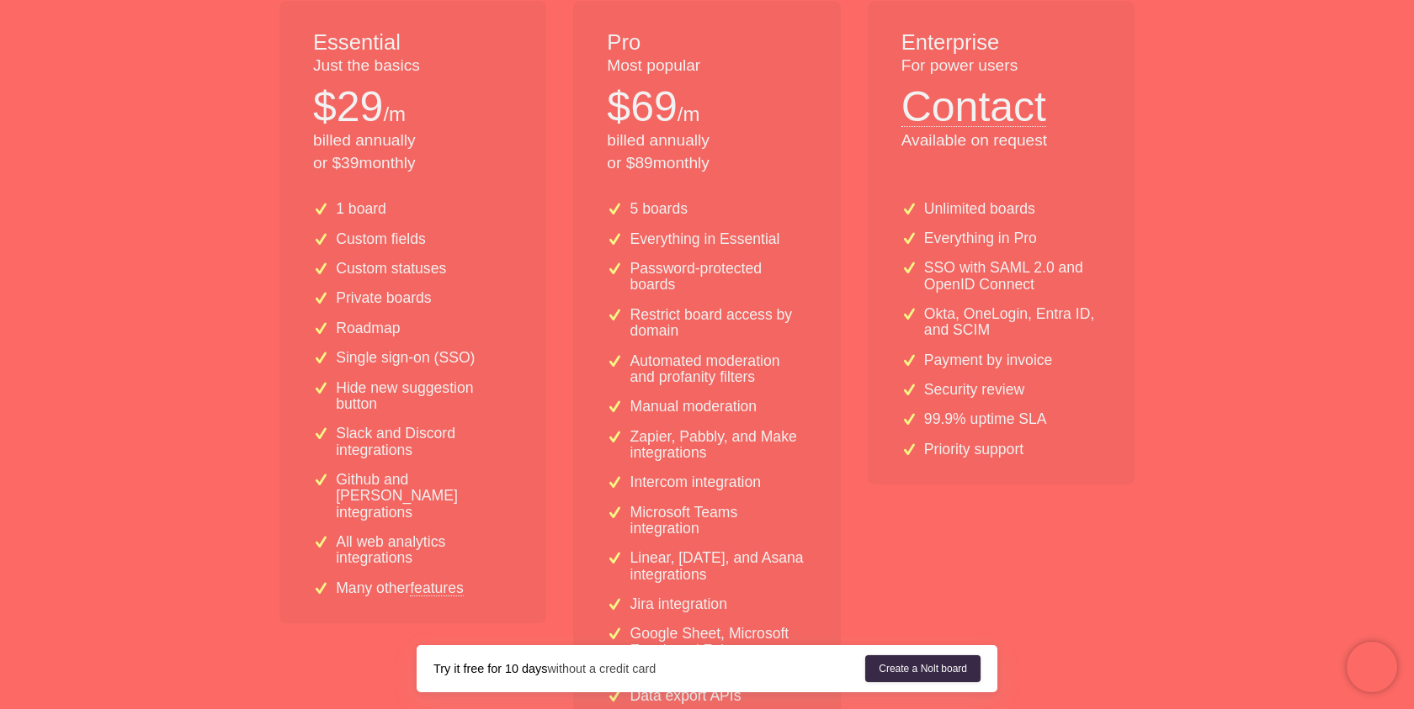
scroll to position [517, 0]
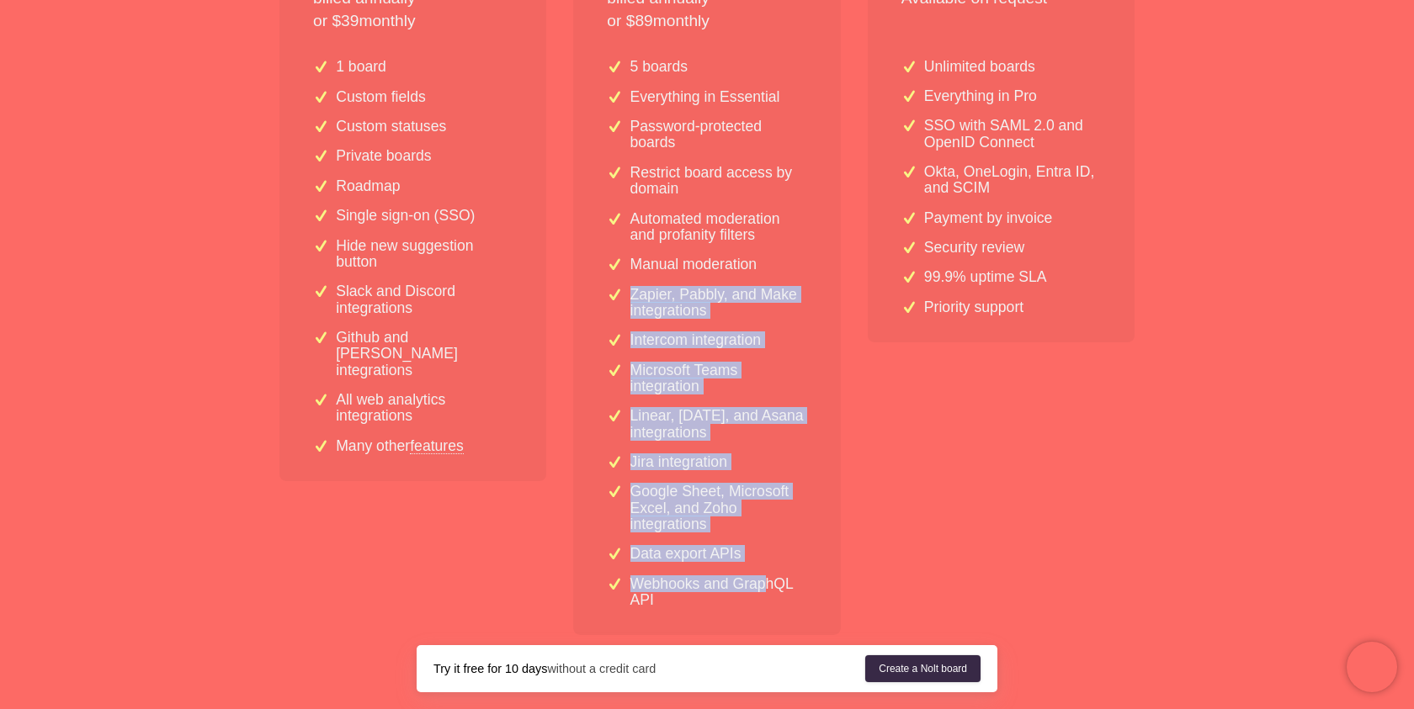
drag, startPoint x: 768, startPoint y: 263, endPoint x: 756, endPoint y: 589, distance: 325.9
click at [760, 589] on div "5 boards Everything in Essential Password-protected boards Restrict board acces…" at bounding box center [706, 340] width 267 height 590
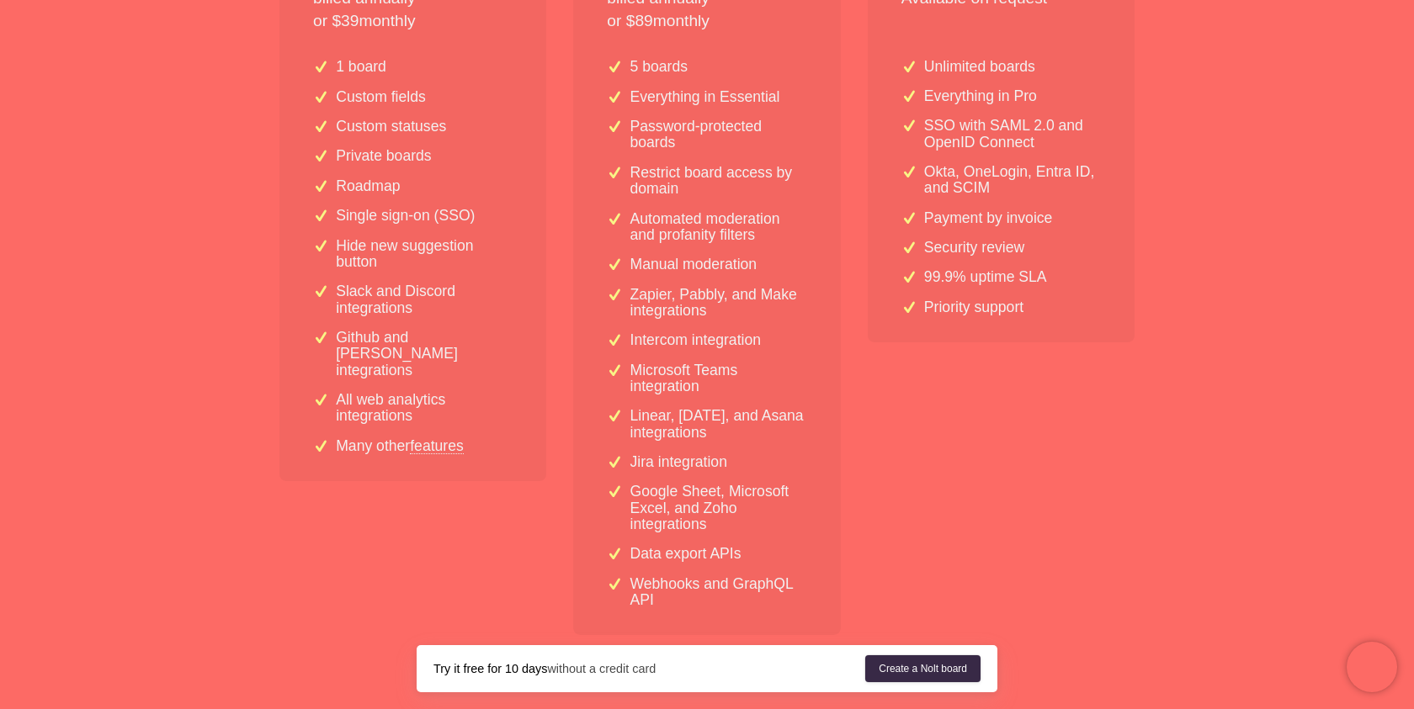
click at [740, 599] on p "Webhooks and GraphQL API" at bounding box center [718, 592] width 177 height 33
drag, startPoint x: 740, startPoint y: 602, endPoint x: 741, endPoint y: 557, distance: 45.5
click at [743, 557] on div "5 boards Everything in Essential Password-protected boards Restrict board acces…" at bounding box center [706, 340] width 267 height 590
click at [741, 557] on div "Data export APIs" at bounding box center [706, 554] width 199 height 16
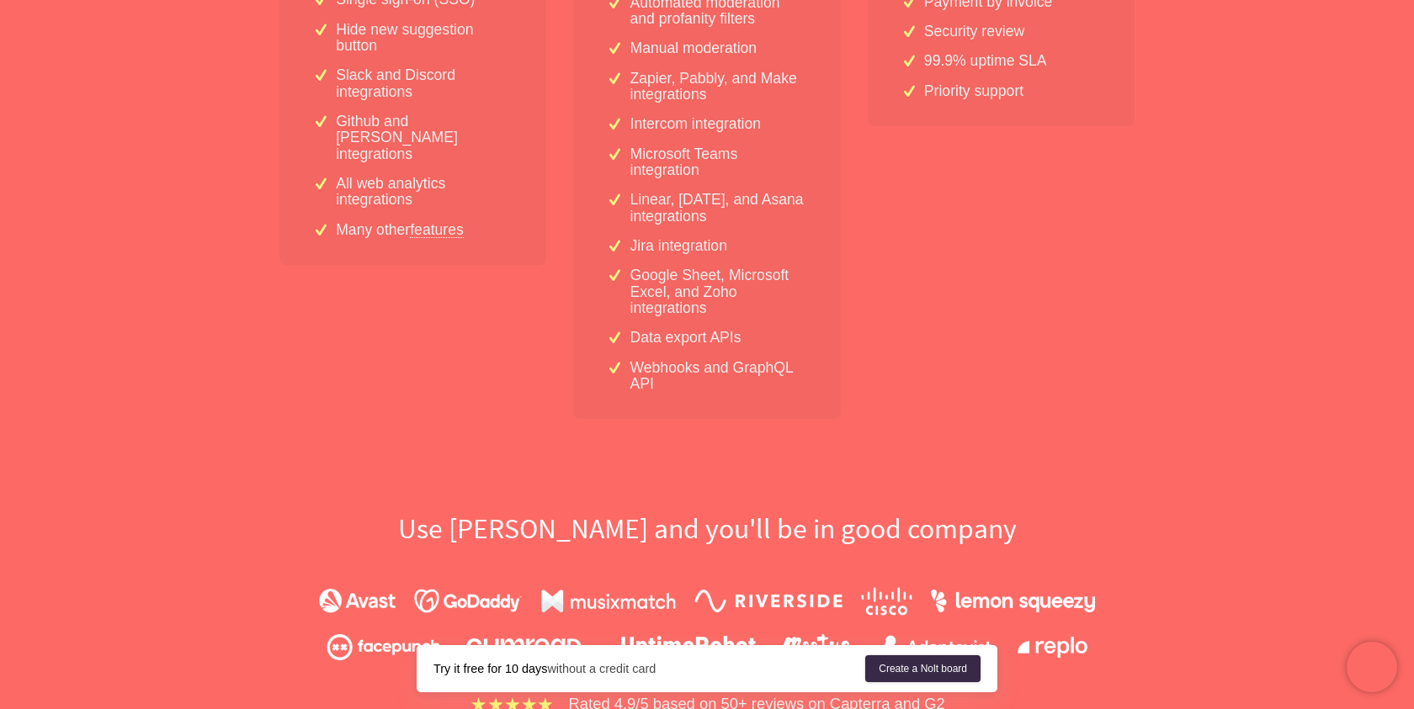
scroll to position [1019, 0]
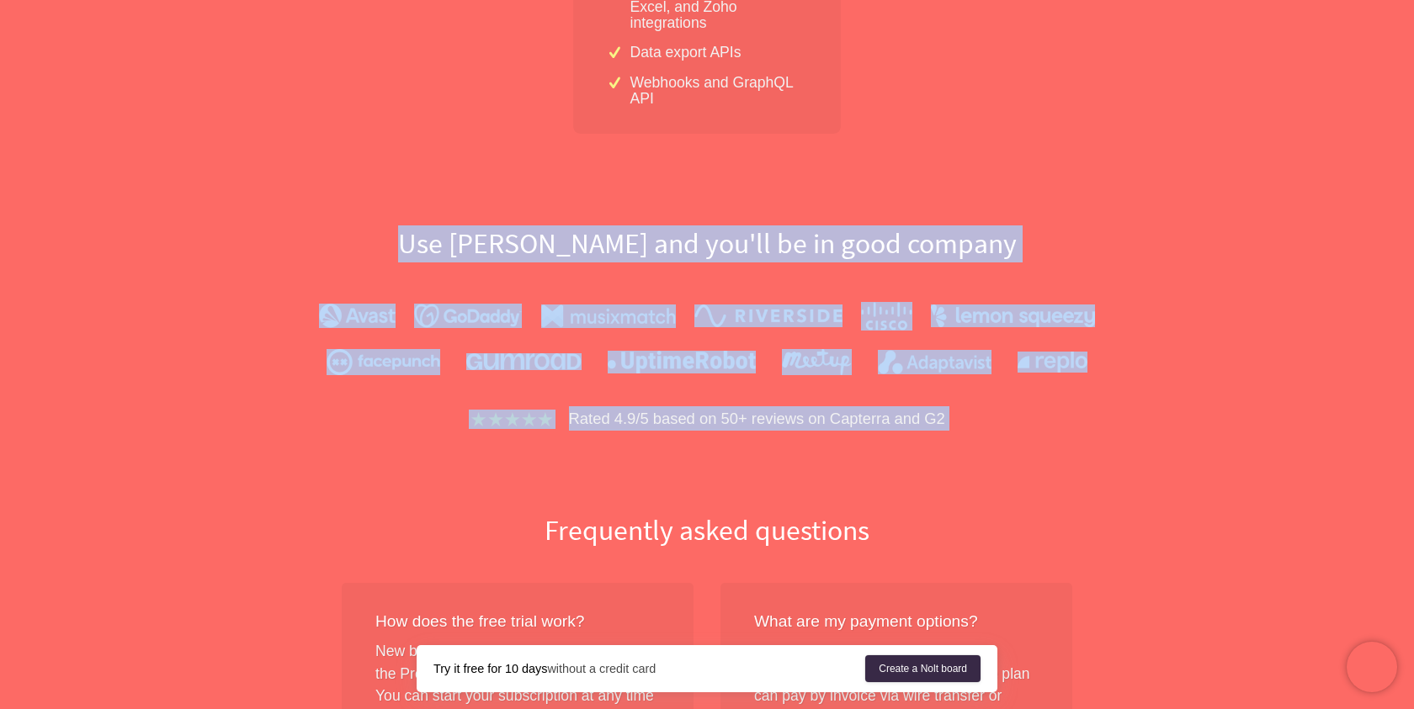
drag, startPoint x: 677, startPoint y: 188, endPoint x: 725, endPoint y: 477, distance: 293.5
click at [725, 477] on div "Simple flat-rate pricing Grow all you want. All plans include: Unlimited users …" at bounding box center [706, 308] width 1077 height 2291
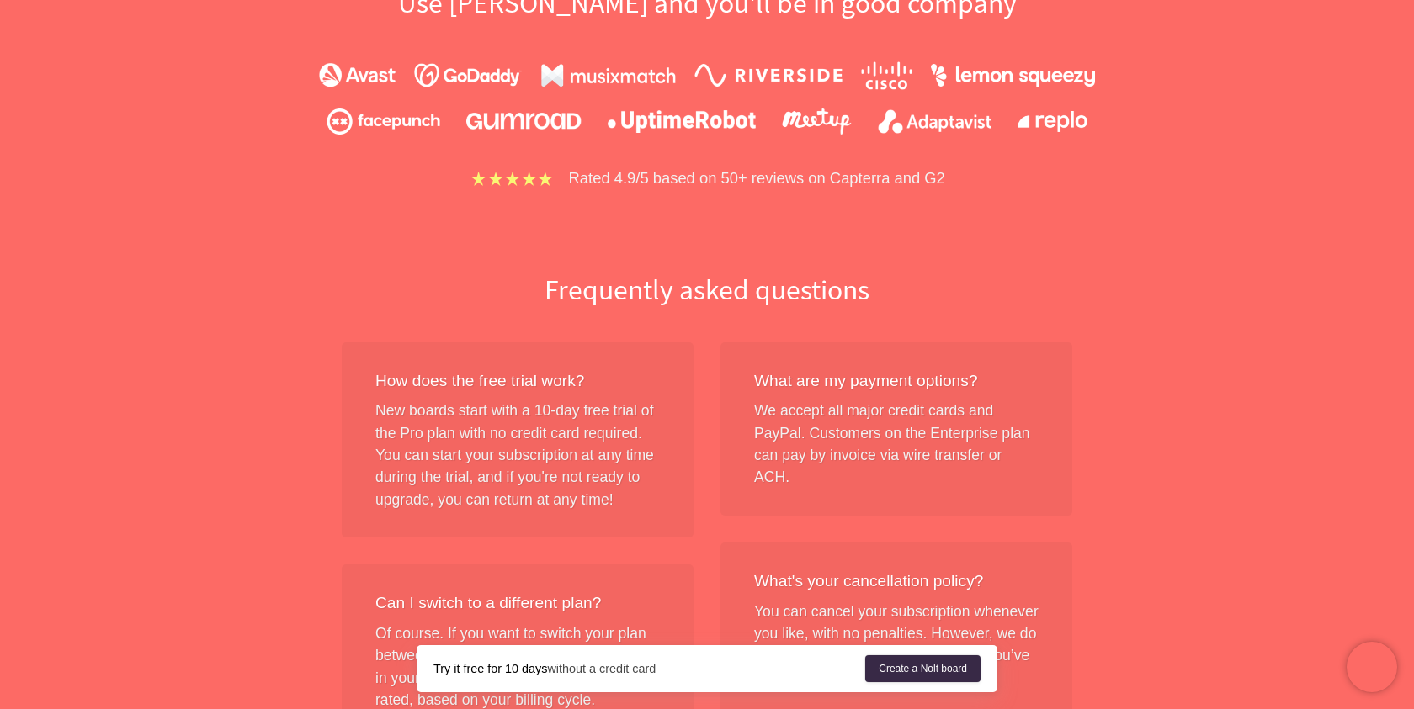
scroll to position [1275, 0]
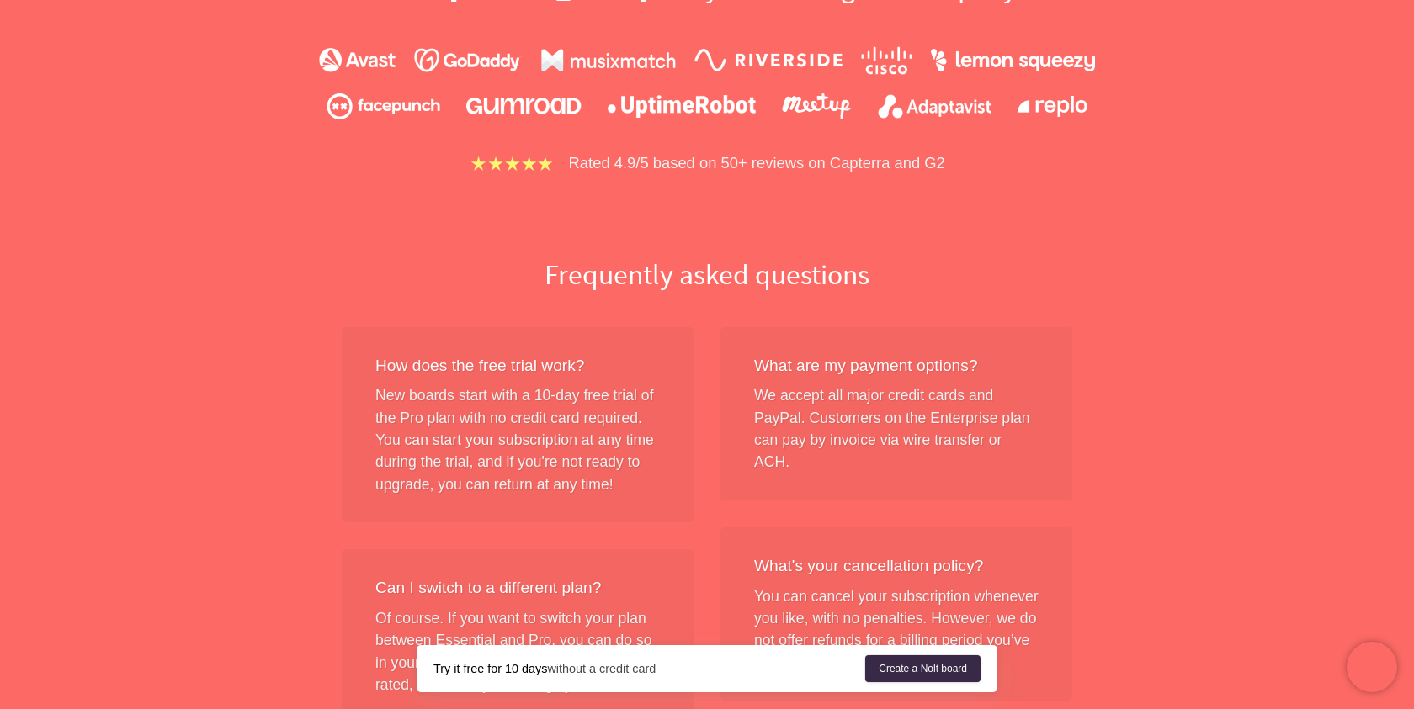
click at [692, 171] on p "Rated 4.9/5 based on 50+ reviews on Capterra and G2" at bounding box center [757, 163] width 376 height 24
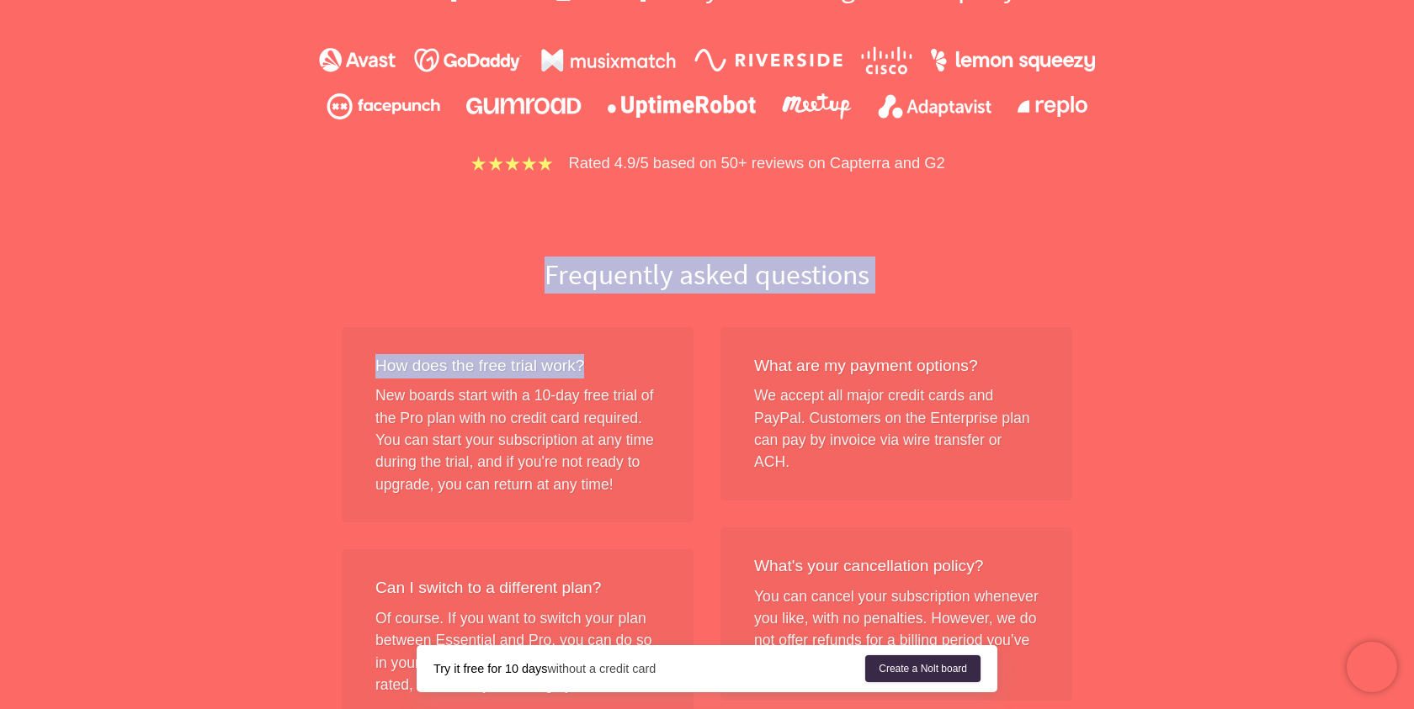
drag, startPoint x: 625, startPoint y: 247, endPoint x: 640, endPoint y: 380, distance: 134.6
click at [640, 379] on div "Simple flat-rate pricing Grow all you want. All plans include: Unlimited users …" at bounding box center [706, 52] width 1077 height 2291
click at [640, 380] on div "How does the free trial work? New boards start with a 10-day free trial of the …" at bounding box center [518, 425] width 352 height 196
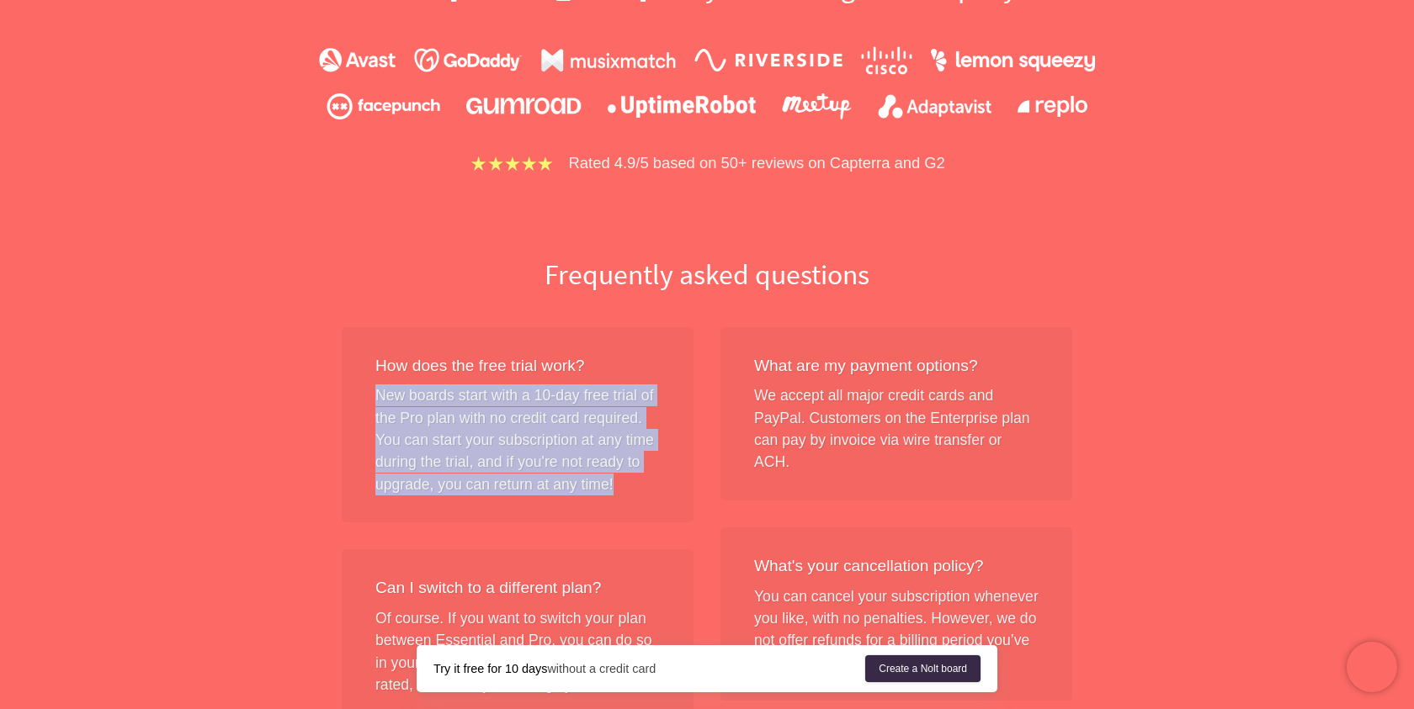
drag, startPoint x: 625, startPoint y: 369, endPoint x: 622, endPoint y: 486, distance: 116.2
click at [624, 488] on div "How does the free trial work? New boards start with a 10-day free trial of the …" at bounding box center [518, 425] width 352 height 196
click at [622, 486] on div "How does the free trial work? New boards start with a 10-day free trial of the …" at bounding box center [518, 425] width 352 height 196
drag, startPoint x: 622, startPoint y: 486, endPoint x: 624, endPoint y: 376, distance: 109.4
click at [625, 375] on div "How does the free trial work? New boards start with a 10-day free trial of the …" at bounding box center [518, 425] width 352 height 196
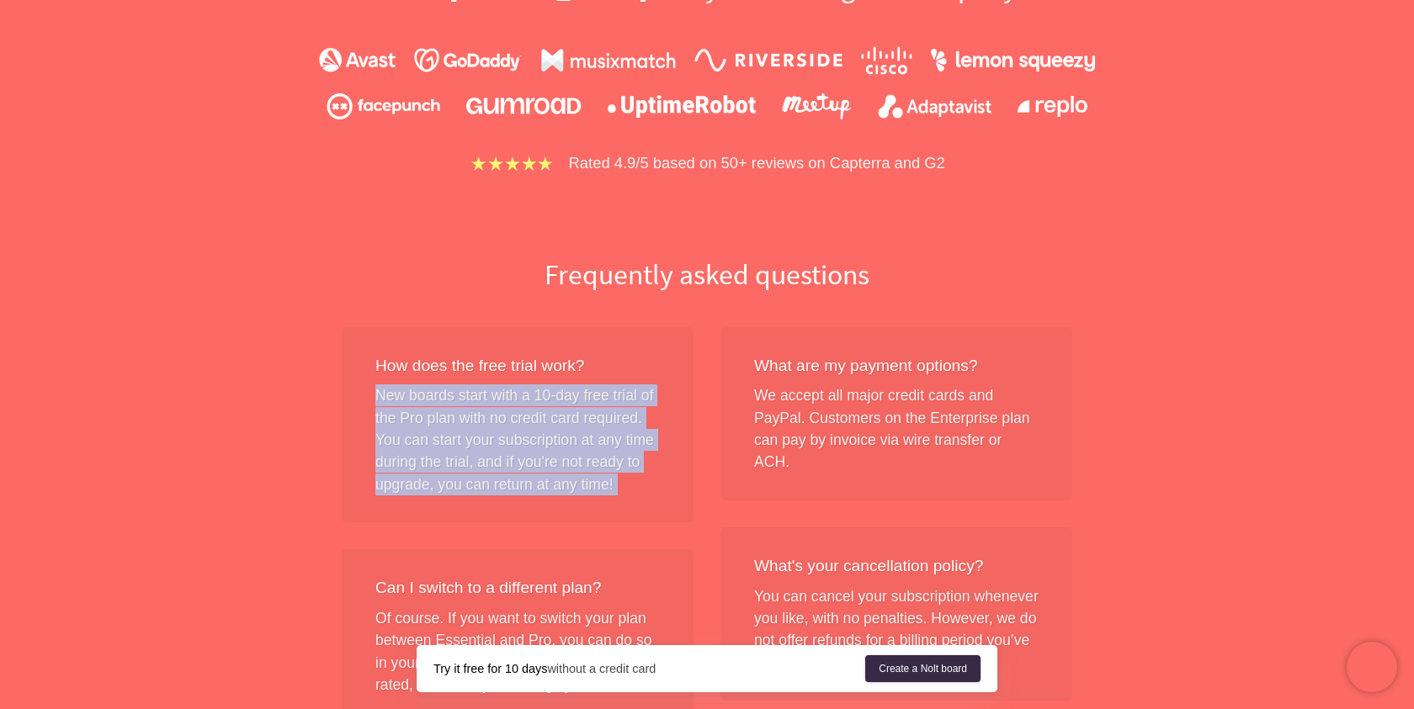
click at [624, 376] on div "How does the free trial work?" at bounding box center [517, 366] width 284 height 24
drag, startPoint x: 624, startPoint y: 376, endPoint x: 626, endPoint y: 494, distance: 117.8
click at [629, 496] on div "How does the free trial work? New boards start with a 10-day free trial of the …" at bounding box center [518, 425] width 352 height 196
click at [626, 494] on div "How does the free trial work? New boards start with a 10-day free trial of the …" at bounding box center [518, 425] width 352 height 196
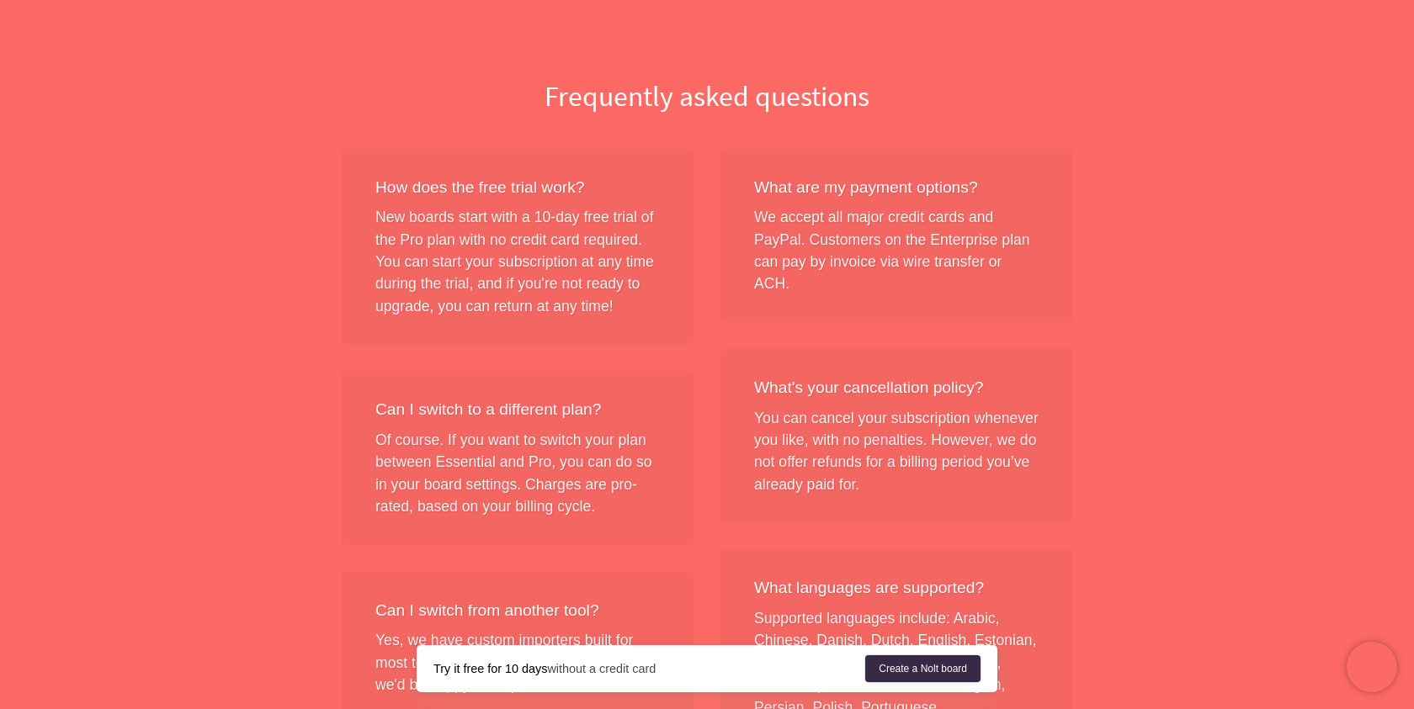
scroll to position [1452, 0]
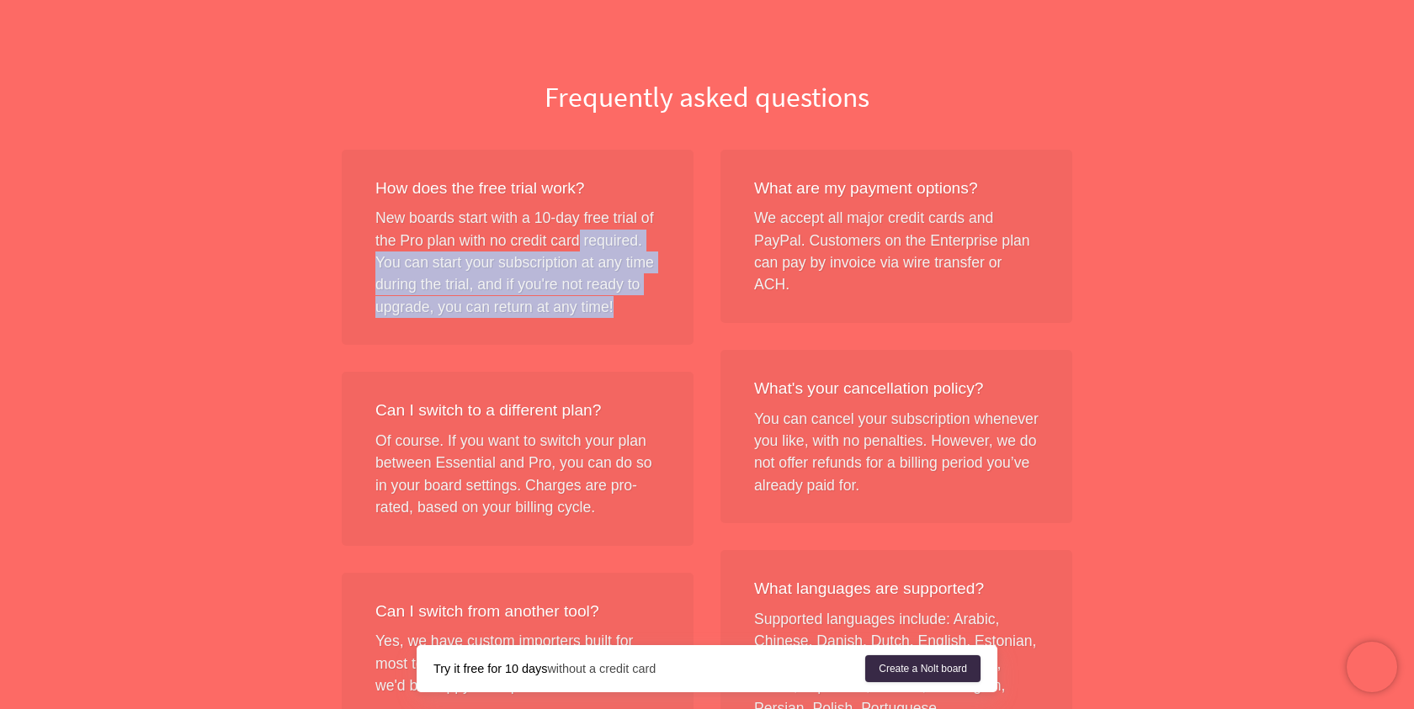
drag, startPoint x: 581, startPoint y: 239, endPoint x: 640, endPoint y: 312, distance: 94.0
click at [641, 315] on div "How does the free trial work? New boards start with a 10-day free trial of the …" at bounding box center [518, 248] width 352 height 196
click at [640, 312] on div "How does the free trial work? New boards start with a 10-day free trial of the …" at bounding box center [518, 248] width 352 height 196
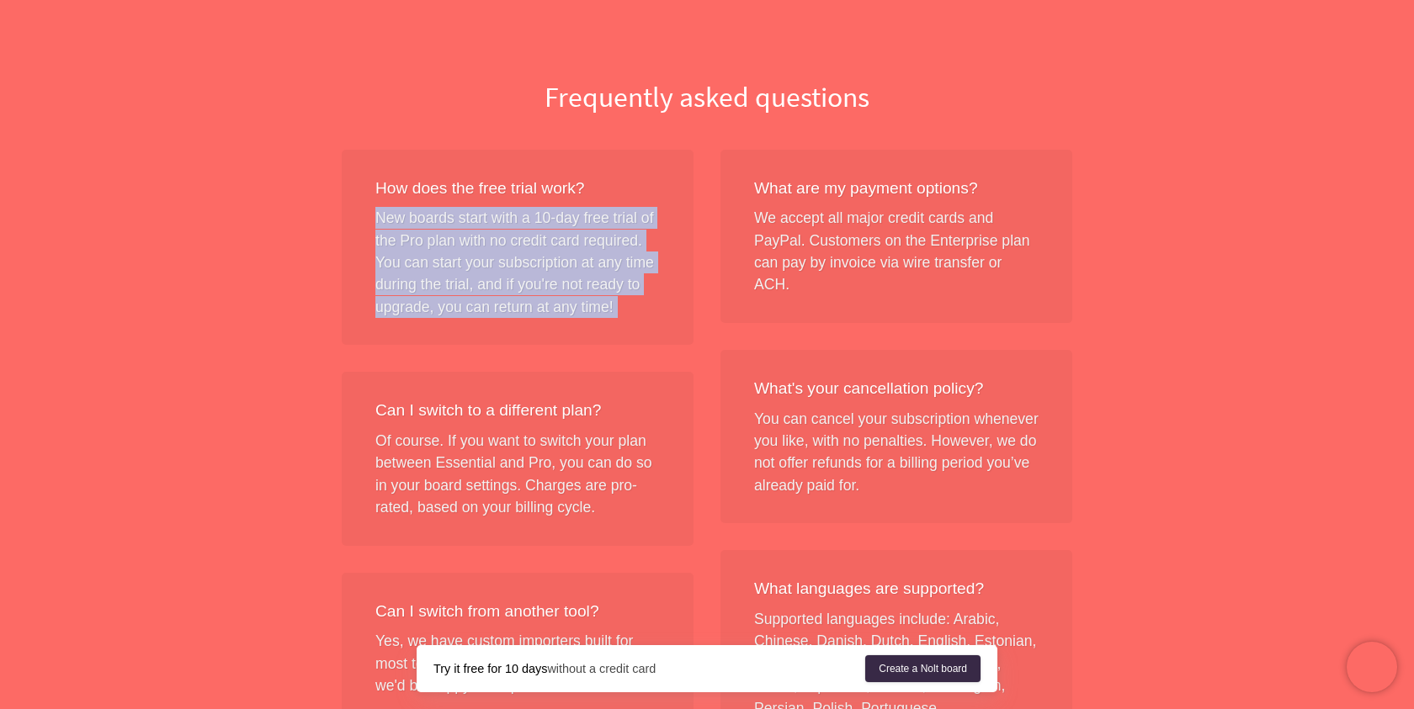
drag, startPoint x: 640, startPoint y: 312, endPoint x: 646, endPoint y: 191, distance: 121.4
click at [646, 190] on div "How does the free trial work? New boards start with a 10-day free trial of the …" at bounding box center [518, 248] width 352 height 196
click at [646, 191] on div "How does the free trial work?" at bounding box center [517, 189] width 284 height 24
drag, startPoint x: 646, startPoint y: 191, endPoint x: 632, endPoint y: 310, distance: 119.5
click at [634, 310] on div "How does the free trial work? New boards start with a 10-day free trial of the …" at bounding box center [518, 248] width 352 height 196
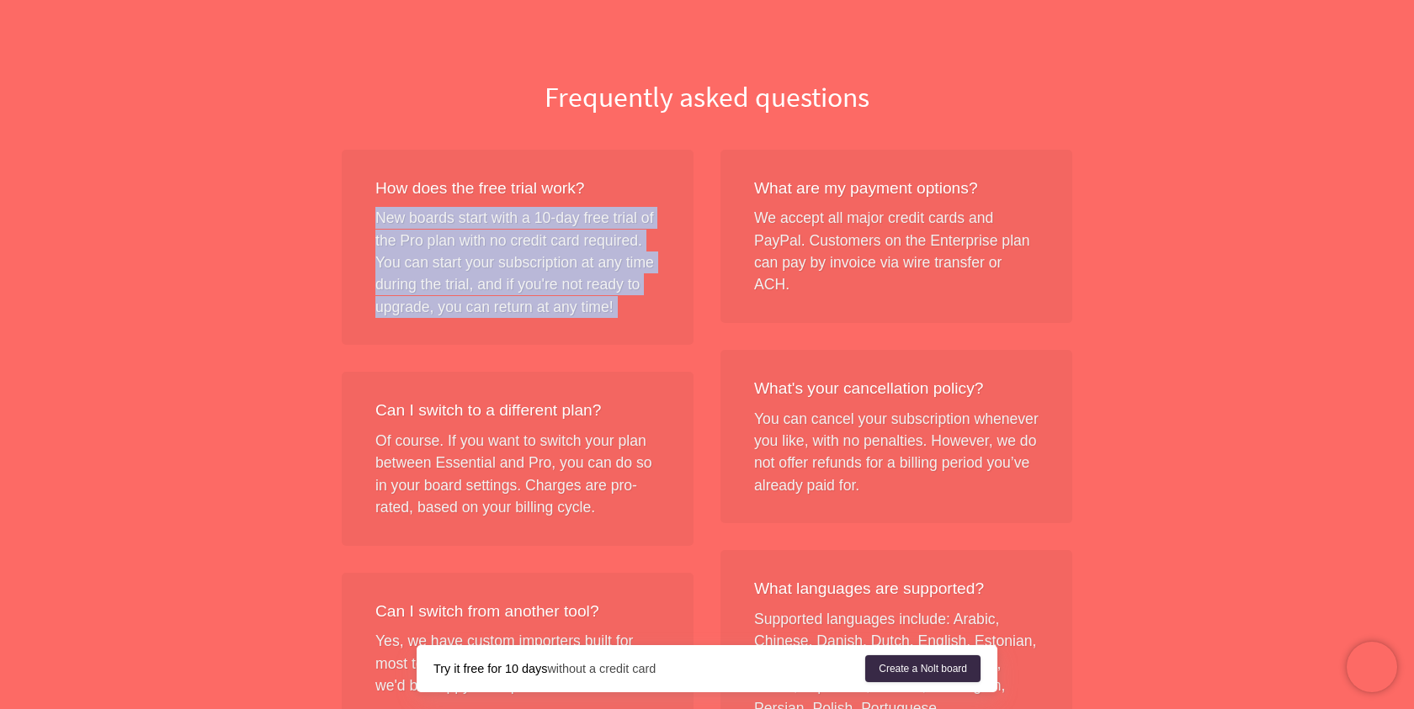
click at [632, 310] on div "How does the free trial work? New boards start with a 10-day free trial of the …" at bounding box center [518, 248] width 352 height 196
drag, startPoint x: 632, startPoint y: 310, endPoint x: 637, endPoint y: 201, distance: 108.7
click at [637, 201] on div "How does the free trial work? New boards start with a 10-day free trial of the …" at bounding box center [518, 248] width 352 height 196
drag, startPoint x: 637, startPoint y: 201, endPoint x: 630, endPoint y: 300, distance: 98.7
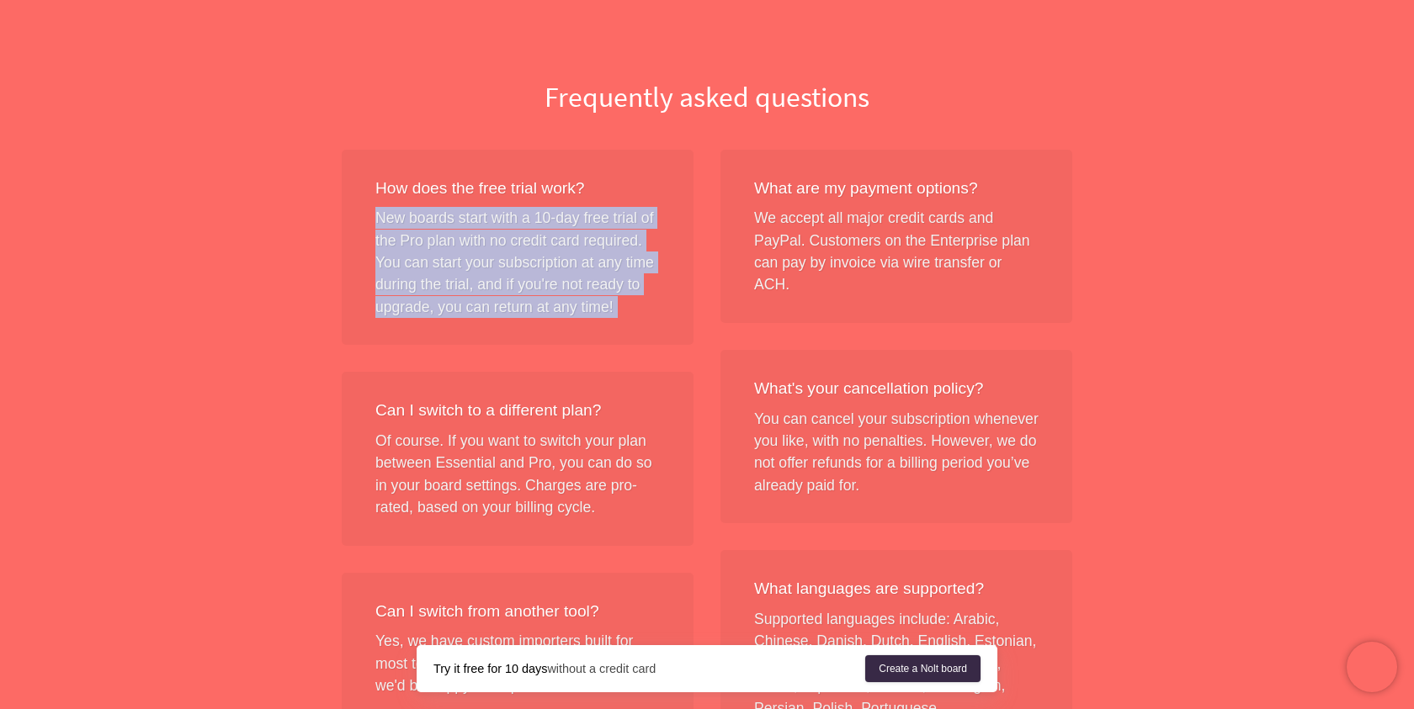
click at [632, 301] on div "How does the free trial work? New boards start with a 10-day free trial of the …" at bounding box center [518, 248] width 352 height 196
click at [630, 300] on div "How does the free trial work? New boards start with a 10-day free trial of the …" at bounding box center [518, 248] width 352 height 196
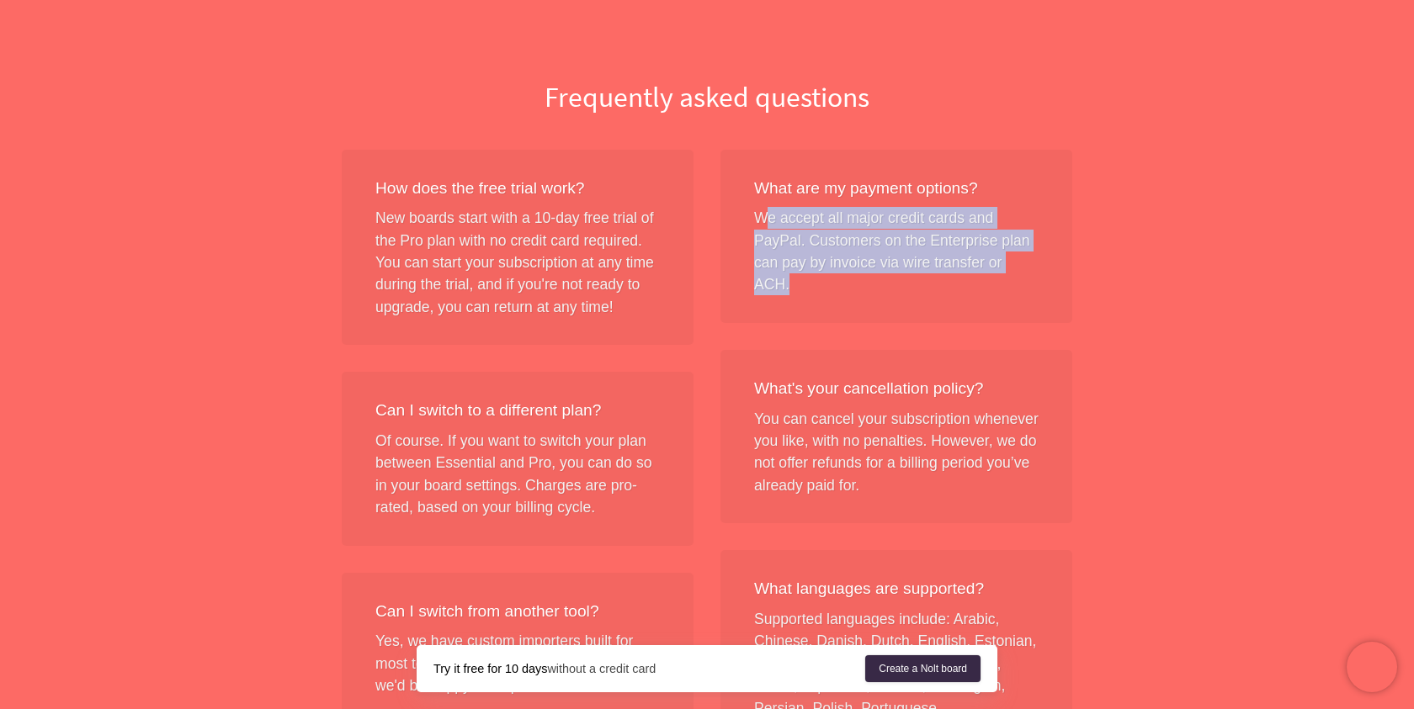
drag, startPoint x: 770, startPoint y: 210, endPoint x: 940, endPoint y: 279, distance: 183.8
click at [943, 283] on div "What are my payment options? We accept all major credit cards and PayPal. Custo…" at bounding box center [896, 236] width 352 height 173
click at [940, 279] on div "What are my payment options? We accept all major credit cards and PayPal. Custo…" at bounding box center [896, 236] width 352 height 173
drag, startPoint x: 940, startPoint y: 279, endPoint x: 977, endPoint y: 200, distance: 87.3
click at [978, 200] on div "What are my payment options? We accept all major credit cards and PayPal. Custo…" at bounding box center [896, 236] width 352 height 173
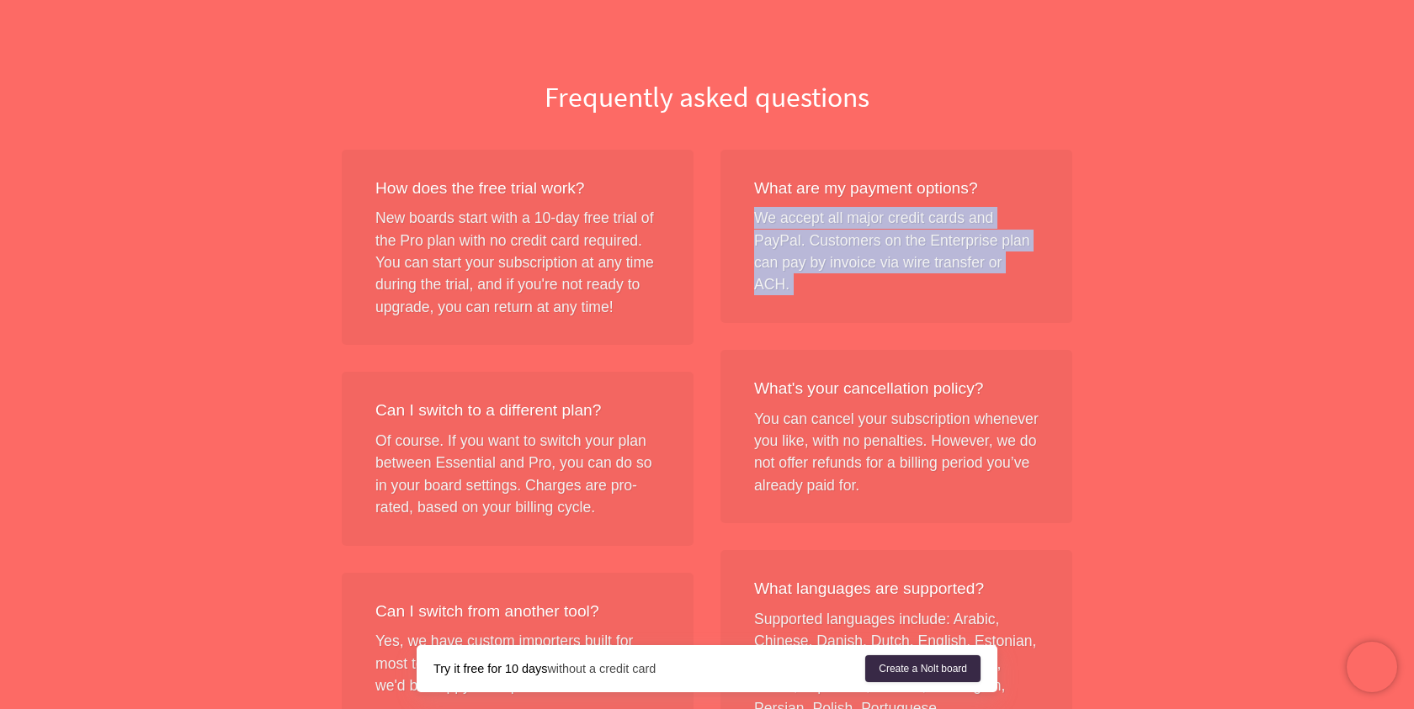
click at [977, 200] on div "What are my payment options?" at bounding box center [896, 189] width 284 height 24
drag, startPoint x: 977, startPoint y: 200, endPoint x: 960, endPoint y: 283, distance: 84.2
click at [961, 284] on div "What are my payment options? We accept all major credit cards and PayPal. Custo…" at bounding box center [896, 236] width 352 height 173
click at [960, 283] on div "What are my payment options? We accept all major credit cards and PayPal. Custo…" at bounding box center [896, 236] width 352 height 173
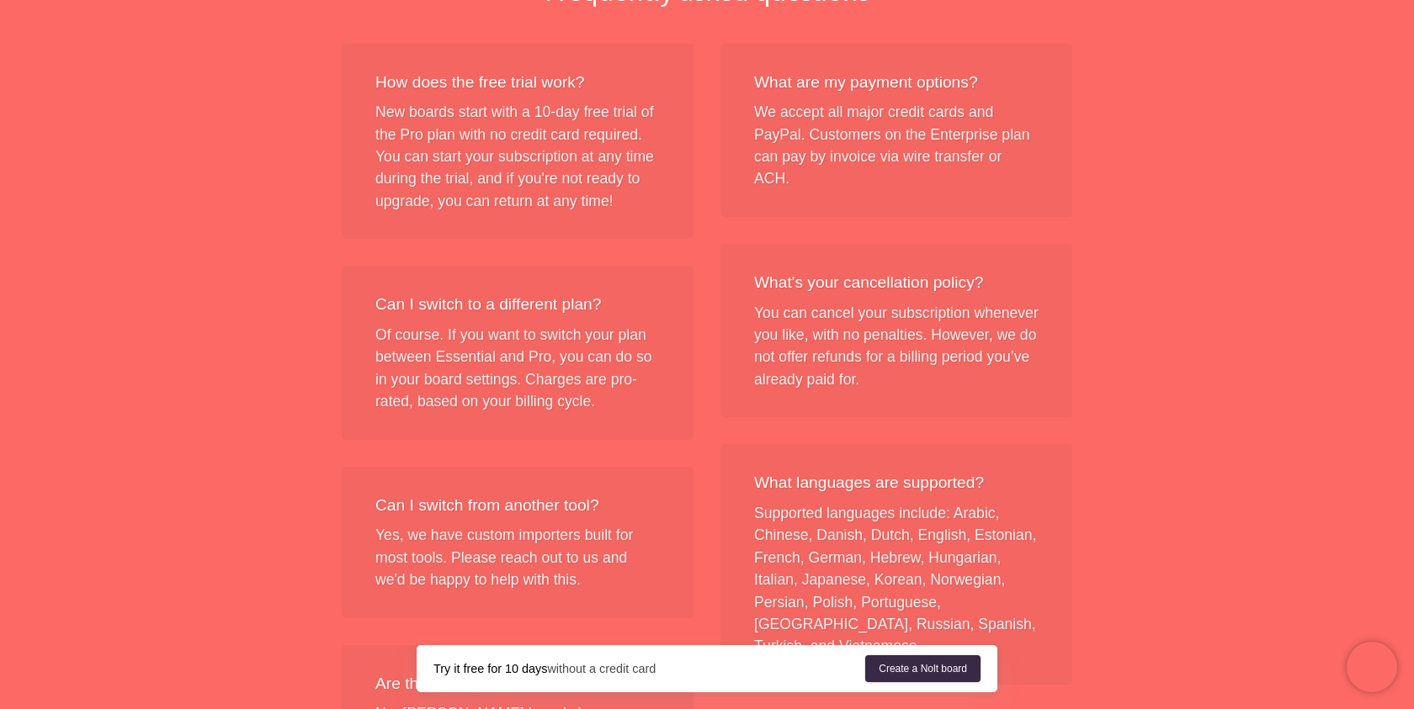
scroll to position [1593, 0]
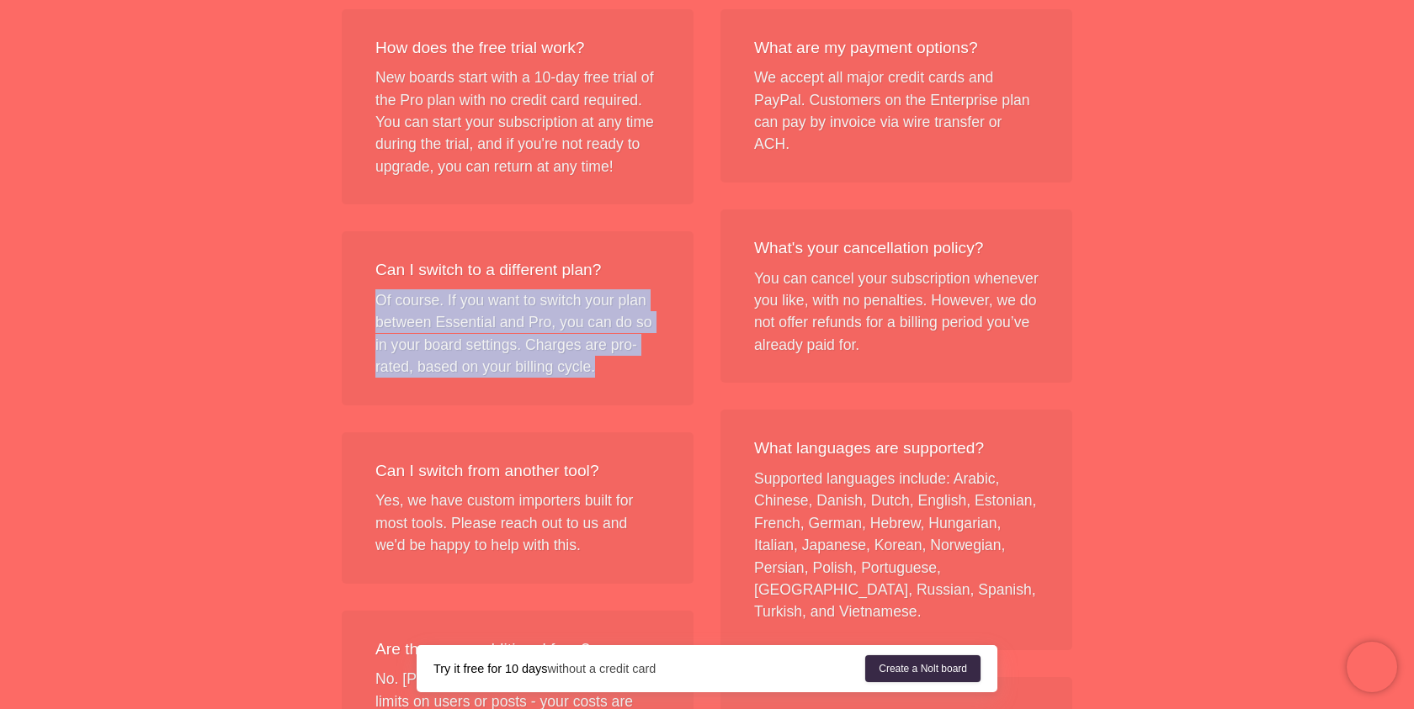
drag, startPoint x: 645, startPoint y: 274, endPoint x: 640, endPoint y: 379, distance: 105.3
click at [641, 380] on div "Can I switch to a different plan? Of course. If you want to switch your plan be…" at bounding box center [518, 317] width 352 height 173
click at [640, 379] on div "Can I switch to a different plan? Of course. If you want to switch your plan be…" at bounding box center [518, 317] width 352 height 173
drag, startPoint x: 640, startPoint y: 379, endPoint x: 645, endPoint y: 284, distance: 95.2
click at [645, 284] on div "Can I switch to a different plan? Of course. If you want to switch your plan be…" at bounding box center [518, 317] width 352 height 173
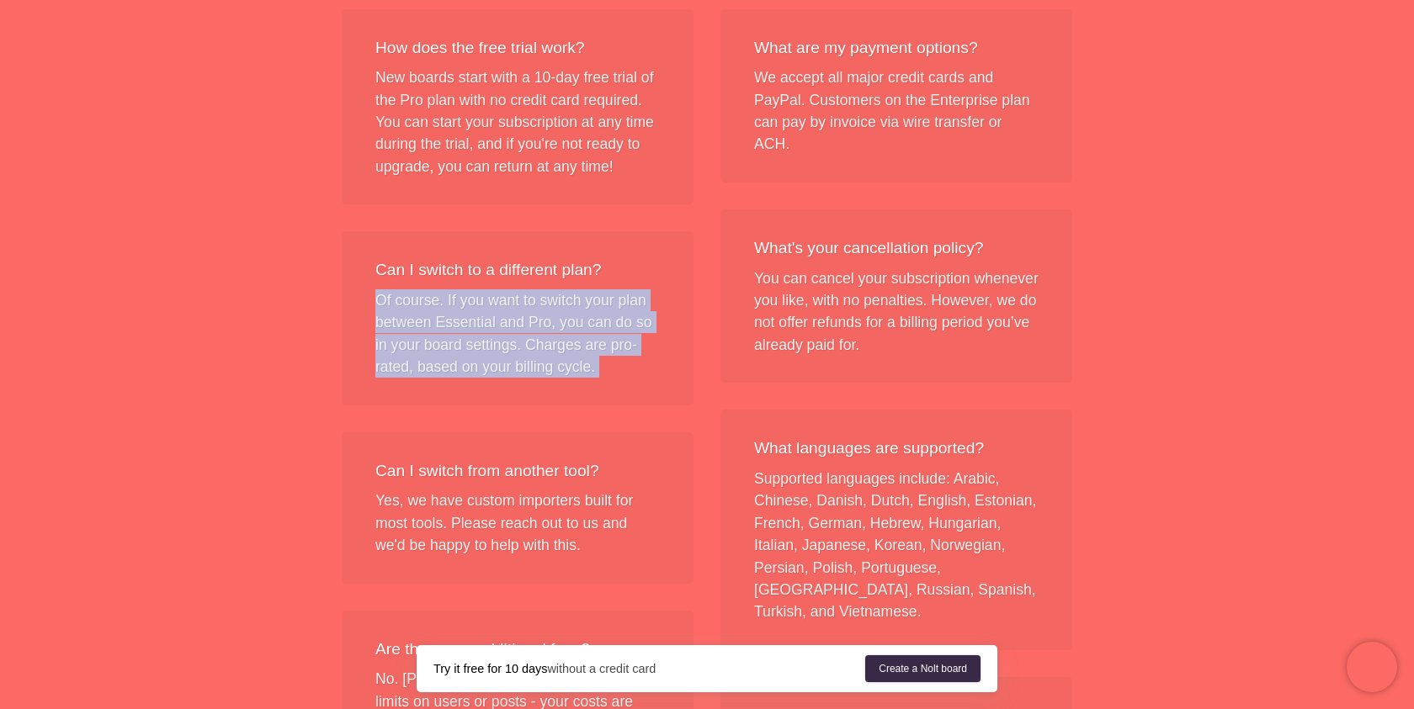
click at [645, 284] on div "Can I switch to a different plan? Of course. If you want to switch your plan be…" at bounding box center [518, 317] width 352 height 173
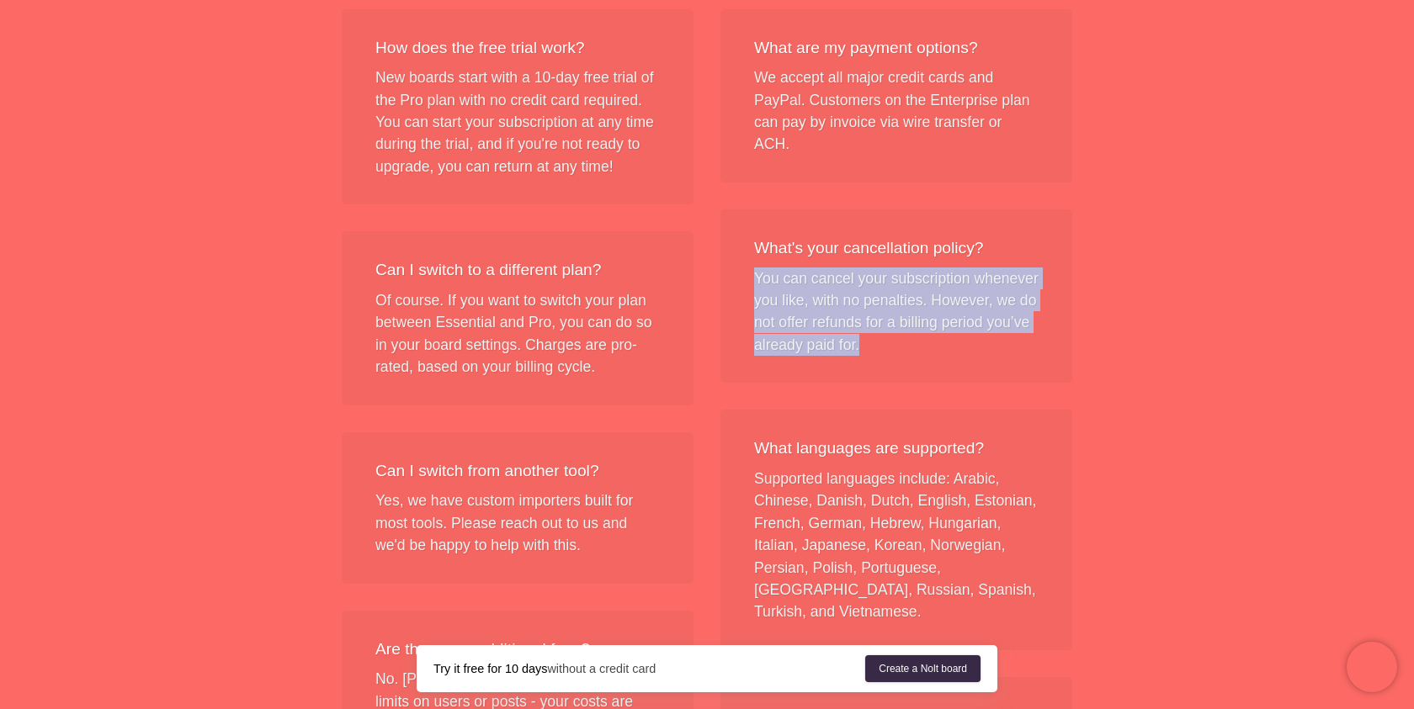
drag, startPoint x: 751, startPoint y: 263, endPoint x: 1056, endPoint y: 355, distance: 318.9
click at [1059, 357] on div "What's your cancellation policy? You can cancel your subscription whenever you …" at bounding box center [896, 296] width 352 height 173
click at [1055, 355] on div "What's your cancellation policy? You can cancel your subscription whenever you …" at bounding box center [896, 296] width 352 height 173
drag, startPoint x: 1055, startPoint y: 355, endPoint x: 1055, endPoint y: 269, distance: 85.8
click at [1055, 269] on div "What's your cancellation policy? You can cancel your subscription whenever you …" at bounding box center [896, 296] width 352 height 173
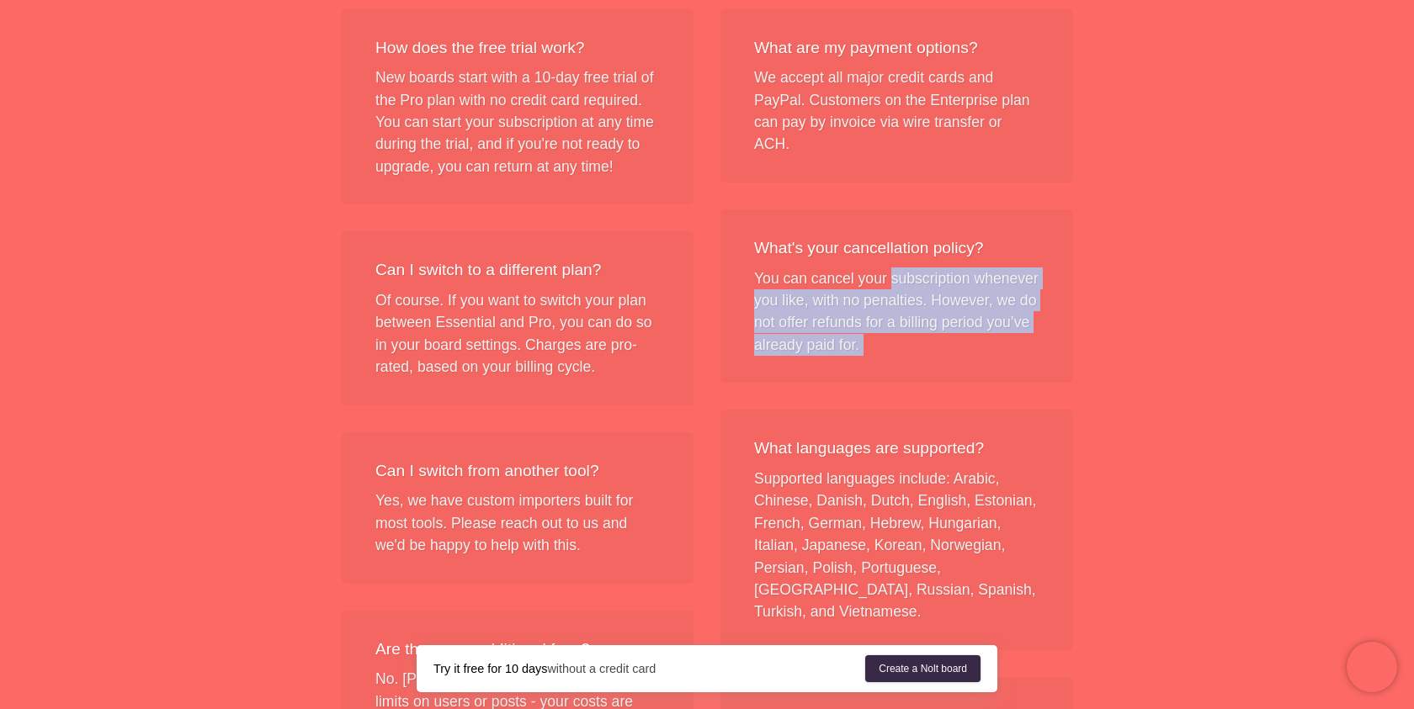
click at [1055, 268] on div "What's your cancellation policy? You can cancel your subscription whenever you …" at bounding box center [896, 296] width 352 height 173
drag, startPoint x: 1023, startPoint y: 252, endPoint x: 1020, endPoint y: 349, distance: 97.7
click at [1021, 350] on div "What's your cancellation policy? You can cancel your subscription whenever you …" at bounding box center [896, 296] width 352 height 173
click at [1020, 349] on div "What's your cancellation policy? You can cancel your subscription whenever you …" at bounding box center [896, 296] width 352 height 173
drag, startPoint x: 1020, startPoint y: 349, endPoint x: 1030, endPoint y: 260, distance: 89.8
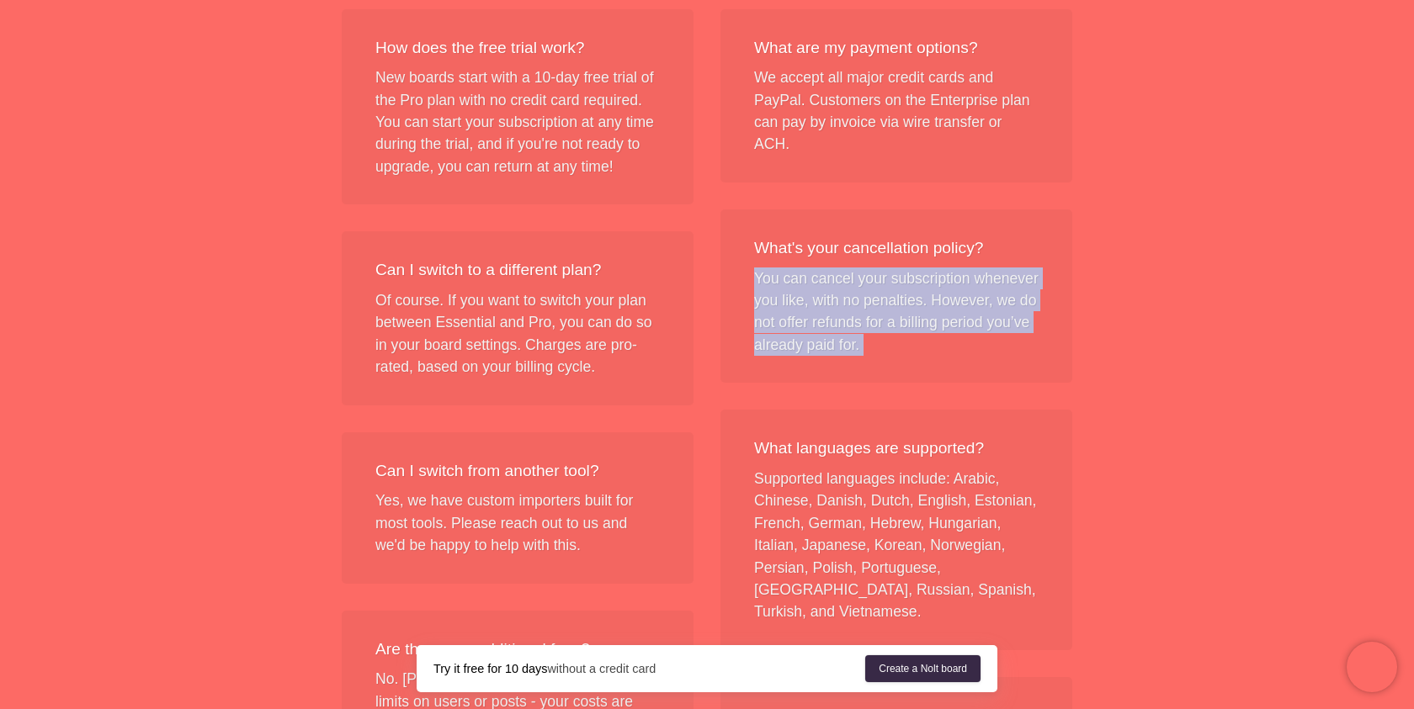
click at [1030, 260] on div "What's your cancellation policy? You can cancel your subscription whenever you …" at bounding box center [896, 296] width 352 height 173
click at [1030, 261] on div "What's your cancellation policy?" at bounding box center [896, 248] width 284 height 24
drag, startPoint x: 1030, startPoint y: 261, endPoint x: 1022, endPoint y: 353, distance: 92.9
click at [1022, 354] on div "What's your cancellation policy? You can cancel your subscription whenever you …" at bounding box center [896, 296] width 352 height 173
click at [1022, 353] on div "What's your cancellation policy? You can cancel your subscription whenever you …" at bounding box center [896, 296] width 352 height 173
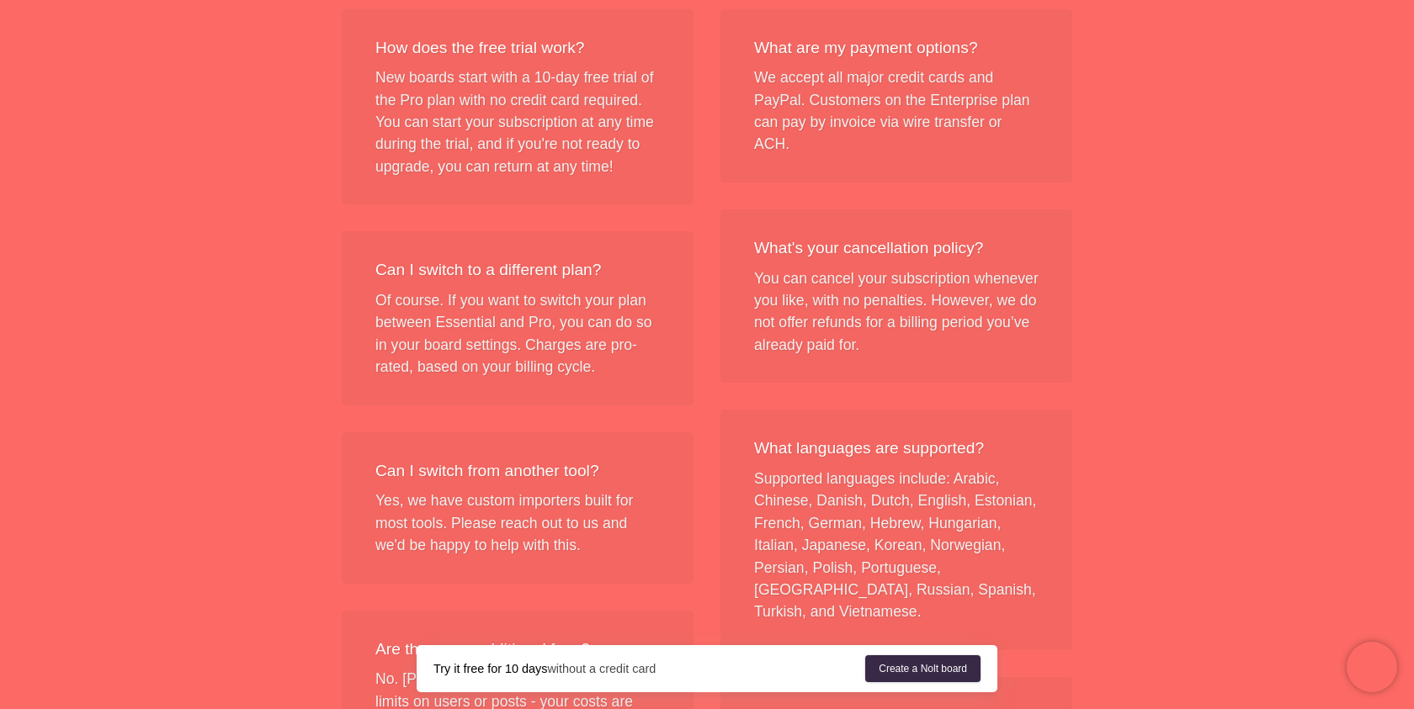
scroll to position [1836, 0]
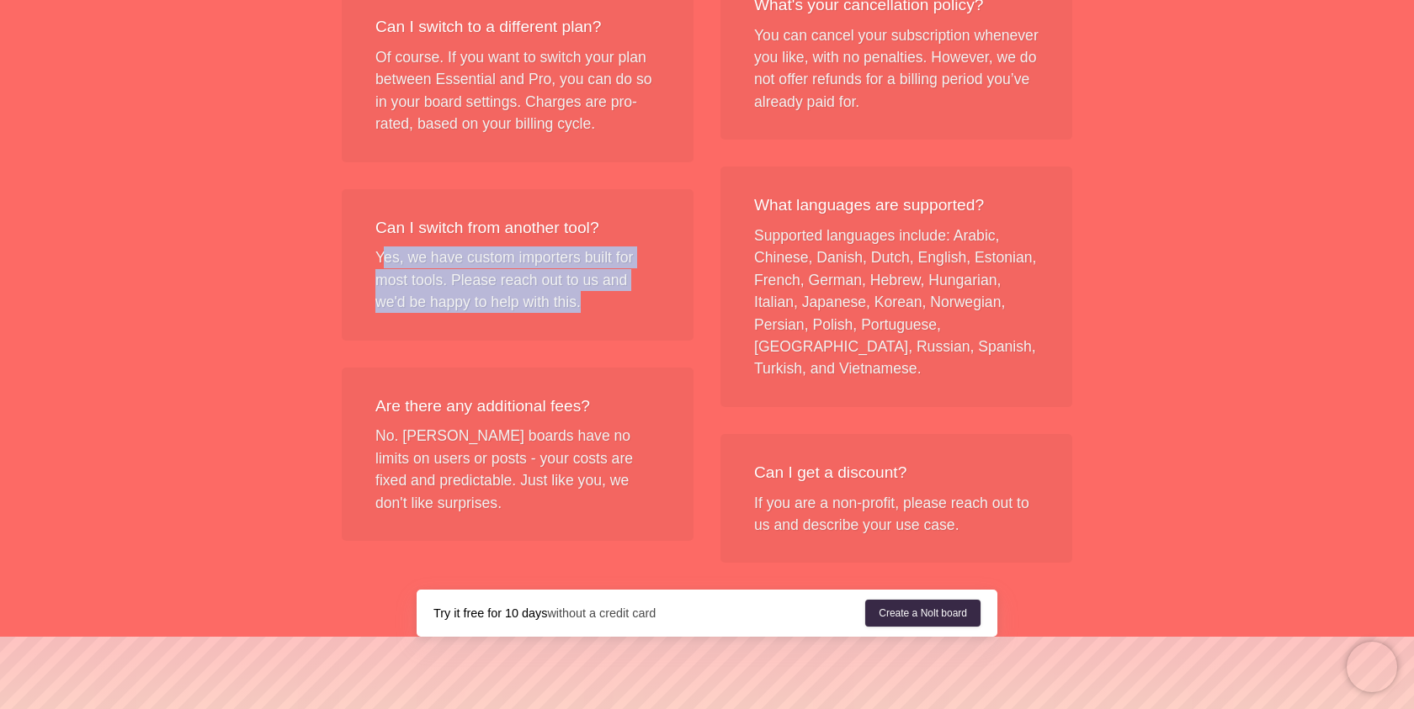
click at [641, 302] on div "Can I switch from another tool? Yes, we have custom importers built for most to…" at bounding box center [518, 264] width 352 height 151
click at [639, 299] on div "Can I switch from another tool? Yes, we have custom importers built for most to…" at bounding box center [518, 264] width 352 height 151
click at [640, 232] on div "Can I switch from another tool? Yes, we have custom importers built for most to…" at bounding box center [518, 264] width 352 height 151
click at [640, 232] on div "Can I switch from another tool?" at bounding box center [517, 228] width 284 height 24
click at [635, 296] on div "Can I switch from another tool? Yes, we have custom importers built for most to…" at bounding box center [518, 264] width 352 height 151
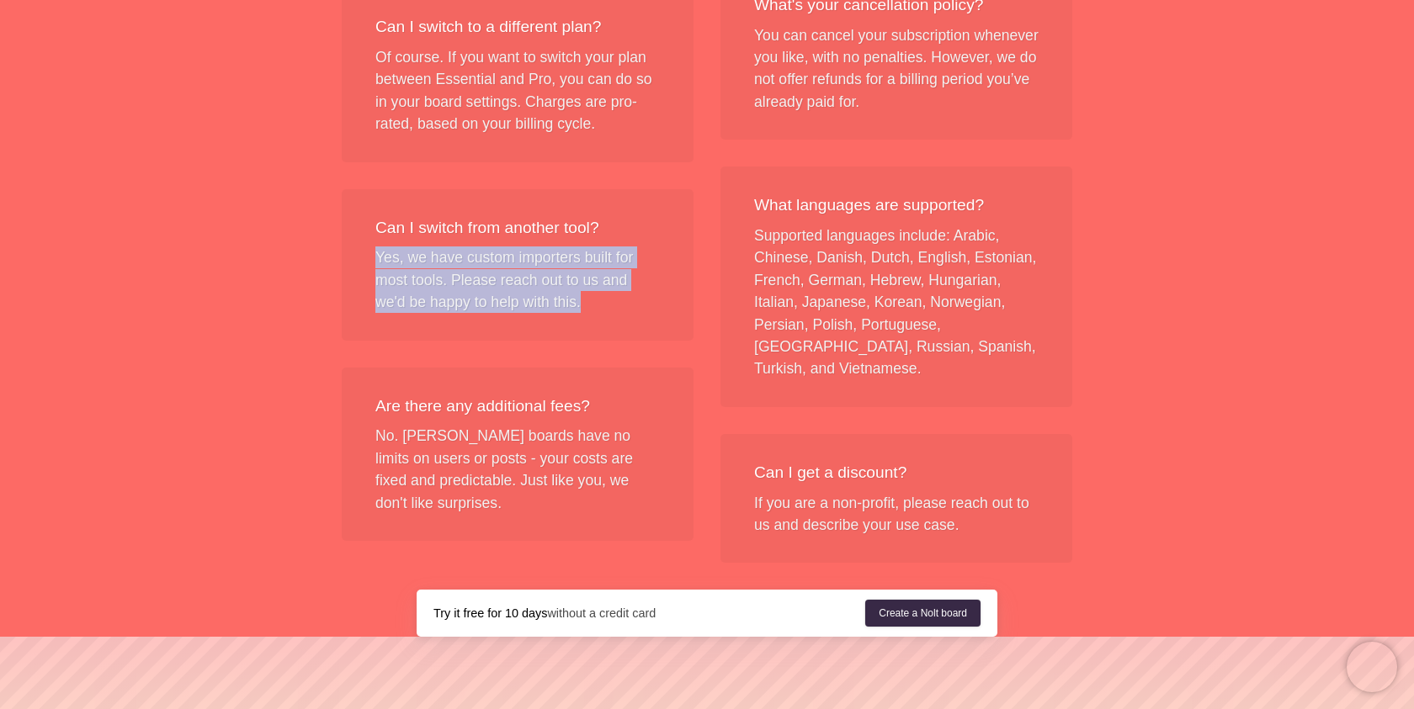
click at [635, 295] on div "Can I switch from another tool? Yes, we have custom importers built for most to…" at bounding box center [518, 264] width 352 height 151
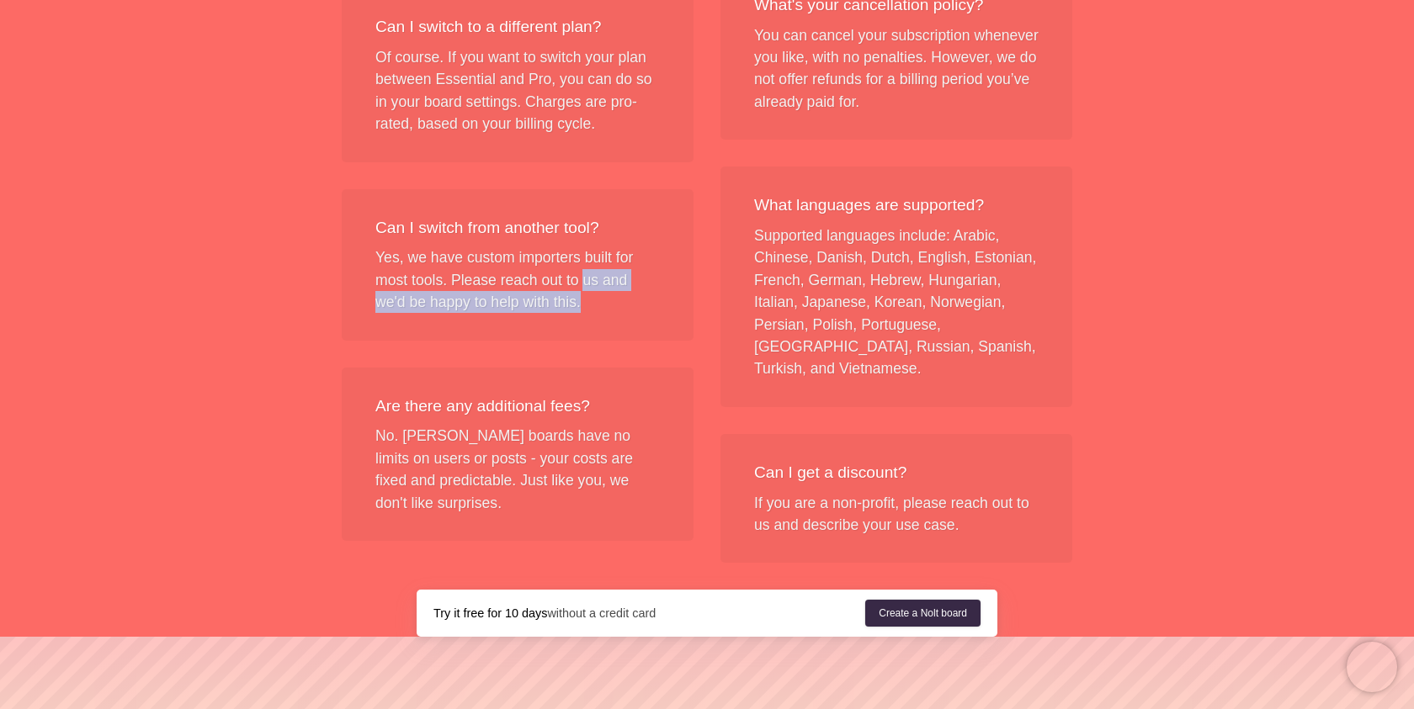
click at [605, 315] on div "Can I switch from another tool? Yes, we have custom importers built for most to…" at bounding box center [518, 264] width 352 height 151
click at [604, 314] on div "Can I switch from another tool? Yes, we have custom importers built for most to…" at bounding box center [518, 264] width 352 height 151
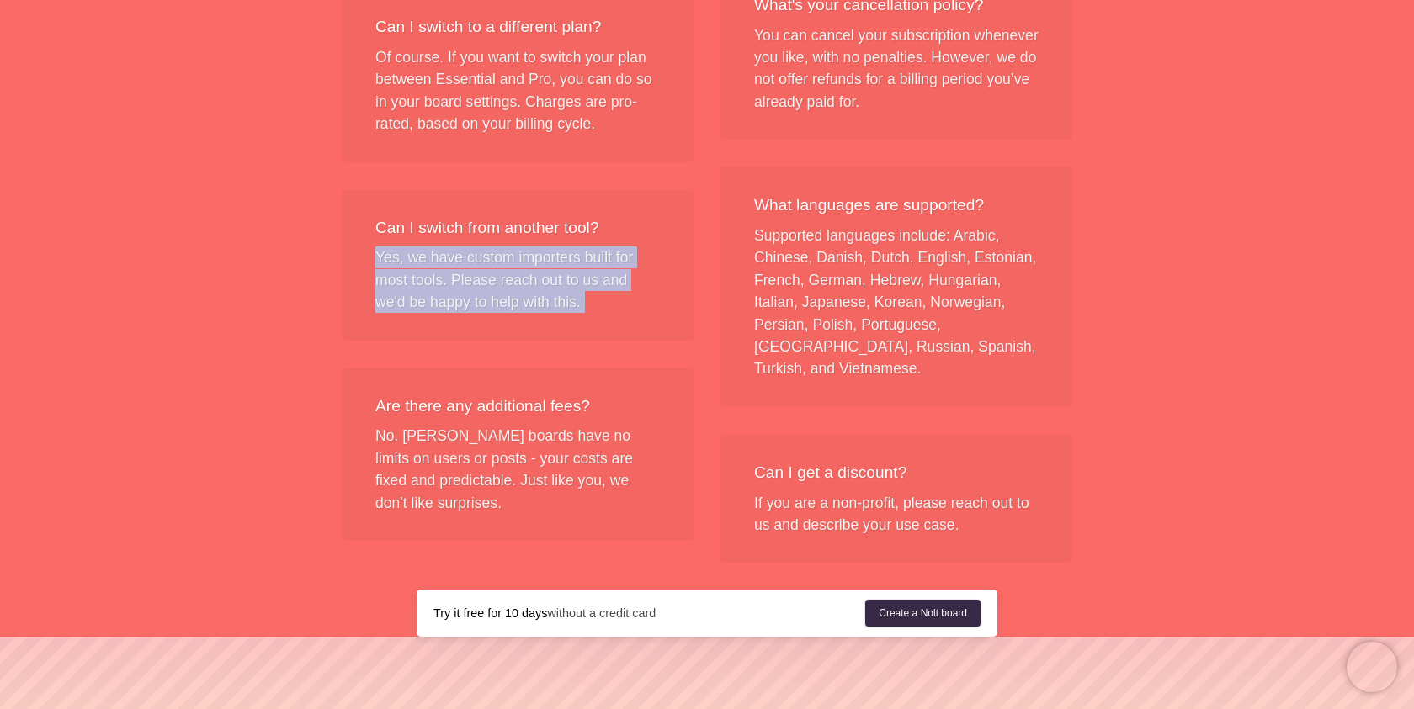
click at [632, 235] on div "Can I switch from another tool? Yes, we have custom importers built for most to…" at bounding box center [518, 264] width 352 height 151
click at [632, 235] on div "Can I switch from another tool?" at bounding box center [517, 228] width 284 height 24
click at [629, 309] on div "Can I switch from another tool? Yes, we have custom importers built for most to…" at bounding box center [518, 264] width 352 height 151
click at [629, 307] on div "Can I switch from another tool? Yes, we have custom importers built for most to…" at bounding box center [518, 264] width 352 height 151
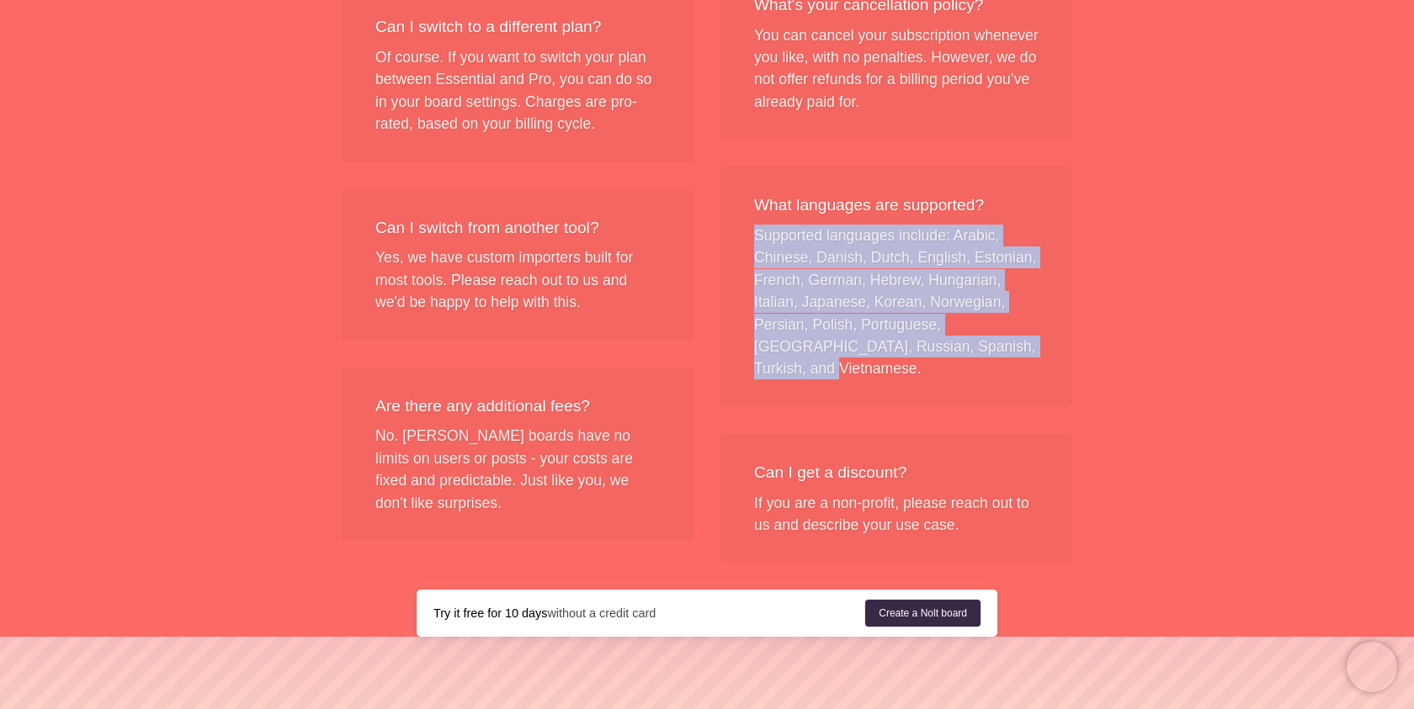
click at [997, 365] on div "What languages are supported? Supported languages include: Arabic, Chinese, Dan…" at bounding box center [896, 287] width 352 height 241
click at [995, 364] on div "What languages are supported? Supported languages include: Arabic, Chinese, Dan…" at bounding box center [896, 287] width 352 height 241
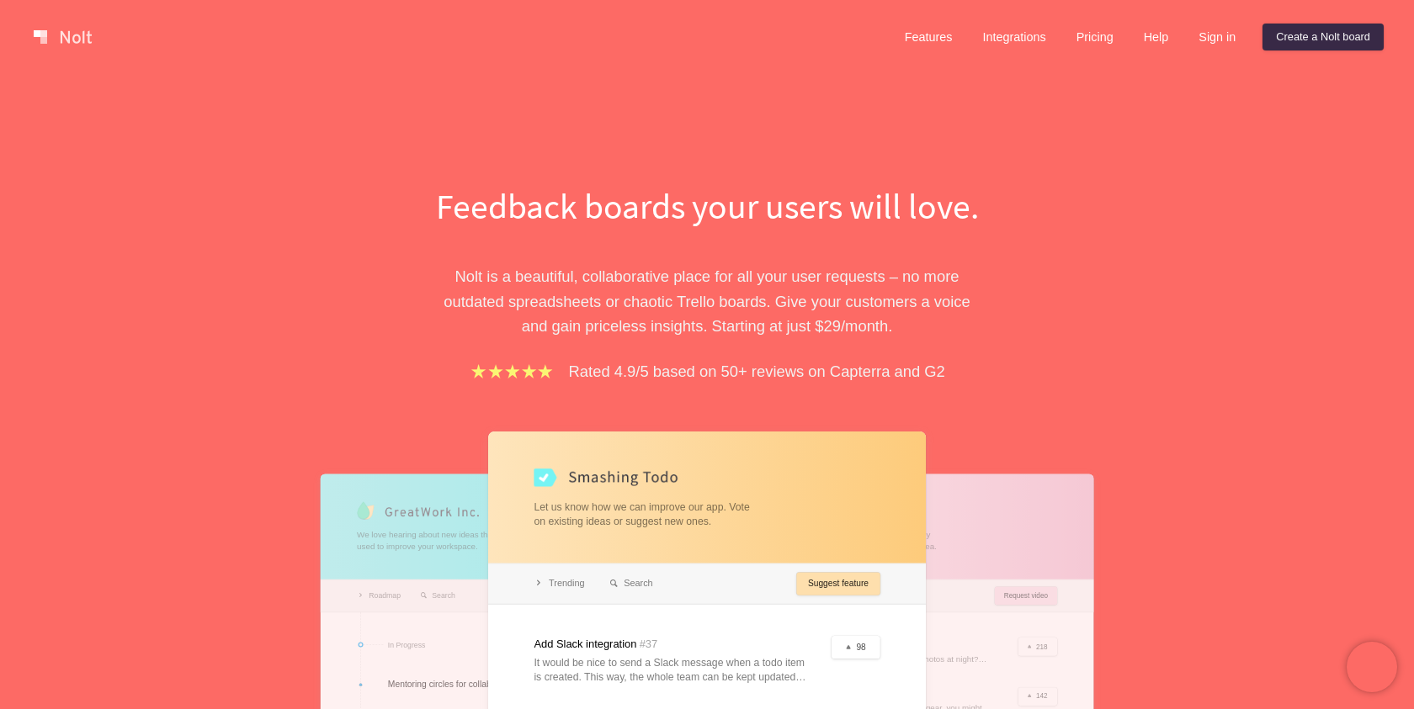
scroll to position [39, 0]
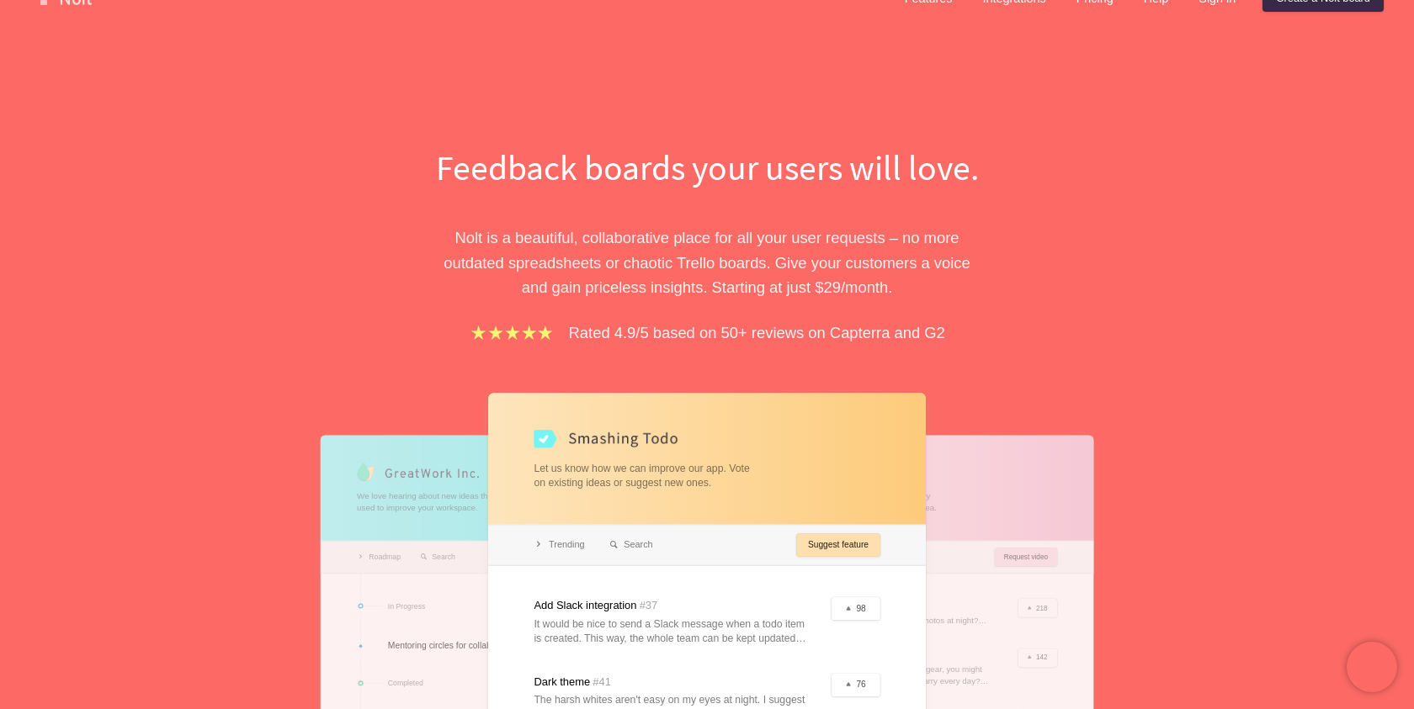
click at [585, 524] on div at bounding box center [707, 606] width 438 height 426
click at [582, 528] on div at bounding box center [707, 606] width 438 height 426
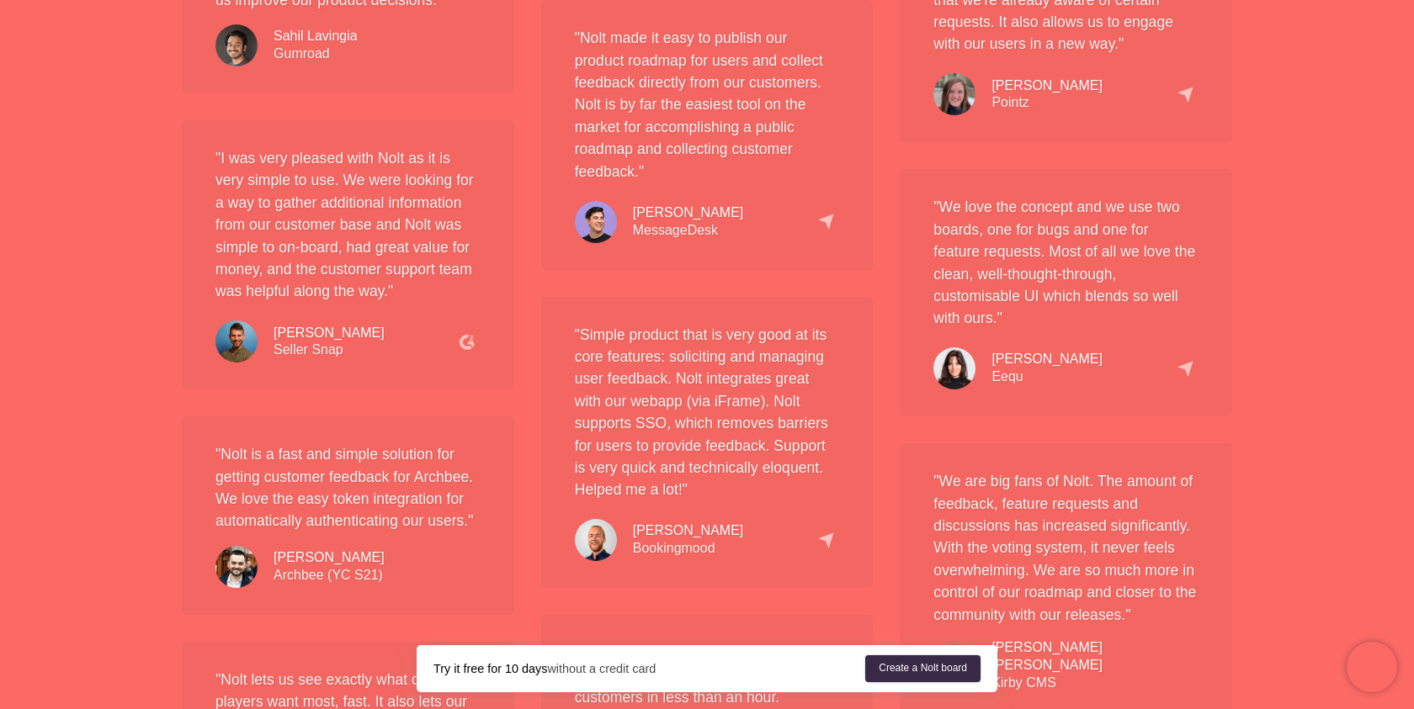
scroll to position [1664, 0]
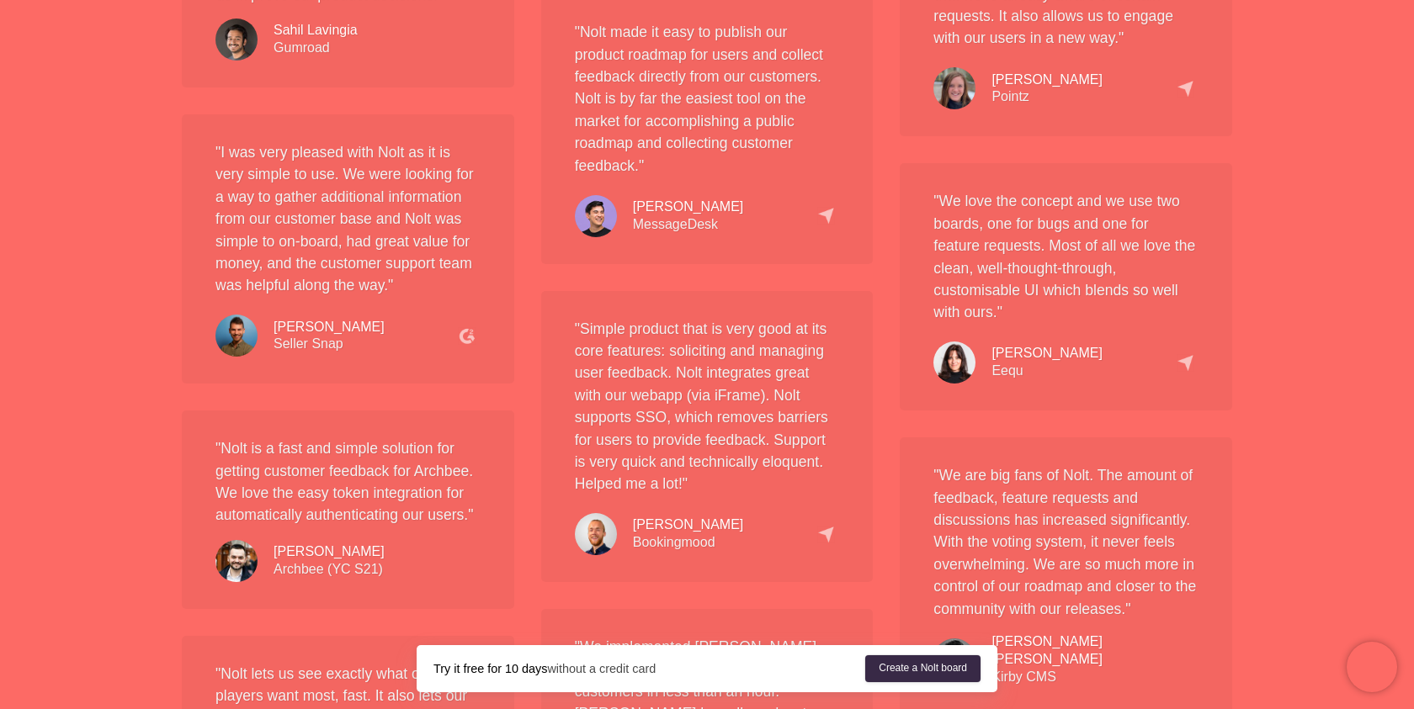
click at [827, 211] on img at bounding box center [826, 216] width 18 height 18
click at [687, 232] on div "Josh Merryman MessageDesk" at bounding box center [688, 216] width 111 height 35
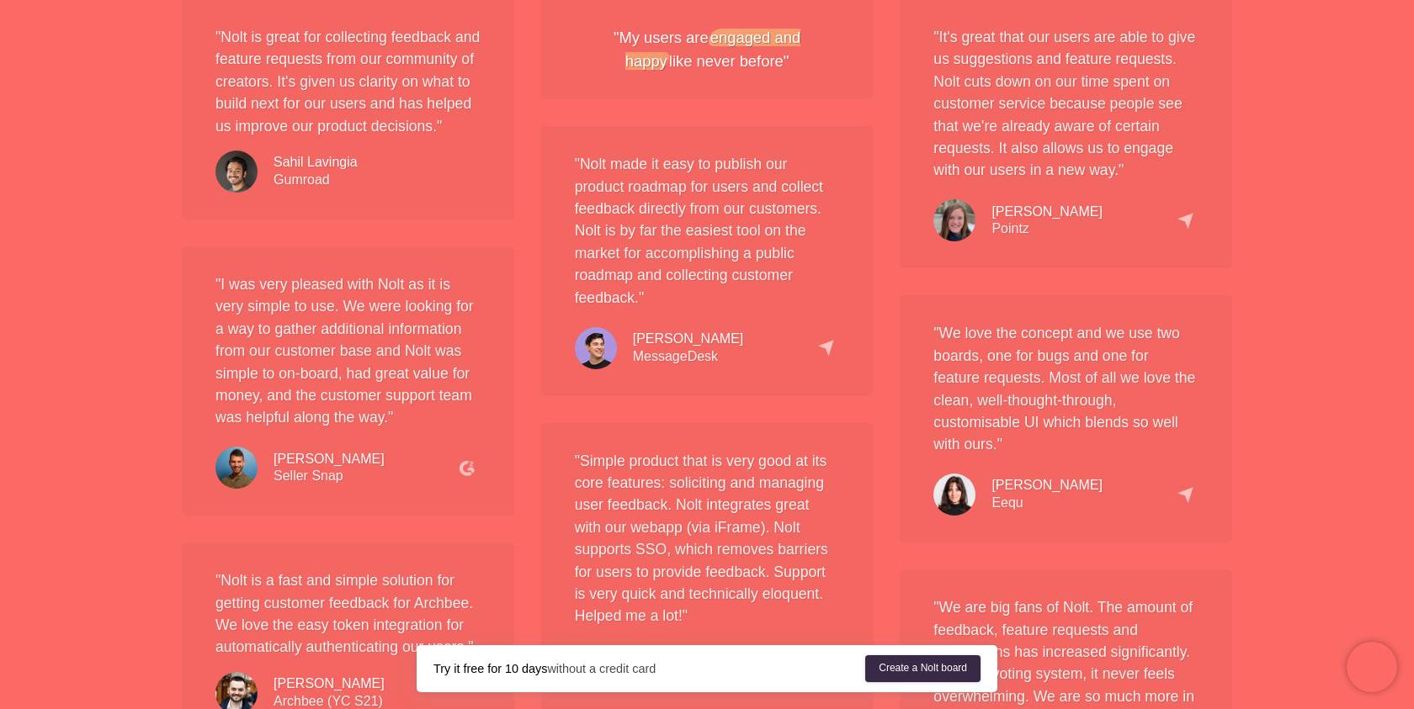
scroll to position [1532, 0]
click at [663, 357] on div "Josh Merryman MessageDesk" at bounding box center [688, 347] width 111 height 35
click at [664, 357] on div "Josh Merryman MessageDesk" at bounding box center [688, 347] width 111 height 35
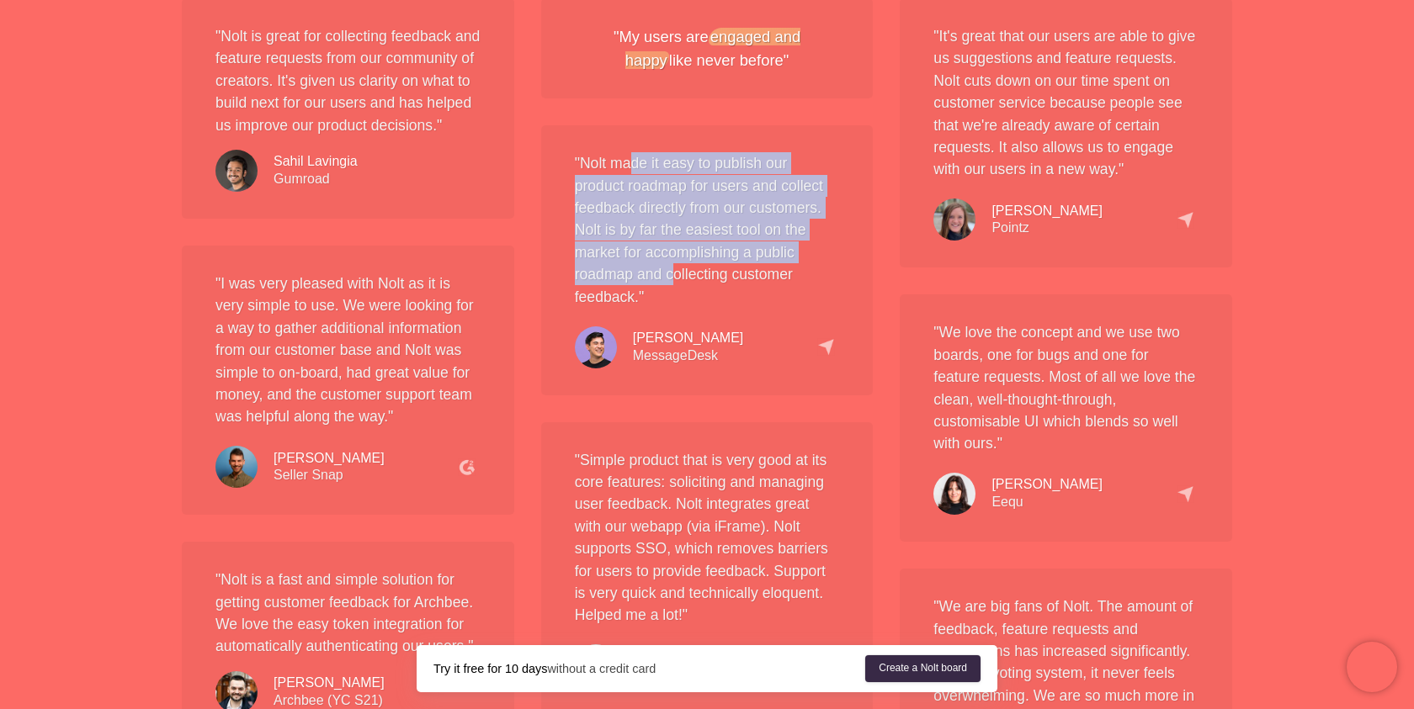
drag, startPoint x: 629, startPoint y: 153, endPoint x: 663, endPoint y: 269, distance: 120.9
click at [667, 269] on p ""Nolt made it easy to publish our product roadmap for users and collect feedbac…" at bounding box center [707, 230] width 265 height 156
click at [663, 269] on p ""Nolt made it easy to publish our product roadmap for users and collect feedbac…" at bounding box center [707, 230] width 265 height 156
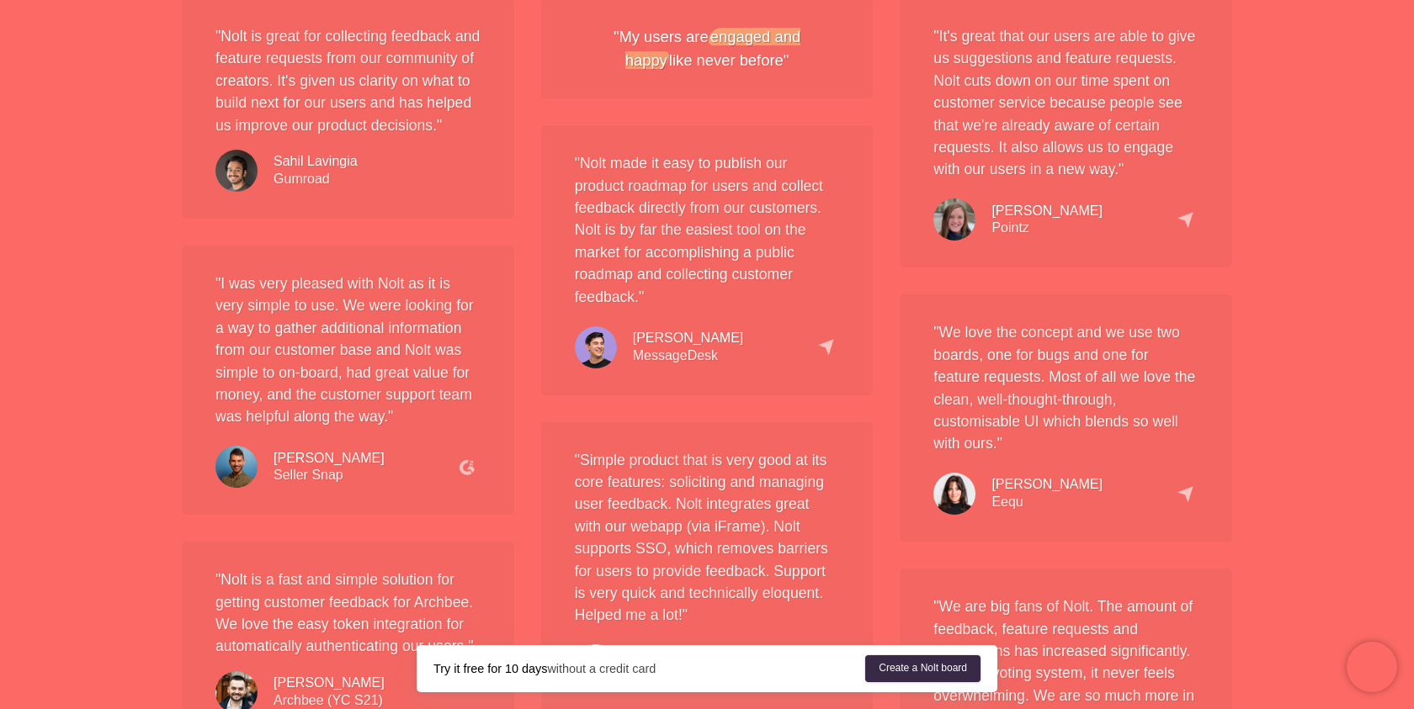
click at [675, 359] on div "Josh Merryman MessageDesk" at bounding box center [688, 347] width 111 height 35
copy div "MessageDesk"
click at [797, 239] on p ""Nolt made it easy to publish our product roadmap for users and collect feedbac…" at bounding box center [707, 230] width 265 height 156
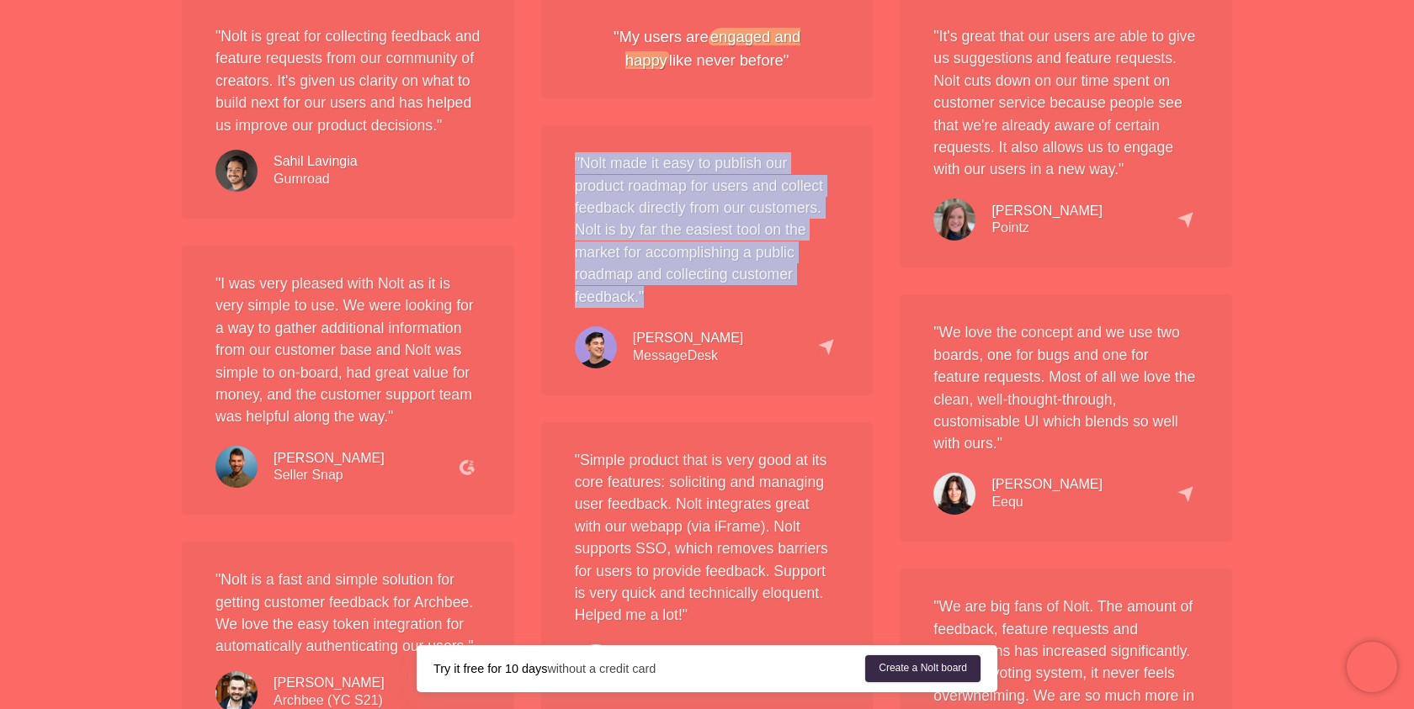
drag, startPoint x: 750, startPoint y: 130, endPoint x: 746, endPoint y: 294, distance: 163.3
click at [746, 295] on div ""Nolt made it easy to publish our product roadmap for users and collect feedbac…" at bounding box center [707, 259] width 332 height 269
click at [746, 294] on p ""Nolt made it easy to publish our product roadmap for users and collect feedbac…" at bounding box center [707, 230] width 265 height 156
drag, startPoint x: 746, startPoint y: 294, endPoint x: 715, endPoint y: 136, distance: 160.4
click at [714, 136] on div ""Nolt made it easy to publish our product roadmap for users and collect feedbac…" at bounding box center [707, 259] width 332 height 269
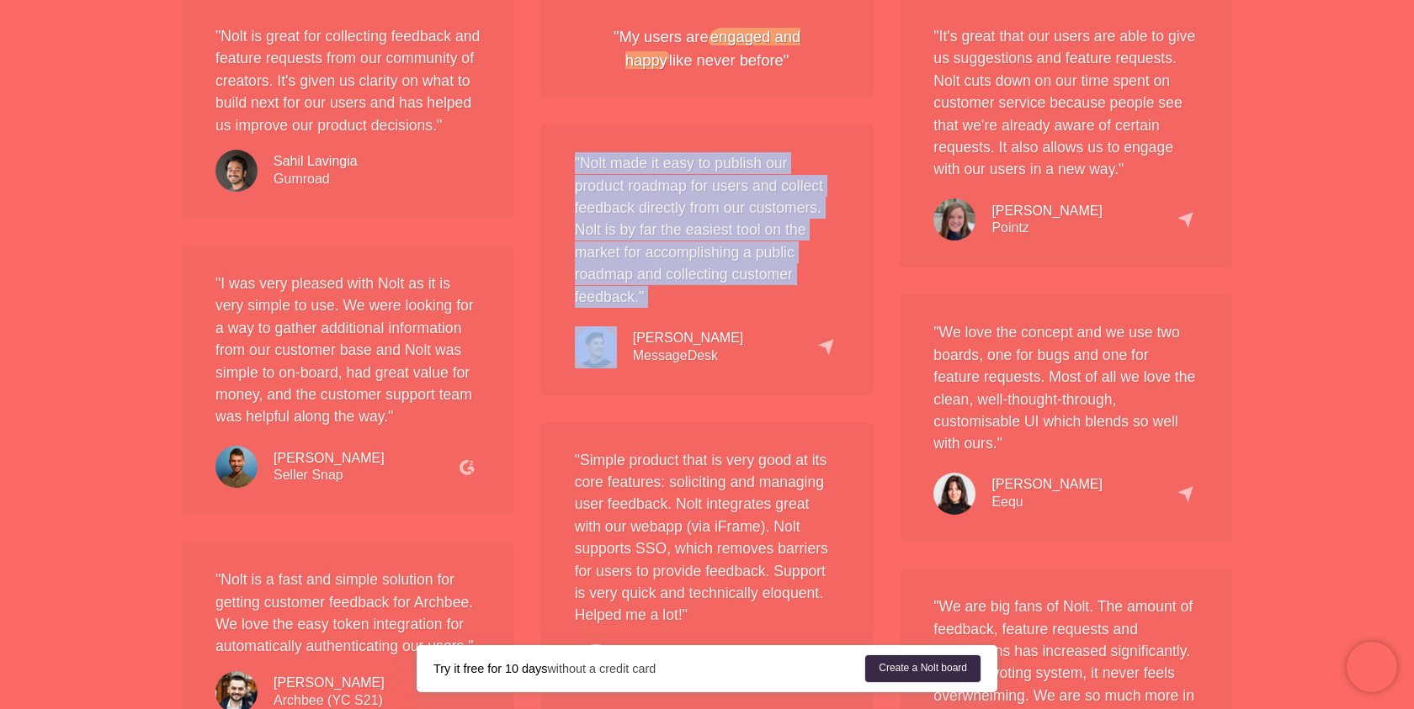
click at [715, 136] on div ""Nolt made it easy to publish our product roadmap for users and collect feedbac…" at bounding box center [707, 259] width 332 height 269
drag, startPoint x: 571, startPoint y: 156, endPoint x: 682, endPoint y: 298, distance: 181.0
click at [682, 298] on div ""Nolt made it easy to publish our product roadmap for users and collect feedbac…" at bounding box center [707, 259] width 332 height 269
click at [682, 298] on p ""Nolt made it easy to publish our product roadmap for users and collect feedbac…" at bounding box center [707, 230] width 265 height 156
drag, startPoint x: 682, startPoint y: 298, endPoint x: 573, endPoint y: 162, distance: 174.1
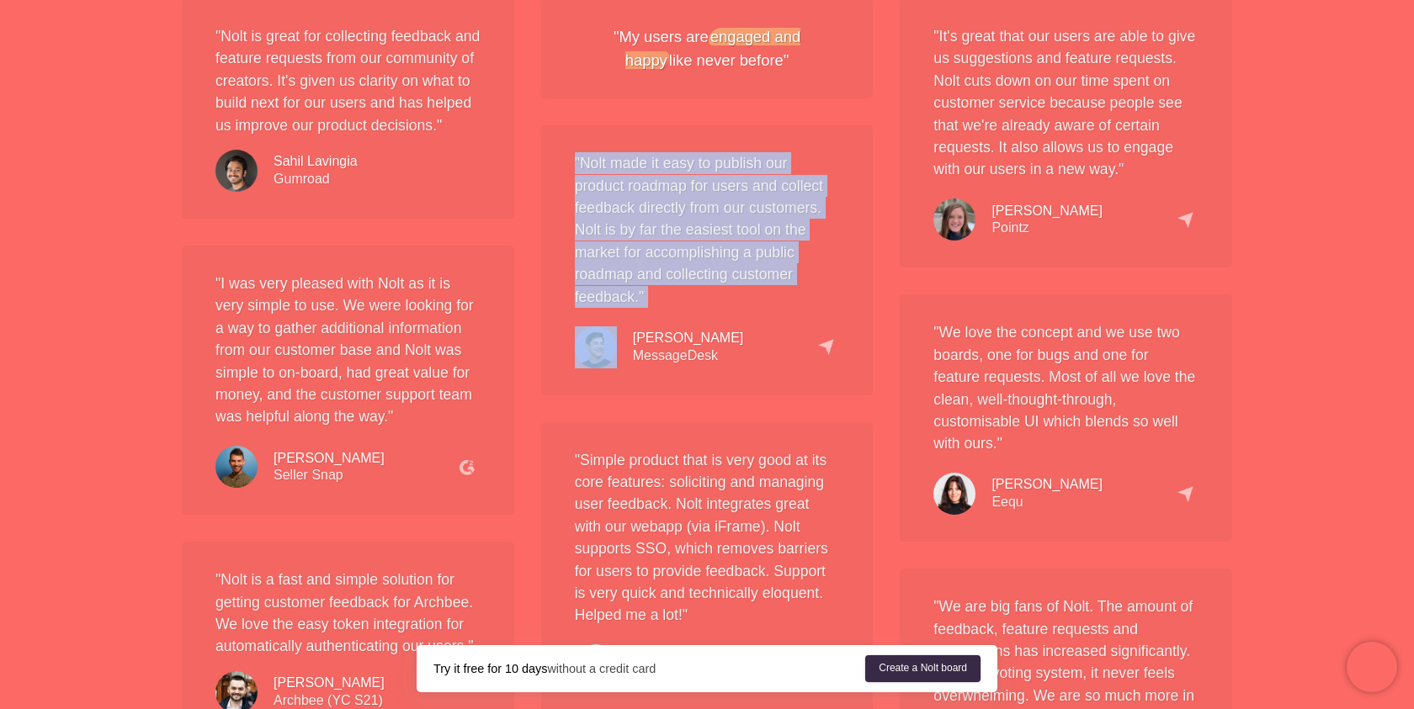
click at [573, 162] on div ""Nolt made it easy to publish our product roadmap for users and collect feedbac…" at bounding box center [707, 259] width 332 height 269
drag, startPoint x: 573, startPoint y: 162, endPoint x: 652, endPoint y: 295, distance: 154.7
click at [652, 295] on div ""Nolt made it easy to publish our product roadmap for users and collect feedbac…" at bounding box center [707, 259] width 332 height 269
click at [652, 295] on p ""Nolt made it easy to publish our product roadmap for users and collect feedbac…" at bounding box center [707, 230] width 265 height 156
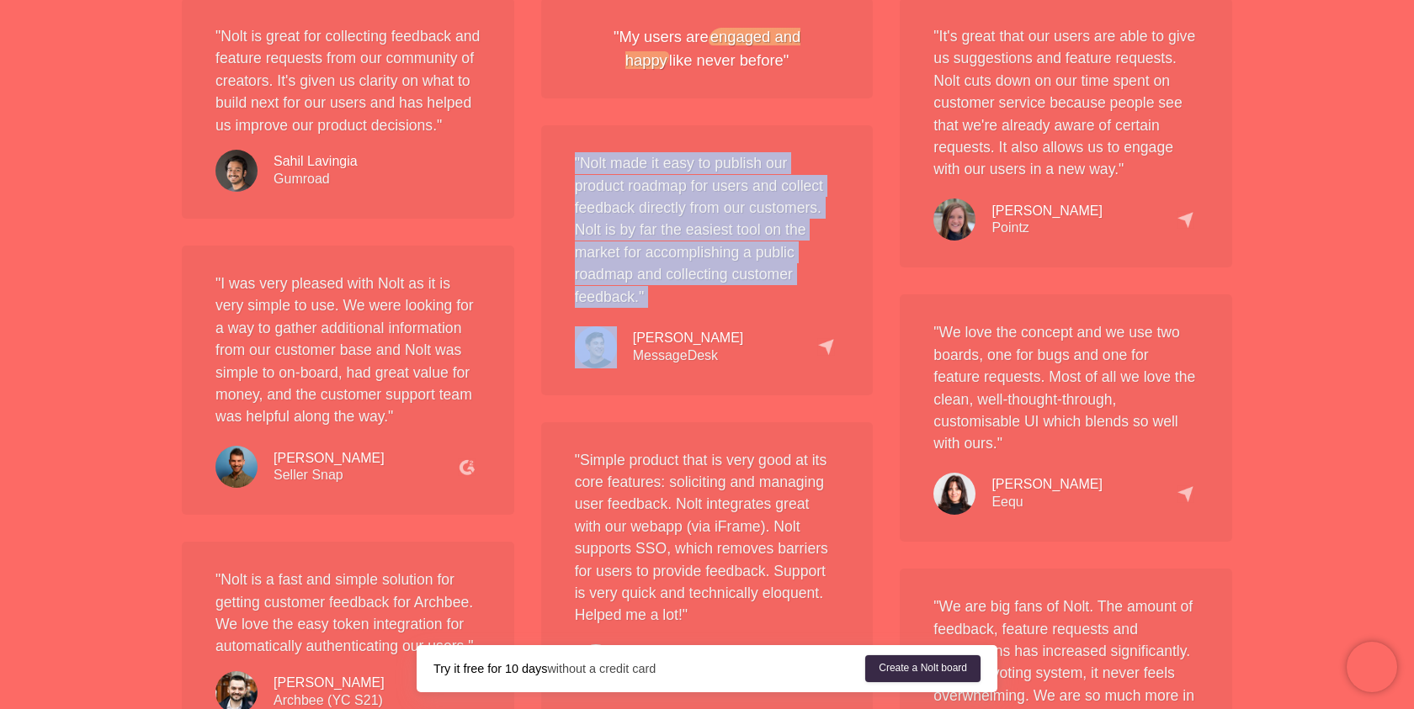
drag, startPoint x: 652, startPoint y: 295, endPoint x: 557, endPoint y: 153, distance: 171.1
click at [557, 153] on div ""Nolt made it easy to publish our product roadmap for users and collect feedbac…" at bounding box center [707, 259] width 332 height 269
drag, startPoint x: 557, startPoint y: 153, endPoint x: 642, endPoint y: 300, distance: 170.0
click at [645, 302] on div ""Nolt made it easy to publish our product roadmap for users and collect feedbac…" at bounding box center [707, 259] width 332 height 269
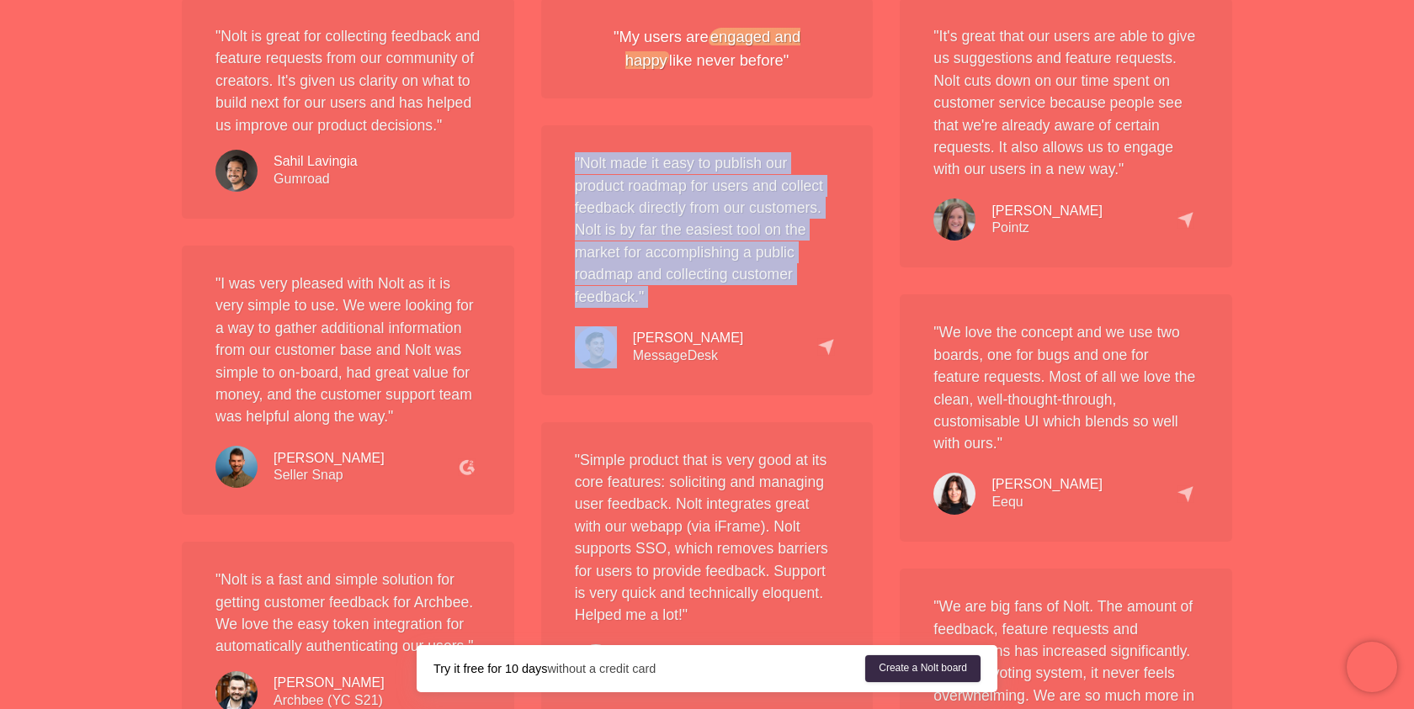
click at [642, 300] on p ""Nolt made it easy to publish our product roadmap for users and collect feedbac…" at bounding box center [707, 230] width 265 height 156
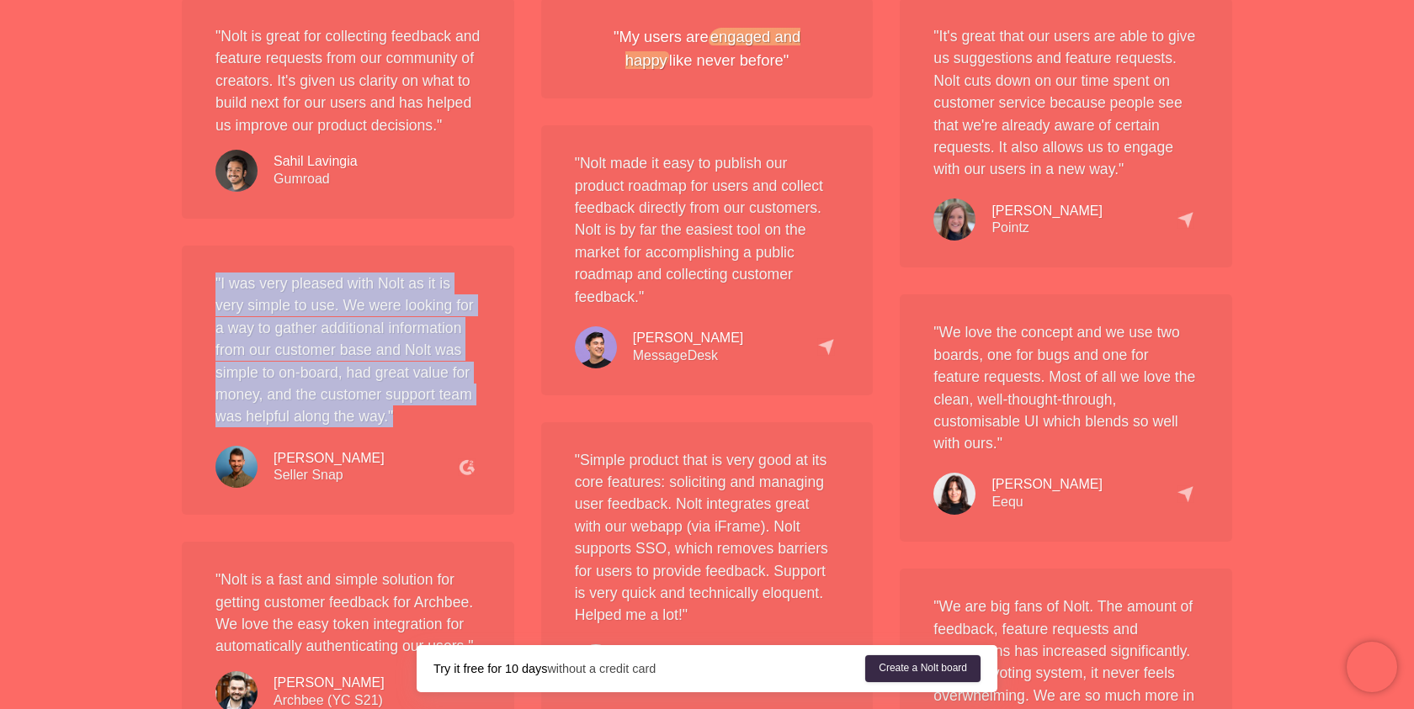
drag, startPoint x: 464, startPoint y: 289, endPoint x: 451, endPoint y: 442, distance: 153.7
click at [451, 443] on div ""I was very pleased with Nolt as it is very simple to use. We were looking for …" at bounding box center [348, 380] width 332 height 269
click at [451, 428] on p ""I was very pleased with Nolt as it is very simple to use. We were looking for …" at bounding box center [347, 351] width 265 height 156
drag, startPoint x: 451, startPoint y: 442, endPoint x: 451, endPoint y: 278, distance: 164.1
click at [451, 279] on div ""I was very pleased with Nolt as it is very simple to use. We were looking for …" at bounding box center [348, 380] width 332 height 269
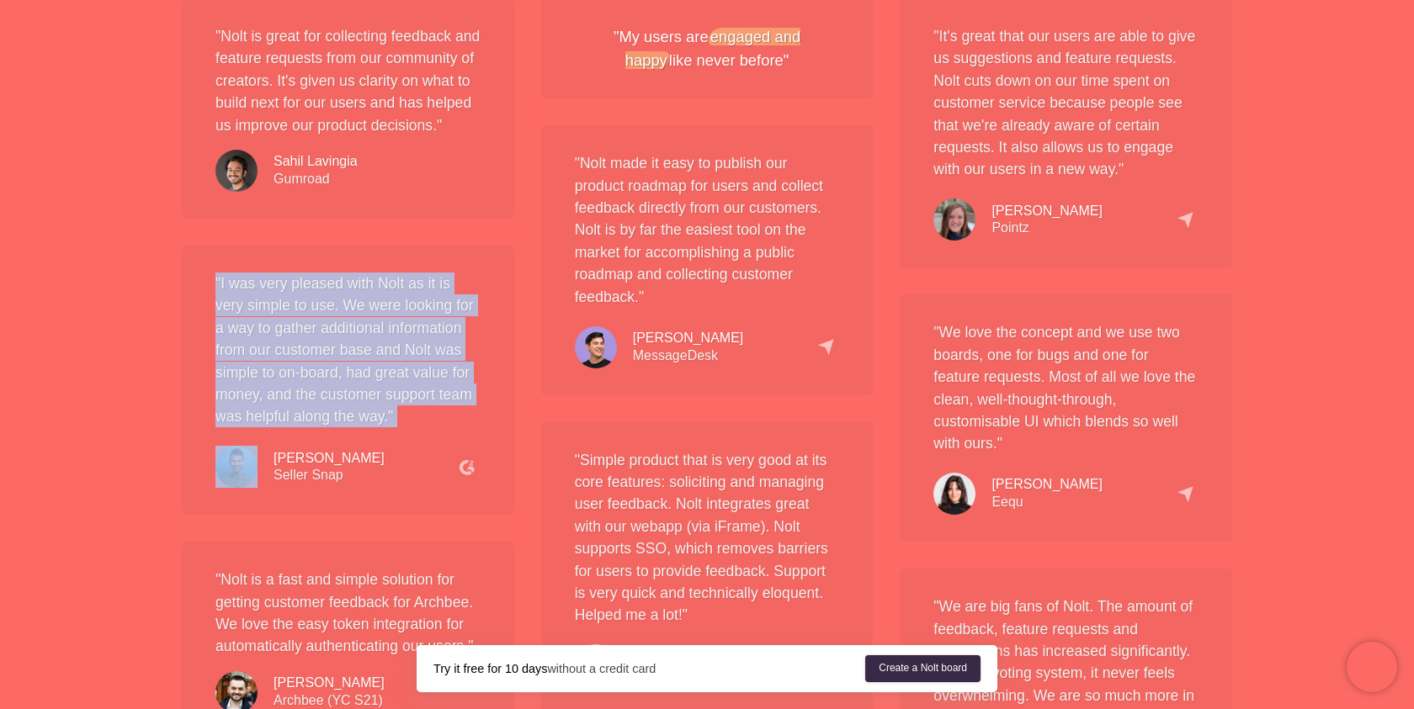
click at [451, 278] on div ""I was very pleased with Nolt as it is very simple to use. We were looking for …" at bounding box center [348, 380] width 332 height 269
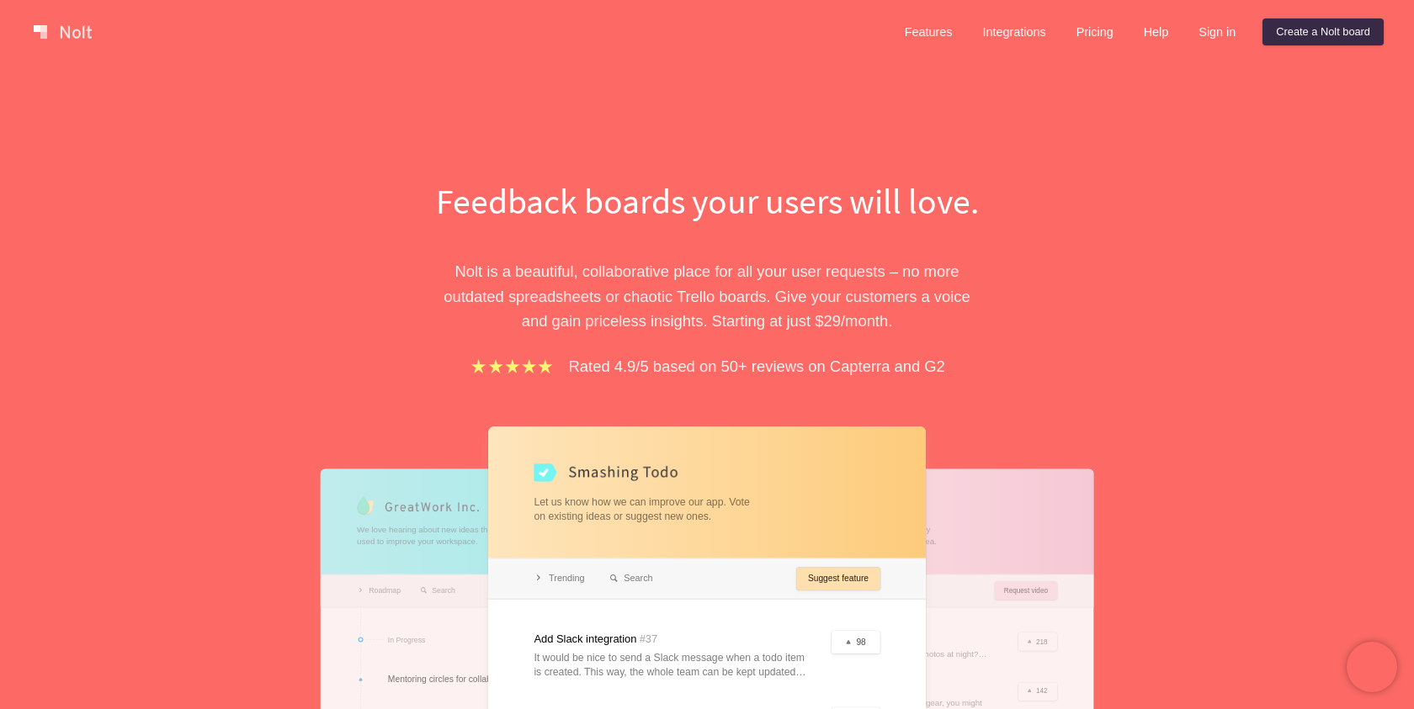
scroll to position [3, 0]
click at [1084, 37] on link "Pricing" at bounding box center [1095, 33] width 64 height 27
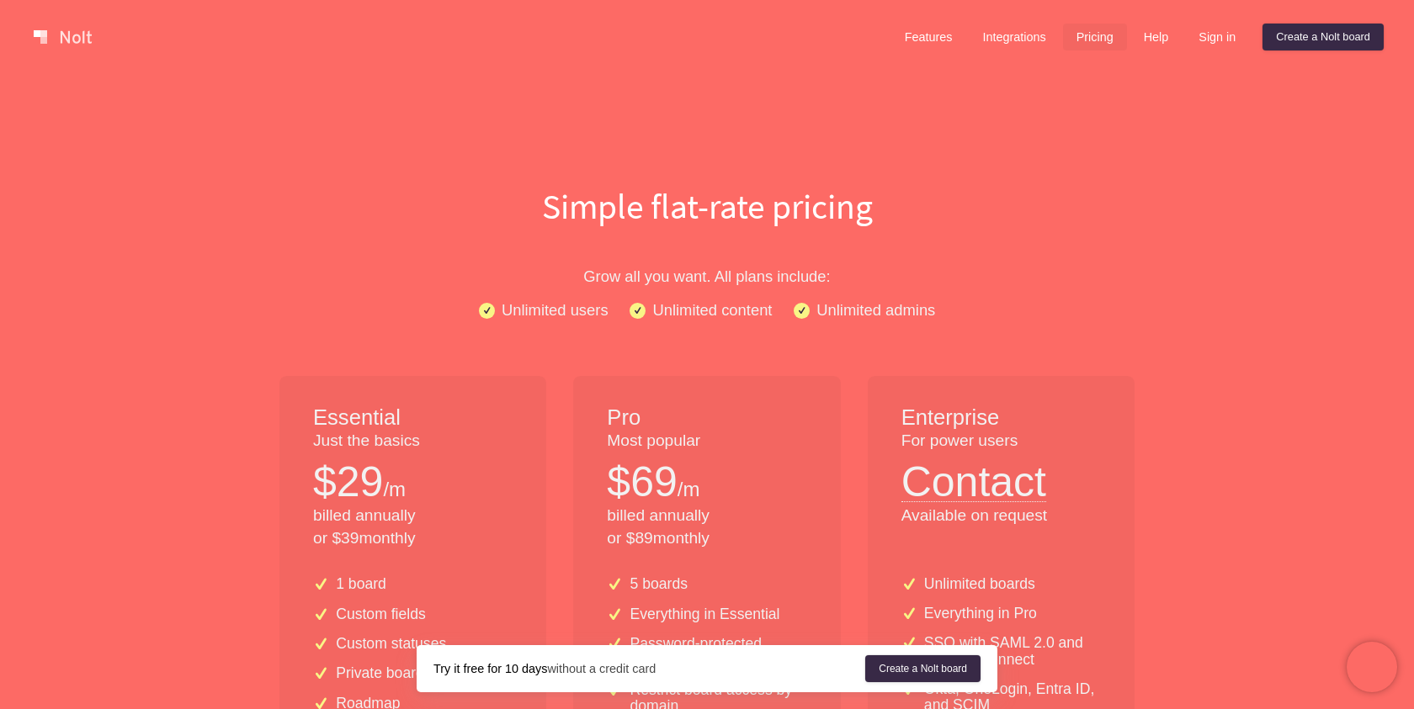
scroll to position [221, 0]
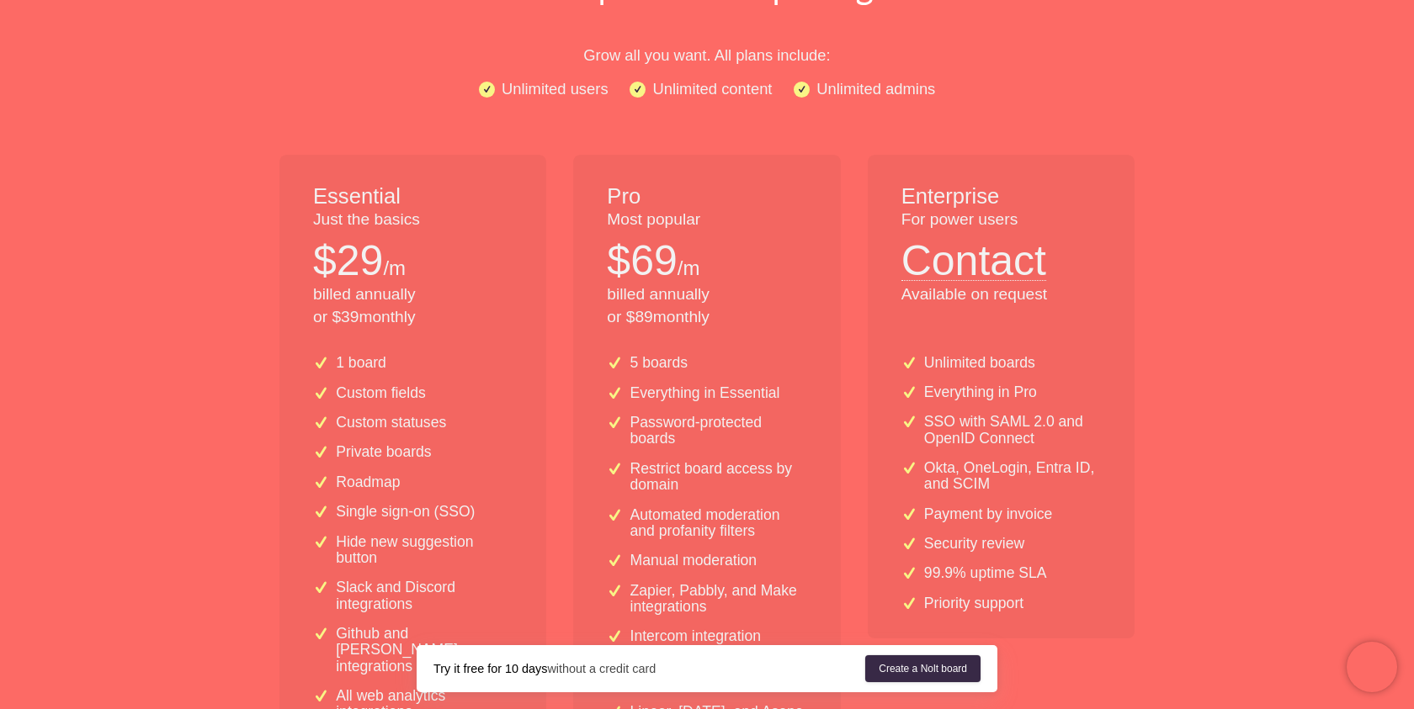
drag, startPoint x: 608, startPoint y: 298, endPoint x: 733, endPoint y: 312, distance: 126.2
click at [734, 314] on p "billed annually or $ 89 monthly" at bounding box center [706, 306] width 199 height 45
click at [733, 312] on p "billed annually or $ 89 monthly" at bounding box center [706, 306] width 199 height 45
drag, startPoint x: 631, startPoint y: 319, endPoint x: 753, endPoint y: 321, distance: 122.0
click at [753, 321] on p "billed annually or $ 89 monthly" at bounding box center [706, 306] width 199 height 45
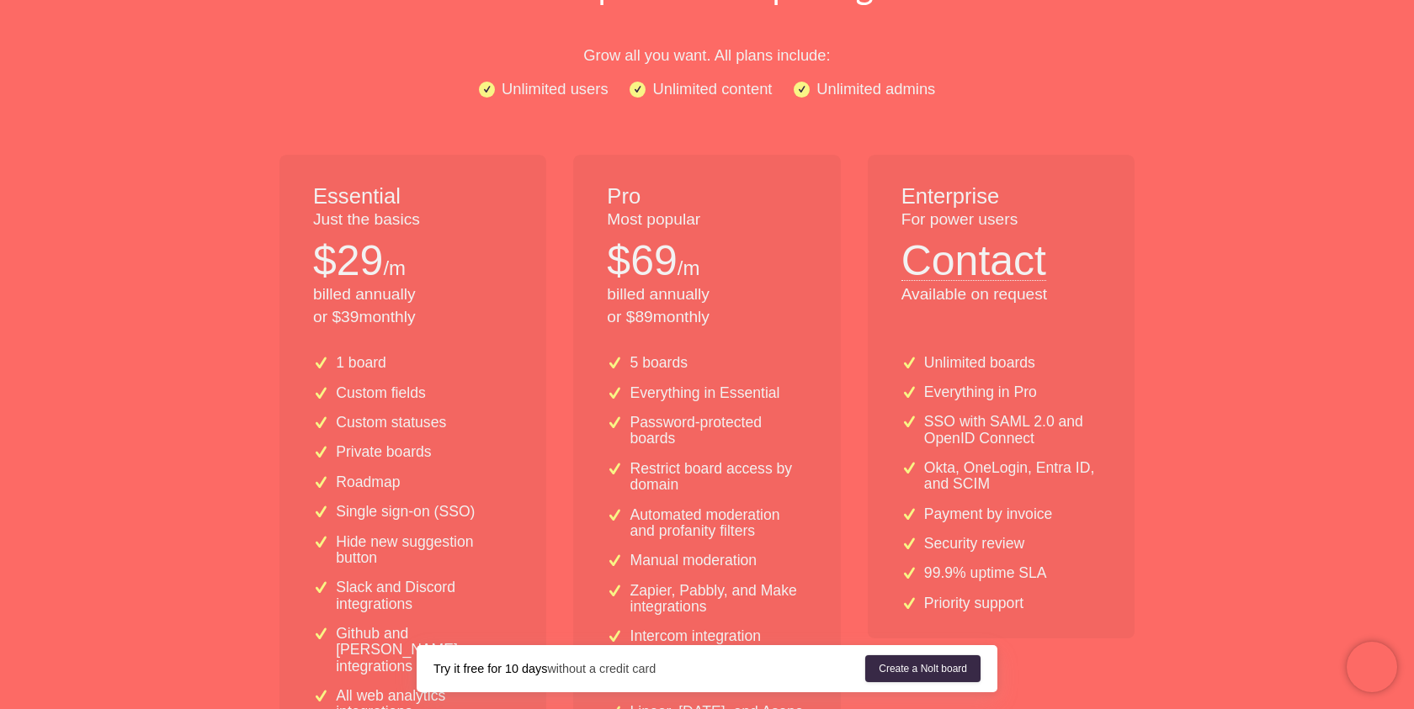
click at [751, 319] on p "billed annually or $ 89 monthly" at bounding box center [706, 306] width 199 height 45
